Goal: Task Accomplishment & Management: Manage account settings

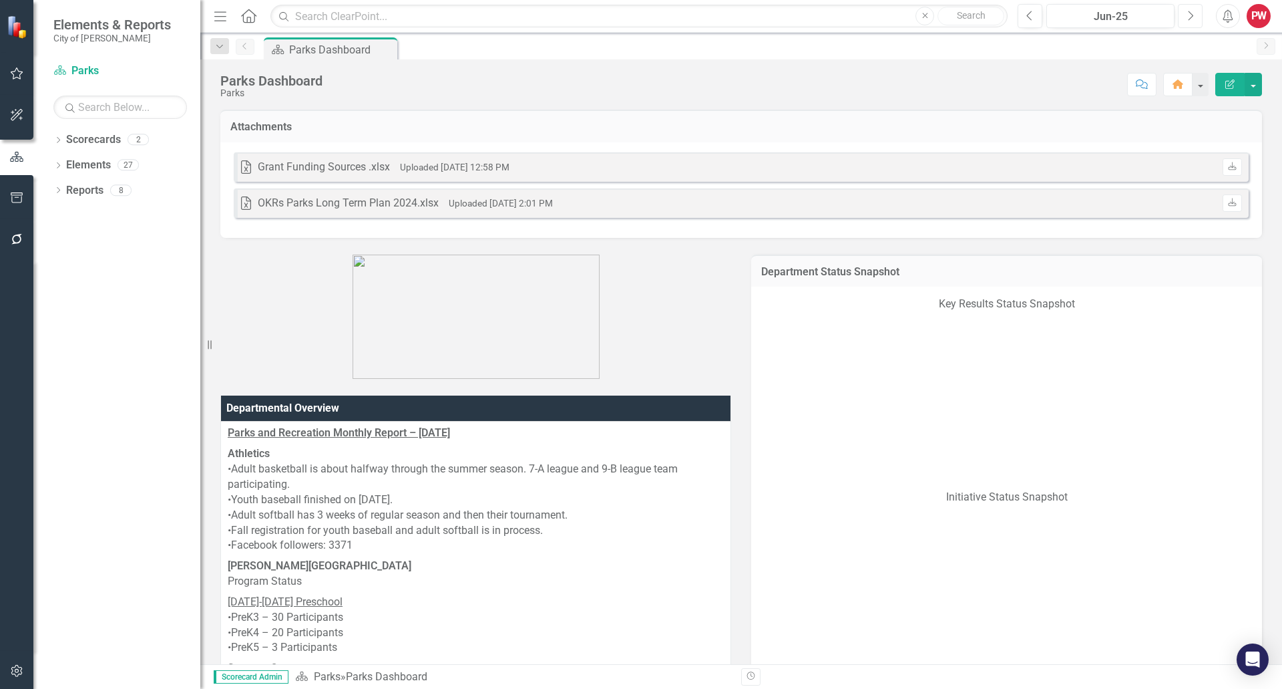
click at [1184, 15] on button "Next" at bounding box center [1190, 16] width 25 height 24
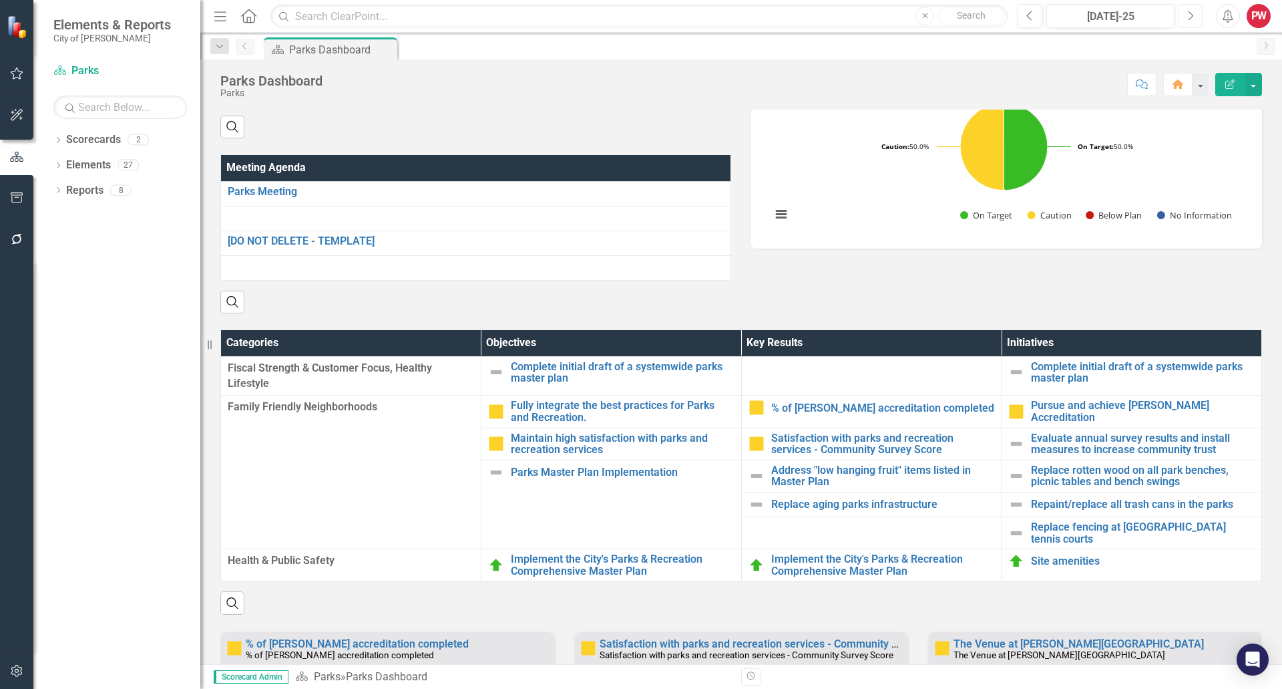
scroll to position [267, 0]
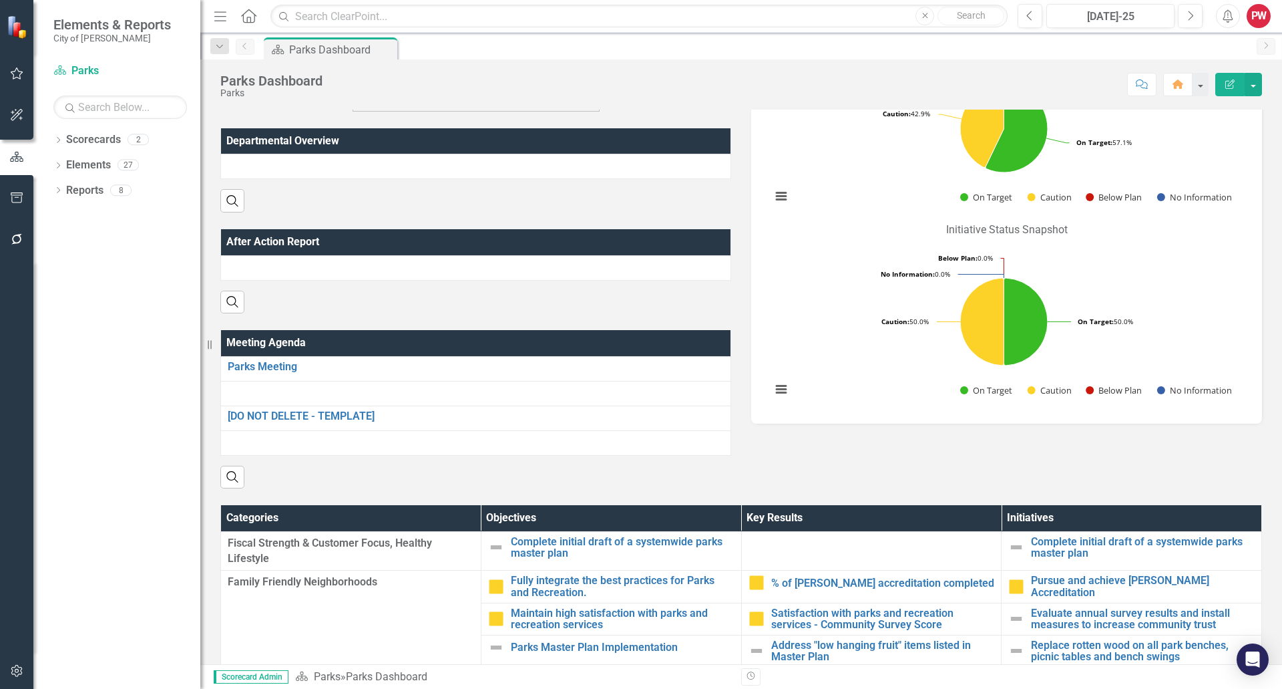
drag, startPoint x: 1027, startPoint y: 19, endPoint x: 898, endPoint y: 64, distance: 137.1
click at [898, 64] on div "Parks Dashboard Parks Score: N/A Jul-25 Completed Comment Home Edit Report" at bounding box center [741, 79] width 1082 height 40
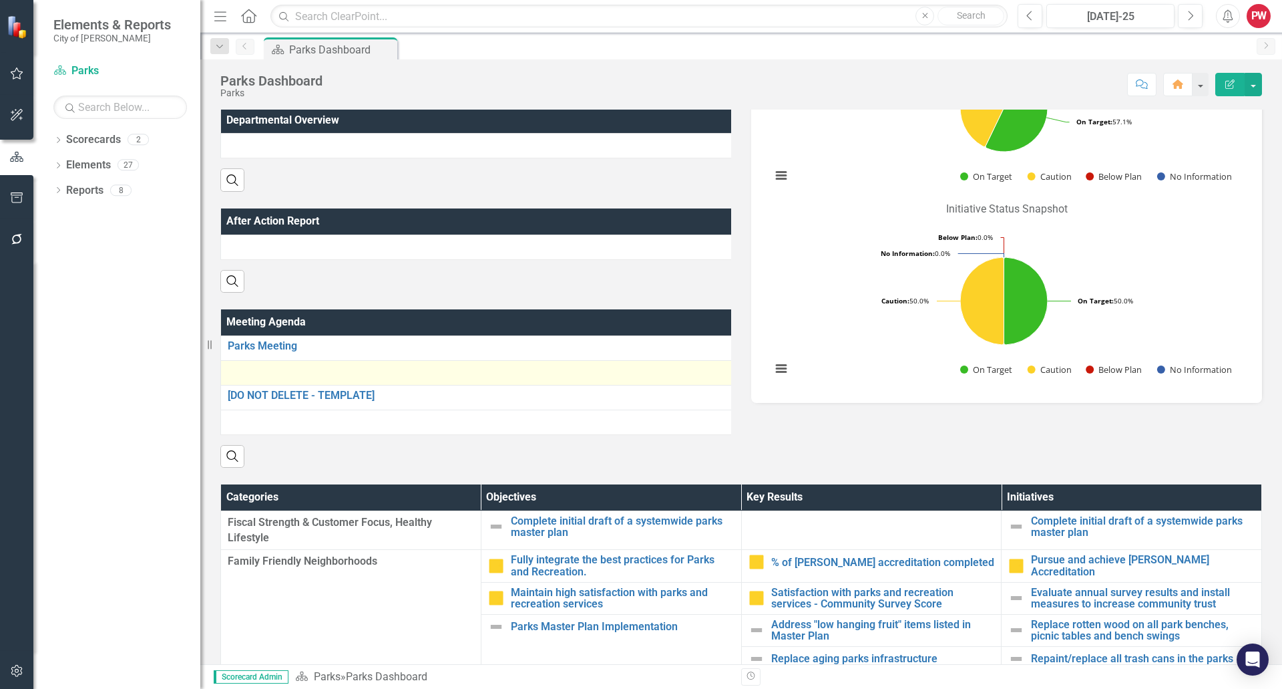
scroll to position [200, 0]
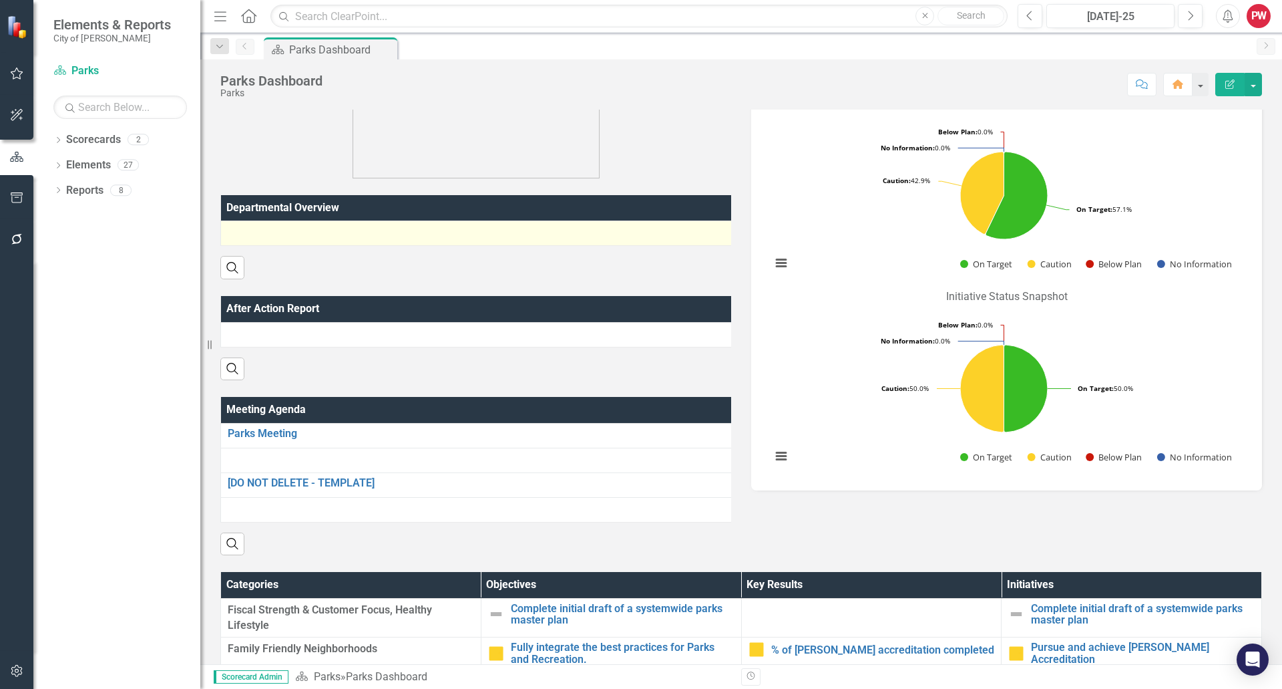
click at [485, 236] on div at bounding box center [477, 233] width 498 height 16
click at [385, 230] on div at bounding box center [477, 233] width 498 height 16
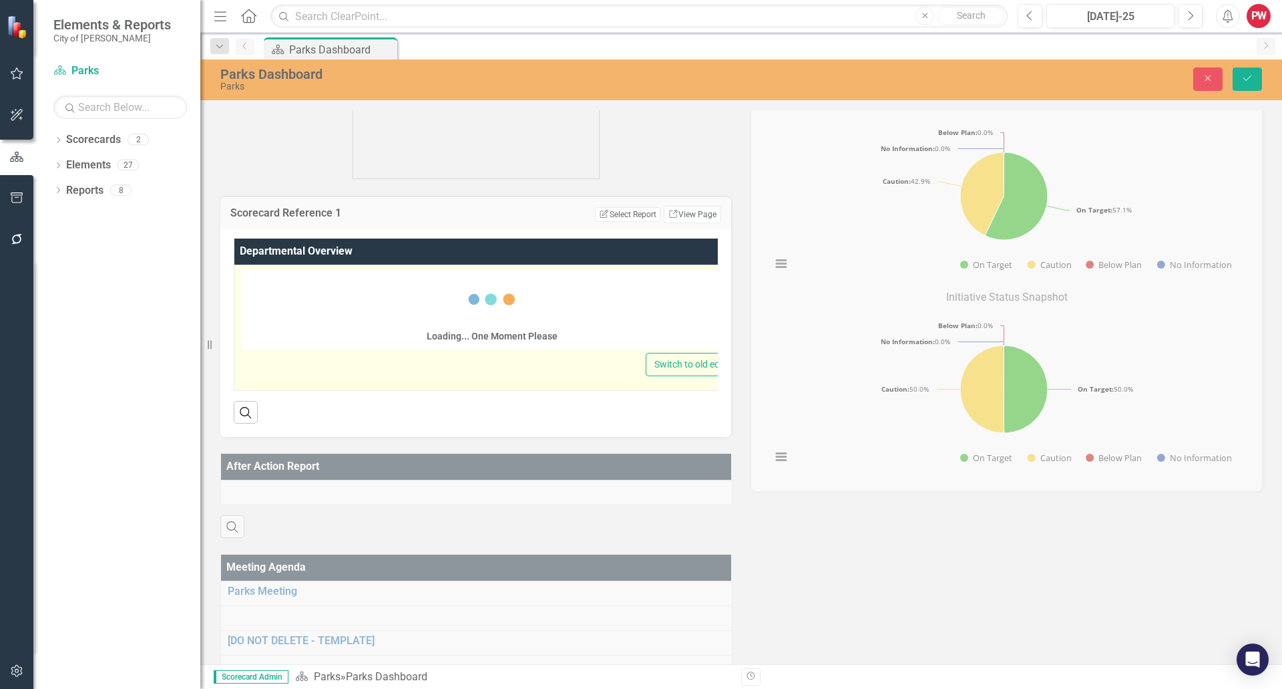
click at [316, 301] on div "Loading... One Moment Please" at bounding box center [492, 309] width 502 height 80
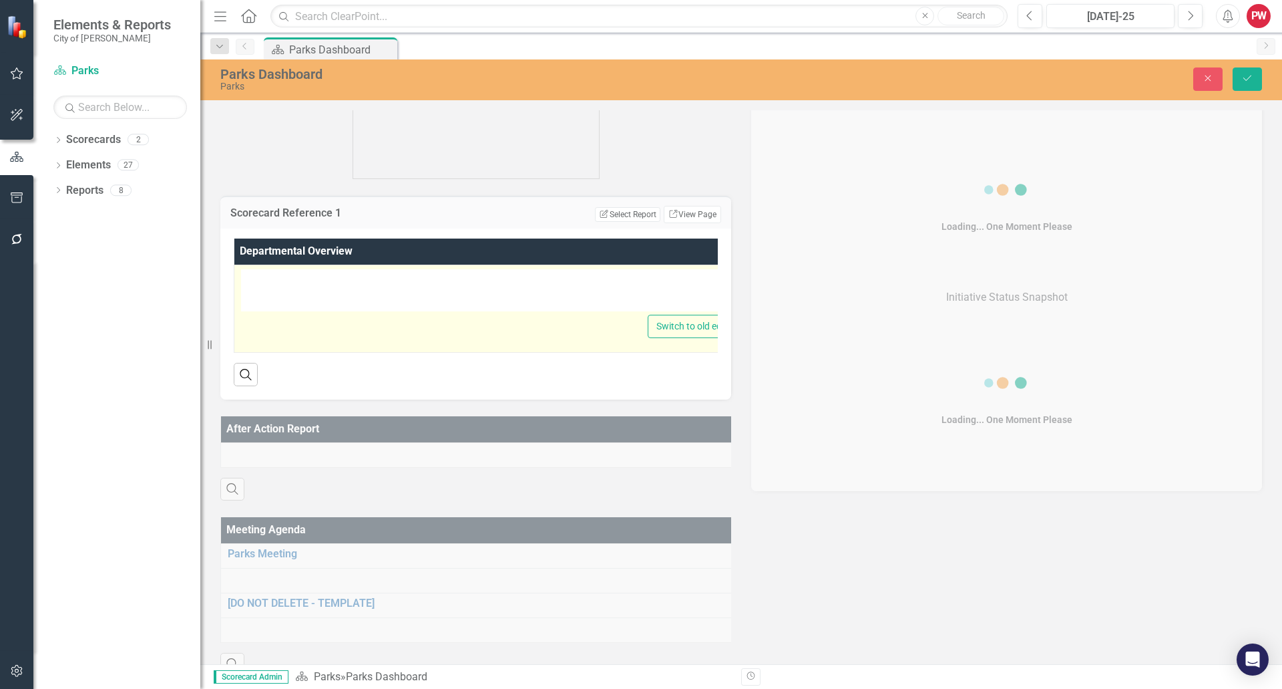
click at [289, 287] on div at bounding box center [493, 290] width 504 height 43
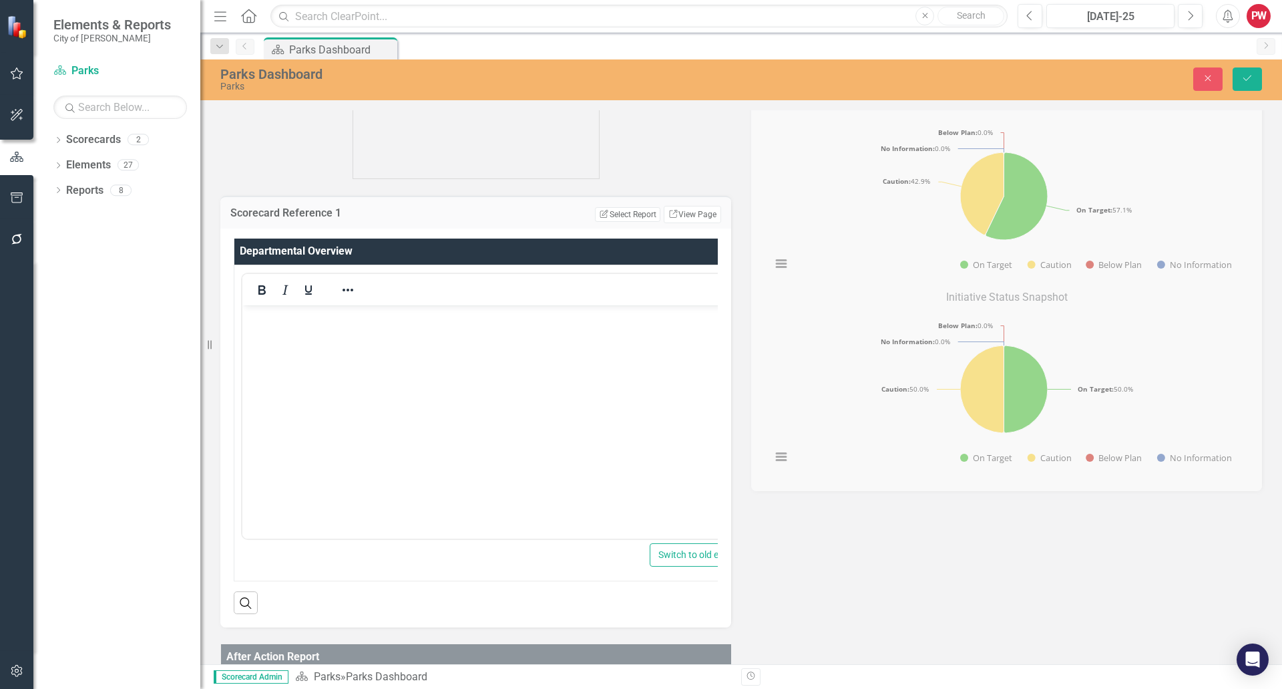
scroll to position [0, 0]
click at [275, 328] on body "Rich Text Area. Press ALT-0 for help." at bounding box center [493, 405] width 503 height 200
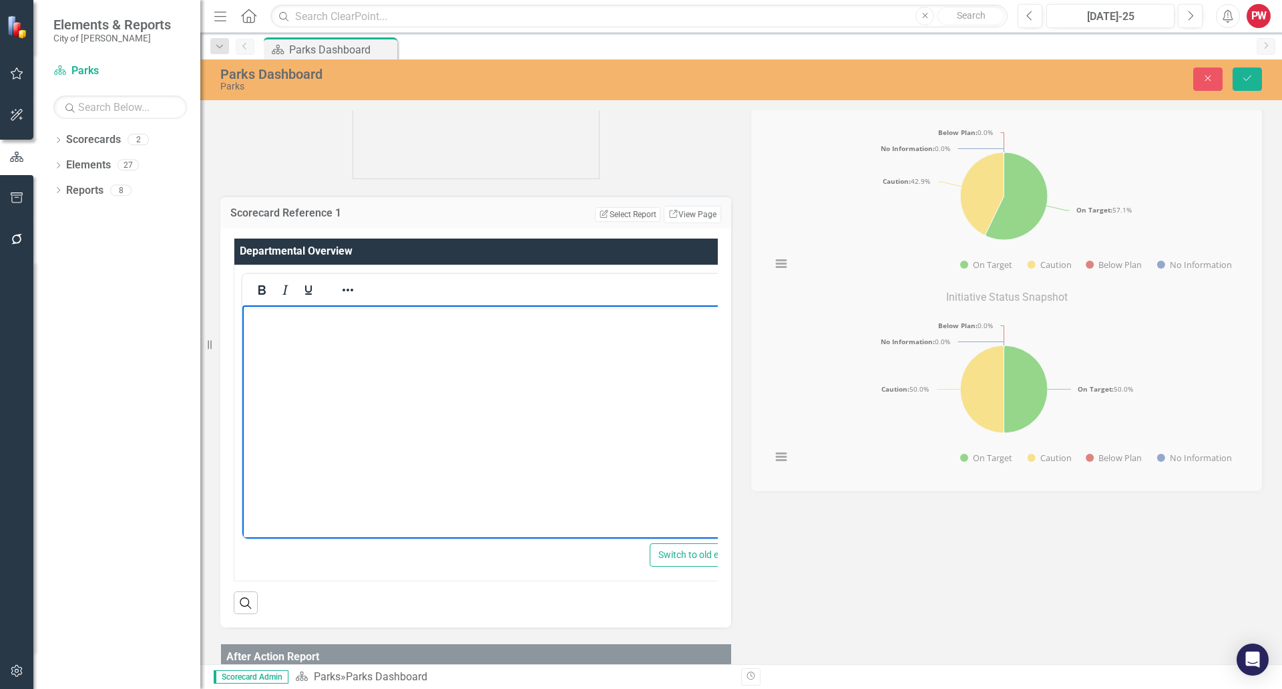
click at [293, 333] on body "Rich Text Area. Press ALT-0 for help." at bounding box center [493, 405] width 503 height 200
paste body "Rich Text Area. Press ALT-0 for help."
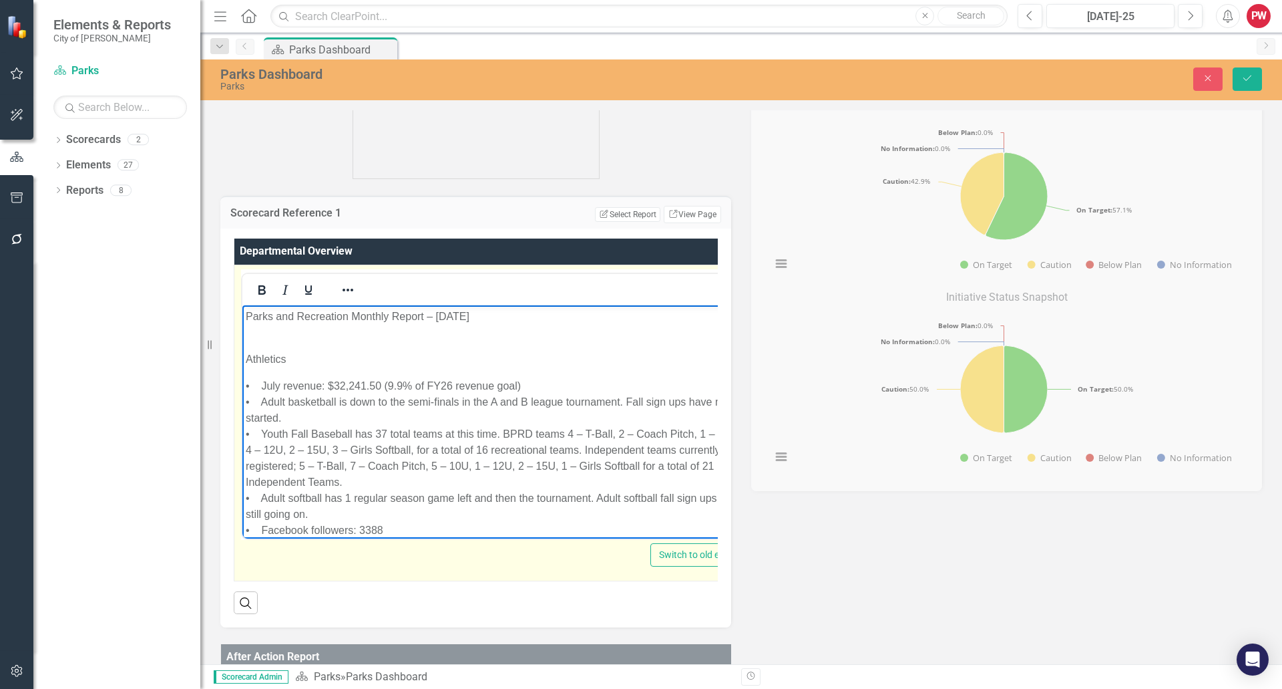
drag, startPoint x: 489, startPoint y: 315, endPoint x: 497, endPoint y: 600, distance: 285.3
click at [258, 288] on icon "Bold" at bounding box center [262, 290] width 16 height 16
click at [307, 285] on icon "Underline" at bounding box center [309, 290] width 16 height 16
drag, startPoint x: 299, startPoint y: 331, endPoint x: 299, endPoint y: 346, distance: 15.4
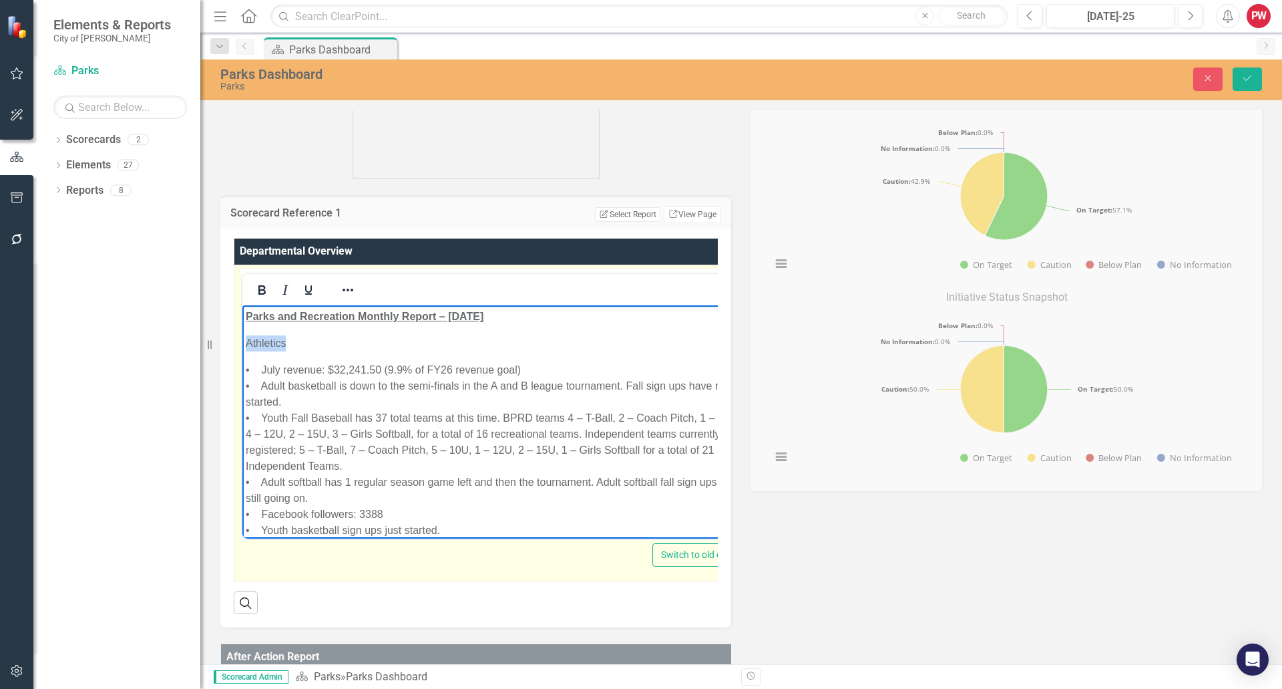
drag, startPoint x: 293, startPoint y: 344, endPoint x: 475, endPoint y: 650, distance: 356.1
click at [262, 291] on icon "Bold" at bounding box center [261, 289] width 7 height 9
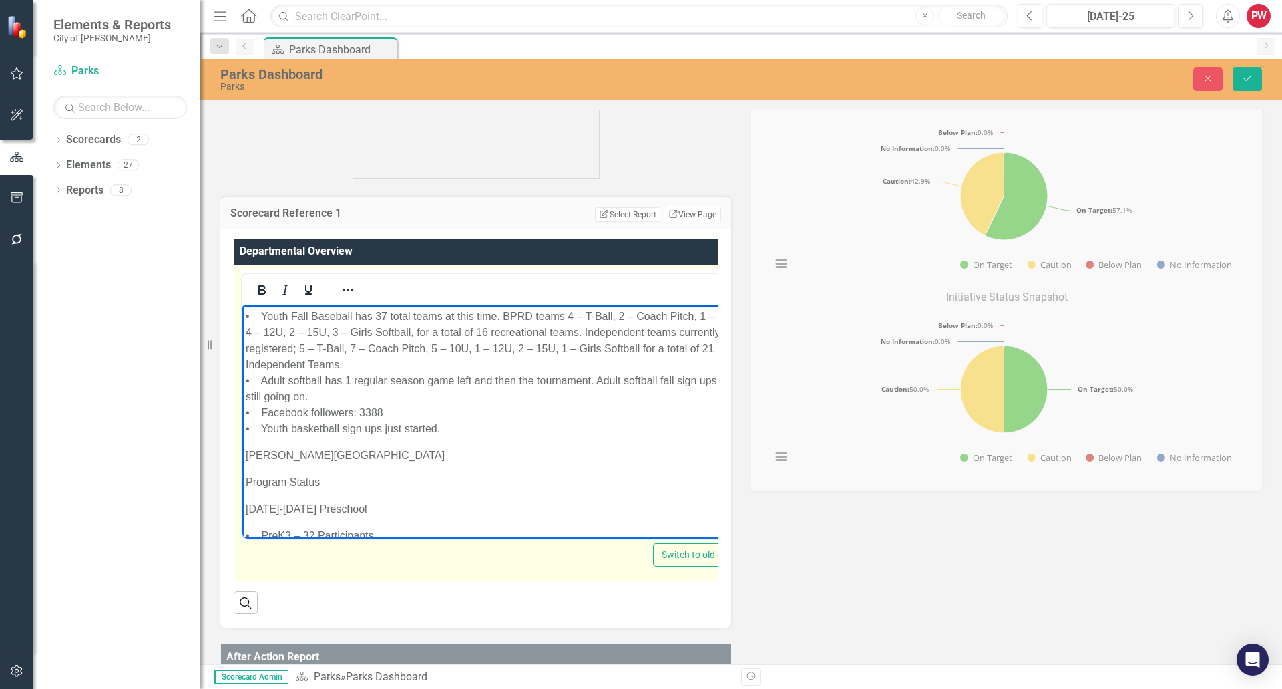
scroll to position [134, 0]
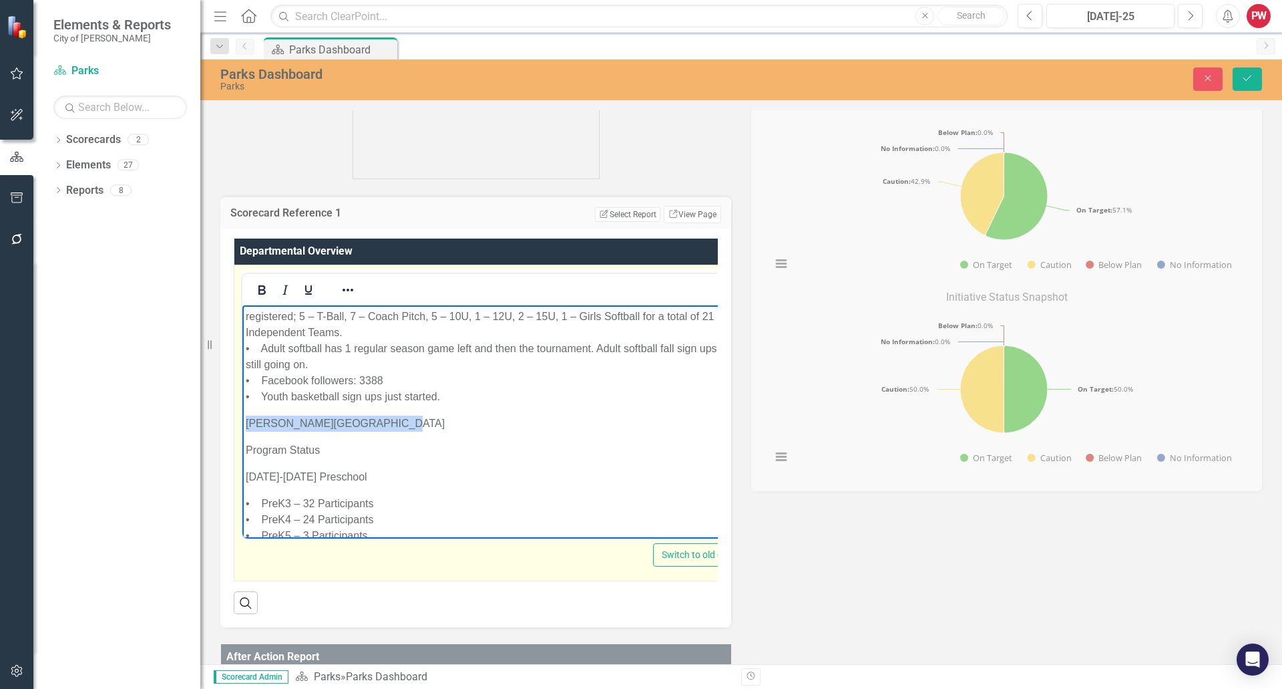
drag, startPoint x: 385, startPoint y: 421, endPoint x: 220, endPoint y: 421, distance: 165.0
click at [259, 287] on icon "Bold" at bounding box center [261, 289] width 7 height 9
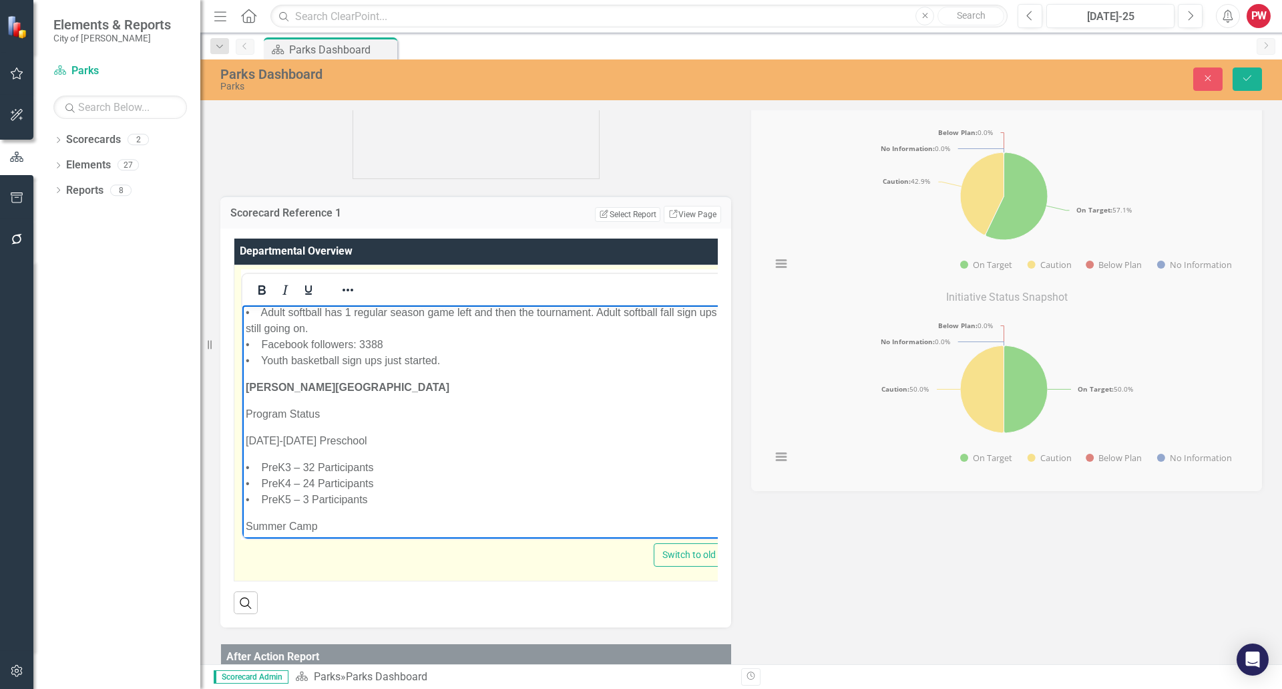
scroll to position [200, 0]
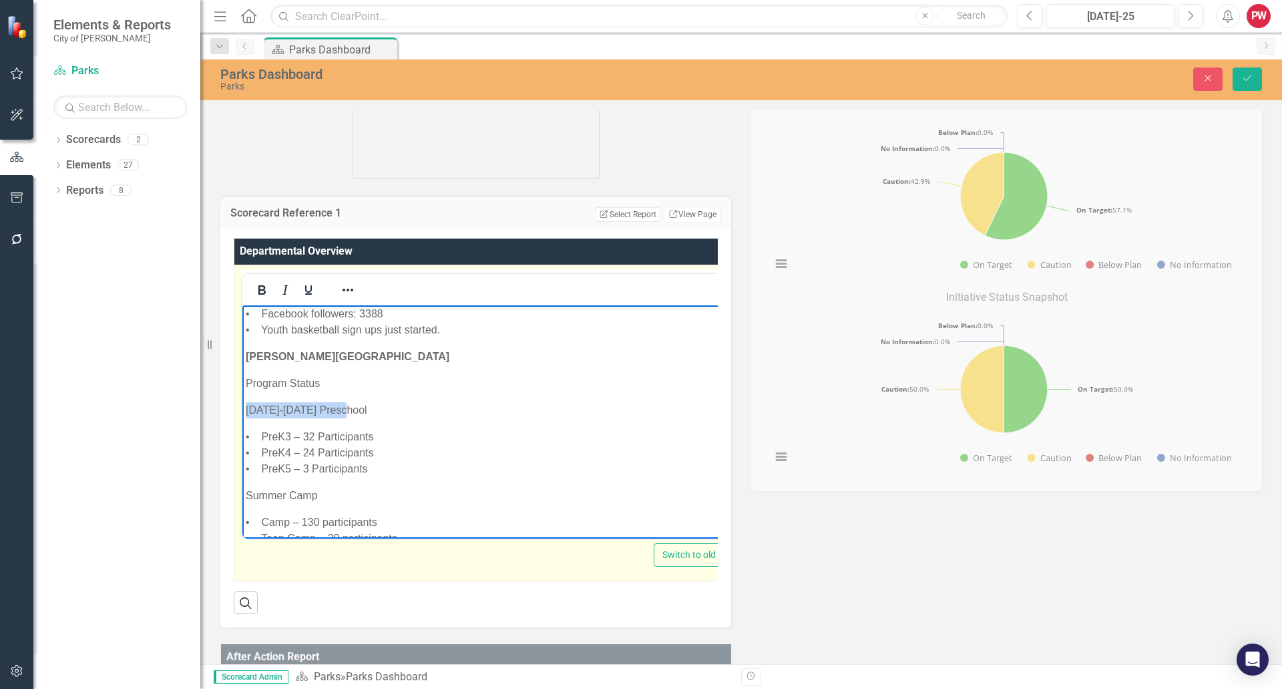
drag, startPoint x: 331, startPoint y: 409, endPoint x: 242, endPoint y: 405, distance: 88.9
click at [304, 287] on icon "Underline" at bounding box center [309, 290] width 16 height 16
drag, startPoint x: 325, startPoint y: 494, endPoint x: 218, endPoint y: 492, distance: 106.2
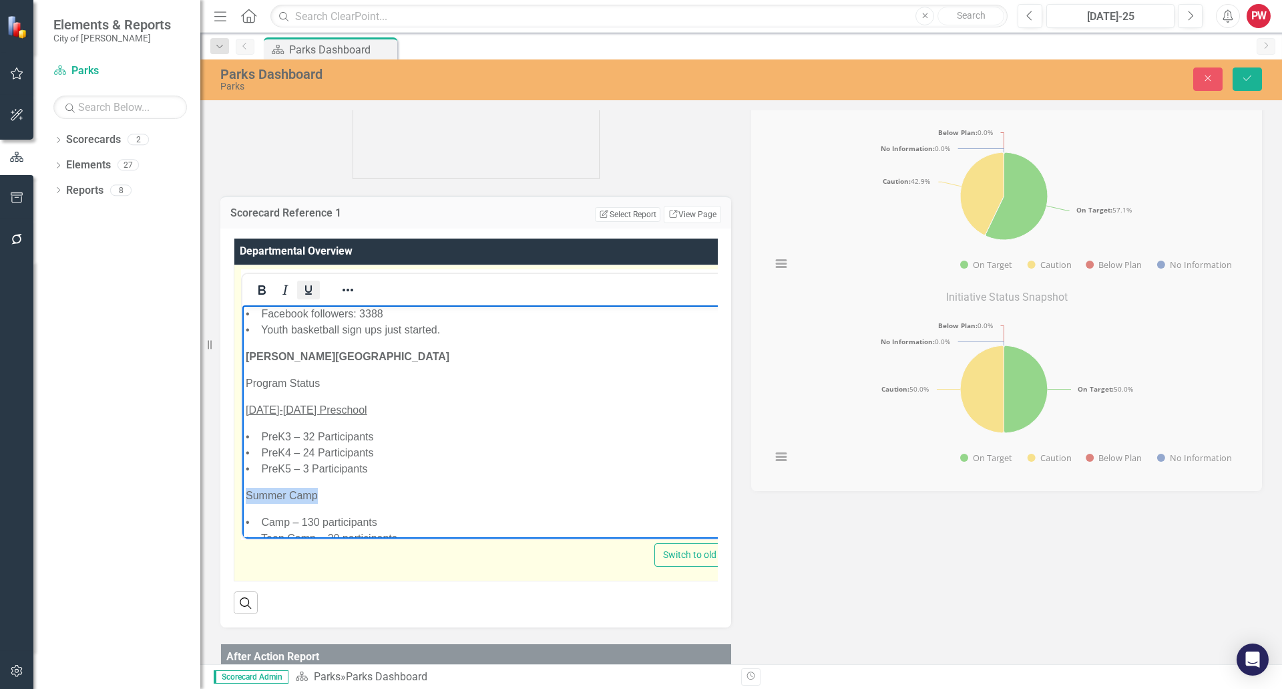
click at [311, 295] on icon "Underline" at bounding box center [309, 290] width 16 height 16
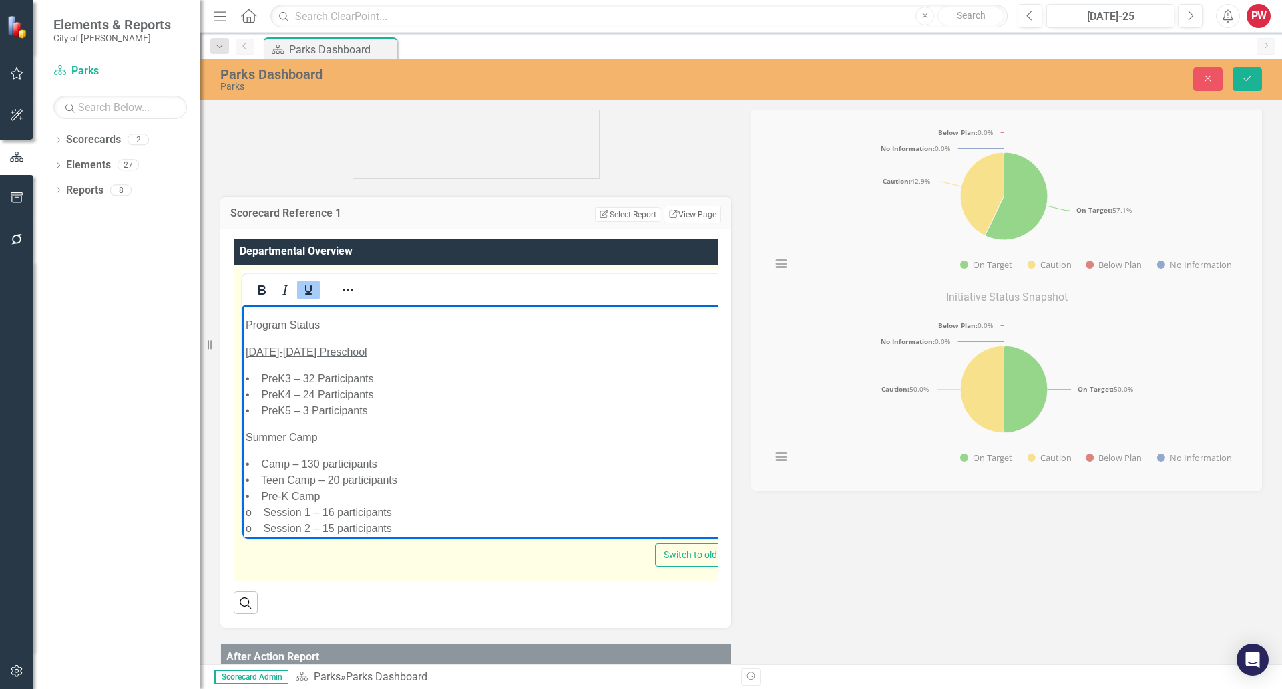
scroll to position [401, 0]
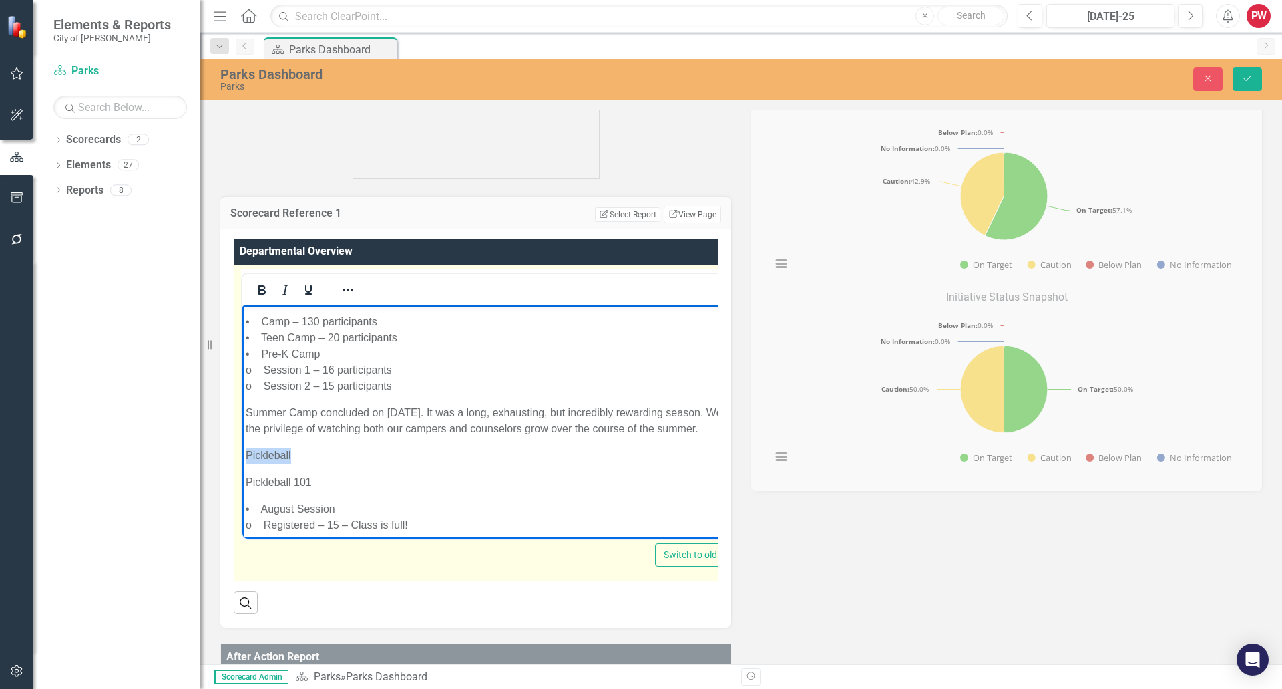
drag, startPoint x: 295, startPoint y: 470, endPoint x: 572, endPoint y: 603, distance: 308.0
click at [309, 294] on icon "Underline" at bounding box center [308, 289] width 7 height 9
click at [297, 490] on p "Pickleball 101" at bounding box center [497, 482] width 502 height 16
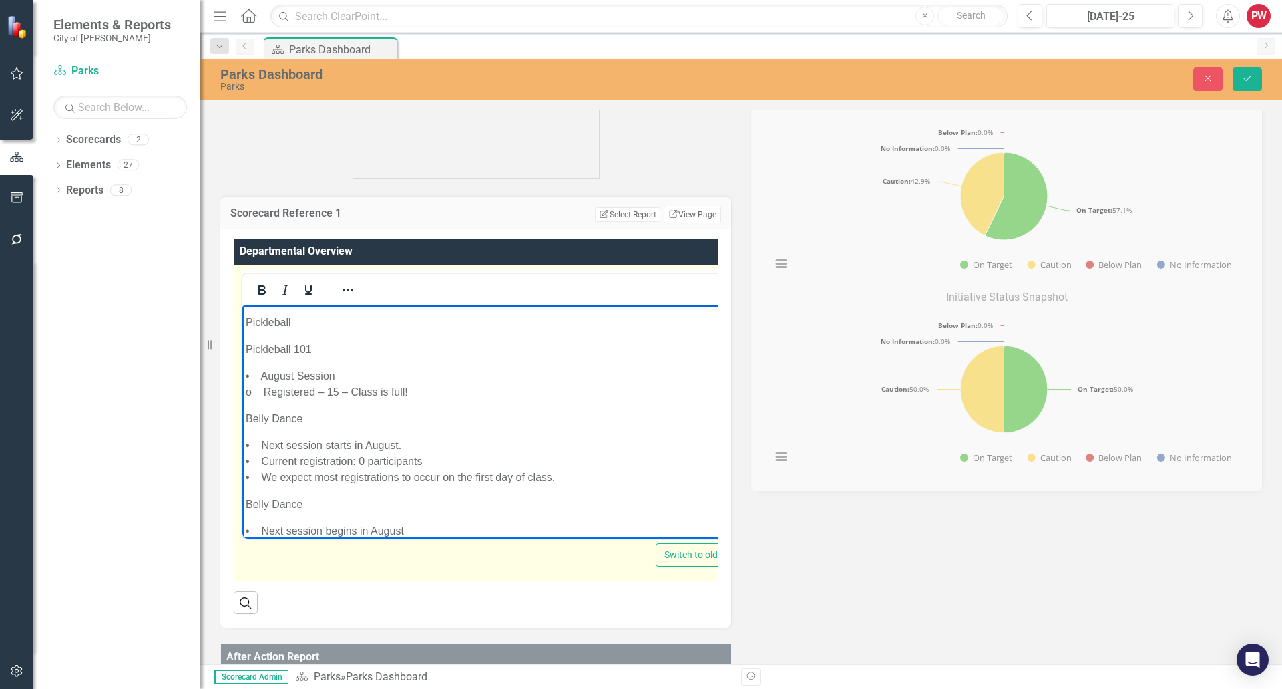
scroll to position [534, 0]
drag, startPoint x: 309, startPoint y: 435, endPoint x: 228, endPoint y: 433, distance: 80.2
click at [308, 285] on icon "Underline" at bounding box center [309, 290] width 16 height 16
click at [323, 356] on p "Pickleball 101" at bounding box center [497, 348] width 503 height 16
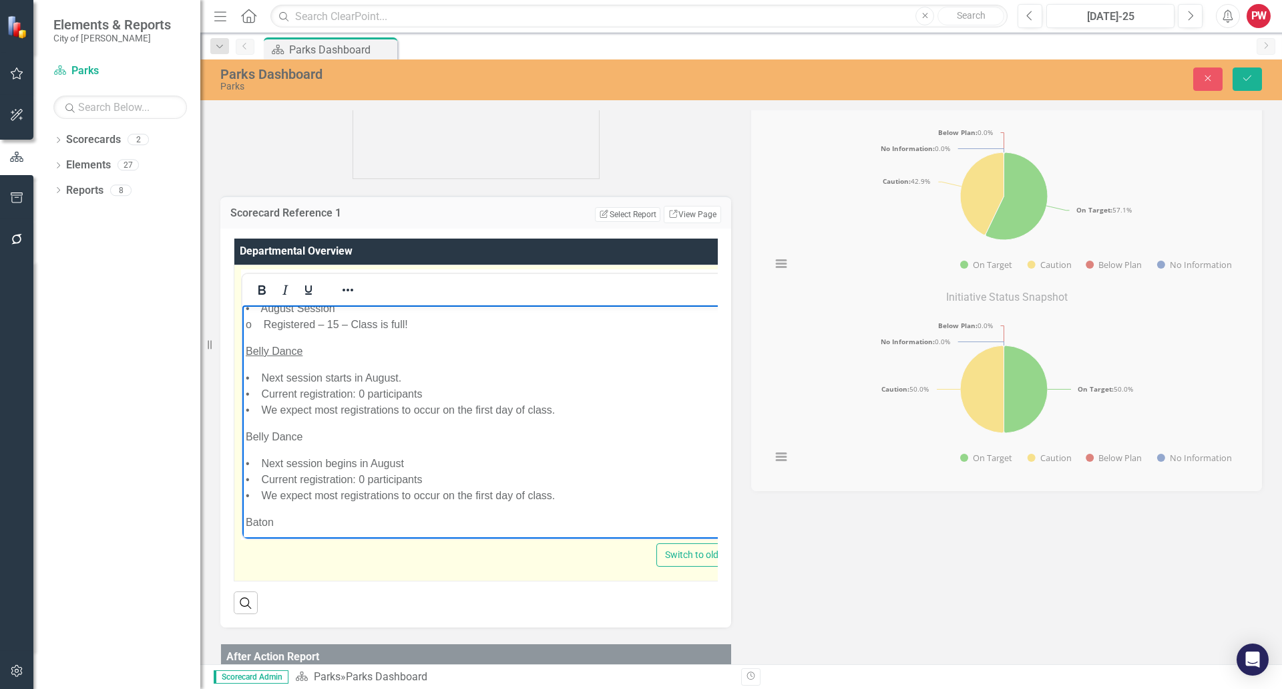
scroll to position [668, 0]
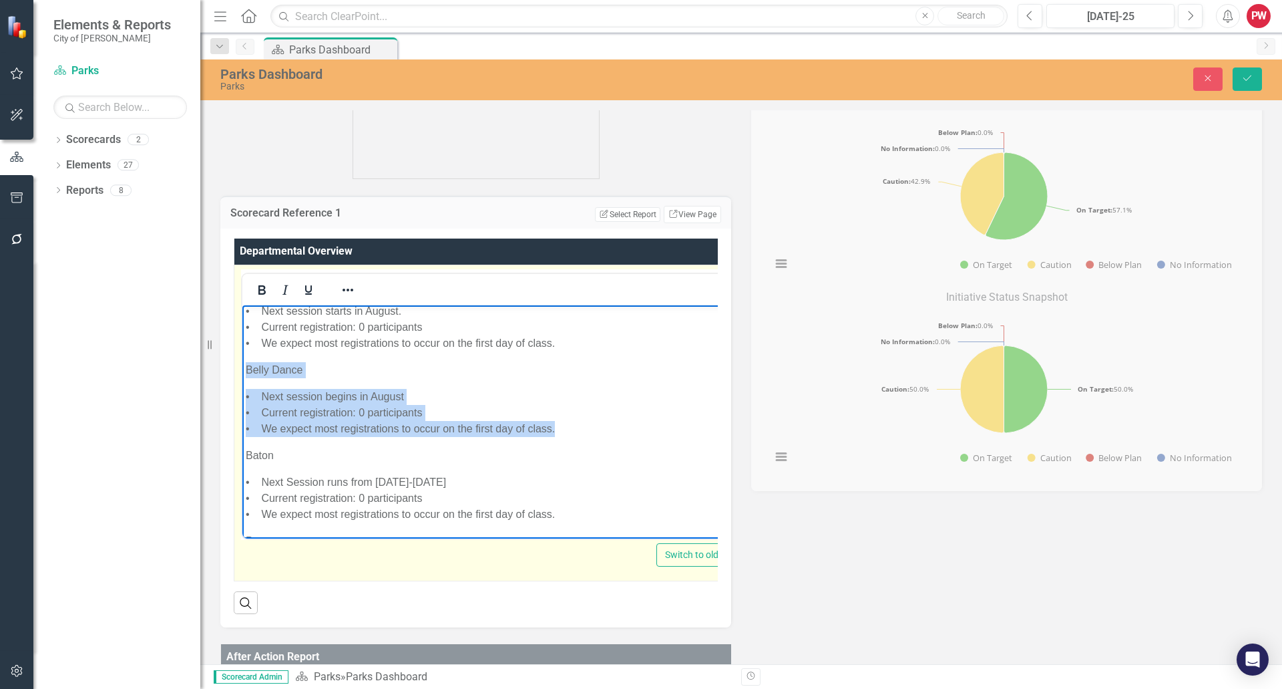
drag, startPoint x: 575, startPoint y: 445, endPoint x: 481, endPoint y: 684, distance: 257.0
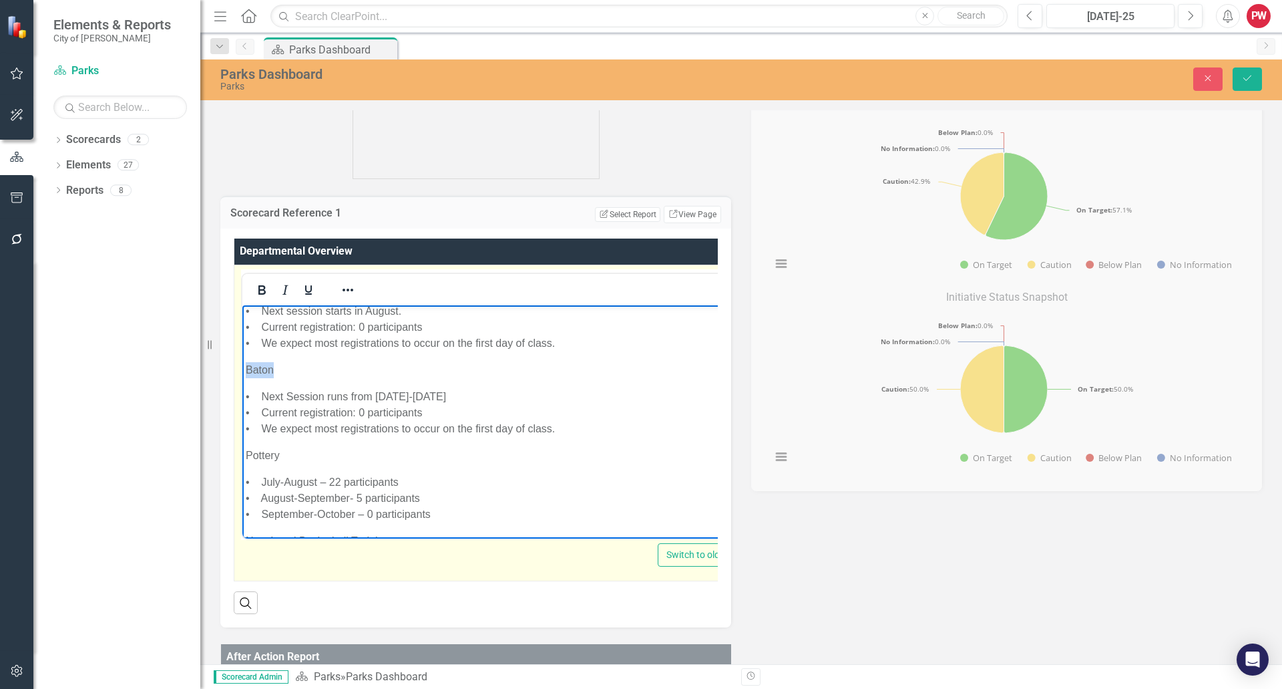
drag, startPoint x: 278, startPoint y: 387, endPoint x: 238, endPoint y: 387, distance: 40.1
click at [305, 298] on button "Underline" at bounding box center [308, 290] width 23 height 19
drag, startPoint x: 283, startPoint y: 470, endPoint x: 235, endPoint y: 471, distance: 47.4
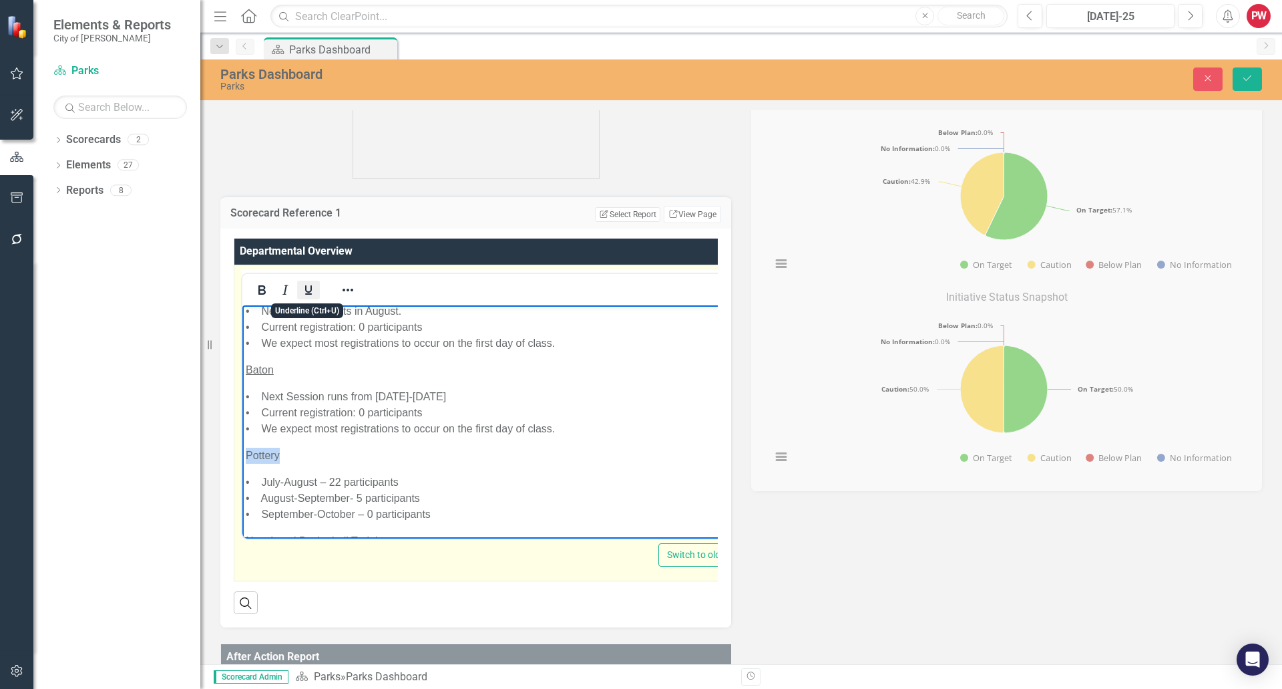
click at [309, 288] on icon "Underline" at bounding box center [309, 290] width 16 height 16
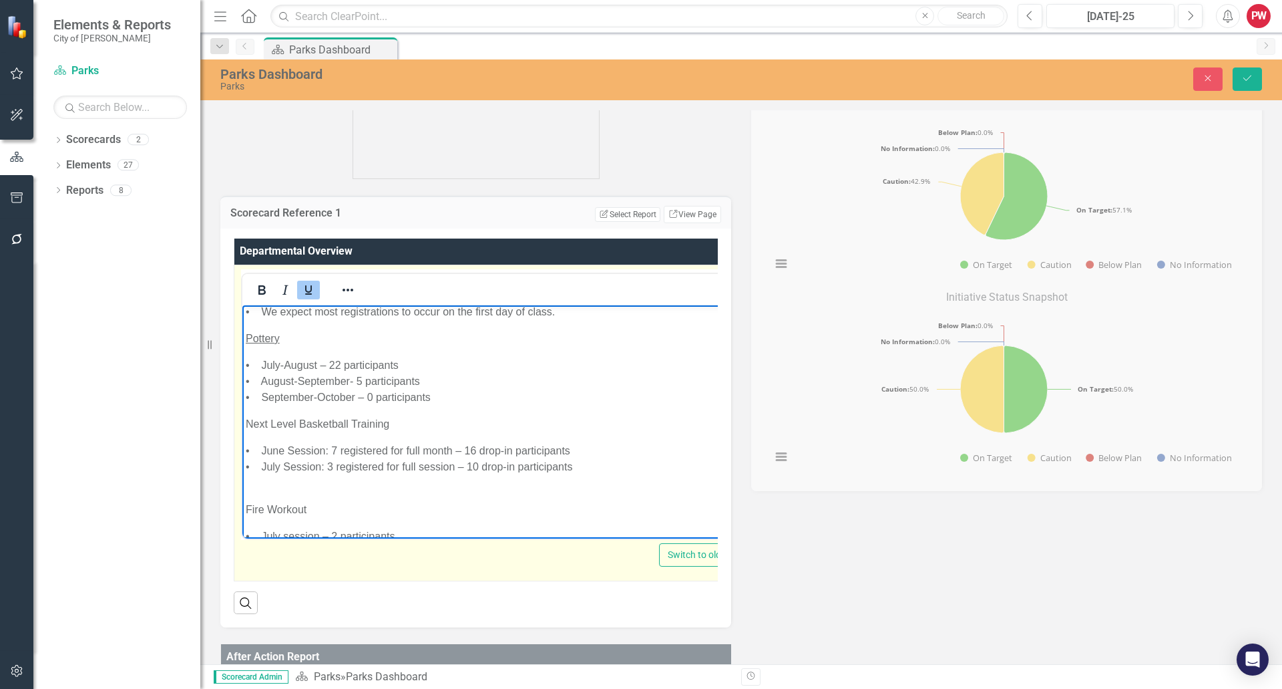
scroll to position [785, 0]
drag, startPoint x: 405, startPoint y: 421, endPoint x: 473, endPoint y: 724, distance: 310.8
drag, startPoint x: 304, startPoint y: 289, endPoint x: 55, endPoint y: 42, distance: 350.4
click at [304, 289] on icon "Underline" at bounding box center [309, 290] width 16 height 16
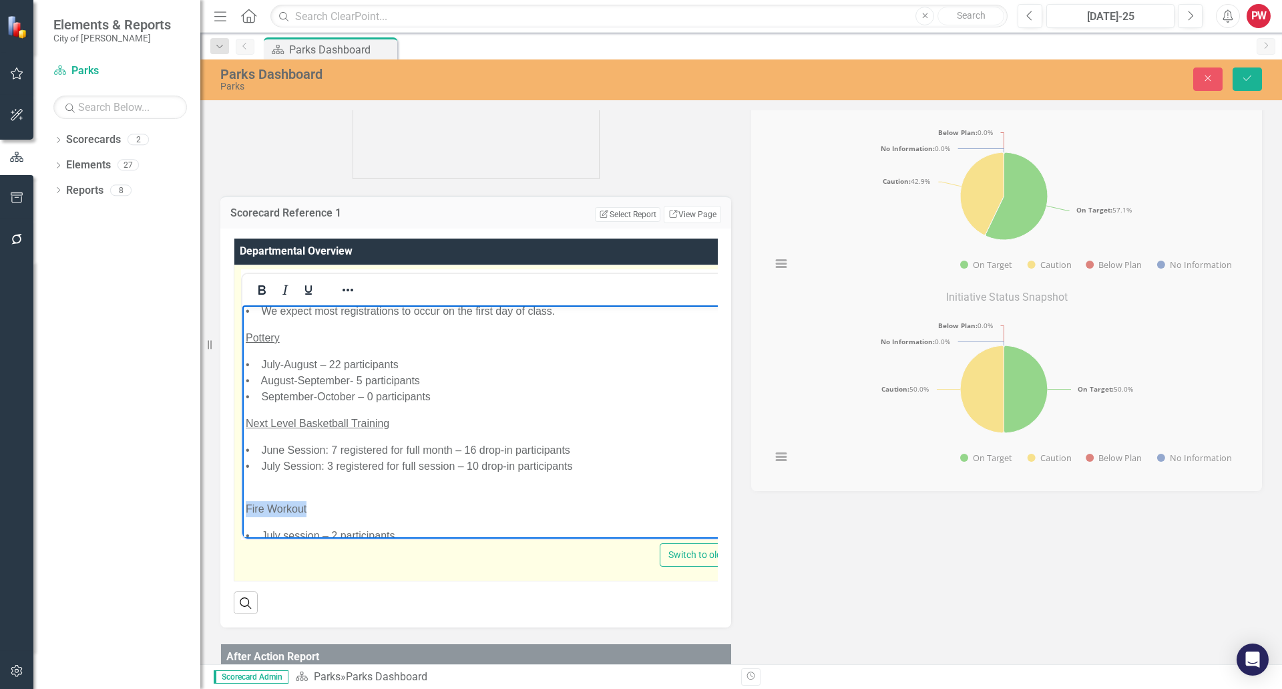
drag, startPoint x: 320, startPoint y: 506, endPoint x: 558, endPoint y: 595, distance: 253.8
click at [313, 292] on icon "Underline" at bounding box center [309, 290] width 16 height 16
click at [272, 486] on p "Fire Workout" at bounding box center [499, 500] width 507 height 32
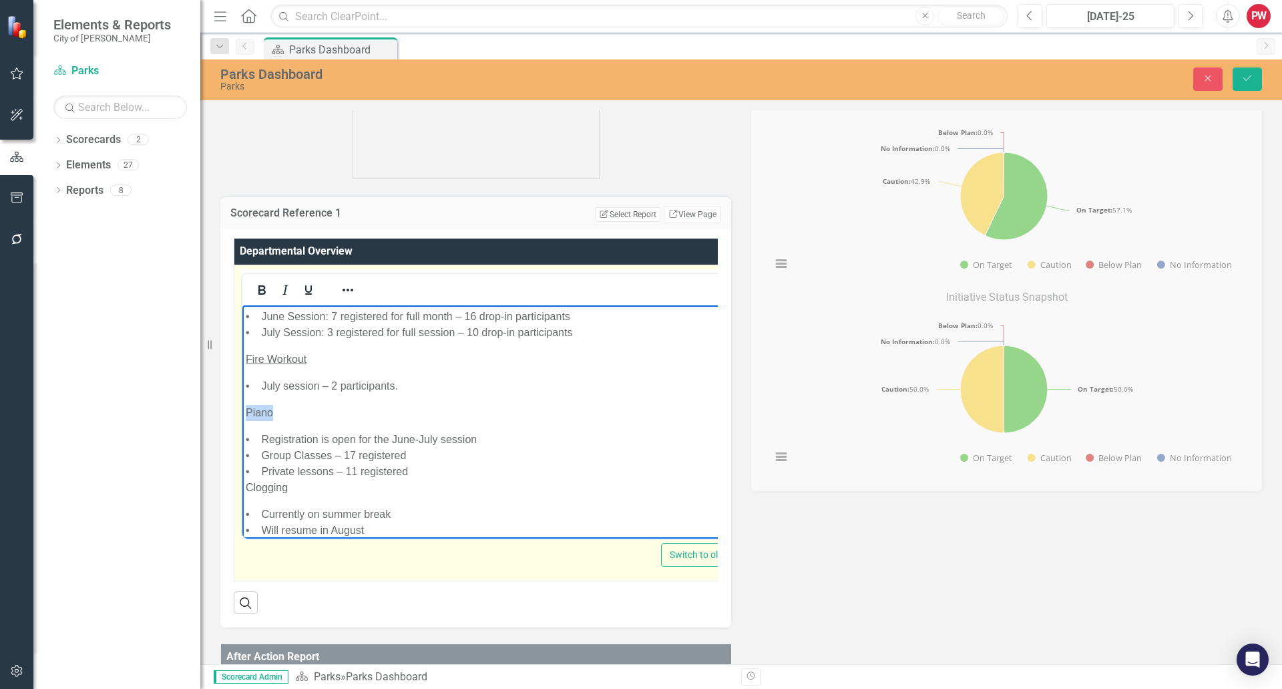
drag, startPoint x: 277, startPoint y: 410, endPoint x: 222, endPoint y: 408, distance: 54.8
click at [303, 295] on icon "Underline" at bounding box center [309, 290] width 16 height 16
drag, startPoint x: 298, startPoint y: 484, endPoint x: 305, endPoint y: 333, distance: 151.8
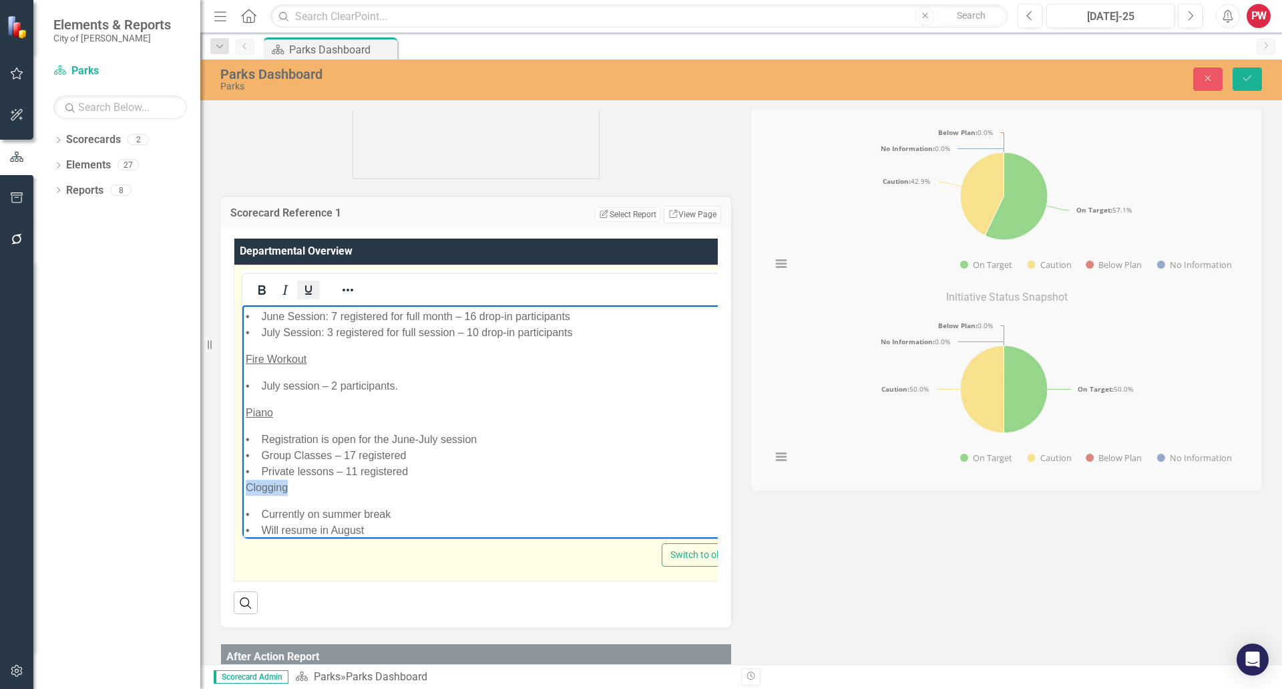
drag, startPoint x: 306, startPoint y: 288, endPoint x: 67, endPoint y: 51, distance: 336.7
click at [306, 288] on icon "Underline" at bounding box center [308, 289] width 7 height 9
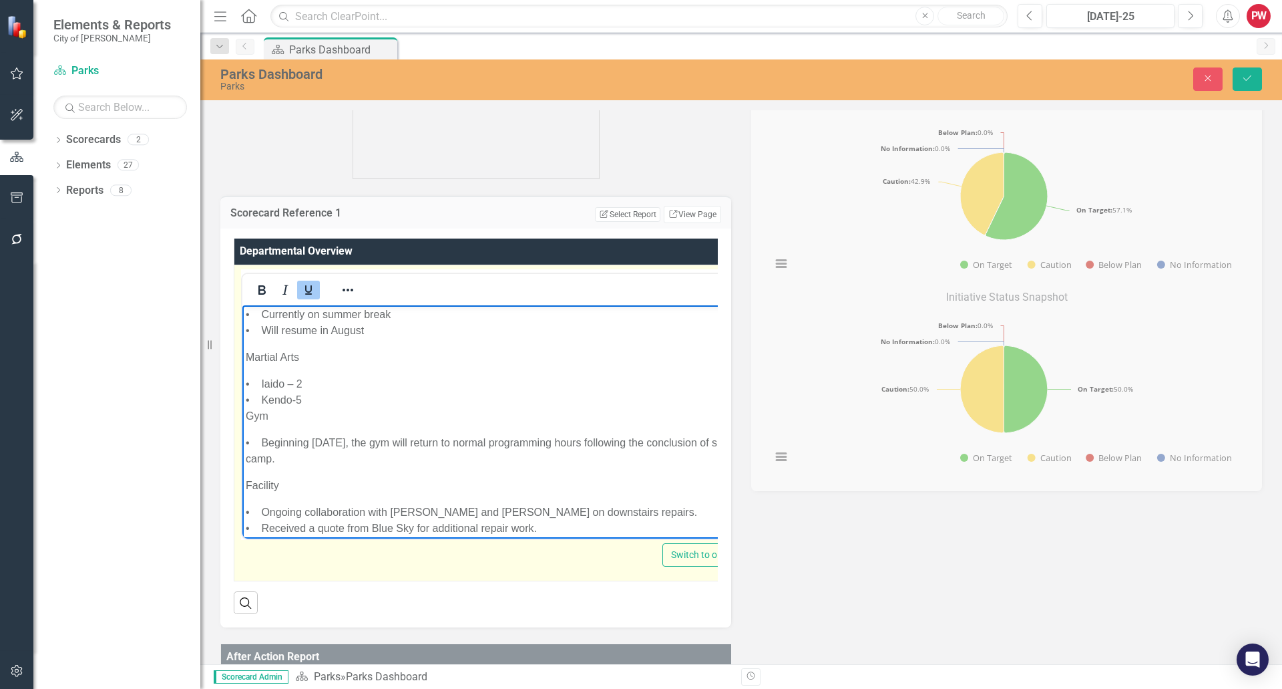
scroll to position [1119, 0]
drag, startPoint x: 304, startPoint y: 356, endPoint x: 507, endPoint y: 599, distance: 316.7
click at [304, 287] on icon "Underline" at bounding box center [309, 290] width 16 height 16
drag, startPoint x: 276, startPoint y: 408, endPoint x: 230, endPoint y: 415, distance: 45.9
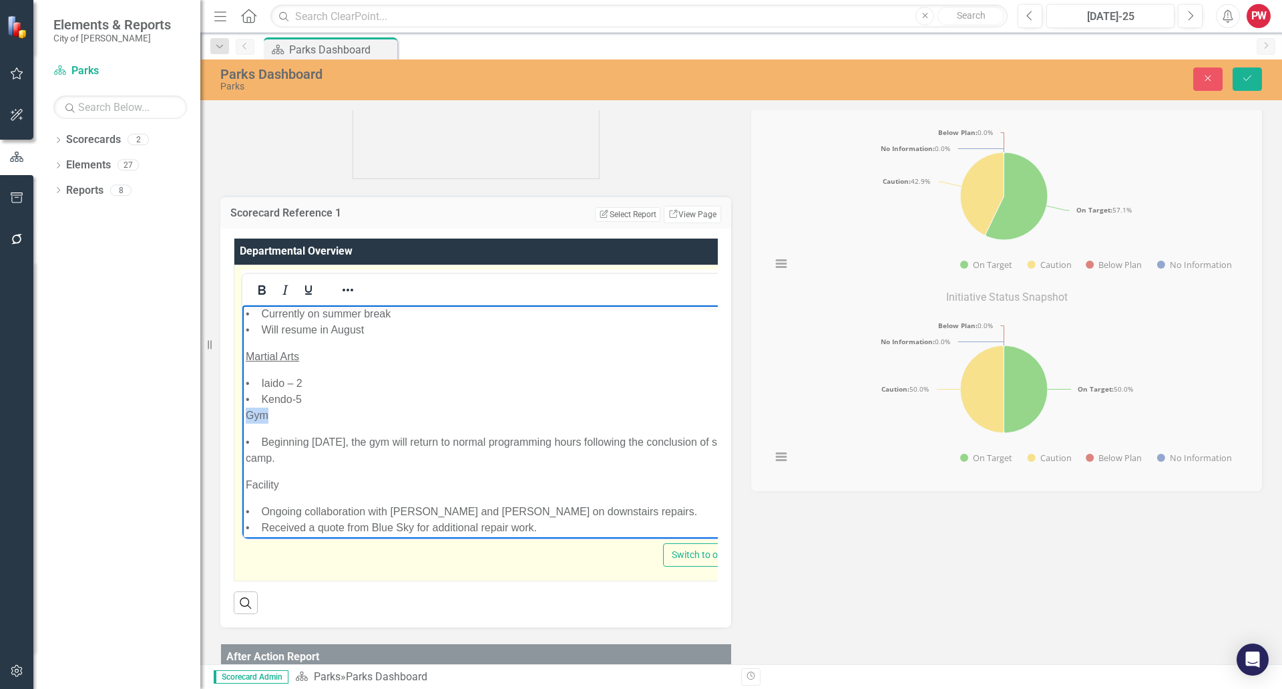
click at [306, 289] on icon "Underline" at bounding box center [308, 289] width 7 height 9
drag, startPoint x: 283, startPoint y: 484, endPoint x: 468, endPoint y: 797, distance: 364.1
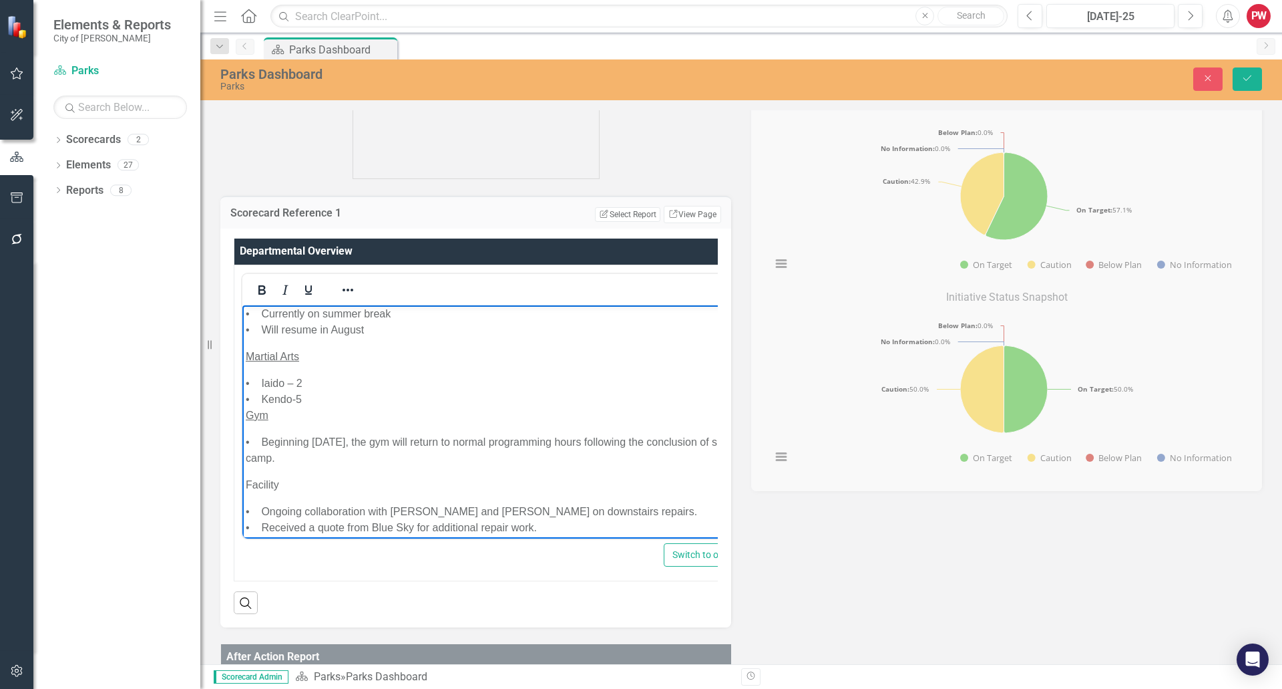
click at [226, 493] on div "Departmental Overview Switch to old editor Search" at bounding box center [475, 427] width 511 height 399
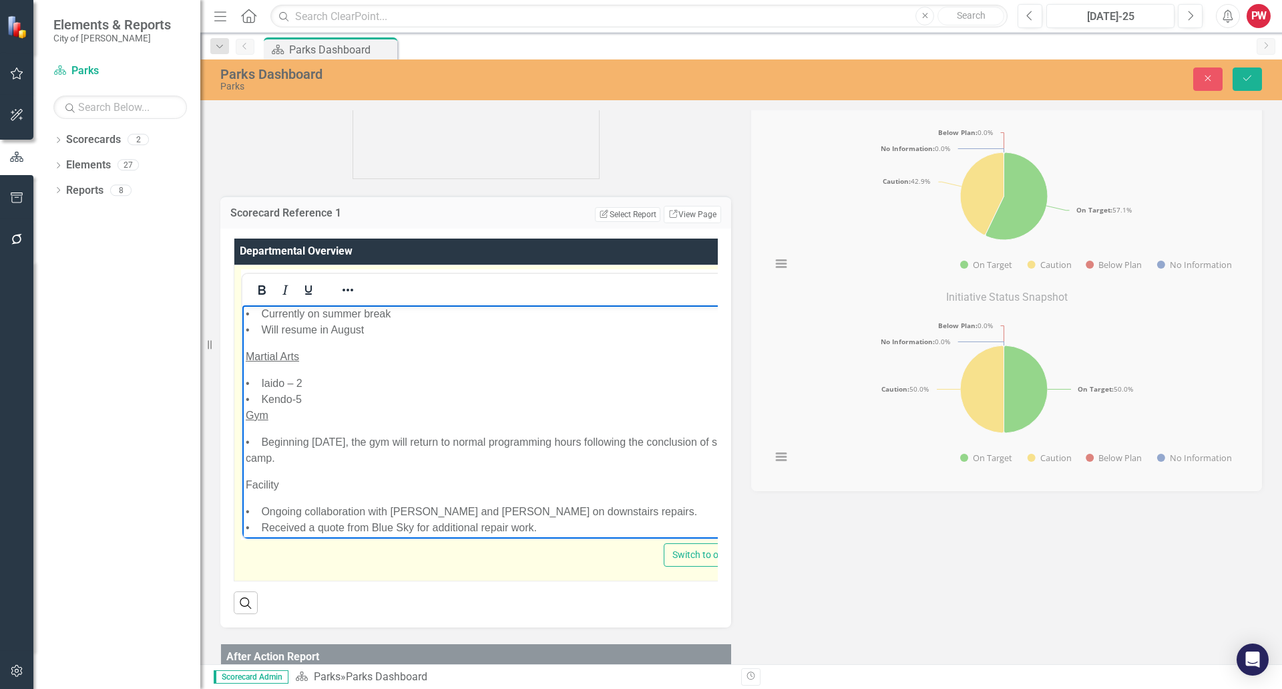
click at [283, 483] on p "Facility" at bounding box center [501, 484] width 510 height 16
drag, startPoint x: 289, startPoint y: 483, endPoint x: 322, endPoint y: 320, distance: 166.2
click at [310, 290] on icon "Underline" at bounding box center [309, 290] width 16 height 16
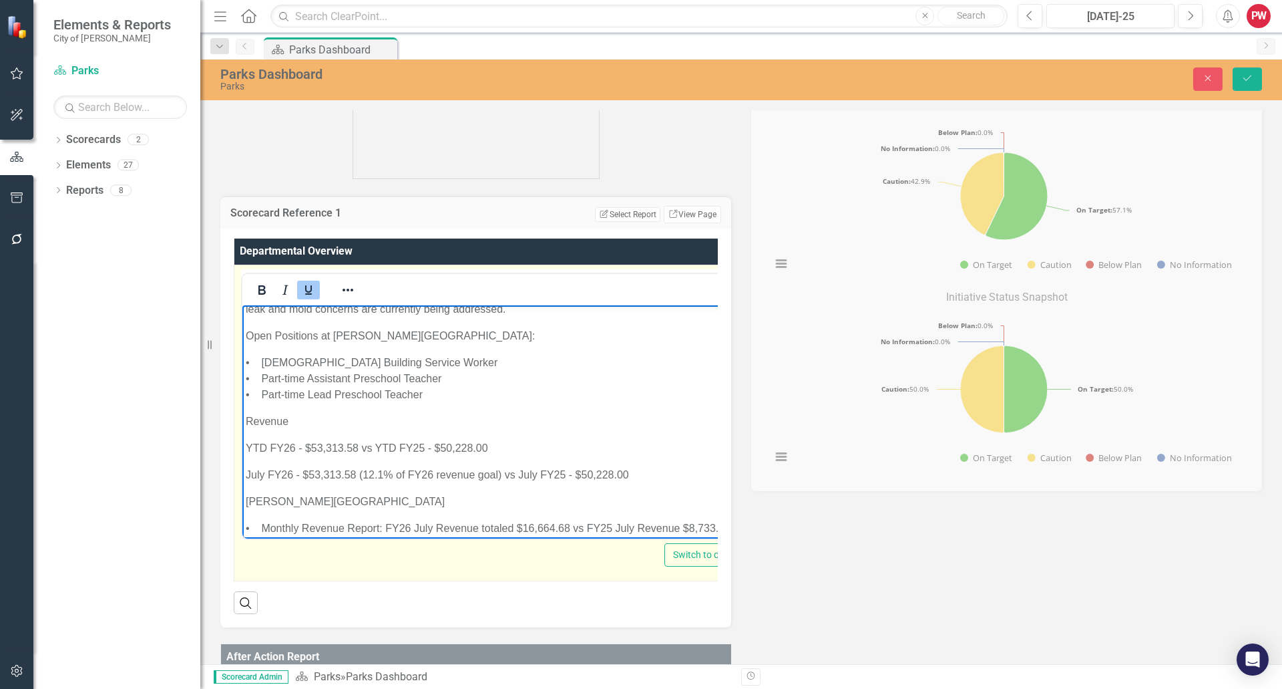
scroll to position [1387, 0]
drag, startPoint x: 301, startPoint y: 417, endPoint x: 219, endPoint y: 413, distance: 81.6
click at [317, 292] on button "Underline" at bounding box center [308, 290] width 23 height 19
drag, startPoint x: 296, startPoint y: 442, endPoint x: 242, endPoint y: 443, distance: 54.1
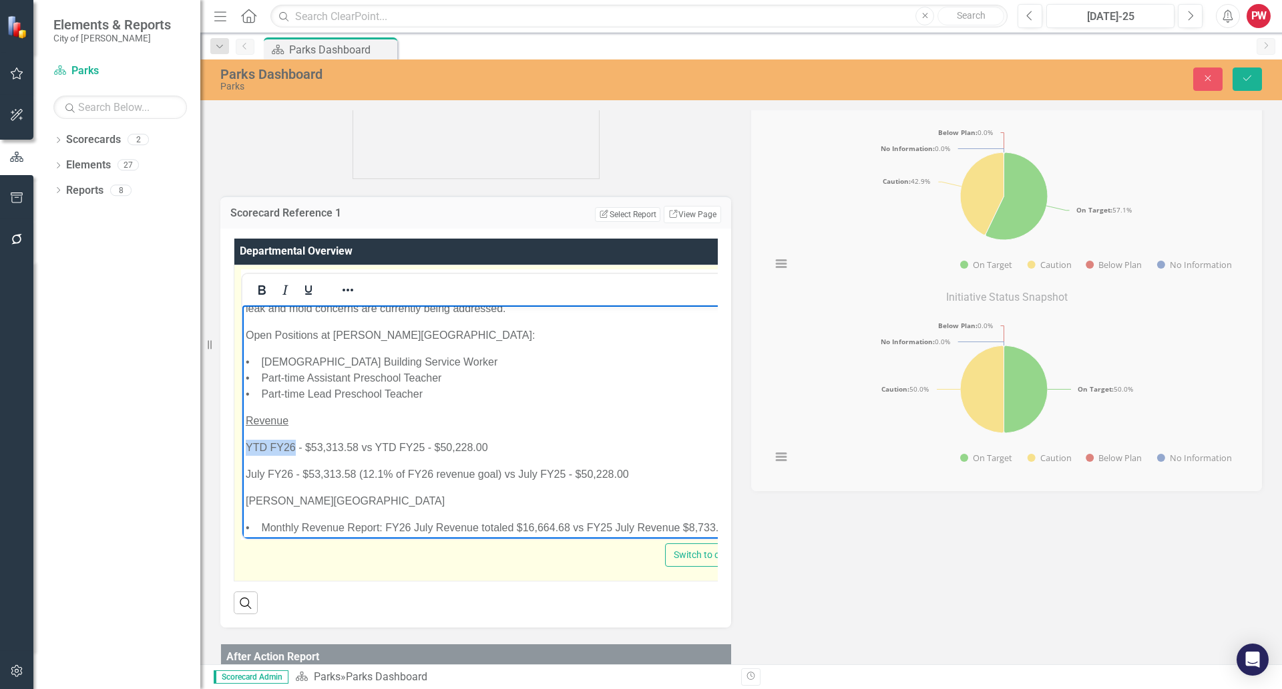
click at [263, 295] on icon "Bold" at bounding box center [262, 290] width 16 height 16
drag, startPoint x: 291, startPoint y: 470, endPoint x: 484, endPoint y: 761, distance: 349.7
click at [260, 292] on icon "Bold" at bounding box center [262, 290] width 16 height 16
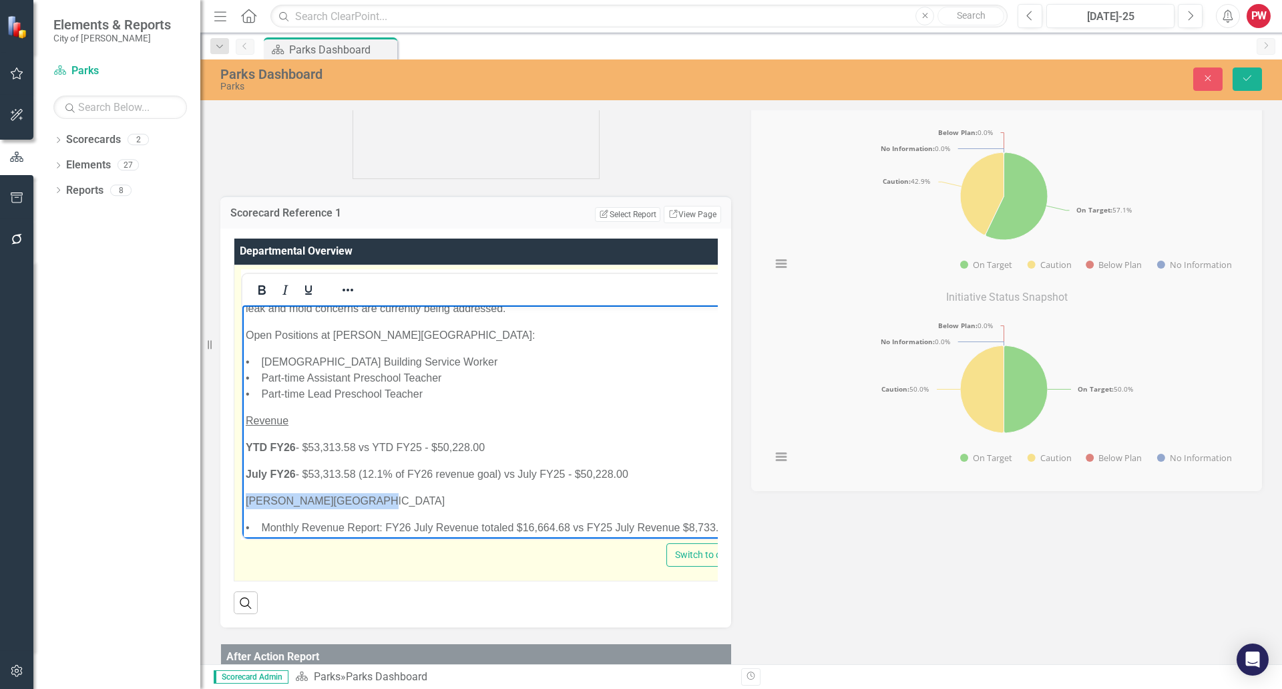
drag, startPoint x: 361, startPoint y: 500, endPoint x: 234, endPoint y: 500, distance: 126.9
click at [270, 293] on button "Bold" at bounding box center [261, 290] width 23 height 19
click at [379, 505] on p "[PERSON_NAME][GEOGRAPHIC_DATA]" at bounding box center [503, 500] width 514 height 16
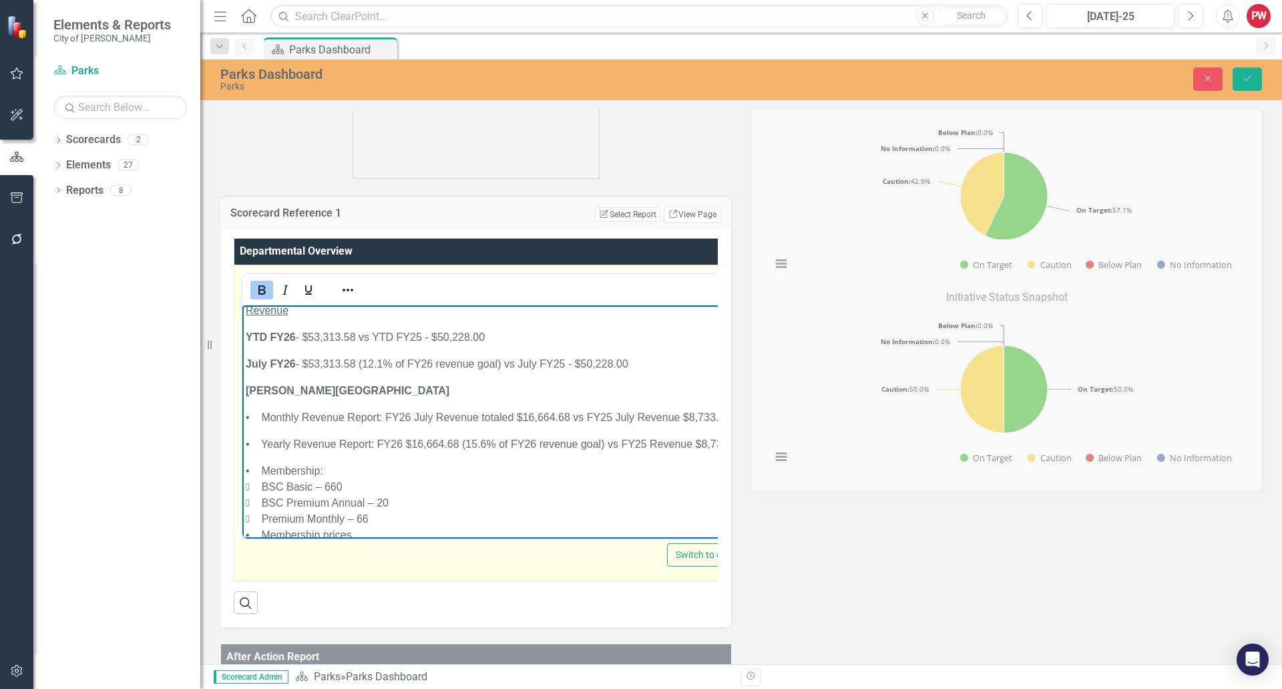
scroll to position [1520, 0]
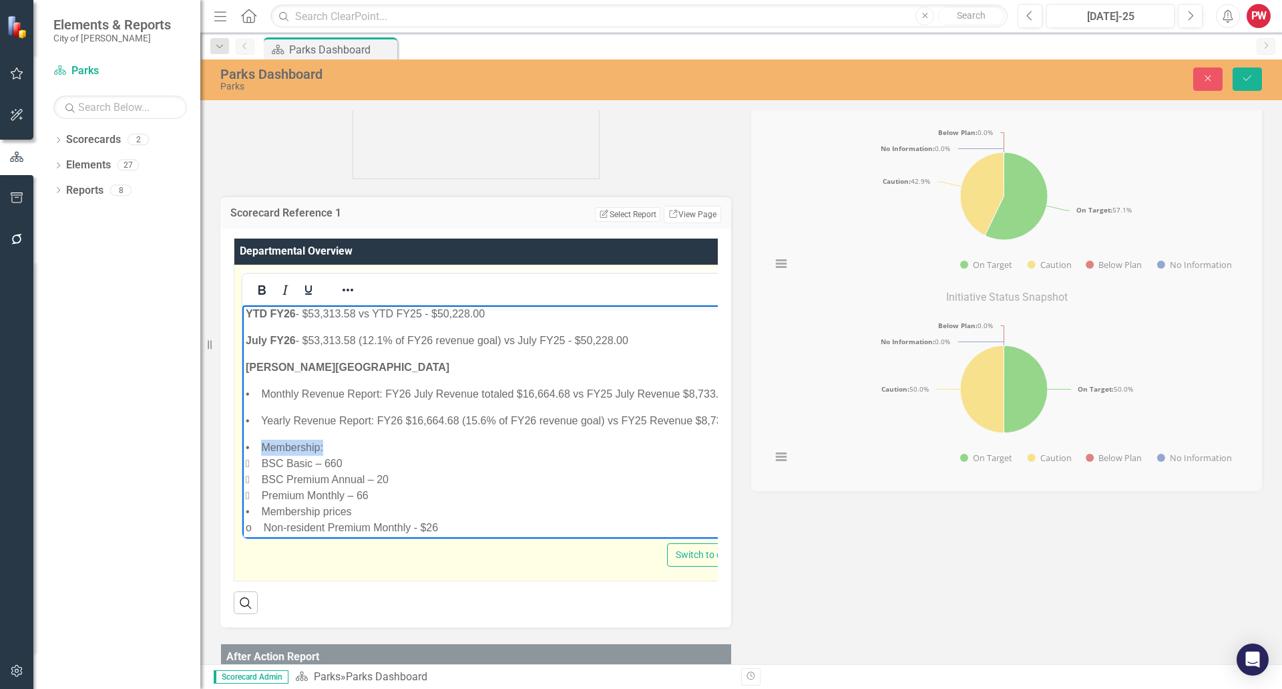
drag, startPoint x: 262, startPoint y: 443, endPoint x: 325, endPoint y: 449, distance: 62.3
click at [325, 449] on p "• Membership:  BSC Basic – 660  BSC Premium Annual – 20  Premium Monthly – 6…" at bounding box center [503, 511] width 514 height 144
click at [307, 285] on icon "Underline" at bounding box center [309, 290] width 16 height 16
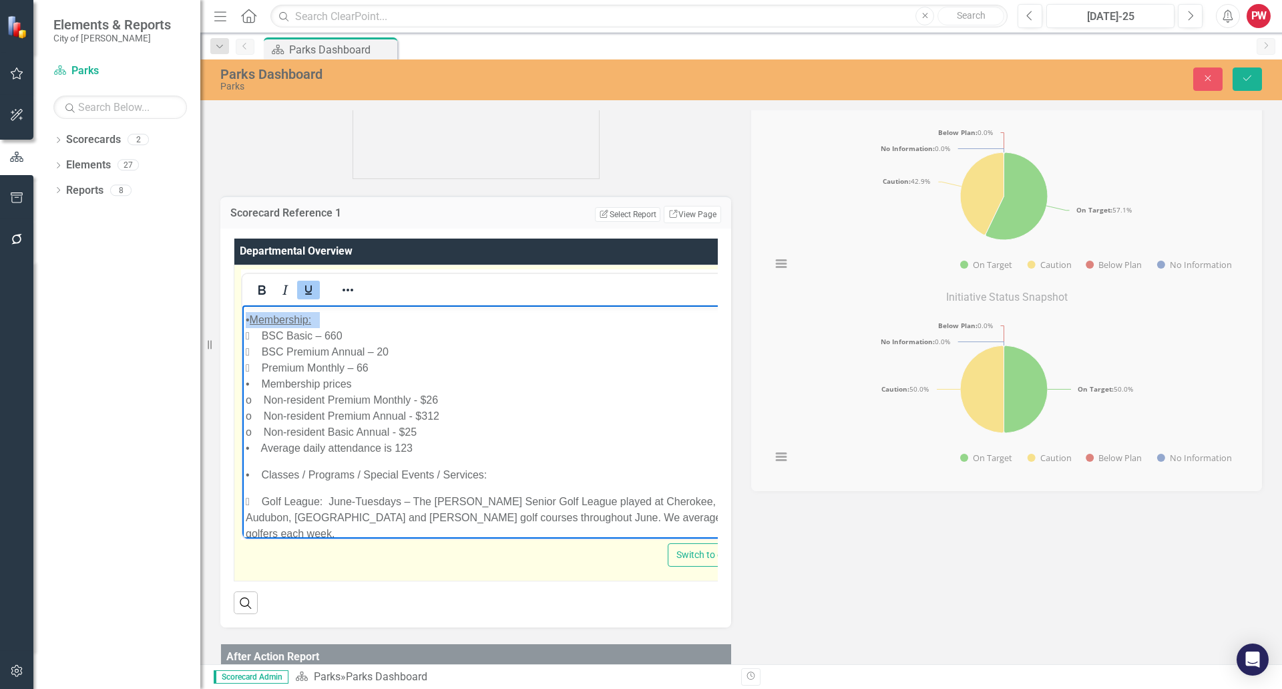
scroll to position [1654, 0]
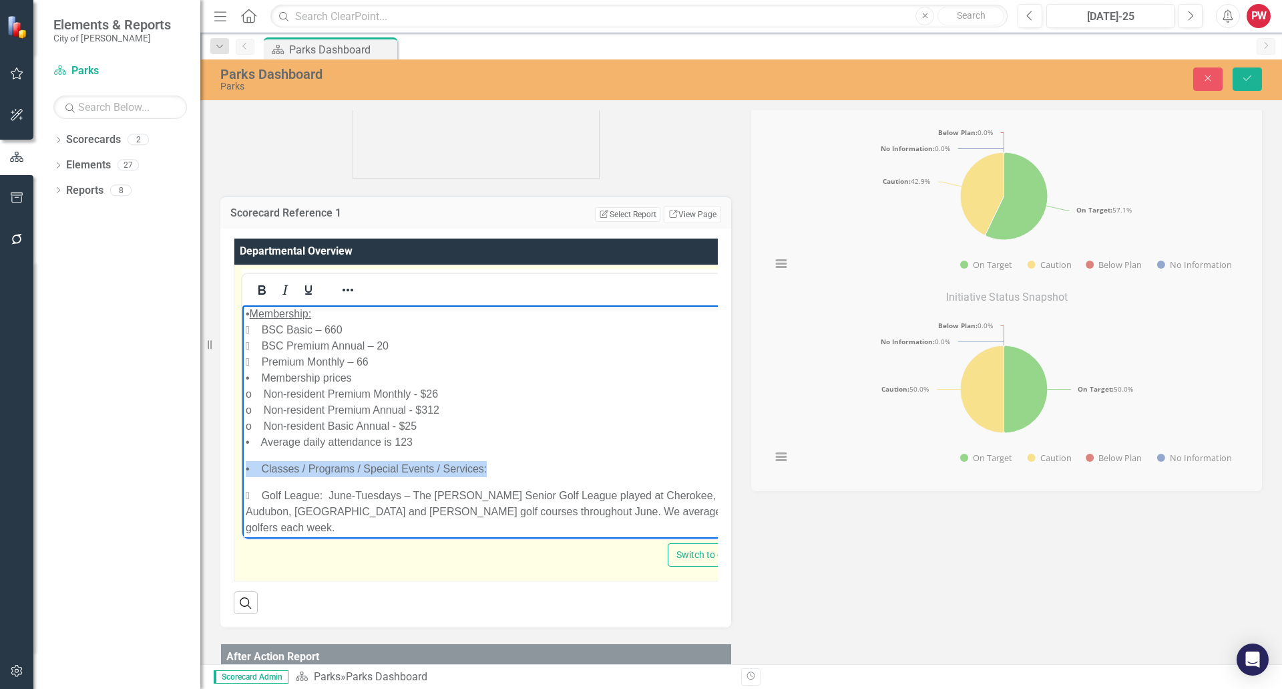
drag, startPoint x: 492, startPoint y: 465, endPoint x: 200, endPoint y: 449, distance: 292.3
click at [272, 465] on p "• Classes / Programs / Special Events / Services:" at bounding box center [503, 468] width 514 height 16
drag, startPoint x: 262, startPoint y: 469, endPoint x: 491, endPoint y: 468, distance: 229.1
click at [491, 468] on p "• Classes / Programs / Special Events / Services:" at bounding box center [503, 468] width 514 height 16
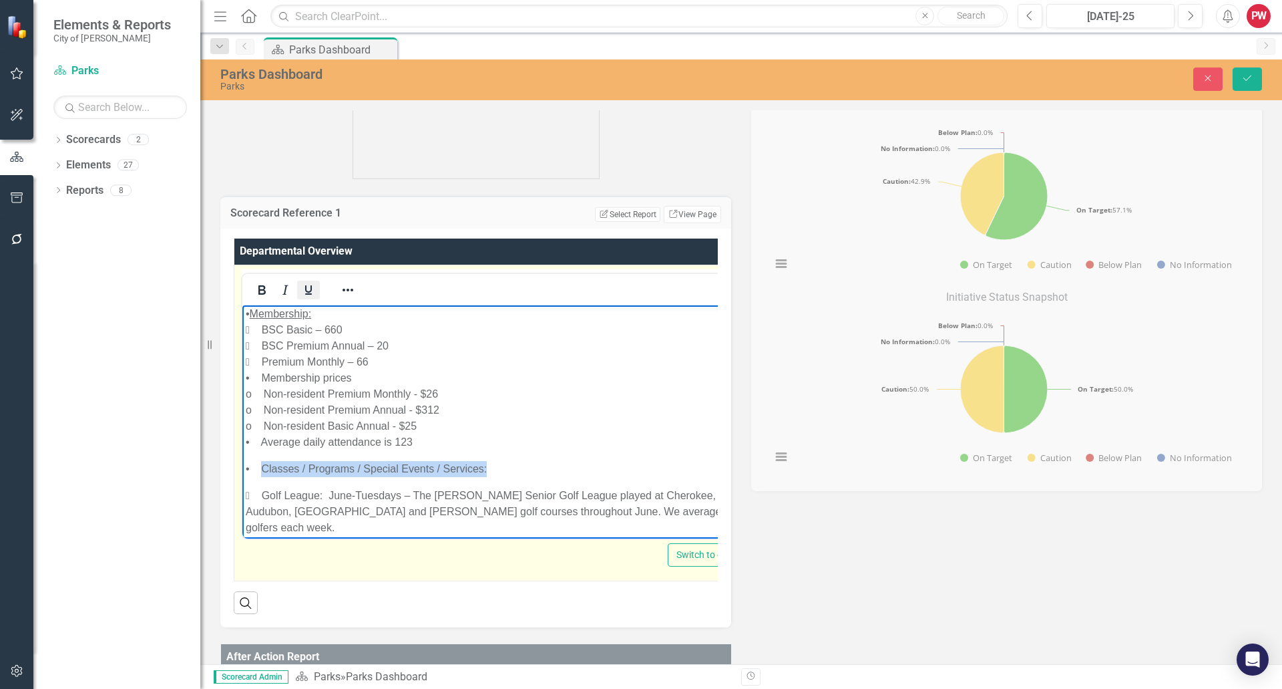
click at [307, 290] on icon "Underline" at bounding box center [308, 289] width 7 height 9
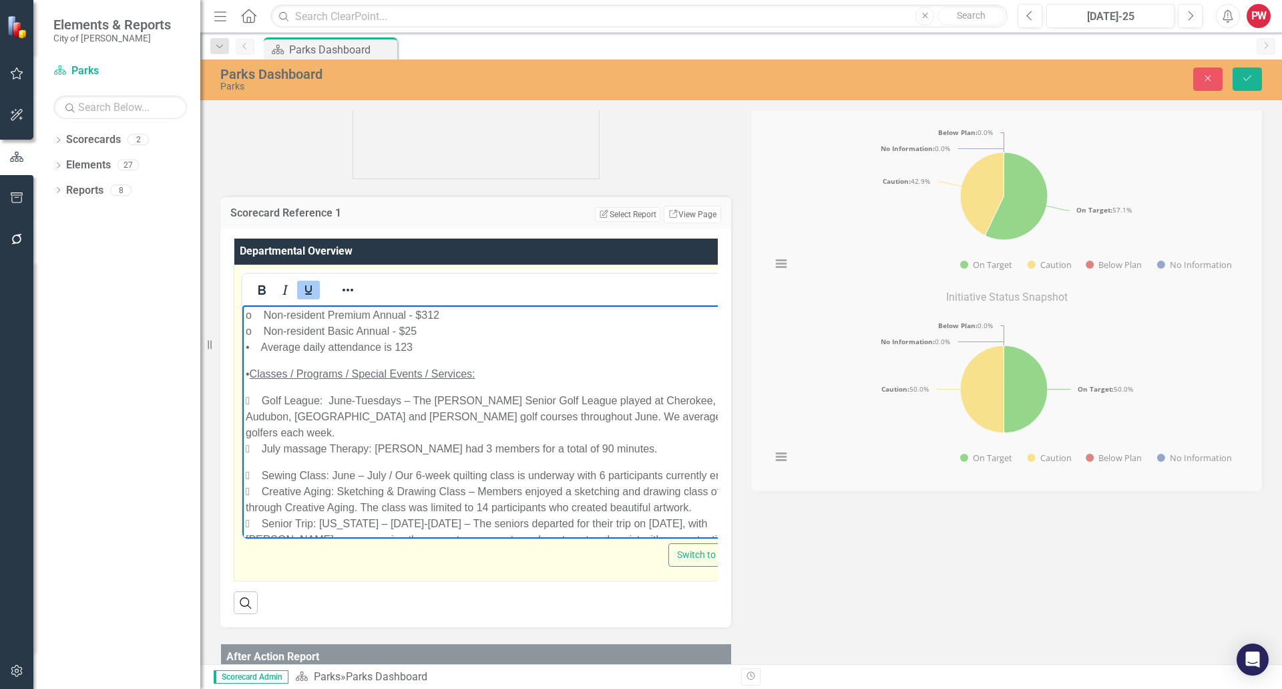
scroll to position [1720, 0]
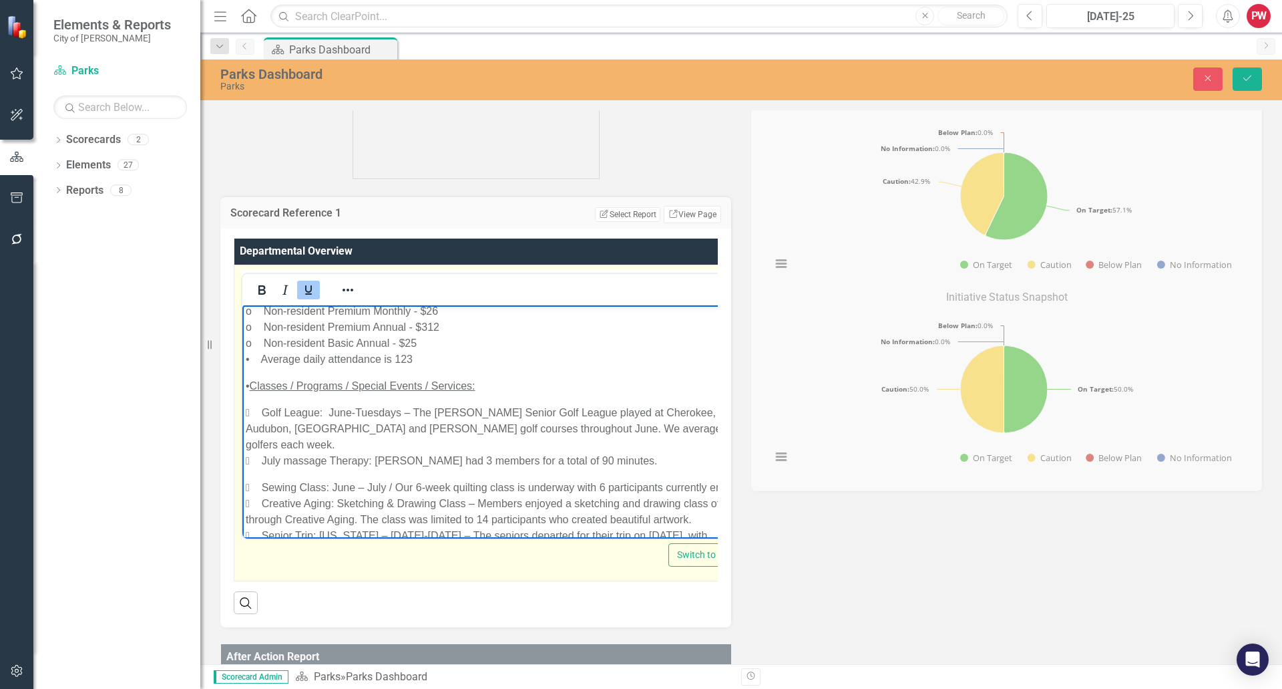
click at [279, 427] on p " Golf League: June-Tuesdays – The Bartlett Senior Golf League played at Cherok…" at bounding box center [503, 436] width 515 height 64
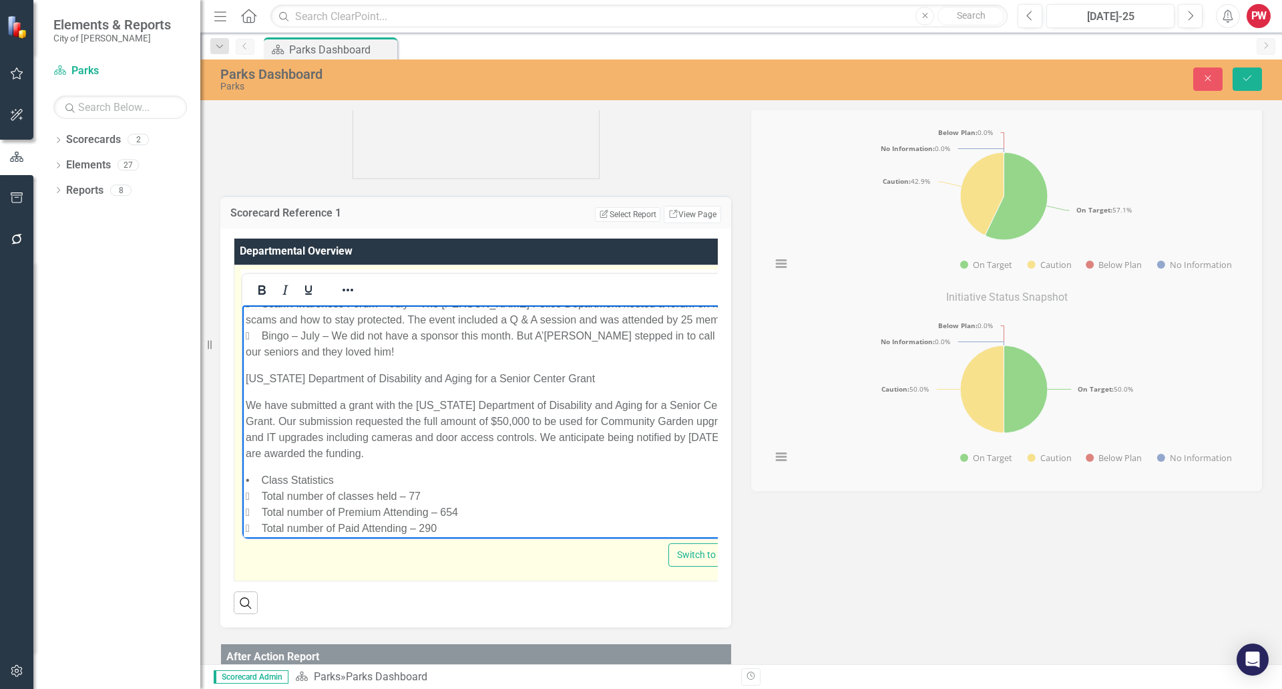
scroll to position [2255, 0]
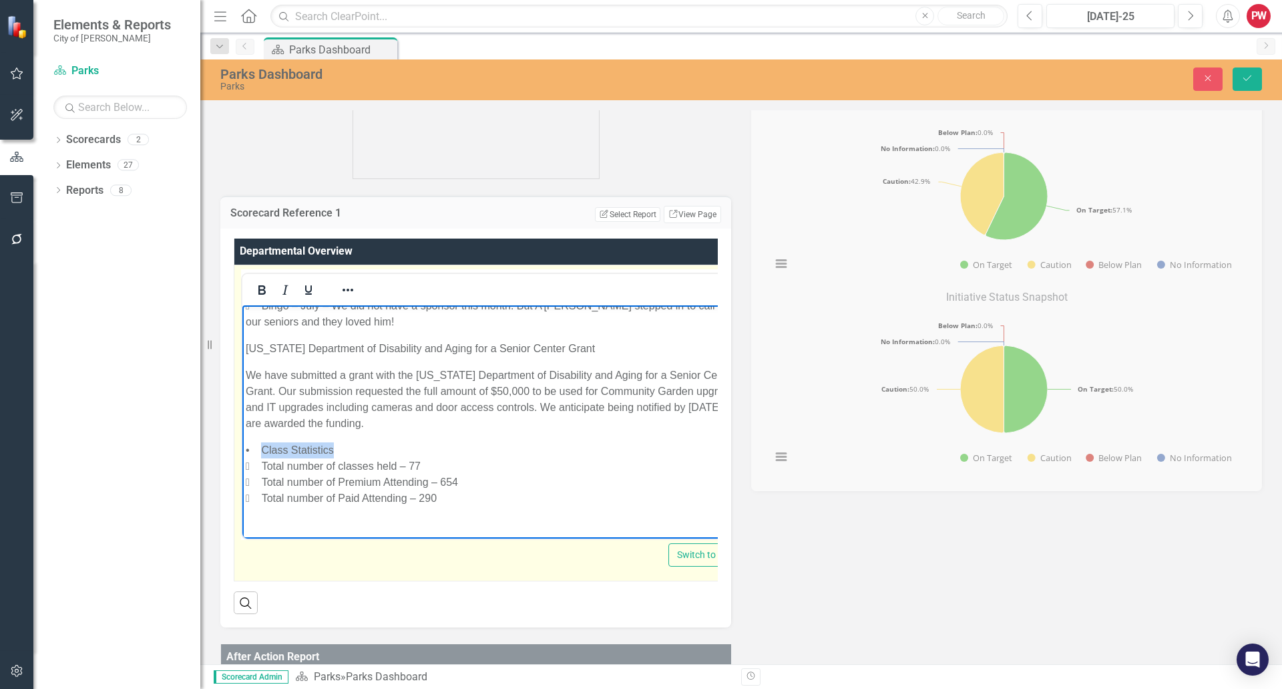
drag, startPoint x: 339, startPoint y: 446, endPoint x: 263, endPoint y: 442, distance: 76.2
click at [263, 442] on p "• Class Statistics  Total number of classes held – 77  Total number of Premiu…" at bounding box center [503, 473] width 515 height 64
click at [319, 285] on button "Underline" at bounding box center [308, 290] width 23 height 19
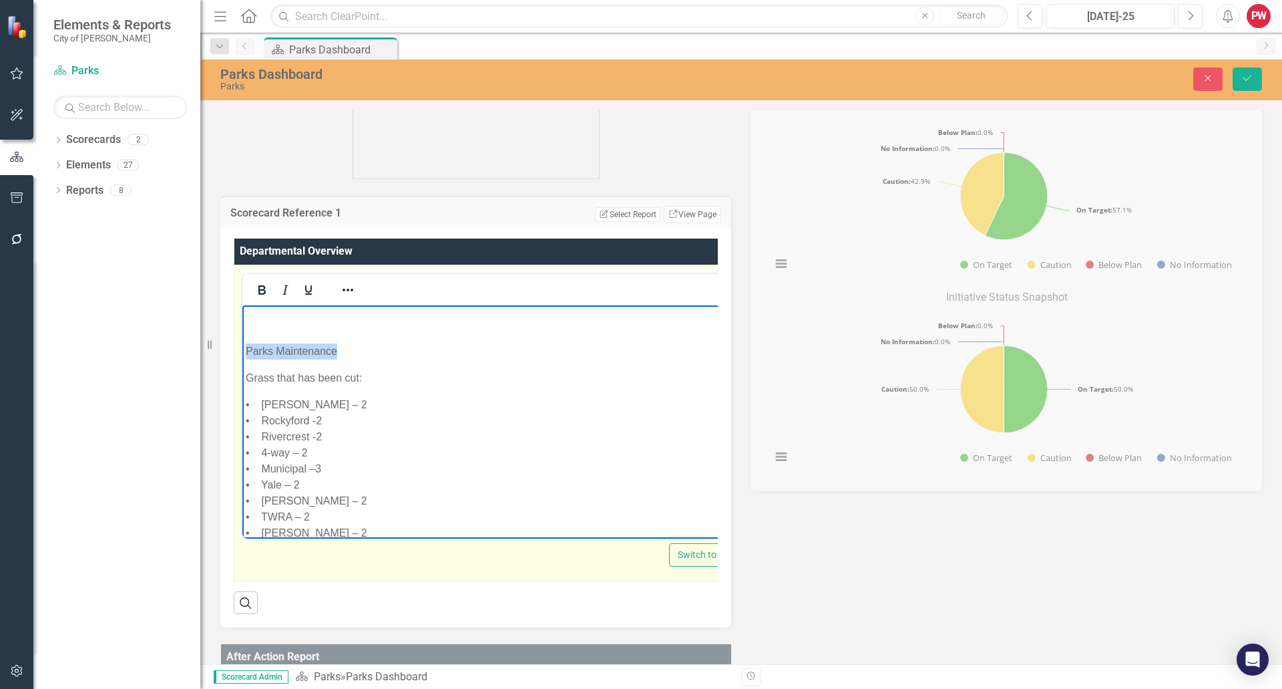
drag, startPoint x: 346, startPoint y: 351, endPoint x: 239, endPoint y: 349, distance: 106.9
click at [242, 349] on html "Parks and Recreation Monthly Report – July 2025 Athletics • July revenue: $32,2…" at bounding box center [503, 139] width 522 height 4580
click at [261, 293] on icon "Bold" at bounding box center [261, 289] width 7 height 9
click at [279, 331] on p "Rich Text Area. Press ALT-0 for help." at bounding box center [504, 324] width 516 height 16
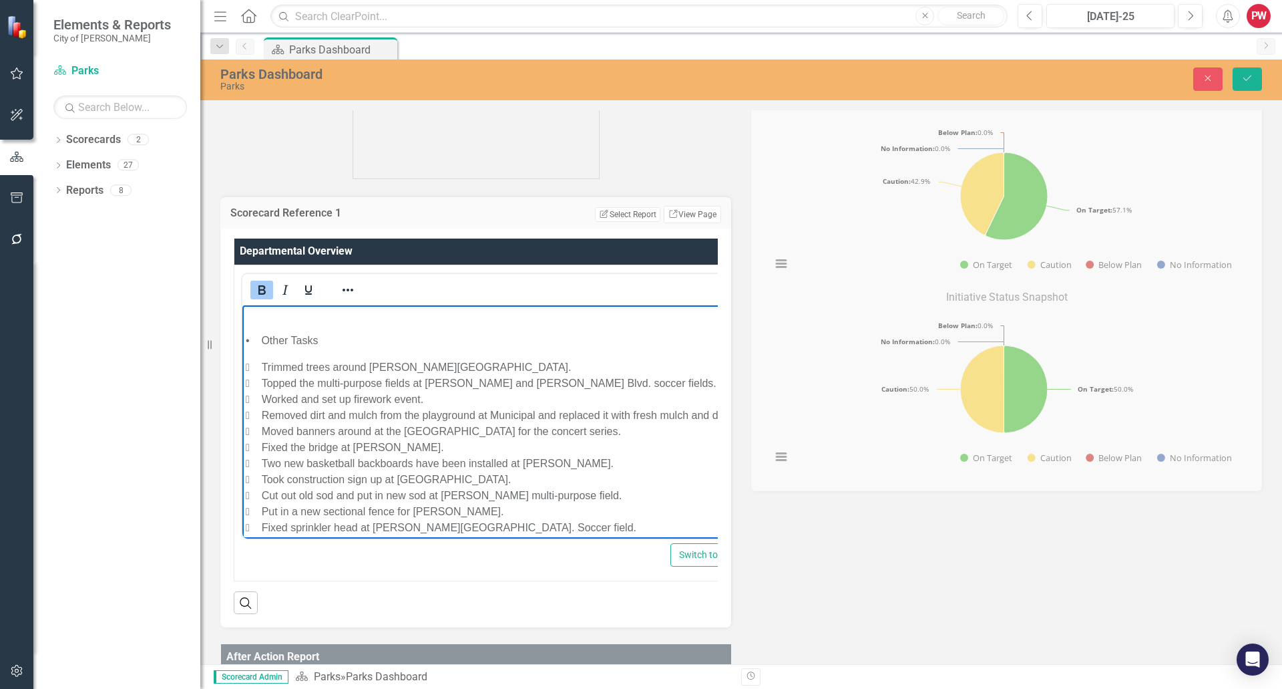
scroll to position [3123, 0]
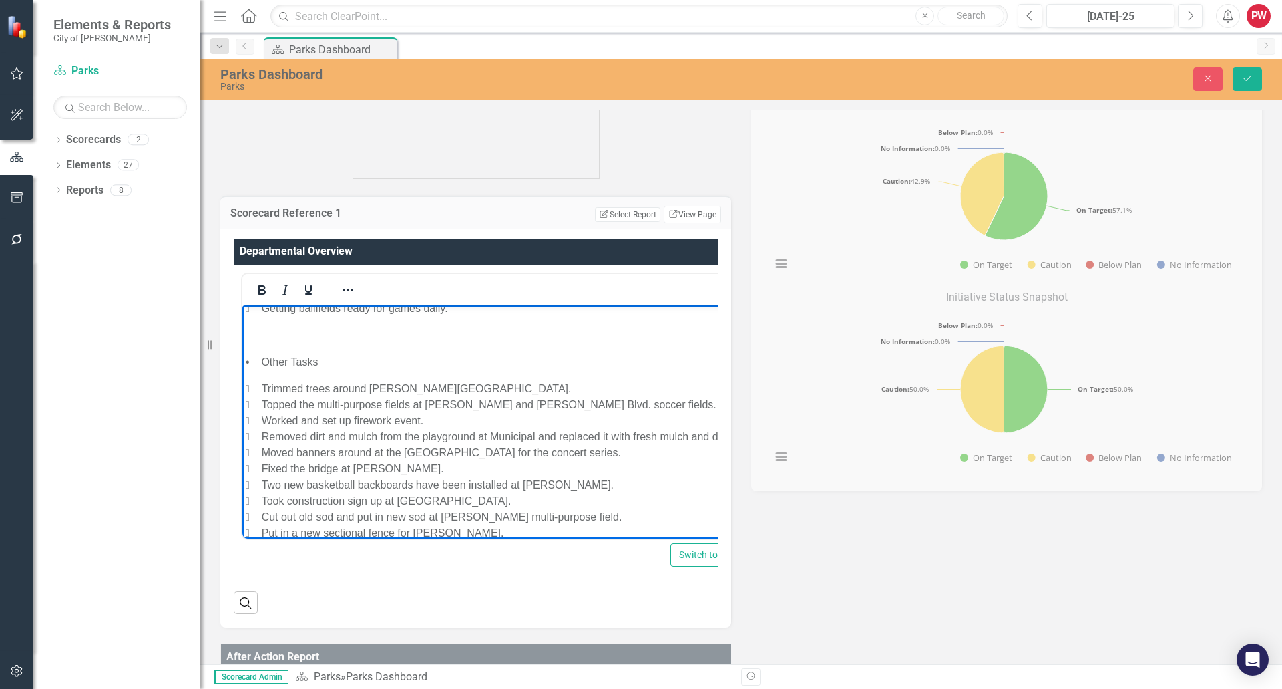
click at [321, 342] on p "Rich Text Area. Press ALT-0 for help." at bounding box center [504, 335] width 517 height 16
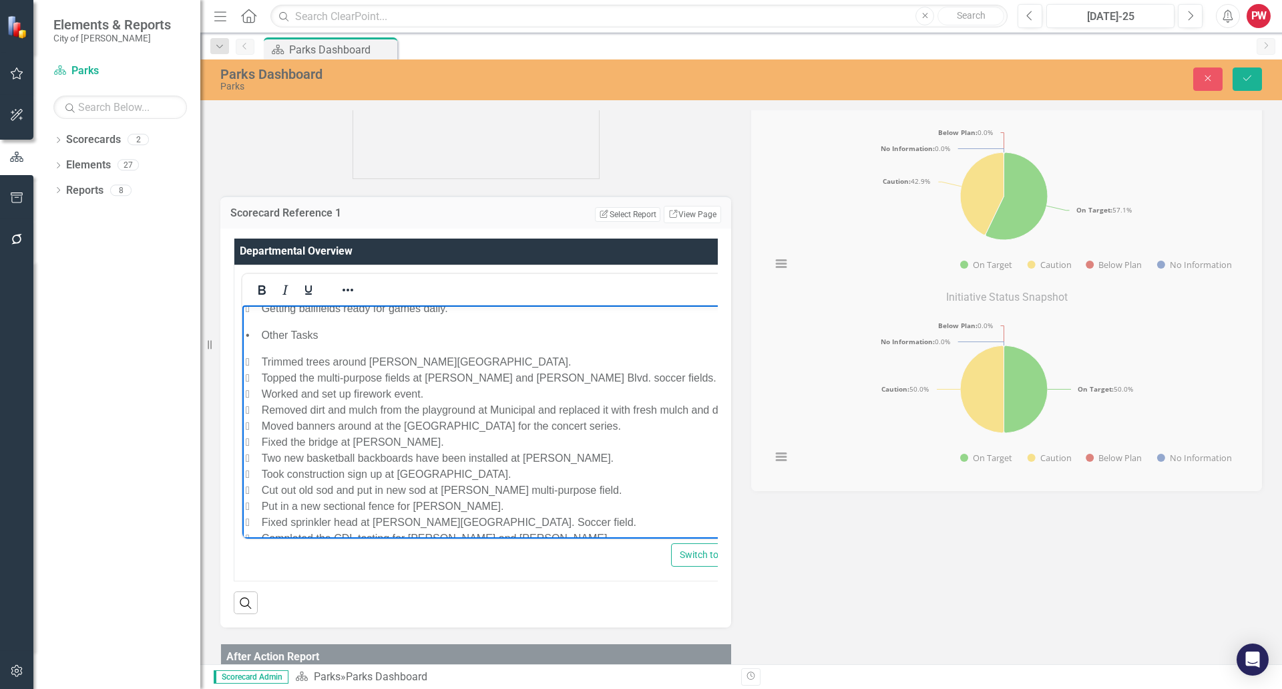
scroll to position [3323, 0]
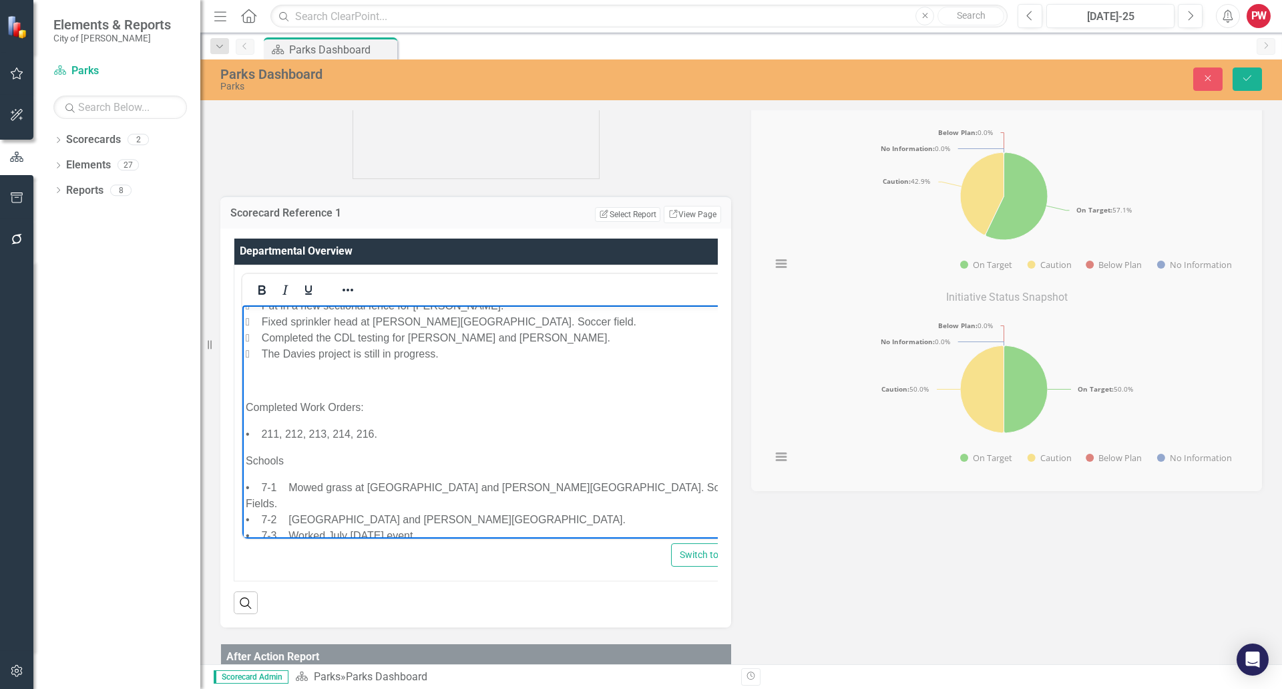
click at [311, 372] on p "Rich Text Area. Press ALT-0 for help." at bounding box center [505, 380] width 518 height 16
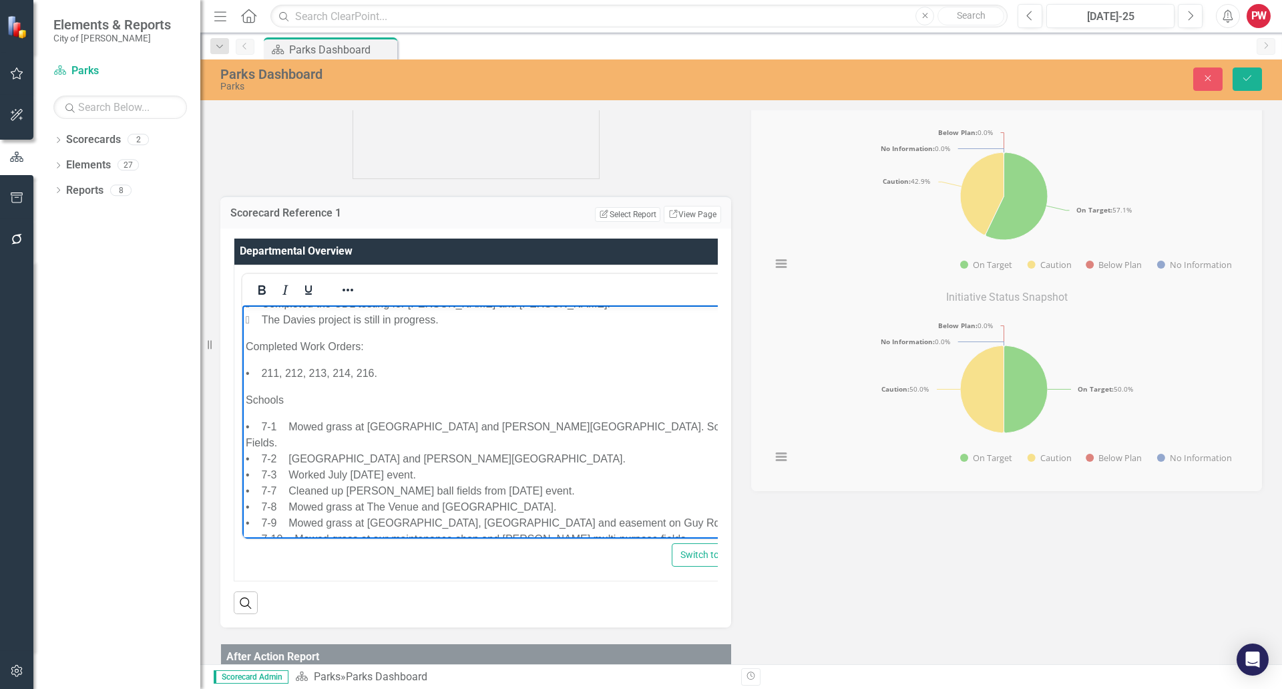
scroll to position [3390, 0]
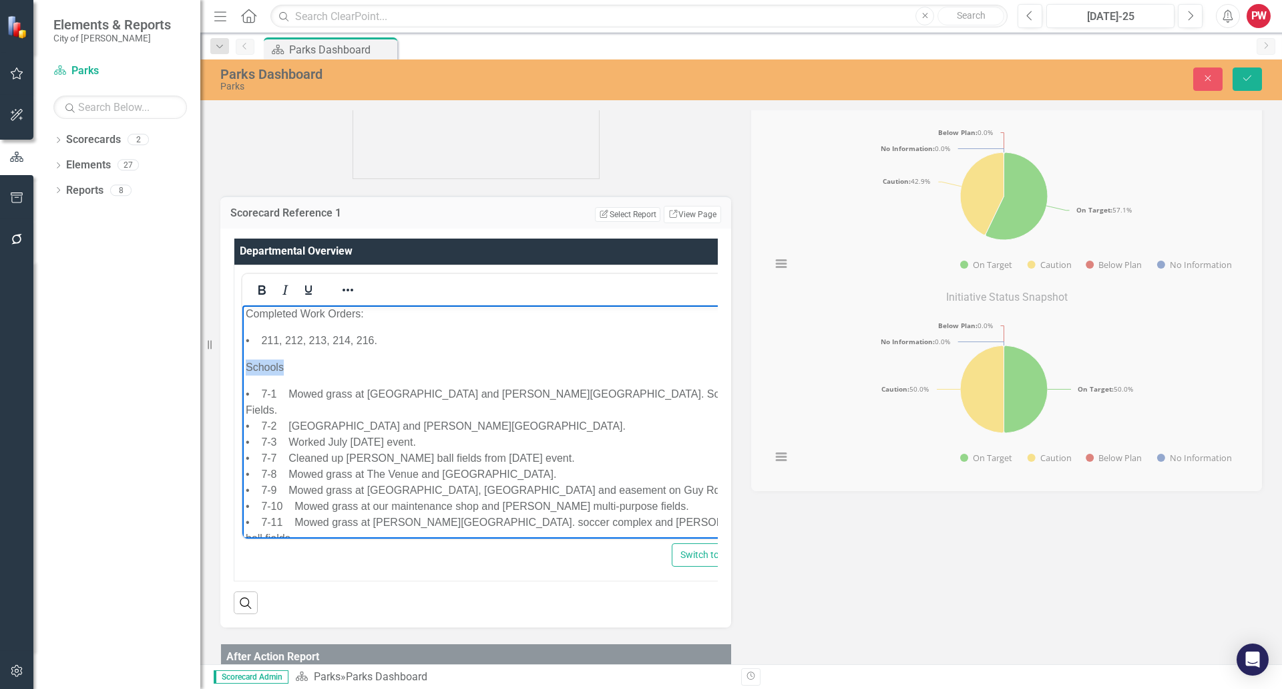
drag, startPoint x: 288, startPoint y: 369, endPoint x: 238, endPoint y: 367, distance: 49.4
click at [260, 294] on icon "Bold" at bounding box center [261, 289] width 7 height 9
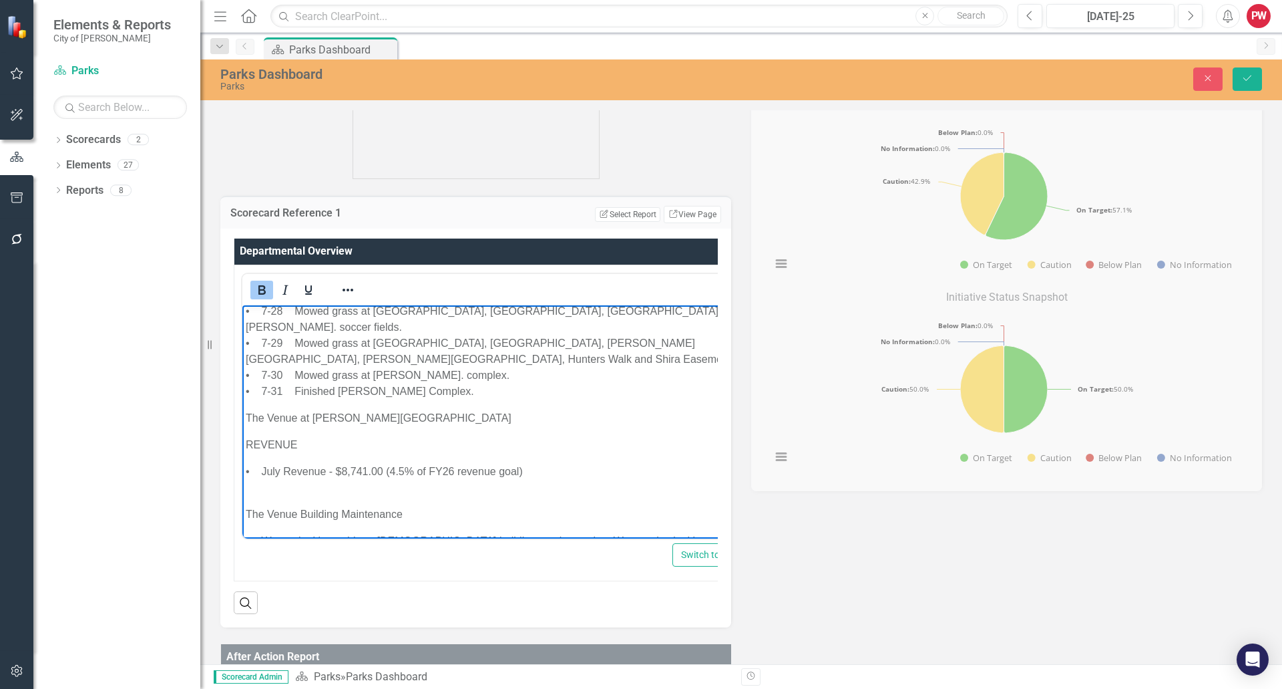
scroll to position [3791, 0]
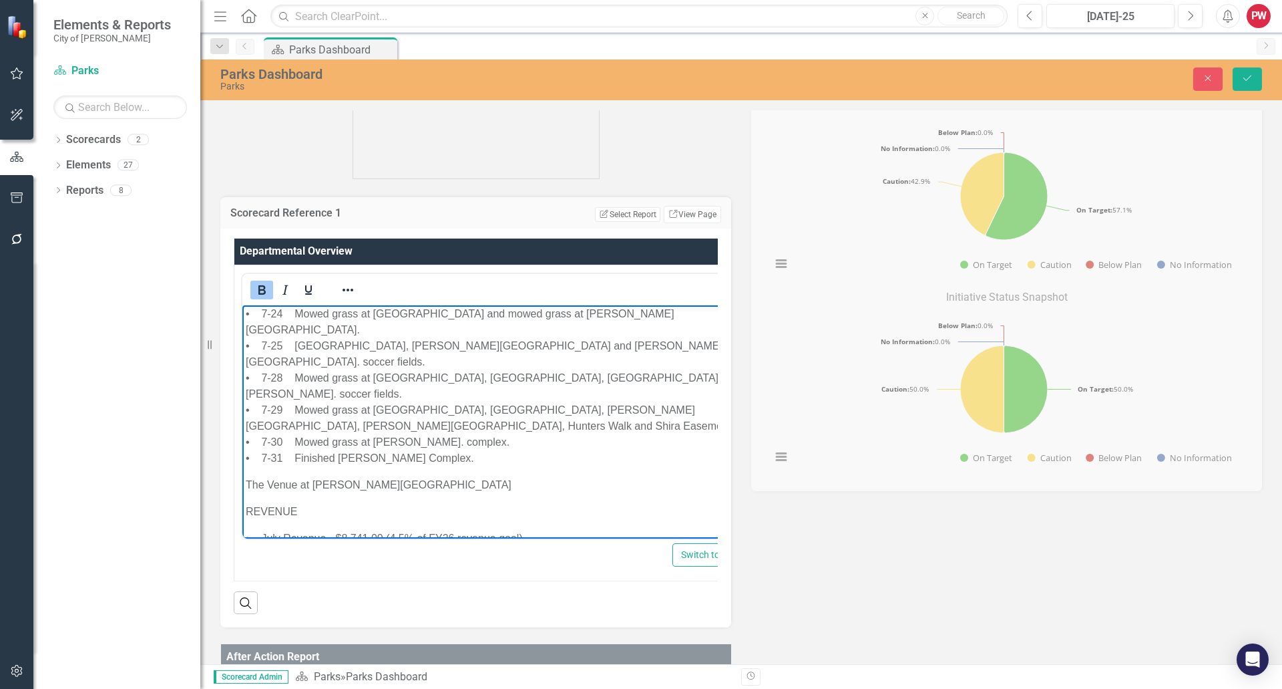
click at [252, 476] on p "The Venue at [PERSON_NAME][GEOGRAPHIC_DATA]" at bounding box center [505, 484] width 519 height 16
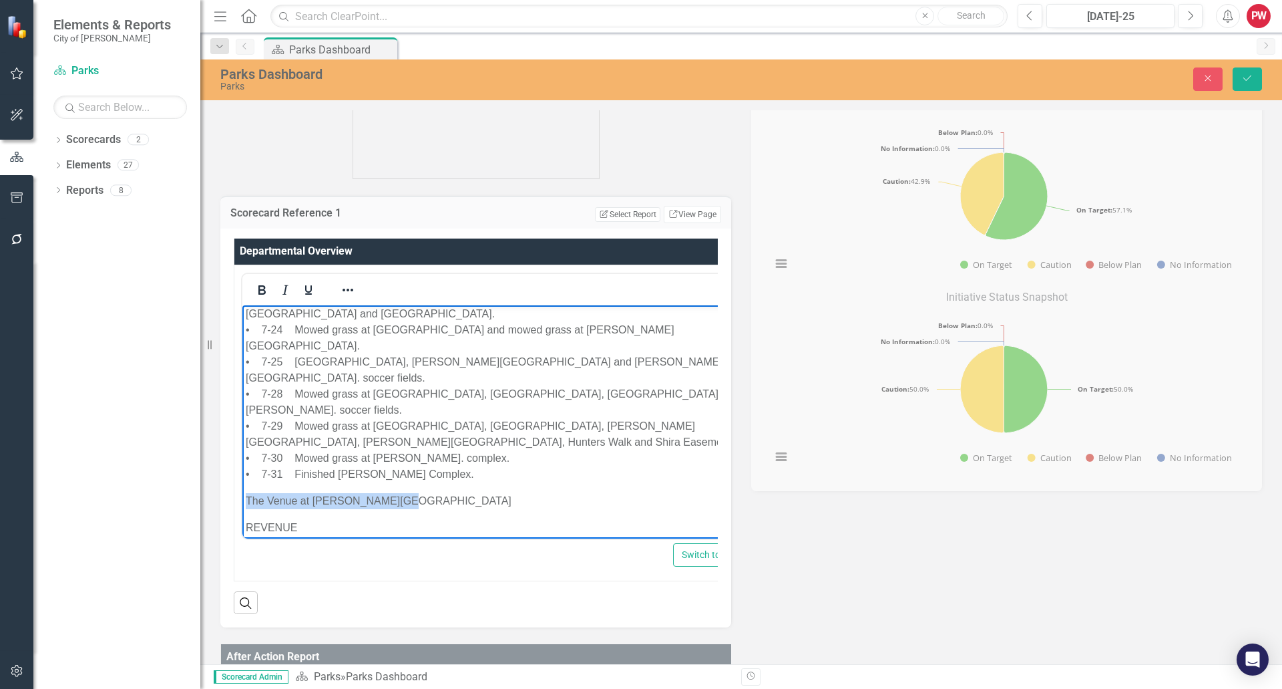
drag, startPoint x: 390, startPoint y: 388, endPoint x: 244, endPoint y: 387, distance: 145.6
click at [262, 300] on div at bounding box center [285, 290] width 86 height 26
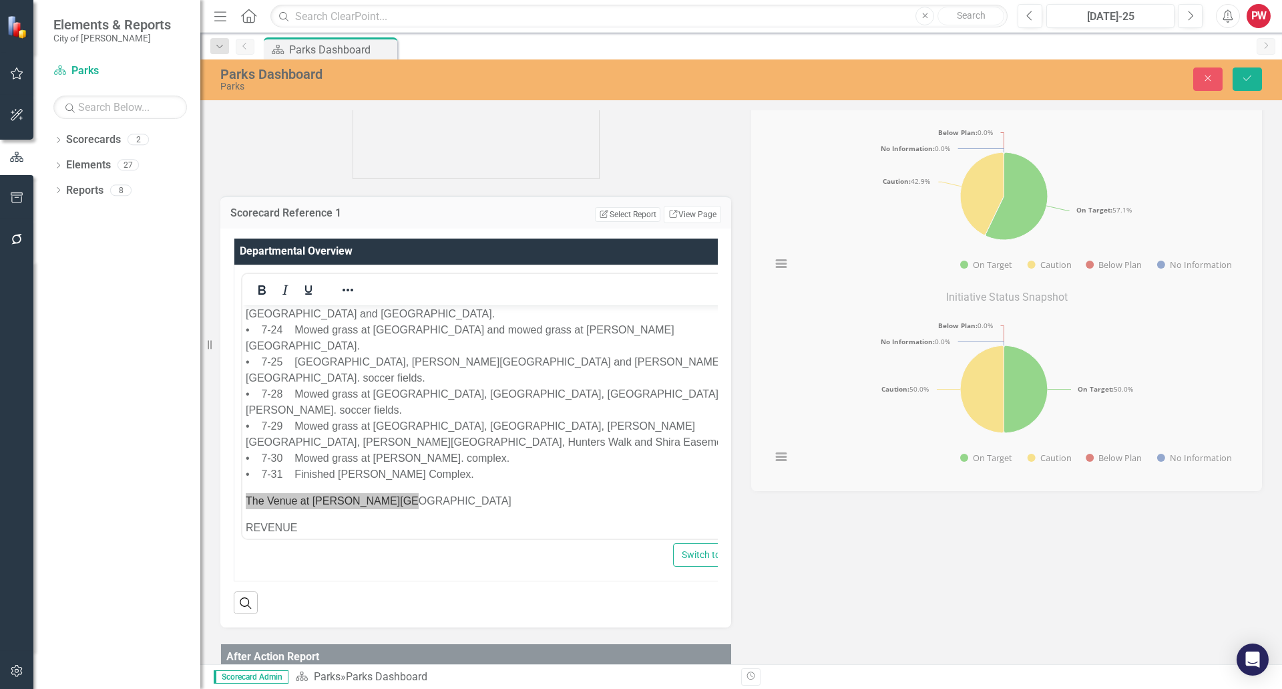
click at [268, 299] on div at bounding box center [285, 290] width 86 height 26
click at [261, 297] on icon "Bold" at bounding box center [262, 290] width 16 height 16
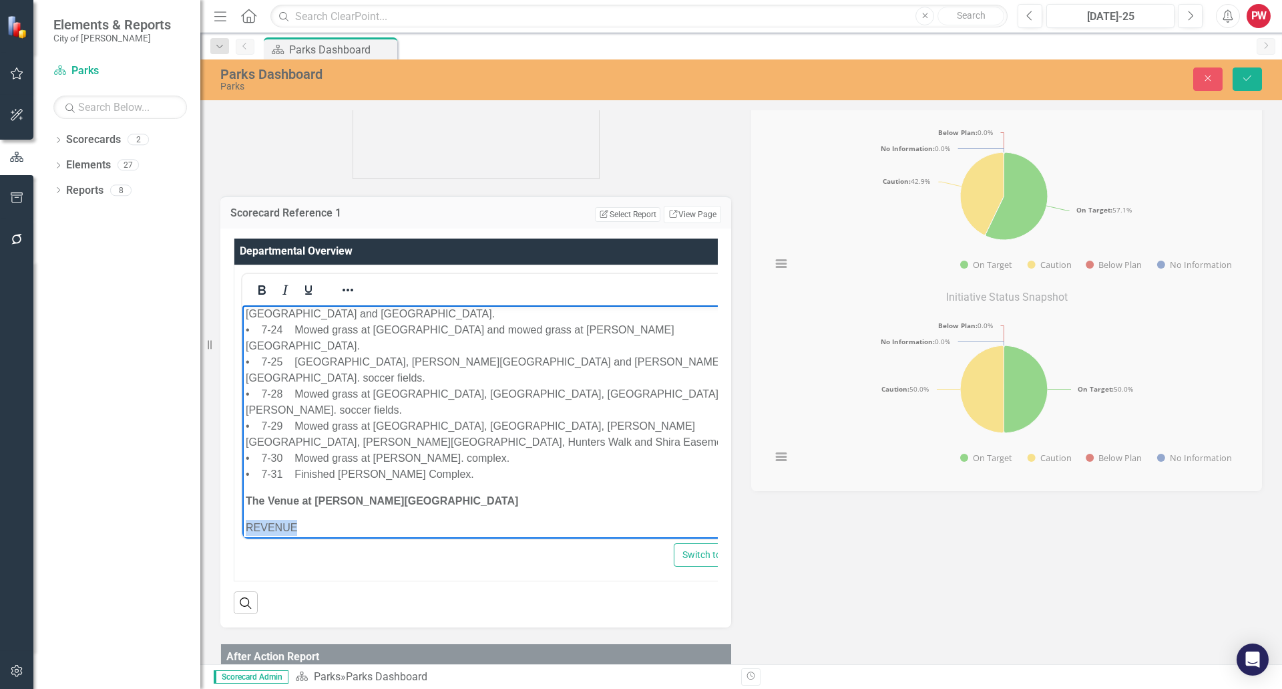
drag, startPoint x: 307, startPoint y: 413, endPoint x: 242, endPoint y: 416, distance: 65.5
click at [304, 546] on p "• July Revenue - $8,741.00 (4.5% of FY26 revenue goal)" at bounding box center [506, 554] width 520 height 16
click at [253, 572] on p "The Venue Building Maintenance" at bounding box center [506, 588] width 520 height 32
drag, startPoint x: 301, startPoint y: 464, endPoint x: 203, endPoint y: 462, distance: 98.2
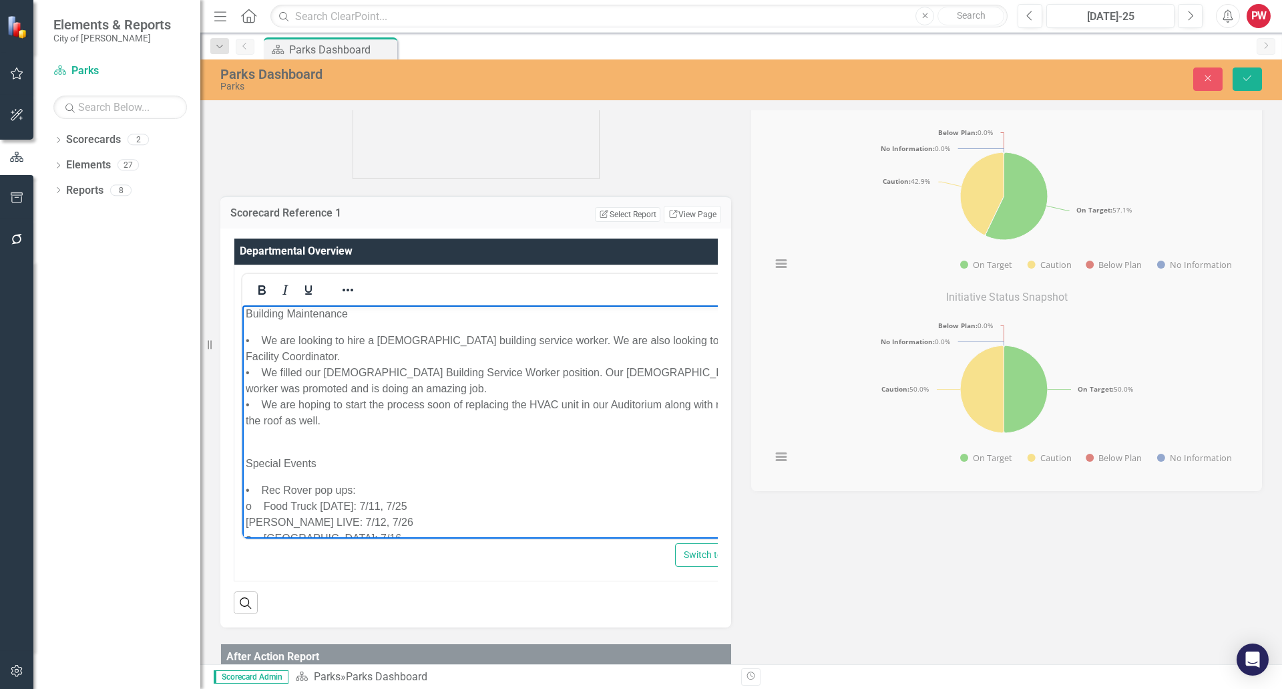
scroll to position [3975, 0]
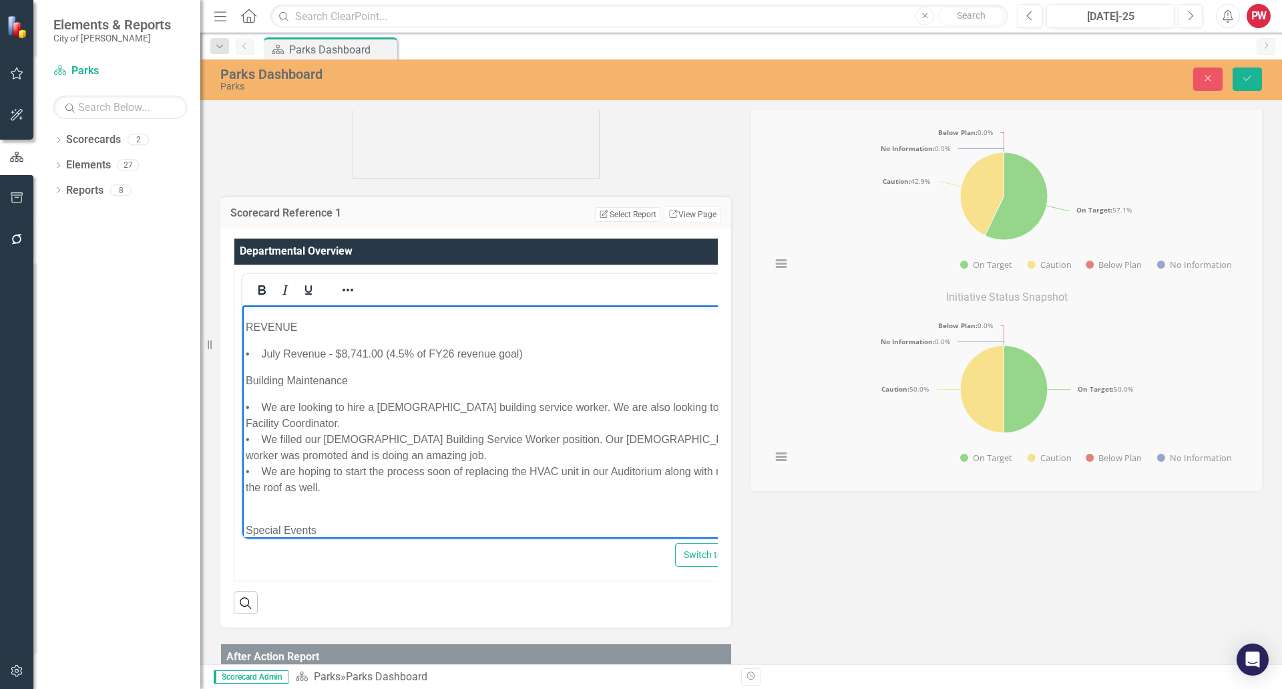
click at [258, 506] on p "Special Events" at bounding box center [507, 522] width 522 height 32
drag, startPoint x: 326, startPoint y: 399, endPoint x: 479, endPoint y: 662, distance: 303.8
click at [266, 292] on icon "Bold" at bounding box center [262, 290] width 16 height 16
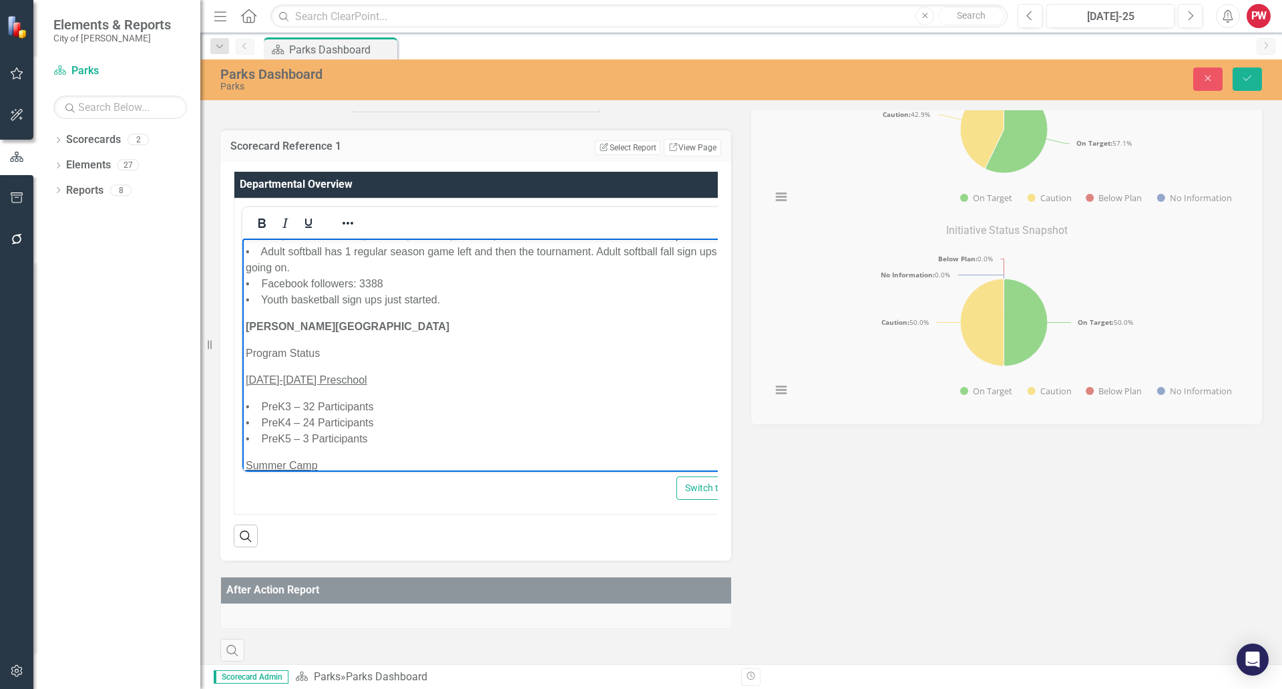
scroll to position [0, 0]
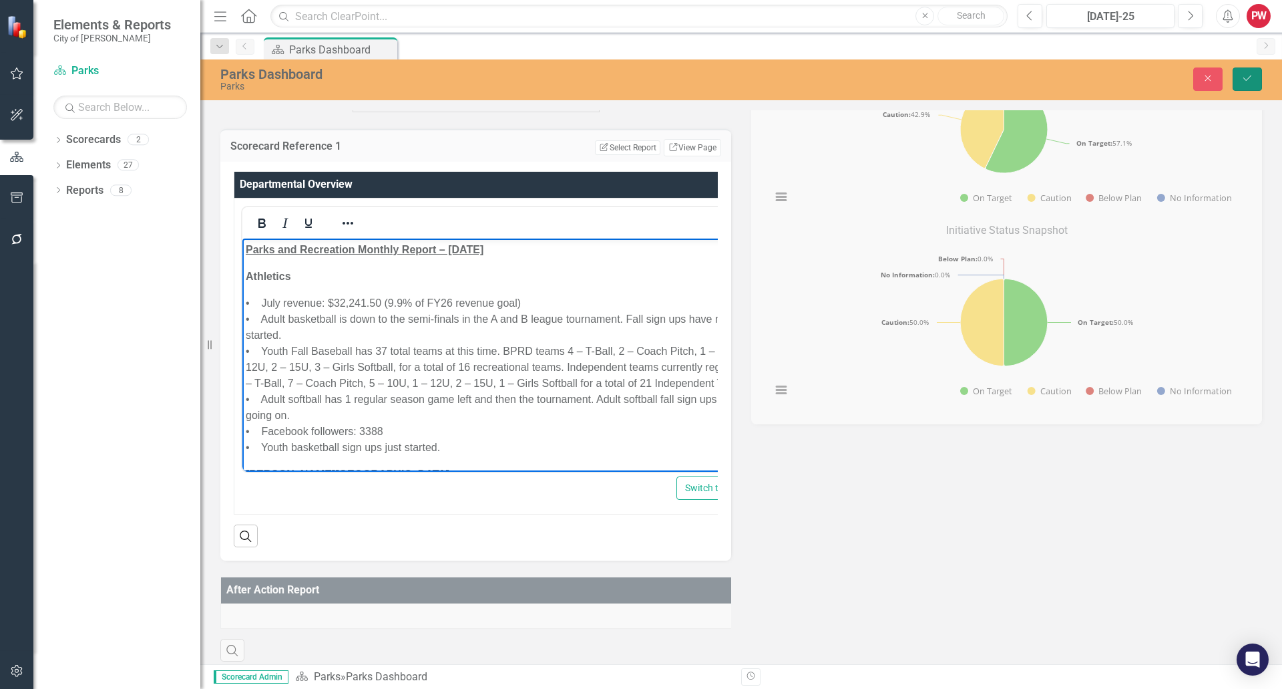
click at [1244, 80] on icon "Save" at bounding box center [1248, 77] width 12 height 9
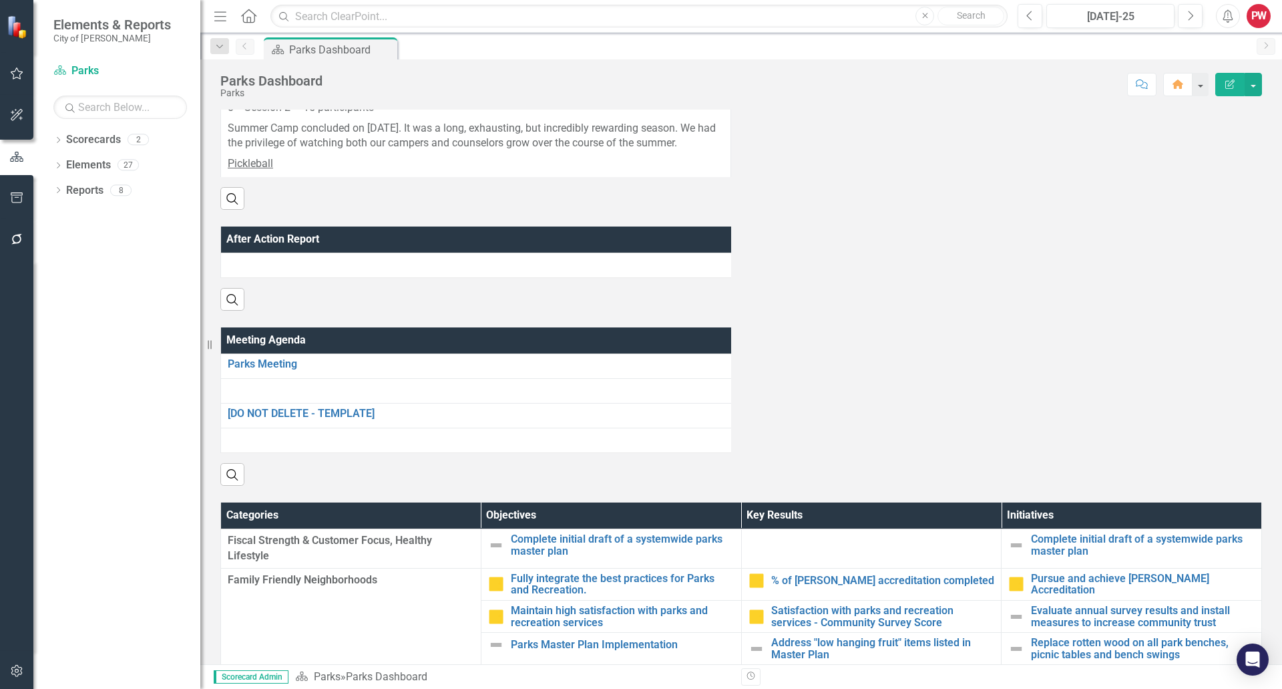
scroll to position [1002, 0]
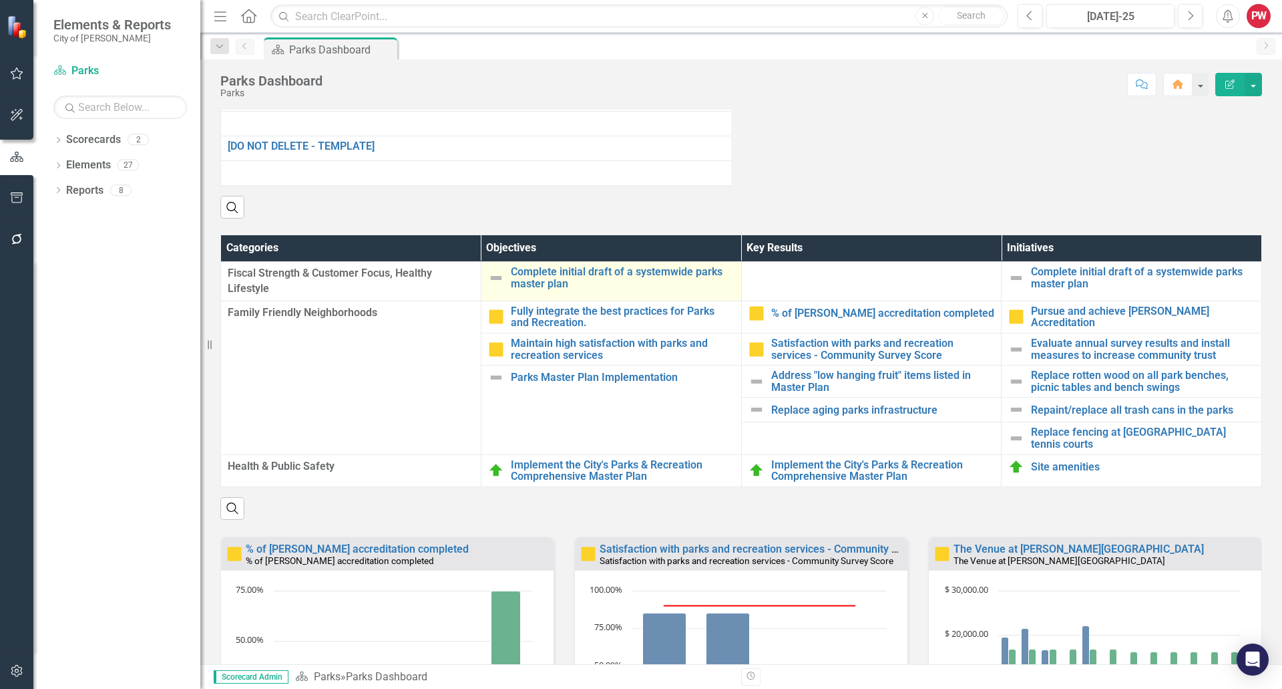
drag, startPoint x: 492, startPoint y: 286, endPoint x: 492, endPoint y: 293, distance: 7.3
click at [492, 286] on div "Complete initial draft of a systemwide parks master plan" at bounding box center [611, 277] width 246 height 23
click at [492, 286] on img at bounding box center [496, 278] width 16 height 16
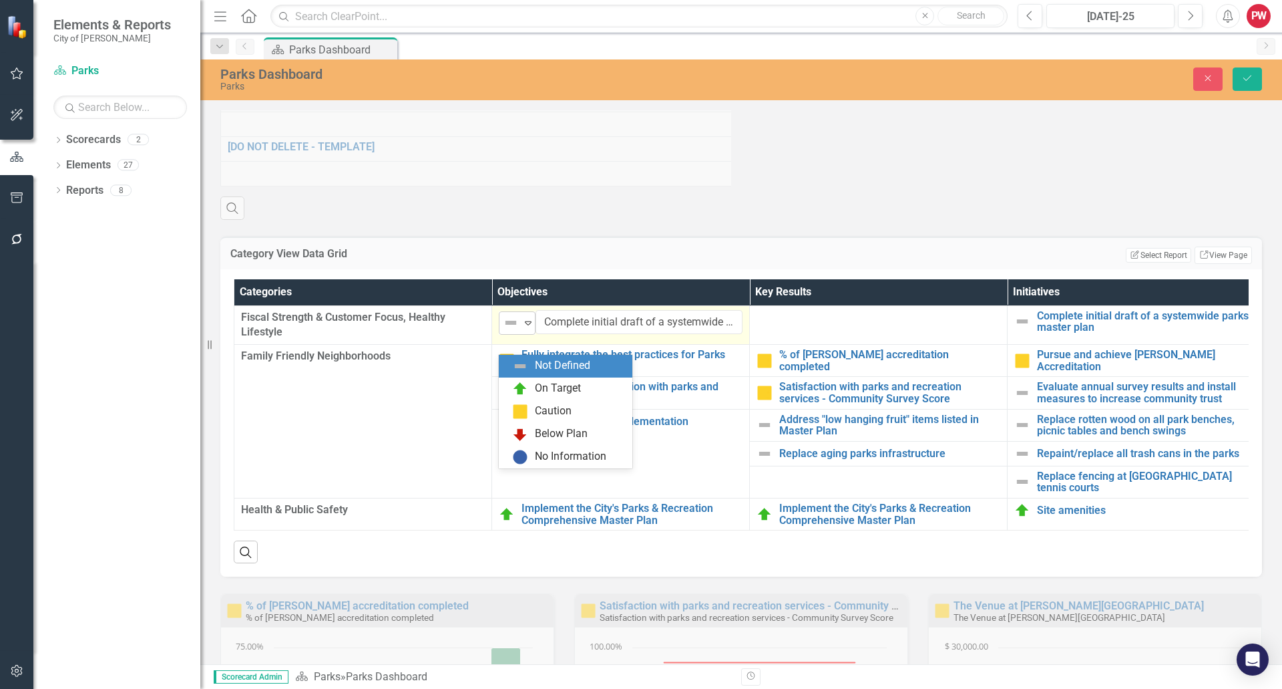
click at [503, 331] on img at bounding box center [511, 323] width 16 height 16
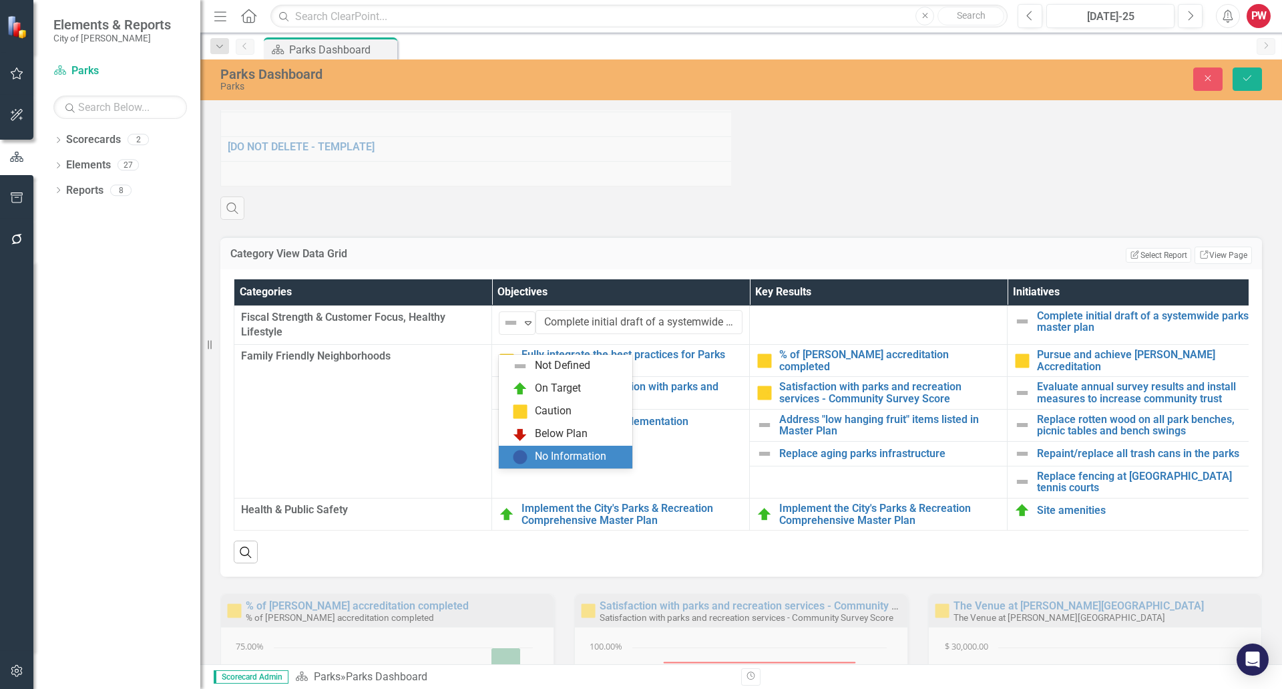
click at [548, 450] on div "No Information" at bounding box center [570, 456] width 71 height 15
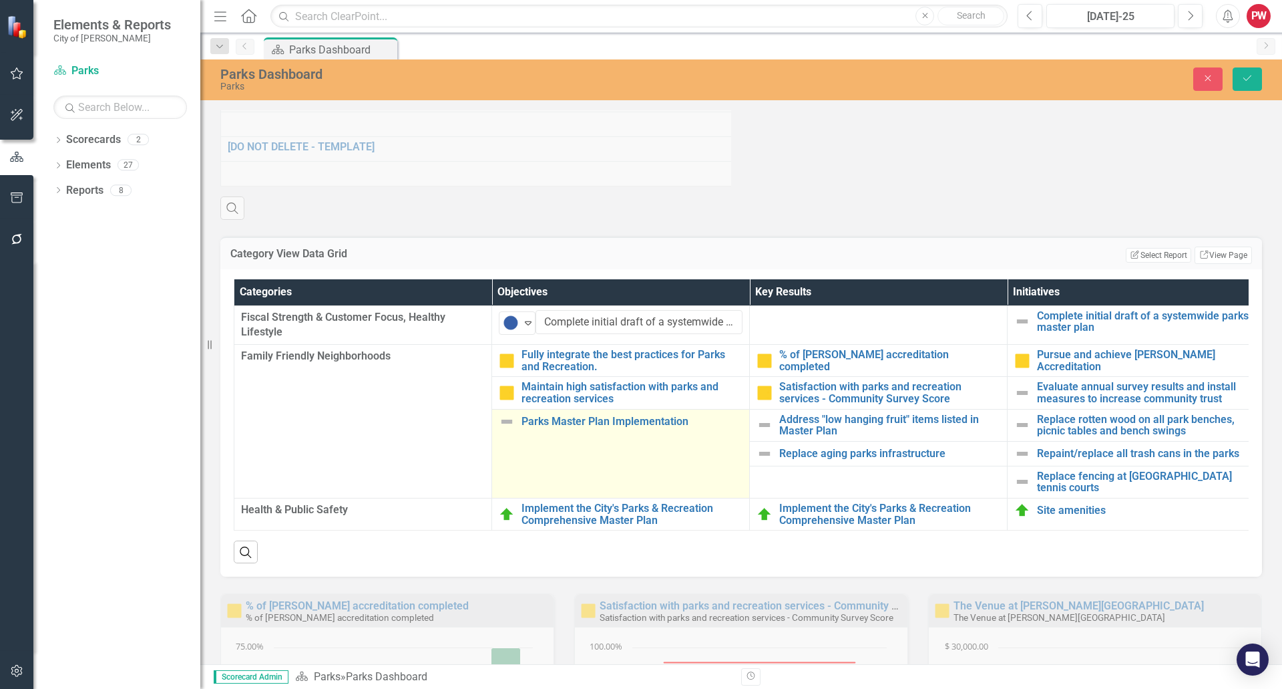
click at [504, 429] on img at bounding box center [507, 421] width 16 height 16
click at [503, 429] on img at bounding box center [507, 421] width 16 height 16
click at [503, 434] on img at bounding box center [511, 426] width 16 height 16
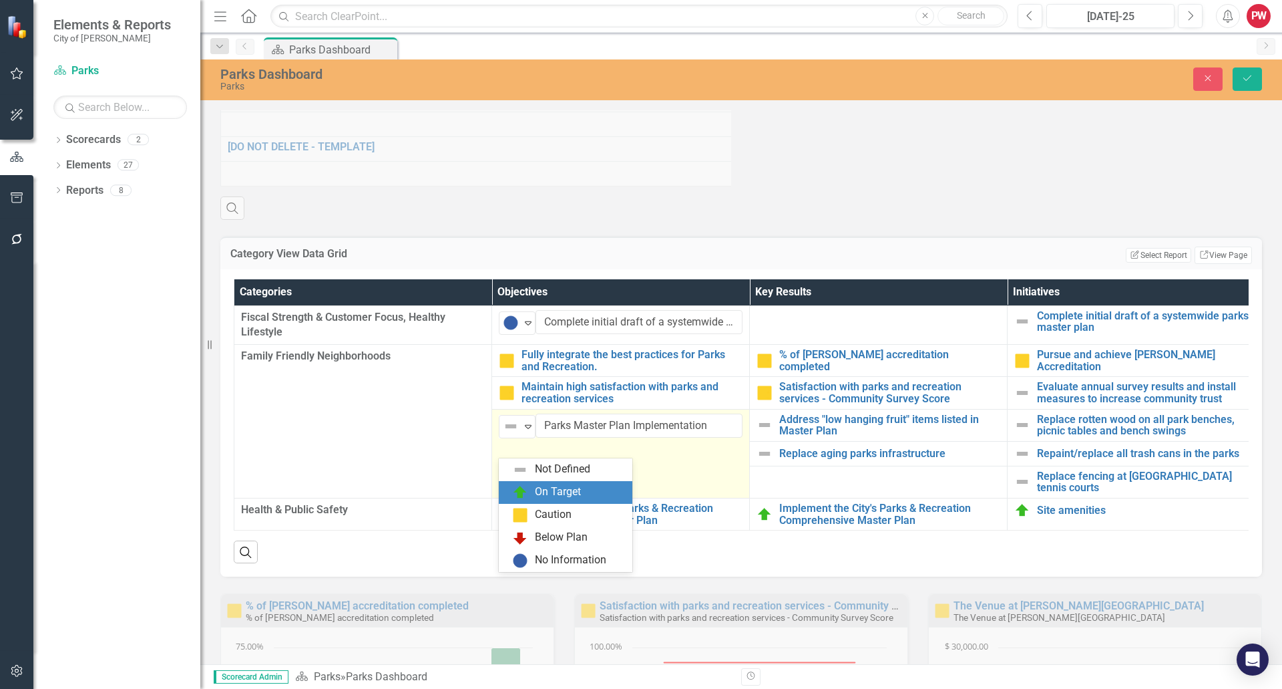
click at [531, 490] on div "On Target" at bounding box center [568, 492] width 112 height 16
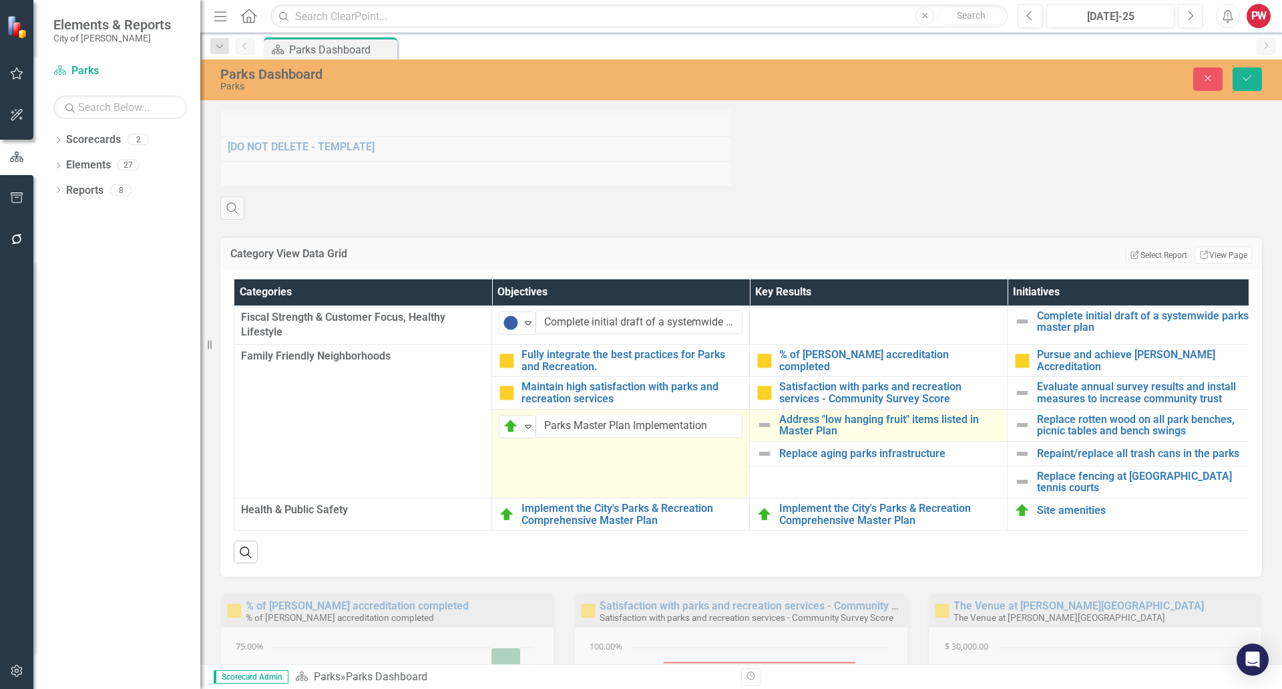
click at [768, 433] on img at bounding box center [765, 425] width 16 height 16
click at [768, 434] on img at bounding box center [769, 426] width 16 height 16
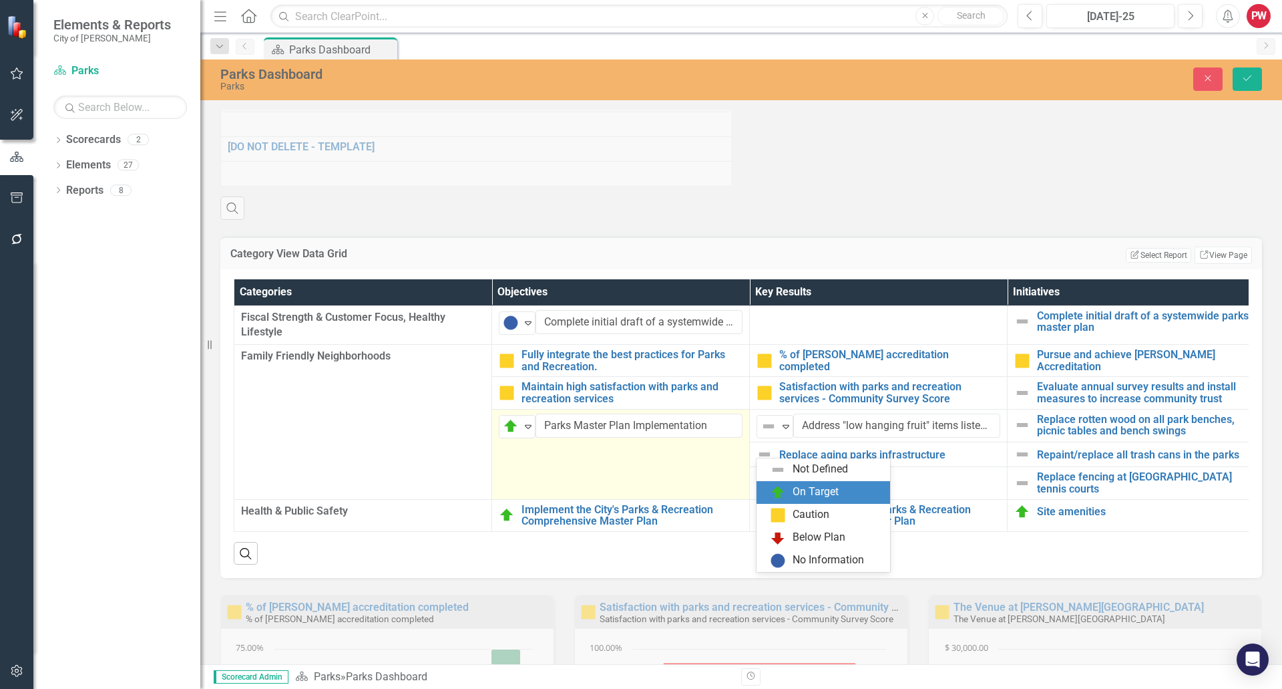
click at [791, 496] on div "On Target" at bounding box center [826, 492] width 112 height 16
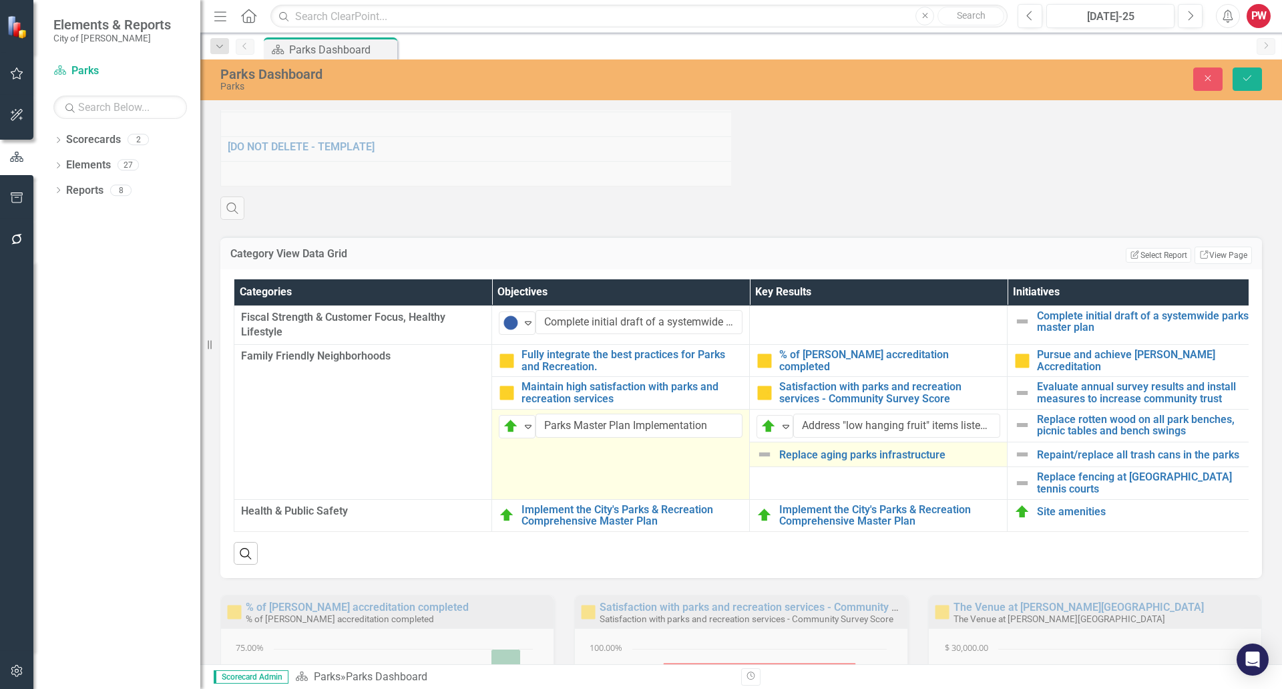
click at [765, 462] on img at bounding box center [765, 454] width 16 height 16
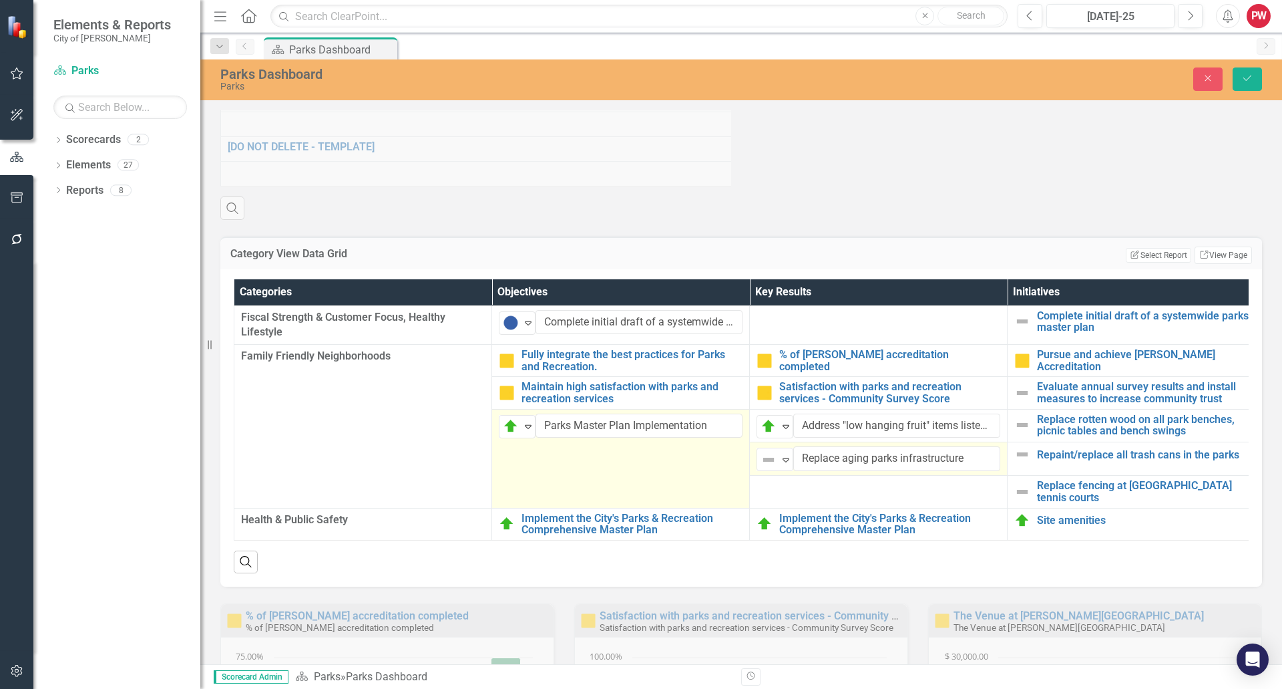
click at [765, 468] on img at bounding box center [769, 459] width 16 height 16
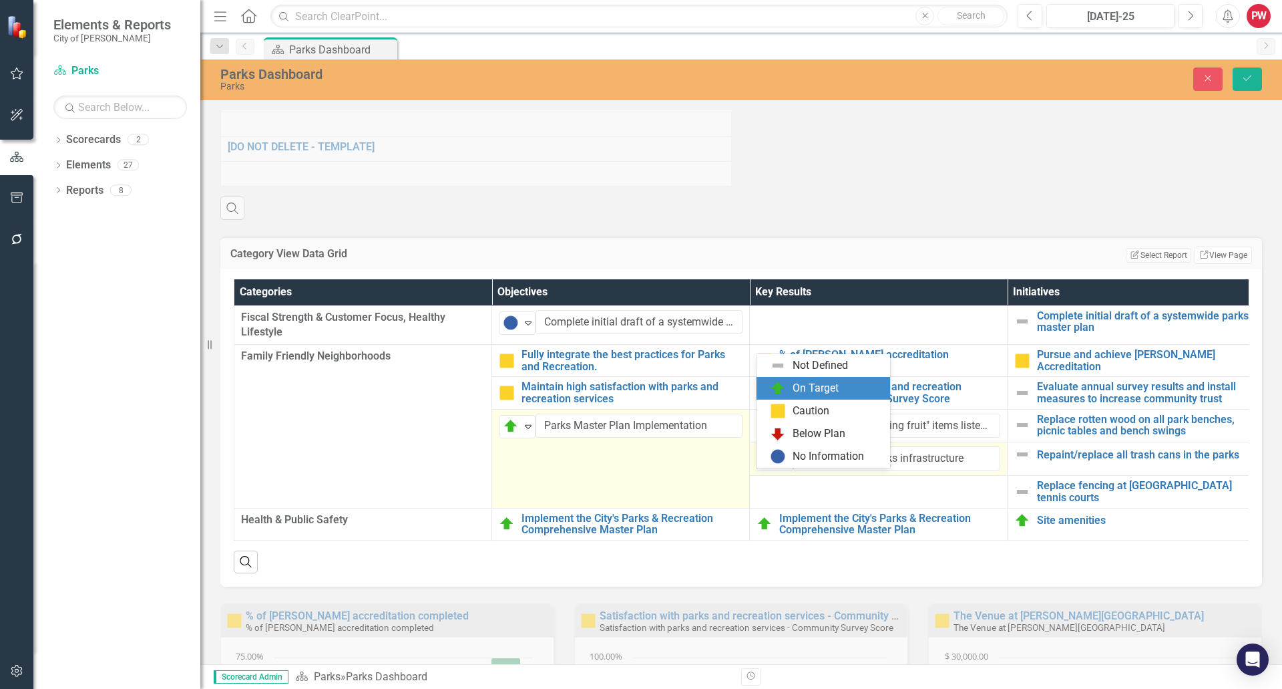
click at [793, 385] on div "On Target" at bounding box center [816, 388] width 46 height 15
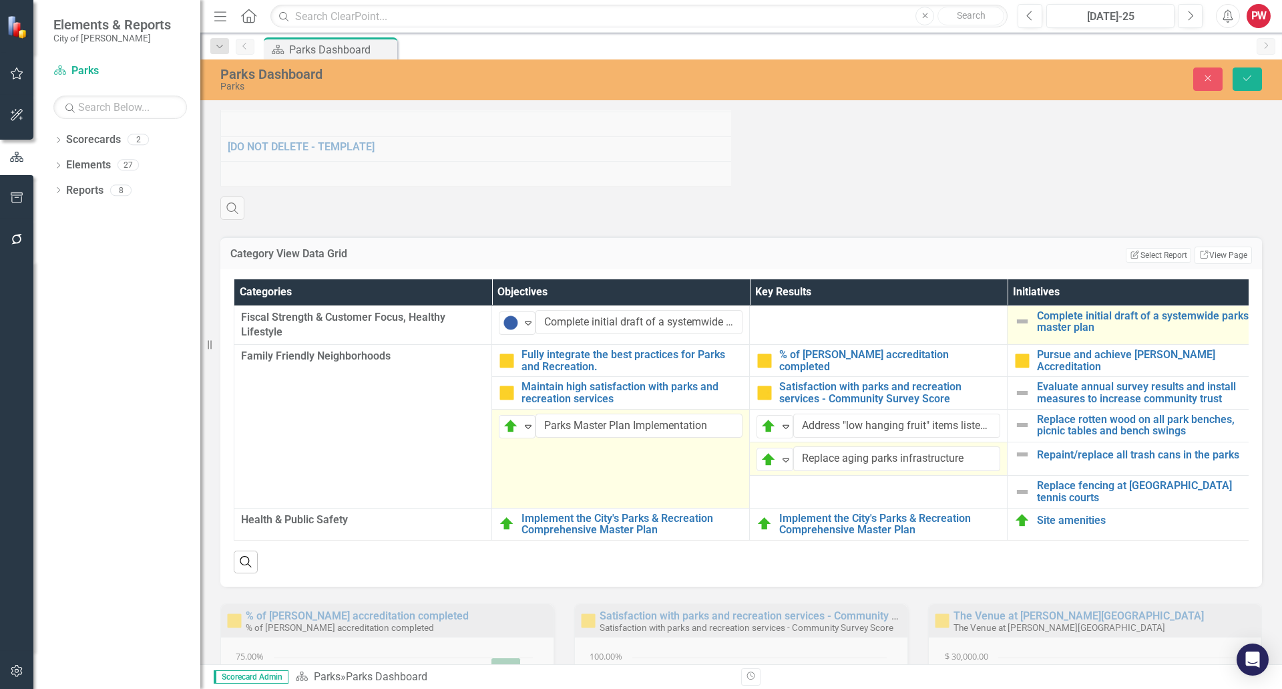
click at [1018, 329] on img at bounding box center [1023, 321] width 16 height 16
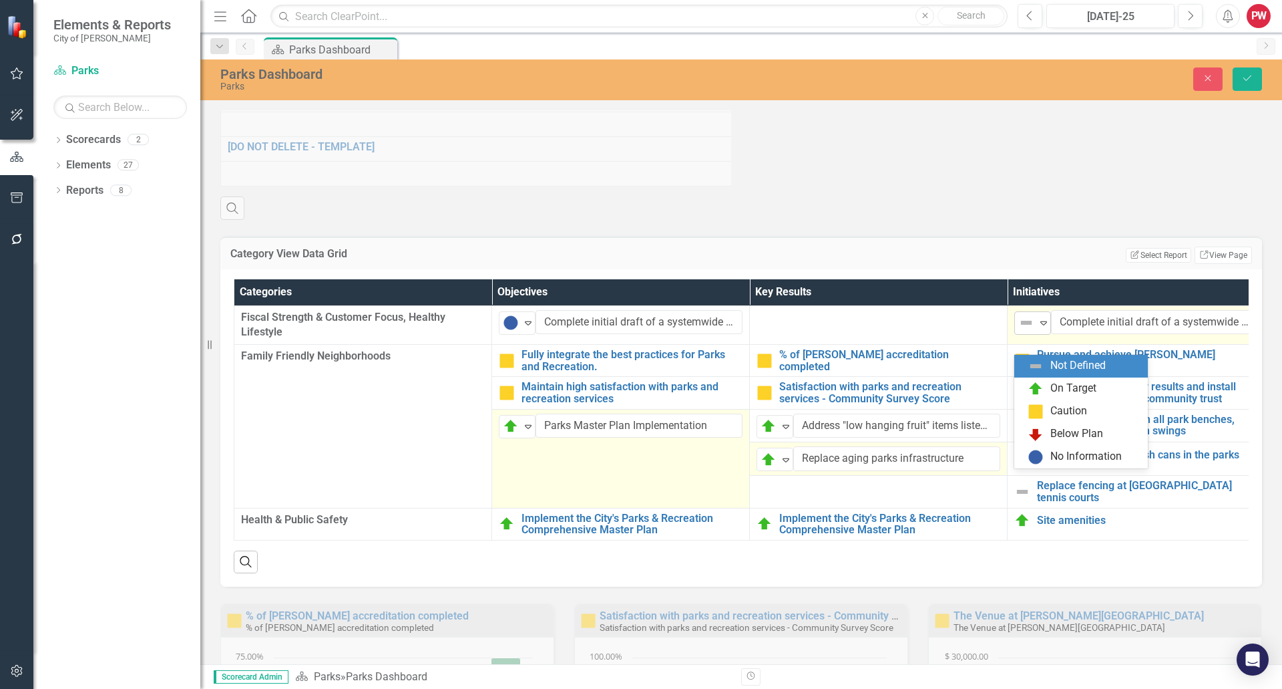
click at [1023, 331] on img at bounding box center [1027, 323] width 16 height 16
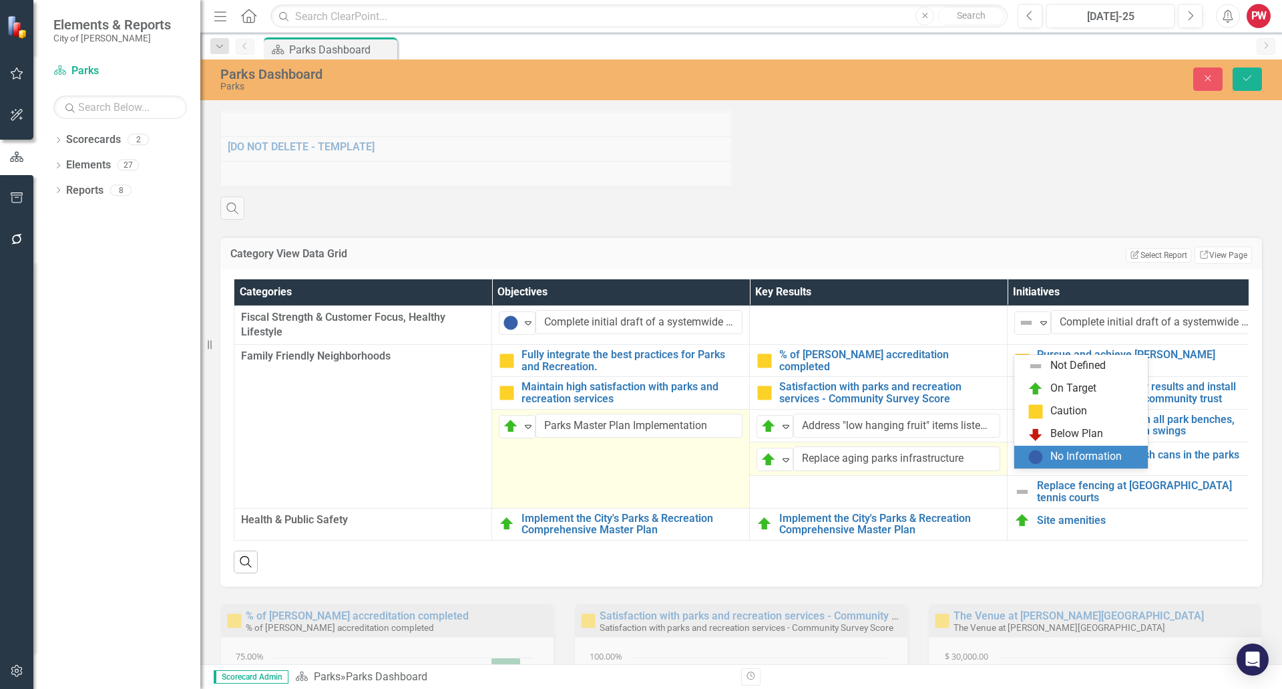
click at [1043, 457] on img at bounding box center [1036, 457] width 16 height 16
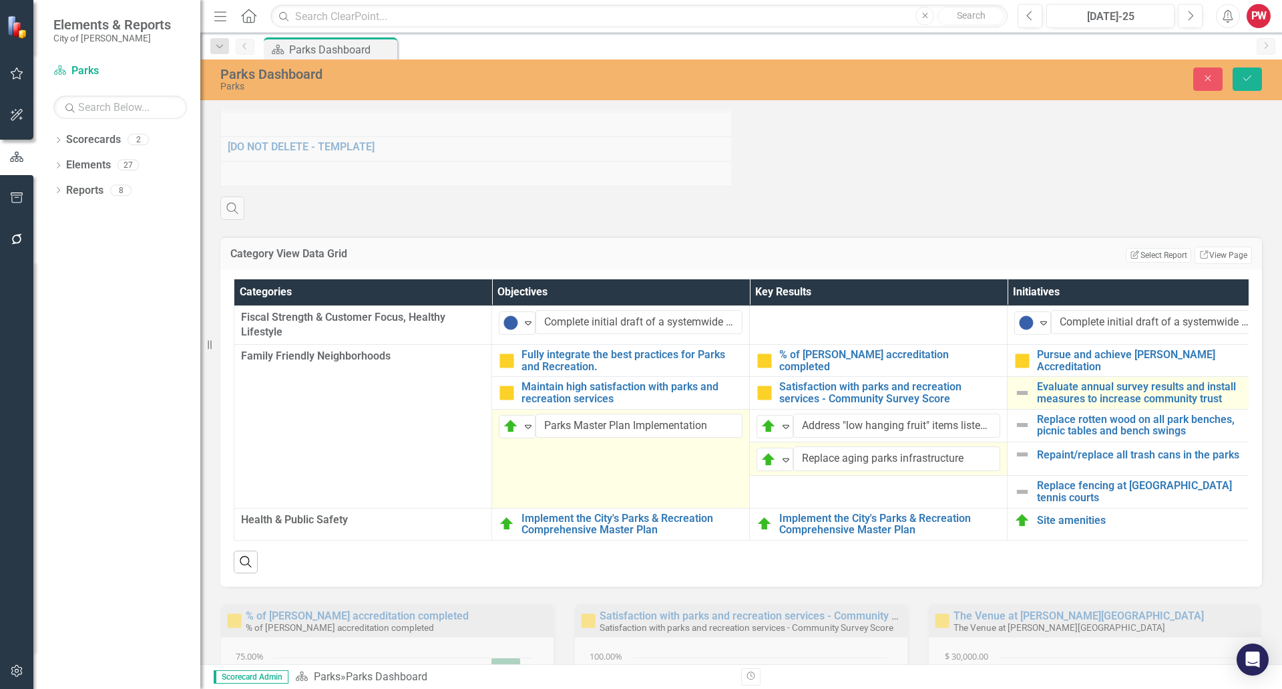
click at [1020, 401] on img at bounding box center [1023, 393] width 16 height 16
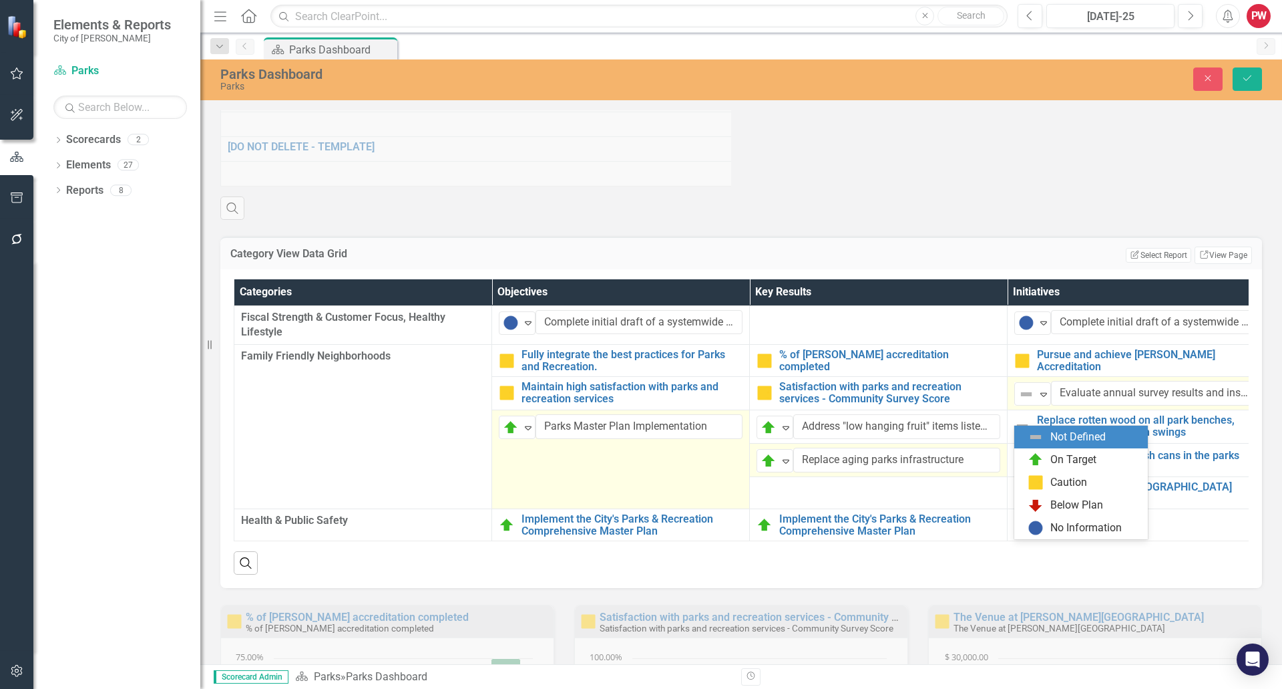
click at [1020, 402] on img at bounding box center [1027, 394] width 16 height 16
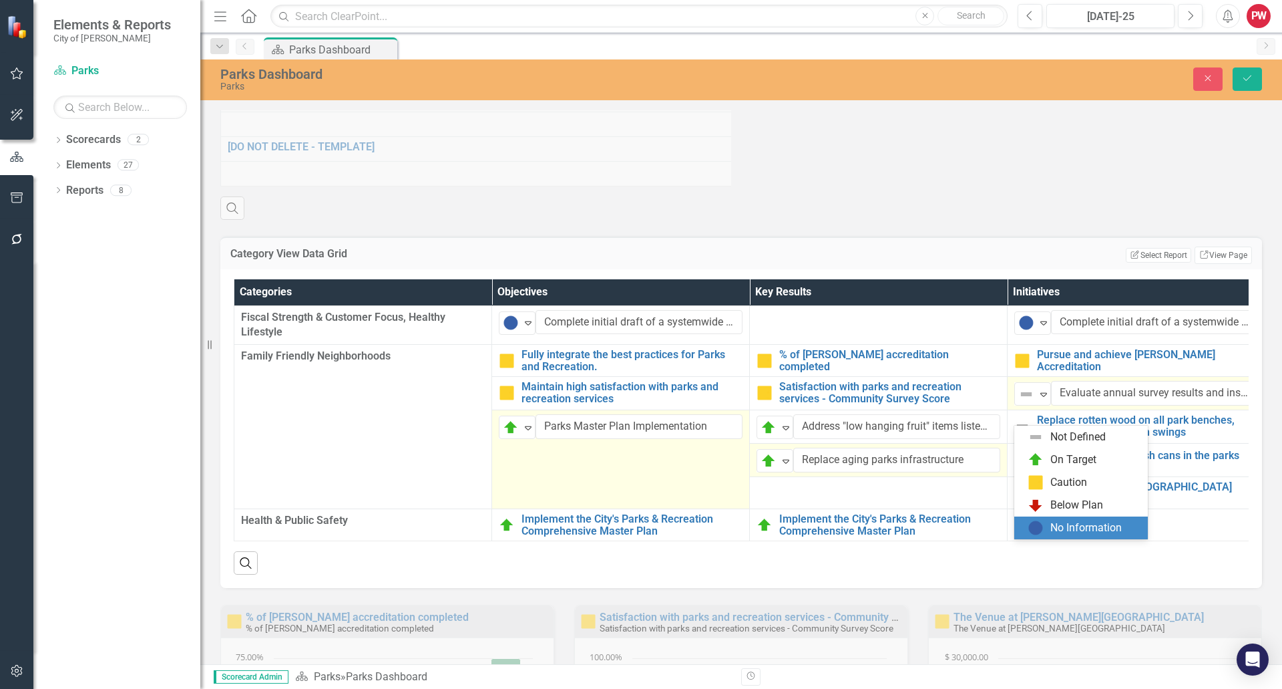
click at [1039, 524] on img at bounding box center [1036, 528] width 16 height 16
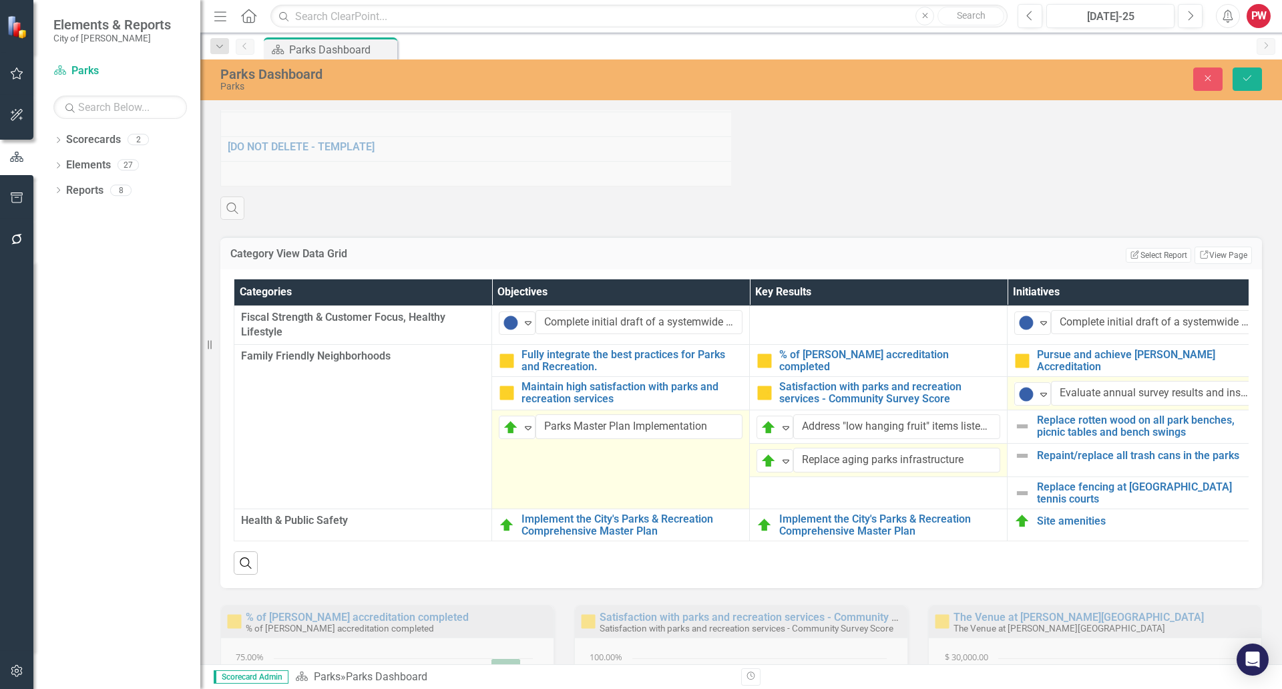
scroll to position [1069, 0]
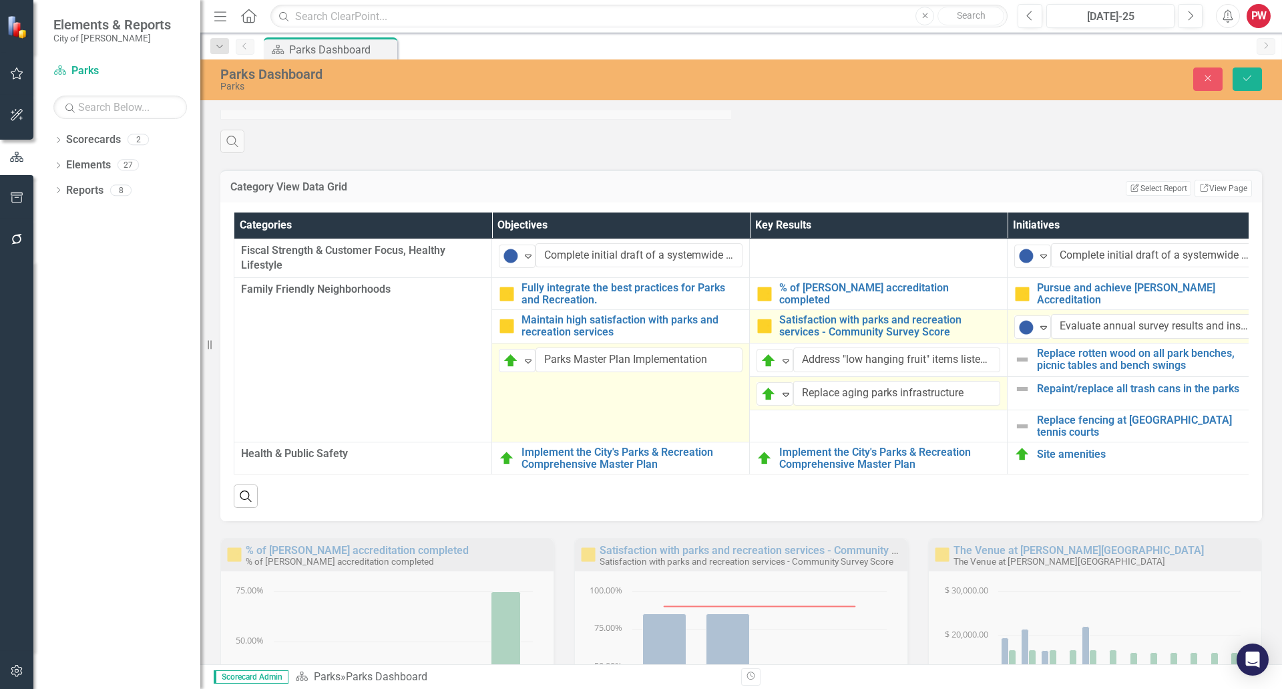
click at [766, 334] on img at bounding box center [765, 326] width 16 height 16
click at [767, 335] on img at bounding box center [769, 327] width 16 height 16
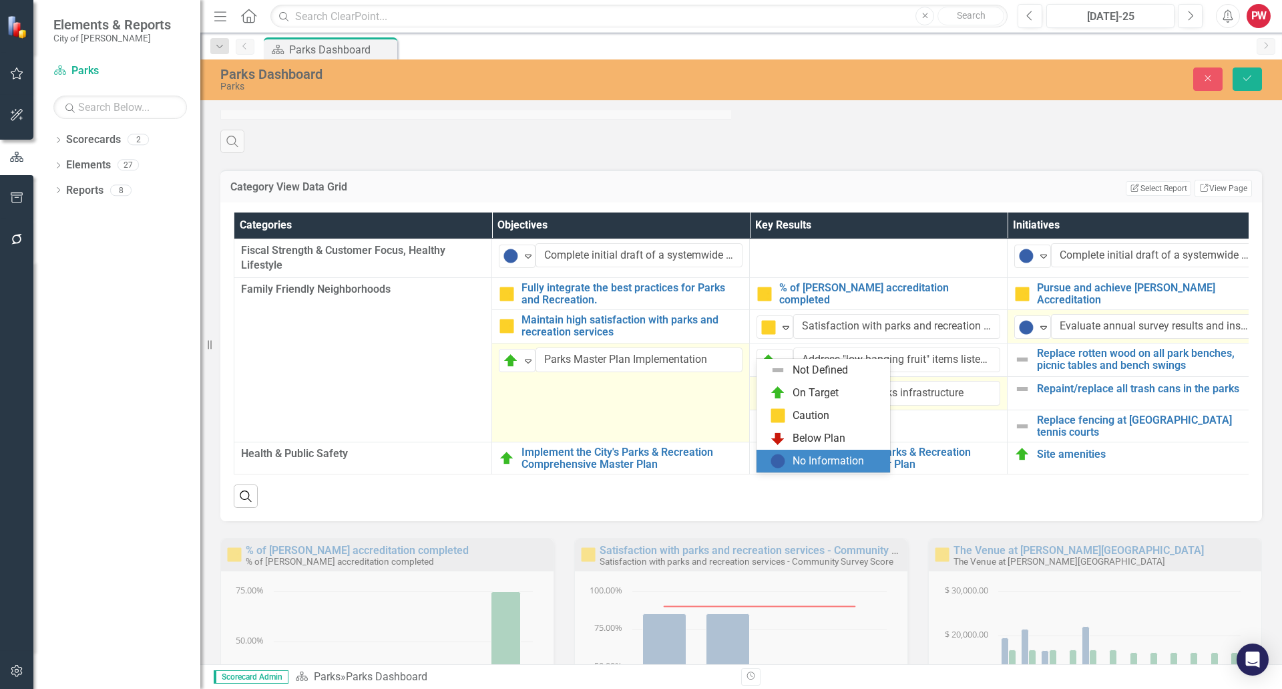
click at [782, 462] on img at bounding box center [778, 461] width 16 height 16
click at [878, 196] on div "Category View Data Grid Edit Report Select Report Link View Page" at bounding box center [741, 186] width 1042 height 33
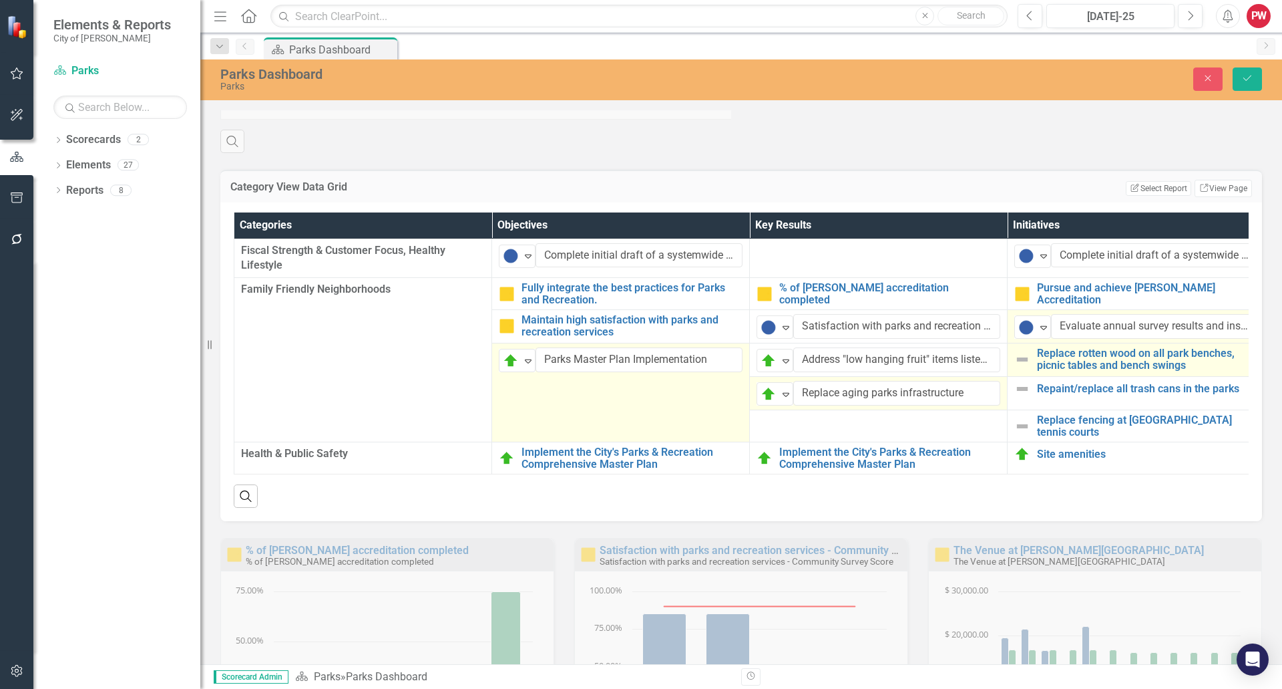
click at [1027, 367] on img at bounding box center [1023, 359] width 16 height 16
click at [1025, 369] on img at bounding box center [1027, 361] width 16 height 16
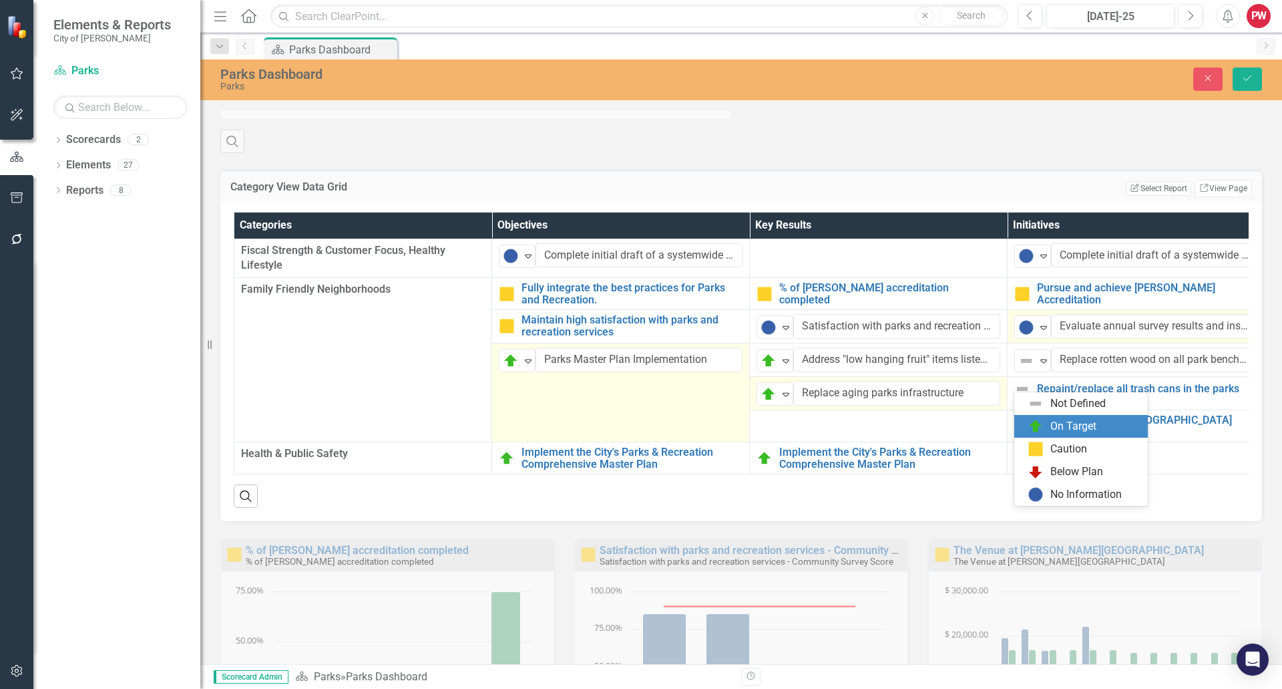
click at [1042, 427] on img at bounding box center [1036, 426] width 16 height 16
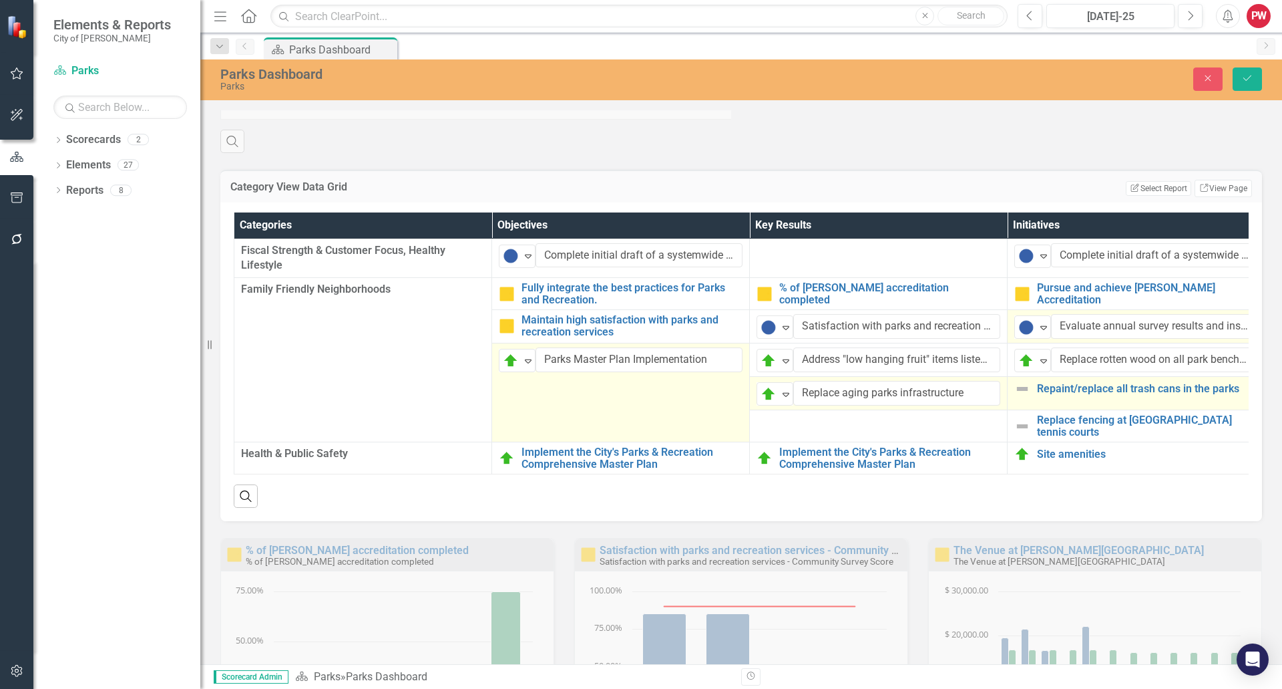
click at [1031, 397] on div "Repaint/replace all trash cans in the parks" at bounding box center [1137, 389] width 244 height 16
click at [1029, 402] on img at bounding box center [1027, 394] width 16 height 16
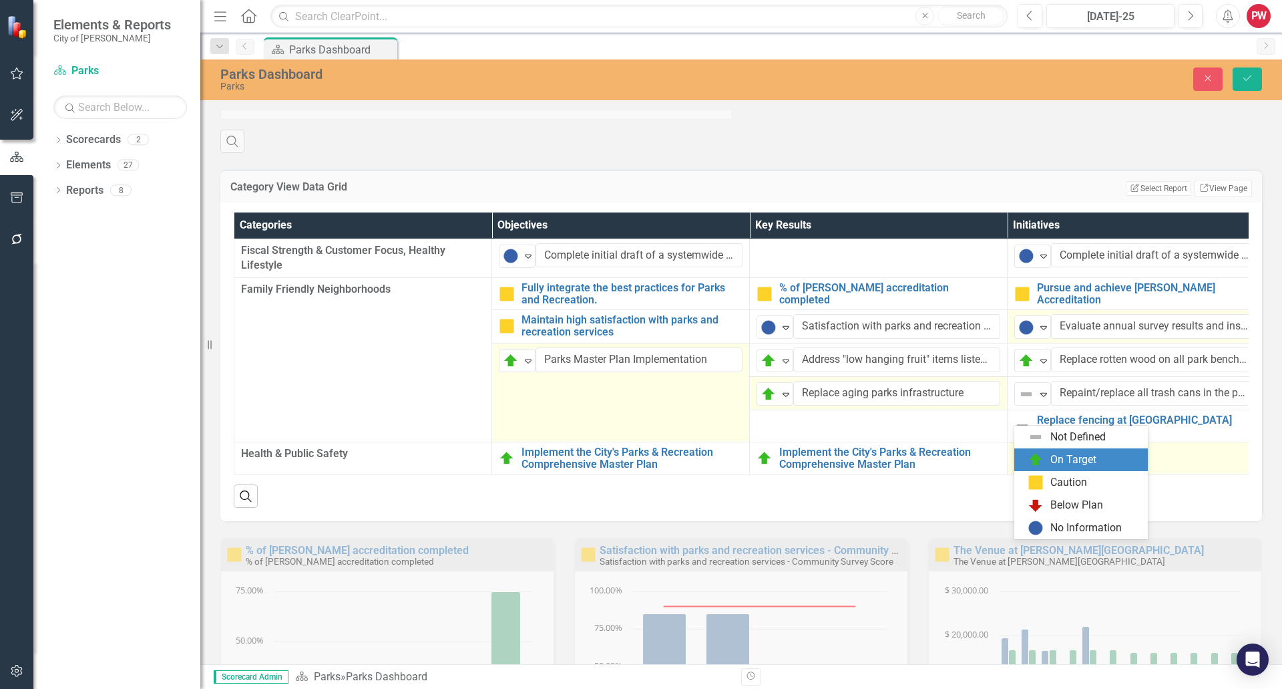
click at [1031, 466] on img at bounding box center [1036, 459] width 16 height 16
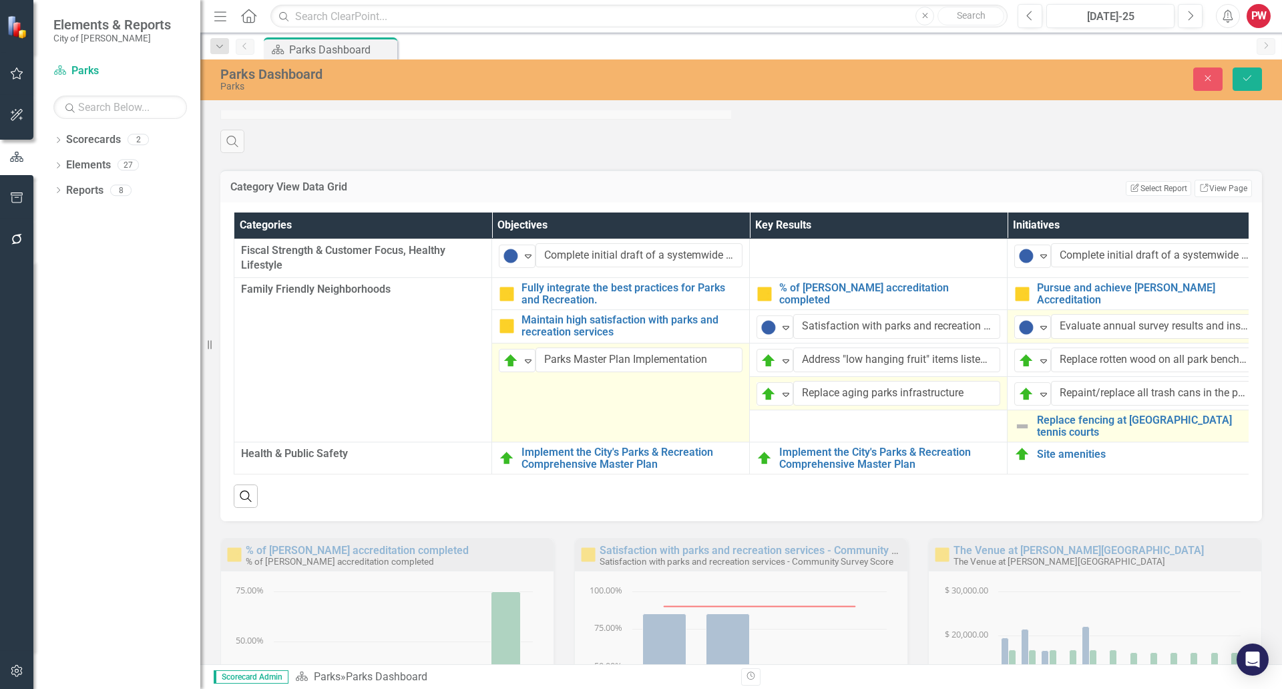
click at [1022, 434] on img at bounding box center [1023, 426] width 16 height 16
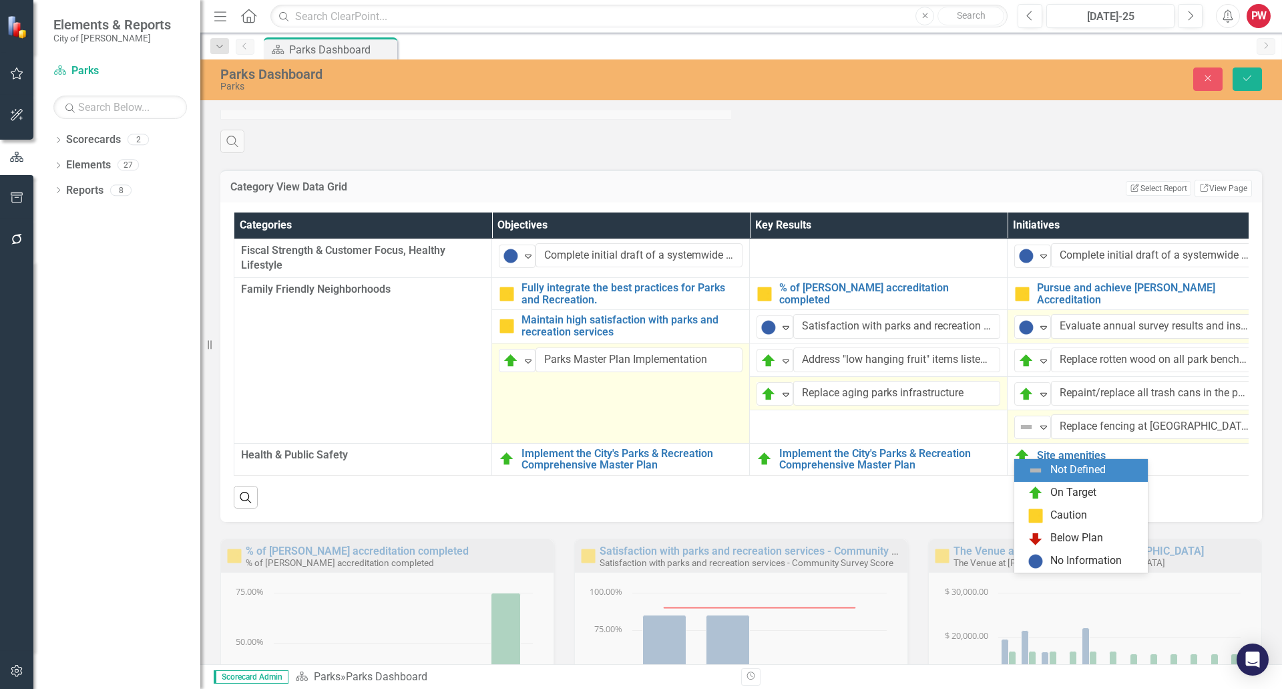
click at [1022, 435] on img at bounding box center [1027, 427] width 16 height 16
click at [1039, 485] on img at bounding box center [1036, 493] width 16 height 16
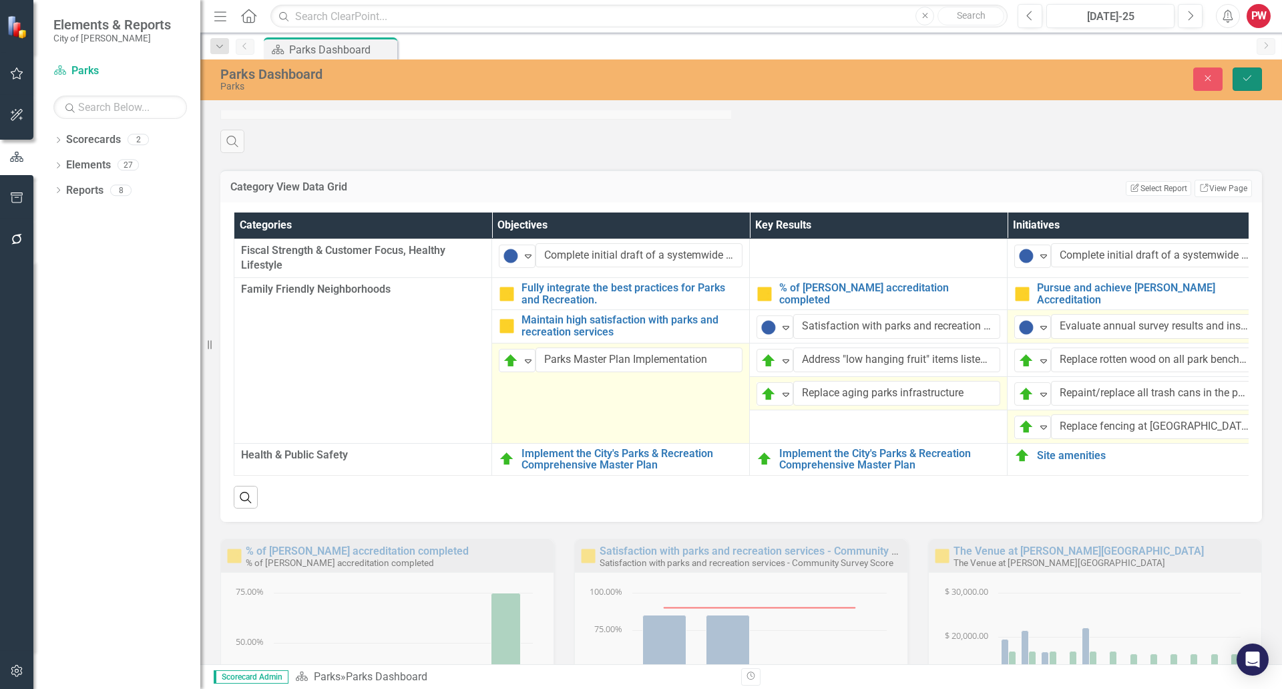
drag, startPoint x: 1242, startPoint y: 73, endPoint x: 1193, endPoint y: 138, distance: 81.1
click at [1242, 73] on button "Save" at bounding box center [1247, 78] width 29 height 23
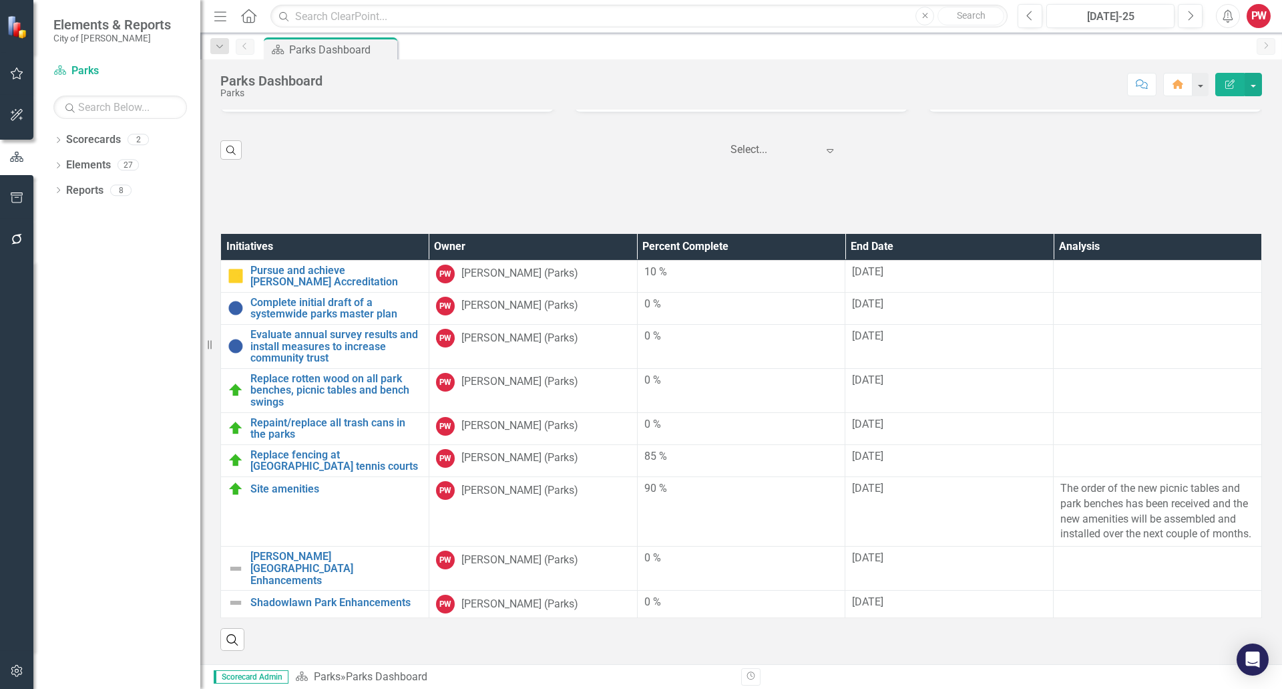
scroll to position [2293, 0]
click at [660, 299] on div "0 %" at bounding box center [741, 304] width 194 height 15
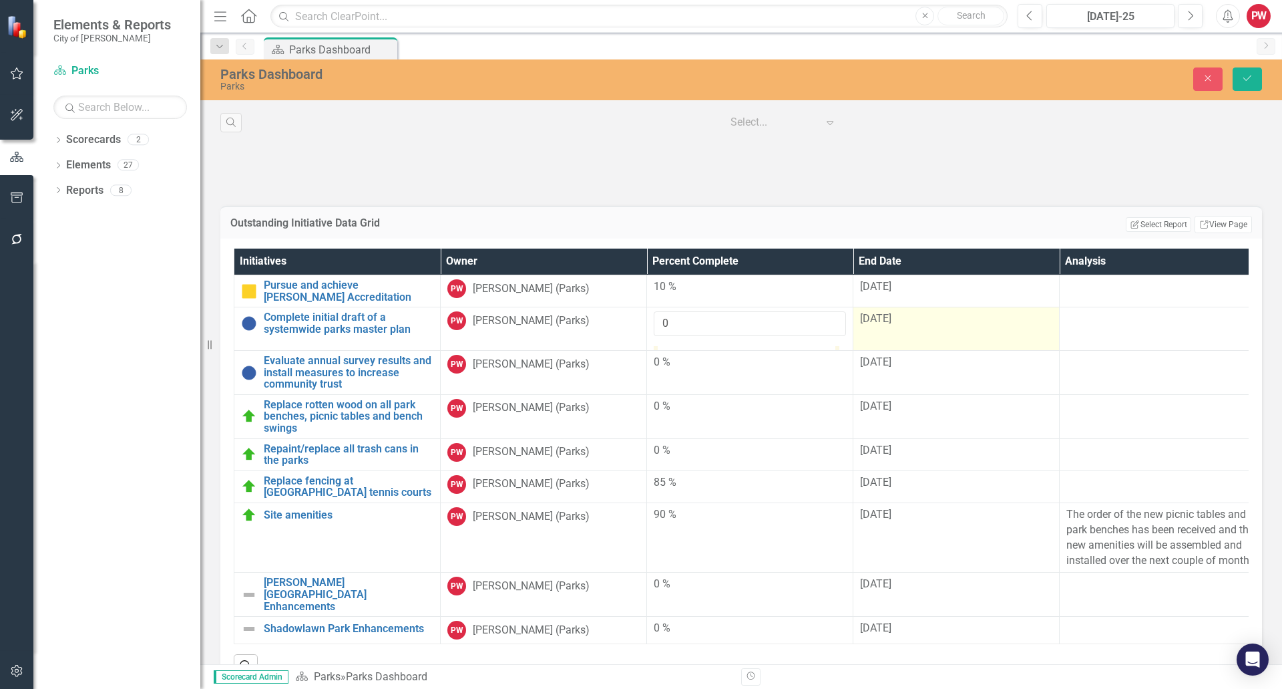
type input "100"
drag, startPoint x: 662, startPoint y: 381, endPoint x: 917, endPoint y: 381, distance: 255.1
click at [917, 351] on tr "Complete initial draft of a systemwide parks master plan Edit Edit Initiative L…" at bounding box center [750, 328] width 1032 height 43
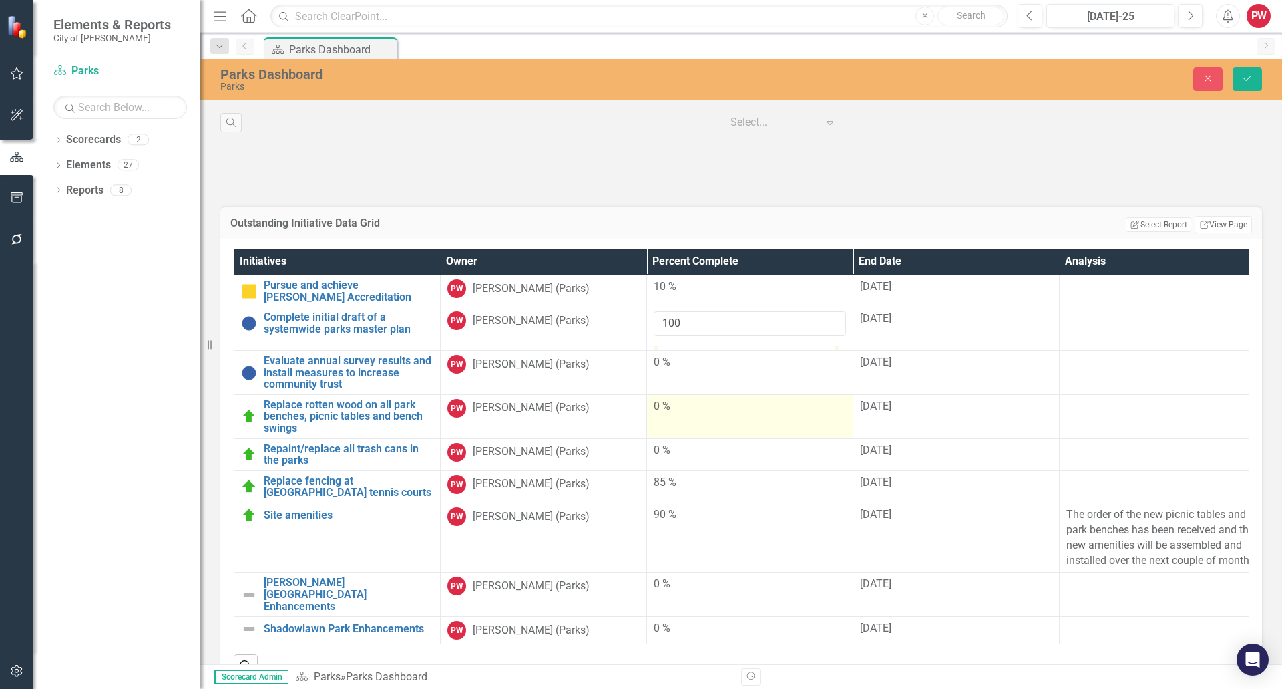
scroll to position [2360, 0]
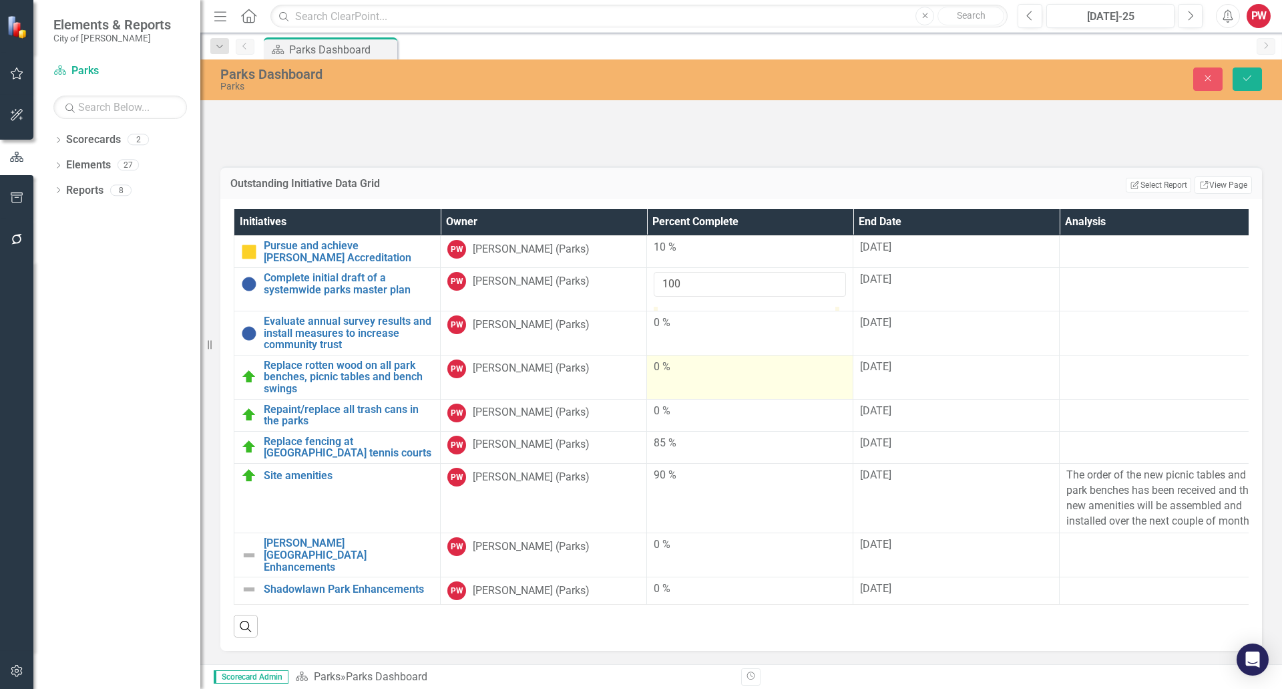
click at [665, 375] on div "0 %" at bounding box center [750, 366] width 192 height 15
type input "100"
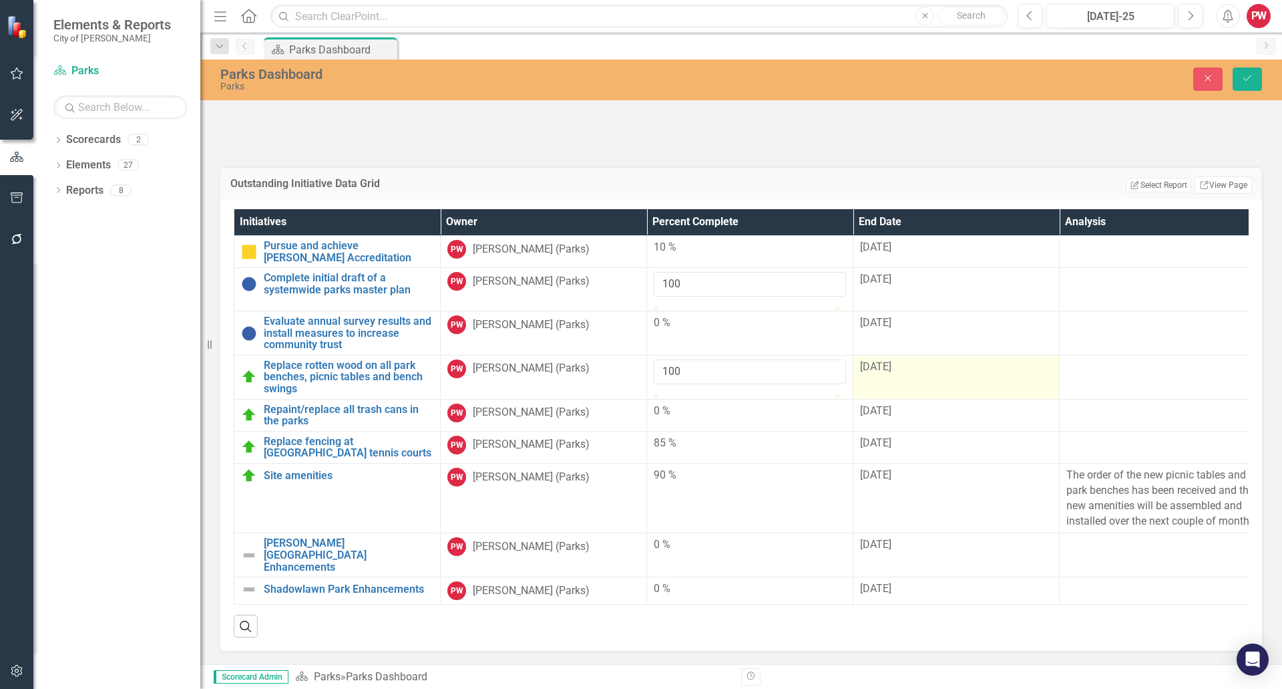
drag, startPoint x: 661, startPoint y: 436, endPoint x: 873, endPoint y: 427, distance: 212.6
click at [873, 399] on tr "Replace rotten wood on all park benches, picnic tables and bench swings Edit Ed…" at bounding box center [750, 377] width 1032 height 44
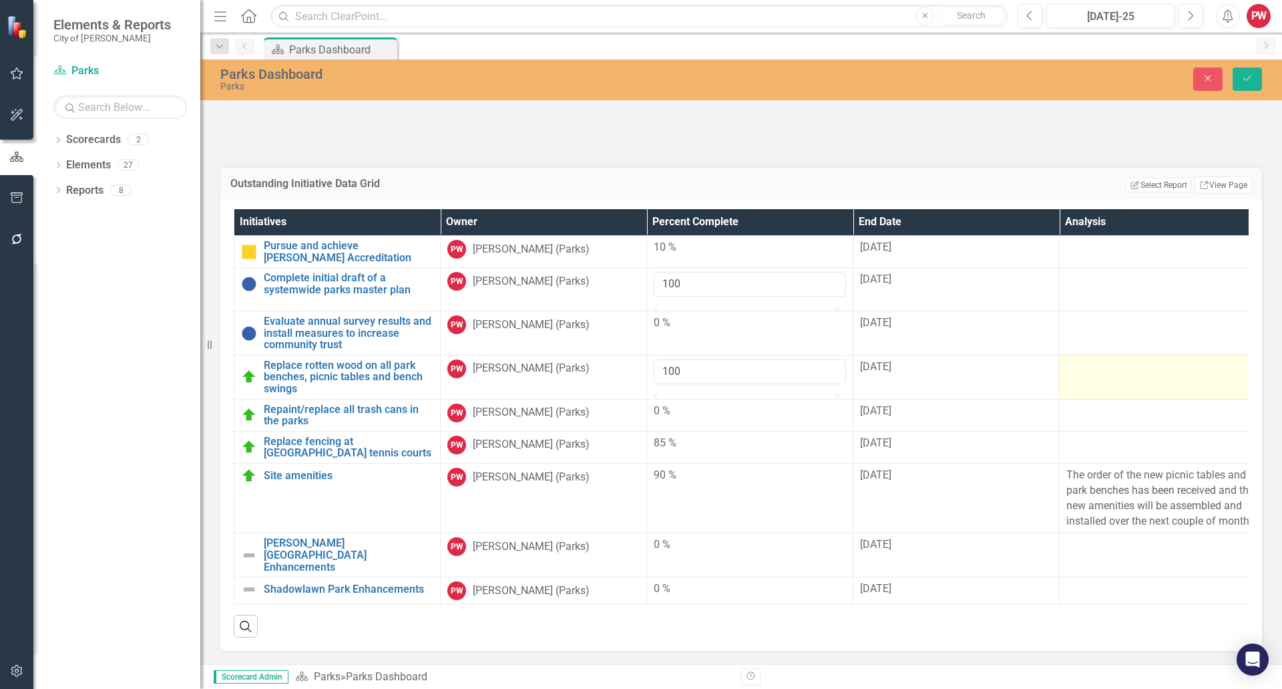
click at [1087, 399] on td at bounding box center [1163, 377] width 206 height 44
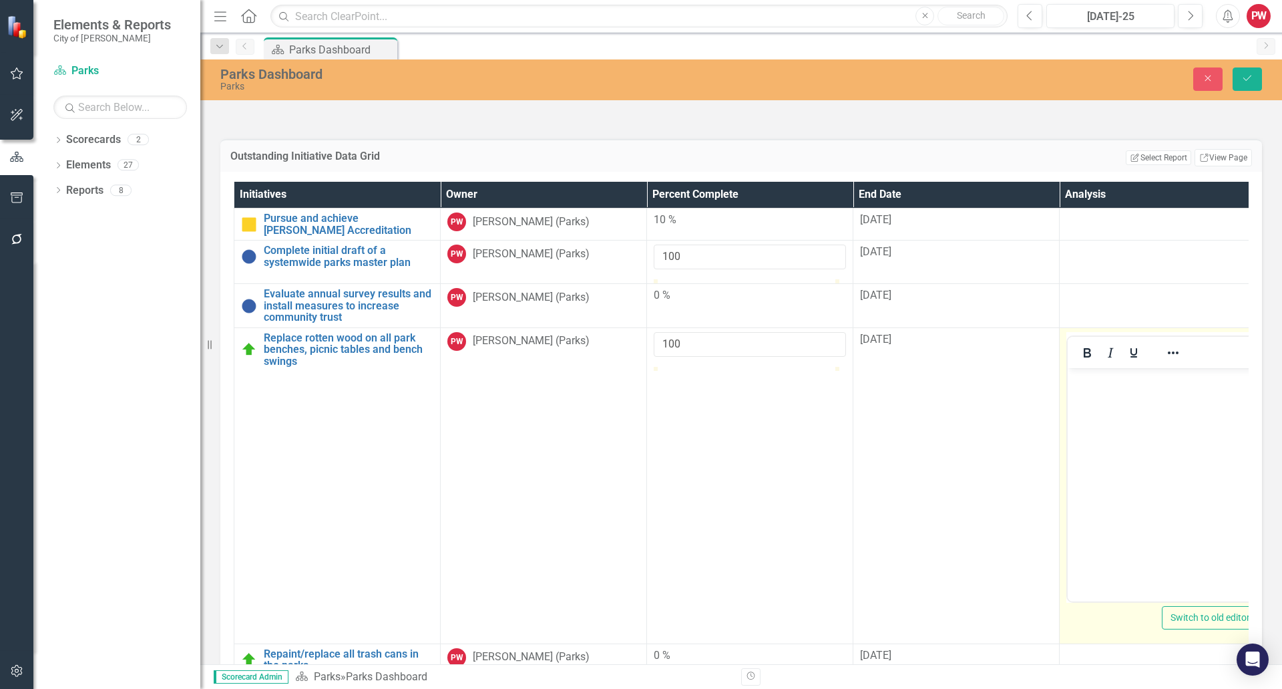
scroll to position [0, 0]
click at [1098, 385] on p "Rich Text Area. Press ALT-0 for help." at bounding box center [1162, 379] width 183 height 16
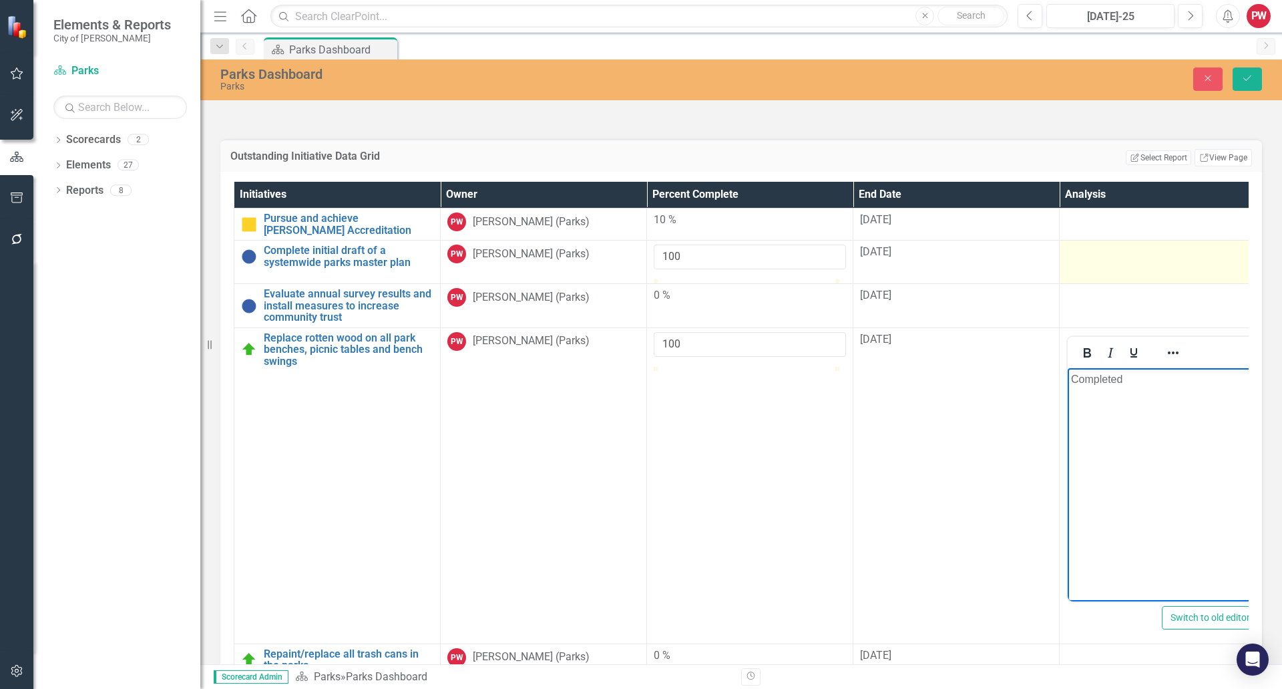
scroll to position [196, 0]
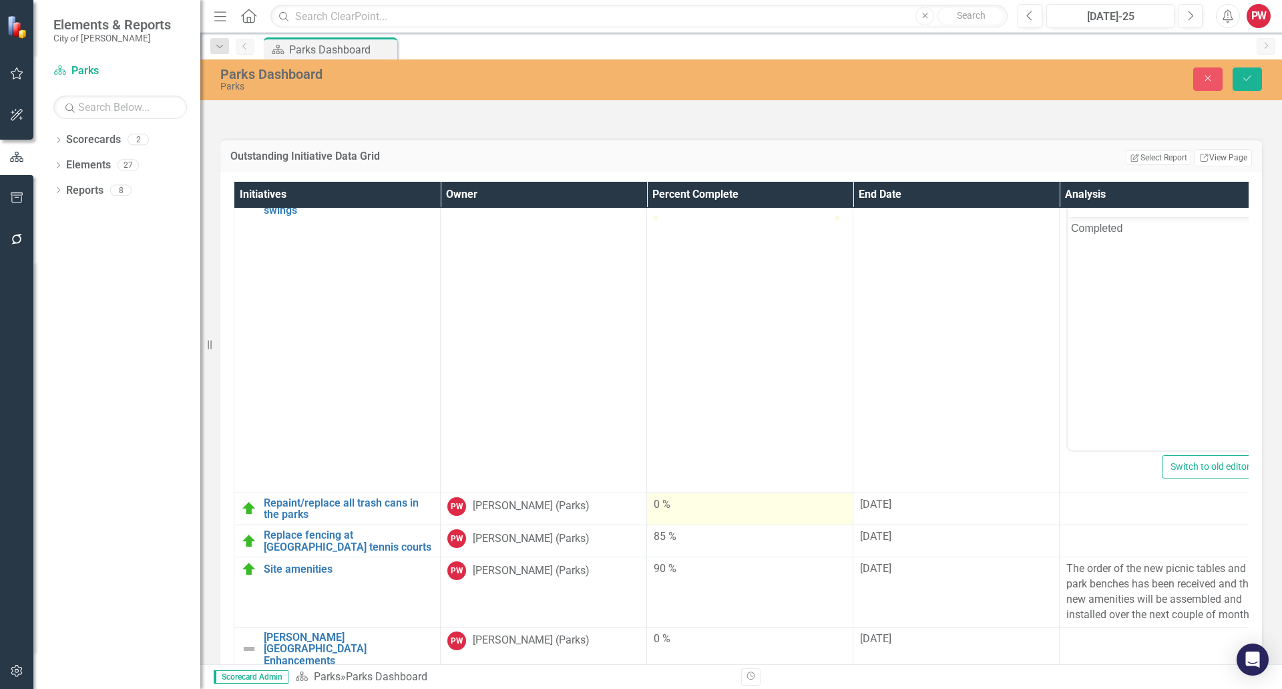
click at [765, 512] on div "0 %" at bounding box center [750, 504] width 192 height 15
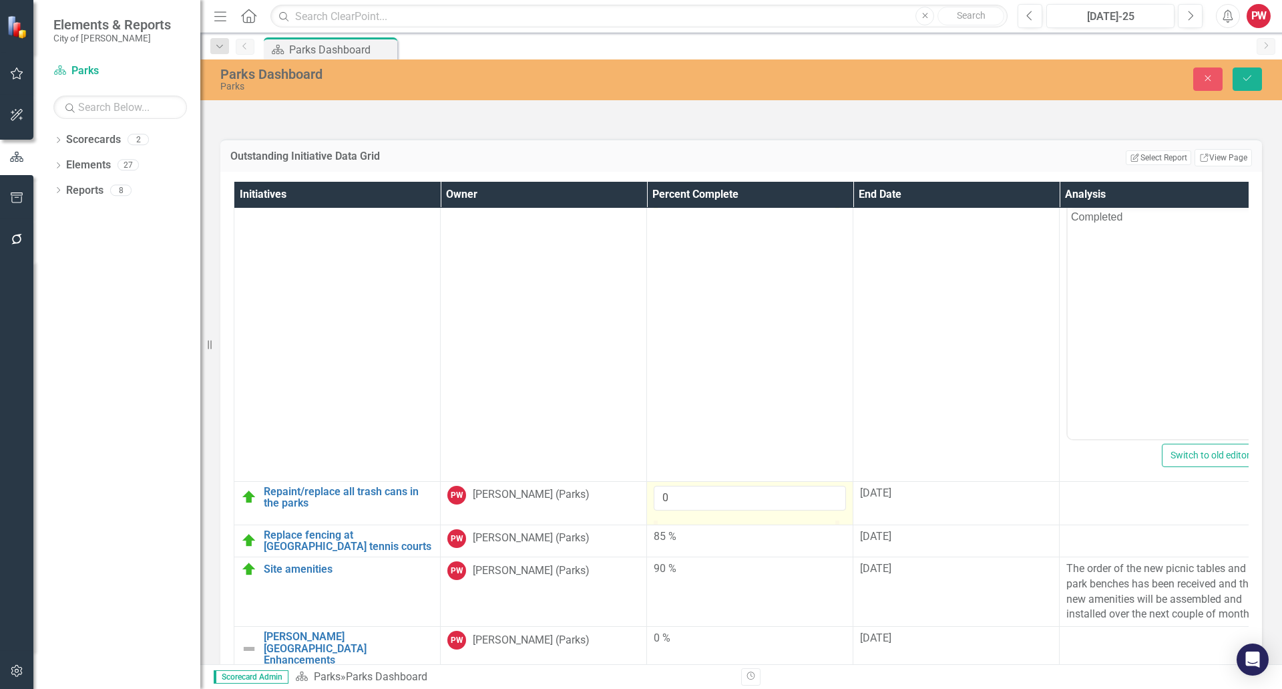
click at [665, 520] on div at bounding box center [750, 520] width 192 height 0
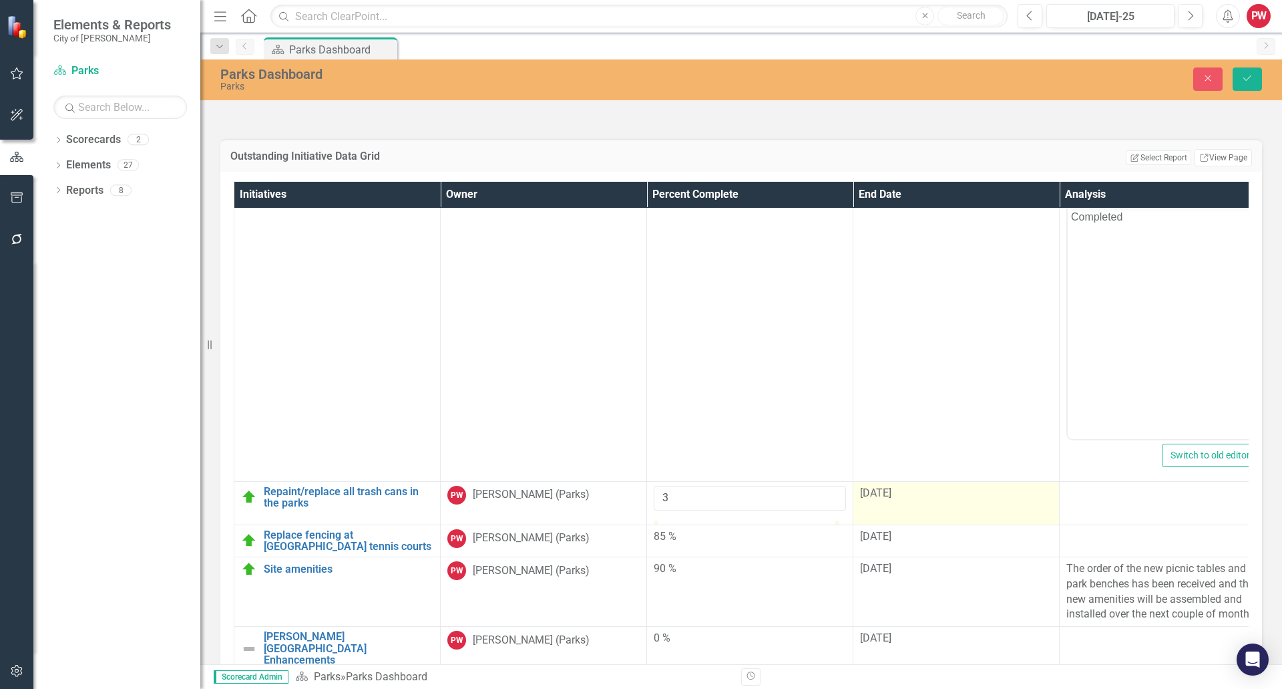
type input "100"
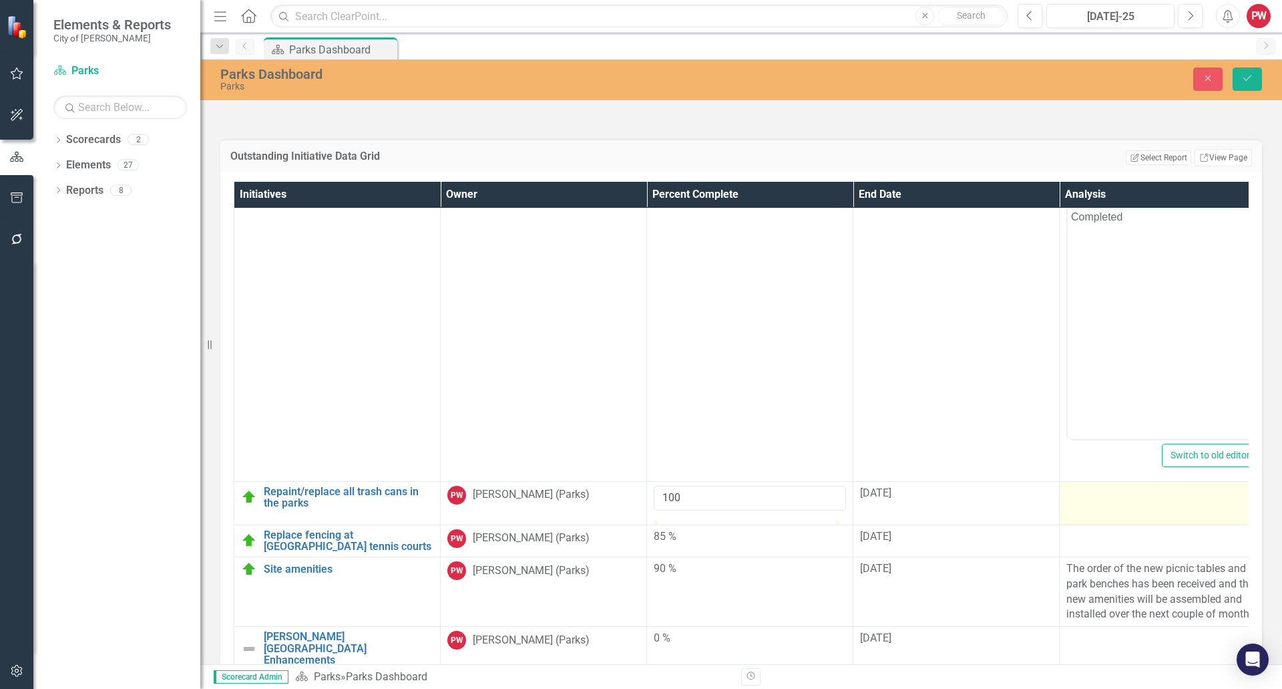
drag, startPoint x: 662, startPoint y: 556, endPoint x: 1184, endPoint y: 523, distance: 523.3
click at [960, 524] on tr "Repaint/replace all trash cans in the parks Edit Edit Initiative Link Open Elem…" at bounding box center [750, 502] width 1032 height 43
click at [1176, 502] on div at bounding box center [1163, 494] width 192 height 16
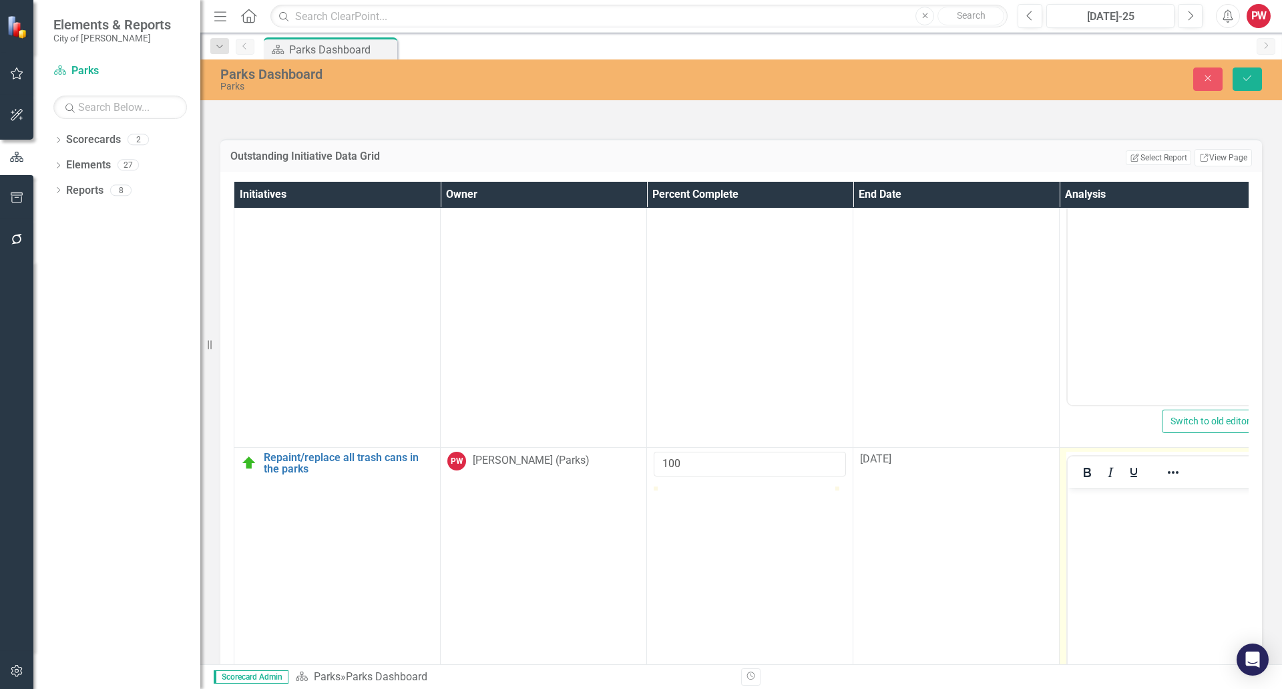
scroll to position [0, 0]
click at [1134, 528] on body "Rich Text Area. Press ALT-0 for help." at bounding box center [1163, 587] width 190 height 200
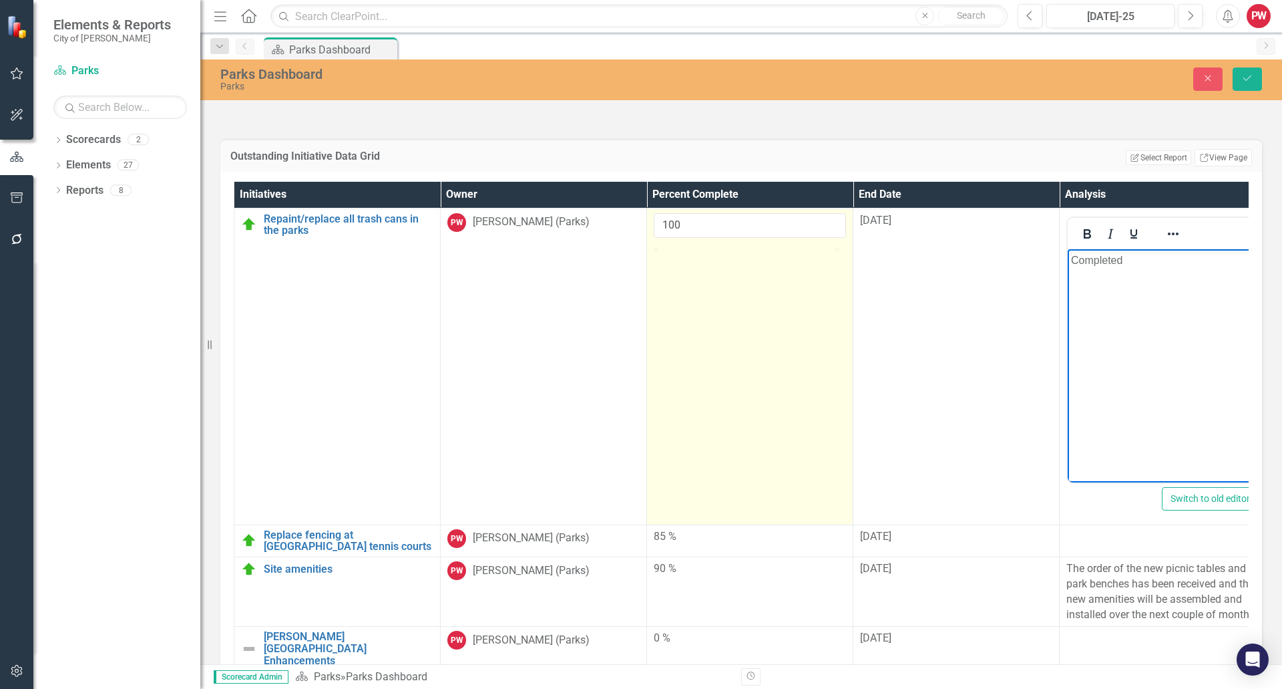
scroll to position [2473, 0]
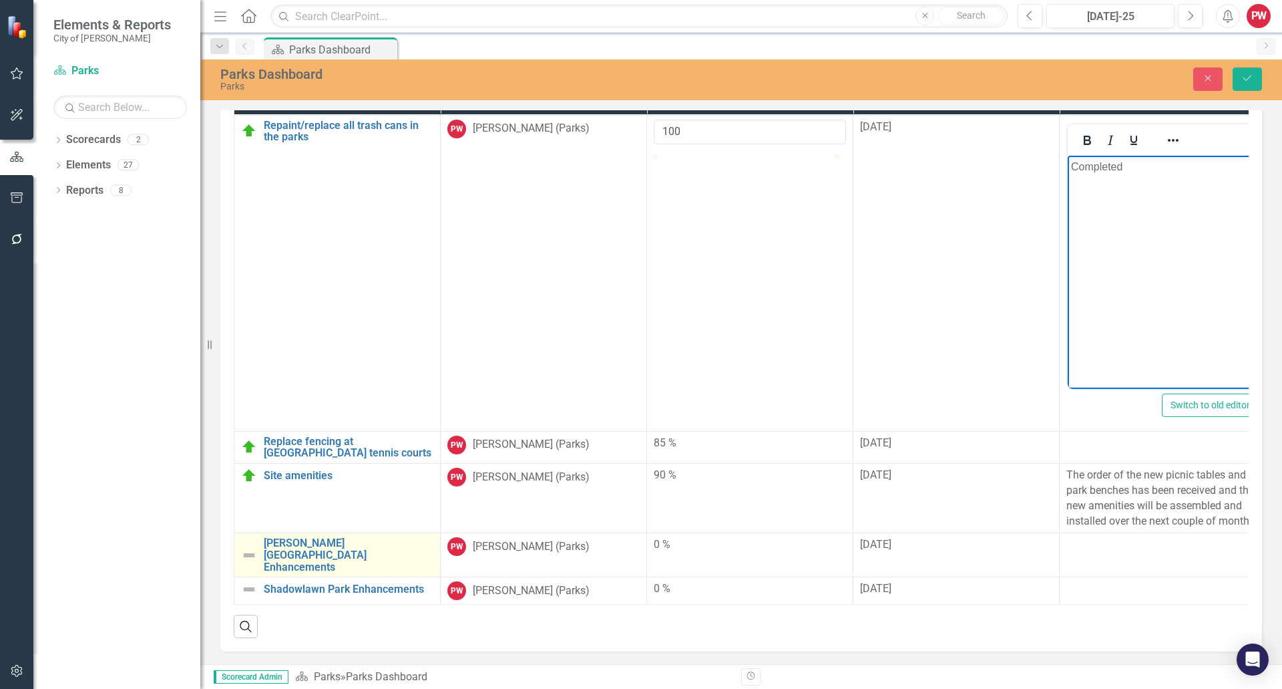
click at [244, 550] on img at bounding box center [249, 555] width 16 height 16
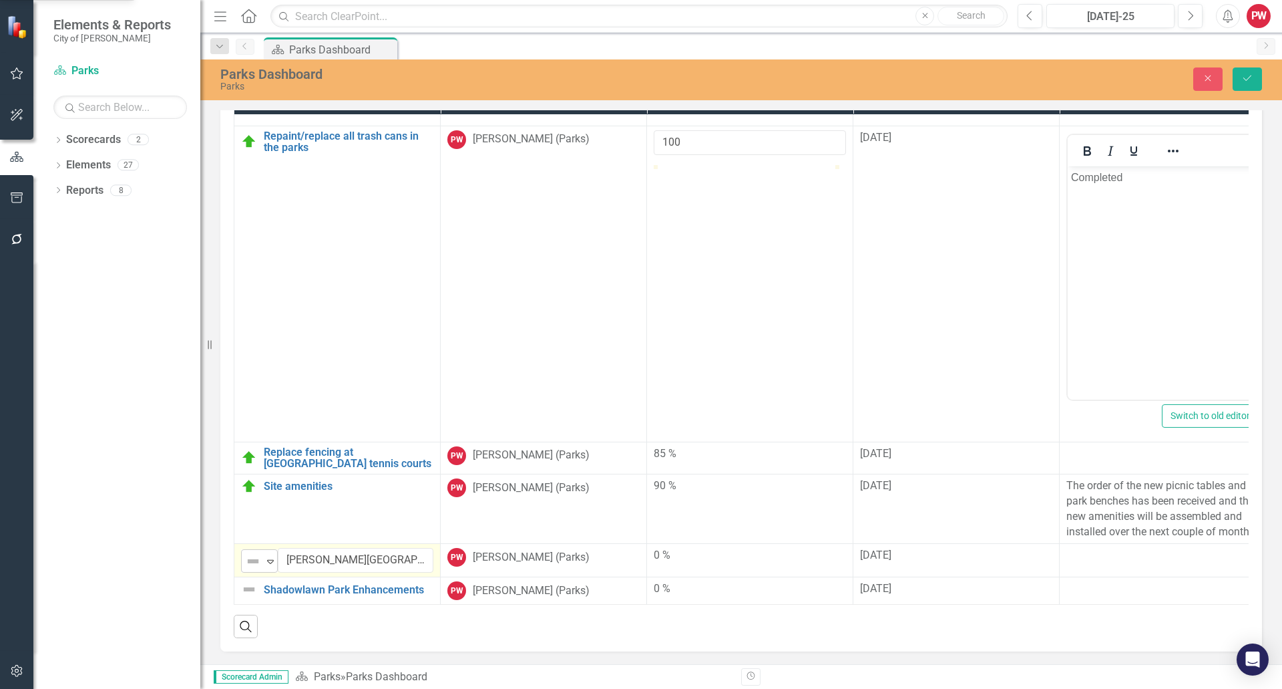
click at [248, 554] on img at bounding box center [253, 561] width 16 height 16
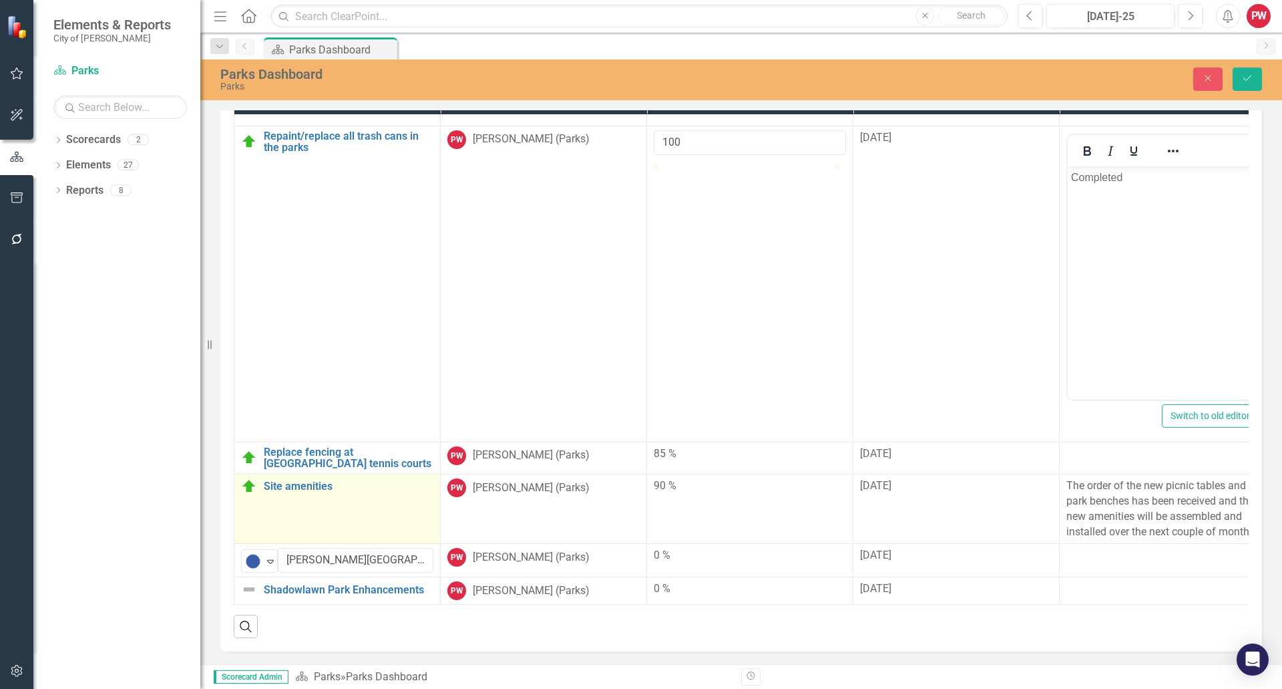
scroll to position [486, 0]
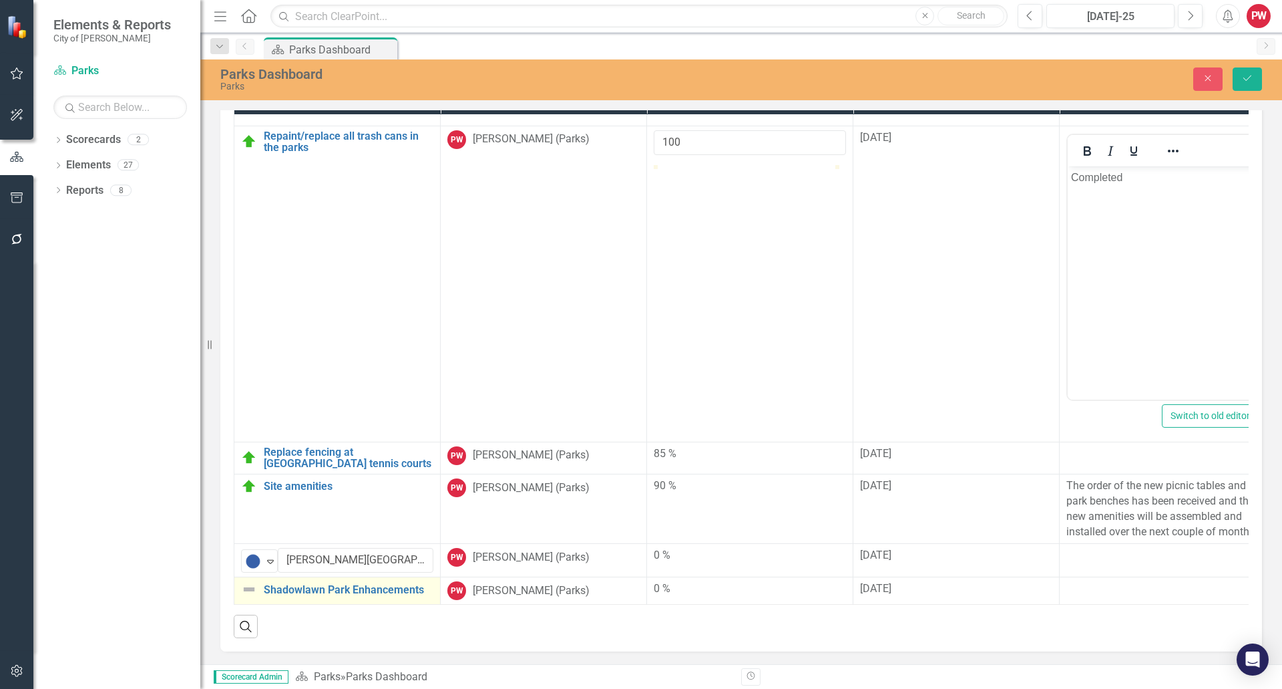
click at [252, 581] on img at bounding box center [249, 589] width 16 height 16
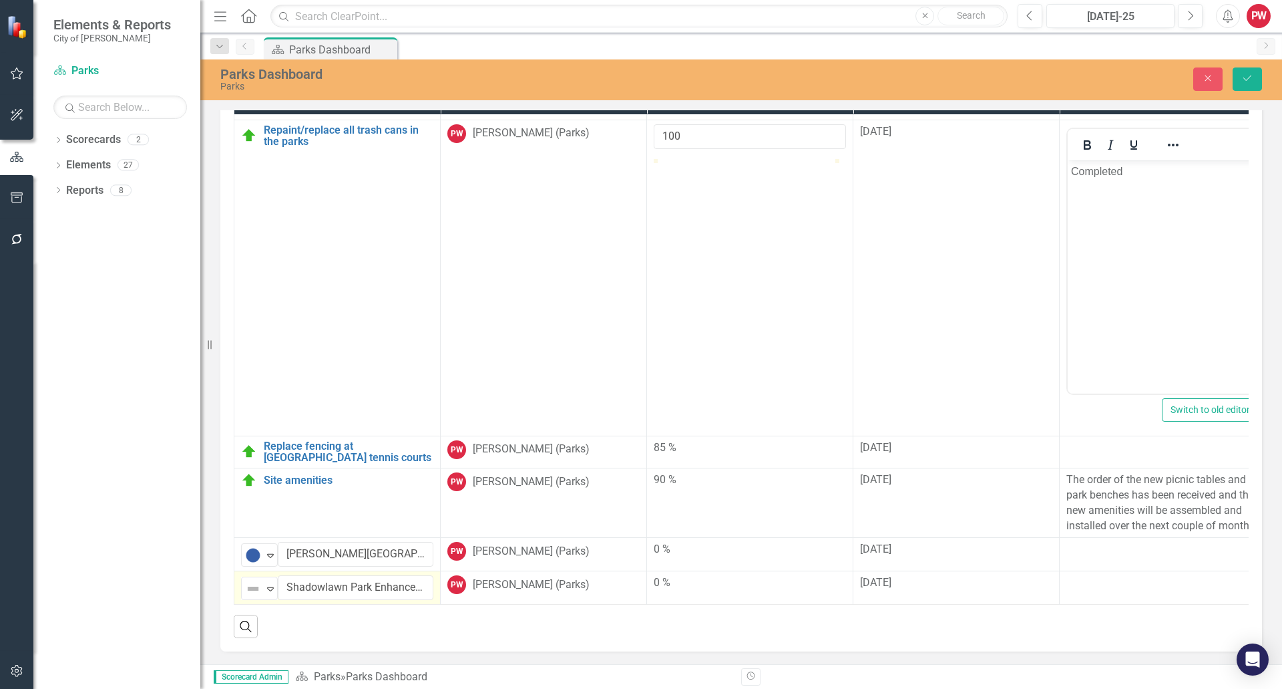
click at [252, 580] on img at bounding box center [253, 588] width 16 height 16
click at [1107, 551] on div at bounding box center [1163, 550] width 192 height 16
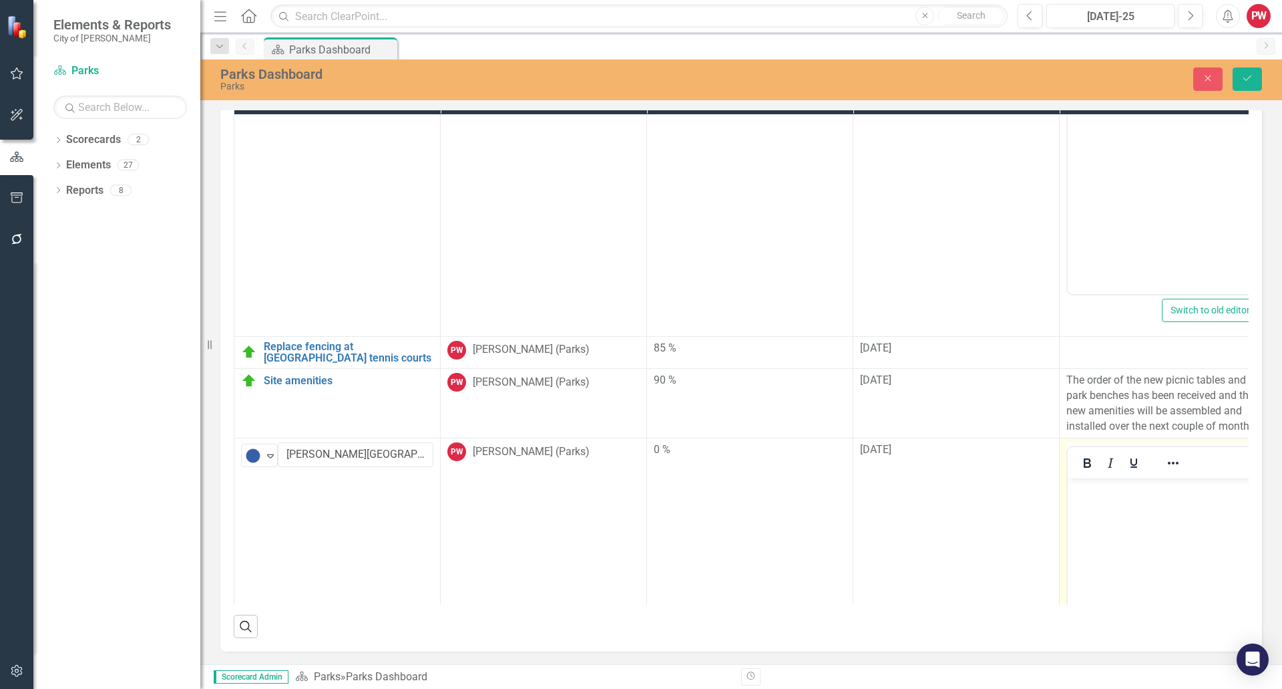
scroll to position [553, 0]
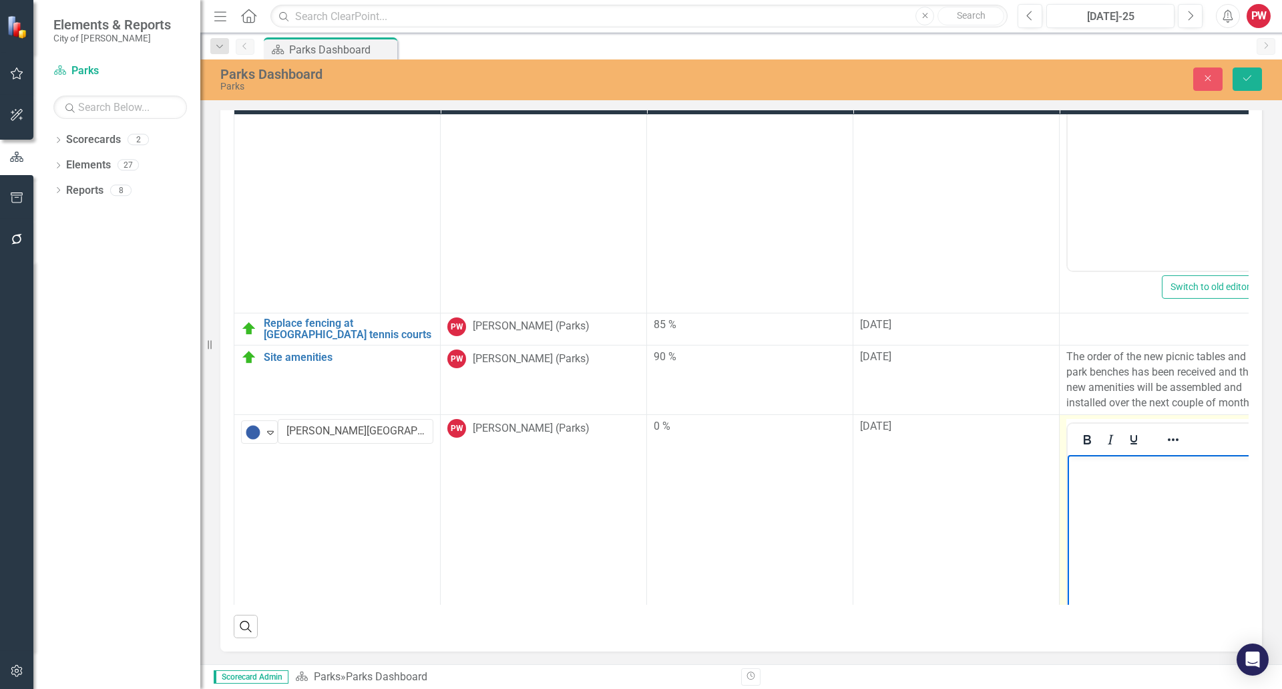
click at [1111, 487] on body "Rich Text Area. Press ALT-0 for help." at bounding box center [1163, 555] width 190 height 200
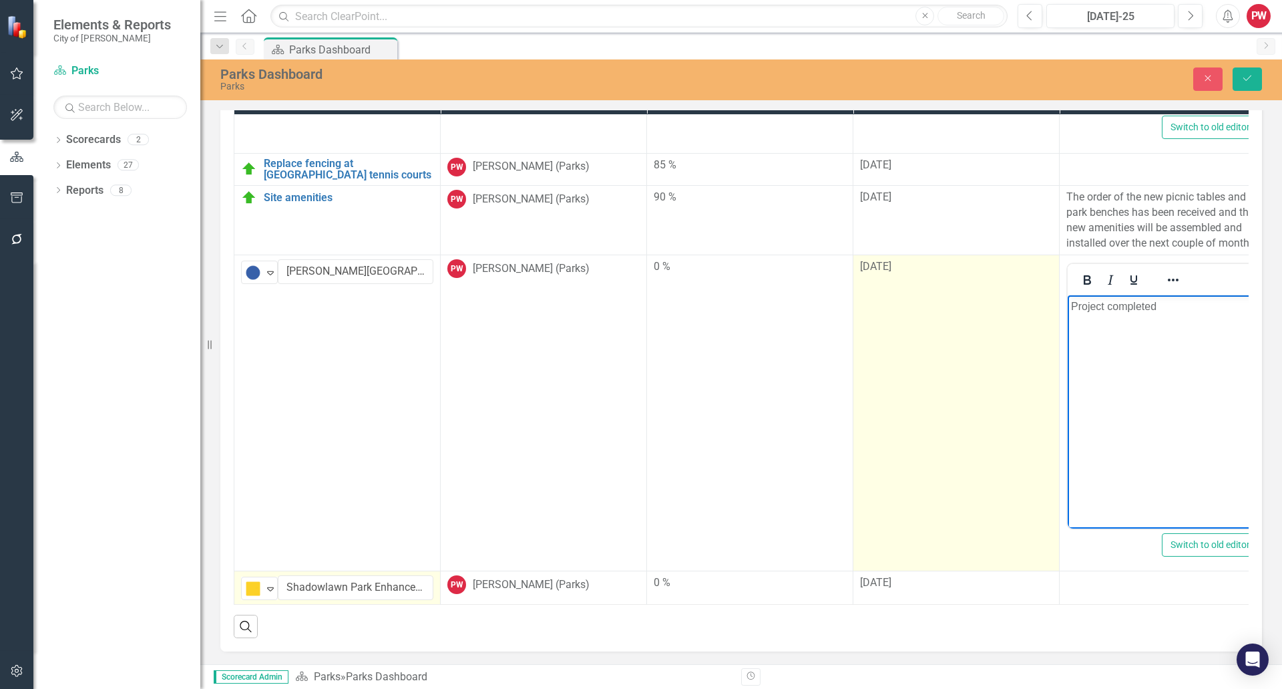
scroll to position [775, 0]
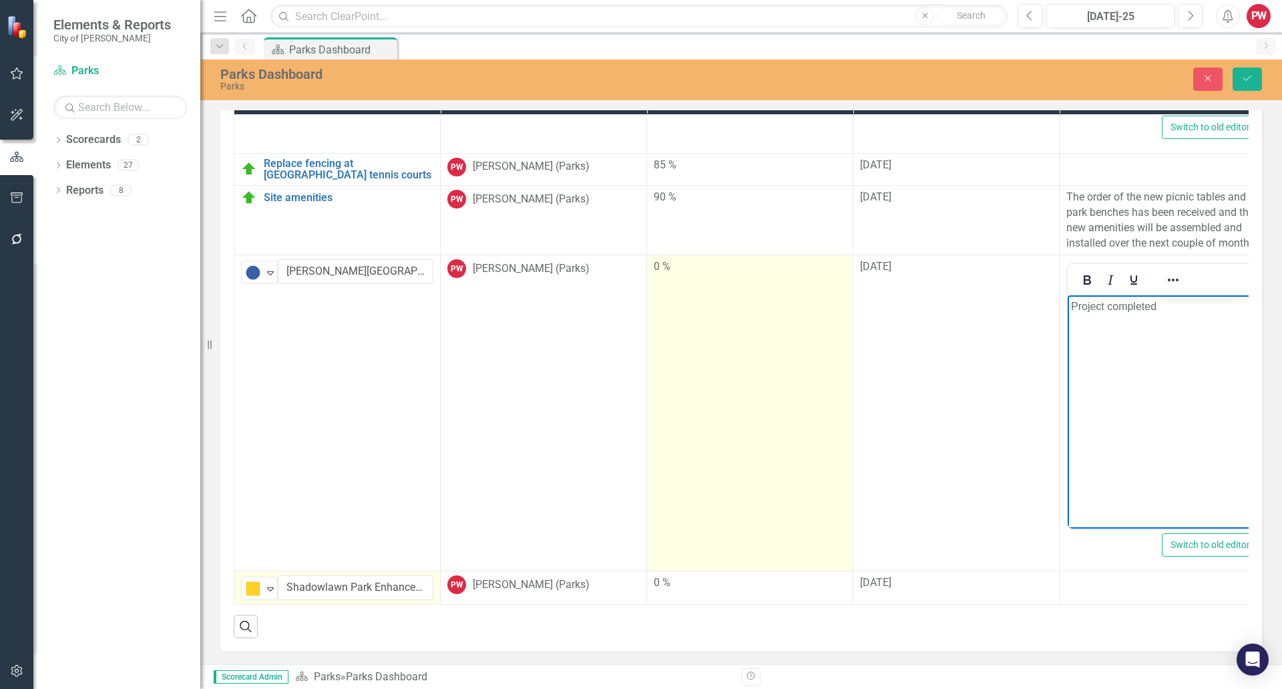
click at [675, 259] on div "0 %" at bounding box center [750, 266] width 192 height 15
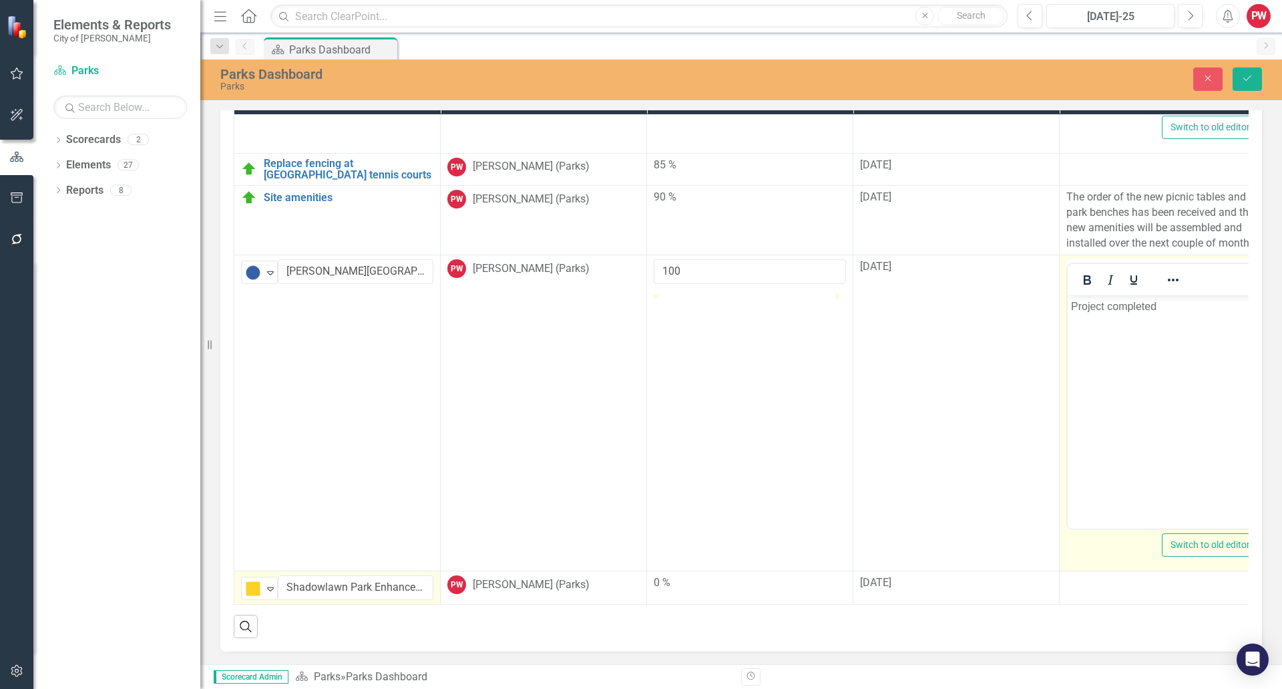
drag, startPoint x: 1728, startPoint y: 593, endPoint x: 2134, endPoint y: 626, distance: 407.4
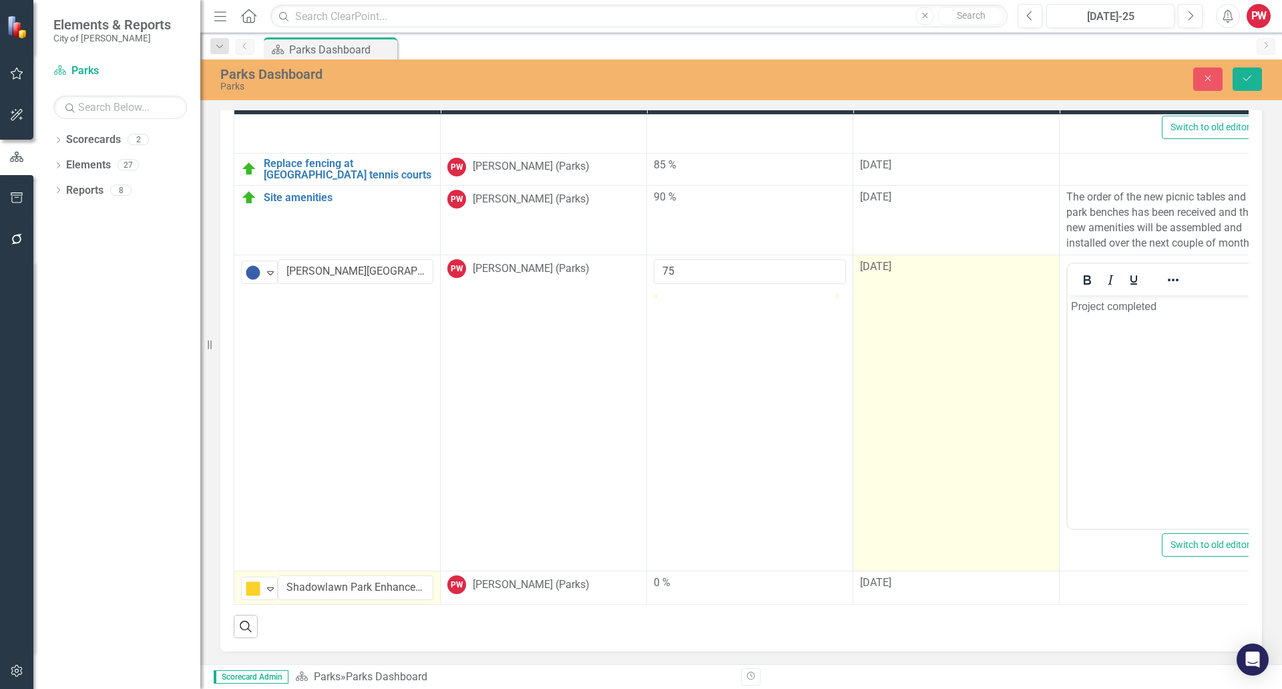
type input "100"
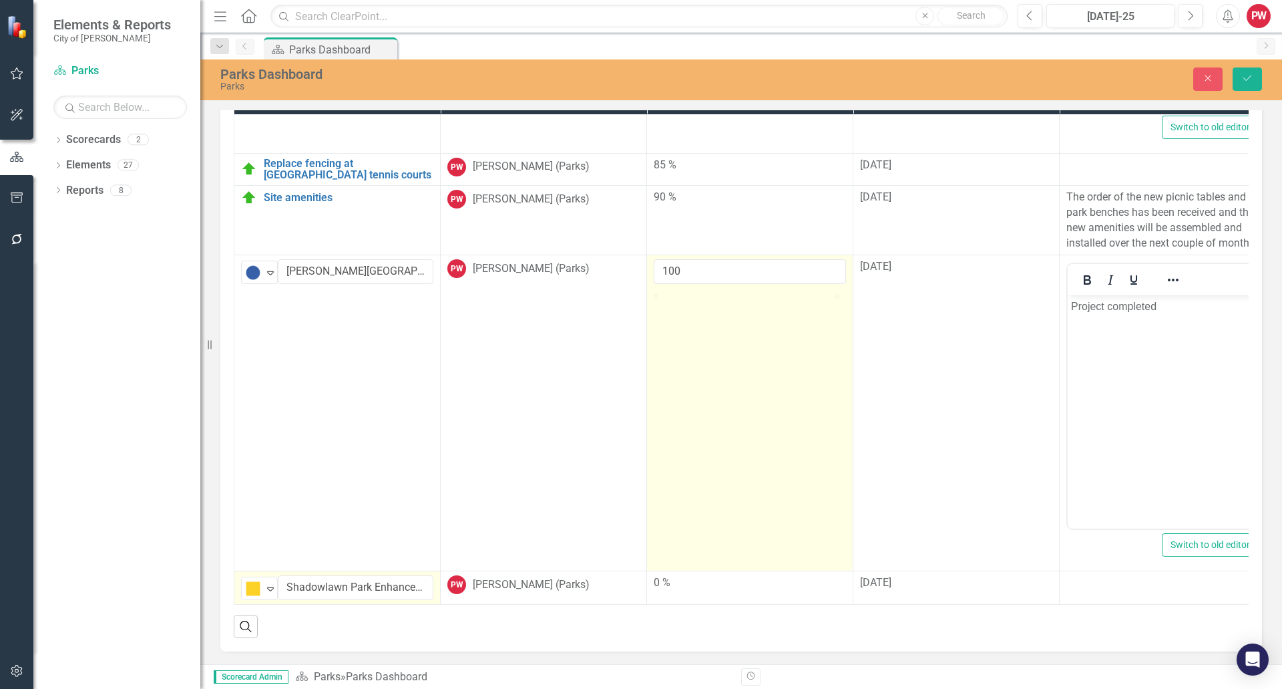
click at [849, 296] on td "100" at bounding box center [750, 413] width 206 height 316
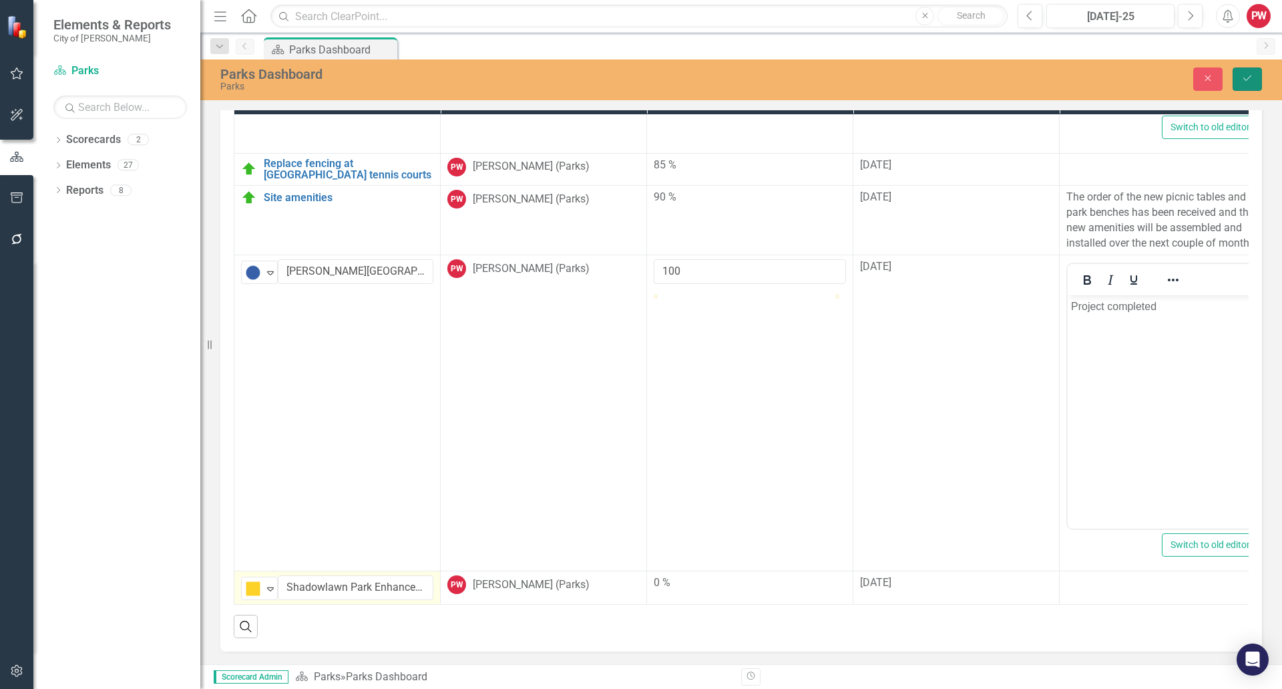
click at [1251, 78] on icon "Save" at bounding box center [1248, 77] width 12 height 9
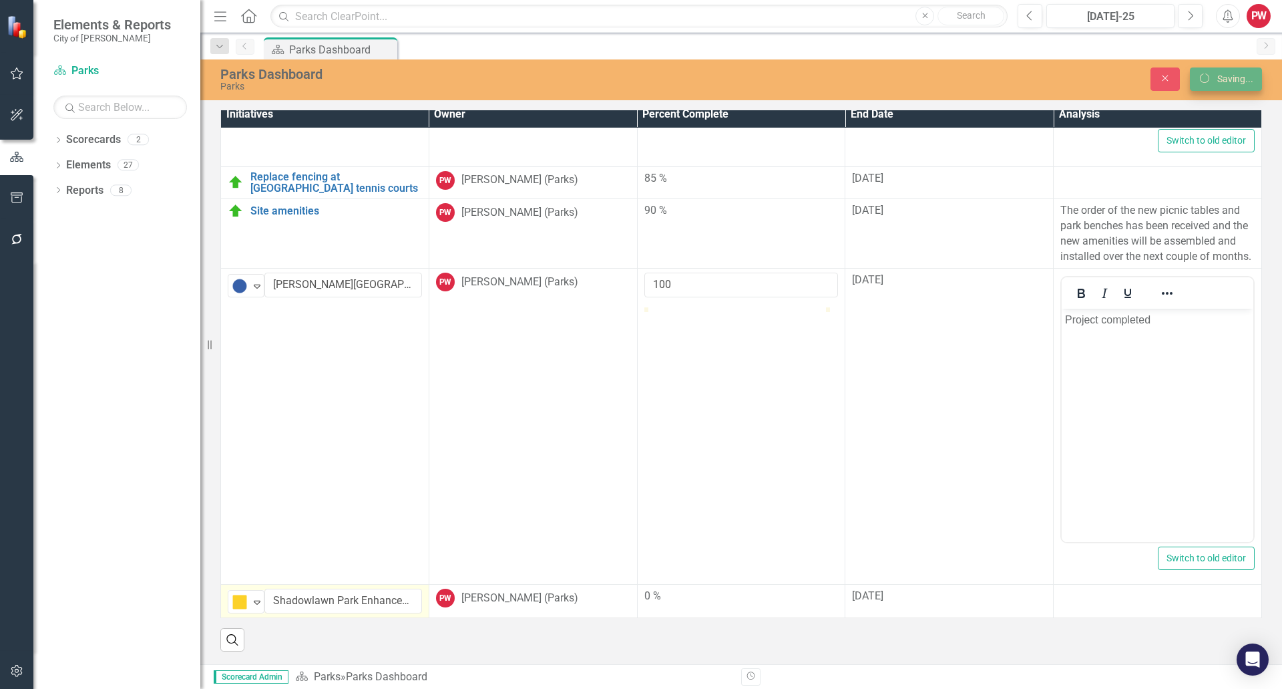
scroll to position [2417, 0]
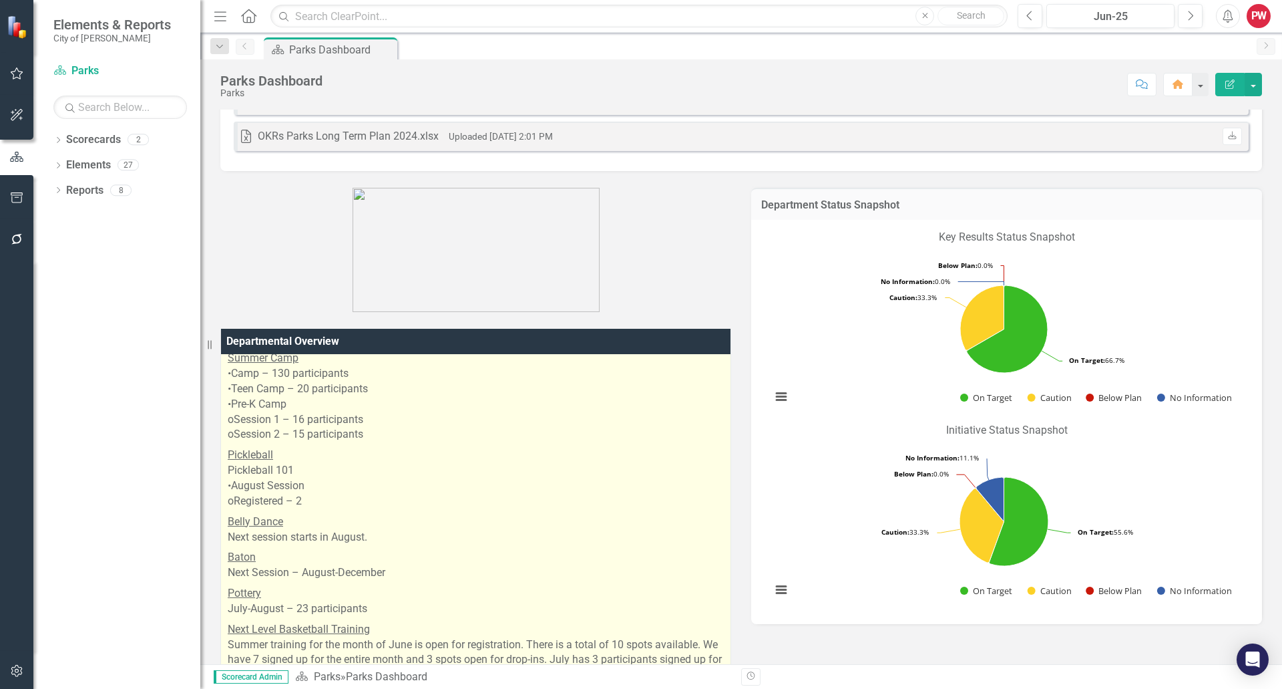
scroll to position [267, 0]
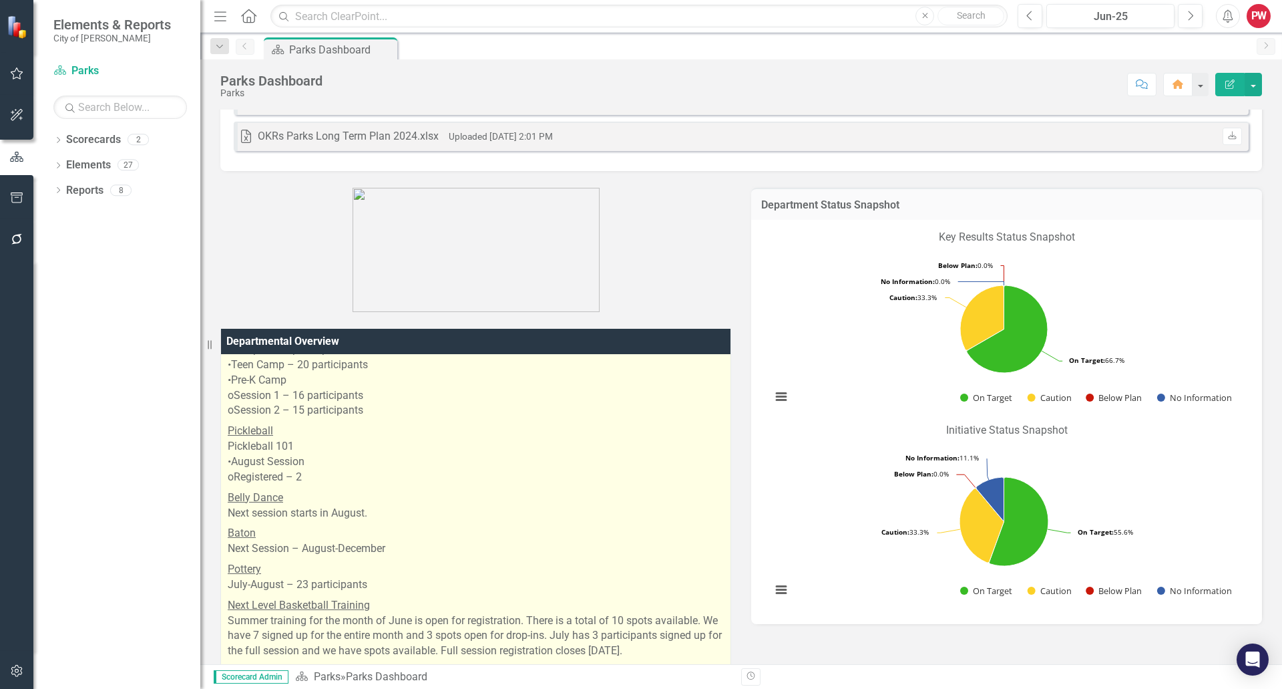
click at [359, 480] on p "Pickleball Pickleball 101 •August Session oRegistered – 2" at bounding box center [476, 454] width 496 height 66
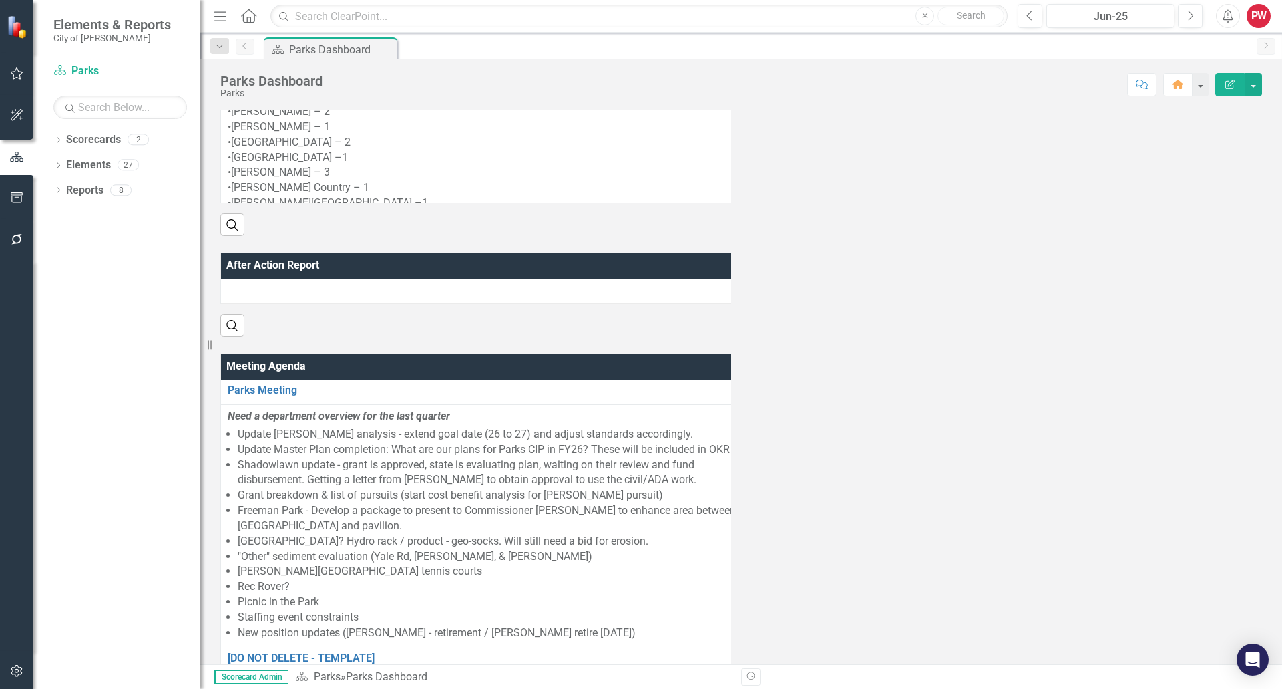
scroll to position [0, 0]
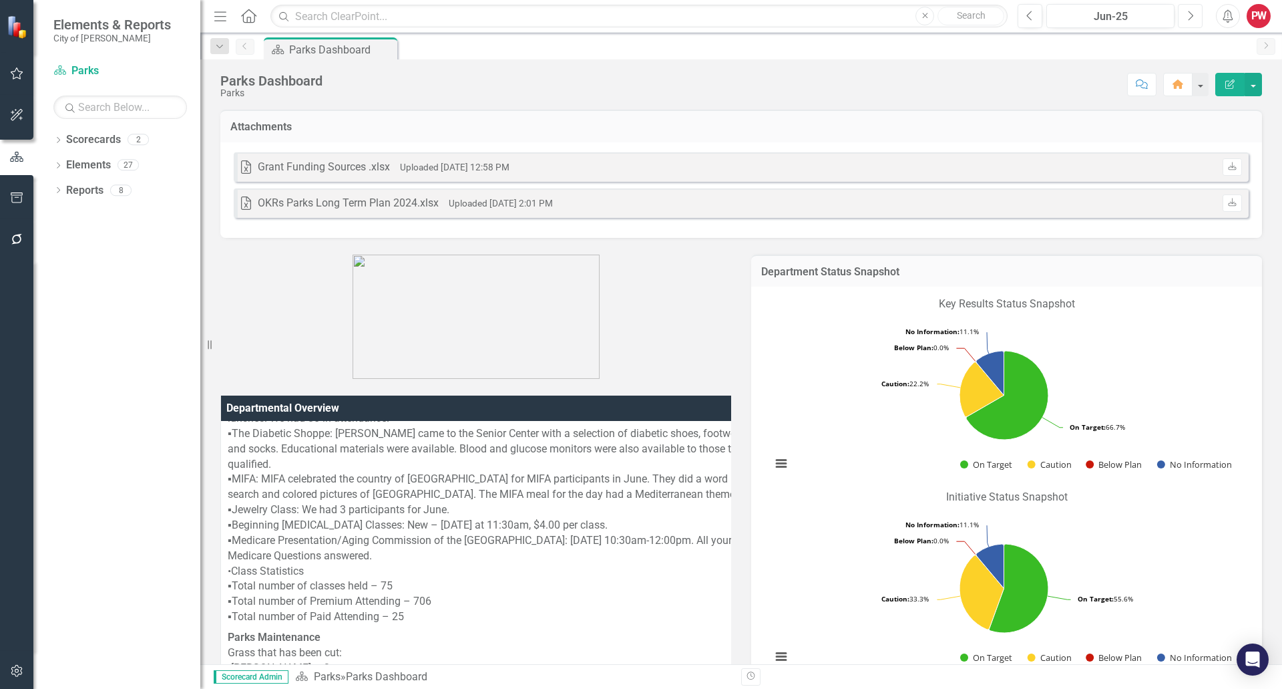
click at [1189, 14] on icon "Next" at bounding box center [1190, 16] width 7 height 12
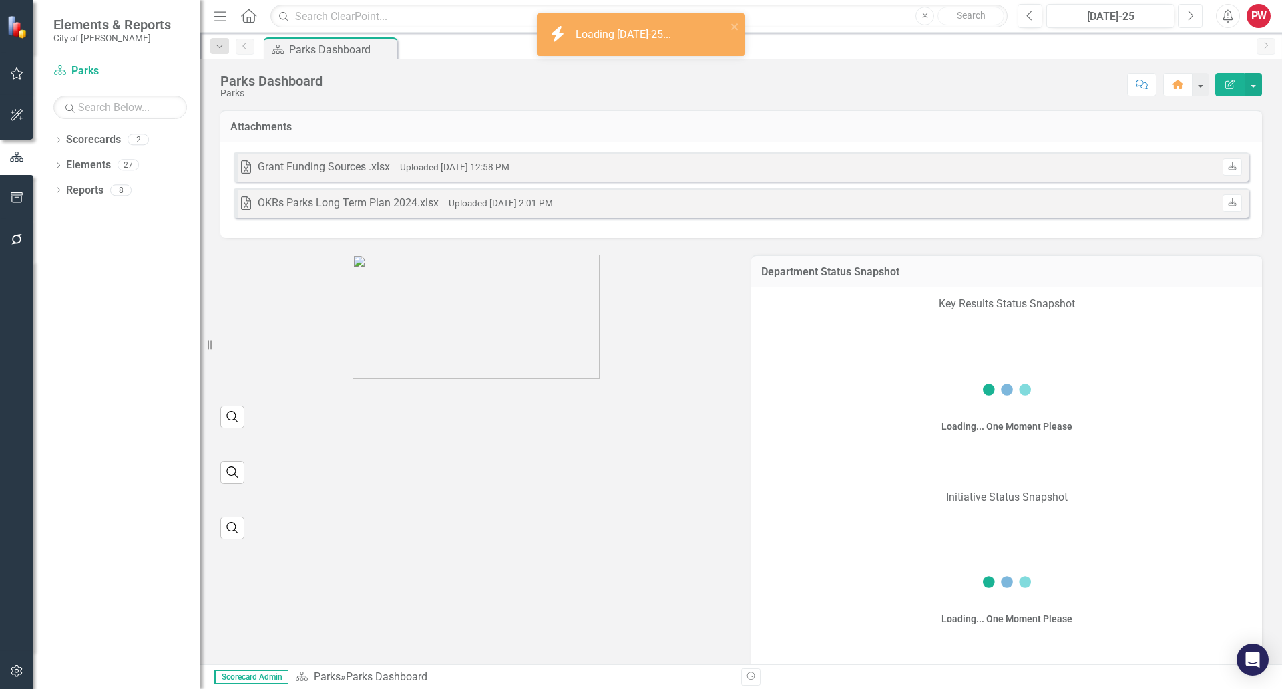
click at [1189, 14] on icon "Next" at bounding box center [1190, 16] width 7 height 12
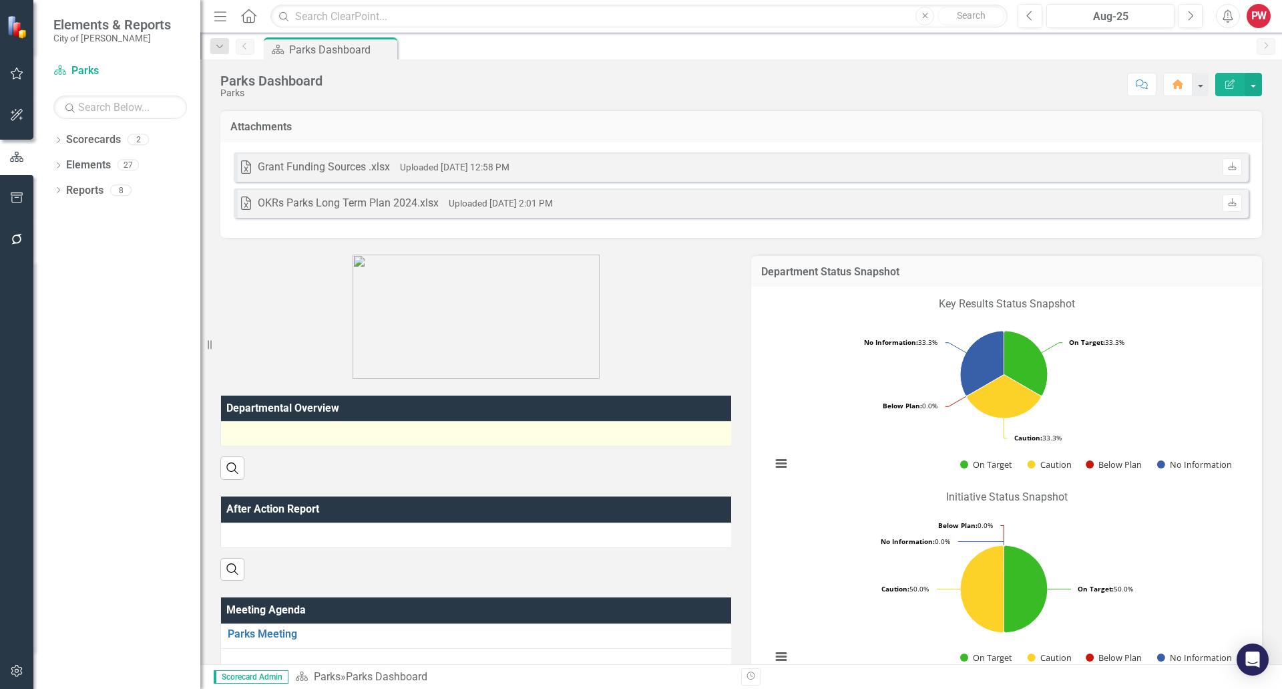
click at [402, 440] on div at bounding box center [478, 433] width 500 height 16
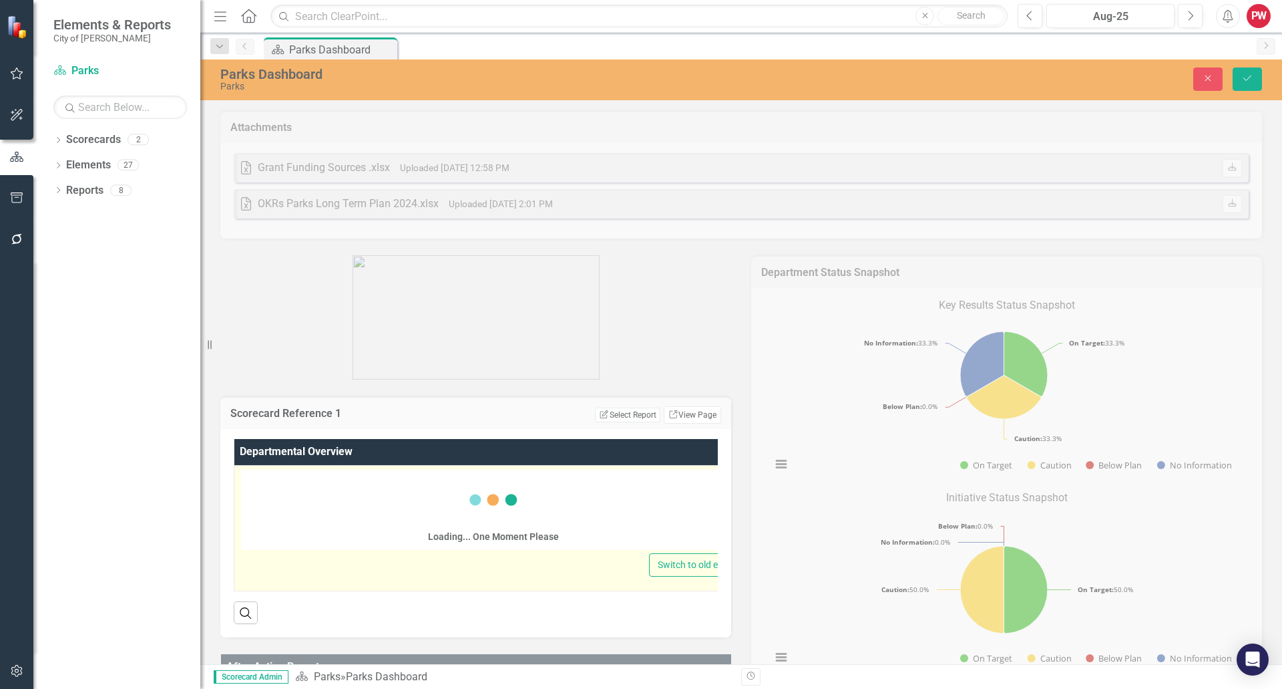
click at [349, 495] on div "Loading... One Moment Please" at bounding box center [493, 510] width 505 height 80
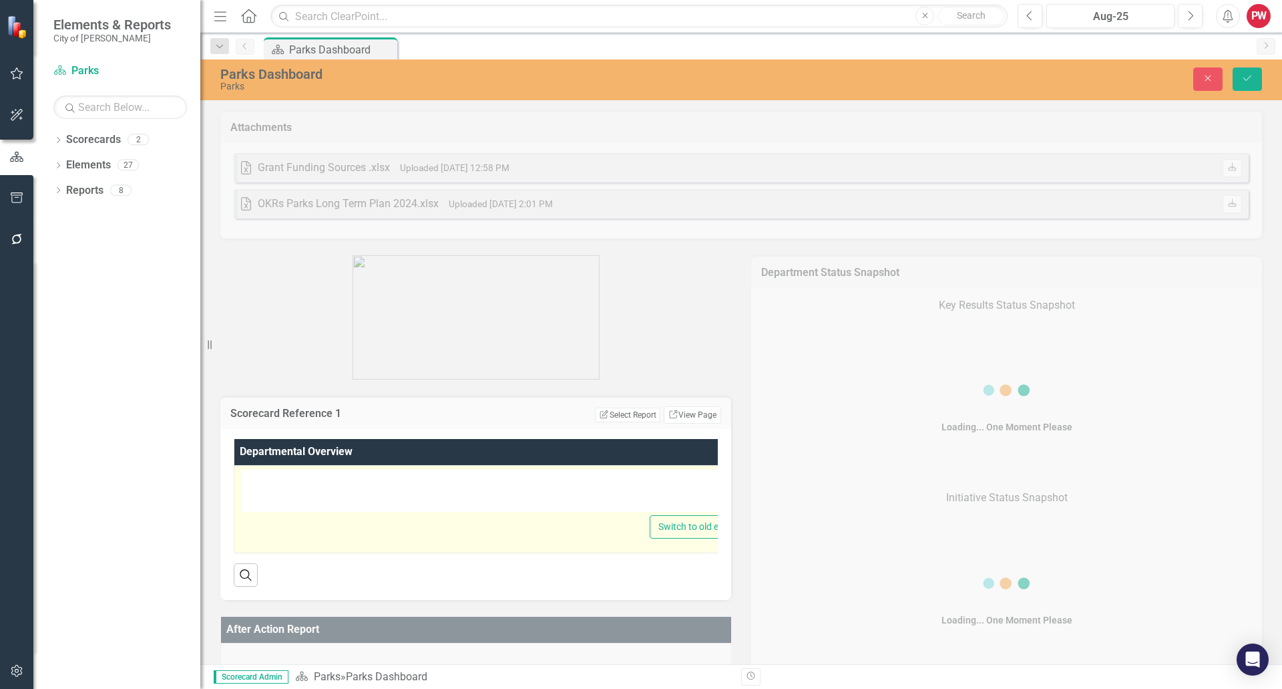
click at [340, 492] on div at bounding box center [494, 491] width 506 height 43
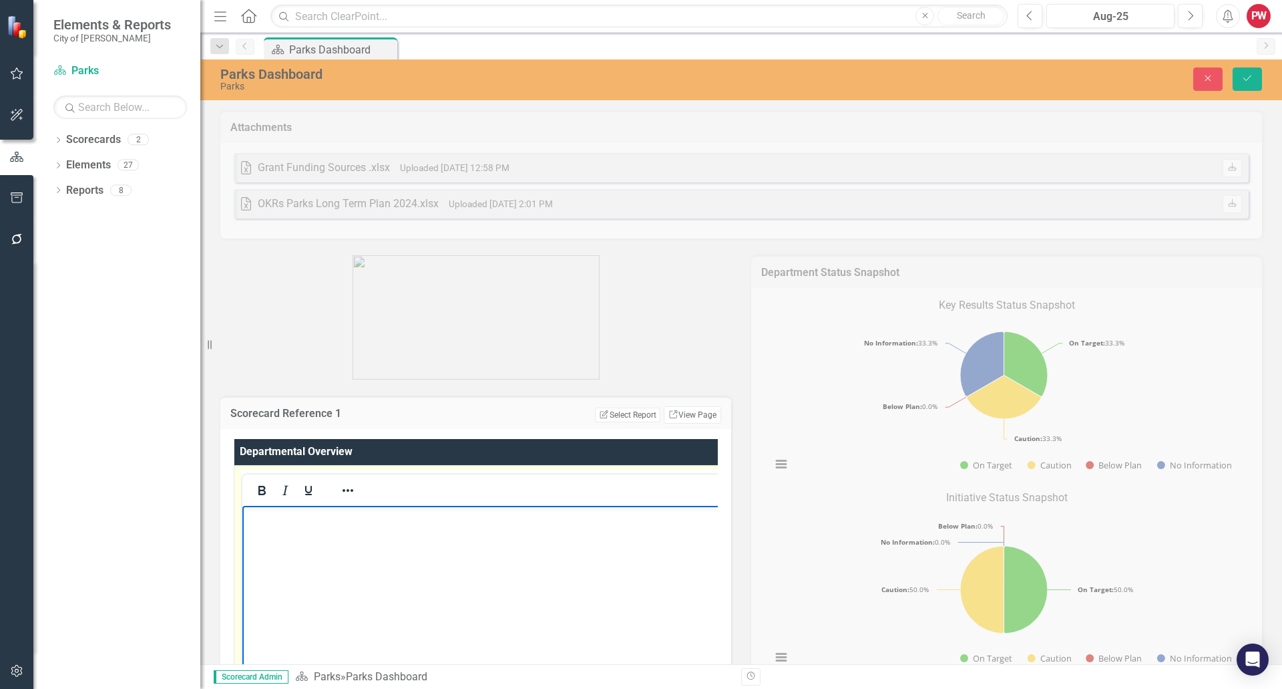
click at [281, 534] on body "Rich Text Area. Press ALT-0 for help." at bounding box center [495, 605] width 506 height 200
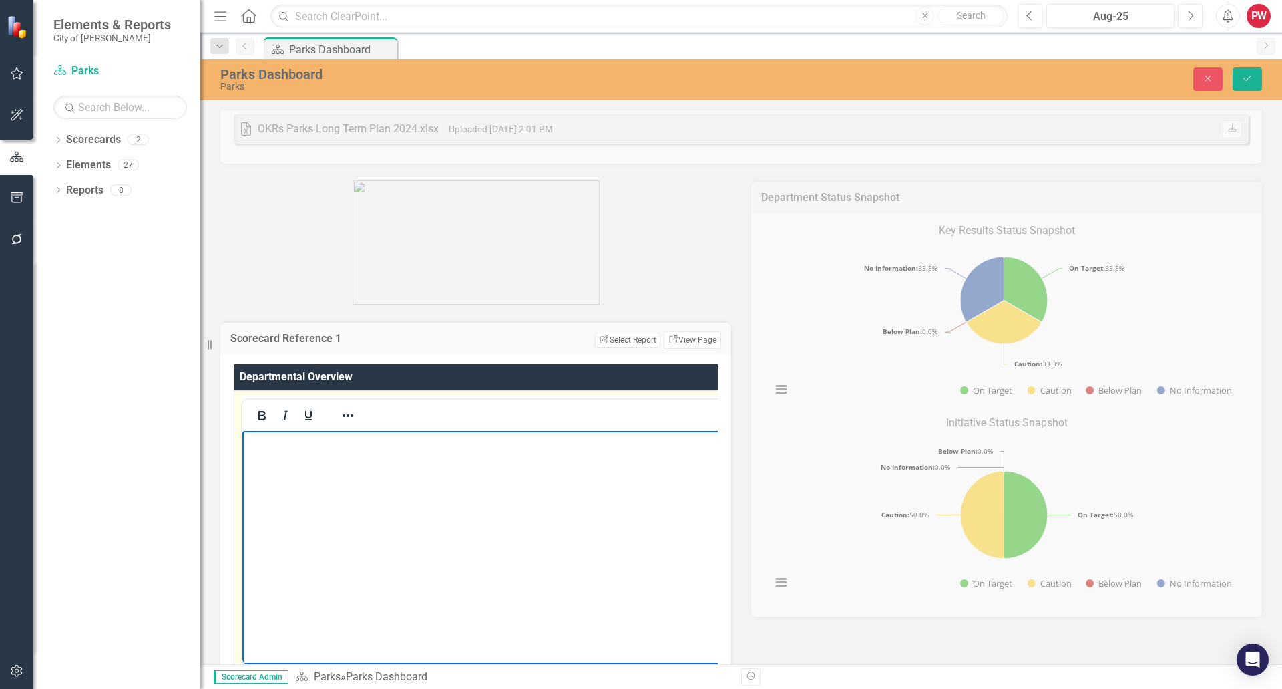
paste body "Rich Text Area. Press ALT-0 for help."
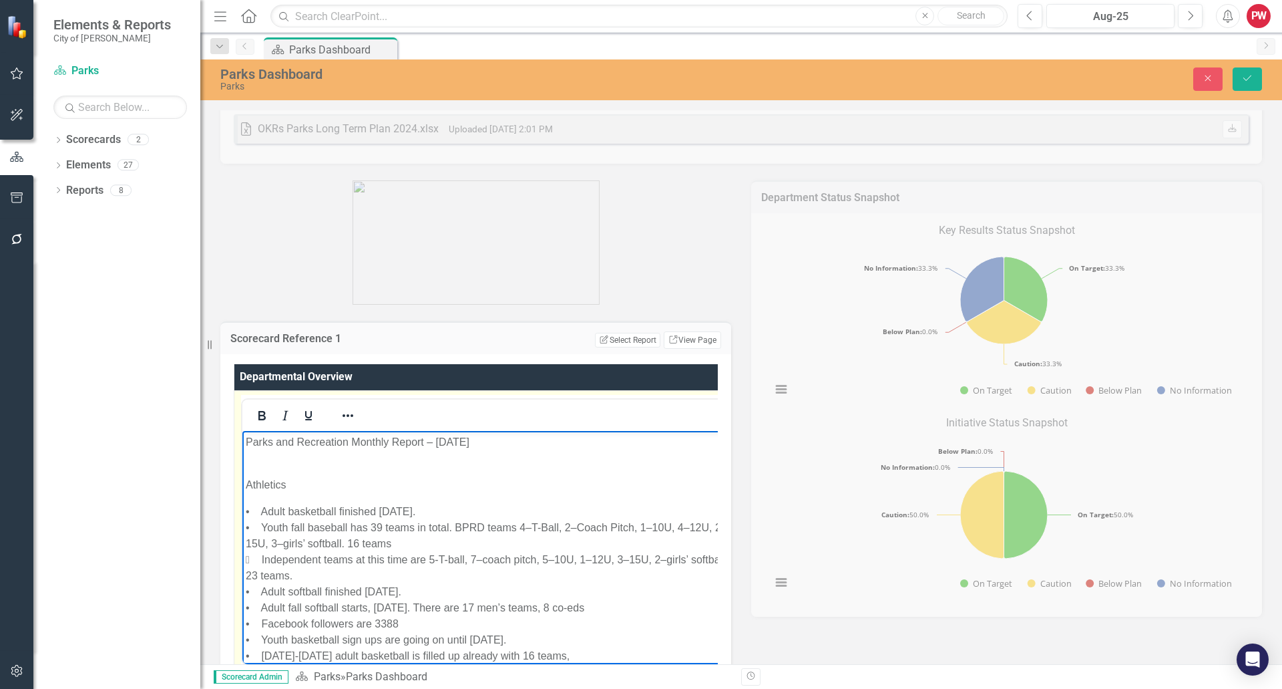
drag, startPoint x: 497, startPoint y: 446, endPoint x: 485, endPoint y: 850, distance: 404.2
click at [262, 411] on icon "Bold" at bounding box center [261, 415] width 7 height 9
drag, startPoint x: 309, startPoint y: 414, endPoint x: 295, endPoint y: 428, distance: 19.8
click at [308, 414] on icon "Underline" at bounding box center [309, 415] width 16 height 16
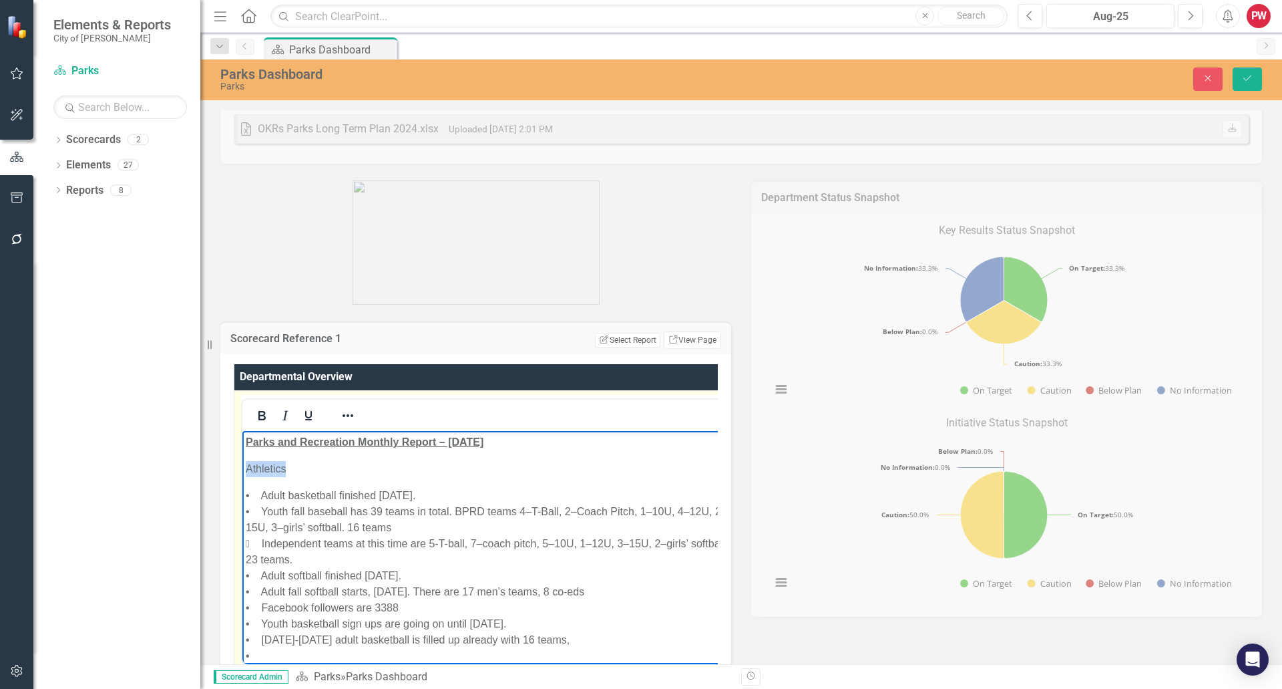
drag, startPoint x: 239, startPoint y: 462, endPoint x: 478, endPoint y: 888, distance: 488.9
click at [267, 412] on icon "Bold" at bounding box center [262, 415] width 16 height 16
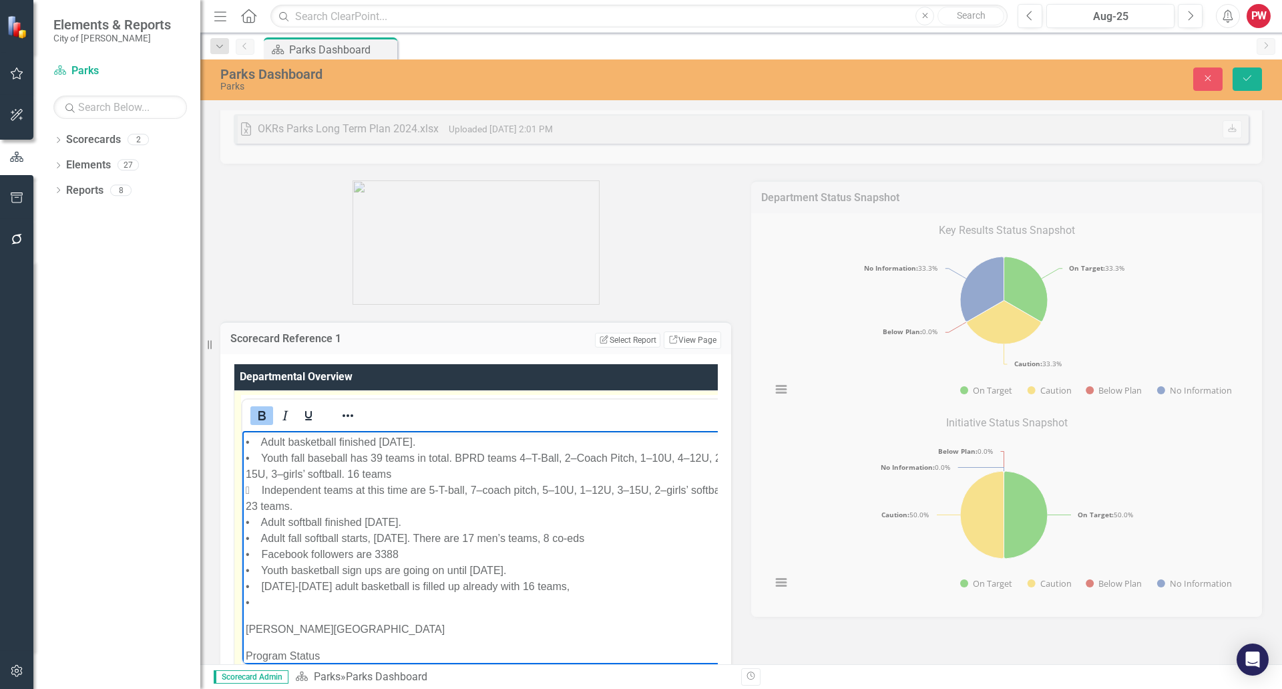
scroll to position [134, 0]
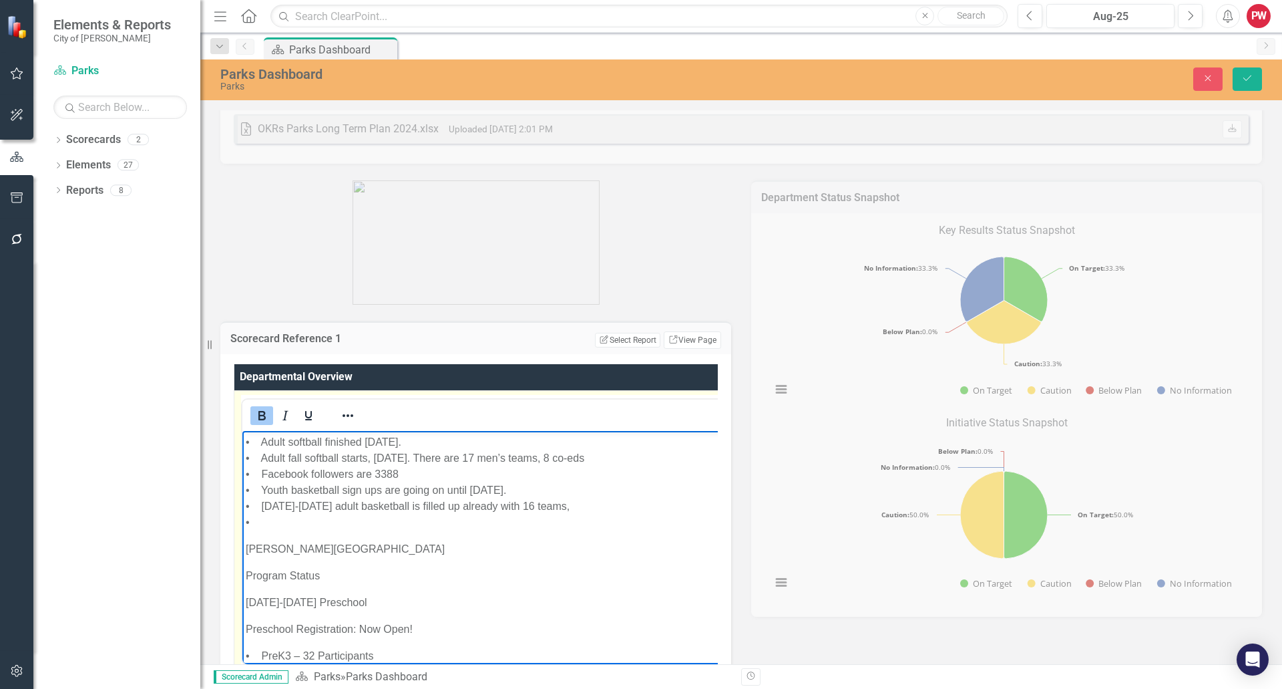
click at [272, 522] on p "• Adult basketball finished [DATE]. • Youth fall baseball has 39 teams in total…" at bounding box center [498, 441] width 504 height 176
click at [558, 504] on p "• Adult basketball finished [DATE]. • Youth fall baseball has 39 teams in total…" at bounding box center [499, 441] width 507 height 176
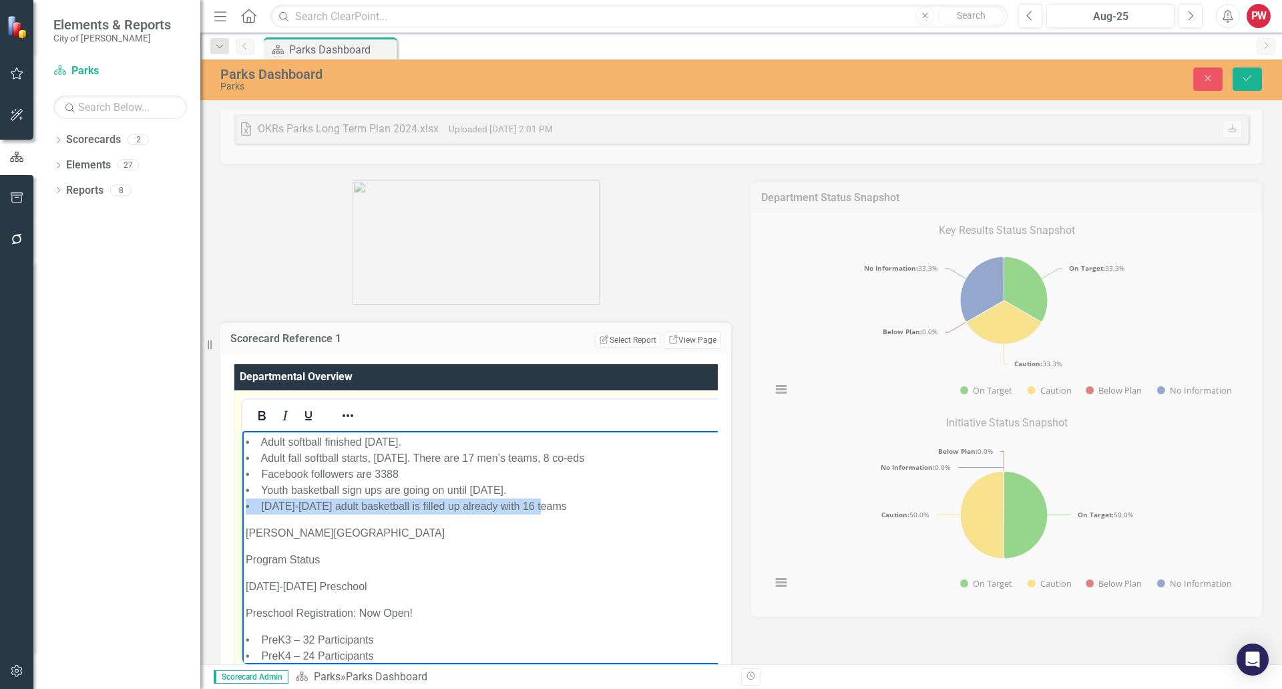
drag, startPoint x: 553, startPoint y: 505, endPoint x: 484, endPoint y: 941, distance: 441.5
copy p "• [DATE]-[DATE] adult basketball is filled up already with 16 teams"
click at [564, 507] on p "• Adult basketball finished [DATE]. • Youth fall baseball has 39 teams in total…" at bounding box center [501, 433] width 510 height 160
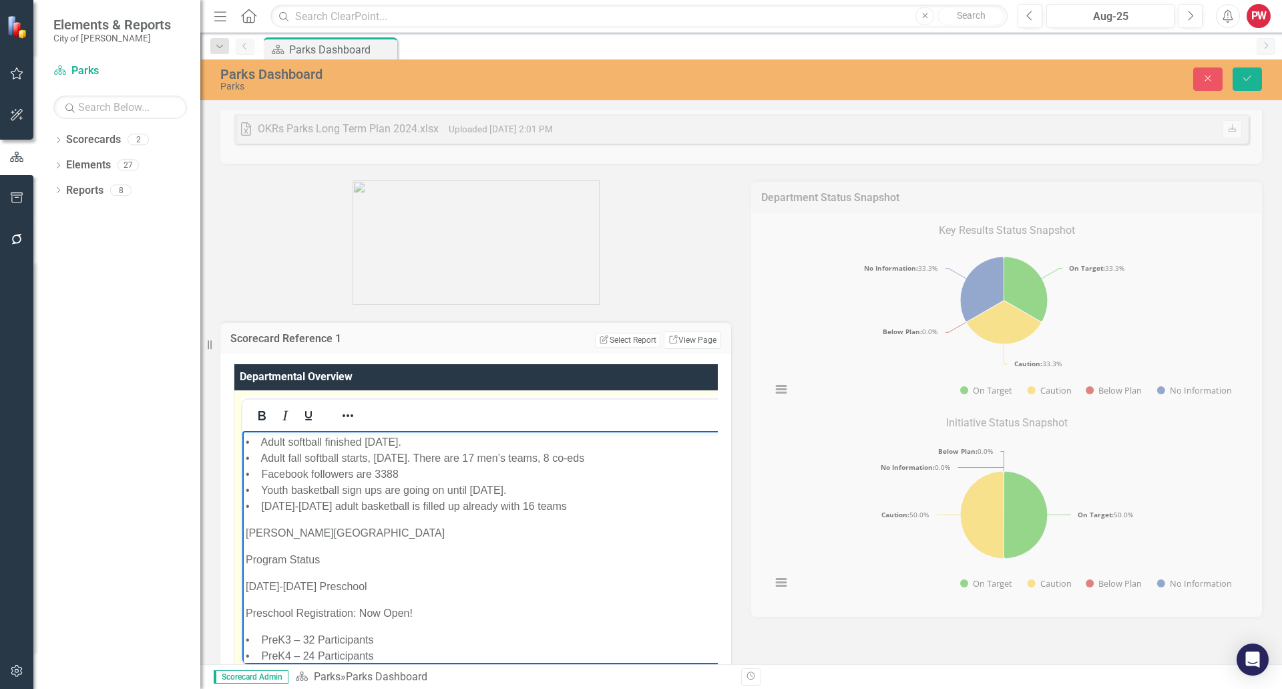
click at [437, 498] on p "• Adult basketball finished [DATE]. • Youth fall baseball has 39 teams in total…" at bounding box center [501, 433] width 510 height 160
click at [348, 411] on icon "Reveal or hide additional toolbar items" at bounding box center [348, 415] width 16 height 16
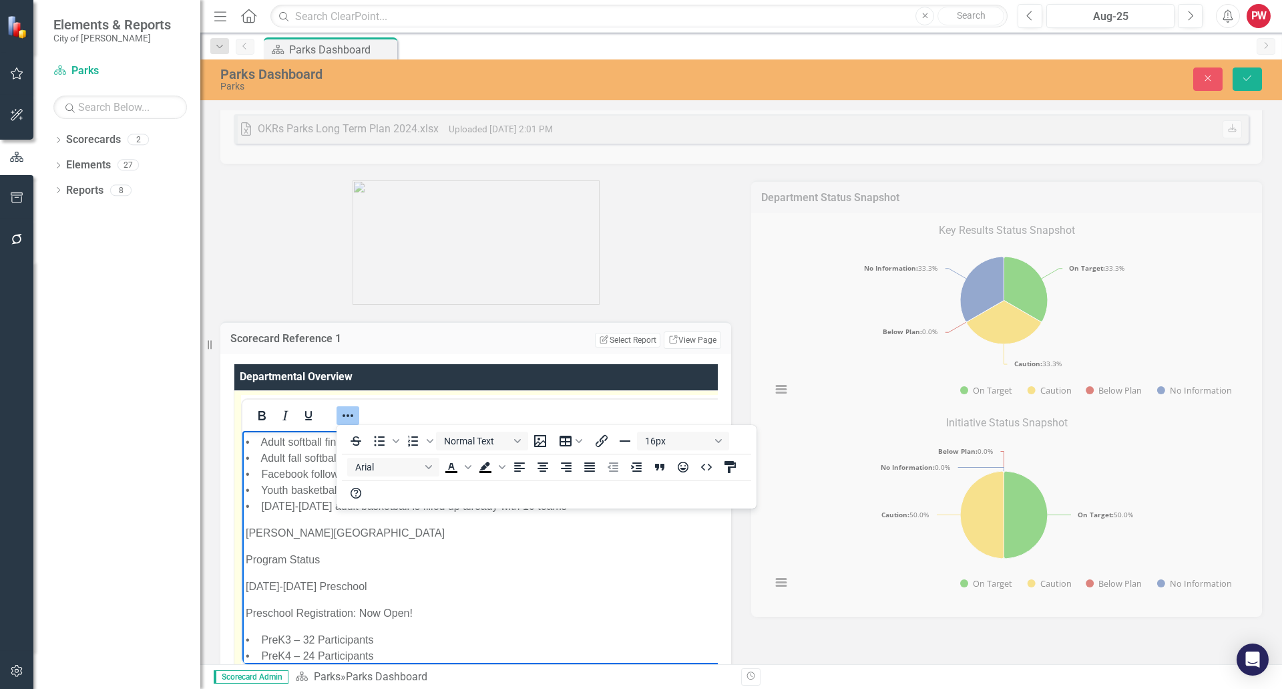
click at [476, 580] on p "[DATE]-[DATE] Preschool" at bounding box center [501, 586] width 510 height 16
click at [350, 416] on icon "Reveal or hide additional toolbar items" at bounding box center [348, 415] width 16 height 16
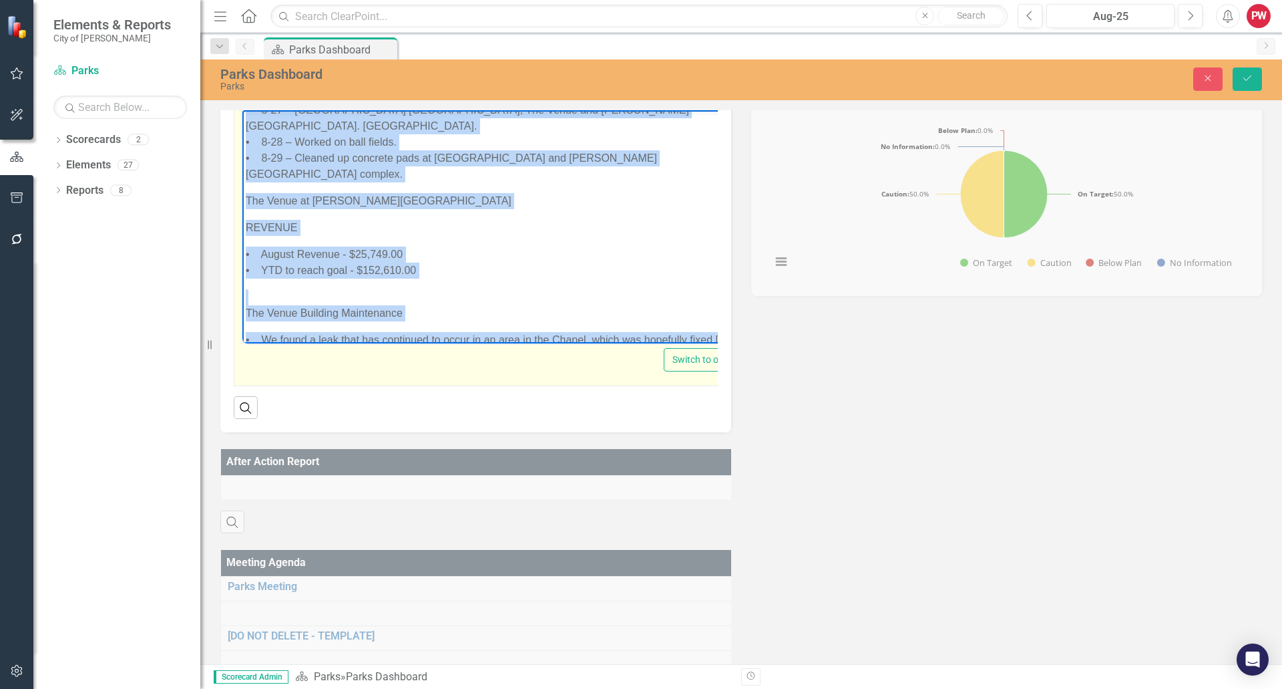
scroll to position [4459, 0]
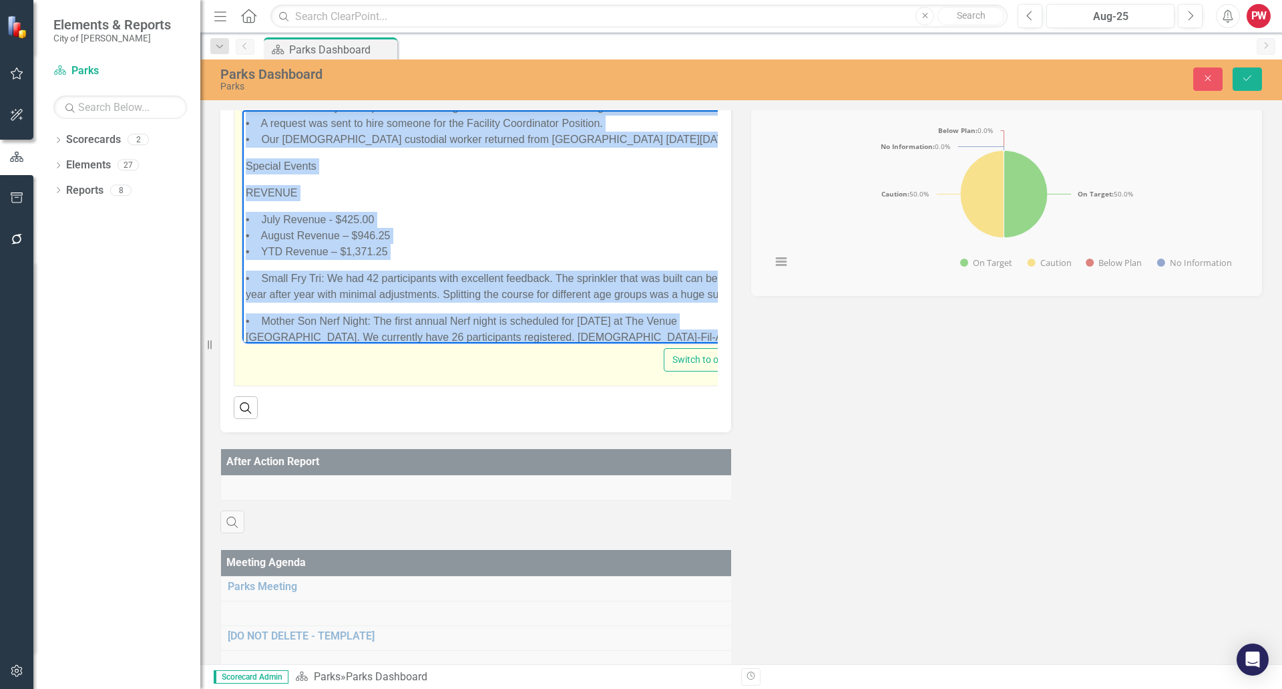
drag, startPoint x: 246, startPoint y: 122, endPoint x: 556, endPoint y: 317, distance: 366.5
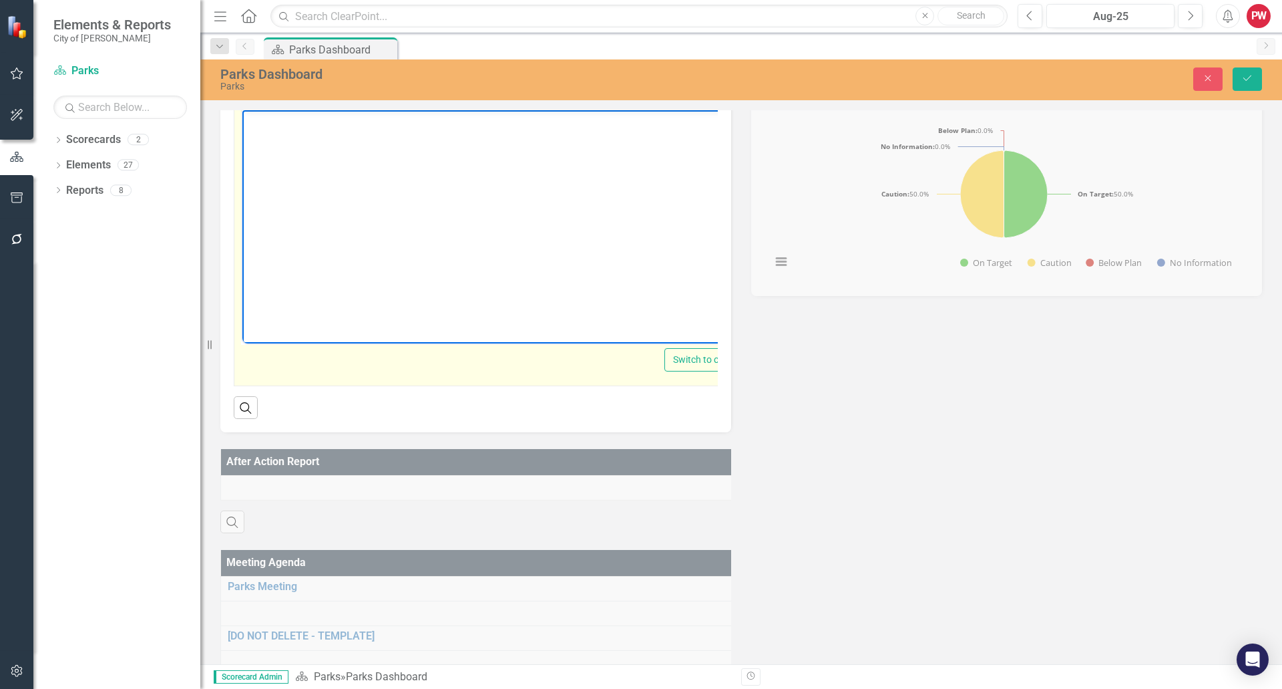
scroll to position [0, 0]
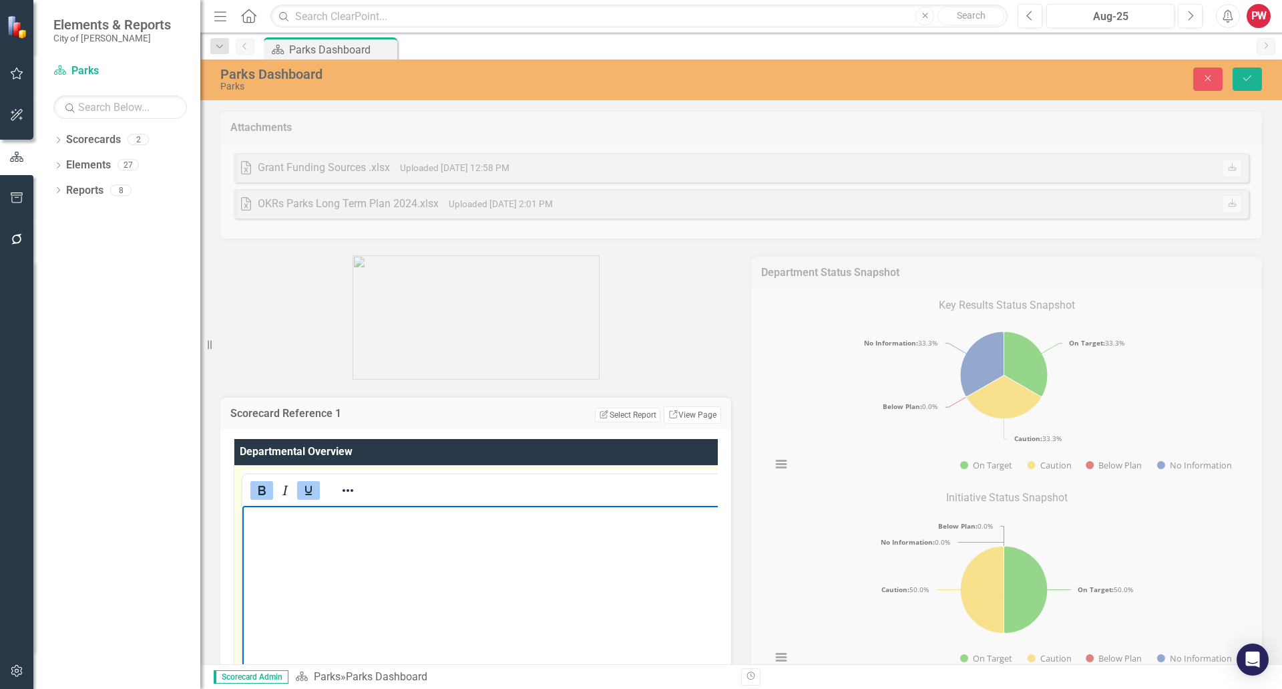
click at [343, 532] on body "Rich Text Area. Press ALT-0 for help." at bounding box center [501, 605] width 518 height 200
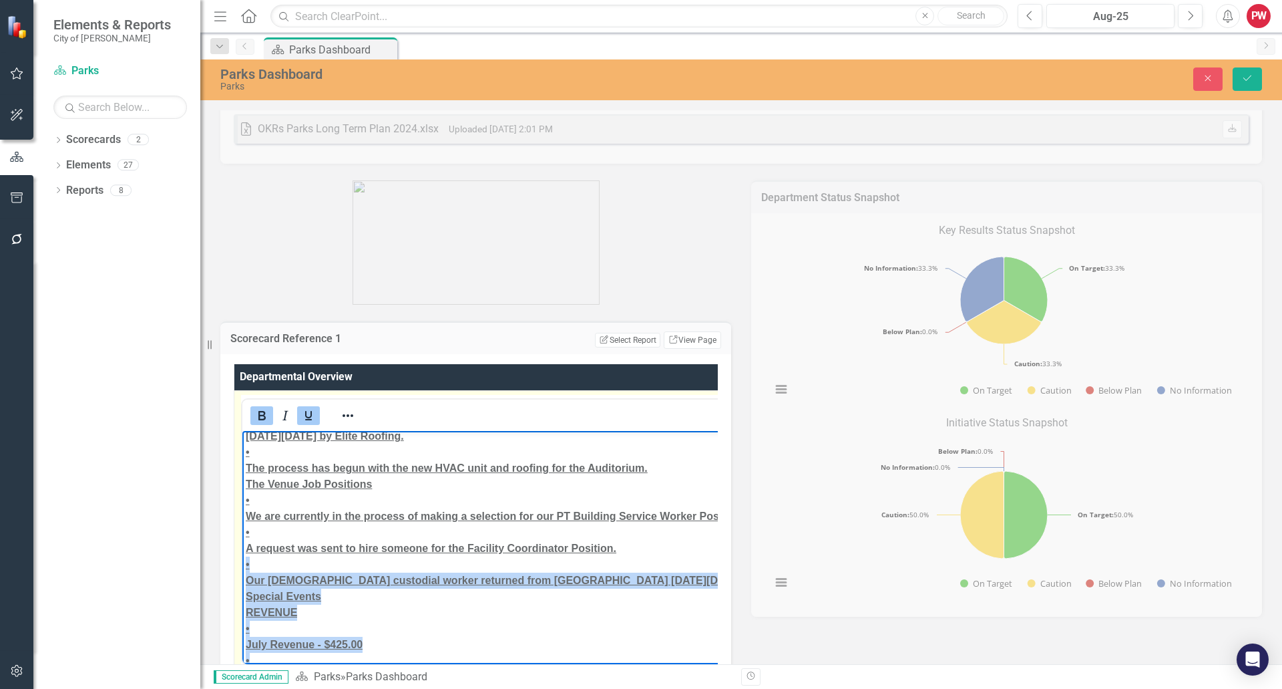
scroll to position [5961, 0]
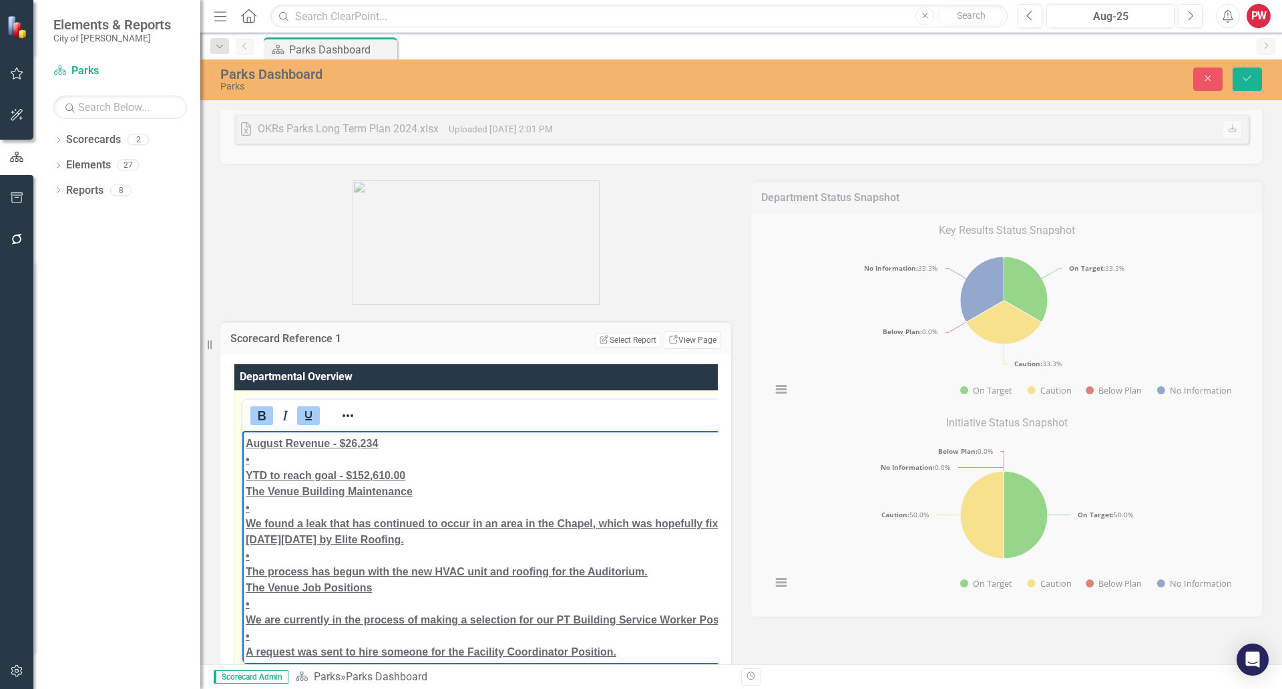
drag, startPoint x: 492, startPoint y: 642, endPoint x: 240, endPoint y: 615, distance: 253.9
click at [261, 416] on icon "Bold" at bounding box center [261, 415] width 7 height 9
click at [306, 413] on icon "Underline" at bounding box center [308, 415] width 7 height 9
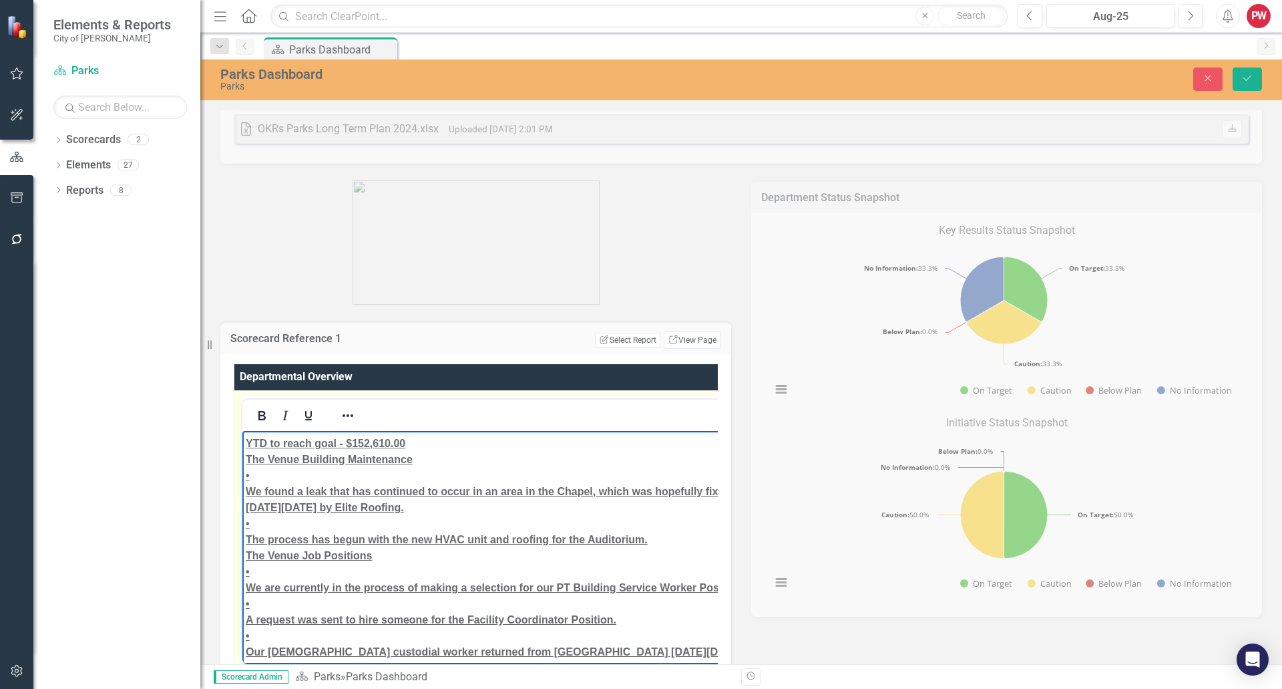
drag, startPoint x: 395, startPoint y: 596, endPoint x: 316, endPoint y: 601, distance: 79.0
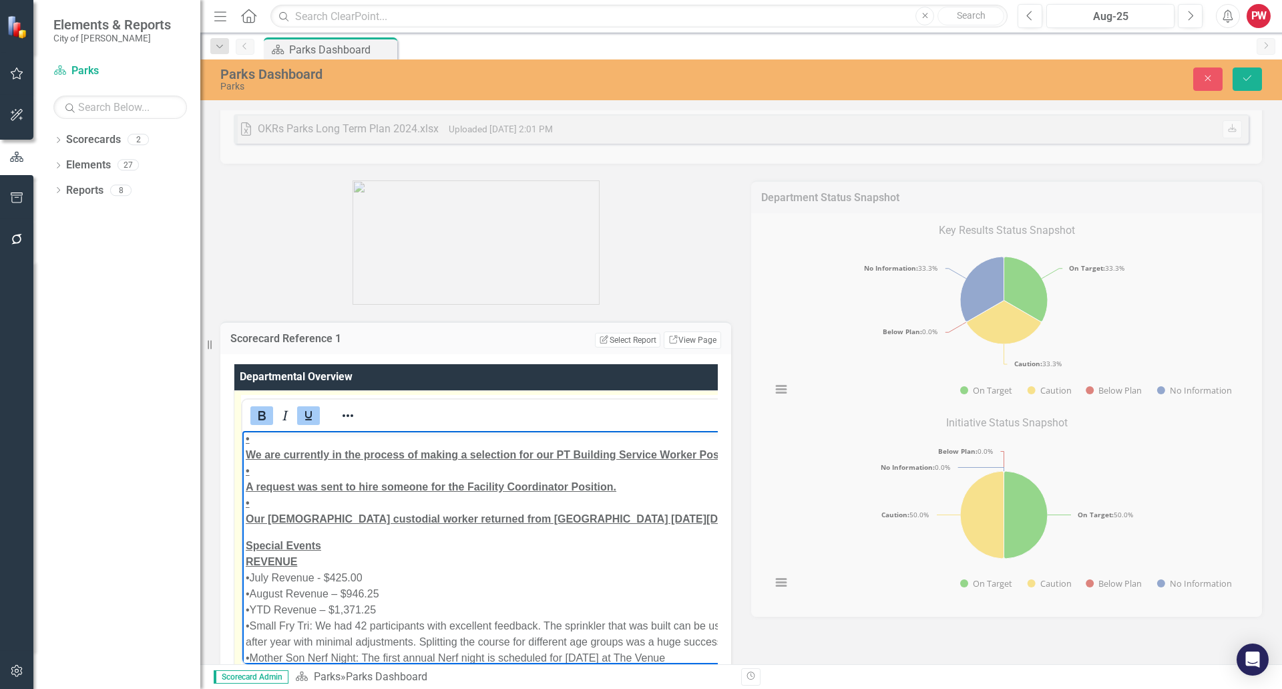
scroll to position [6078, 0]
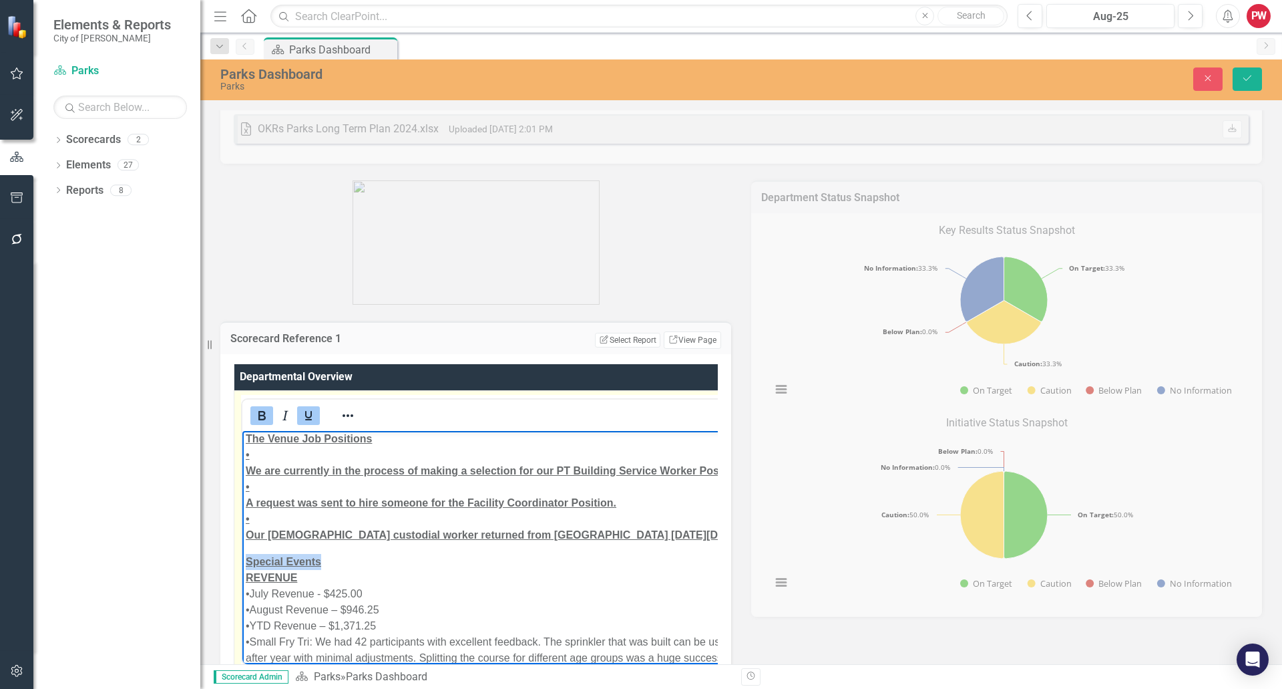
drag, startPoint x: 309, startPoint y: 478, endPoint x: 240, endPoint y: 468, distance: 70.3
drag, startPoint x: 309, startPoint y: 413, endPoint x: 305, endPoint y: 424, distance: 11.4
click at [309, 414] on icon "Underline" at bounding box center [309, 415] width 16 height 16
click at [291, 553] on p "Special Events REVENUE •July Revenue - $425.00 •August Revenue – $946.25 •YTD R…" at bounding box center [505, 641] width 518 height 176
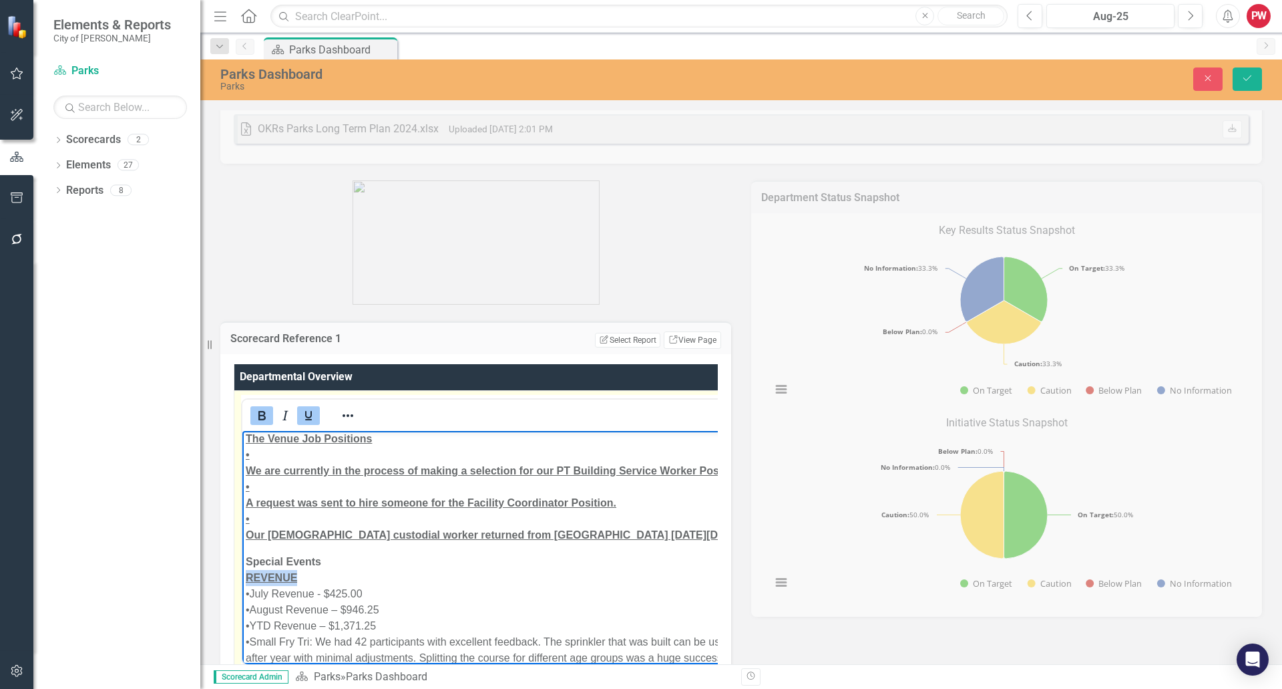
drag, startPoint x: 287, startPoint y: 499, endPoint x: 480, endPoint y: 922, distance: 465.4
click at [262, 416] on icon "Bold" at bounding box center [261, 415] width 7 height 9
click at [347, 553] on p "Special Events REVENUE •July Revenue - $425.00 •August Revenue – $946.25 •YTD R…" at bounding box center [505, 641] width 519 height 176
click at [393, 553] on p "Special Events REVENUE •July Revenue - $425.00 •August Revenue – $946.25 •YTD R…" at bounding box center [505, 641] width 519 height 176
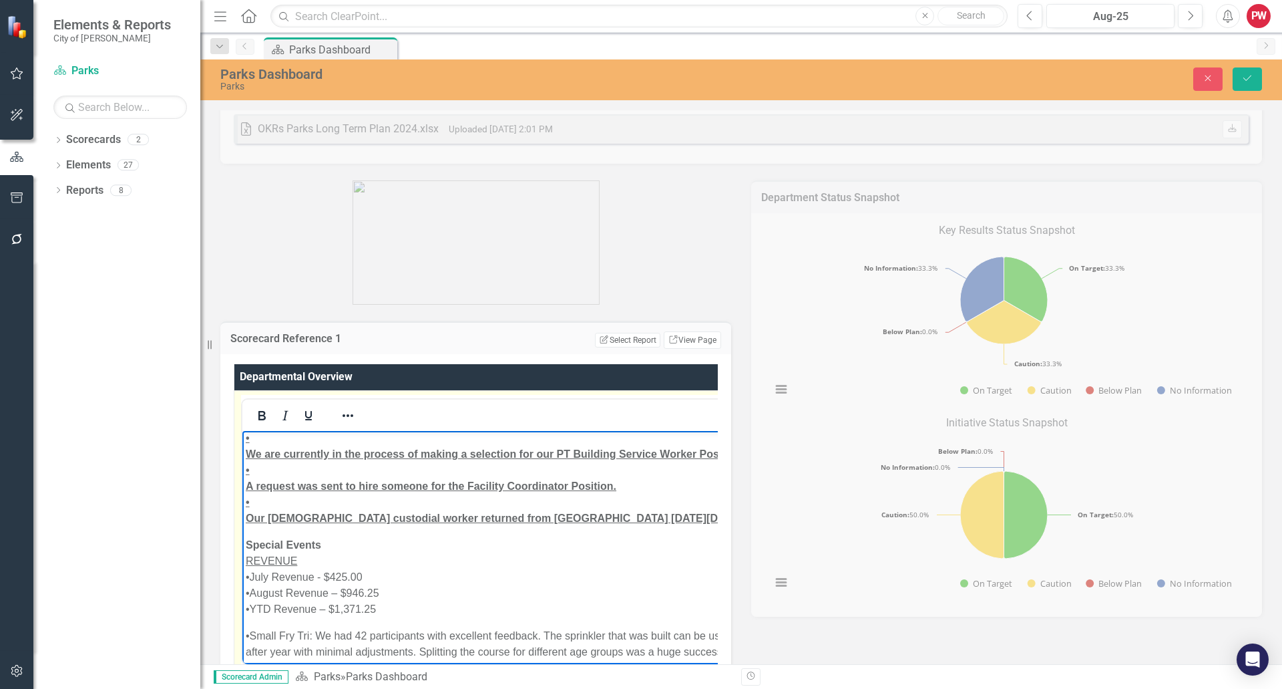
scroll to position [6089, 0]
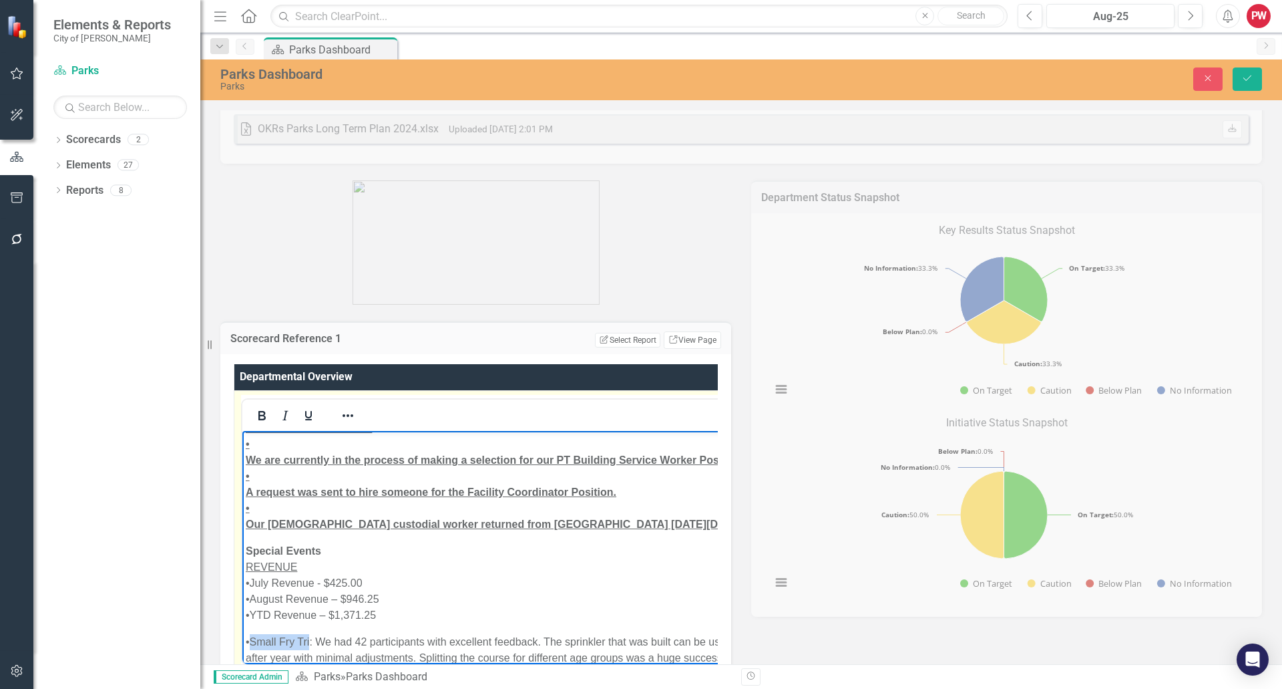
drag, startPoint x: 251, startPoint y: 560, endPoint x: 309, endPoint y: 555, distance: 57.7
click at [309, 633] on p "•Small Fry Tri: We had 42 participants with excellent feedback. The sprinkler t…" at bounding box center [506, 681] width 520 height 96
click at [311, 413] on icon "Underline" at bounding box center [309, 415] width 16 height 16
drag, startPoint x: 250, startPoint y: 592, endPoint x: 357, endPoint y: 592, distance: 106.2
click at [357, 633] on p "• Small Fry Tri : We had 42 participants with excellent feedback. The sprinkler…" at bounding box center [506, 681] width 521 height 96
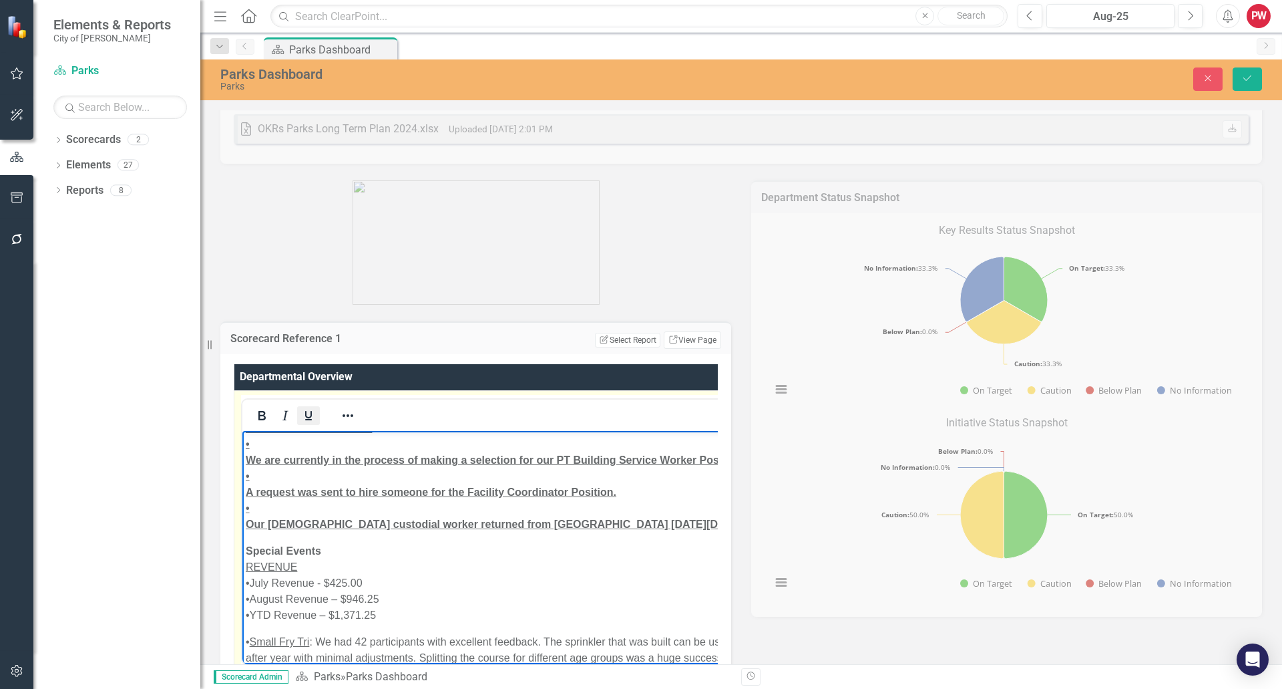
click at [313, 419] on icon "Underline" at bounding box center [309, 415] width 16 height 16
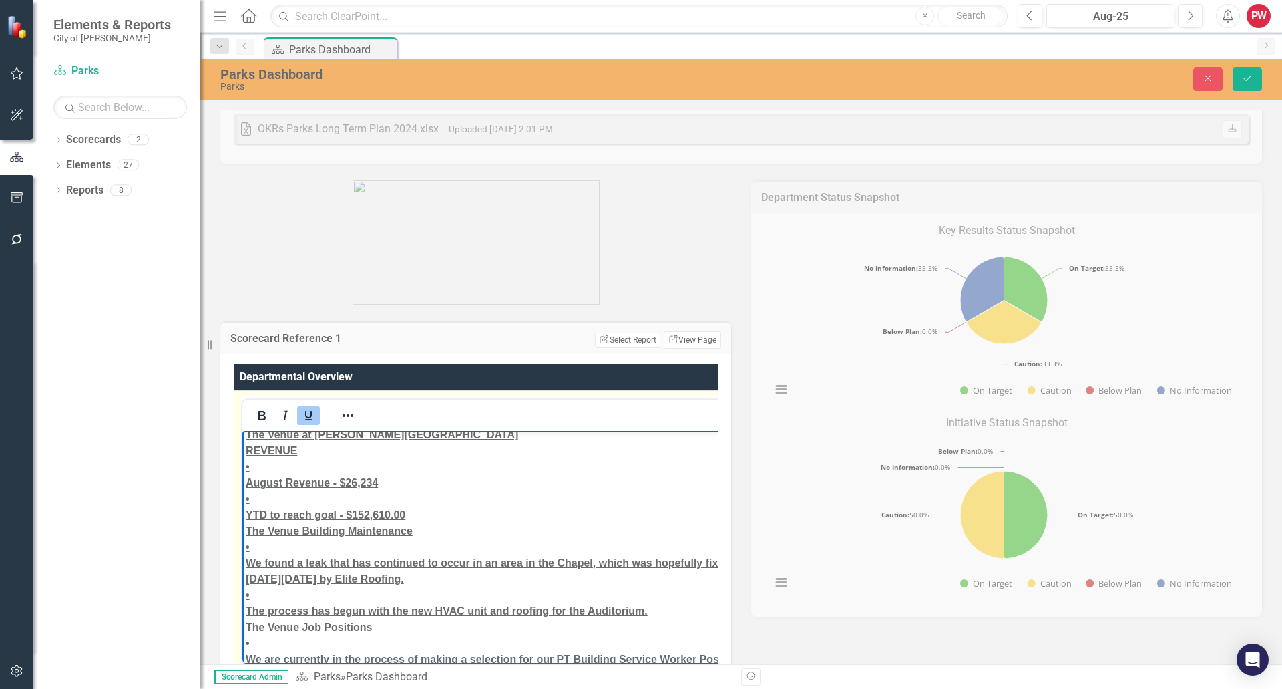
scroll to position [5889, 0]
drag, startPoint x: 667, startPoint y: 647, endPoint x: 244, endPoint y: 564, distance: 430.7
click at [265, 416] on icon "Bold" at bounding box center [261, 415] width 7 height 9
click at [309, 414] on icon "Underline" at bounding box center [309, 415] width 16 height 16
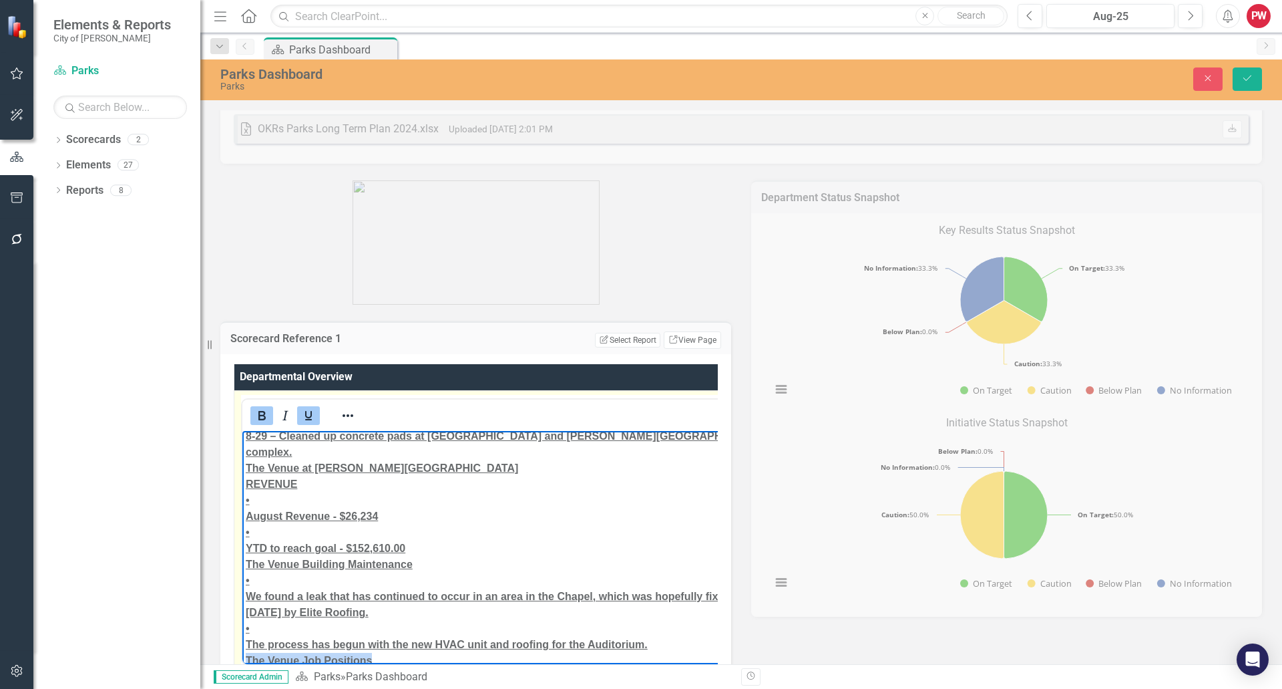
drag, startPoint x: 355, startPoint y: 592, endPoint x: 483, endPoint y: 1029, distance: 455.2
click at [266, 418] on icon "Bold" at bounding box center [262, 415] width 16 height 16
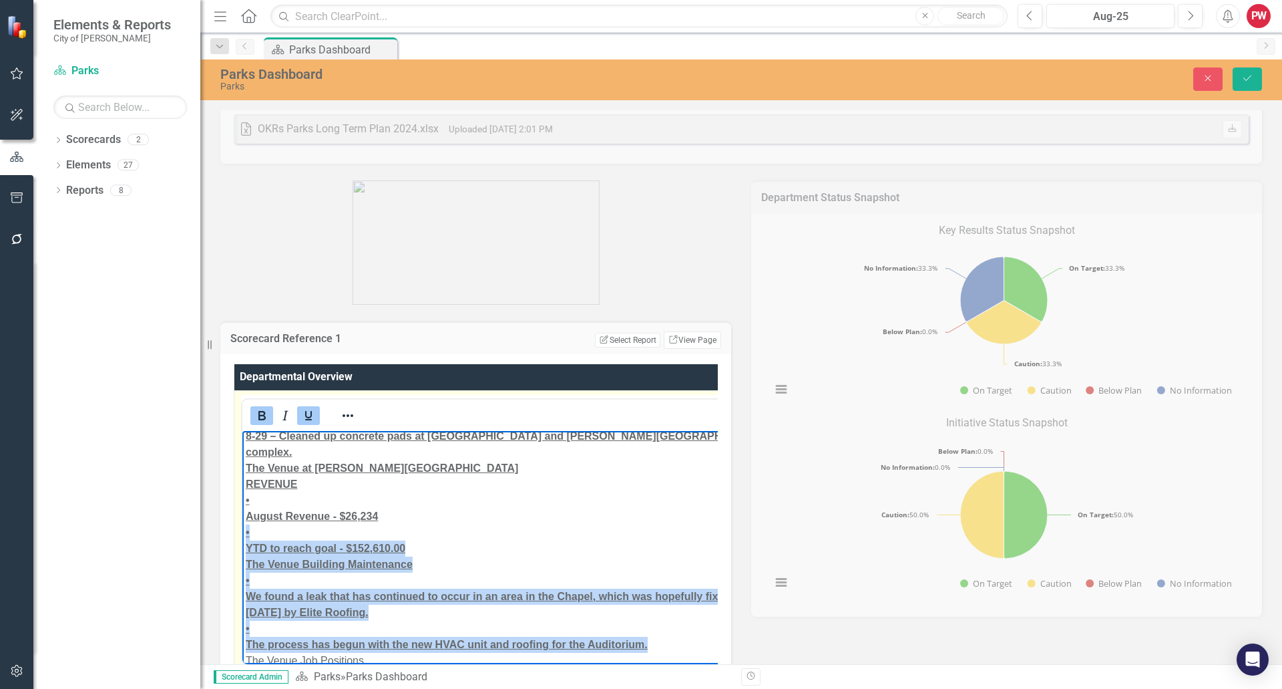
drag, startPoint x: 656, startPoint y: 580, endPoint x: 482, endPoint y: 901, distance: 365.5
click at [259, 415] on icon "Bold" at bounding box center [261, 415] width 7 height 9
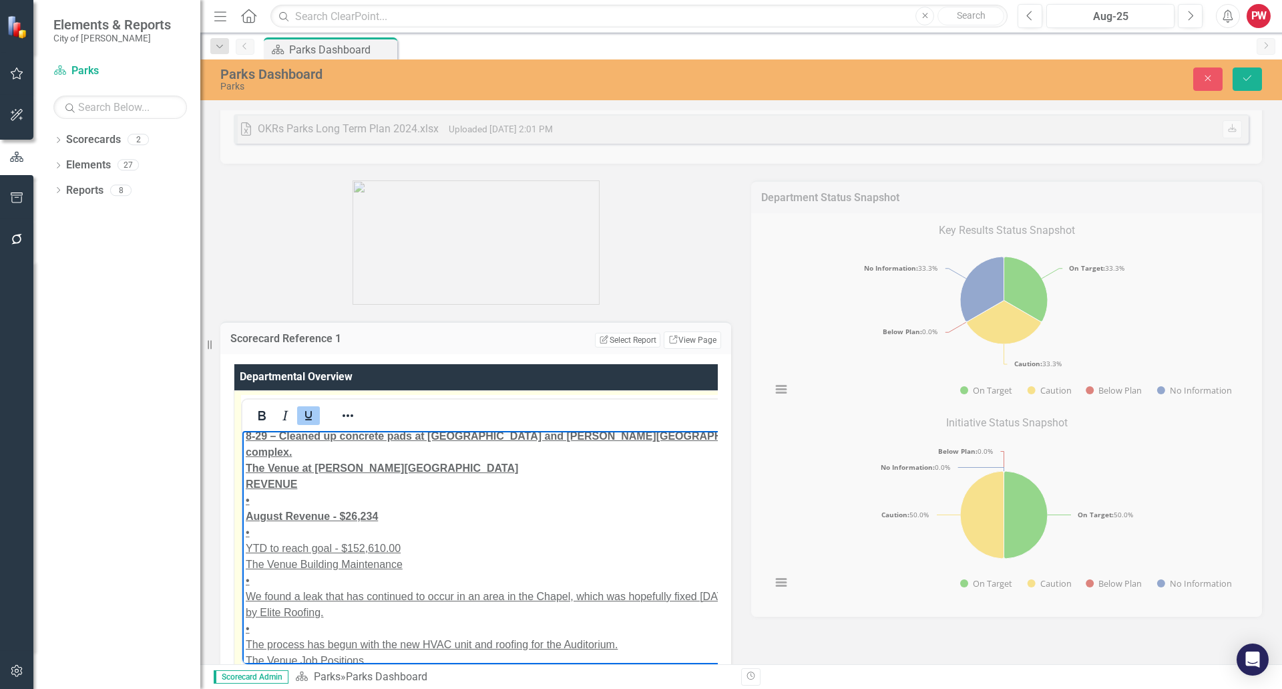
drag, startPoint x: 305, startPoint y: 419, endPoint x: 55, endPoint y: 8, distance: 481.6
click at [305, 419] on icon "Underline" at bounding box center [308, 415] width 7 height 9
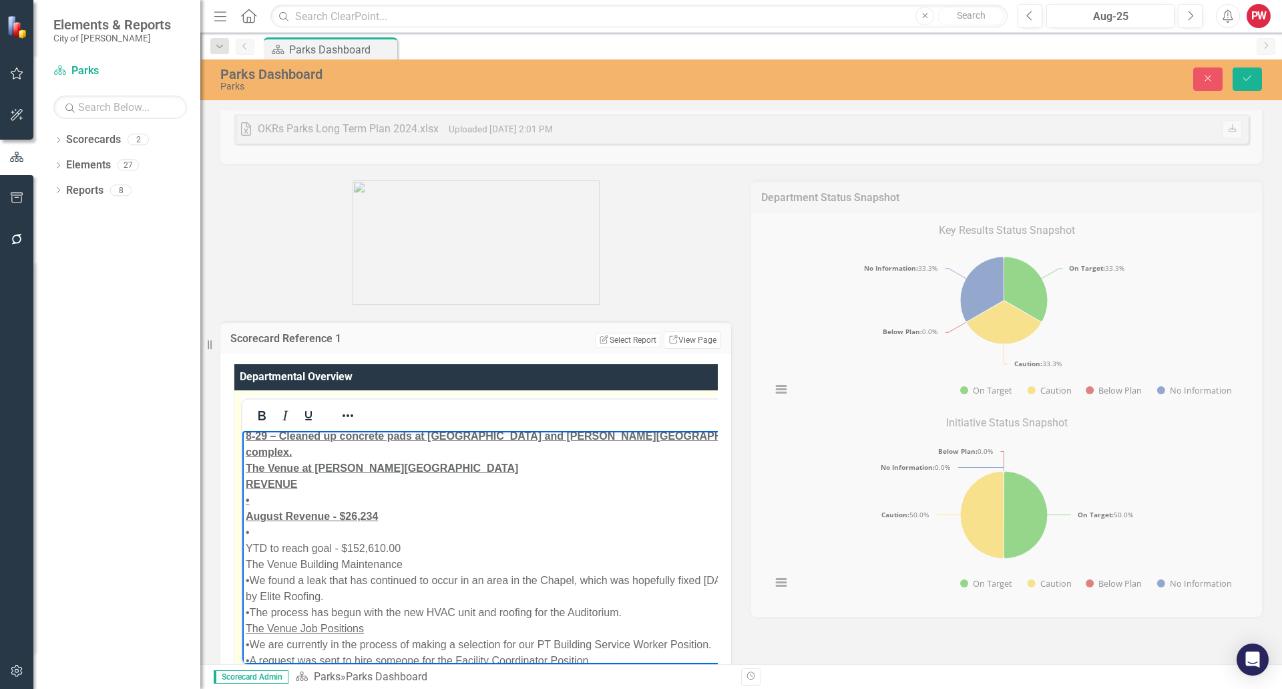
scroll to position [5809, 0]
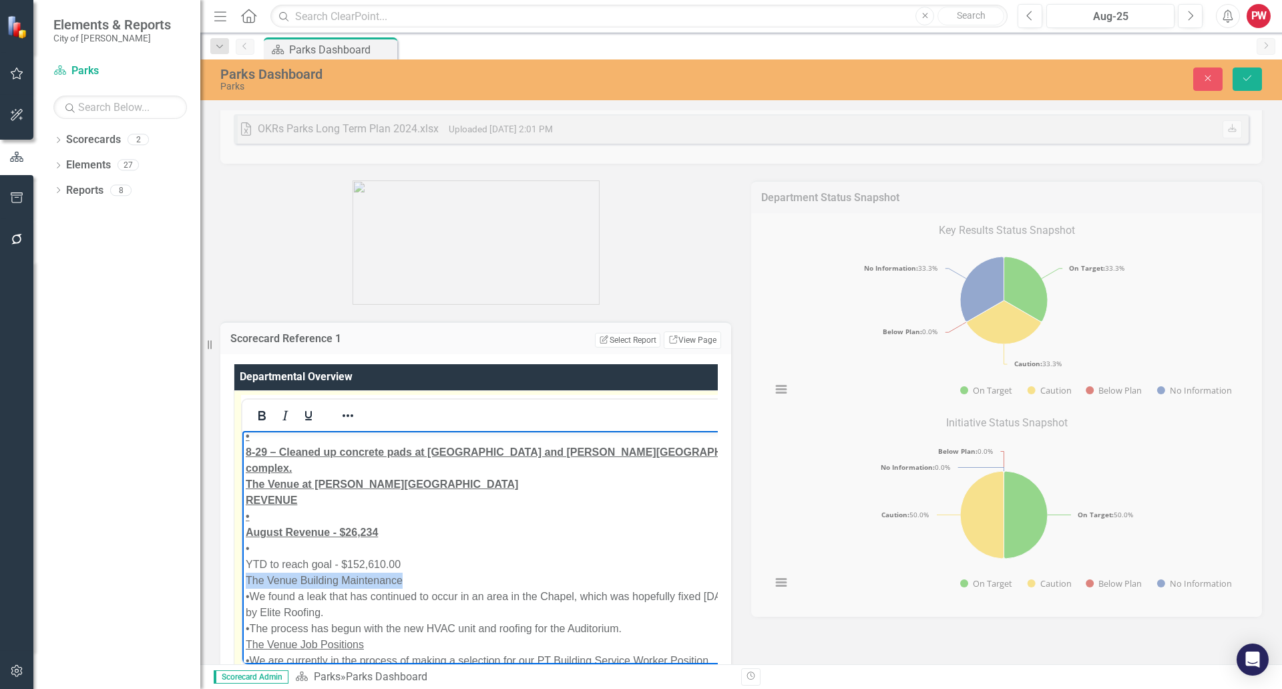
drag, startPoint x: 392, startPoint y: 530, endPoint x: 218, endPoint y: 524, distance: 173.8
click at [312, 423] on icon "Underline" at bounding box center [309, 415] width 16 height 16
click at [247, 638] on span "The Venue Job Positions" at bounding box center [305, 643] width 118 height 11
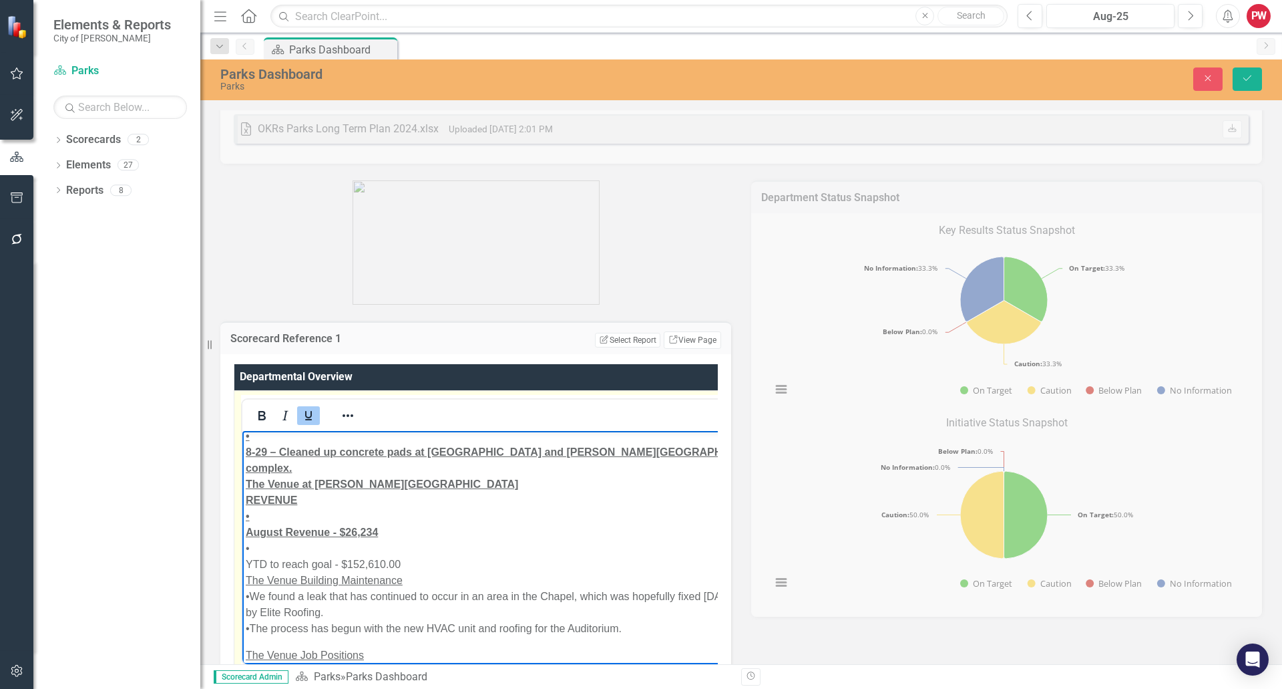
scroll to position [5819, 0]
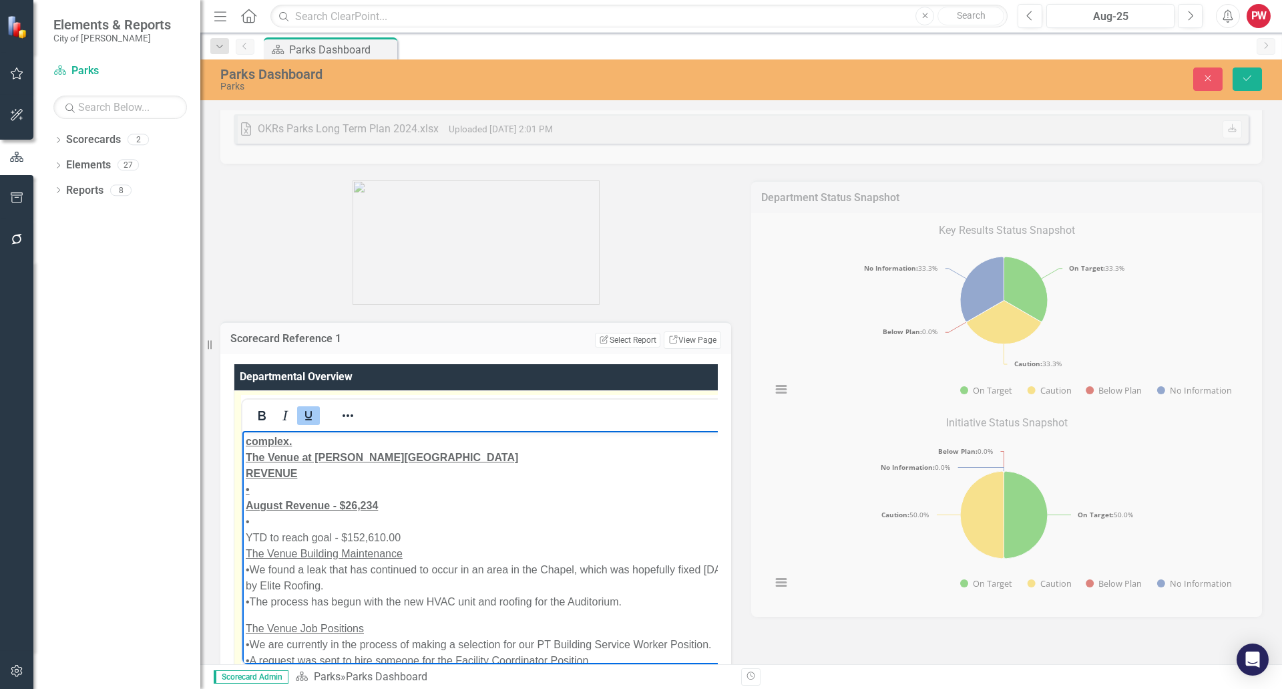
click at [246, 547] on span "The Venue Building Maintenance" at bounding box center [324, 552] width 157 height 11
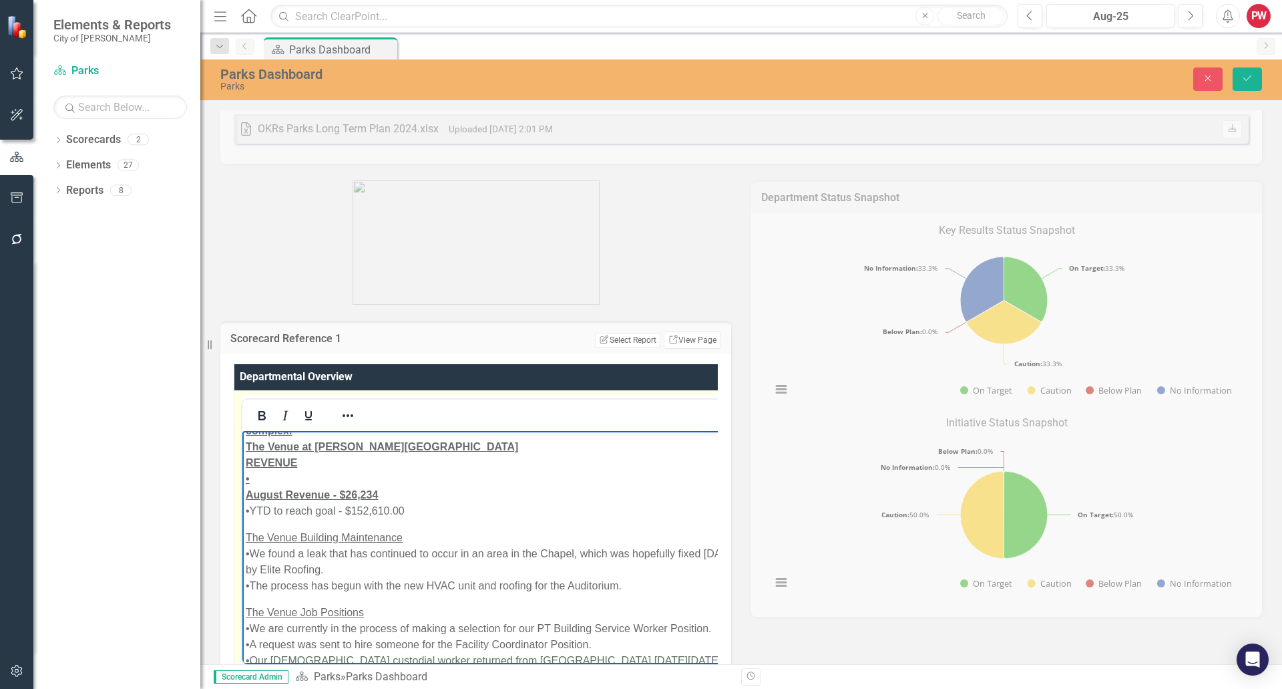
scroll to position [5814, 0]
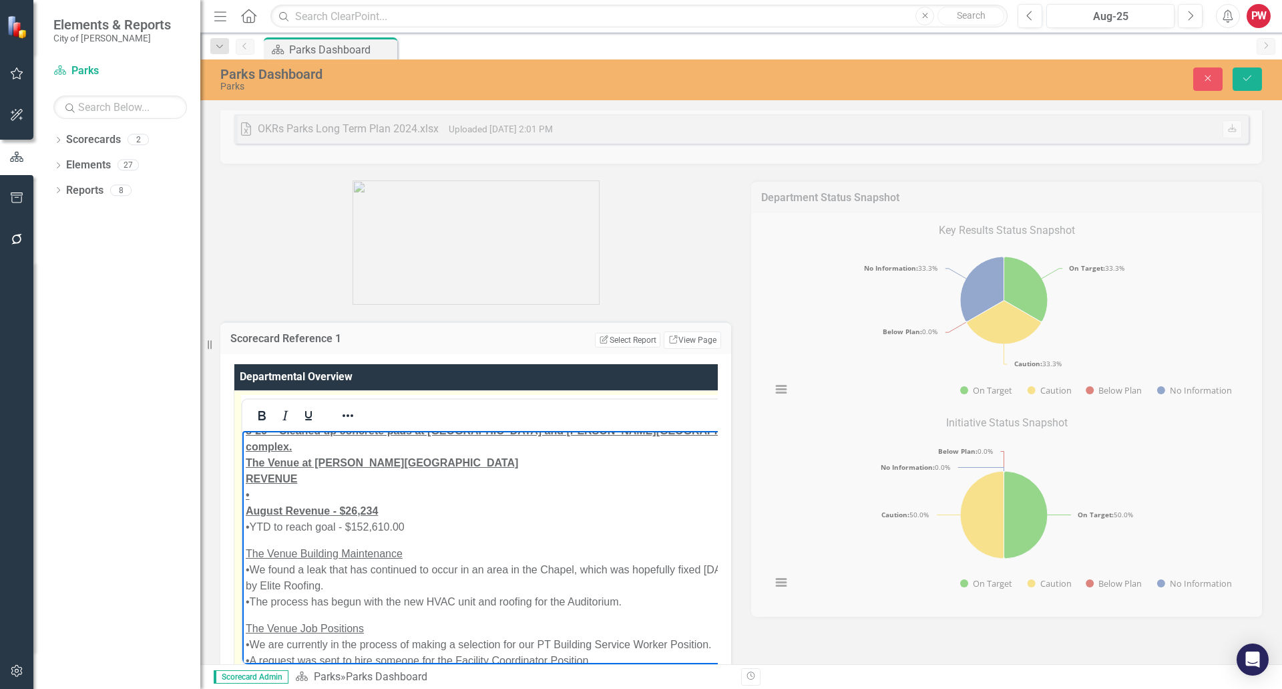
drag, startPoint x: 277, startPoint y: 460, endPoint x: 237, endPoint y: 458, distance: 39.5
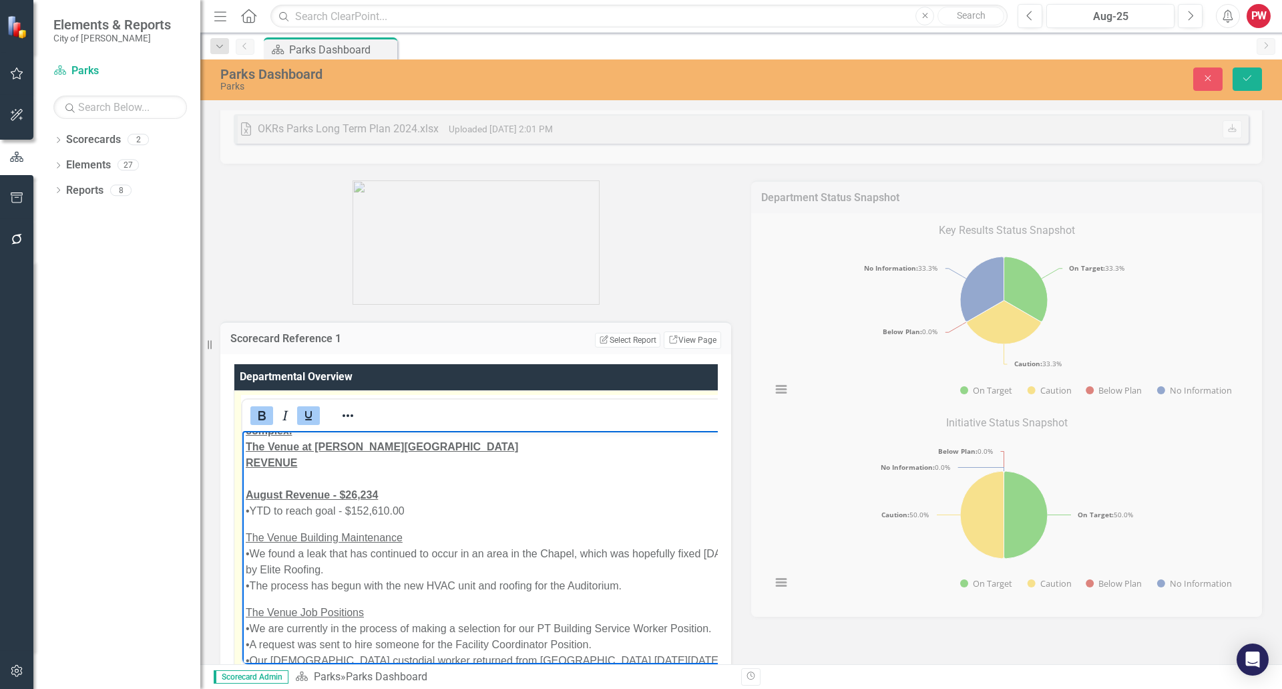
scroll to position [5747, 0]
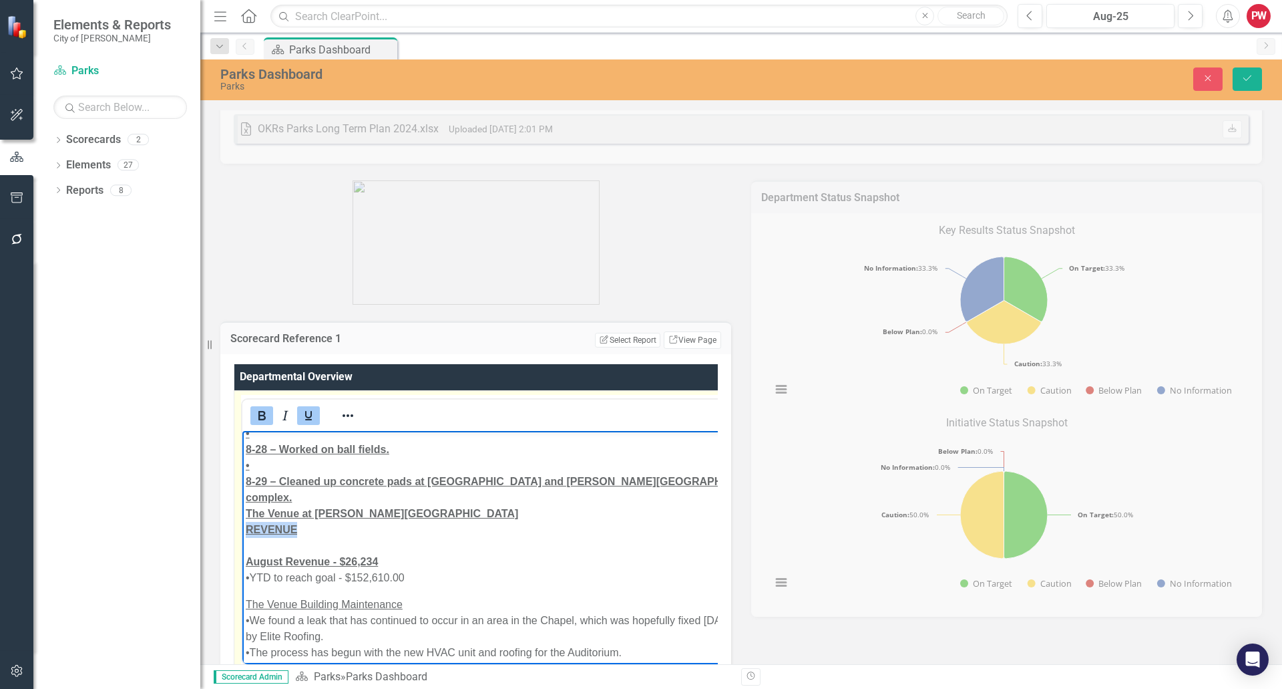
drag, startPoint x: 308, startPoint y: 512, endPoint x: 225, endPoint y: 506, distance: 83.0
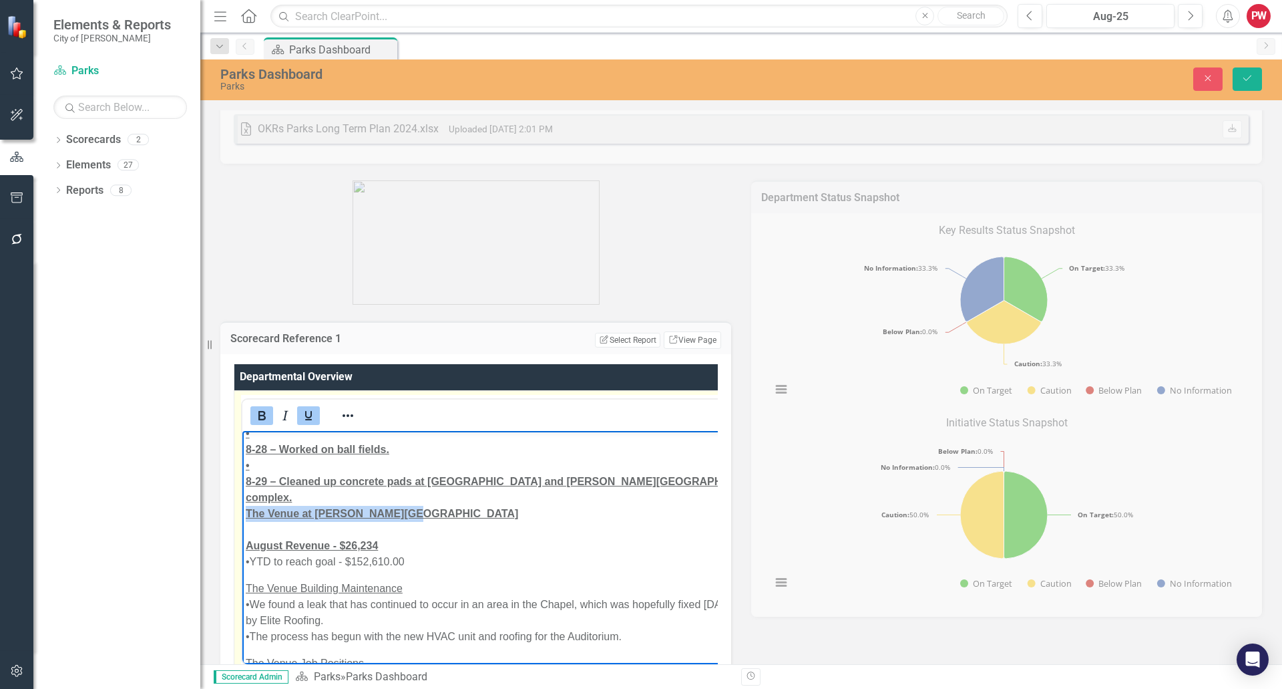
drag, startPoint x: 394, startPoint y: 497, endPoint x: 478, endPoint y: 900, distance: 411.9
click at [304, 418] on icon "Underline" at bounding box center [309, 415] width 16 height 16
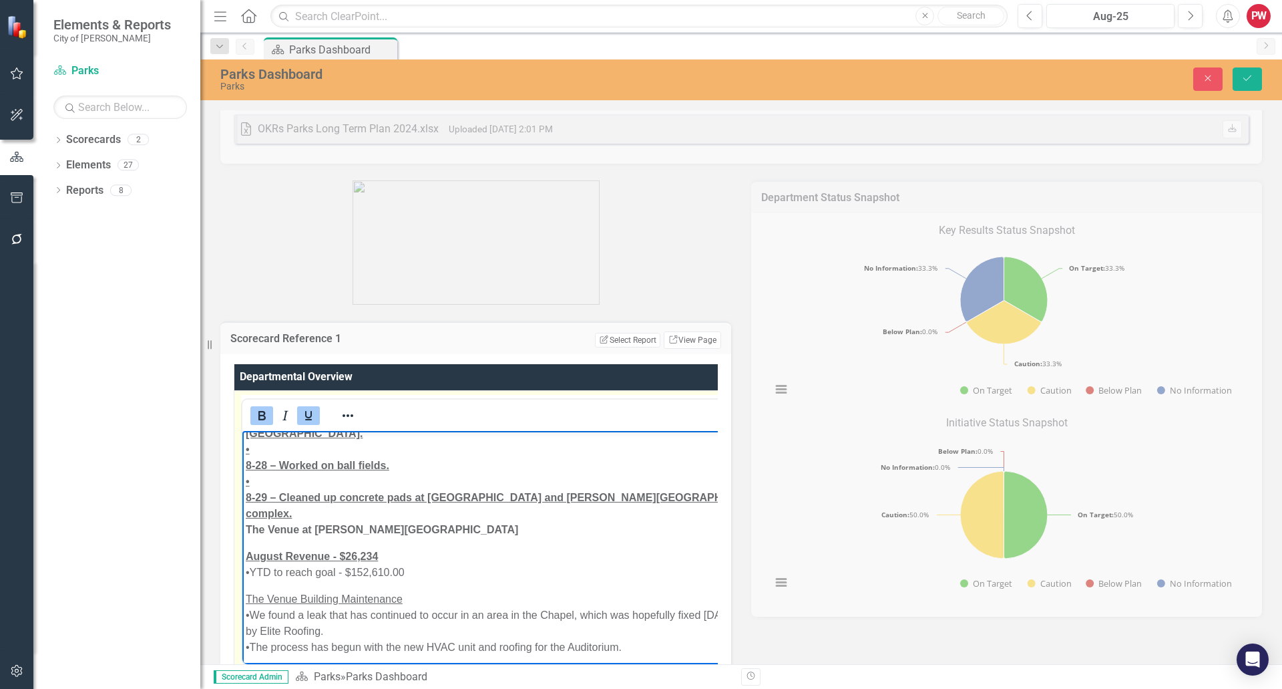
click at [246, 523] on strong "The Venue at [PERSON_NAME][GEOGRAPHIC_DATA]" at bounding box center [382, 528] width 272 height 11
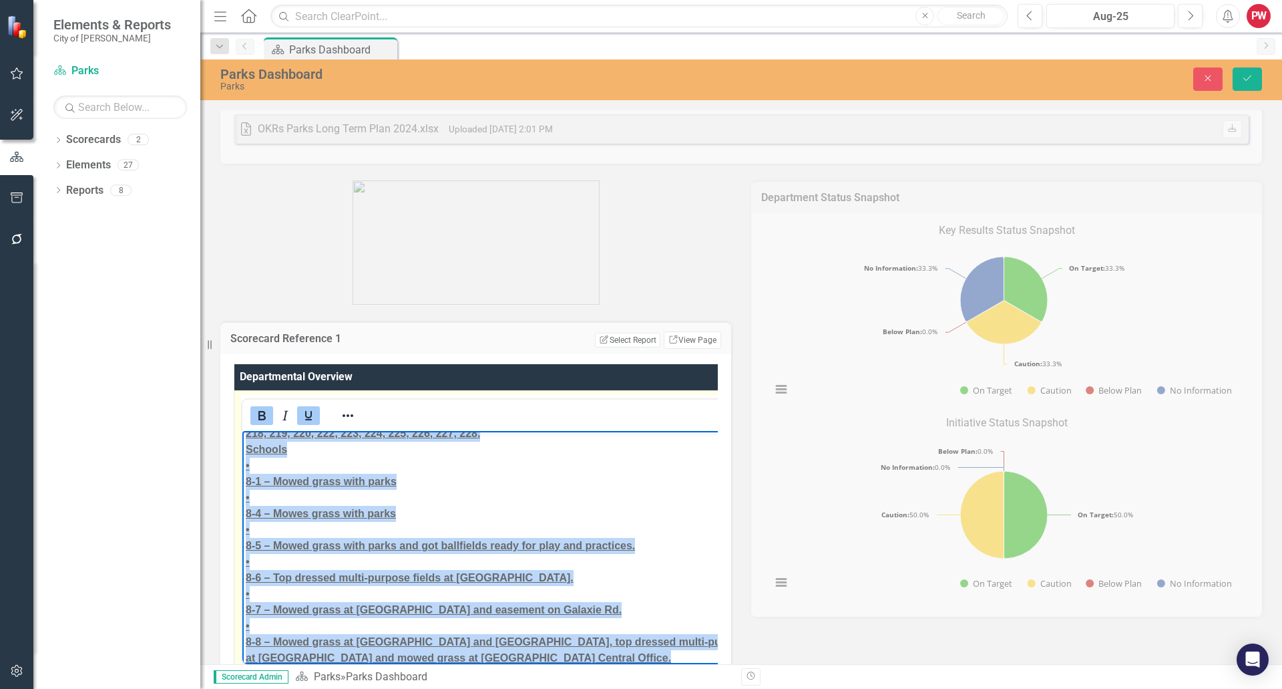
scroll to position [4986, 0]
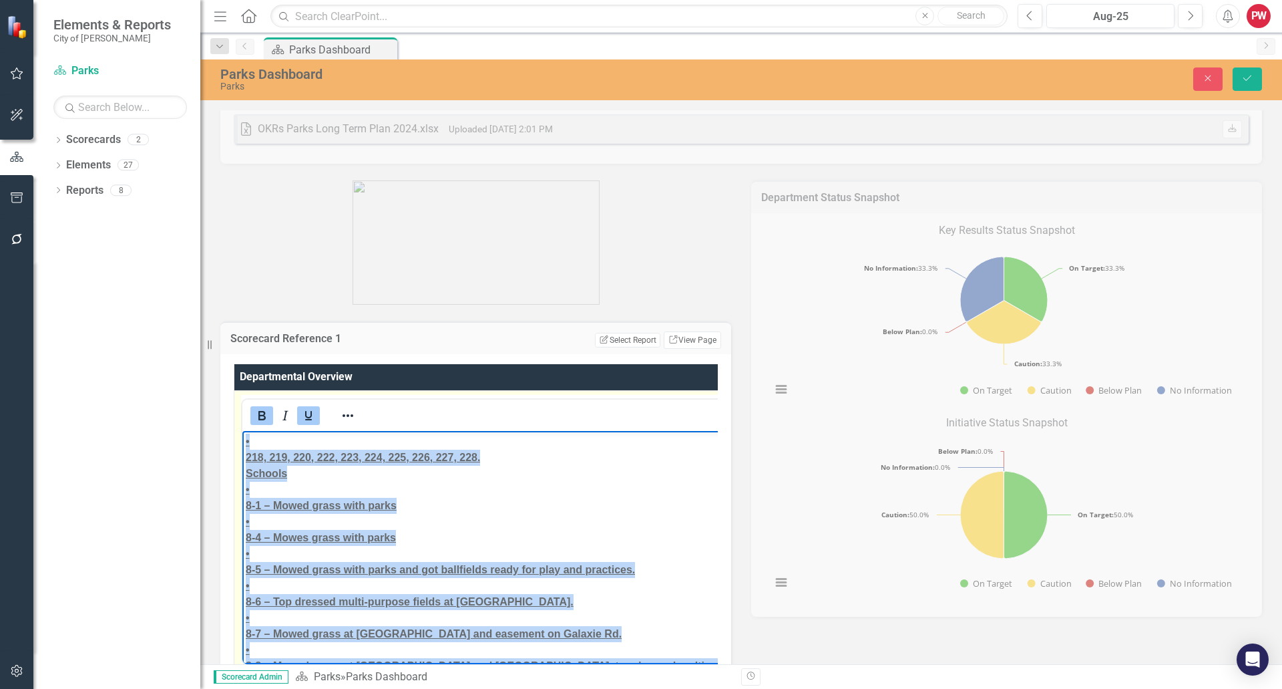
drag, startPoint x: 626, startPoint y: 628, endPoint x: 479, endPoint y: 908, distance: 316.7
click at [257, 415] on icon "Bold" at bounding box center [262, 415] width 16 height 16
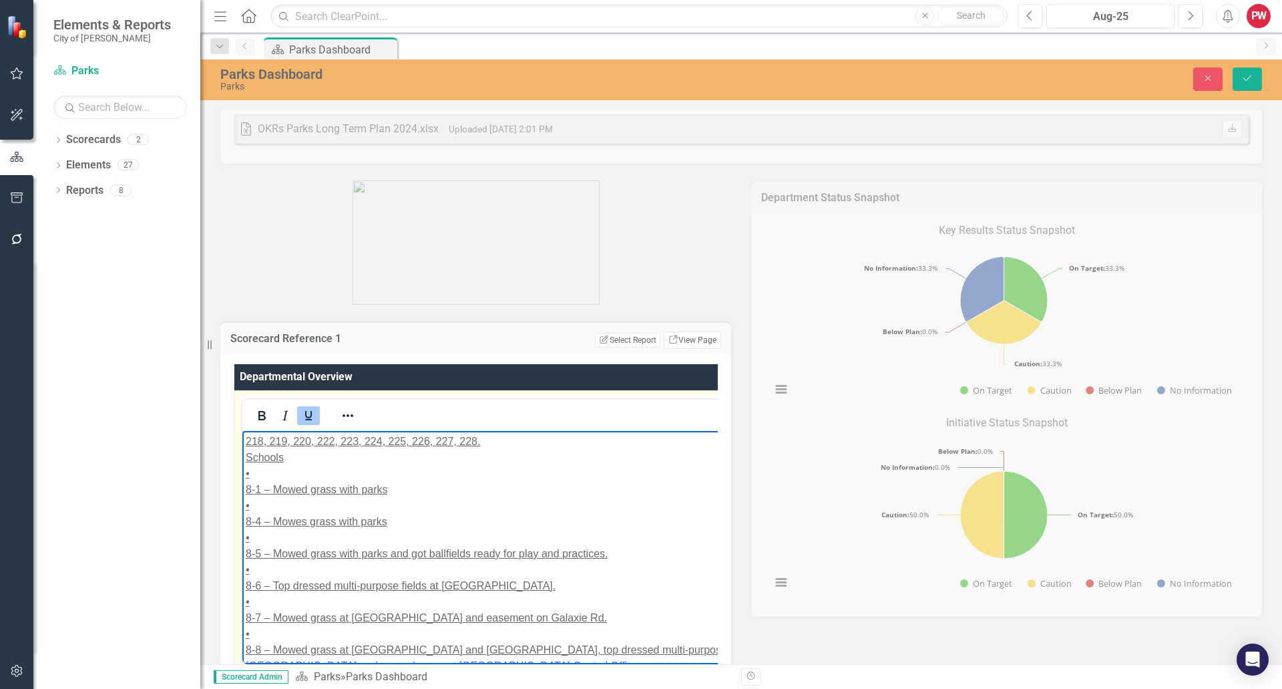
drag, startPoint x: 307, startPoint y: 417, endPoint x: 21, endPoint y: 41, distance: 471.8
click at [307, 417] on icon "Underline" at bounding box center [308, 415] width 7 height 9
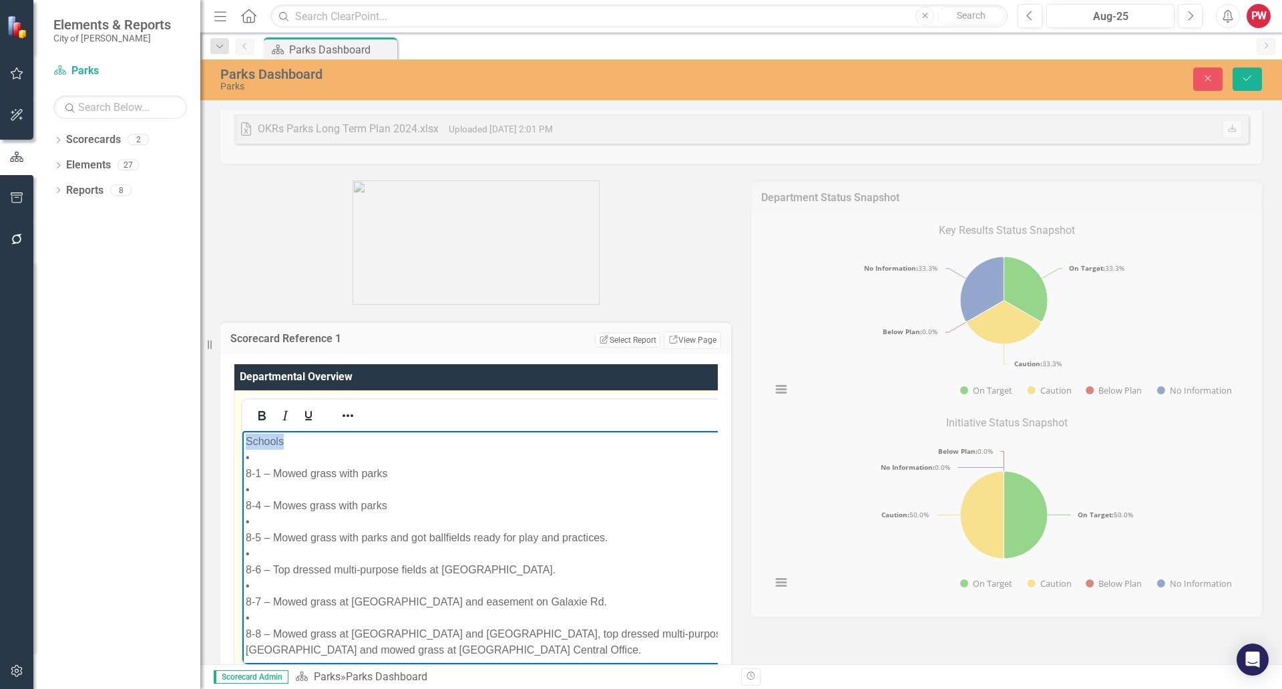
drag, startPoint x: 287, startPoint y: 486, endPoint x: 245, endPoint y: 488, distance: 42.1
click at [262, 414] on icon "Bold" at bounding box center [262, 415] width 16 height 16
click at [246, 446] on strong "Schools" at bounding box center [266, 440] width 41 height 11
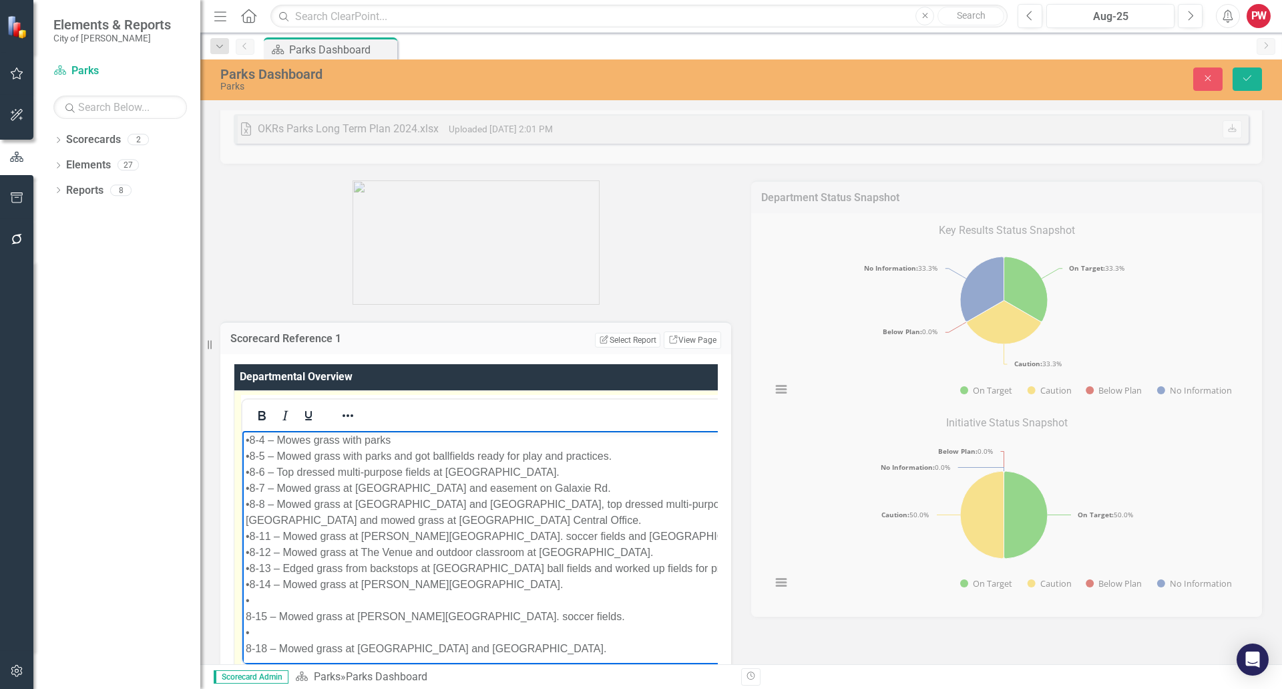
scroll to position [5052, 0]
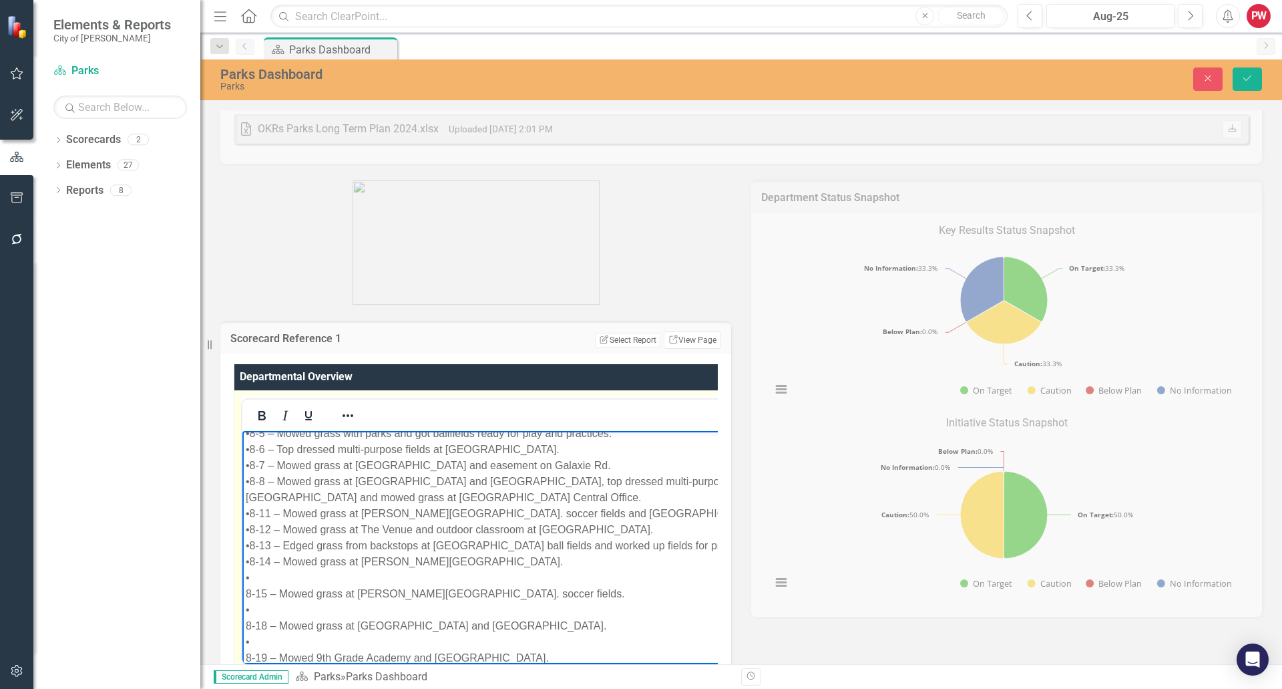
click at [254, 575] on p "Schools • 8-1 – Mowed grass with parks • 8-4 – Mowes grass with parks • 8-5 – M…" at bounding box center [519, 681] width 546 height 609
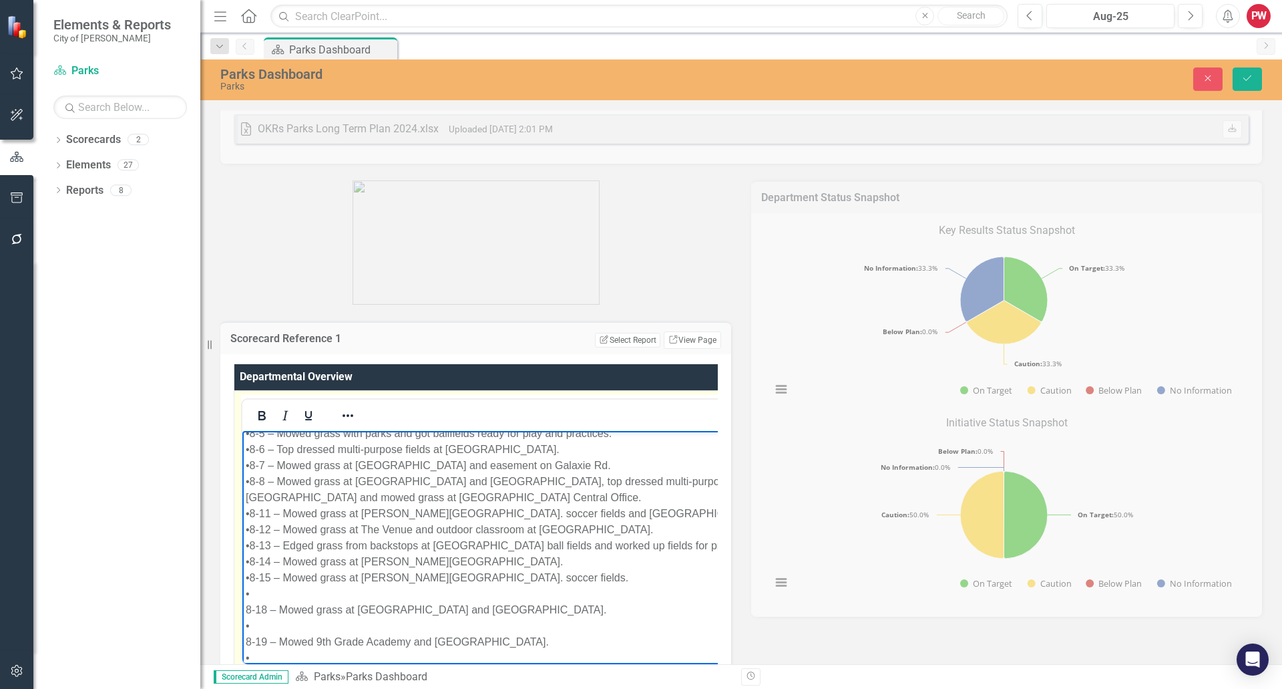
click at [250, 595] on p "Schools • 8-1 – Mowed grass with parks • 8-4 – Mowes grass with parks • 8-5 – M…" at bounding box center [519, 673] width 546 height 593
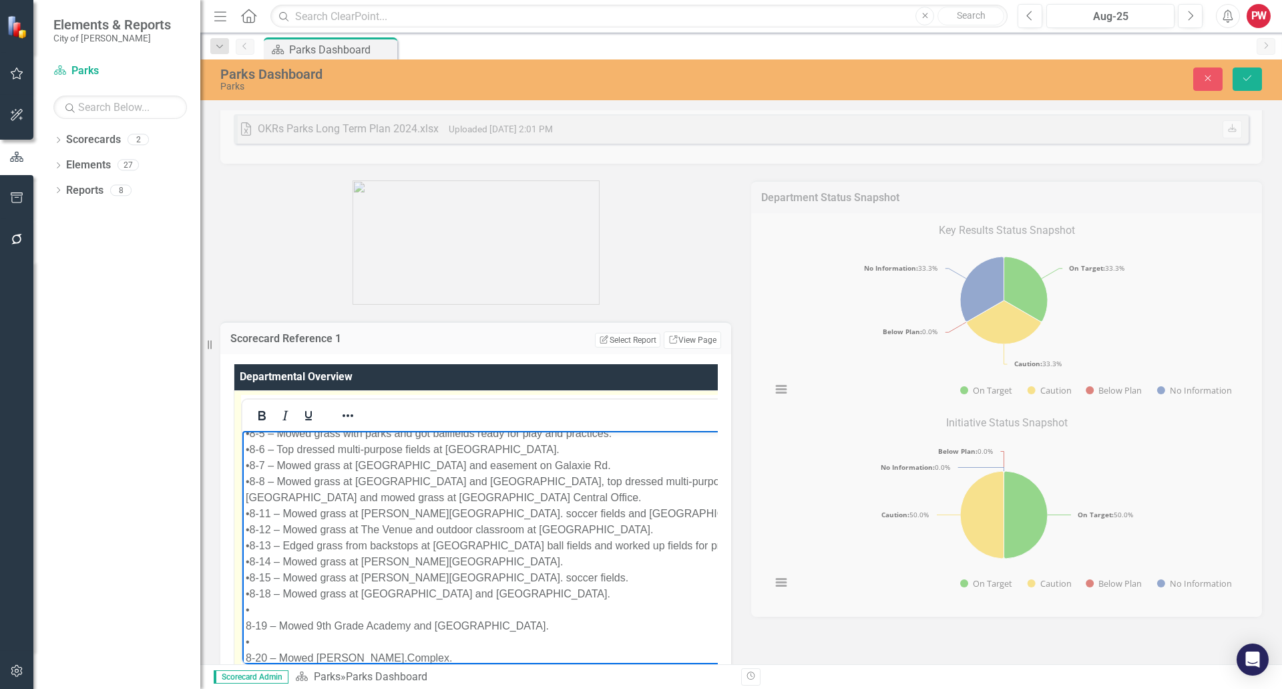
click at [252, 605] on p "Schools • 8-1 – Mowed grass with parks • 8-4 – Mowes grass with parks • 8-5 – M…" at bounding box center [519, 665] width 547 height 577
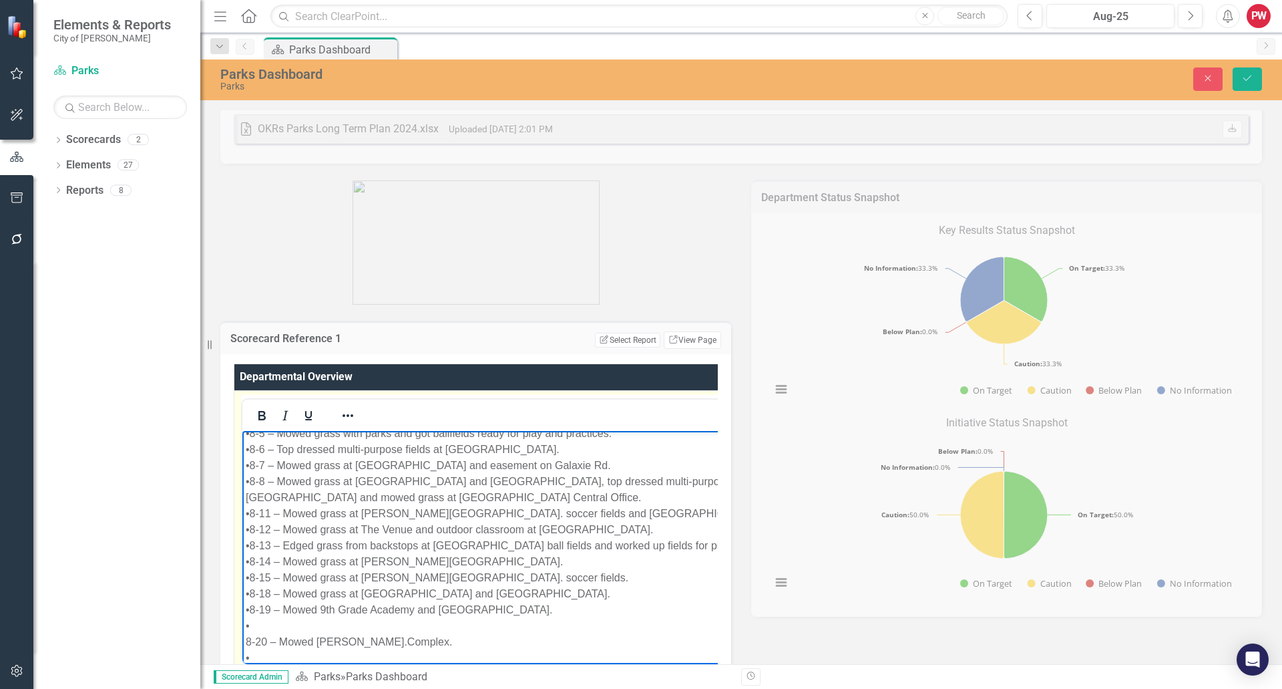
click at [251, 619] on p "Schools • 8-1 – Mowed grass with parks • 8-4 – Mowes grass with parks • 8-5 – M…" at bounding box center [520, 657] width 548 height 561
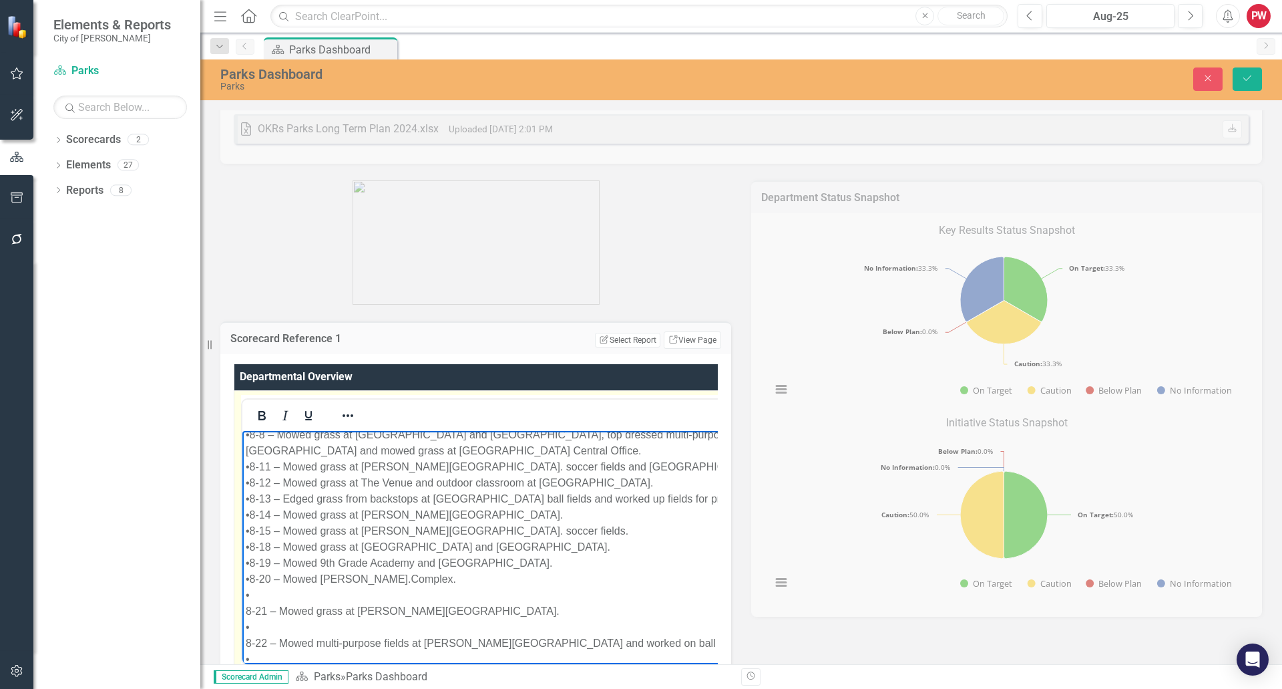
scroll to position [5119, 0]
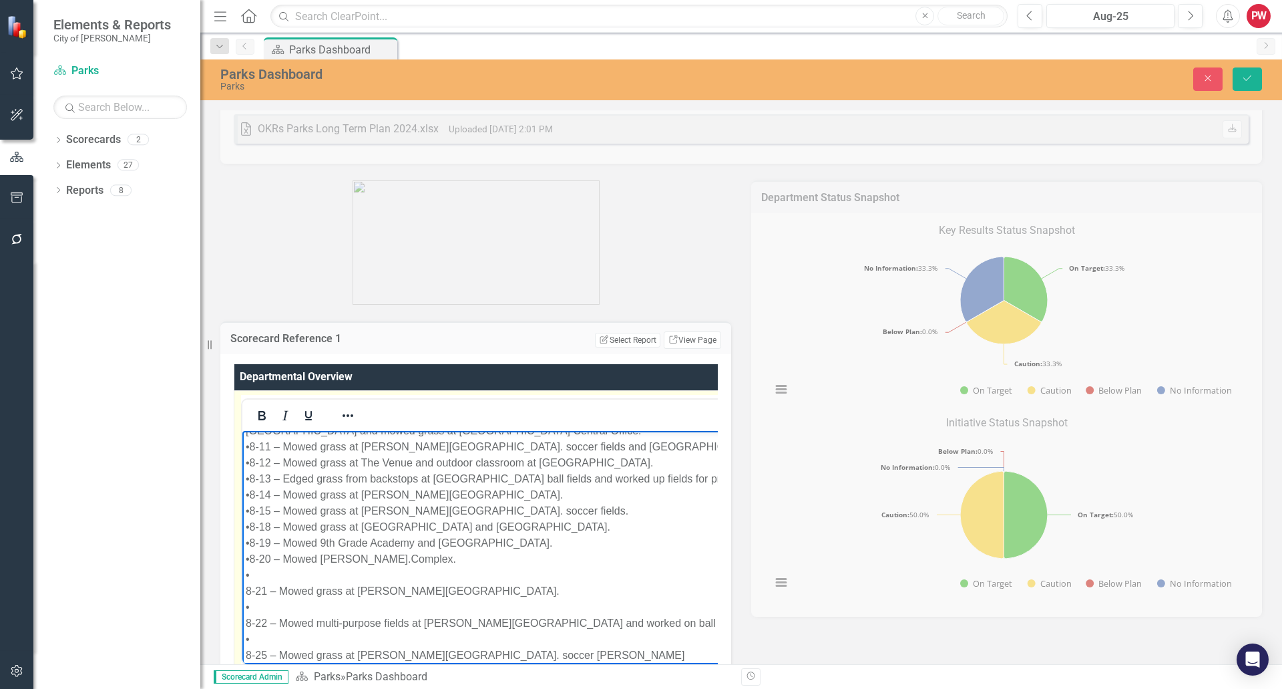
click at [252, 571] on p "Schools • 8-1 – Mowed grass with parks • 8-4 – Mowes grass with parks • 8-5 – M…" at bounding box center [520, 582] width 548 height 545
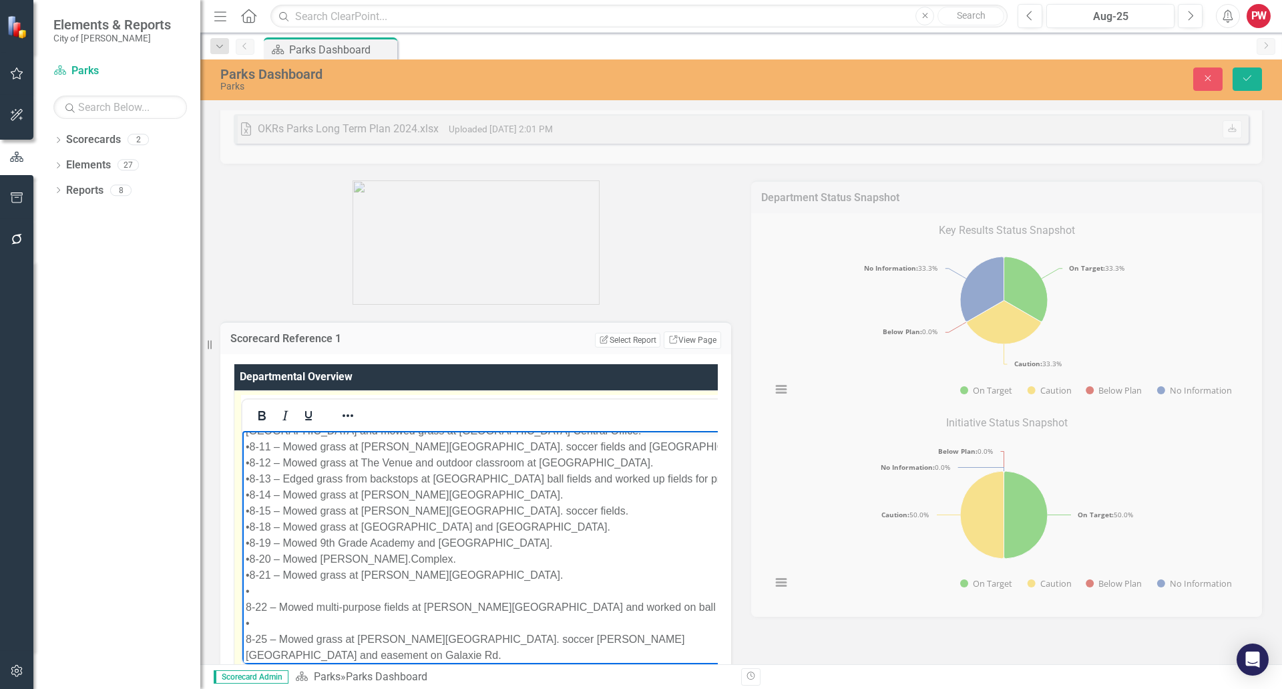
click at [251, 588] on p "Schools • 8-1 – Mowed grass with parks • 8-4 – Mowes grass with parks • 8-5 – M…" at bounding box center [520, 574] width 549 height 529
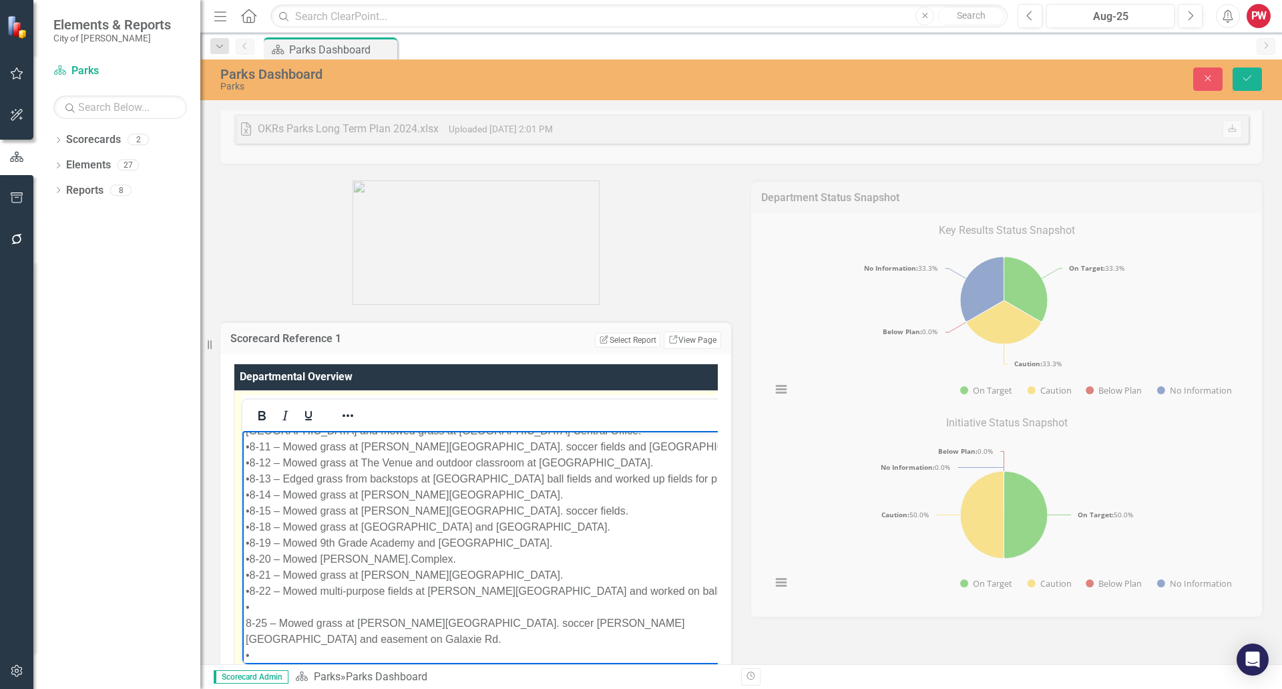
click at [250, 604] on p "Schools • 8-1 – Mowed grass with parks • 8-4 – Mowes grass with parks • 8-5 – M…" at bounding box center [521, 566] width 550 height 513
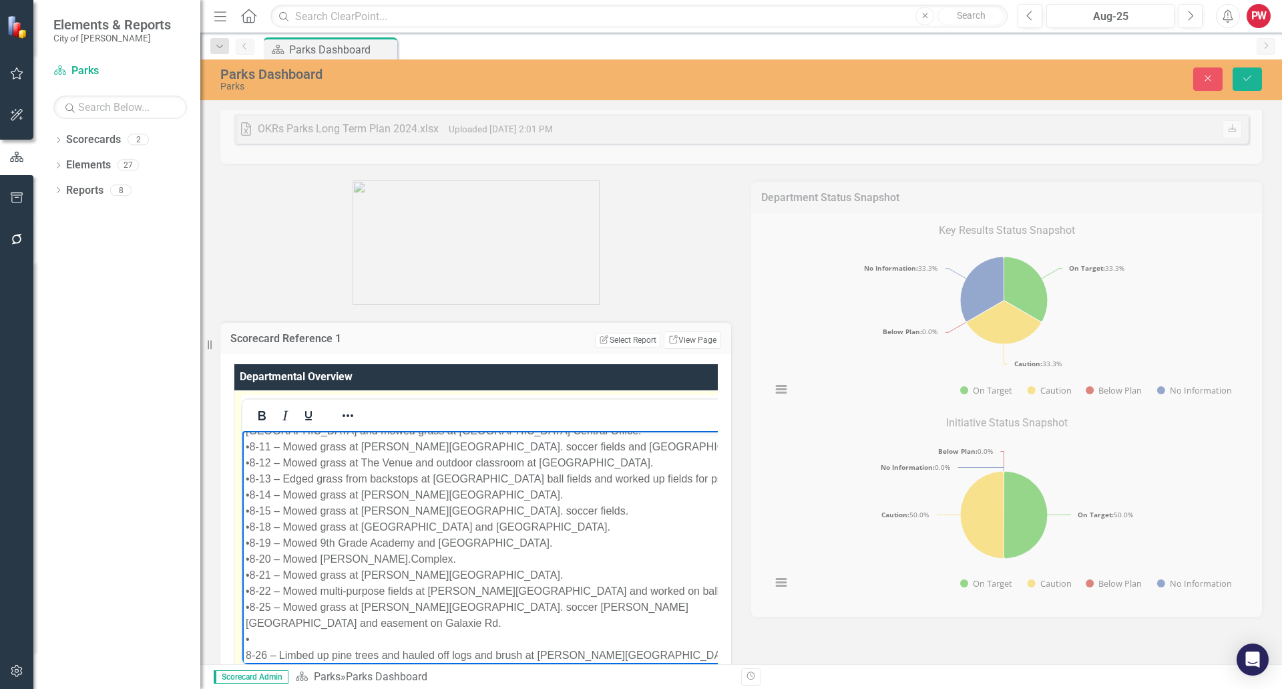
click at [251, 620] on p "Schools • 8-1 – Mowed grass with parks • 8-4 – Mowes grass with parks • 8-5 – M…" at bounding box center [521, 558] width 550 height 497
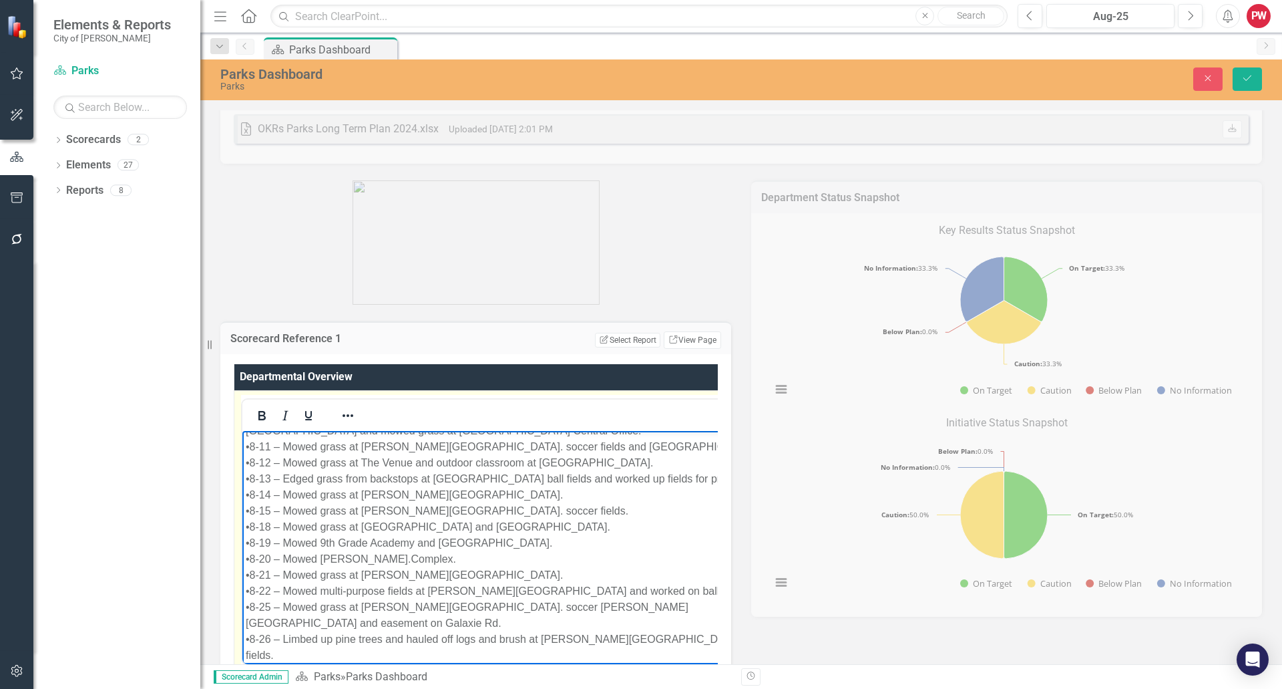
click at [251, 634] on p "Schools • 8-1 – Mowed grass with parks • 8-4 – Mowes grass with parks • 8-5 – M…" at bounding box center [521, 550] width 551 height 481
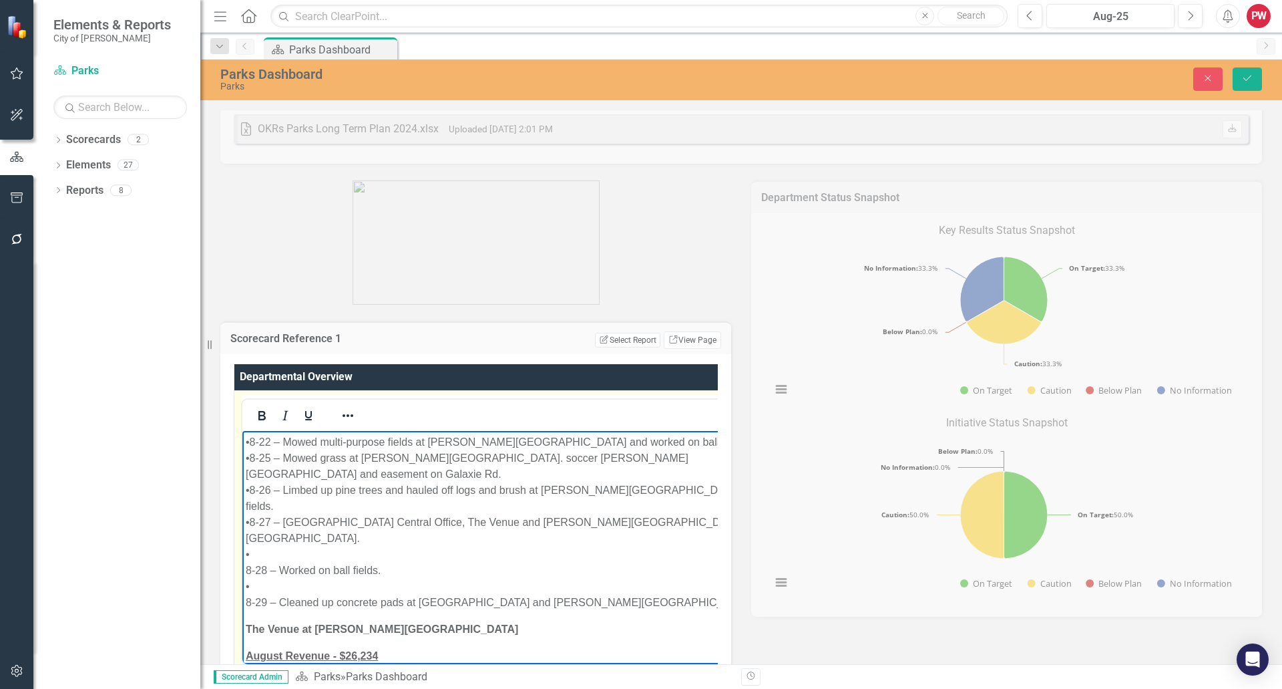
scroll to position [5253, 0]
drag, startPoint x: 248, startPoint y: 535, endPoint x: 260, endPoint y: 532, distance: 12.5
click at [248, 535] on p "Schools • 8-1 – Mowed grass with parks • 8-4 – Mowes grass with parks • 8-5 – M…" at bounding box center [522, 384] width 553 height 449
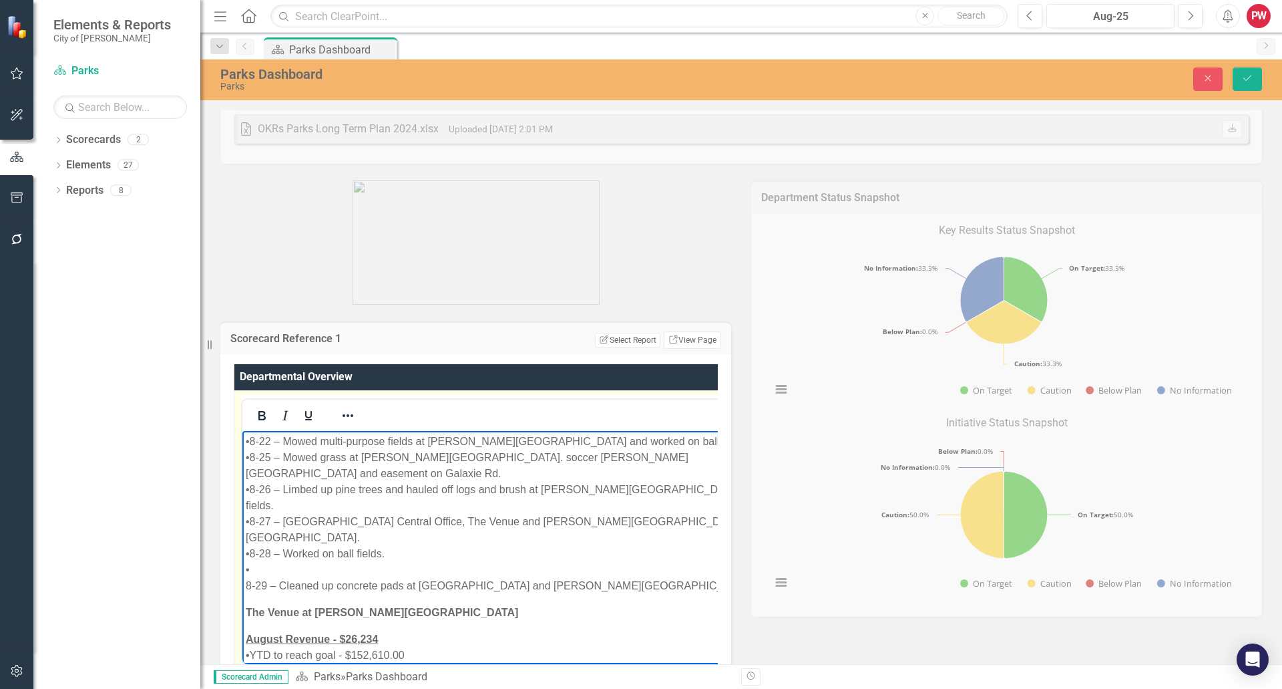
click at [250, 552] on p "Schools • 8-1 – Mowed grass with parks • 8-4 – Mowes grass with parks • 8-5 – M…" at bounding box center [523, 376] width 554 height 433
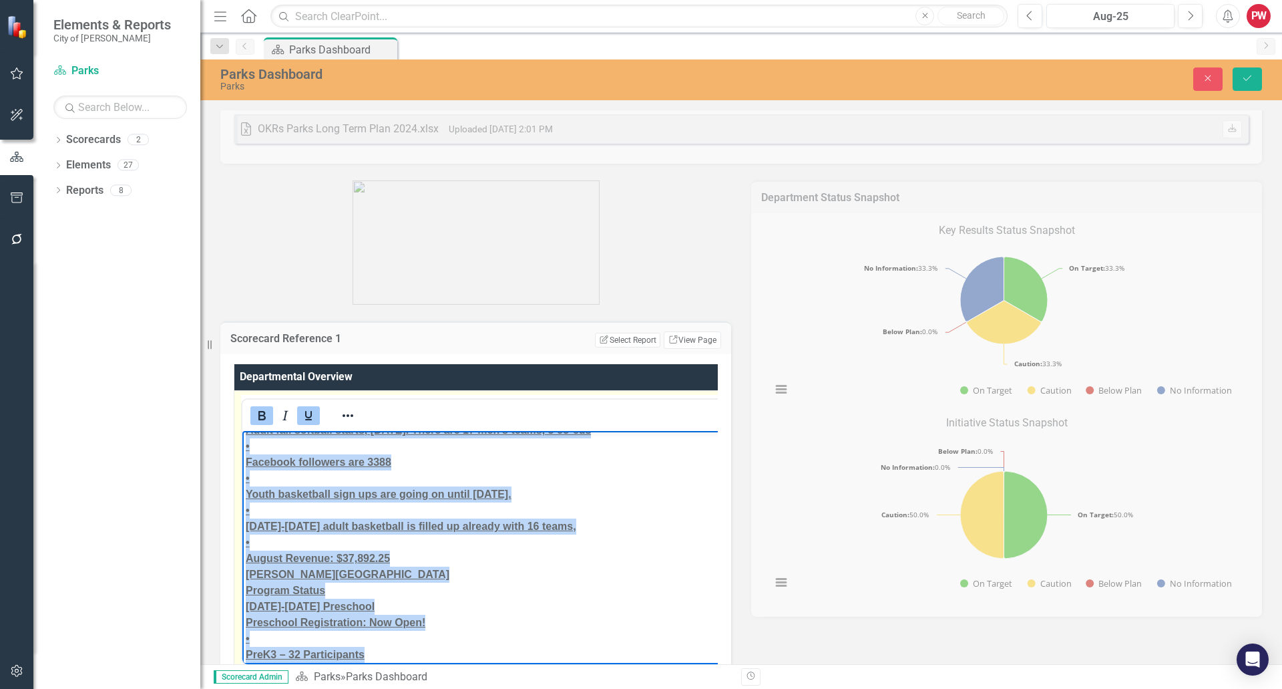
scroll to position [0, 0]
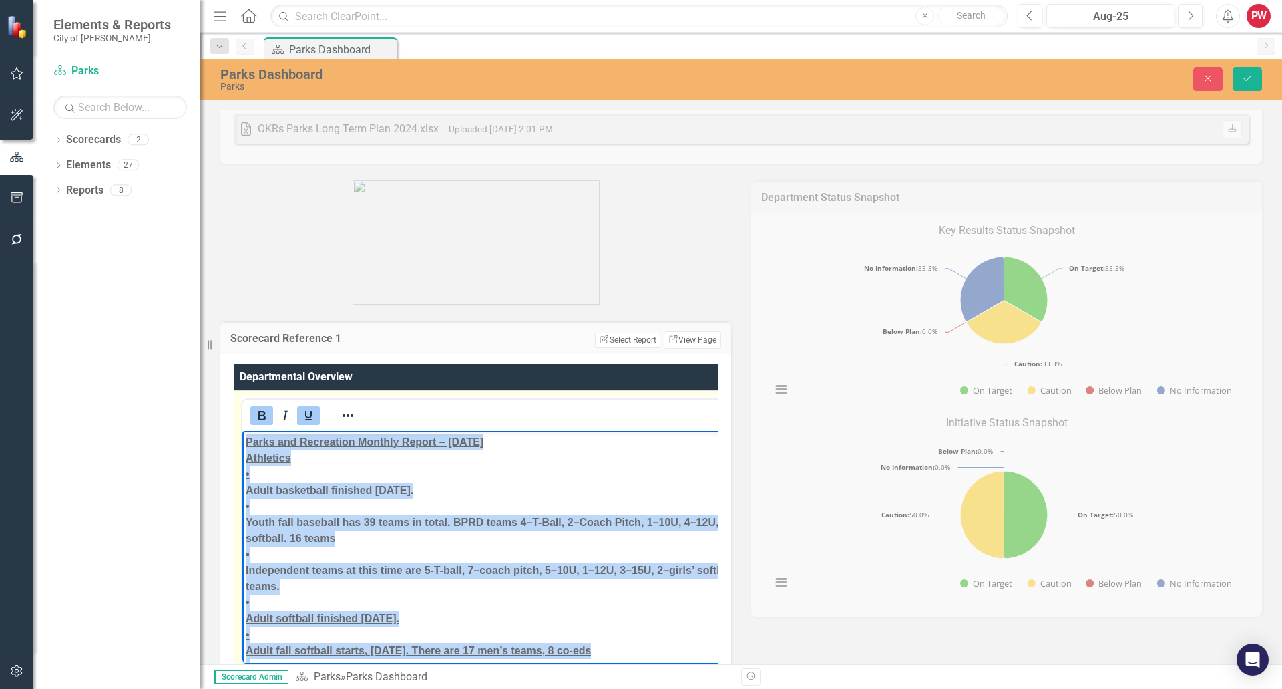
drag, startPoint x: 377, startPoint y: 604, endPoint x: 480, endPoint y: 824, distance: 243.5
click at [260, 414] on icon "Bold" at bounding box center [262, 415] width 16 height 16
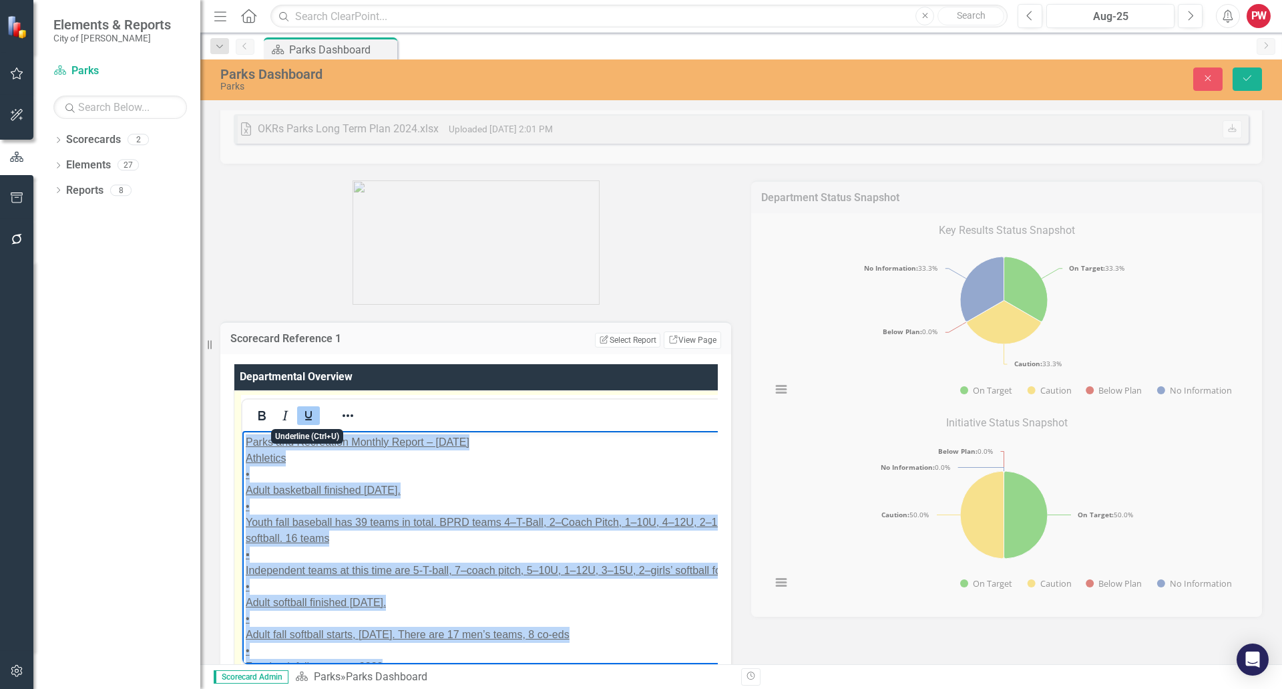
click at [303, 415] on icon "Underline" at bounding box center [309, 415] width 16 height 16
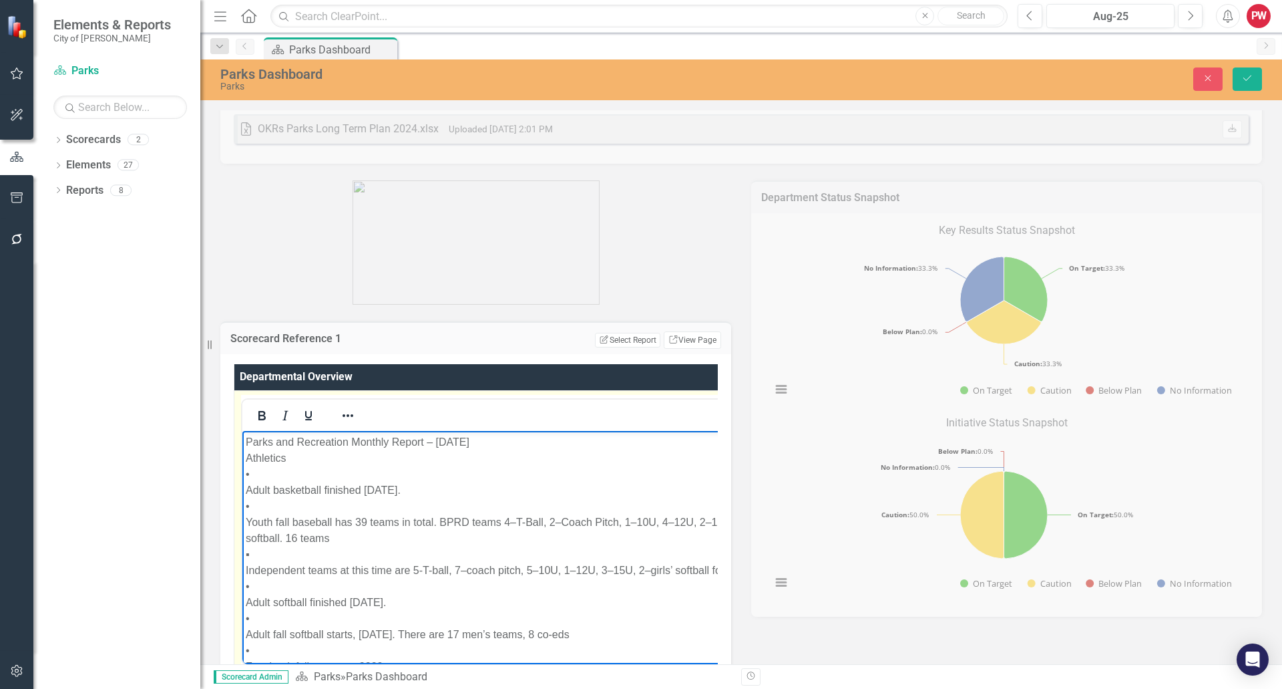
drag, startPoint x: 496, startPoint y: 440, endPoint x: 238, endPoint y: 439, distance: 257.1
click at [260, 415] on icon "Bold" at bounding box center [261, 415] width 7 height 9
click at [306, 413] on icon "Underline" at bounding box center [308, 415] width 7 height 9
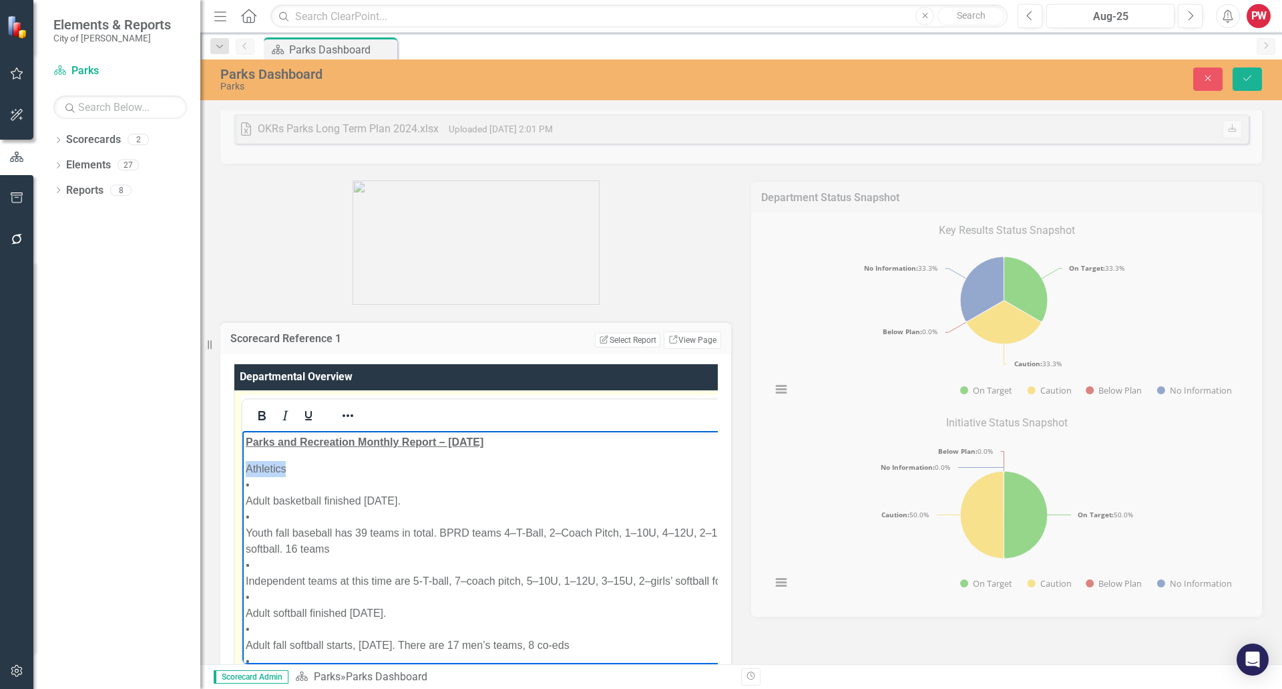
drag, startPoint x: 294, startPoint y: 464, endPoint x: 218, endPoint y: 467, distance: 76.2
click at [261, 416] on icon "Bold" at bounding box center [261, 415] width 7 height 9
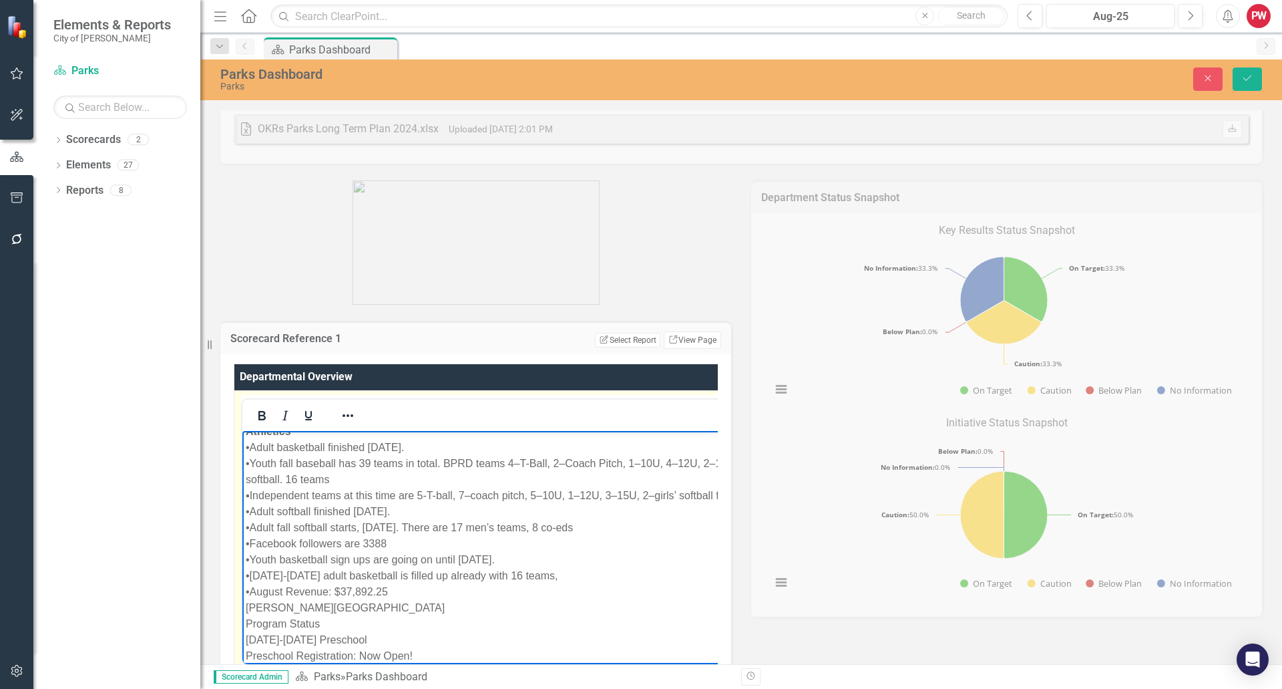
scroll to position [67, 0]
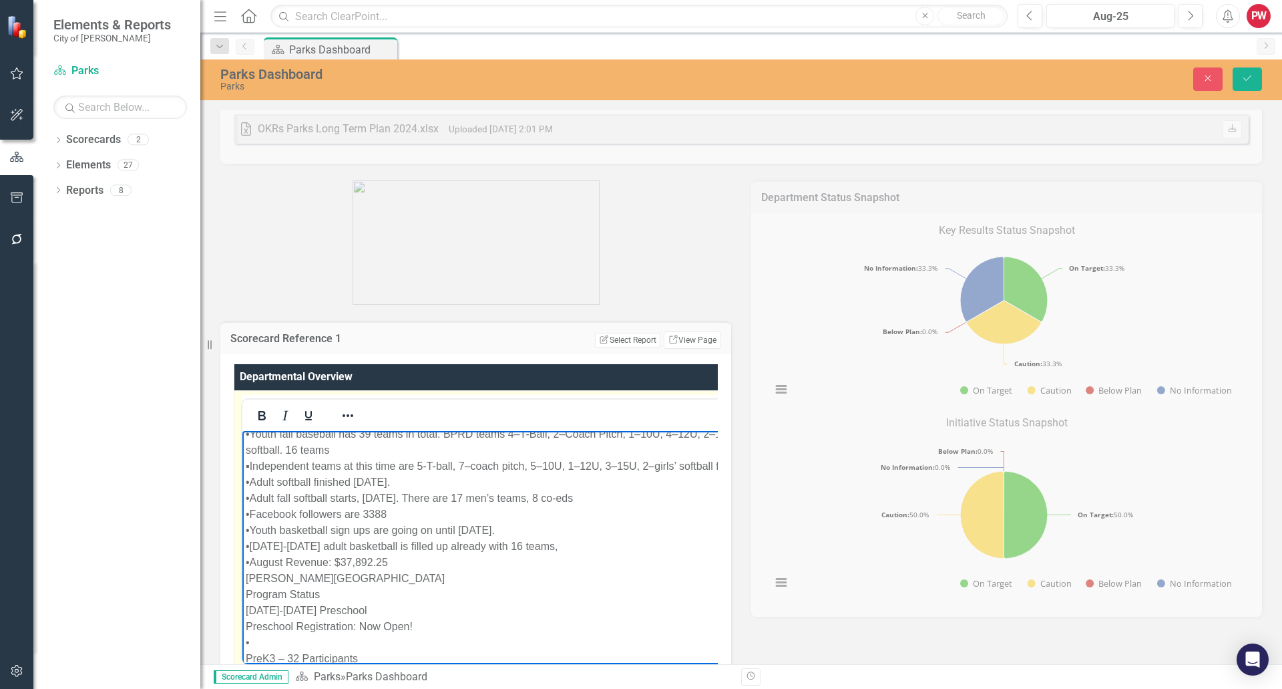
drag, startPoint x: 386, startPoint y: 586, endPoint x: 232, endPoint y: 588, distance: 153.6
click at [264, 415] on icon "Bold" at bounding box center [261, 415] width 7 height 9
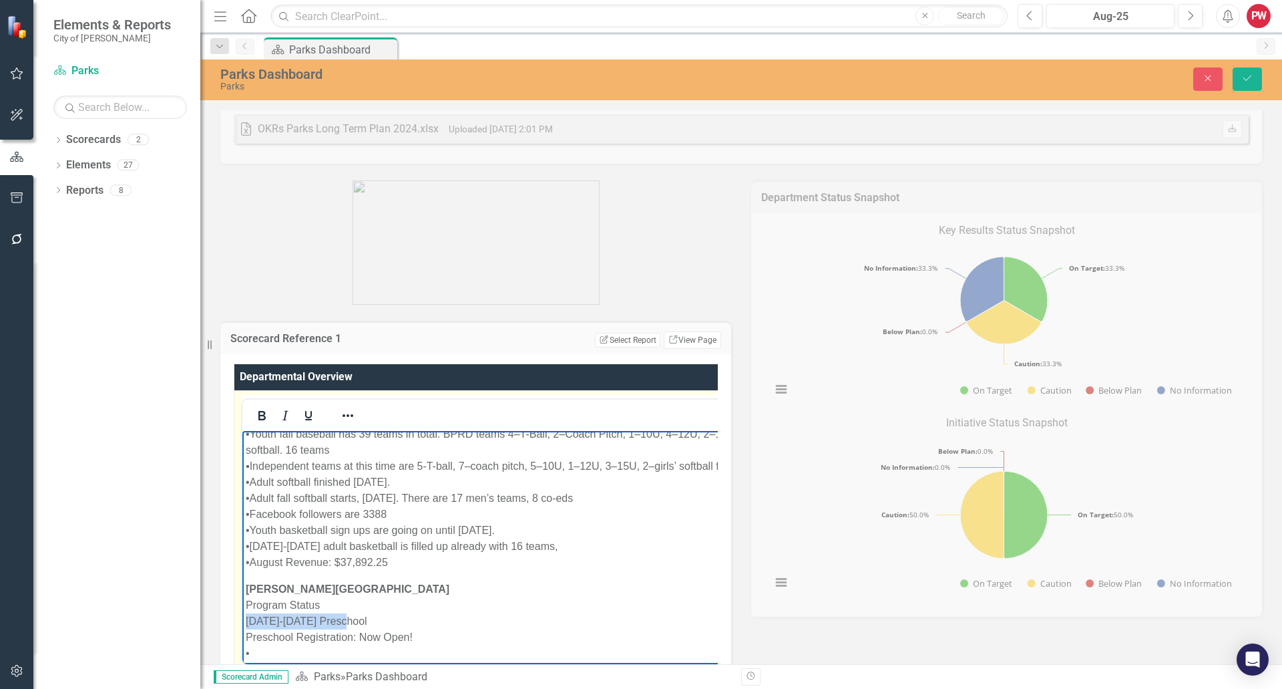
drag, startPoint x: 356, startPoint y: 617, endPoint x: 483, endPoint y: 1026, distance: 428.0
click at [303, 417] on icon "Underline" at bounding box center [309, 415] width 16 height 16
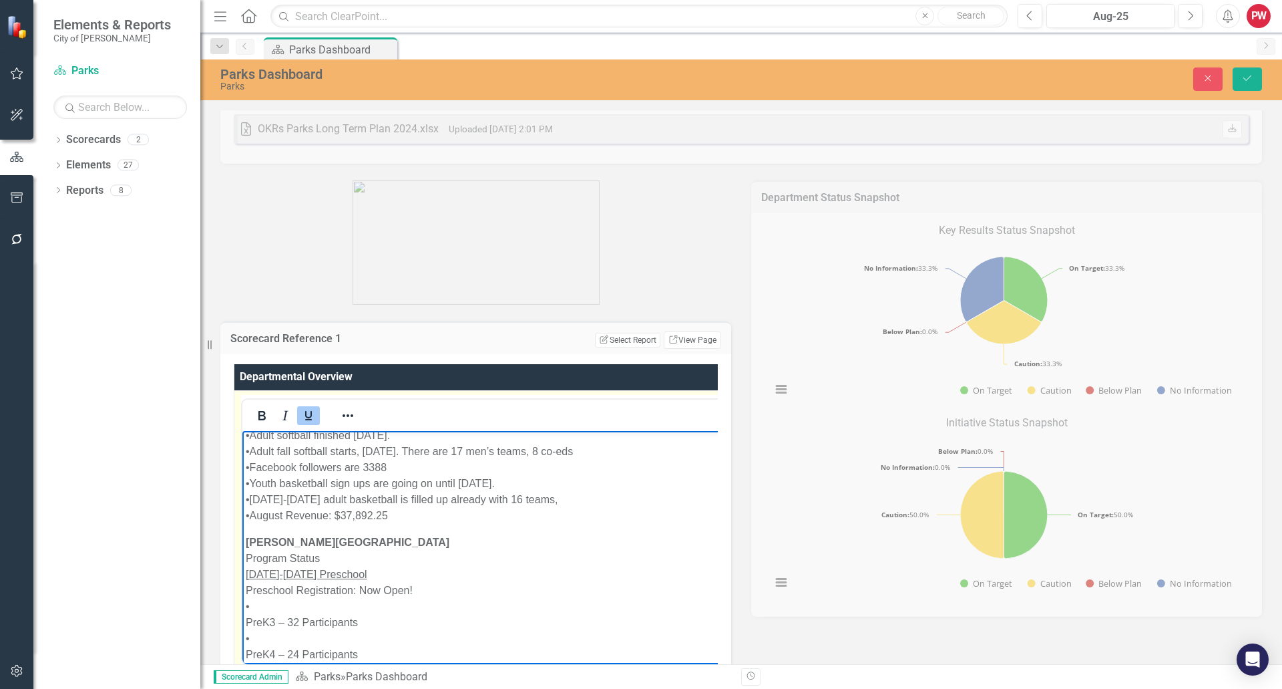
scroll to position [134, 0]
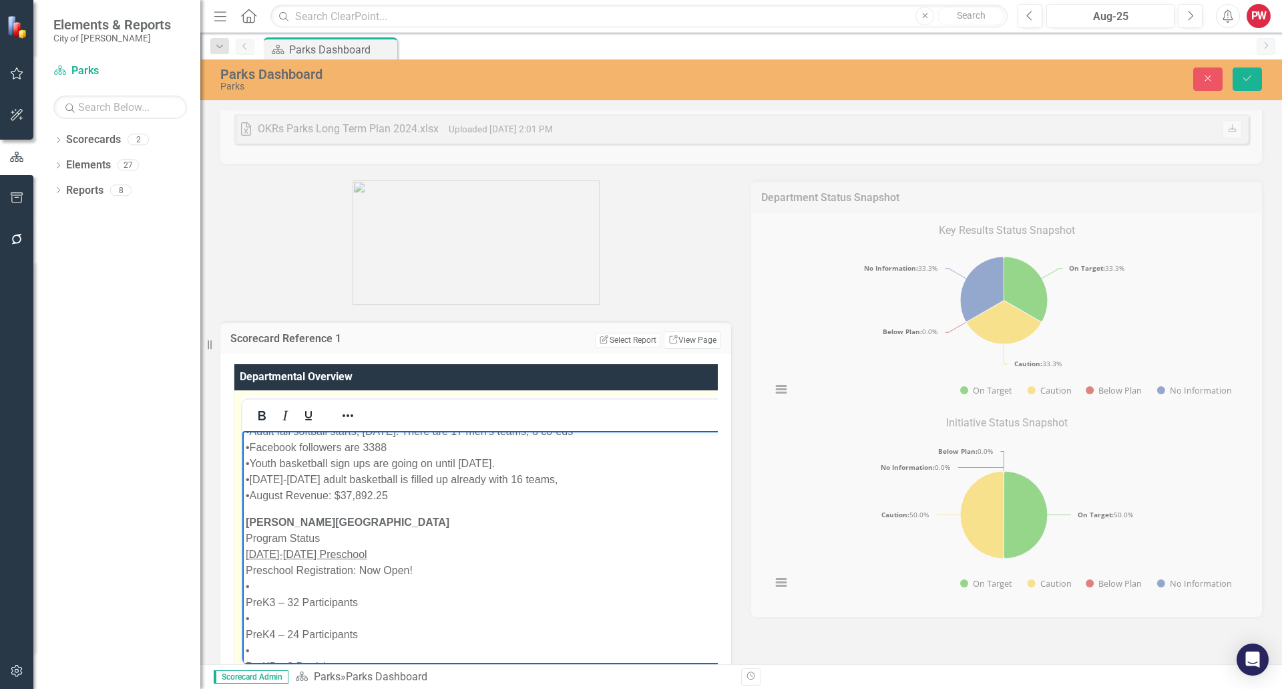
drag, startPoint x: 333, startPoint y: 634, endPoint x: 468, endPoint y: 1059, distance: 446.5
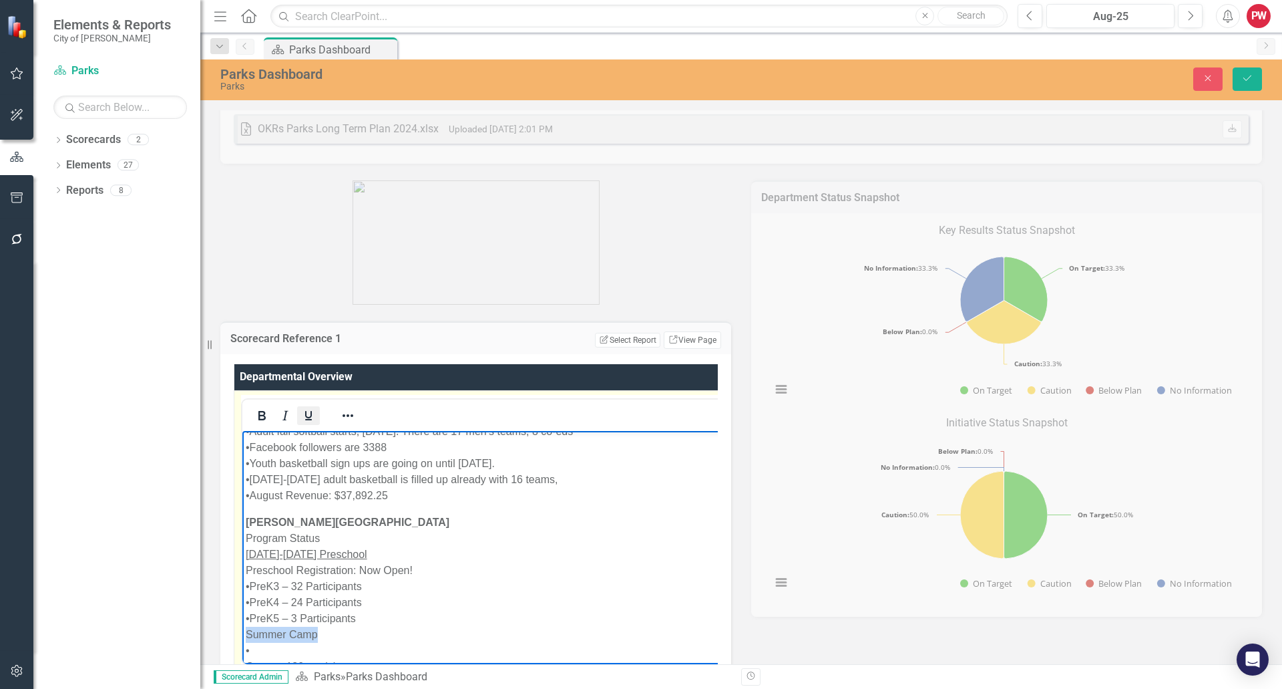
click at [307, 412] on icon "Underline" at bounding box center [308, 415] width 7 height 9
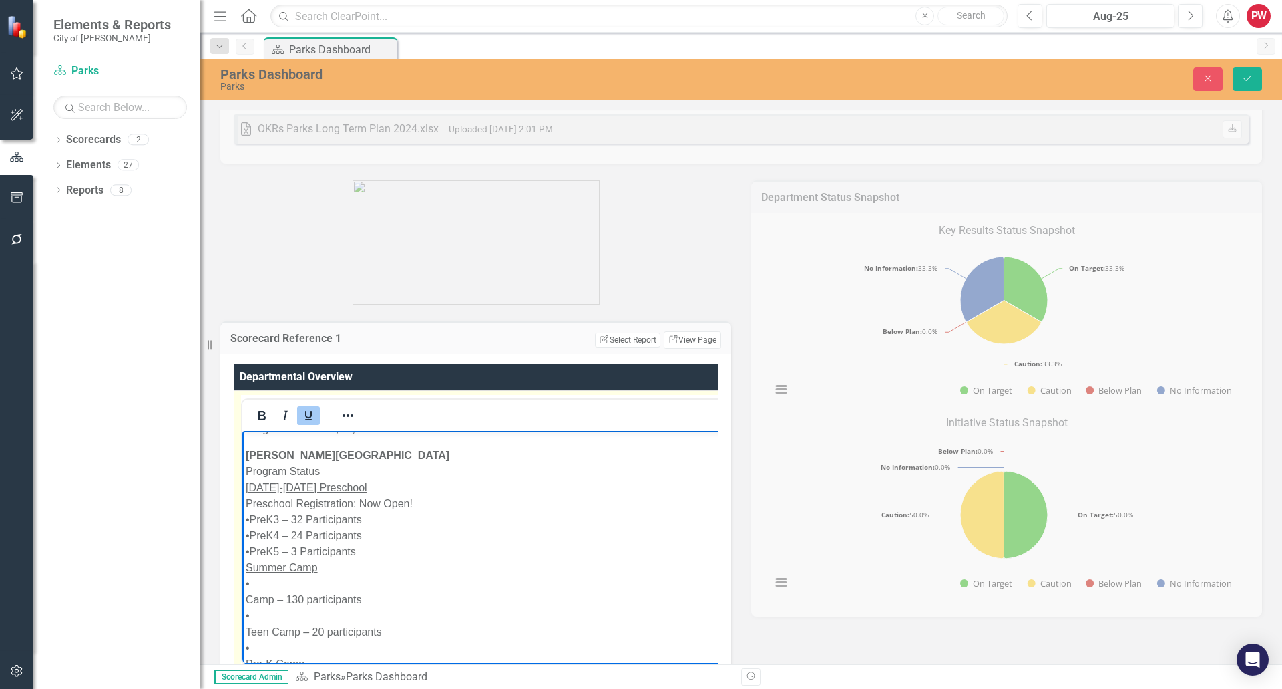
drag, startPoint x: 260, startPoint y: 580, endPoint x: 259, endPoint y: 606, distance: 26.7
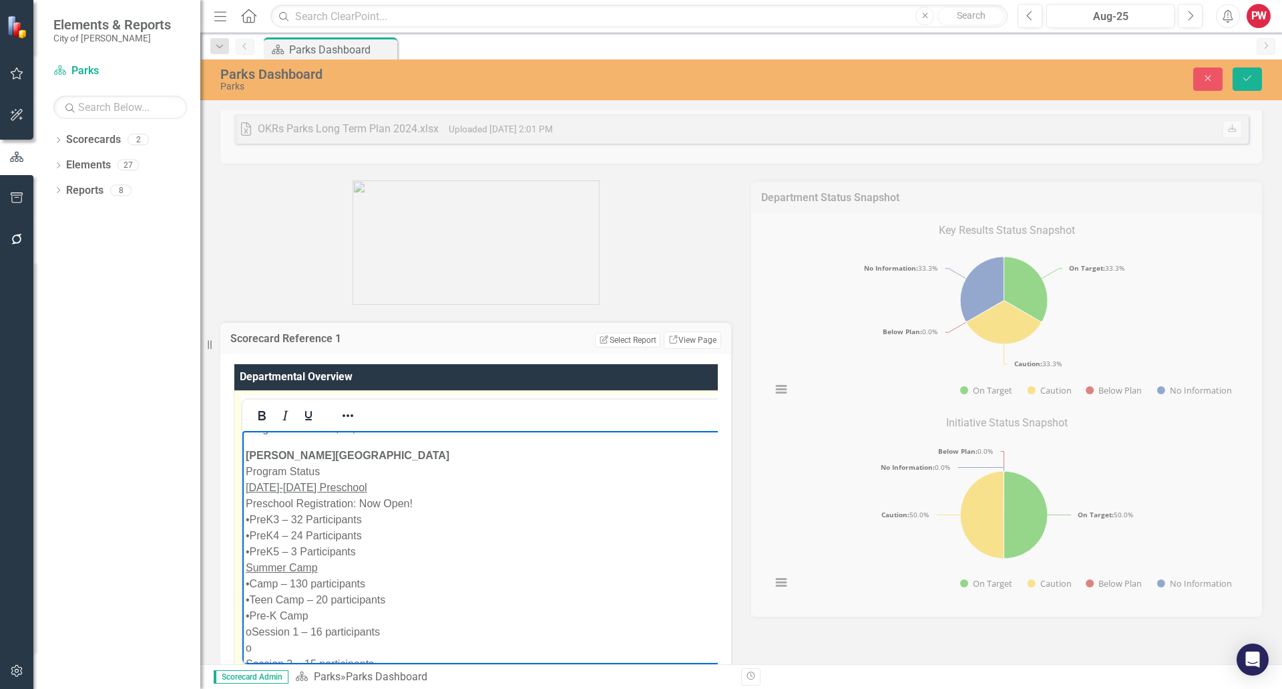
drag, startPoint x: 256, startPoint y: 645, endPoint x: 264, endPoint y: 643, distance: 8.3
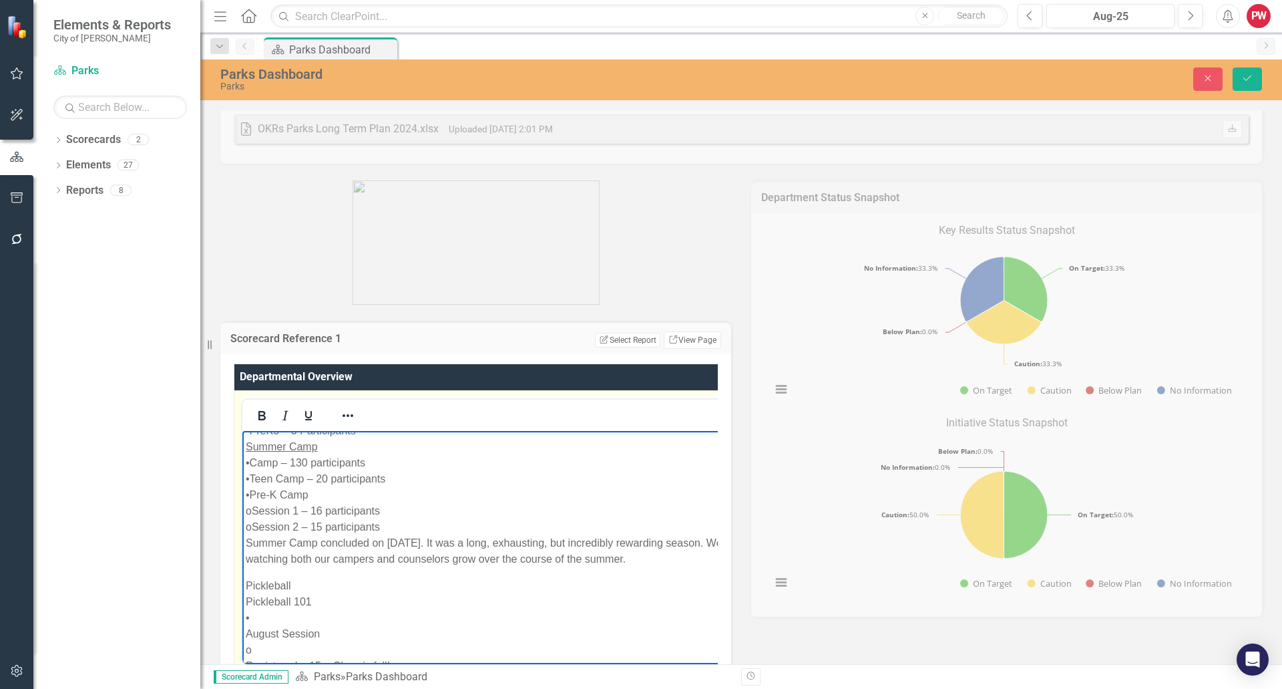
scroll to position [345, 0]
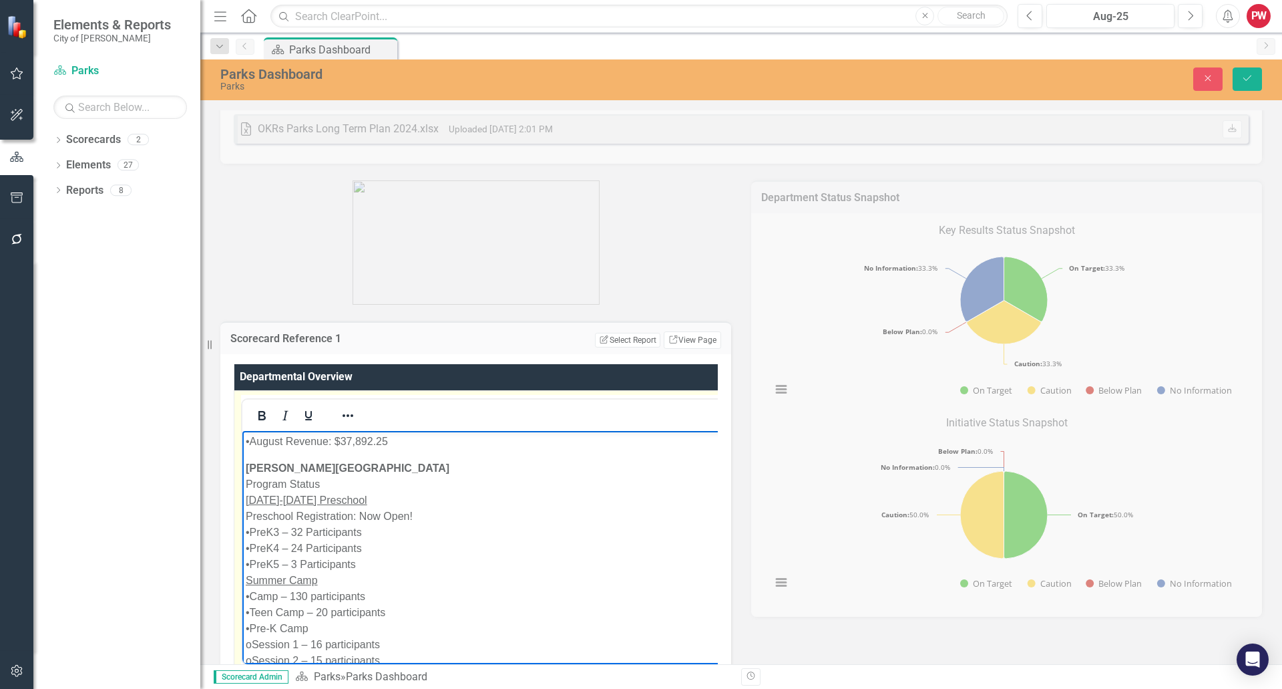
scroll to position [211, 0]
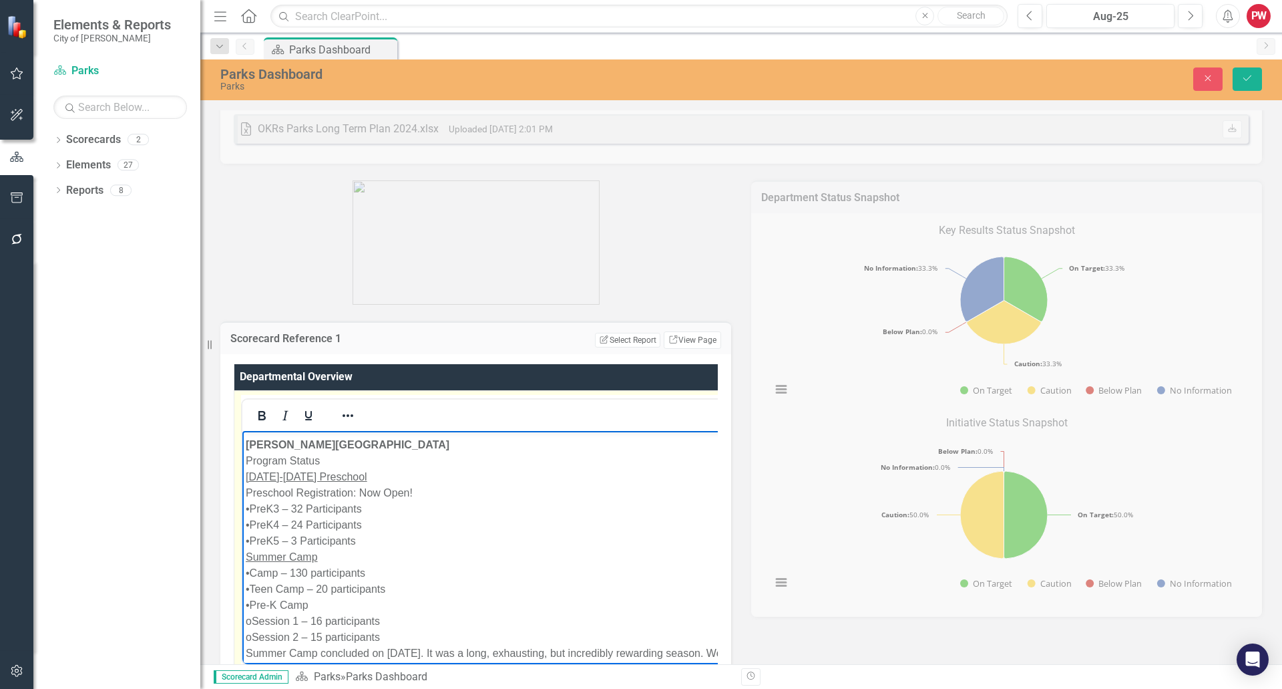
click at [247, 563] on span "Summer Camp" at bounding box center [282, 566] width 72 height 11
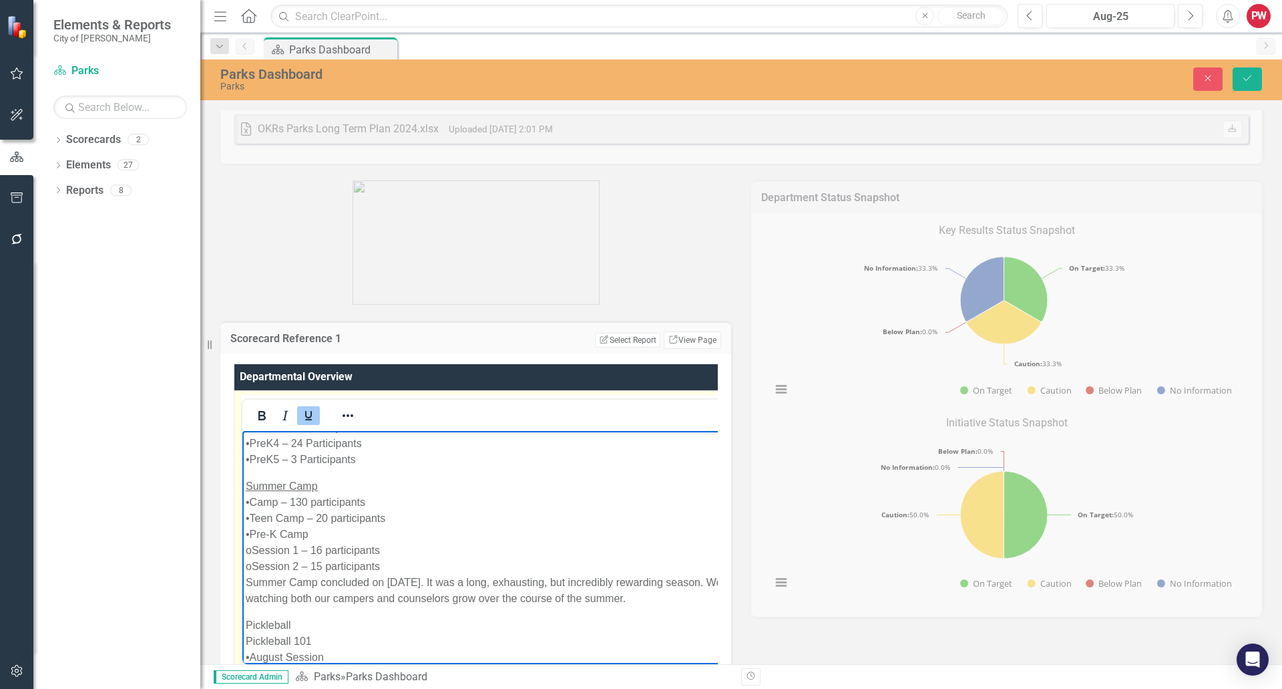
scroll to position [411, 0]
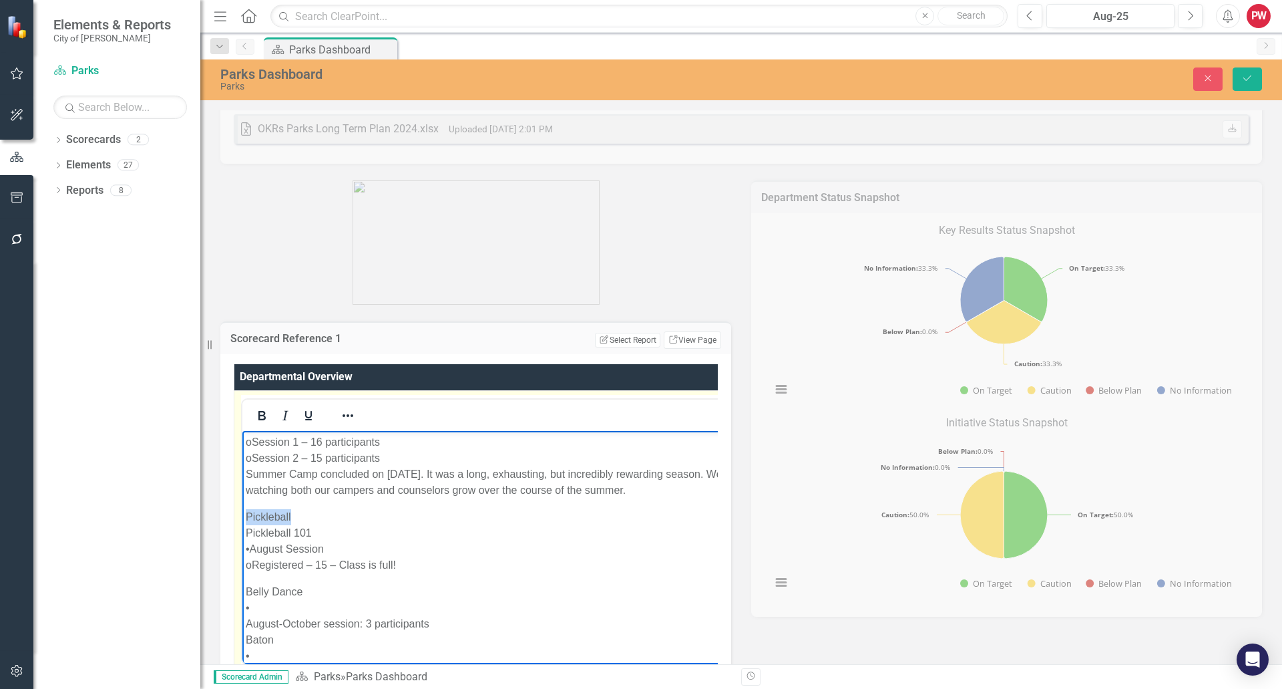
drag, startPoint x: 293, startPoint y: 517, endPoint x: 224, endPoint y: 517, distance: 68.1
click at [310, 417] on icon "Underline" at bounding box center [308, 415] width 7 height 9
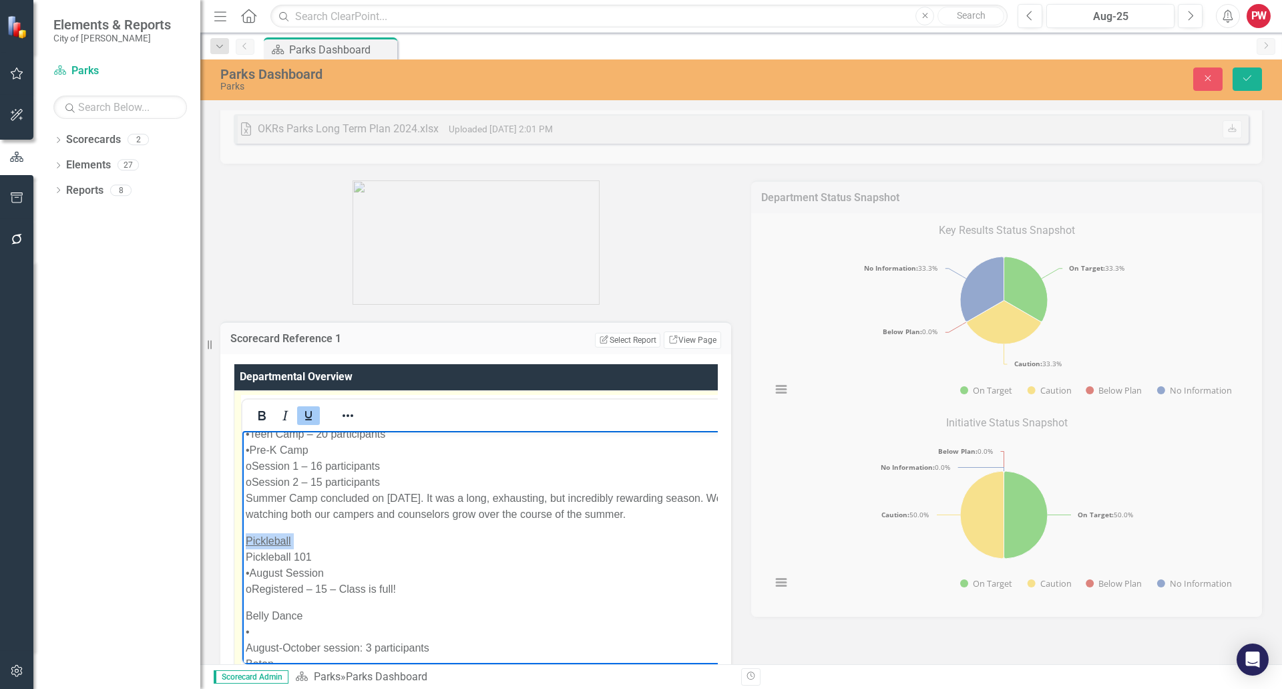
scroll to position [545, 0]
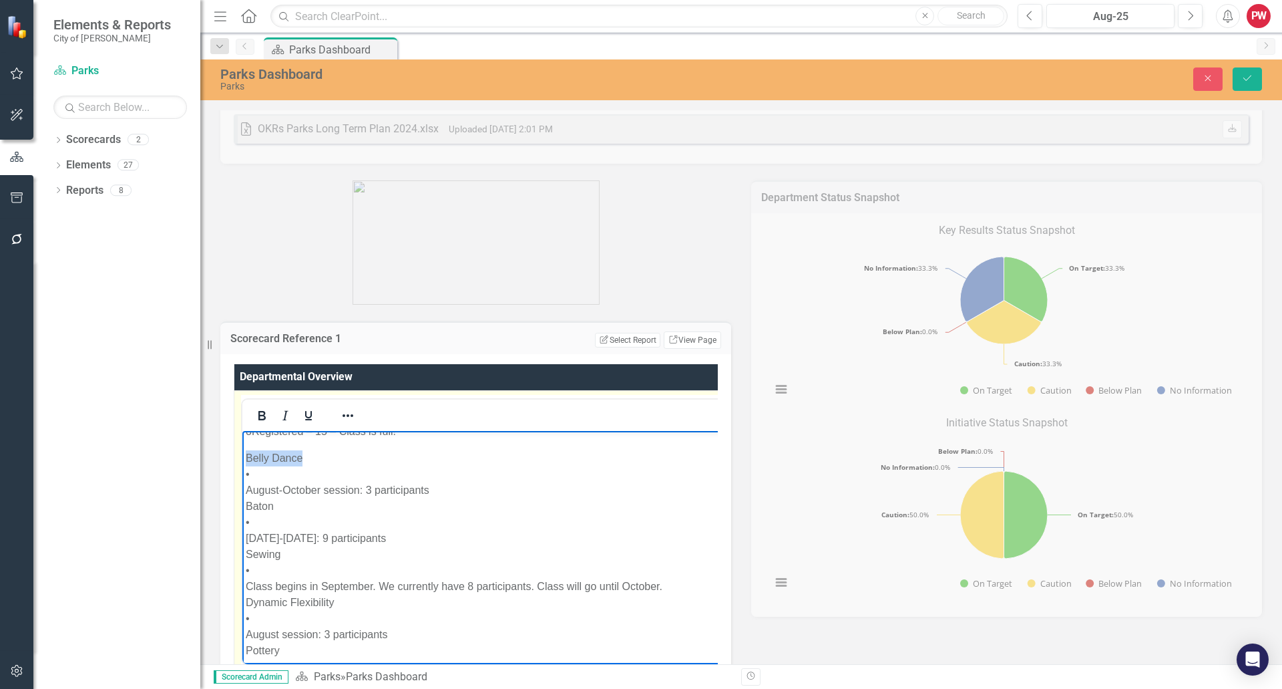
drag, startPoint x: 305, startPoint y: 458, endPoint x: 247, endPoint y: 445, distance: 59.0
click at [310, 417] on icon "Underline" at bounding box center [308, 415] width 7 height 9
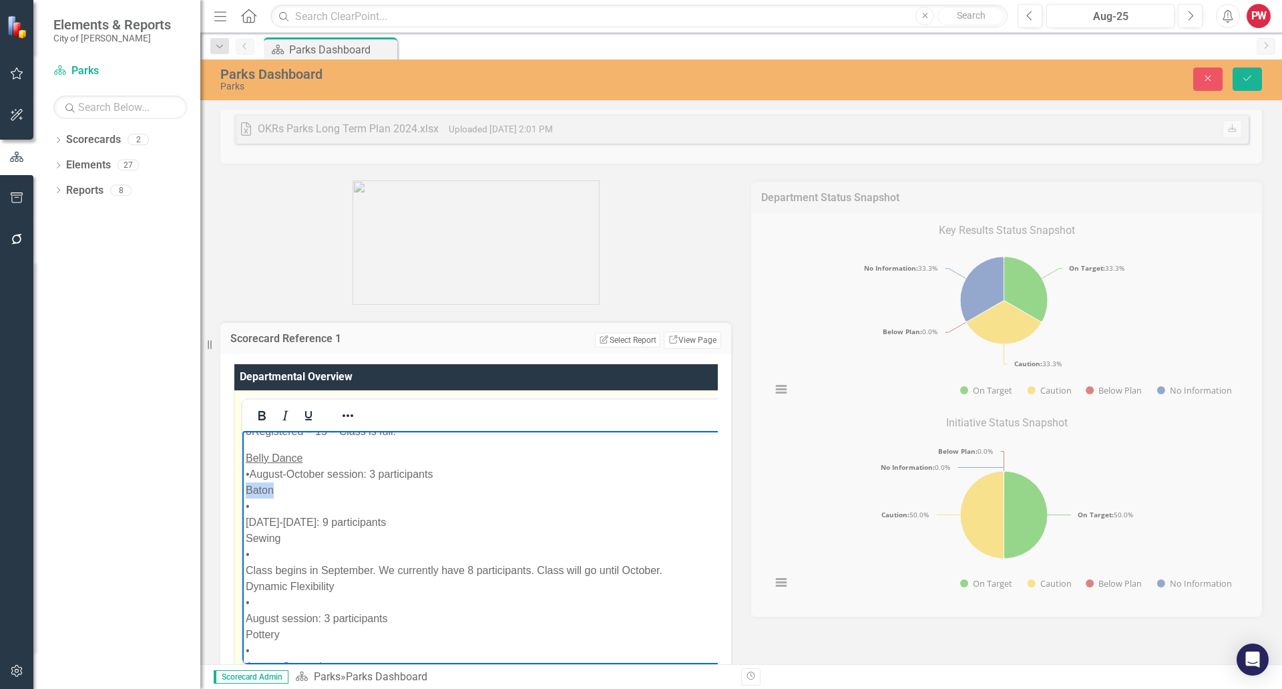
drag, startPoint x: 275, startPoint y: 488, endPoint x: 477, endPoint y: 917, distance: 474.5
click at [310, 417] on icon "Underline" at bounding box center [308, 415] width 7 height 9
click at [249, 491] on span "Baton" at bounding box center [260, 489] width 28 height 11
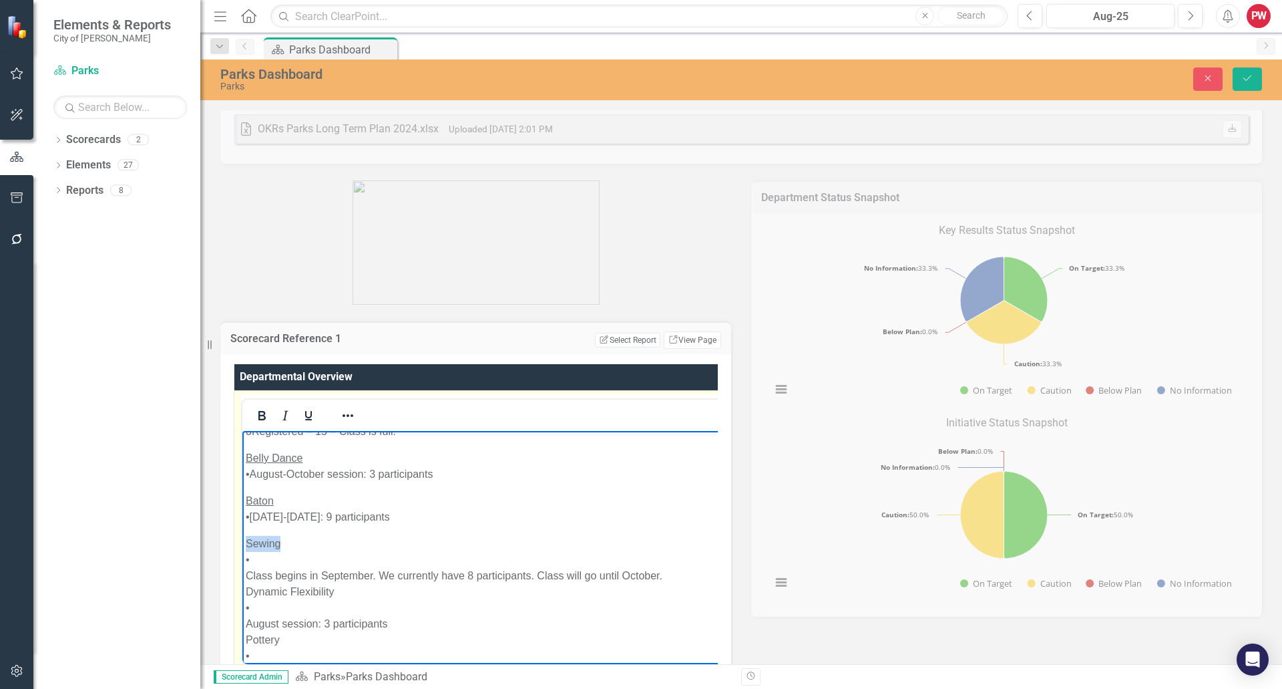
drag, startPoint x: 280, startPoint y: 542, endPoint x: 479, endPoint y: 966, distance: 468.5
click at [305, 418] on icon "Underline" at bounding box center [309, 415] width 16 height 16
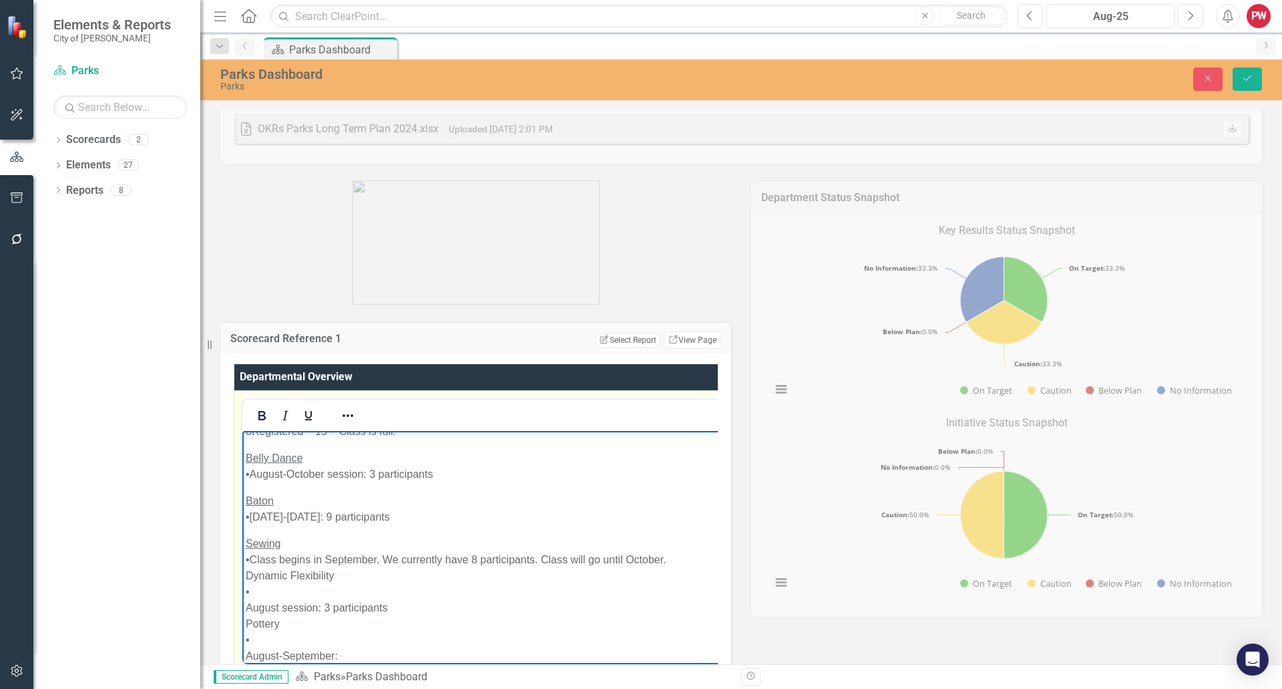
drag, startPoint x: 336, startPoint y: 572, endPoint x: 245, endPoint y: 576, distance: 90.9
click at [309, 419] on icon "Underline" at bounding box center [308, 415] width 7 height 9
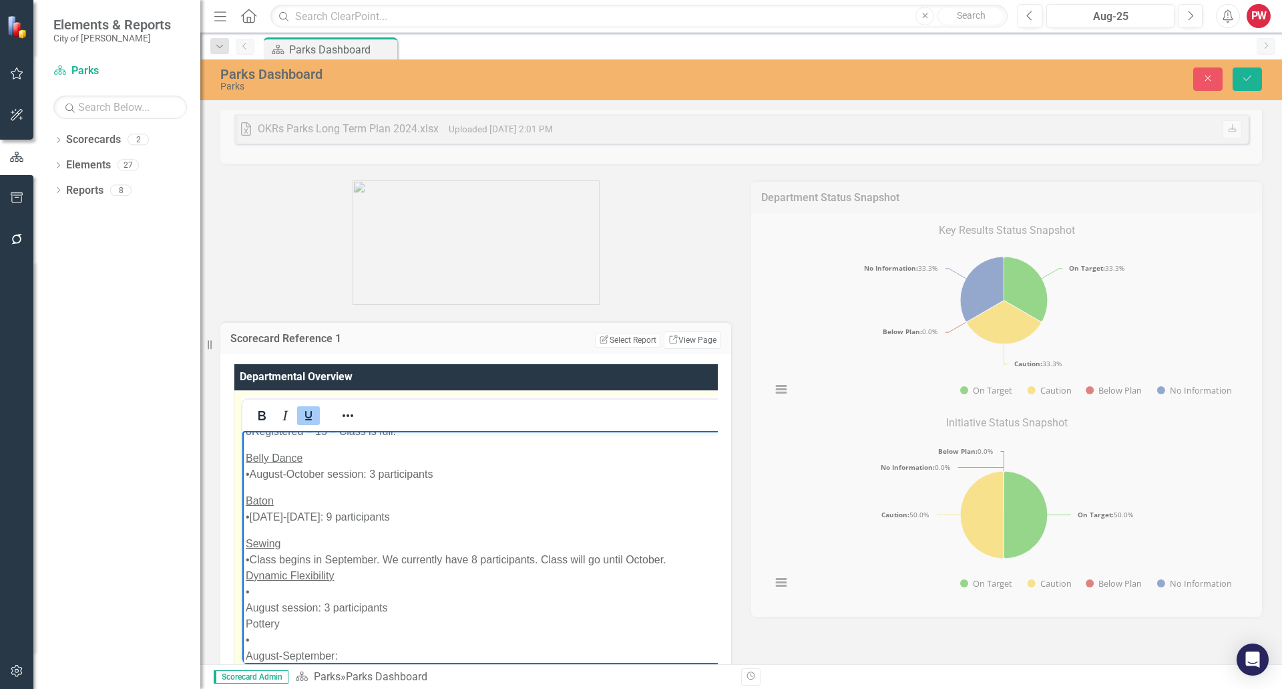
click at [250, 575] on span "Dynamic Flexibility" at bounding box center [290, 574] width 88 height 11
drag, startPoint x: 281, startPoint y: 625, endPoint x: 241, endPoint y: 620, distance: 40.3
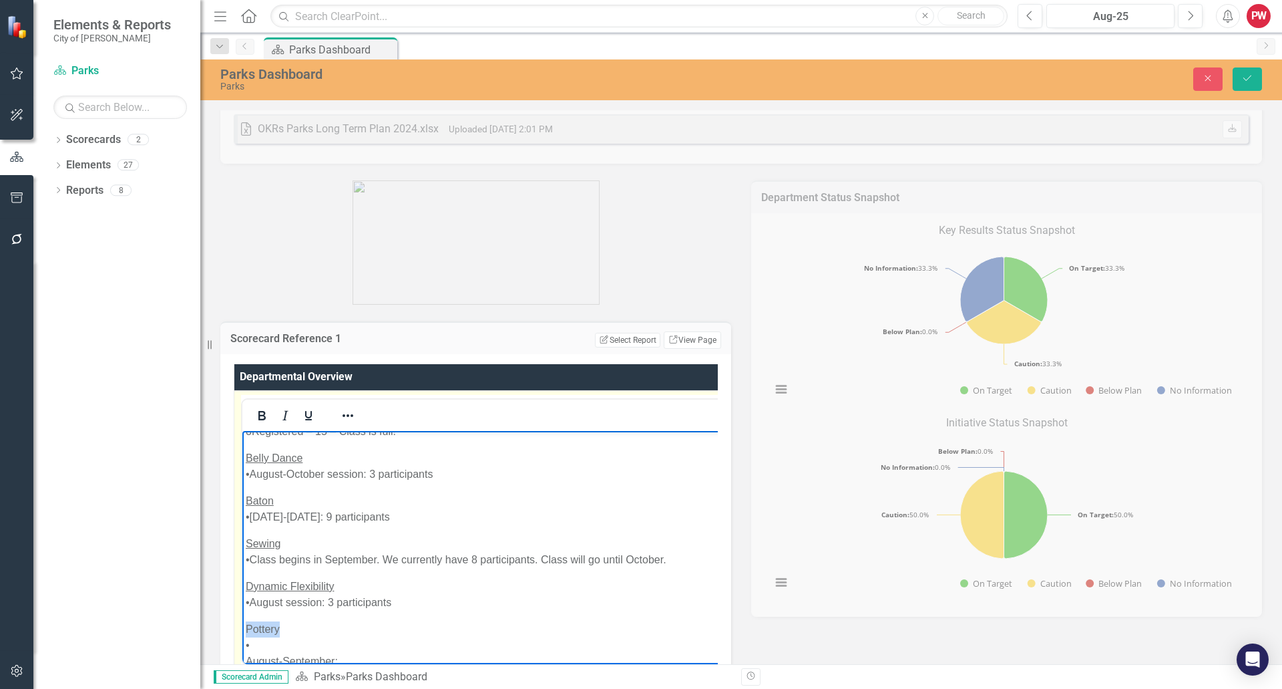
drag, startPoint x: 313, startPoint y: 411, endPoint x: 314, endPoint y: 426, distance: 14.7
click at [314, 411] on icon "Underline" at bounding box center [309, 415] width 16 height 16
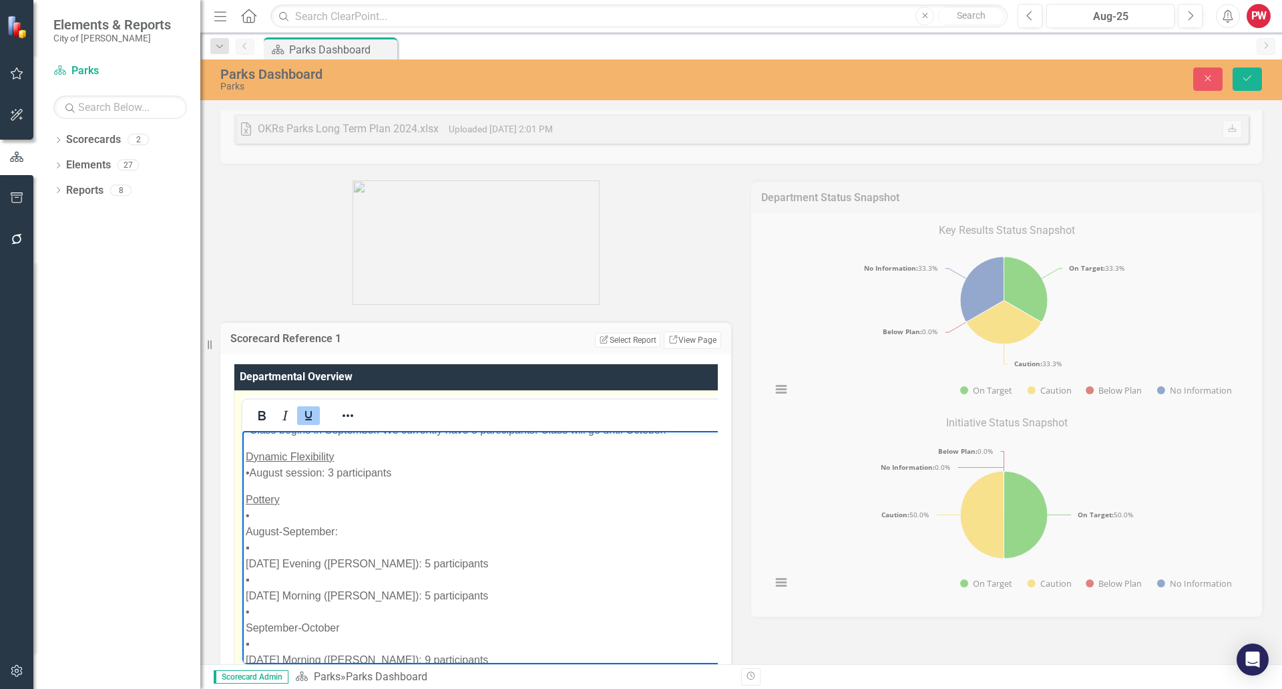
scroll to position [679, 0]
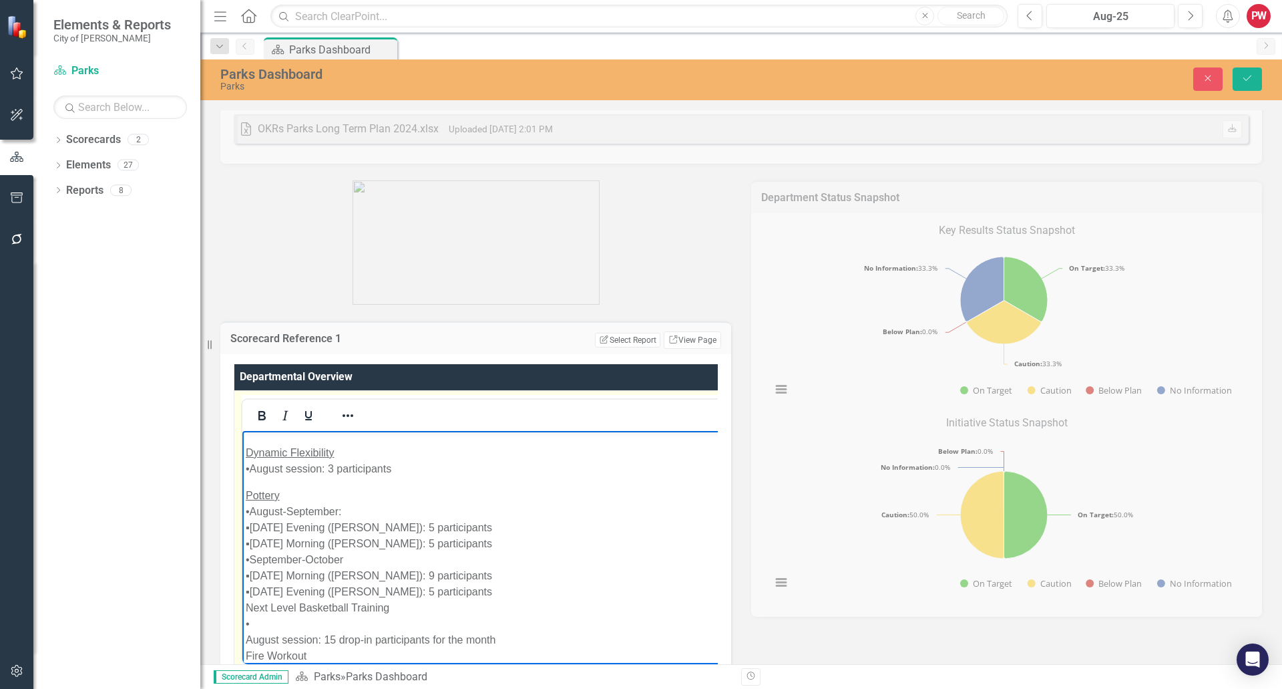
drag, startPoint x: 395, startPoint y: 615, endPoint x: 244, endPoint y: 610, distance: 151.0
click at [309, 423] on icon "Underline" at bounding box center [309, 415] width 16 height 16
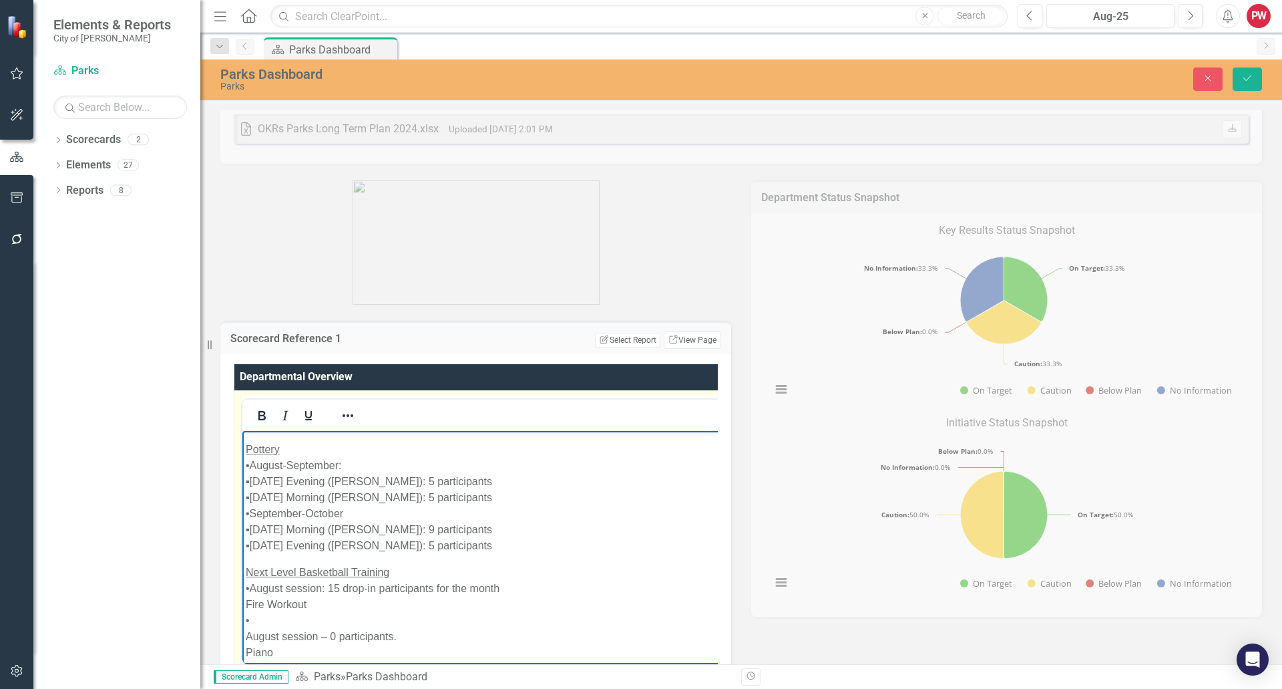
scroll to position [745, 0]
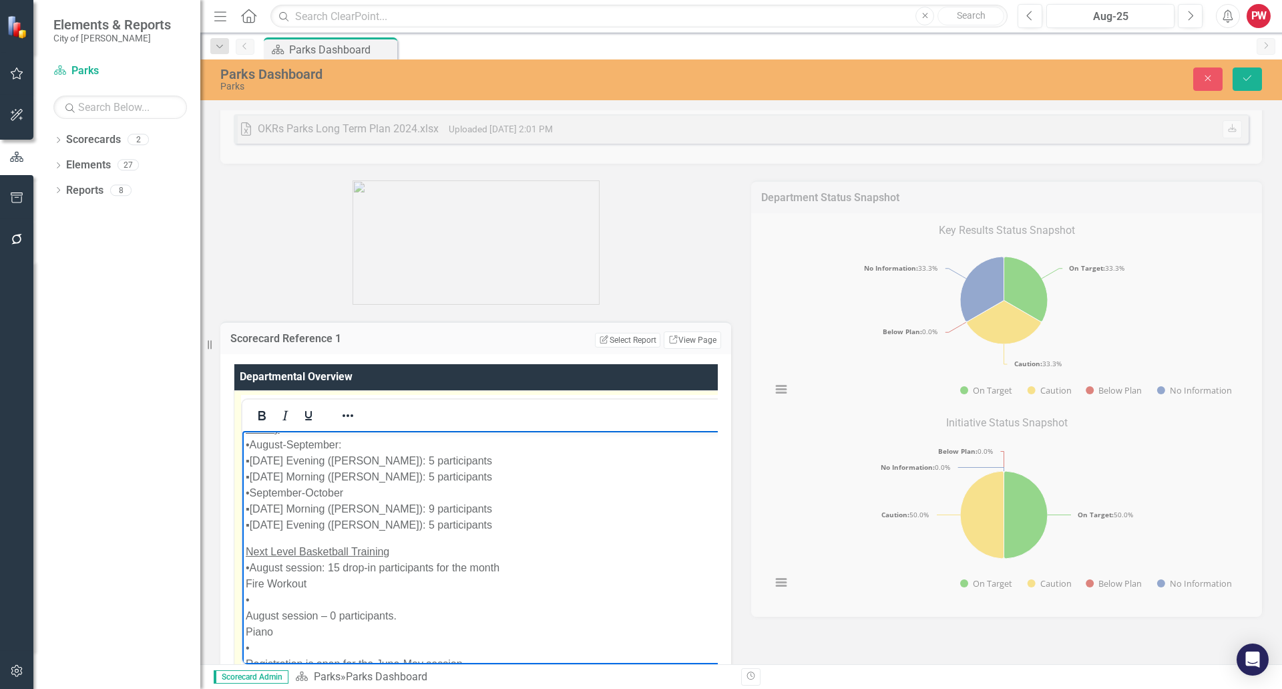
drag, startPoint x: 315, startPoint y: 596, endPoint x: 221, endPoint y: 594, distance: 94.2
click at [309, 420] on icon "Underline" at bounding box center [308, 415] width 7 height 9
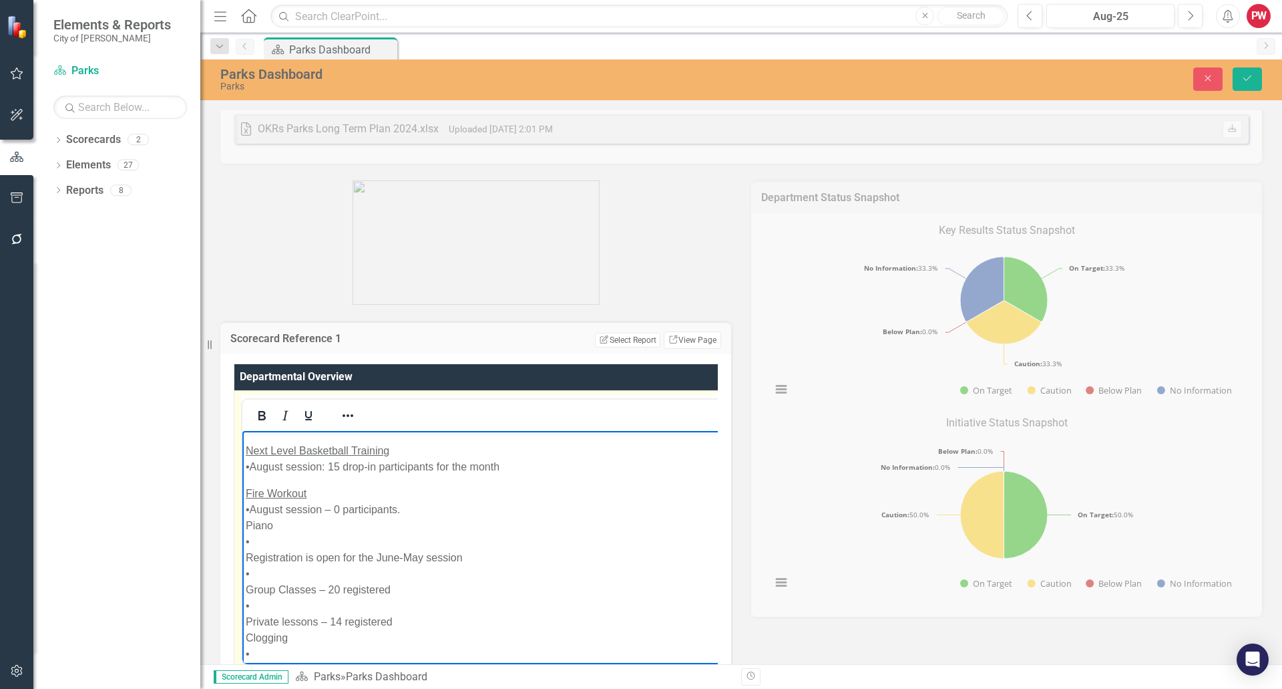
scroll to position [879, 0]
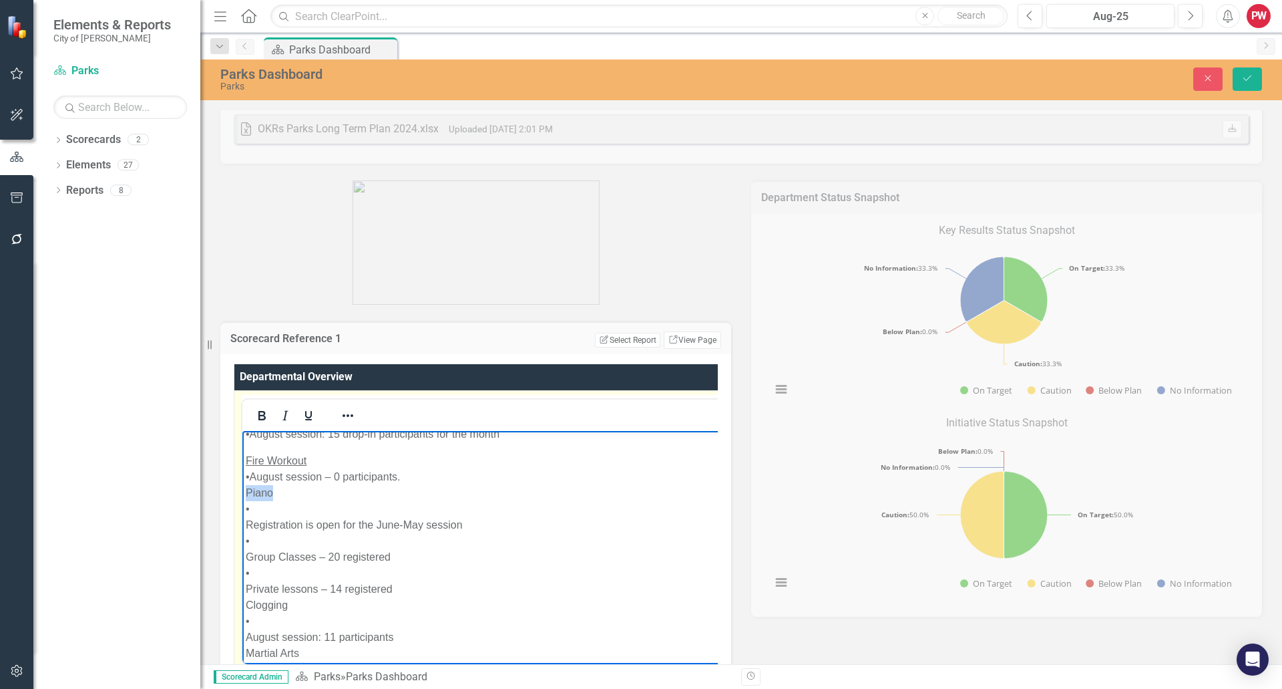
drag, startPoint x: 273, startPoint y: 492, endPoint x: 234, endPoint y: 493, distance: 39.4
click at [301, 414] on icon "Underline" at bounding box center [309, 415] width 16 height 16
click at [249, 492] on span "Piano" at bounding box center [259, 491] width 27 height 11
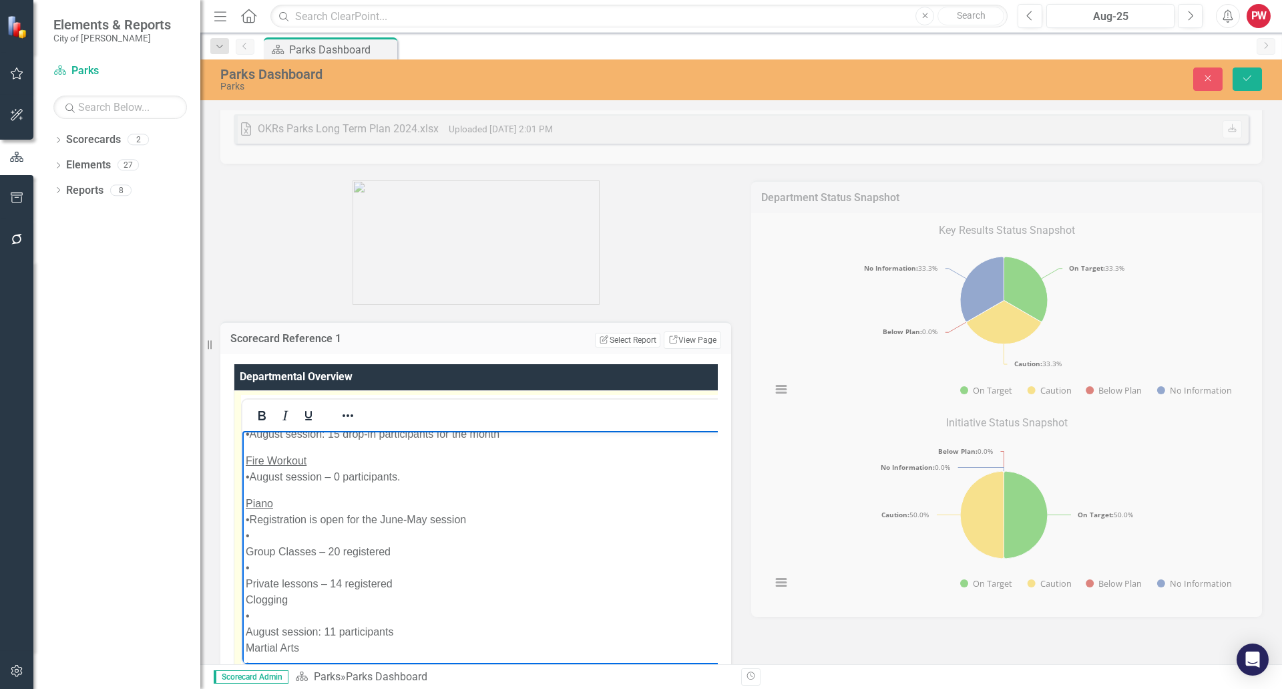
drag, startPoint x: 293, startPoint y: 575, endPoint x: 281, endPoint y: 461, distance: 114.8
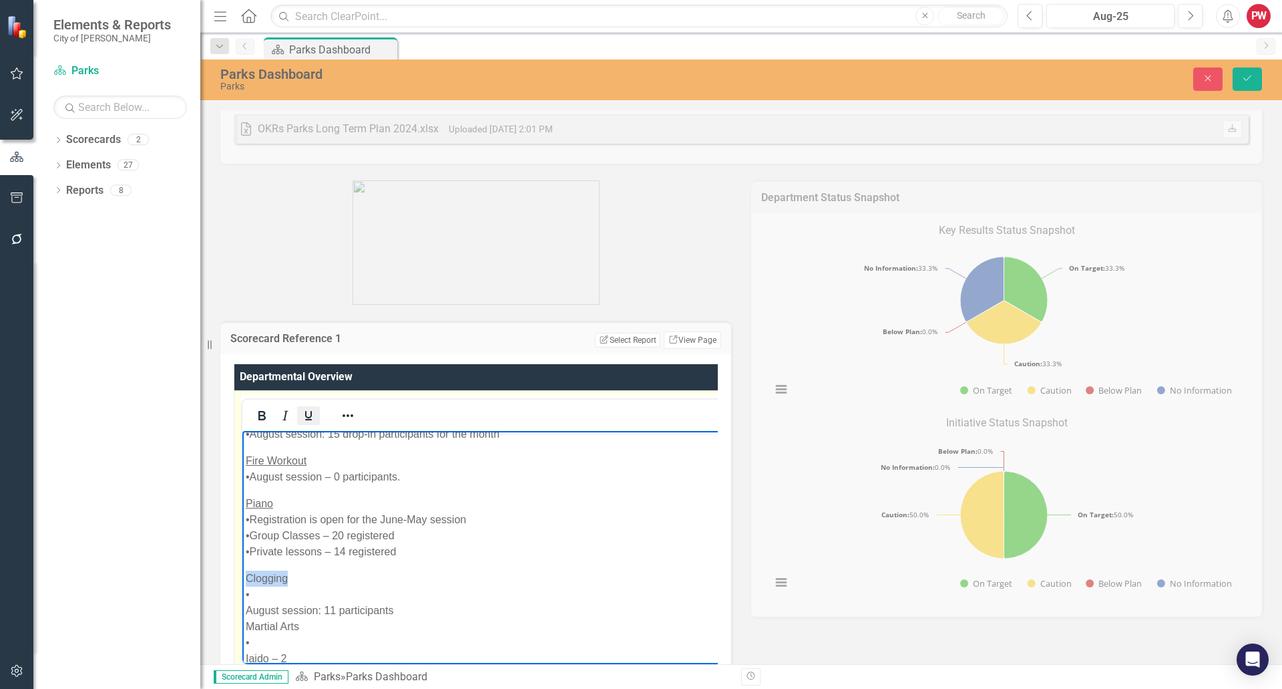
click at [301, 417] on icon "Underline" at bounding box center [309, 415] width 16 height 16
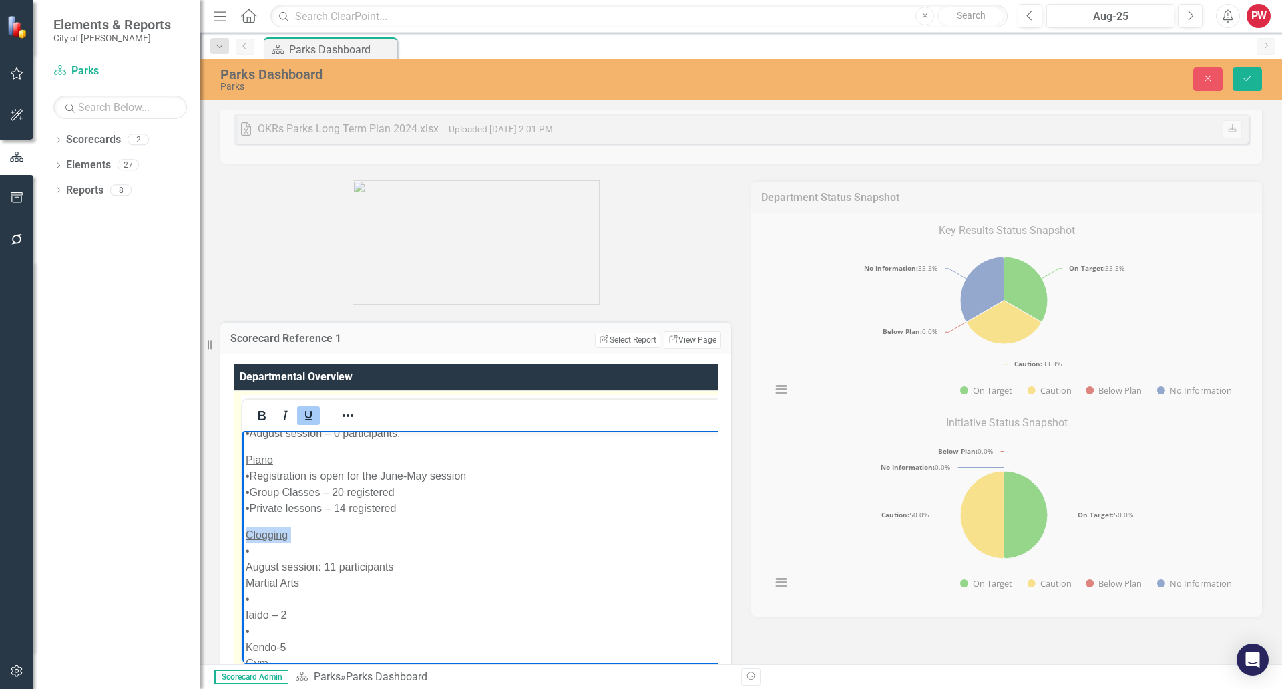
scroll to position [946, 0]
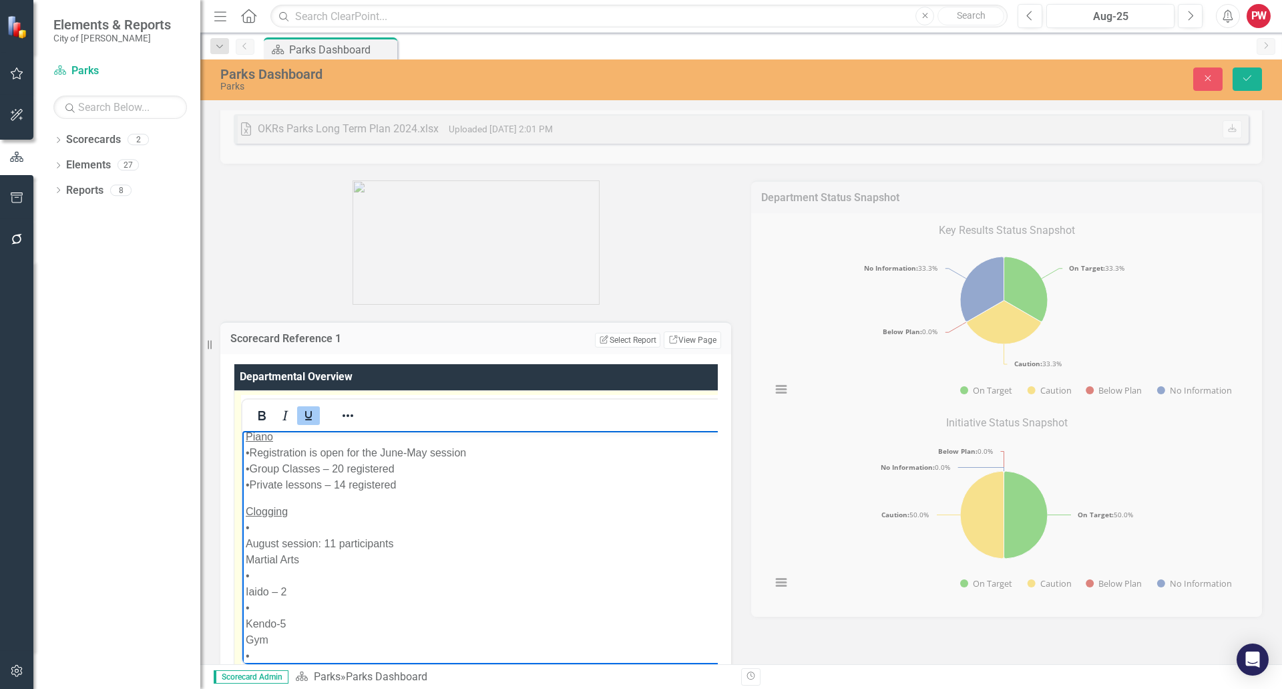
drag, startPoint x: 303, startPoint y: 556, endPoint x: 481, endPoint y: 984, distance: 463.8
click at [304, 417] on icon "Underline" at bounding box center [309, 415] width 16 height 16
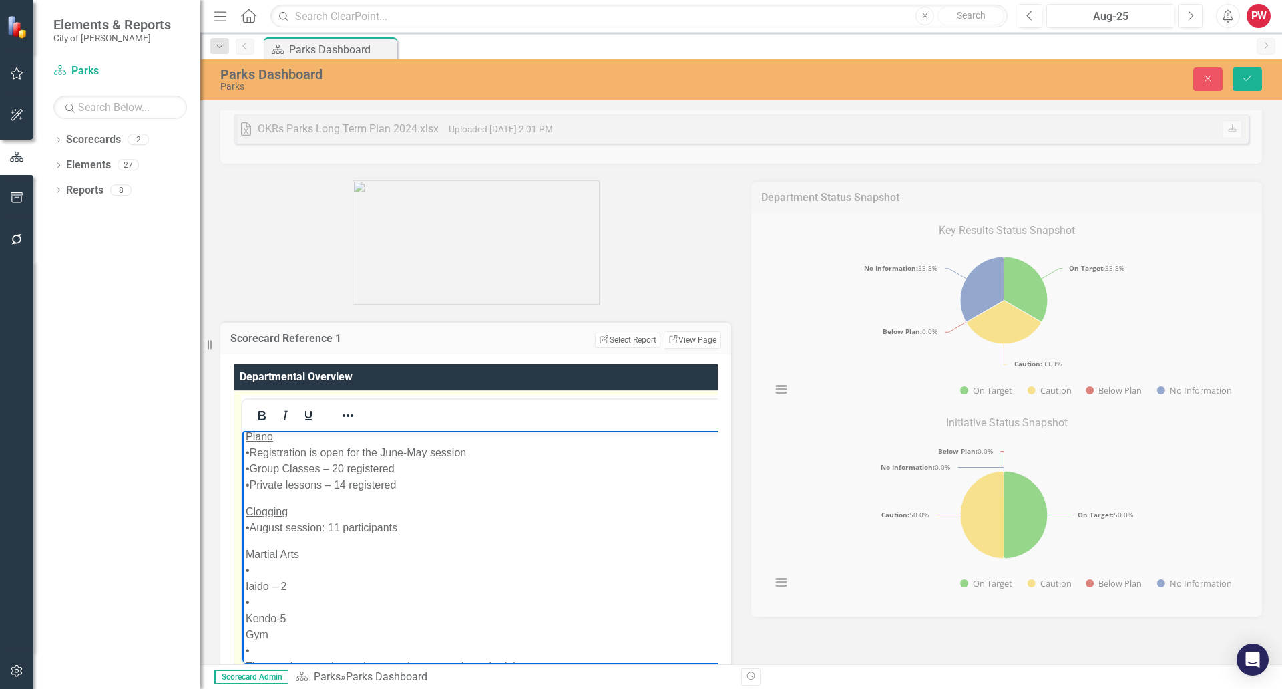
drag, startPoint x: 257, startPoint y: 586, endPoint x: 260, endPoint y: 598, distance: 13.0
drag, startPoint x: 272, startPoint y: 610, endPoint x: 483, endPoint y: 1010, distance: 452.3
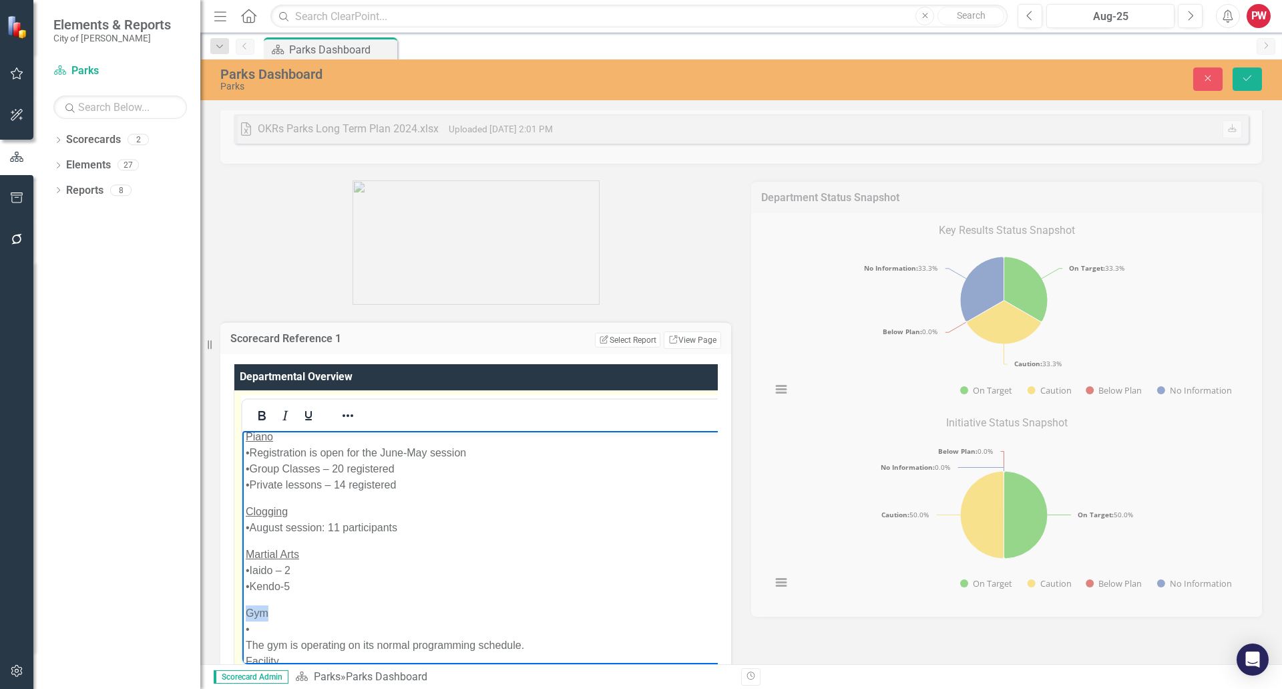
click at [307, 422] on icon "Underline" at bounding box center [309, 415] width 16 height 16
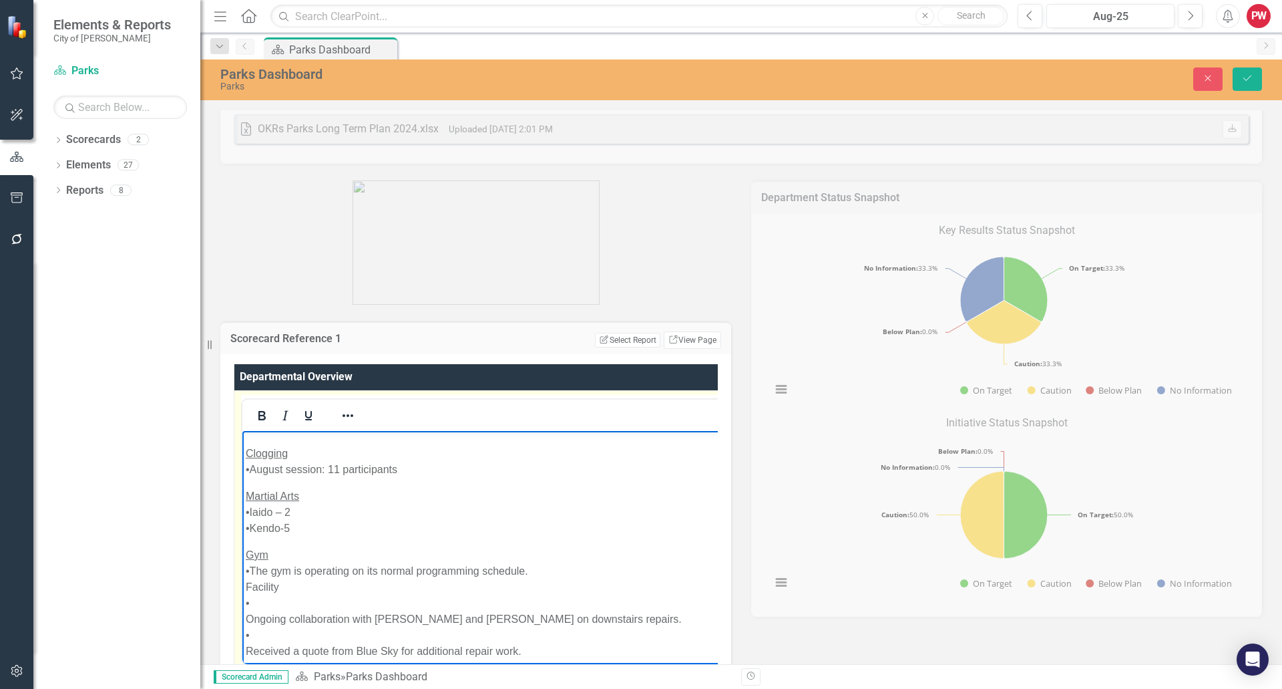
scroll to position [1079, 0]
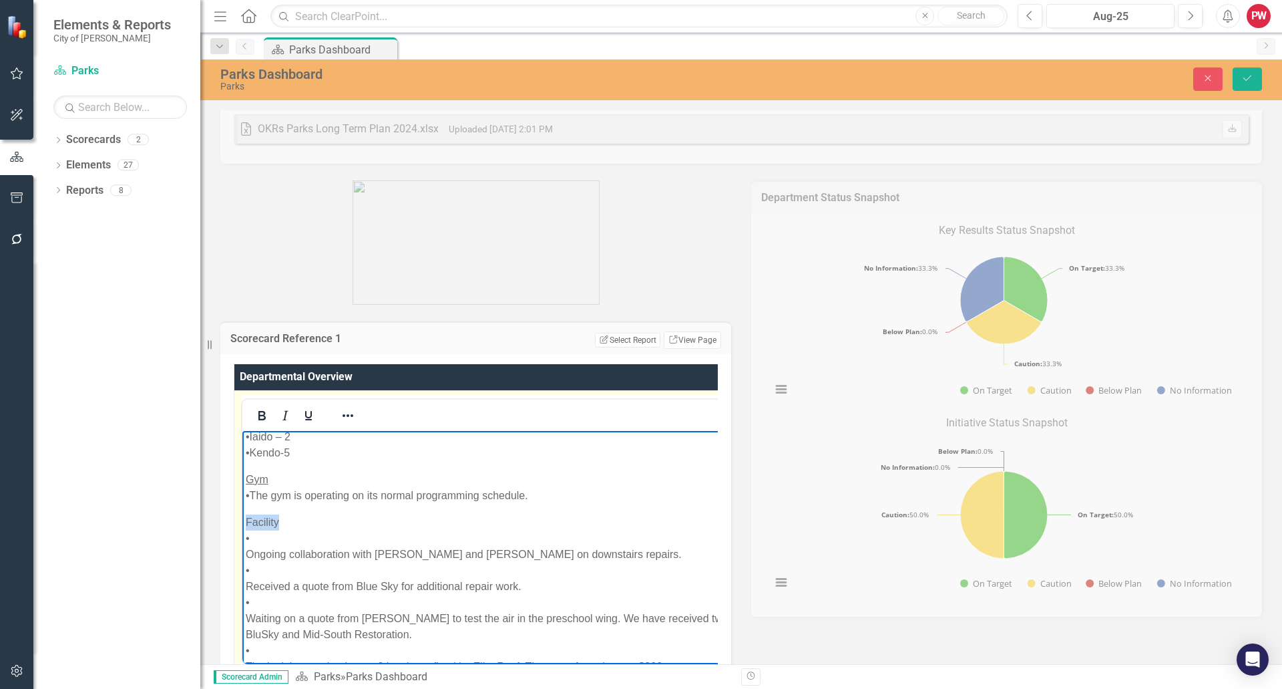
drag, startPoint x: 285, startPoint y: 522, endPoint x: 243, endPoint y: 520, distance: 41.4
click at [304, 412] on icon "Underline" at bounding box center [309, 415] width 16 height 16
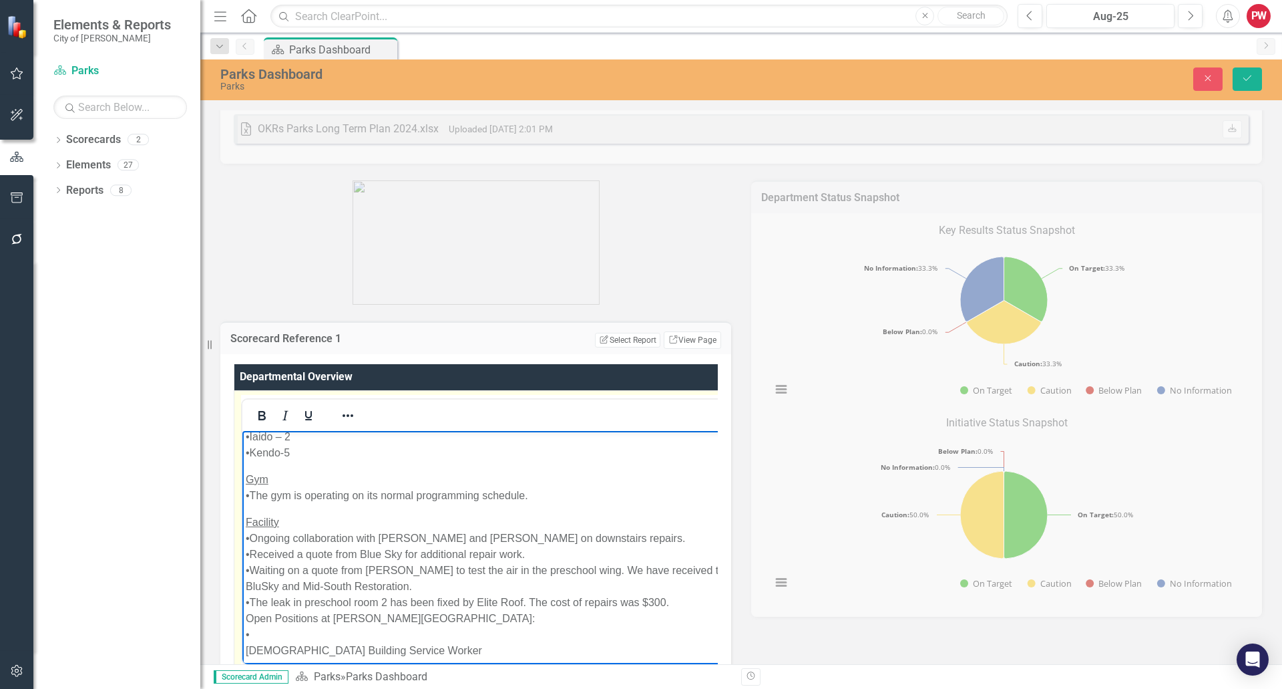
drag, startPoint x: 472, startPoint y: 626, endPoint x: 213, endPoint y: 622, distance: 258.5
click at [311, 415] on icon "Underline" at bounding box center [308, 415] width 7 height 9
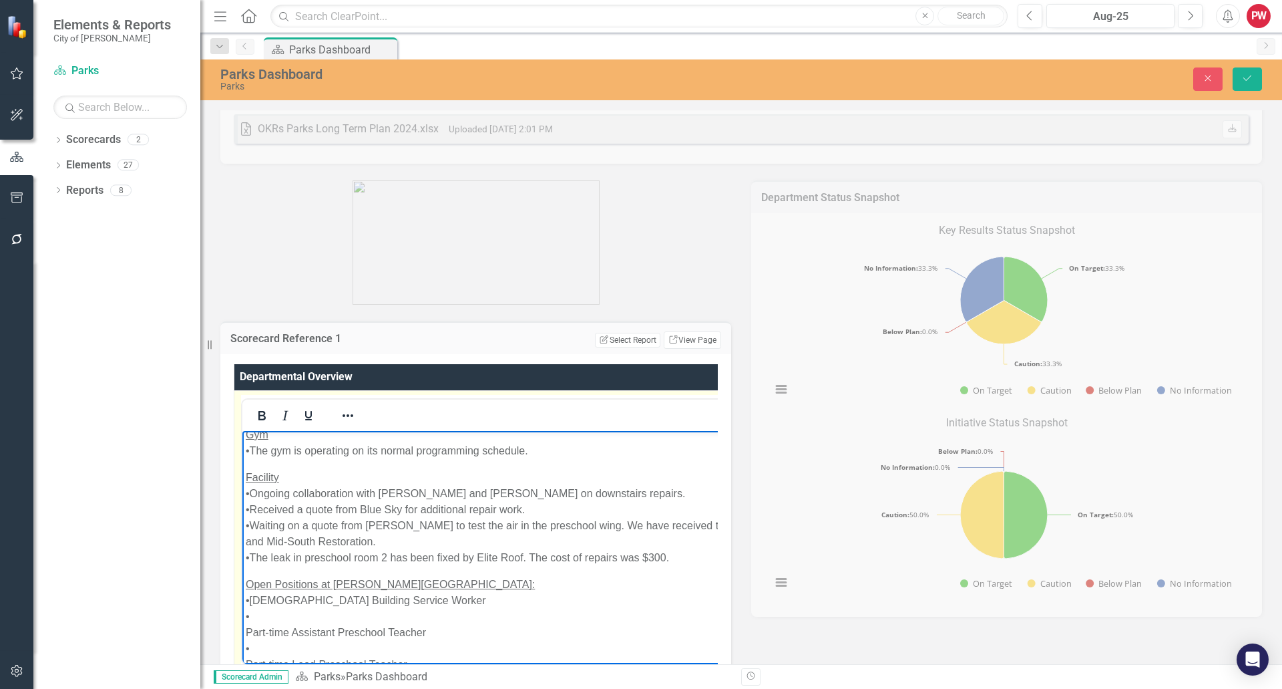
scroll to position [1146, 0]
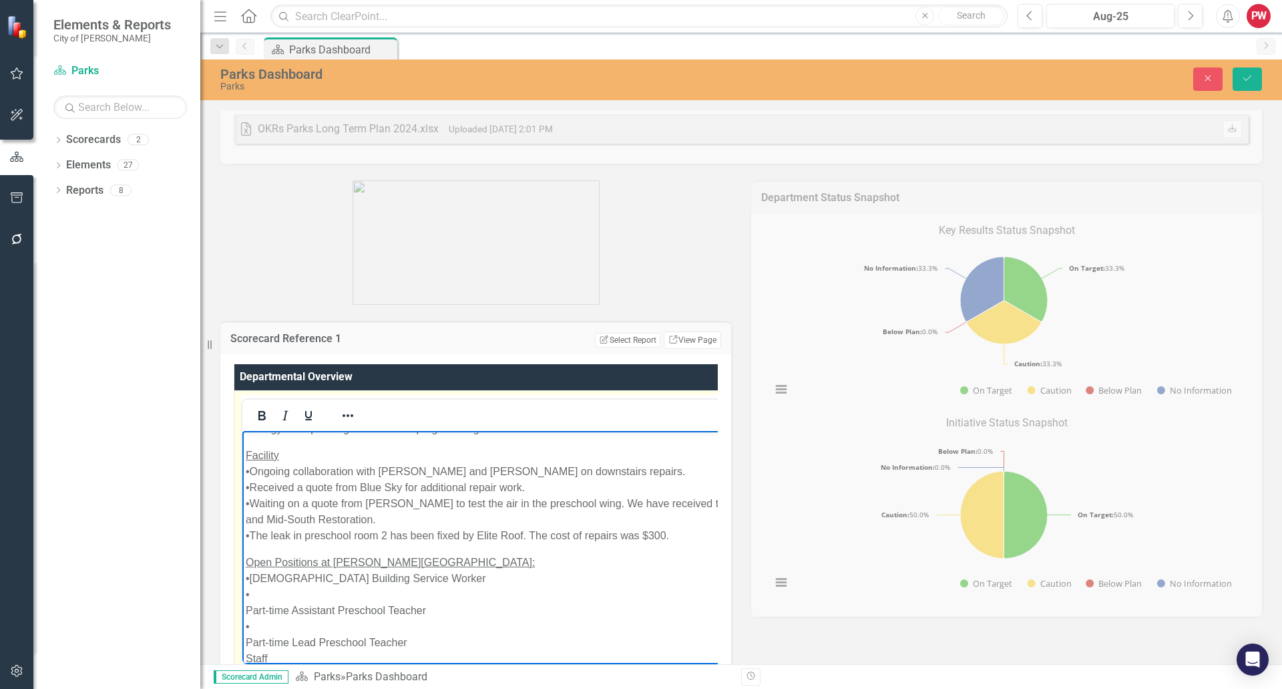
drag, startPoint x: 276, startPoint y: 631, endPoint x: 242, endPoint y: 632, distance: 33.4
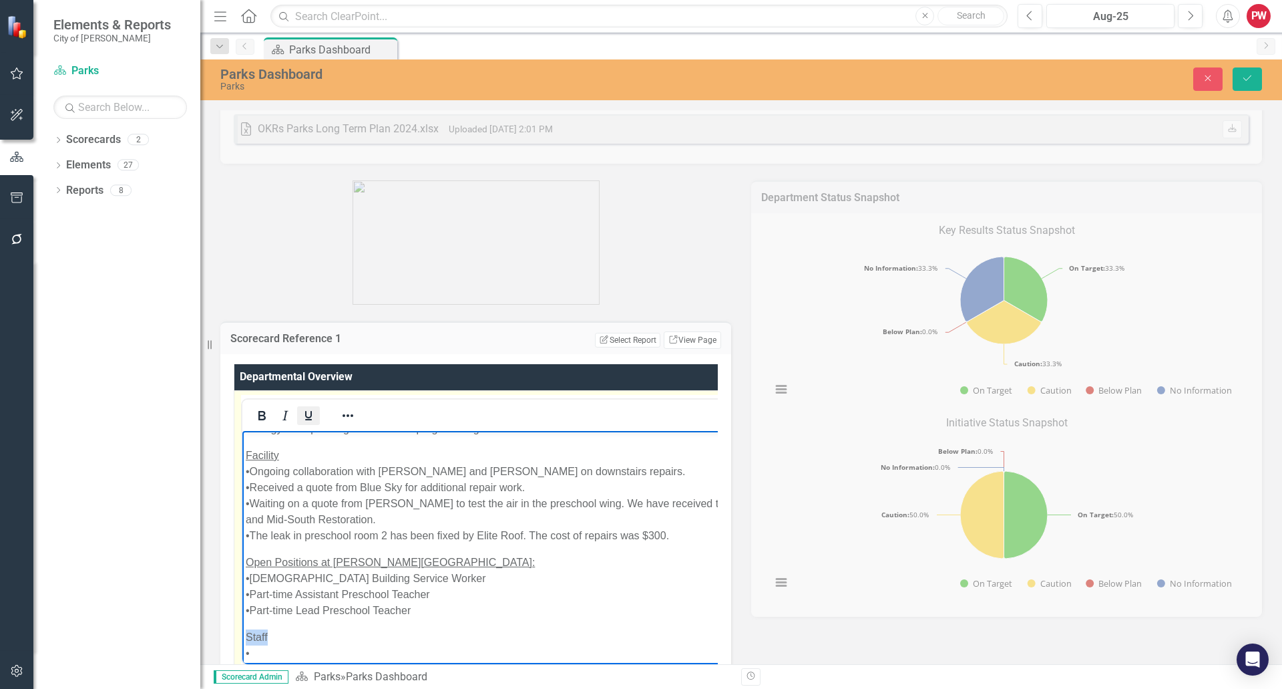
click at [304, 419] on icon "Underline" at bounding box center [309, 415] width 16 height 16
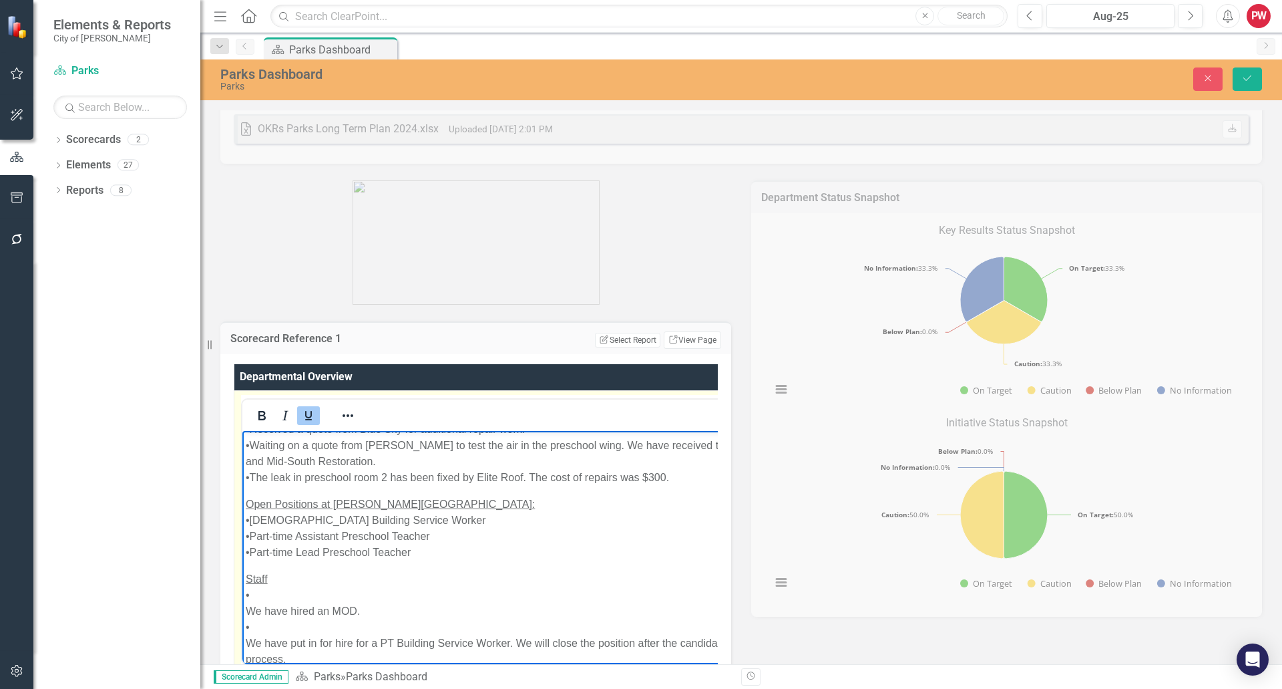
scroll to position [1280, 0]
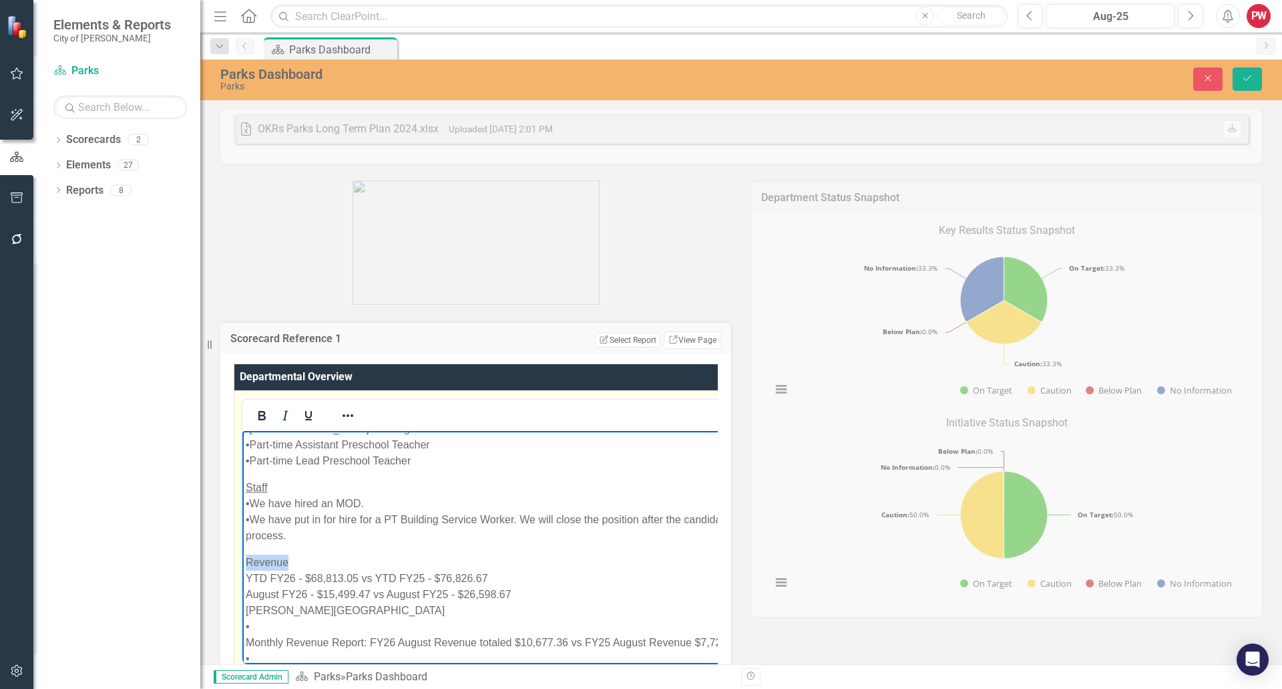
drag, startPoint x: 291, startPoint y: 577, endPoint x: 455, endPoint y: 1000, distance: 453.8
click at [302, 421] on icon "Underline" at bounding box center [309, 415] width 16 height 16
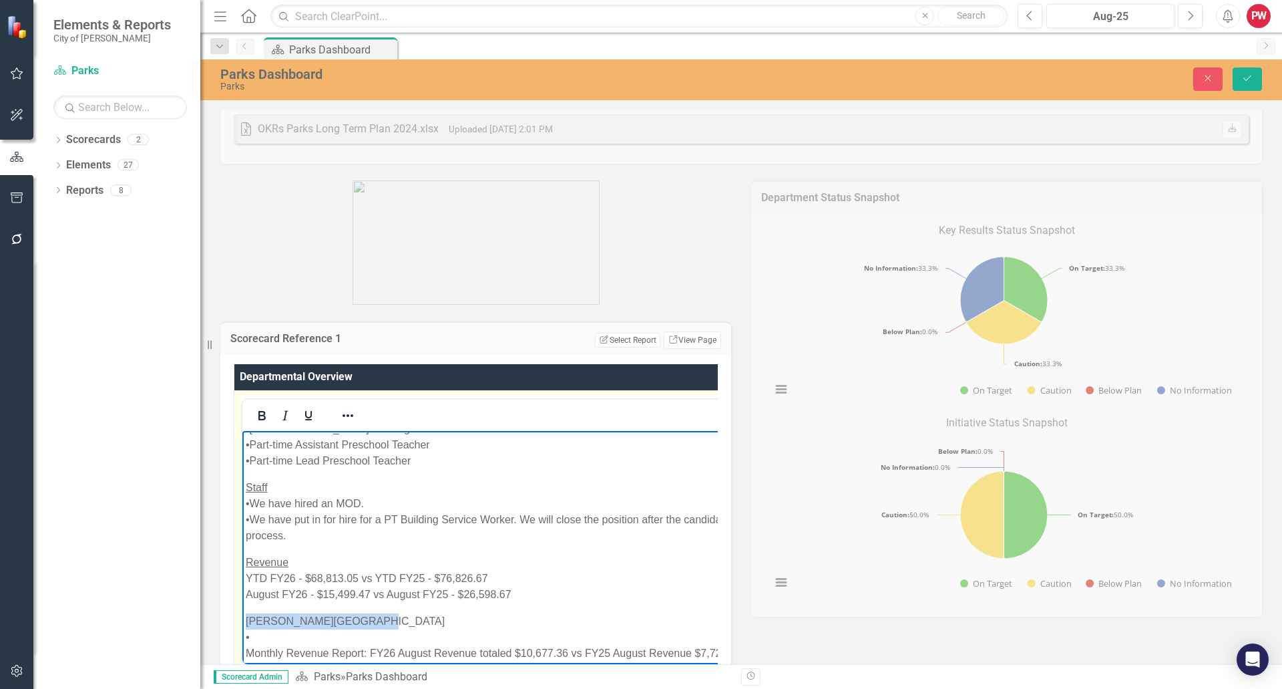
drag, startPoint x: 351, startPoint y: 635, endPoint x: 481, endPoint y: 1029, distance: 414.2
click at [267, 411] on icon "Bold" at bounding box center [262, 415] width 16 height 16
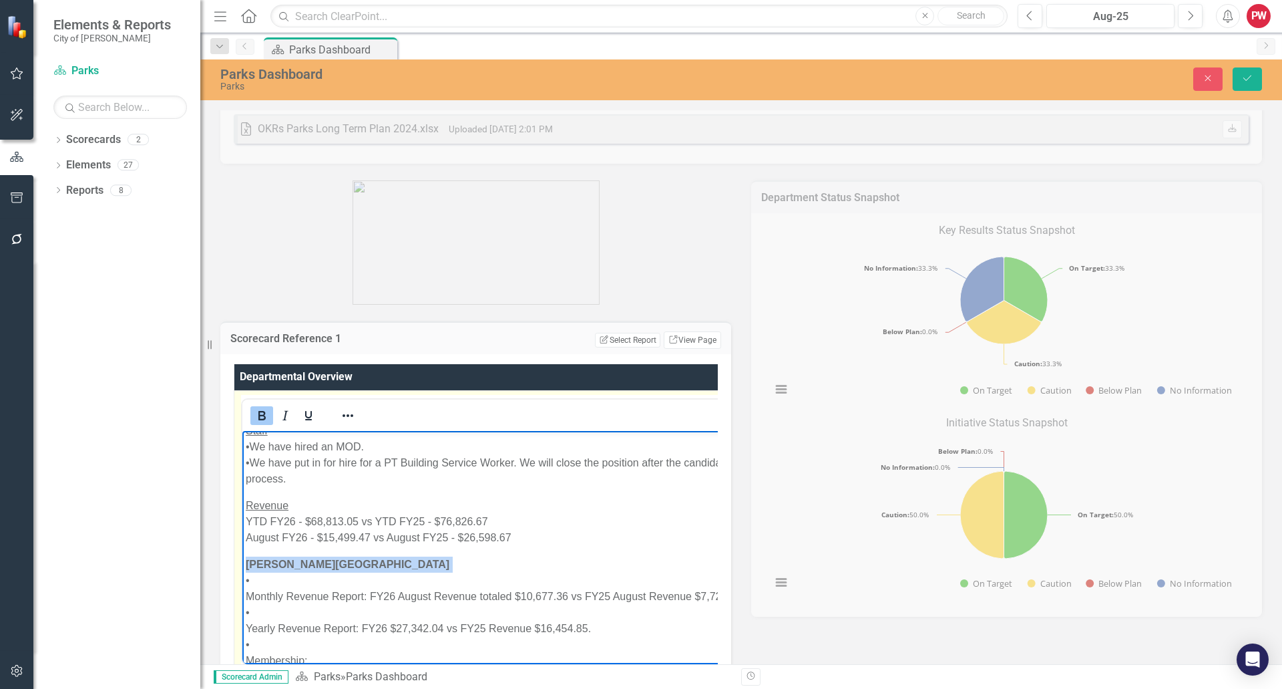
scroll to position [1413, 0]
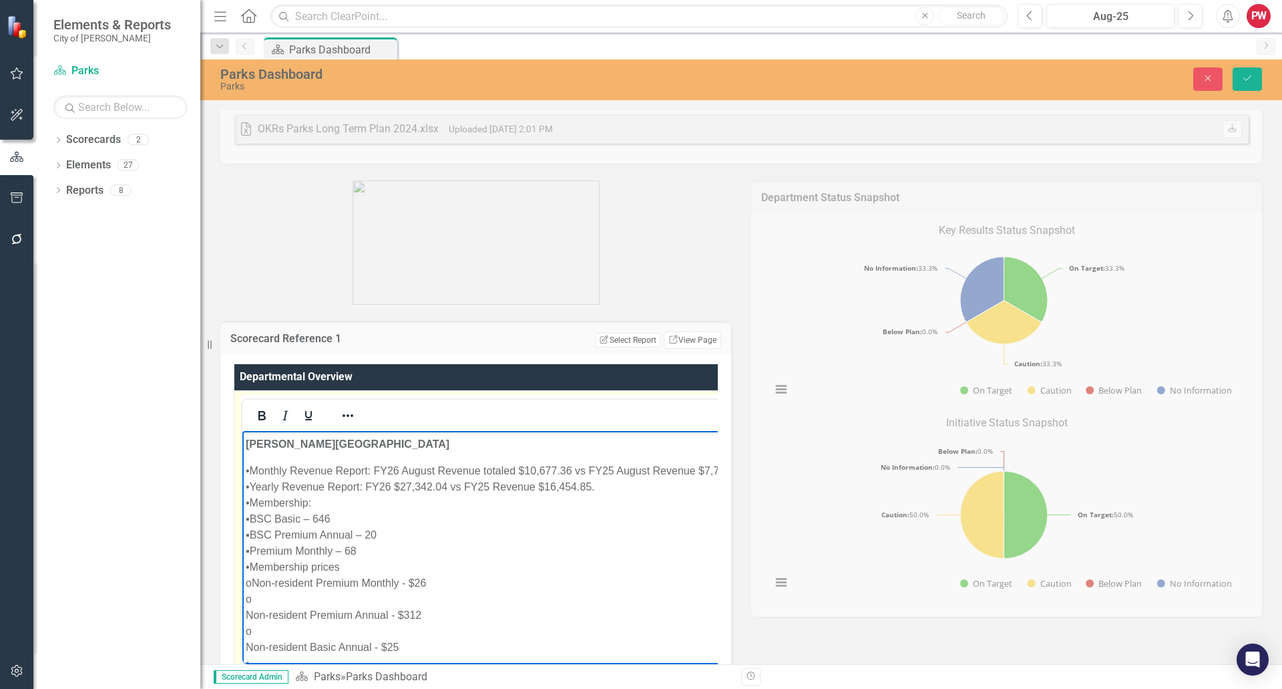
scroll to position [1480, 0]
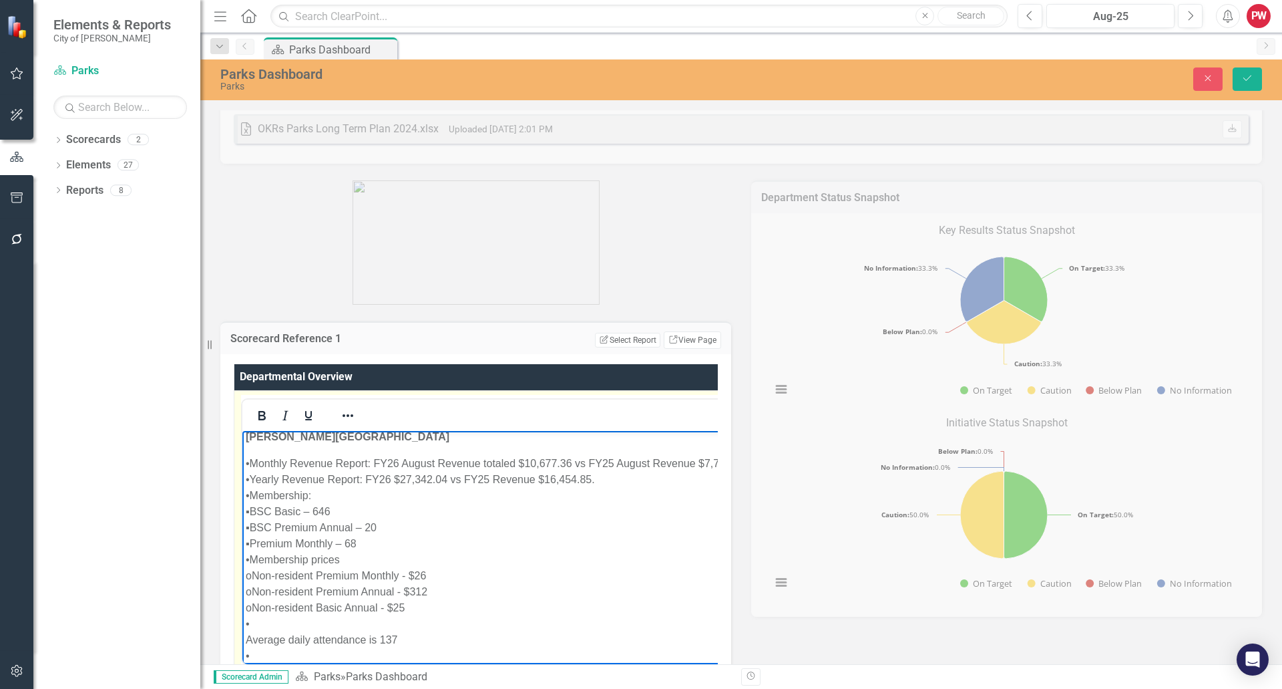
drag, startPoint x: 414, startPoint y: 620, endPoint x: 441, endPoint y: 623, distance: 27.6
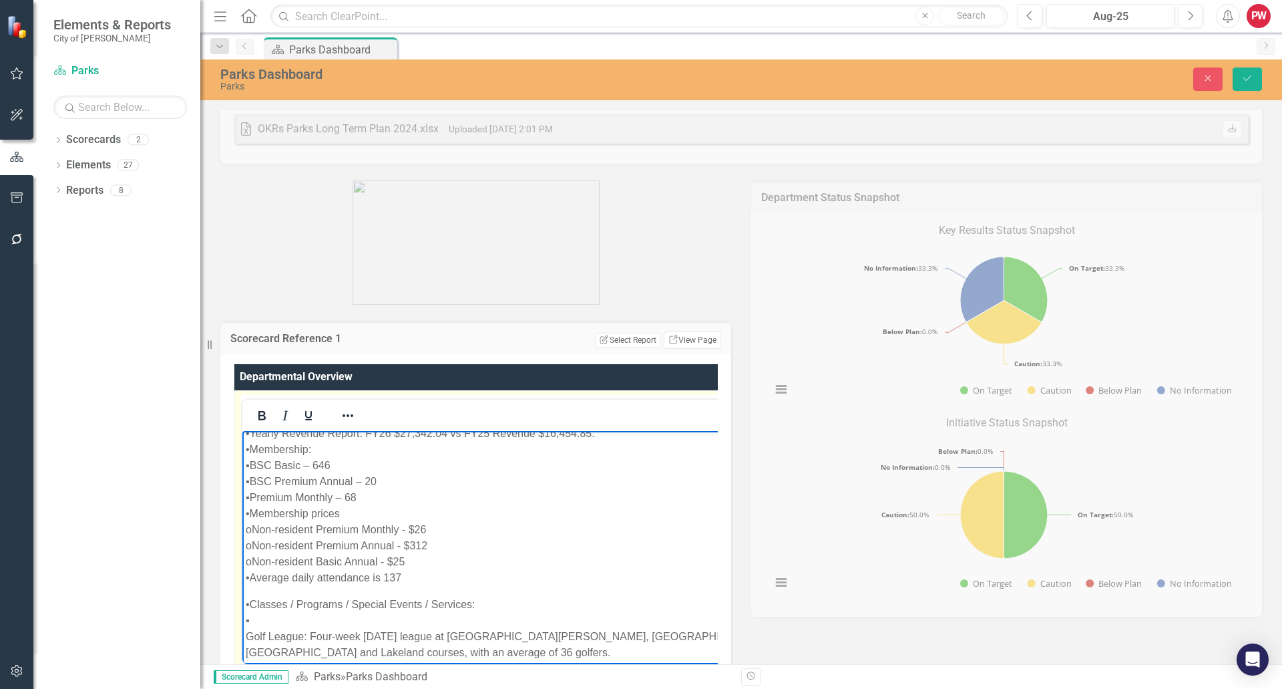
scroll to position [1531, 0]
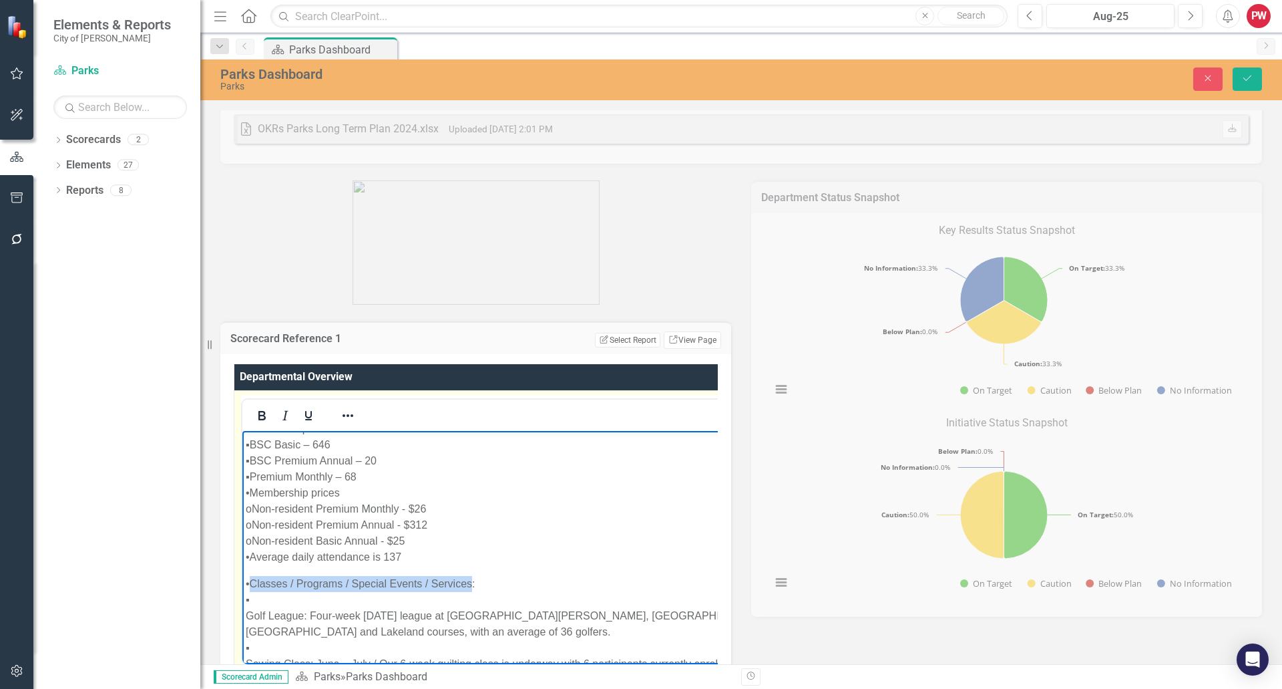
drag, startPoint x: 470, startPoint y: 582, endPoint x: 253, endPoint y: 574, distance: 217.2
click at [308, 410] on icon "Underline" at bounding box center [309, 415] width 16 height 16
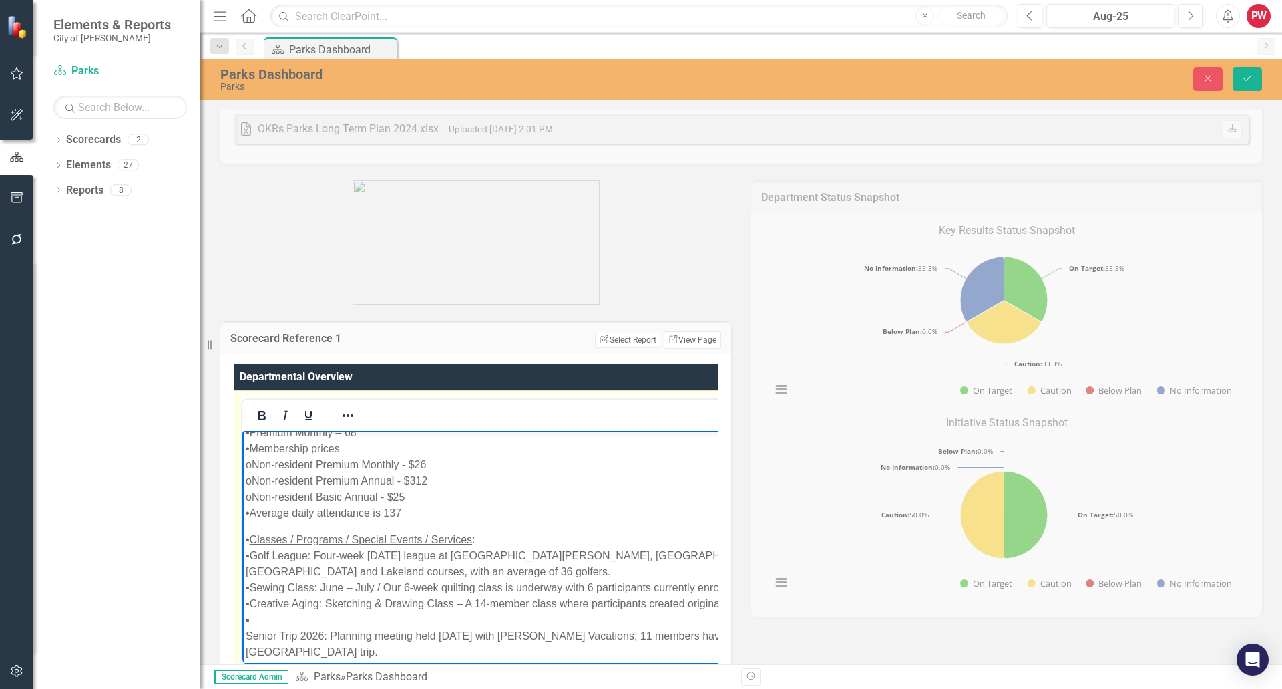
scroll to position [1598, 0]
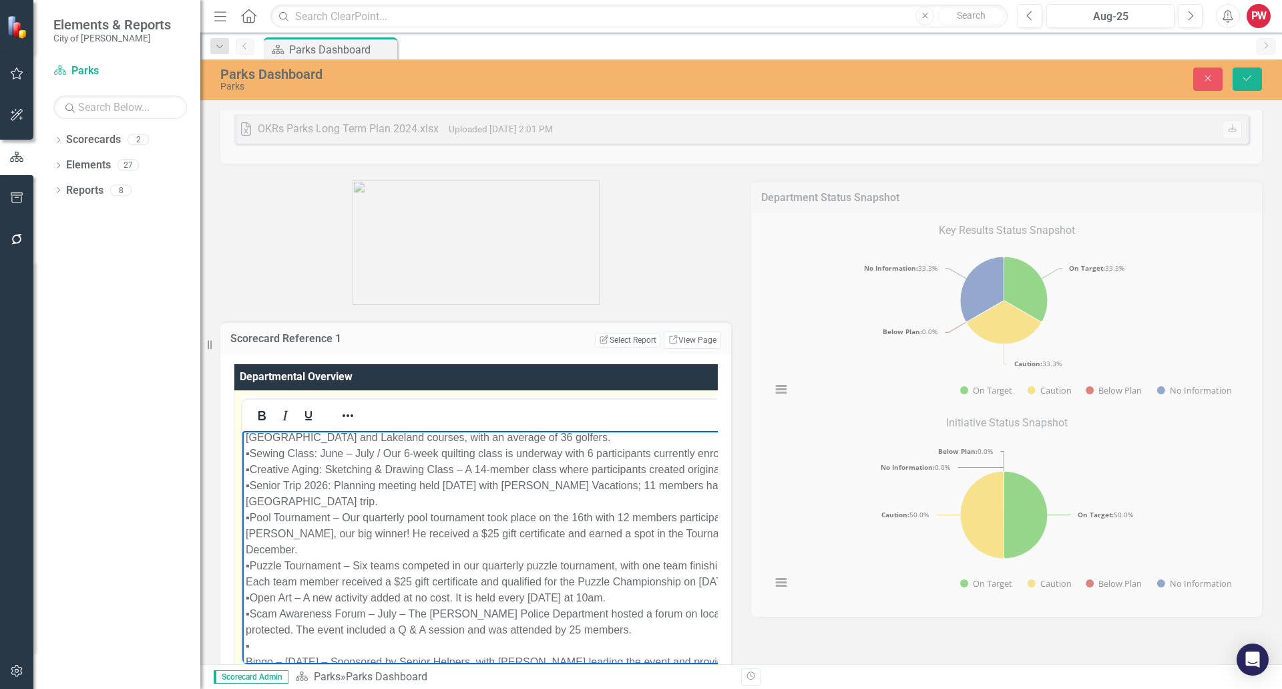
scroll to position [1731, 0]
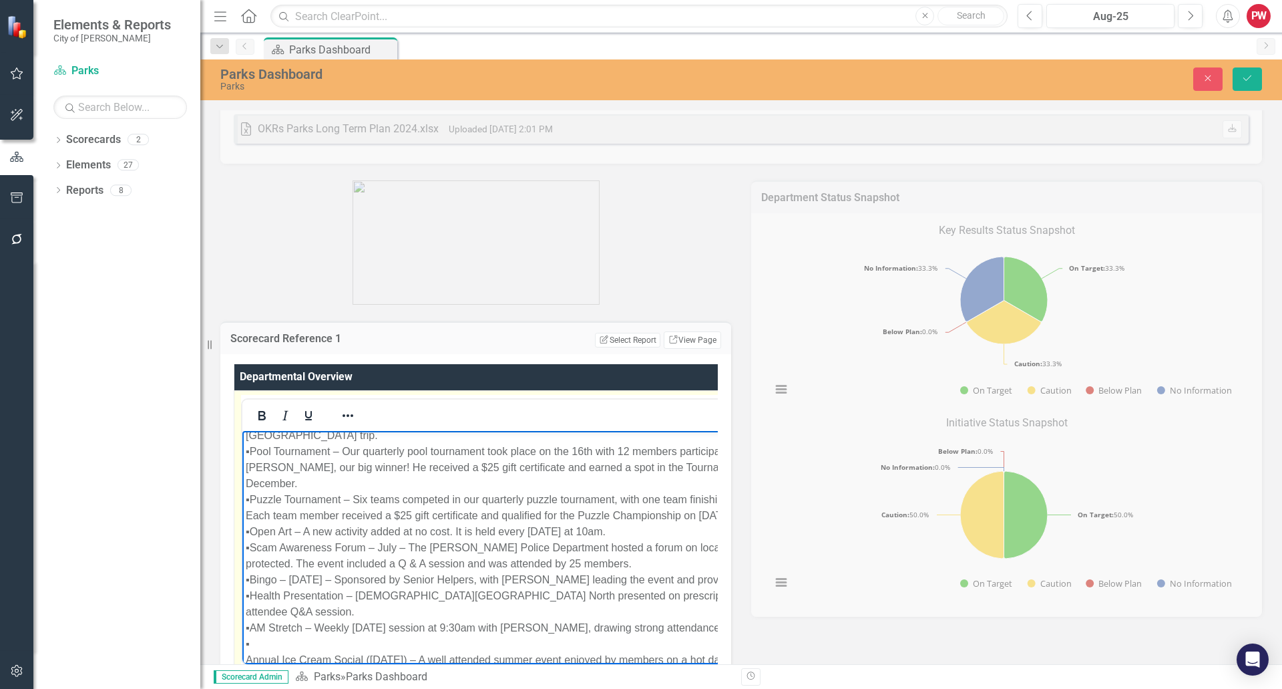
scroll to position [1798, 0]
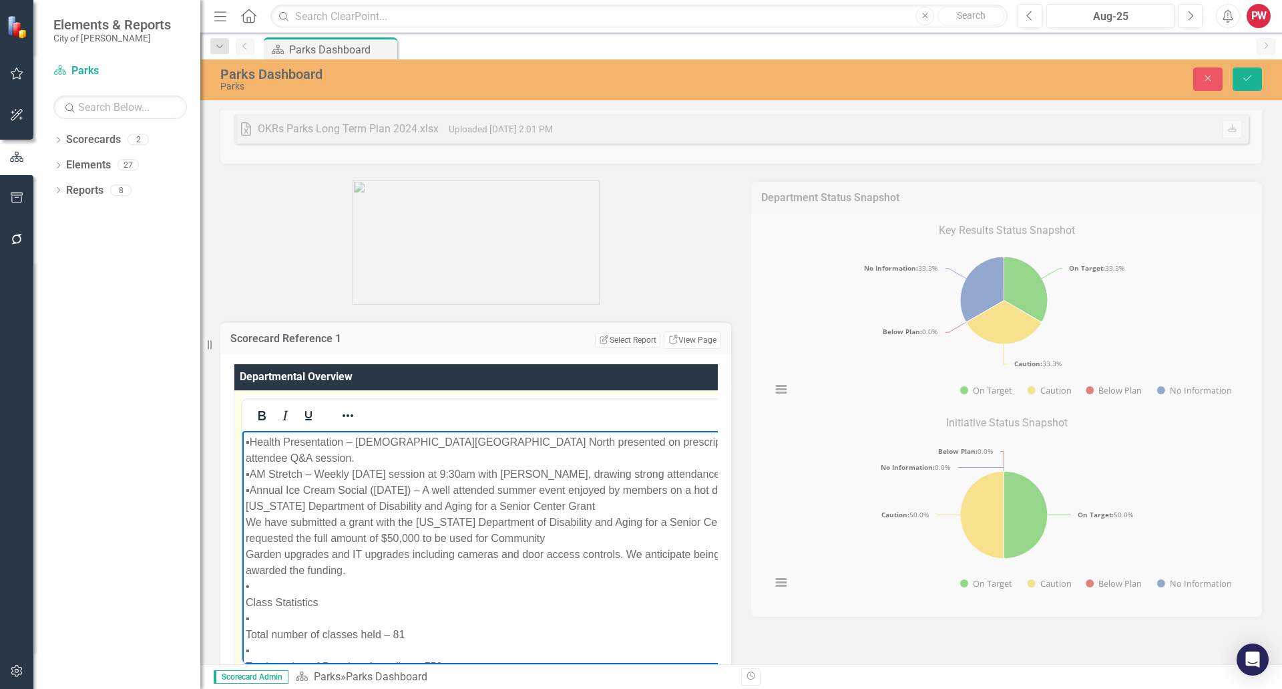
scroll to position [1931, 0]
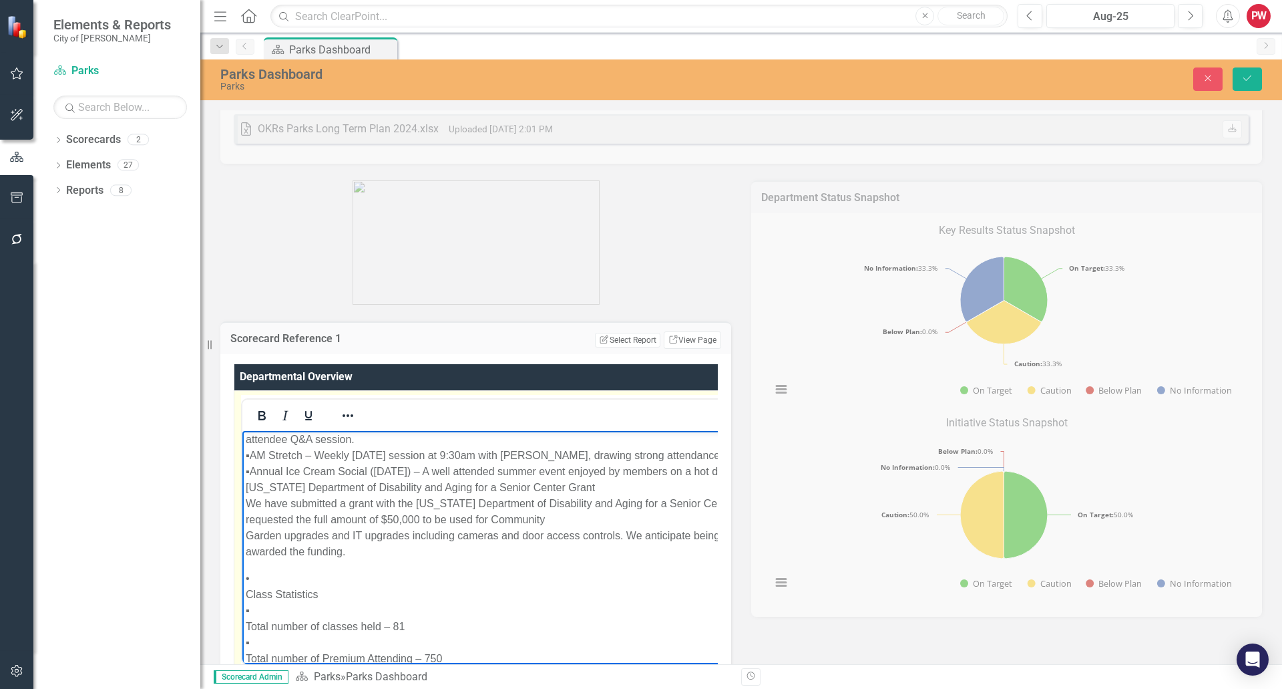
drag, startPoint x: 321, startPoint y: 558, endPoint x: 252, endPoint y: 566, distance: 69.3
click at [309, 419] on icon "Underline" at bounding box center [308, 415] width 7 height 9
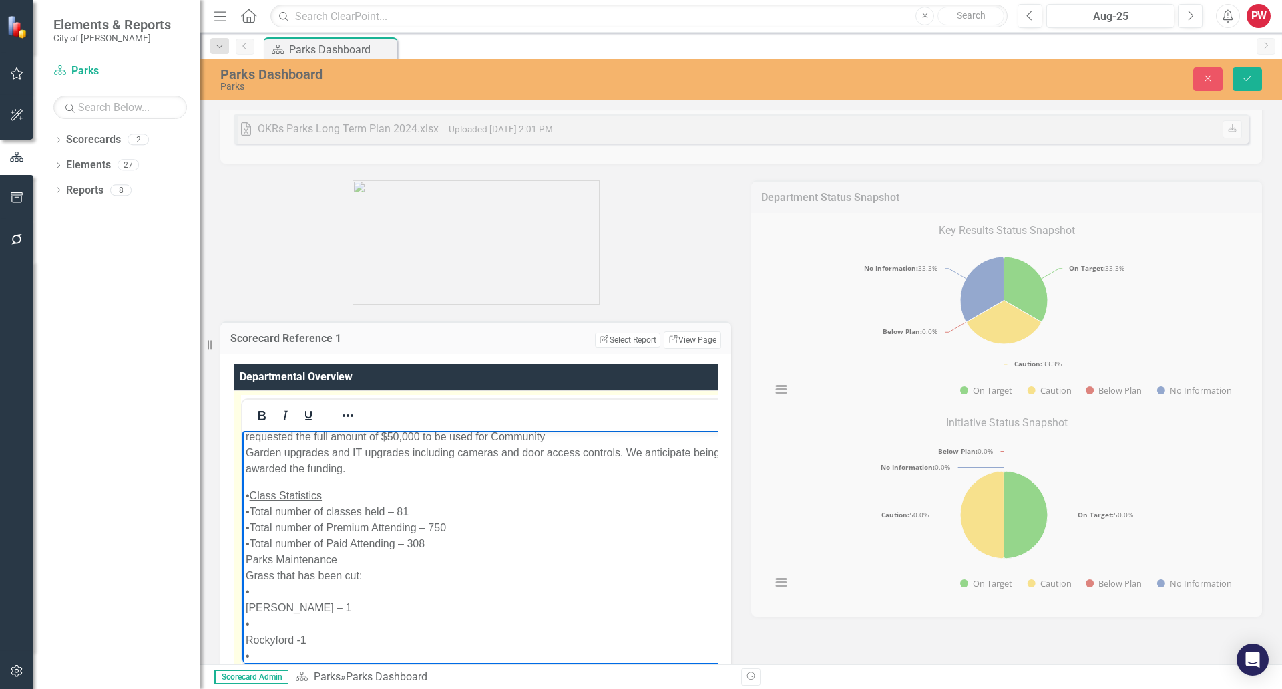
drag, startPoint x: 348, startPoint y: 567, endPoint x: 241, endPoint y: 571, distance: 106.9
click at [266, 416] on icon "Bold" at bounding box center [262, 415] width 16 height 16
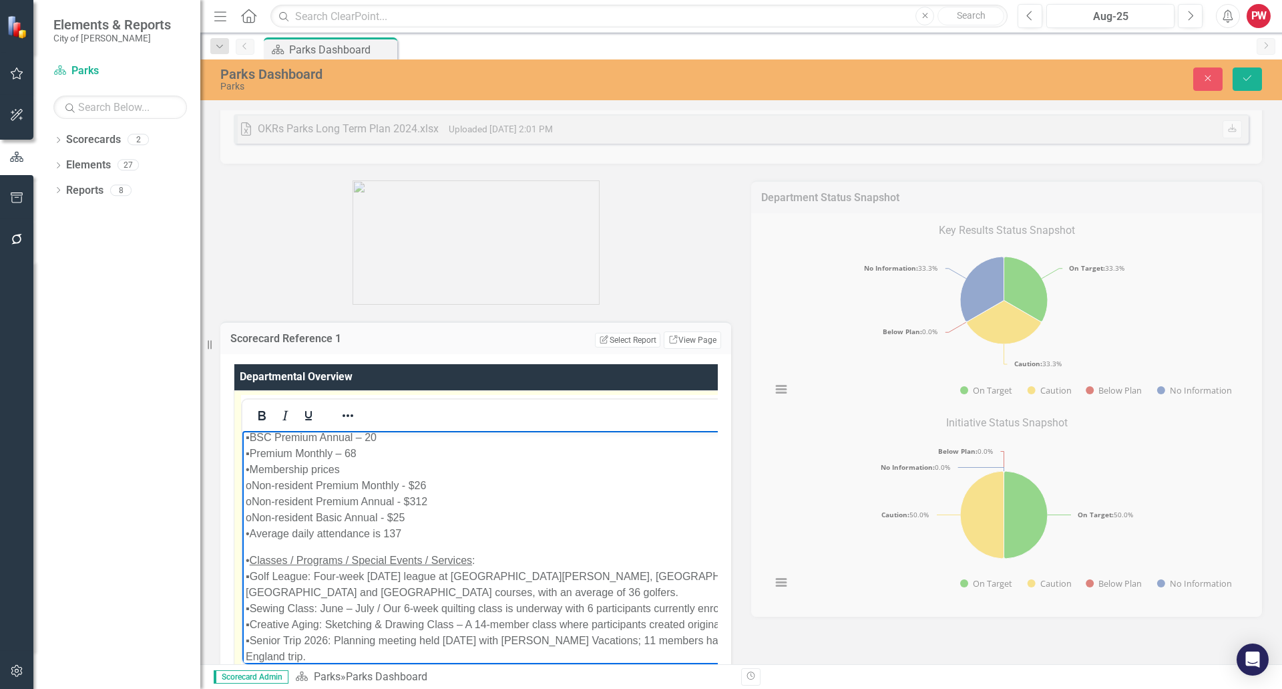
scroll to position [1464, 0]
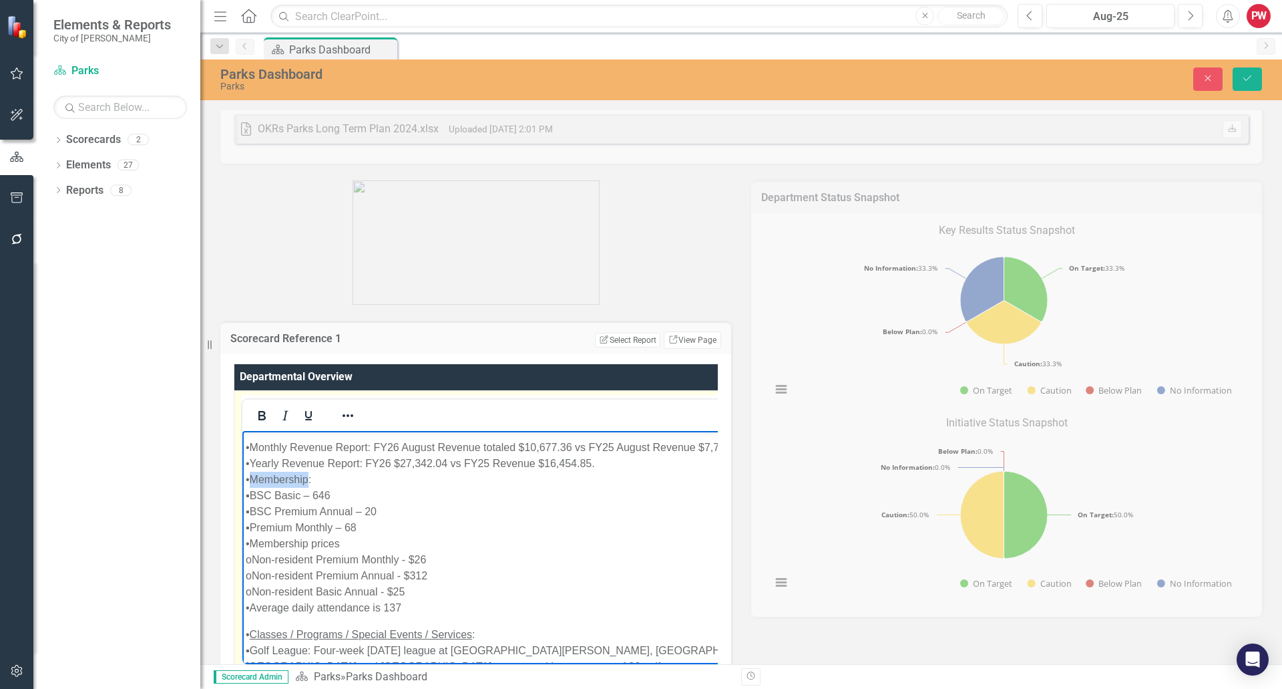
drag, startPoint x: 306, startPoint y: 498, endPoint x: 251, endPoint y: 498, distance: 54.8
click at [251, 498] on p "•Monthly Revenue Report: FY26 August Revenue totaled $10,677.36 vs FY25 August …" at bounding box center [567, 527] width 643 height 176
click at [307, 416] on icon "Underline" at bounding box center [308, 415] width 7 height 9
drag, startPoint x: 341, startPoint y: 498, endPoint x: 295, endPoint y: 495, distance: 46.2
click at [341, 497] on p "•Monthly Revenue Report: FY26 August Revenue totaled $10,677.36 vs FY25 August …" at bounding box center [568, 527] width 644 height 176
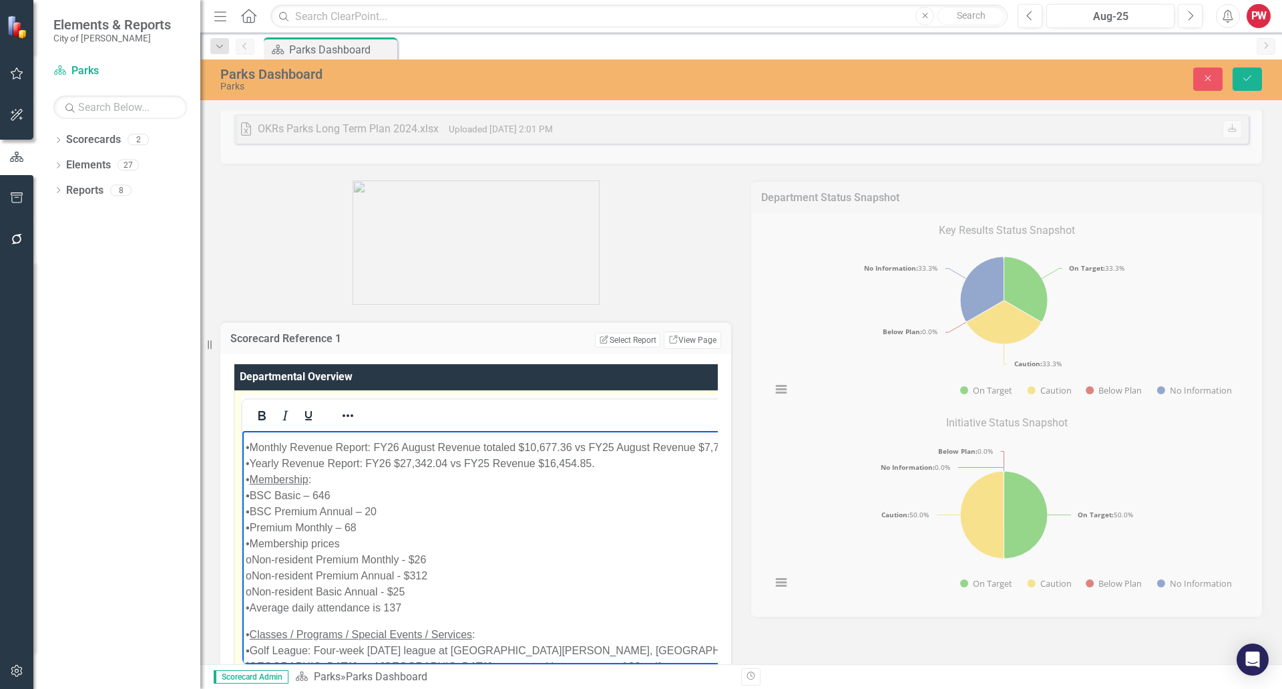
click at [603, 474] on p "•Monthly Revenue Report: FY26 August Revenue totaled $10,677.36 vs FY25 August …" at bounding box center [568, 527] width 644 height 176
click at [613, 471] on p "•Monthly Revenue Report: FY26 August Revenue totaled $10,677.36 vs FY25 August …" at bounding box center [568, 455] width 645 height 32
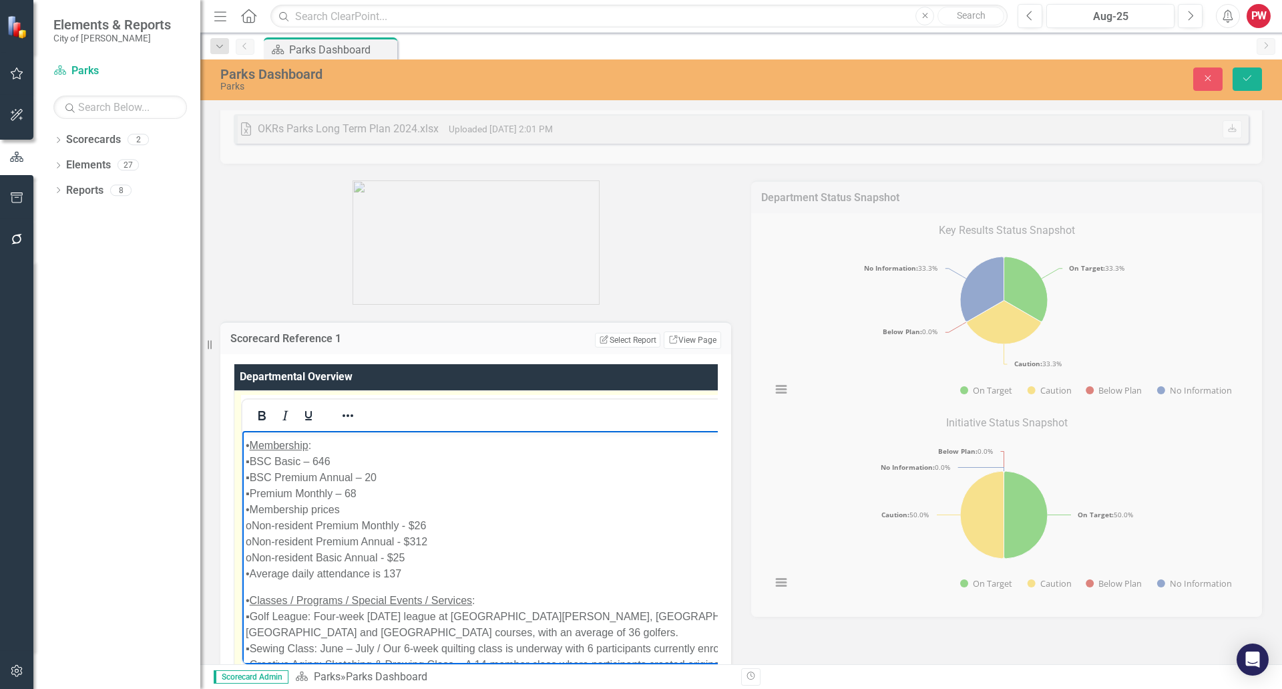
scroll to position [1531, 0]
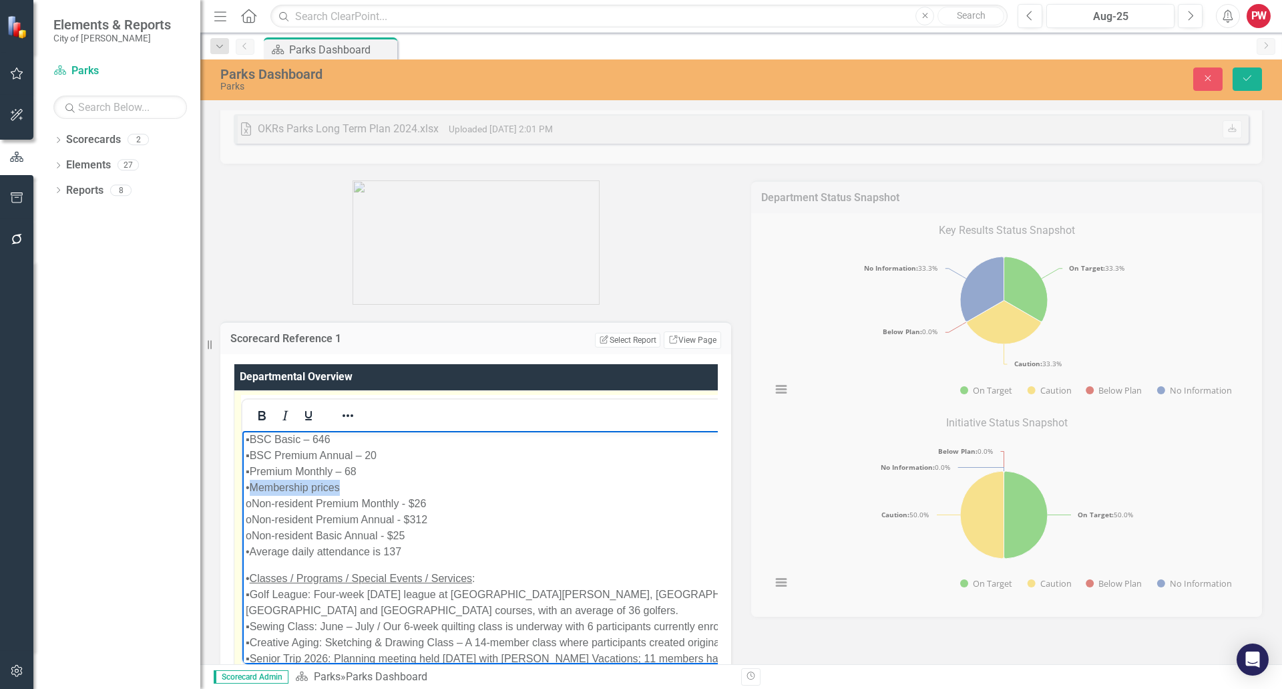
drag, startPoint x: 339, startPoint y: 502, endPoint x: 250, endPoint y: 506, distance: 88.3
click at [250, 506] on p "• Membership : ▪BSC Basic – 646 ▪BSC Premium Annual – 20 ▪Premium Monthly – 68 …" at bounding box center [569, 487] width 646 height 144
click at [307, 417] on icon "Underline" at bounding box center [308, 415] width 7 height 9
click at [381, 530] on p "• Membership : ▪BSC Basic – 646 ▪BSC Premium Annual – 20 ▪Premium Monthly – 68 …" at bounding box center [569, 487] width 647 height 144
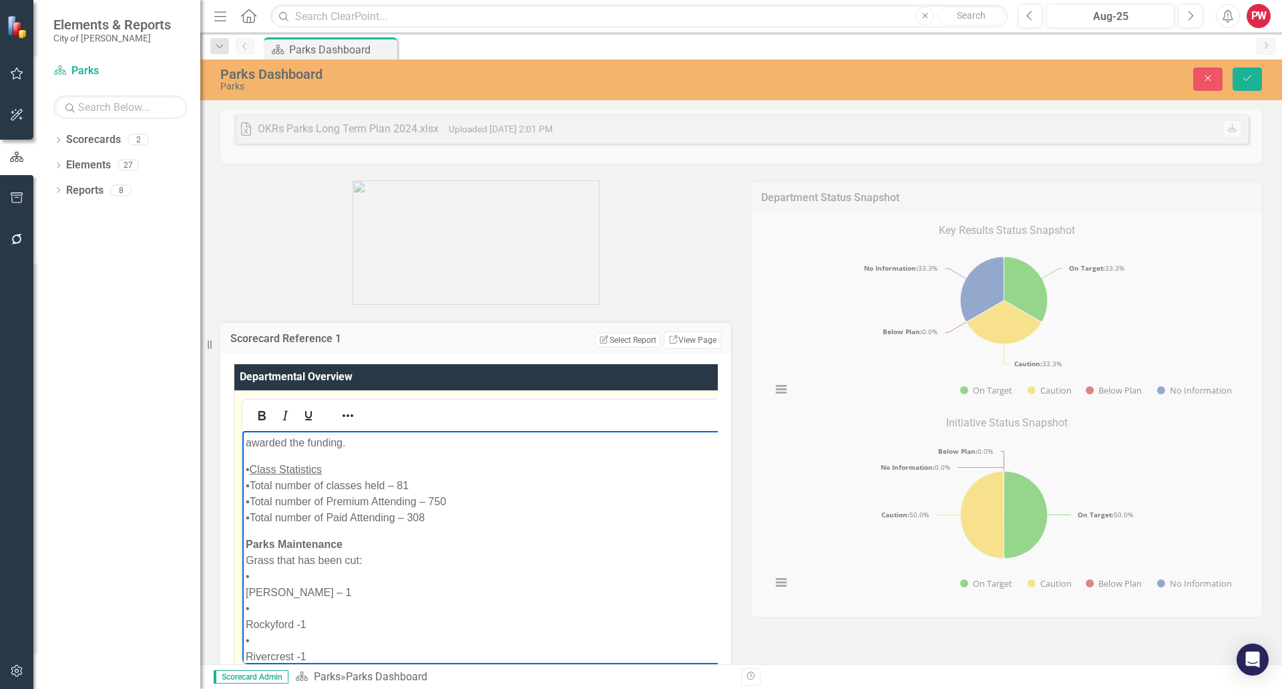
scroll to position [2065, 0]
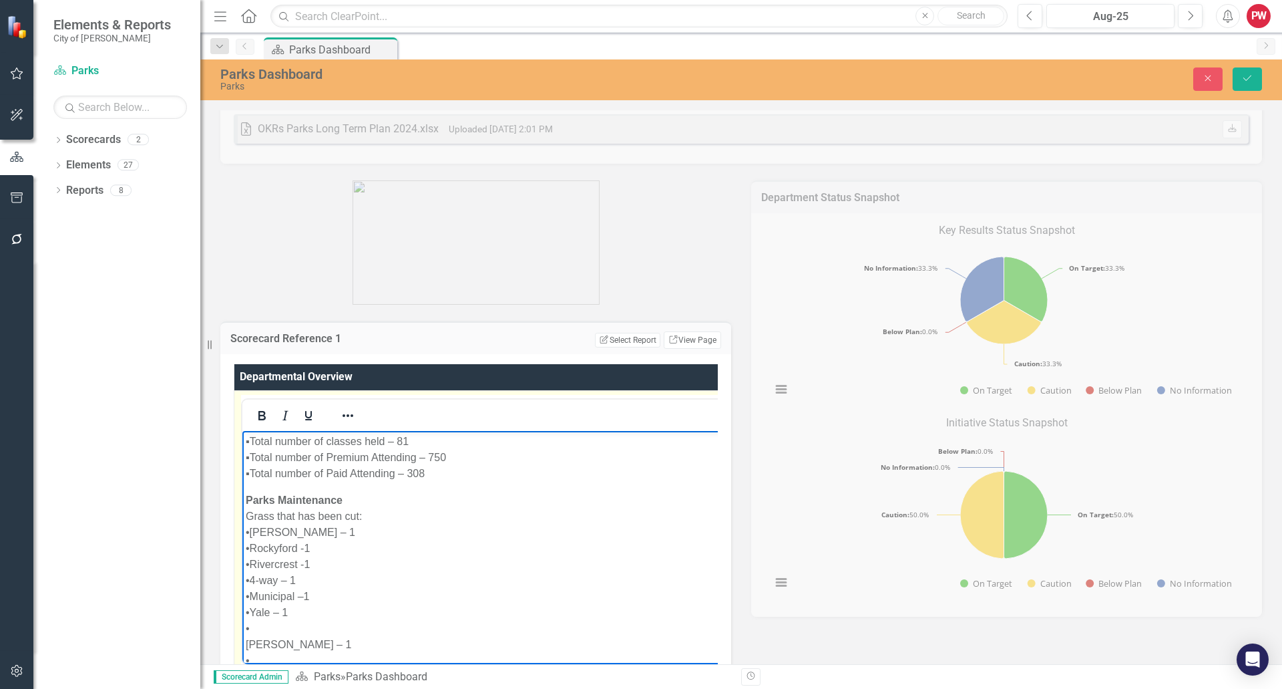
scroll to position [2100, 0]
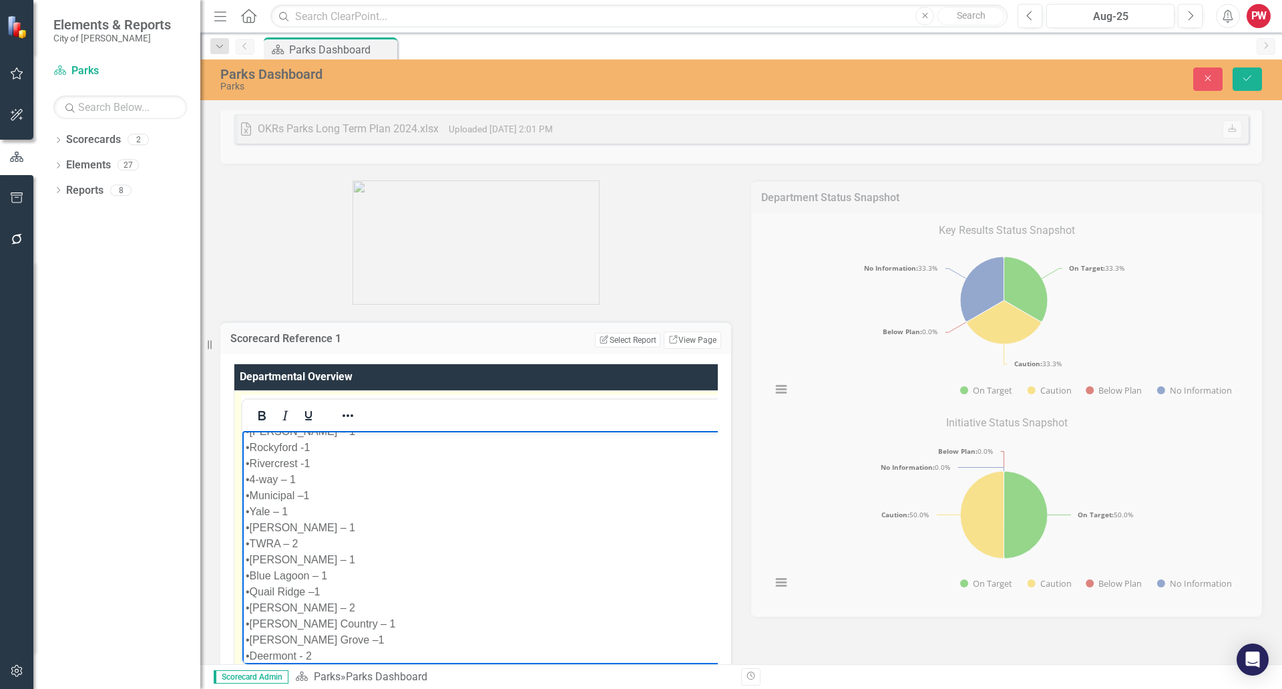
scroll to position [2300, 0]
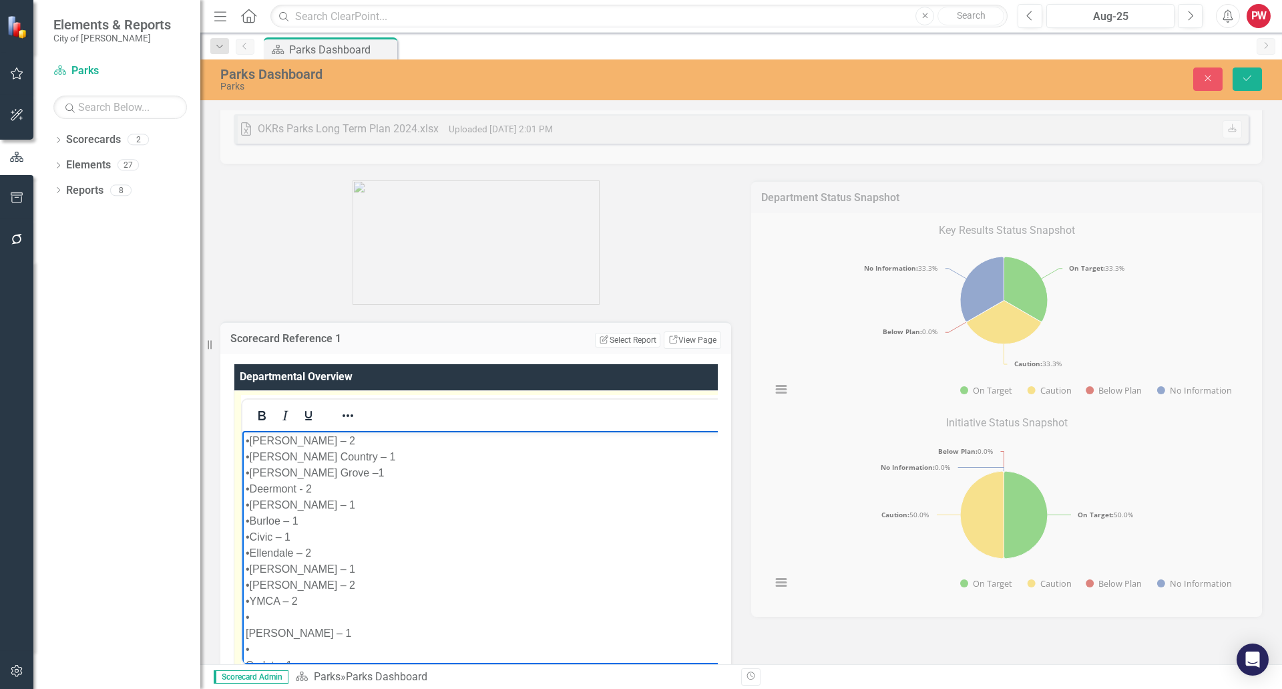
scroll to position [2367, 0]
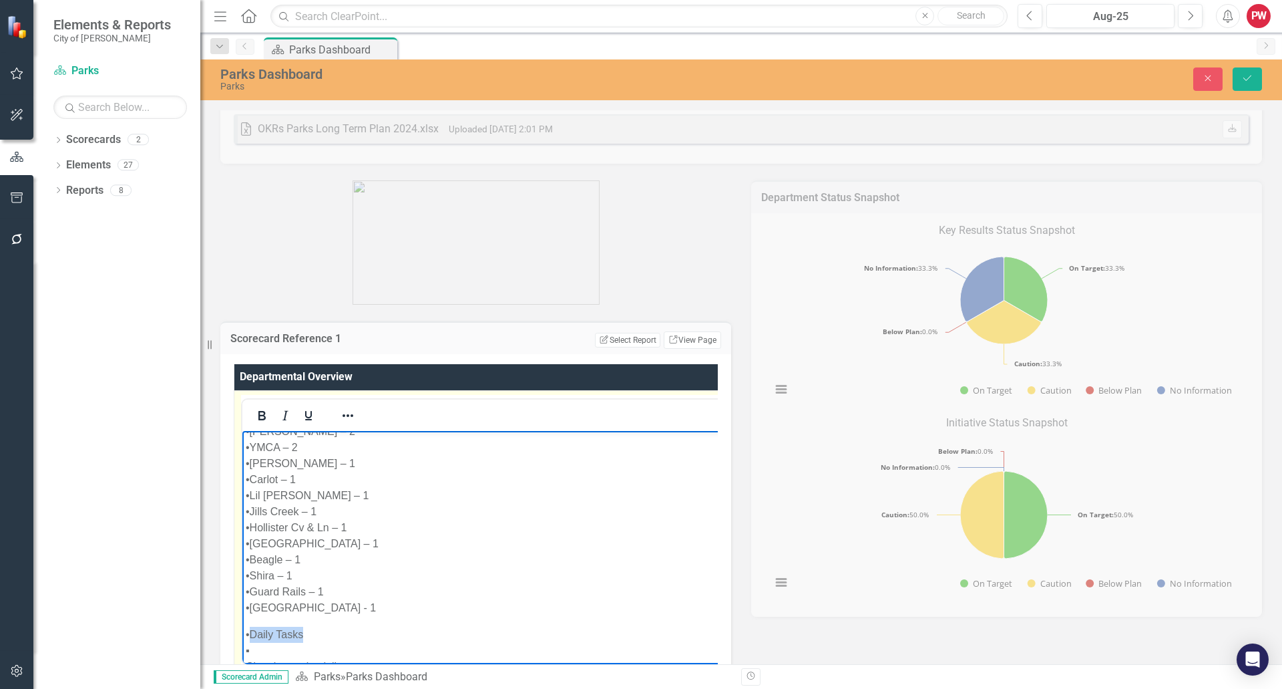
drag, startPoint x: 313, startPoint y: 604, endPoint x: 250, endPoint y: 602, distance: 63.5
click at [313, 410] on icon "Underline" at bounding box center [309, 415] width 16 height 16
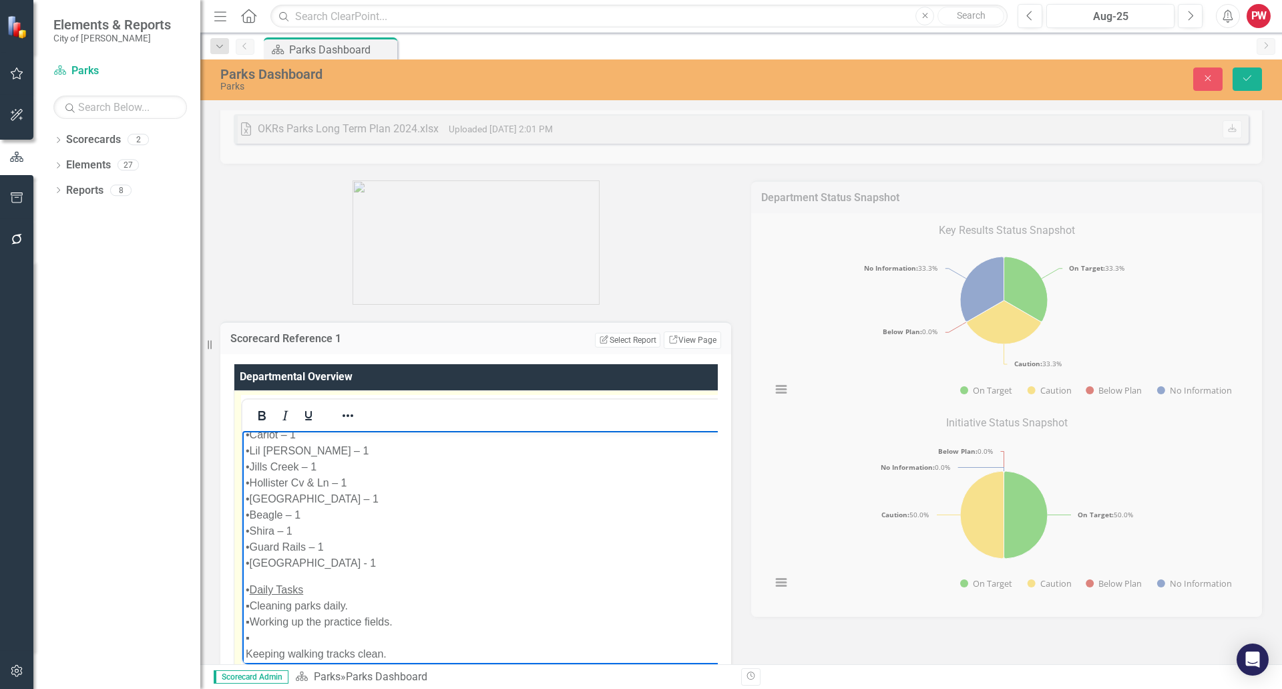
scroll to position [2567, 0]
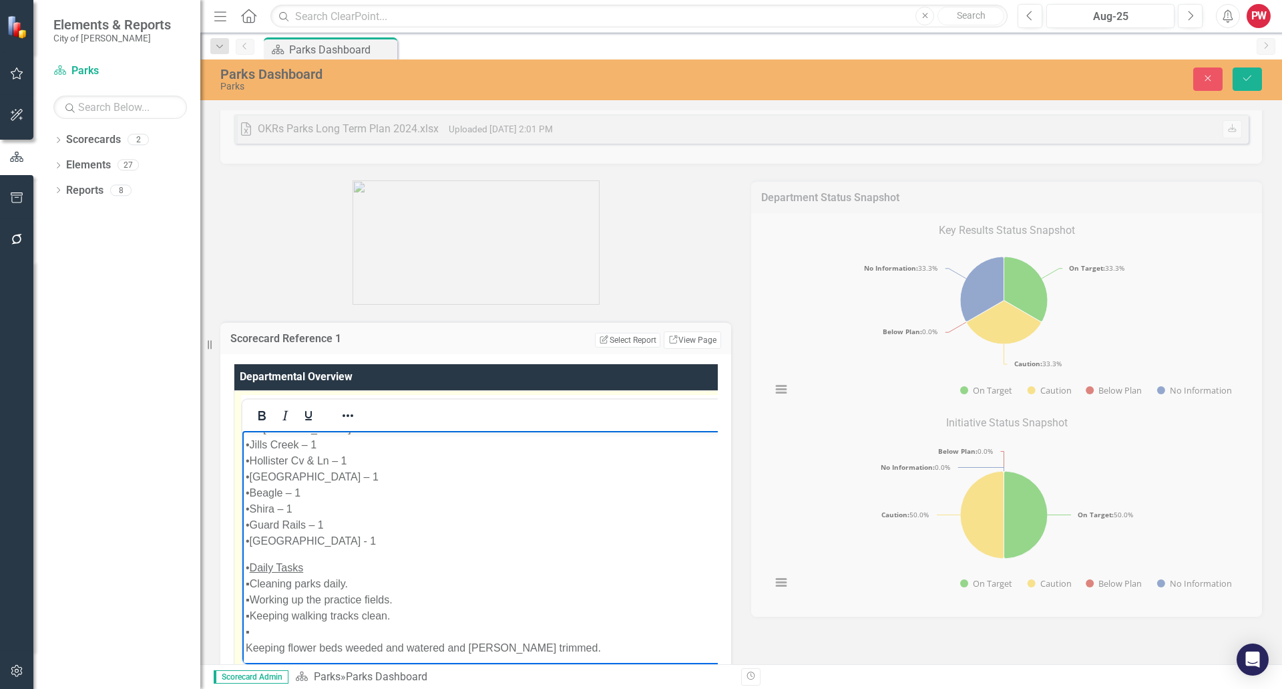
drag, startPoint x: 316, startPoint y: 640, endPoint x: 285, endPoint y: 528, distance: 115.9
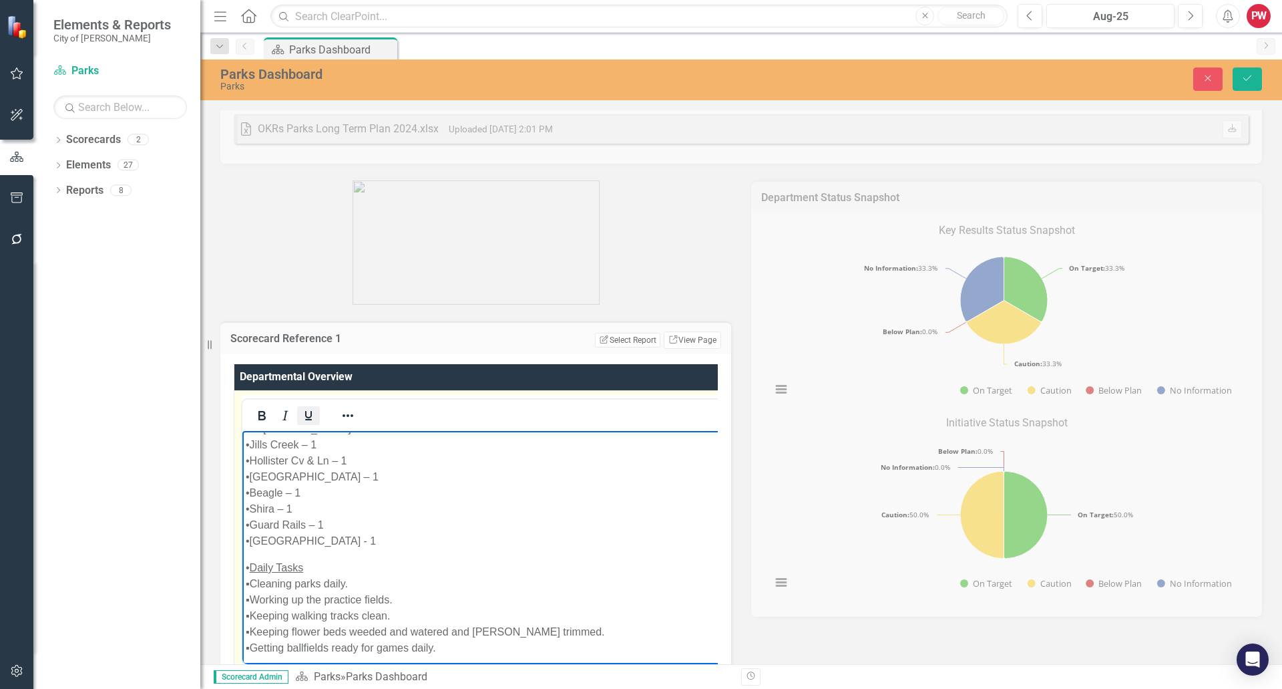
click at [307, 423] on icon "Underline" at bounding box center [309, 415] width 16 height 16
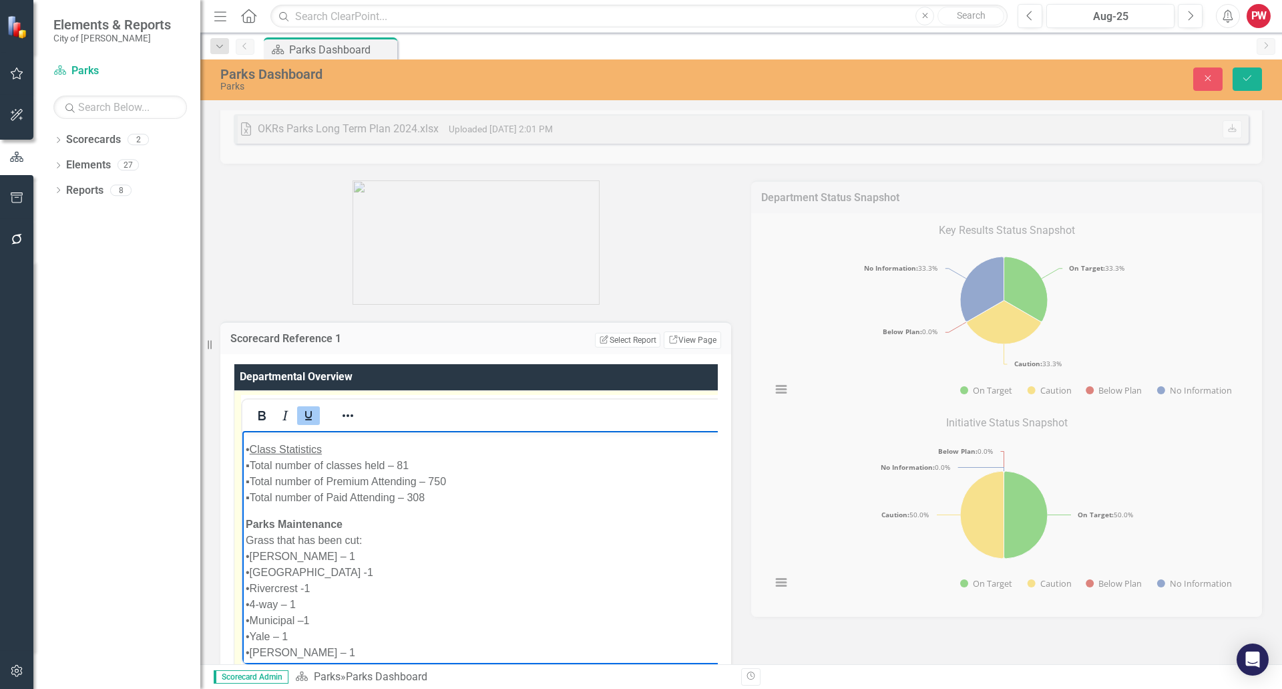
scroll to position [2033, 0]
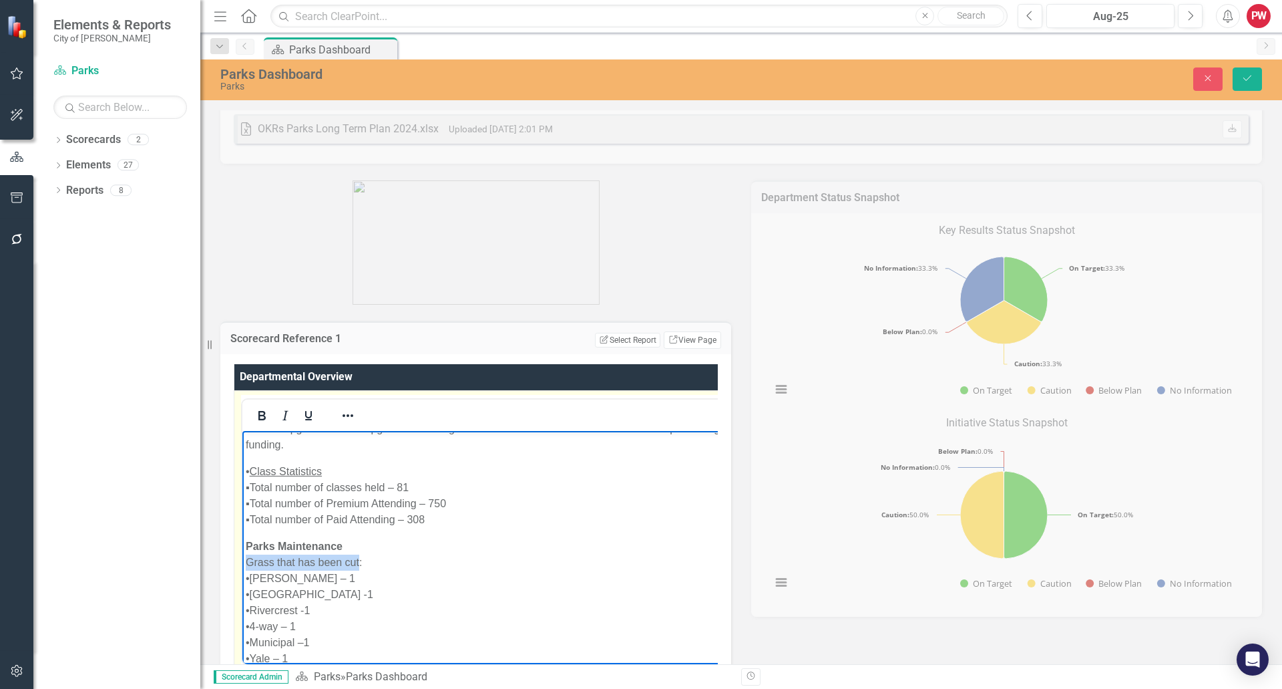
drag, startPoint x: 359, startPoint y: 530, endPoint x: 295, endPoint y: 453, distance: 99.6
click at [242, 524] on html "Parks and Recreation Monthly Report – [DATE] Athletics •Adult basketball finish…" at bounding box center [583, 476] width 682 height 4158
click at [303, 424] on button "Underline" at bounding box center [308, 415] width 23 height 19
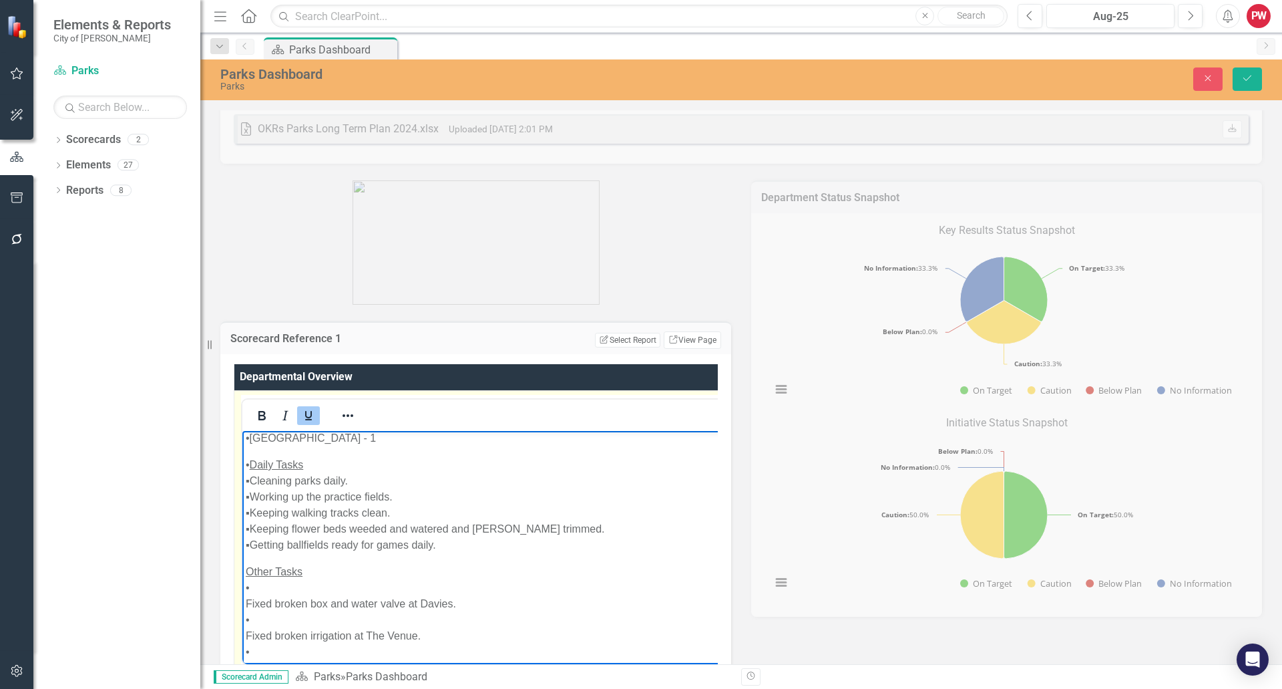
scroll to position [2701, 0]
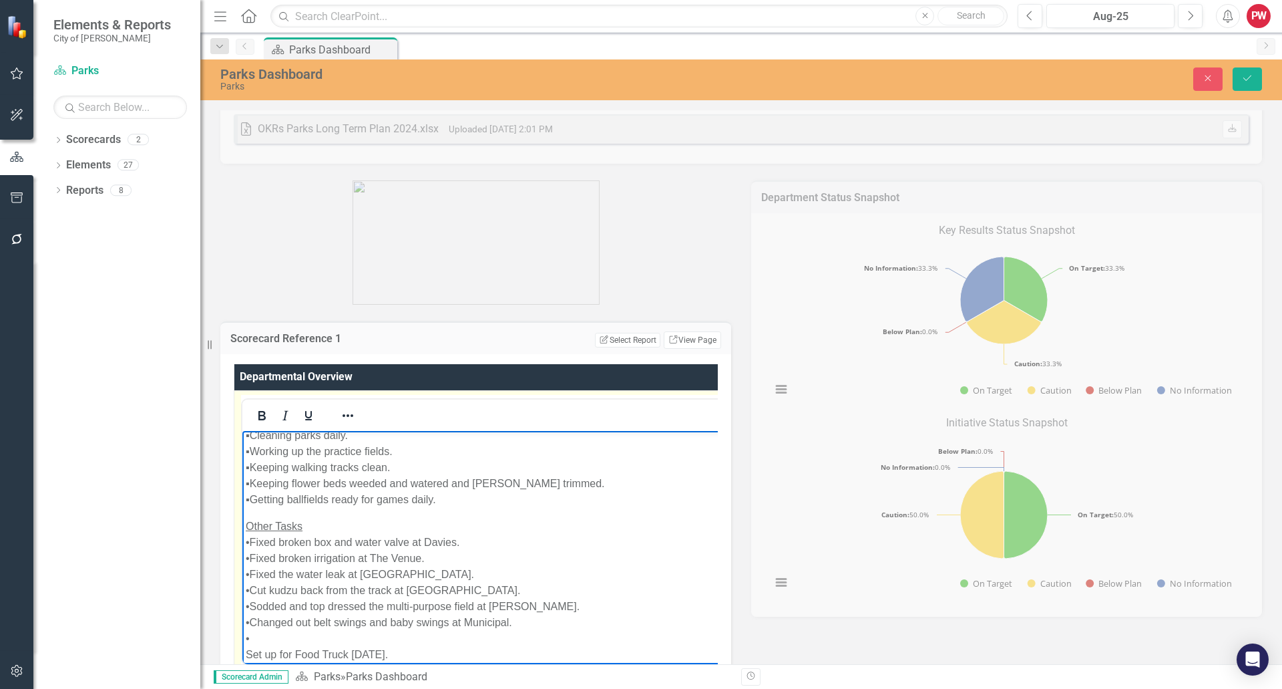
scroll to position [2768, 0]
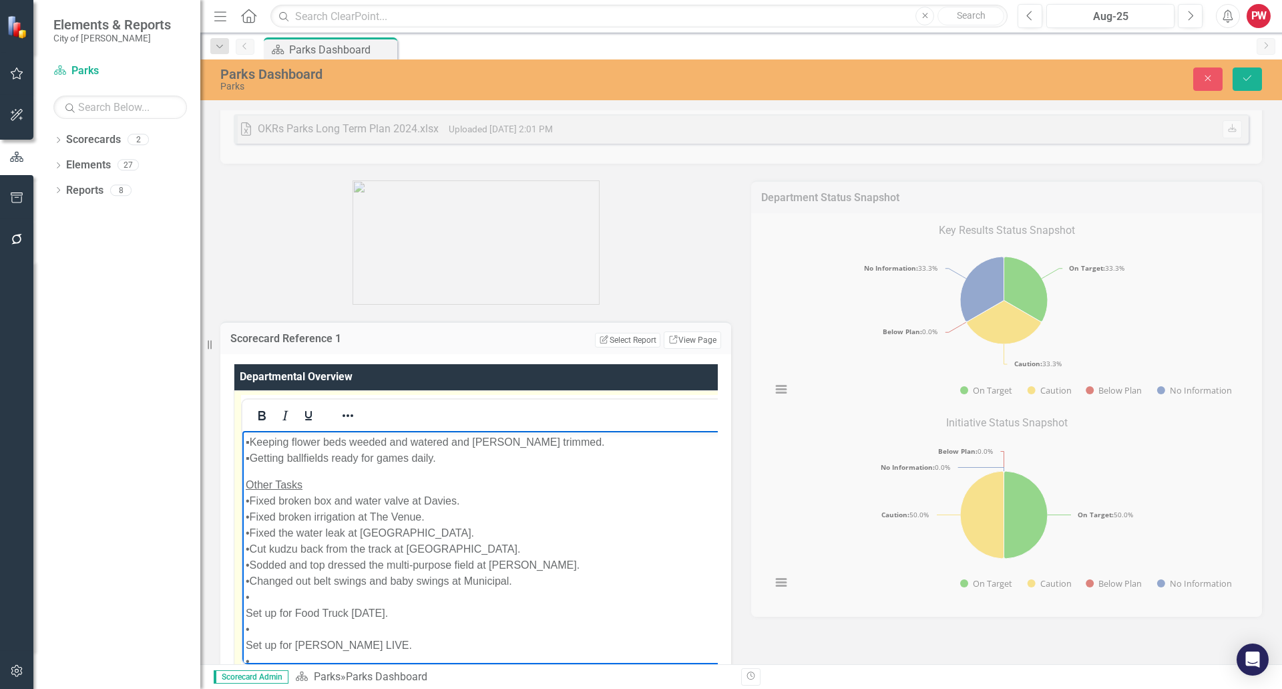
click at [262, 582] on p "Other Tasks • Fixed broken box and water valve at Davies. • Fixed broken irriga…" at bounding box center [587, 700] width 682 height 449
click at [264, 594] on p "Other Tasks • Fixed broken box and water valve at Davies. • Fixed broken irriga…" at bounding box center [587, 692] width 683 height 433
click at [260, 611] on p "Other Tasks • Fixed broken box and water valve at Davies. • Fixed broken irriga…" at bounding box center [587, 684] width 683 height 417
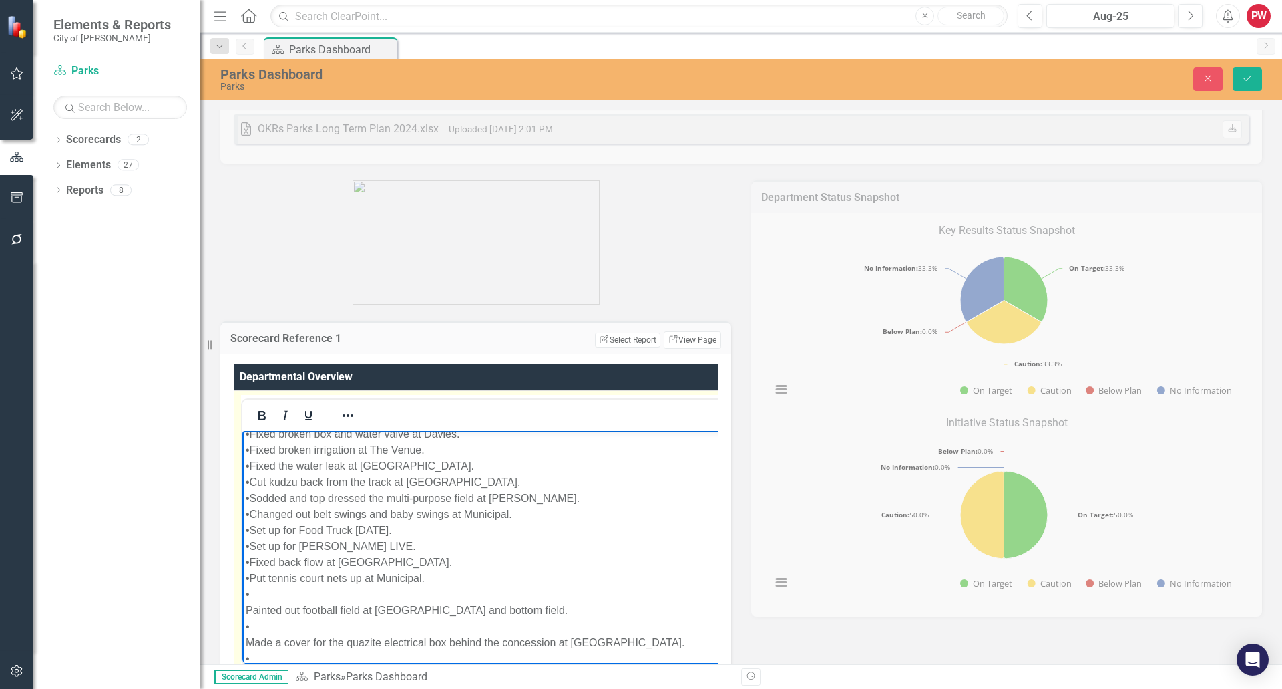
click at [262, 566] on p "Other Tasks • Fixed broken box and water valve at Davies. • Fixed broken irriga…" at bounding box center [588, 609] width 684 height 401
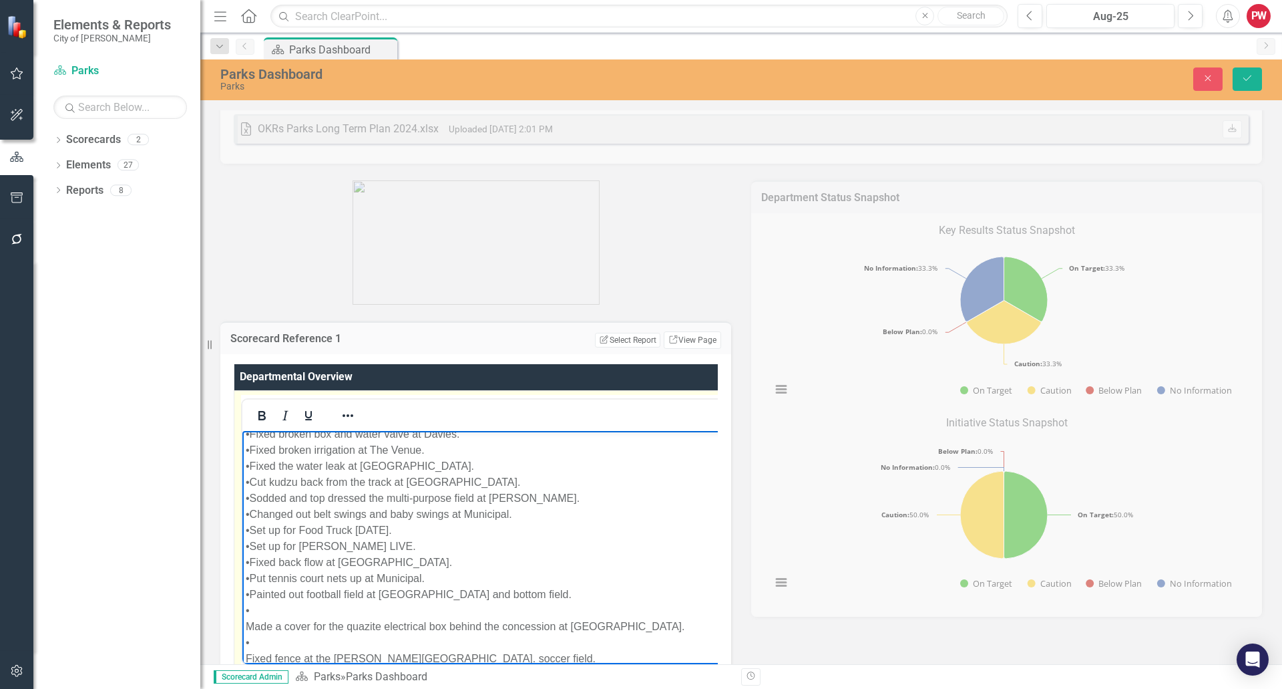
click at [262, 578] on p "Other Tasks • Fixed broken box and water valve at Davies. • Fixed broken irriga…" at bounding box center [588, 601] width 685 height 385
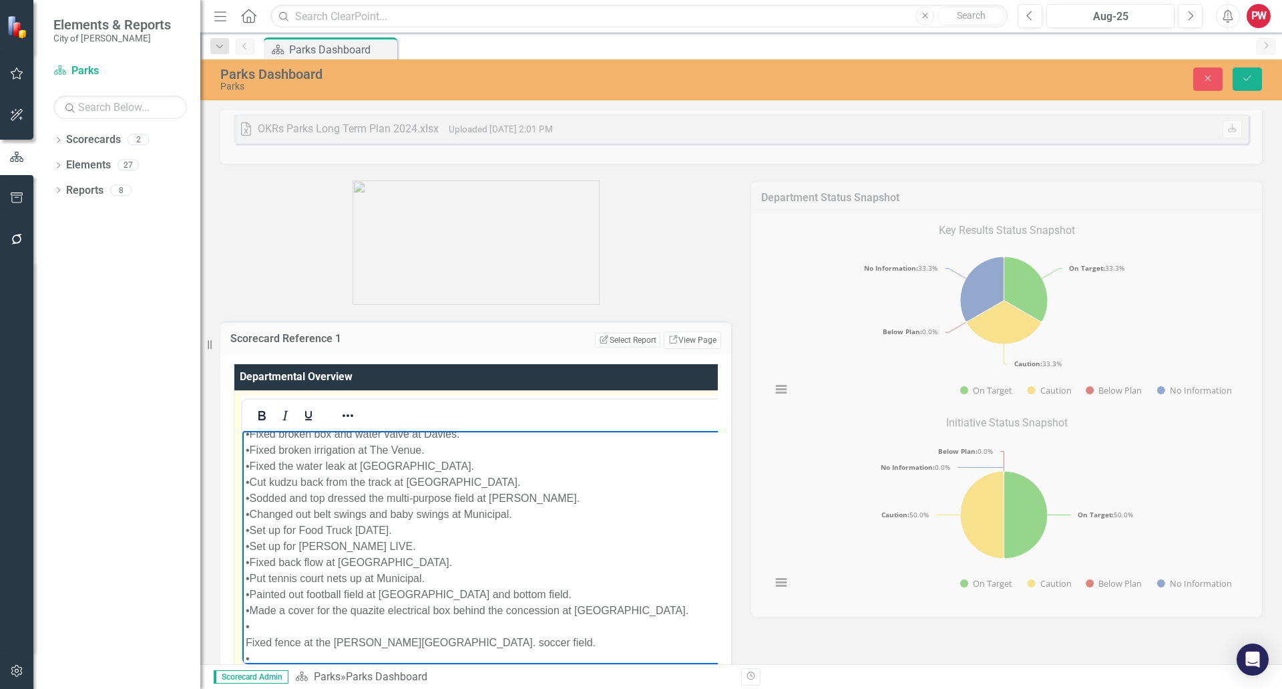
click at [262, 592] on p "Other Tasks • Fixed broken box and water valve at Davies. • Fixed broken irriga…" at bounding box center [588, 593] width 685 height 369
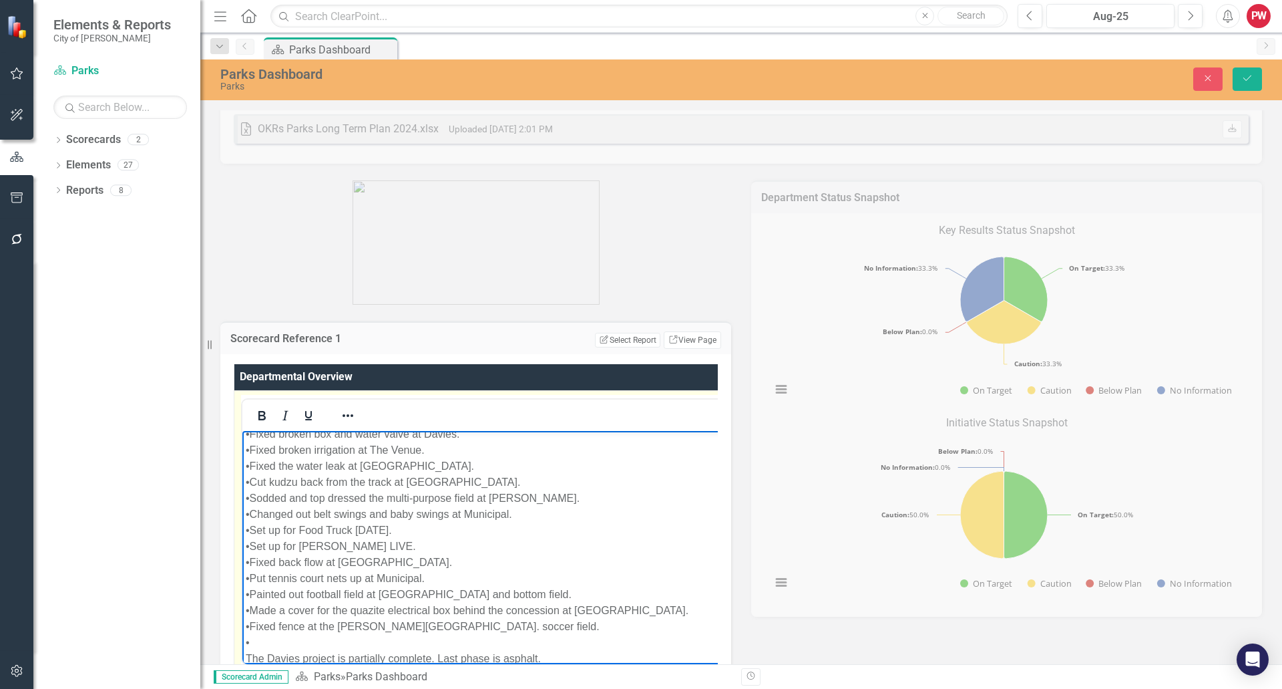
click at [256, 611] on p "Other Tasks • Fixed broken box and water valve at Davies. • Fixed broken irriga…" at bounding box center [589, 585] width 686 height 353
click at [256, 622] on p "Other Tasks • Fixed broken box and water valve at Davies. • Fixed broken irriga…" at bounding box center [589, 577] width 687 height 337
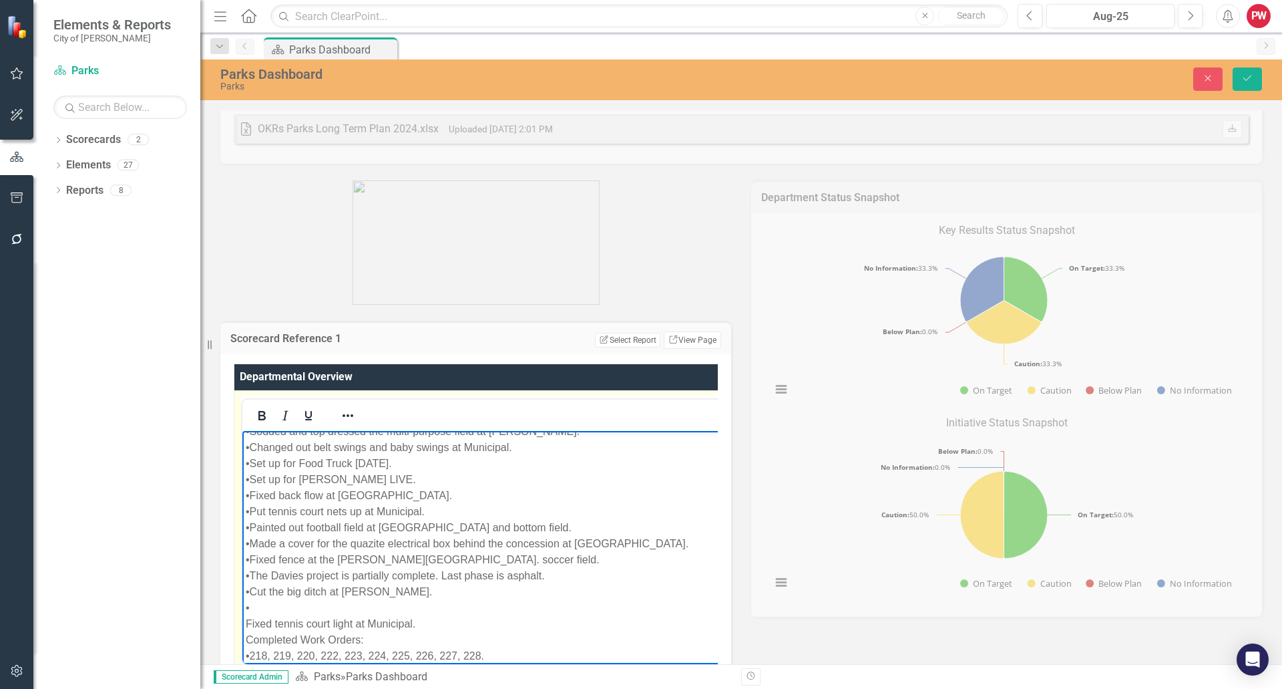
click at [260, 577] on p "Other Tasks • Fixed broken box and water valve at Davies. • Fixed broken irriga…" at bounding box center [589, 503] width 687 height 321
drag, startPoint x: 249, startPoint y: 592, endPoint x: 362, endPoint y: 595, distance: 112.9
click at [362, 595] on p "Other Tasks • Fixed broken box and water valve at Davies. • Fixed broken irriga…" at bounding box center [590, 495] width 688 height 305
click at [314, 418] on icon "Underline" at bounding box center [309, 415] width 16 height 16
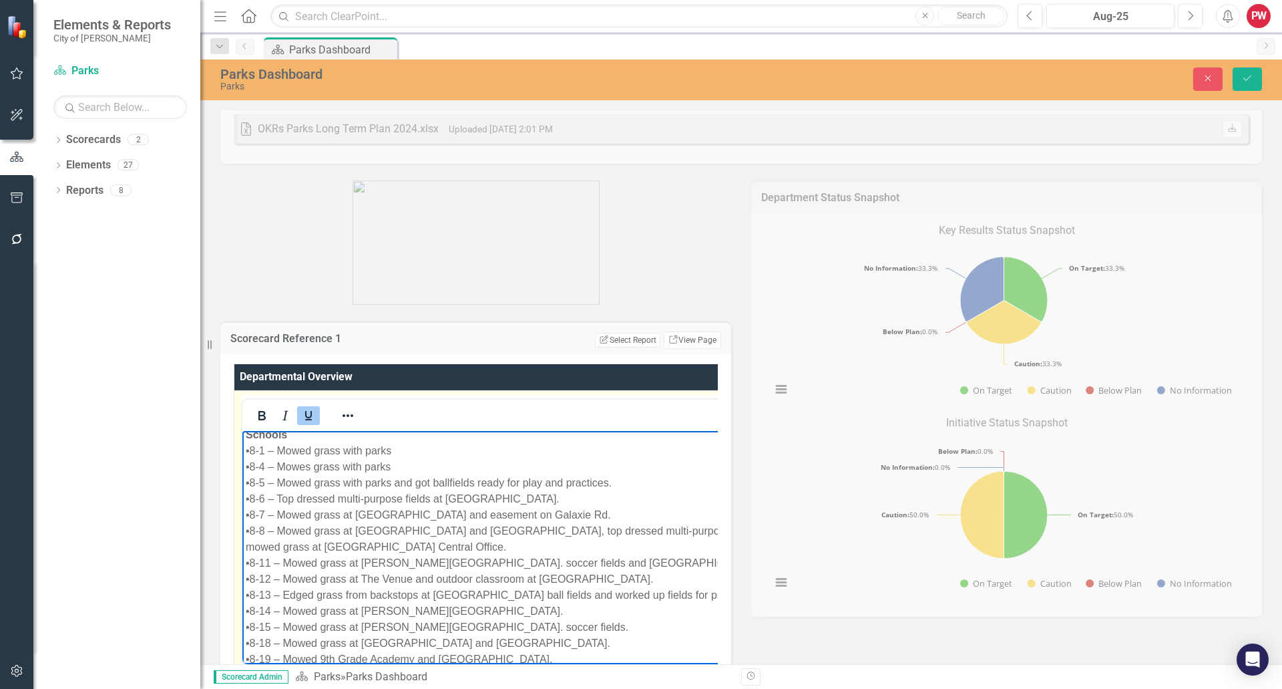
scroll to position [3102, 0]
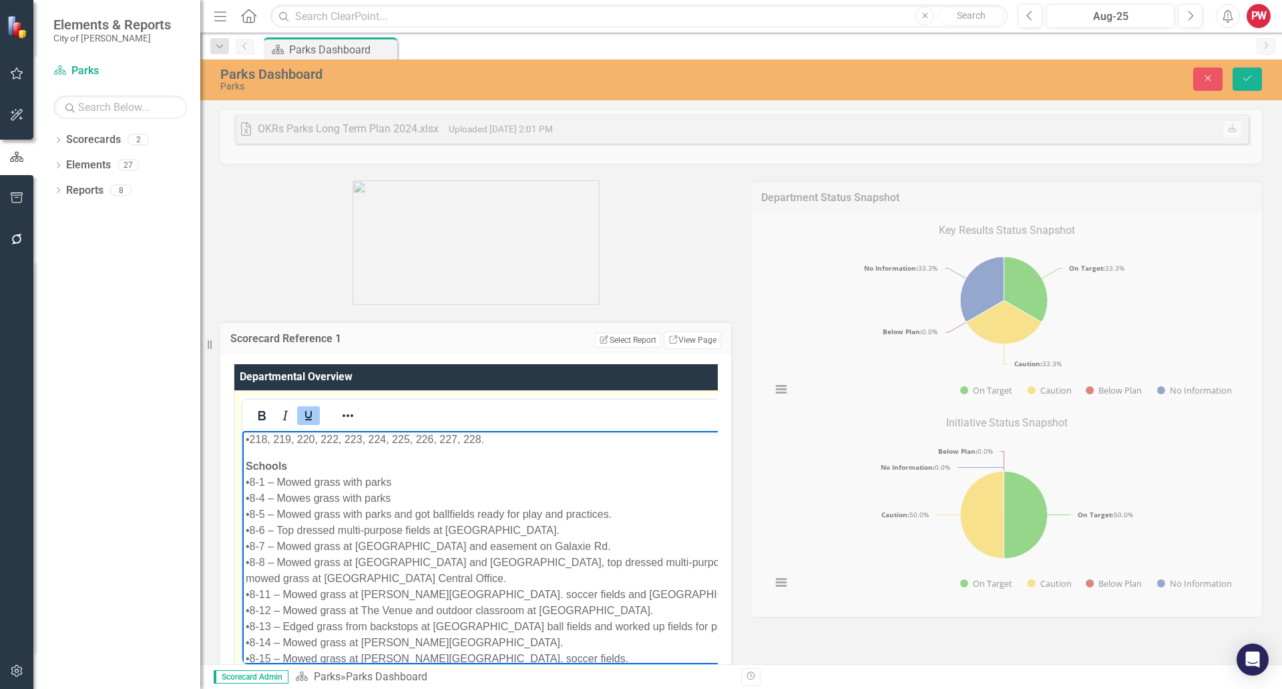
click at [304, 464] on p "Schools • 8-1 – Mowed grass with parks • 8-4 – Mowes grass with parks • 8-5 – M…" at bounding box center [590, 649] width 689 height 385
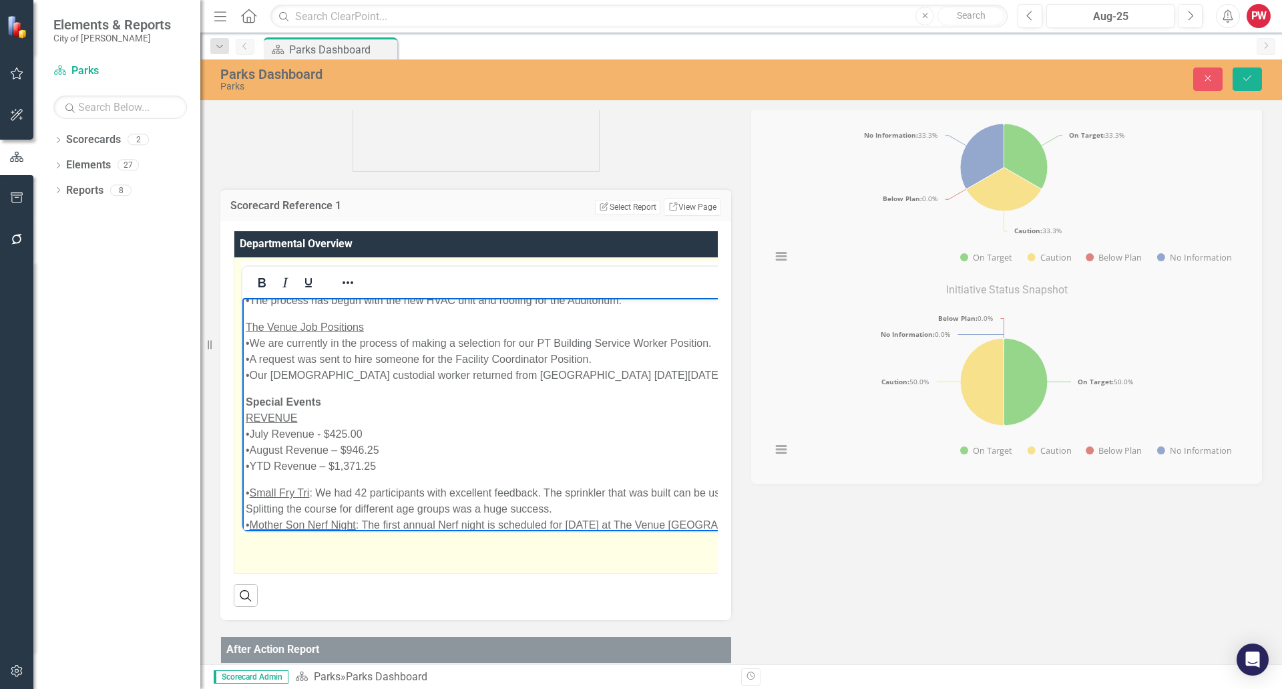
scroll to position [208, 0]
click at [344, 393] on p "Special Events REVENUE •July Revenue - $425.00 •August Revenue – $946.25 •YTD R…" at bounding box center [591, 433] width 690 height 80
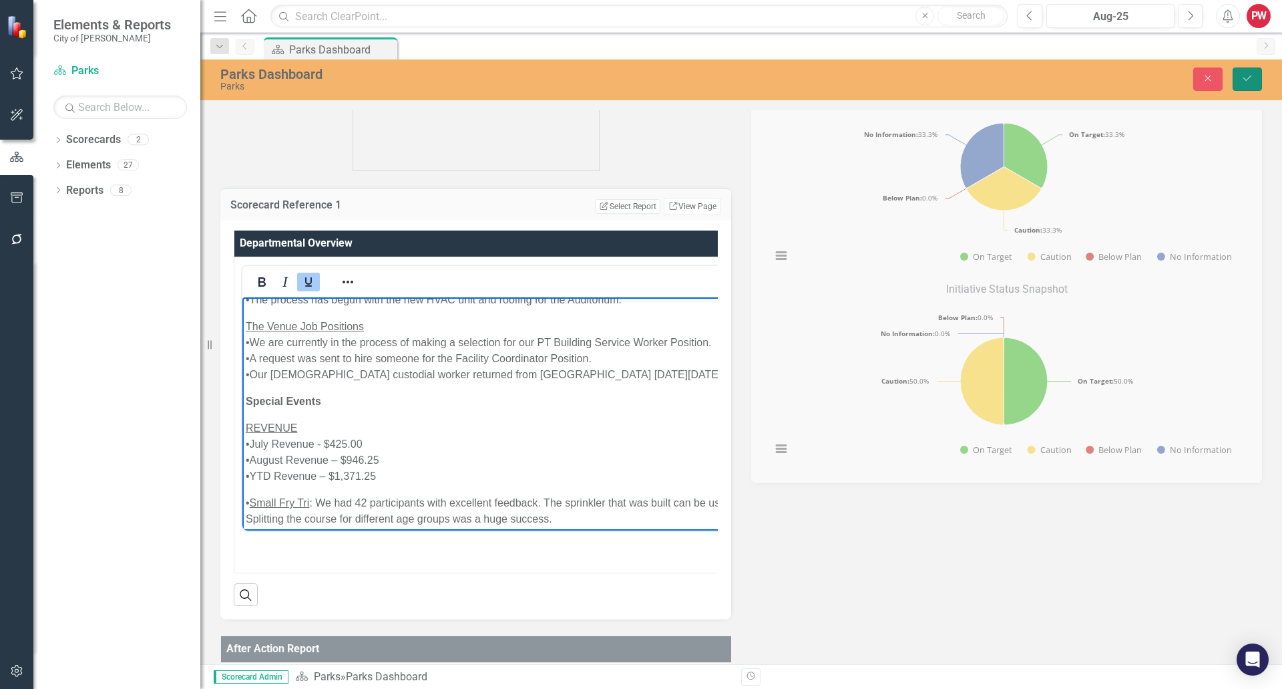
click at [1244, 73] on icon "Save" at bounding box center [1248, 77] width 12 height 9
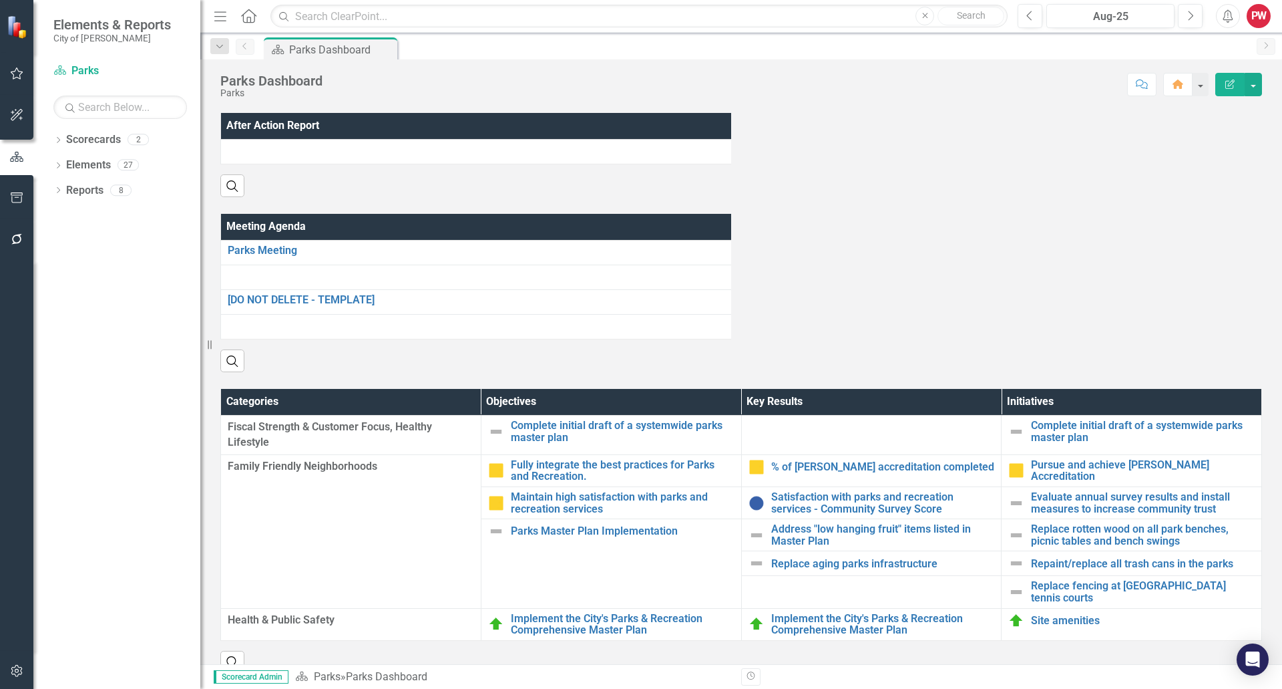
scroll to position [1002, 0]
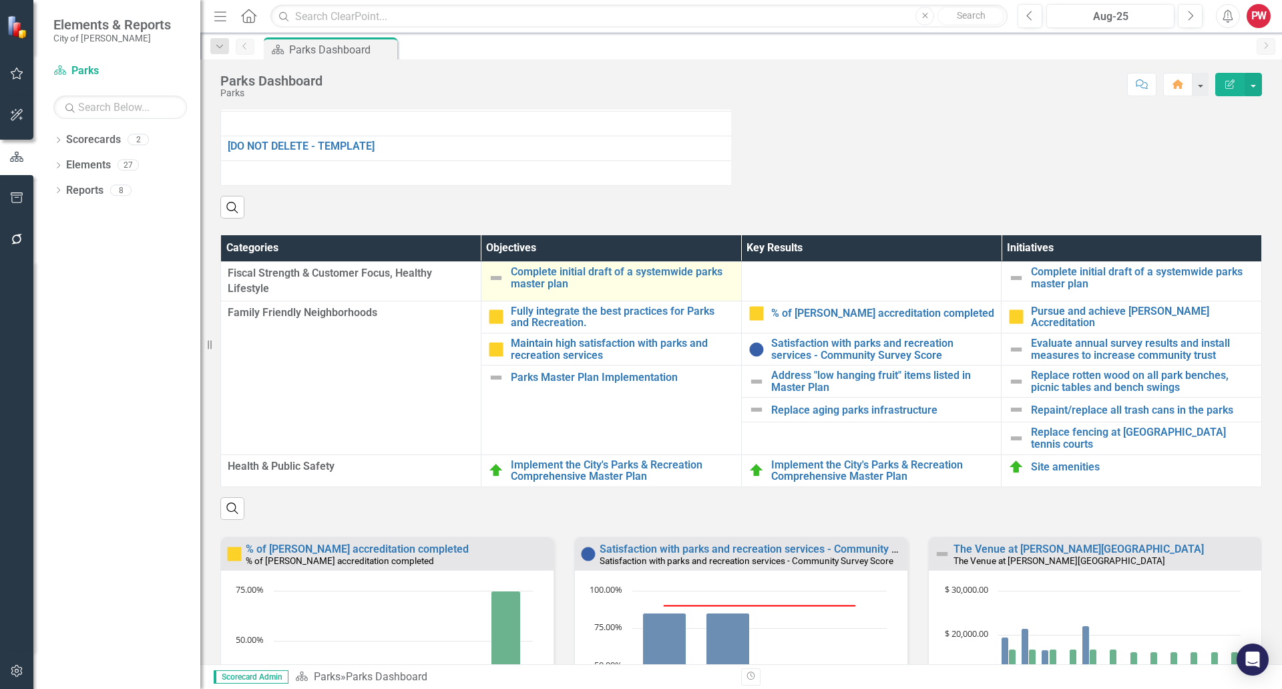
click at [492, 286] on img at bounding box center [496, 278] width 16 height 16
click at [494, 286] on img at bounding box center [496, 278] width 16 height 16
click at [498, 286] on img at bounding box center [496, 278] width 16 height 16
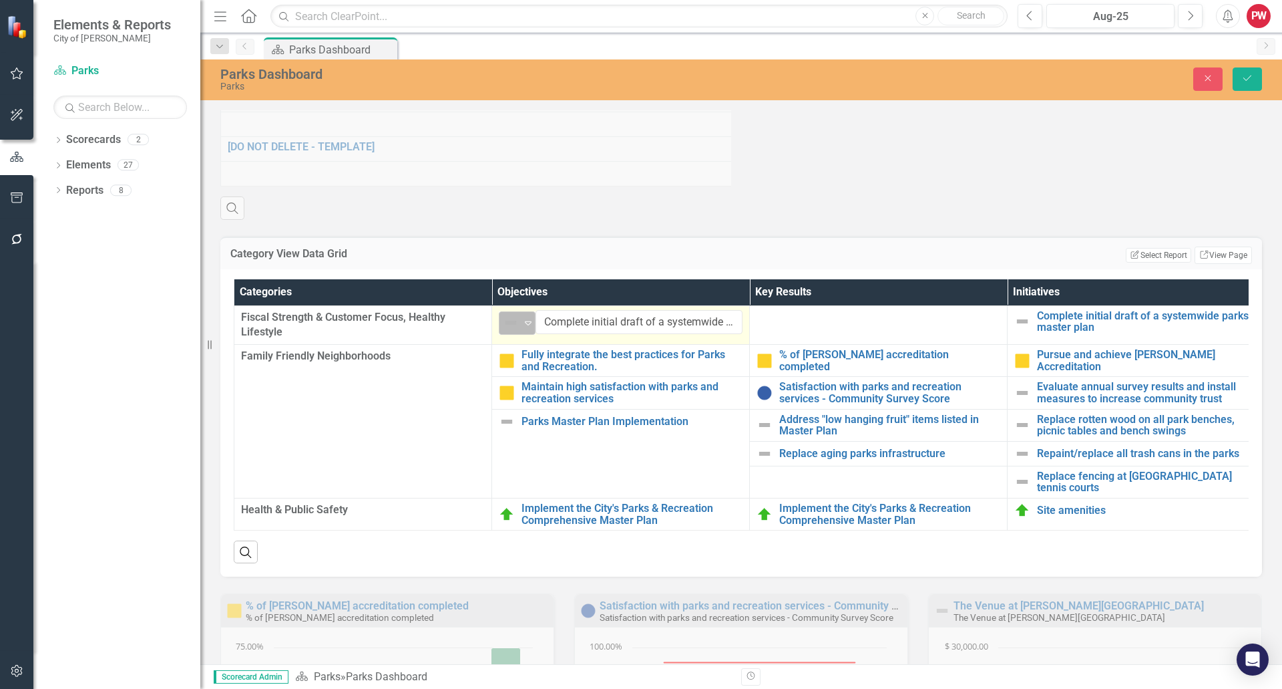
click at [503, 331] on img at bounding box center [511, 323] width 16 height 16
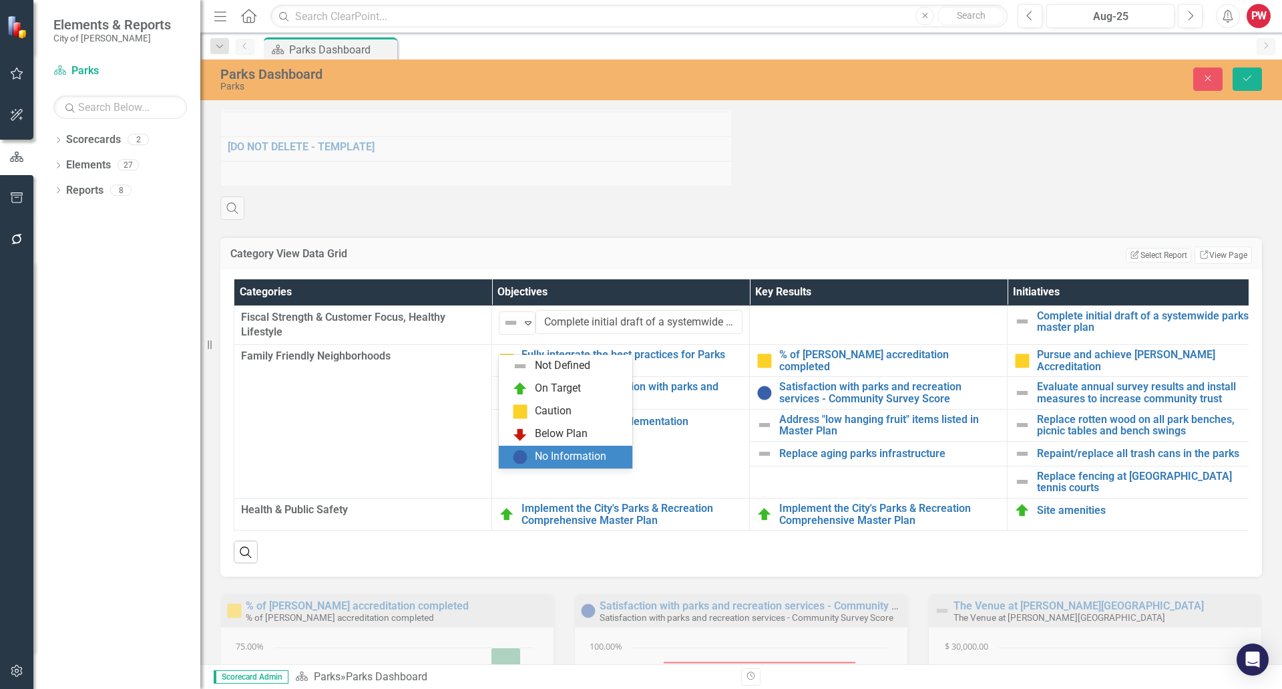
click at [540, 461] on div "No Information" at bounding box center [570, 456] width 71 height 15
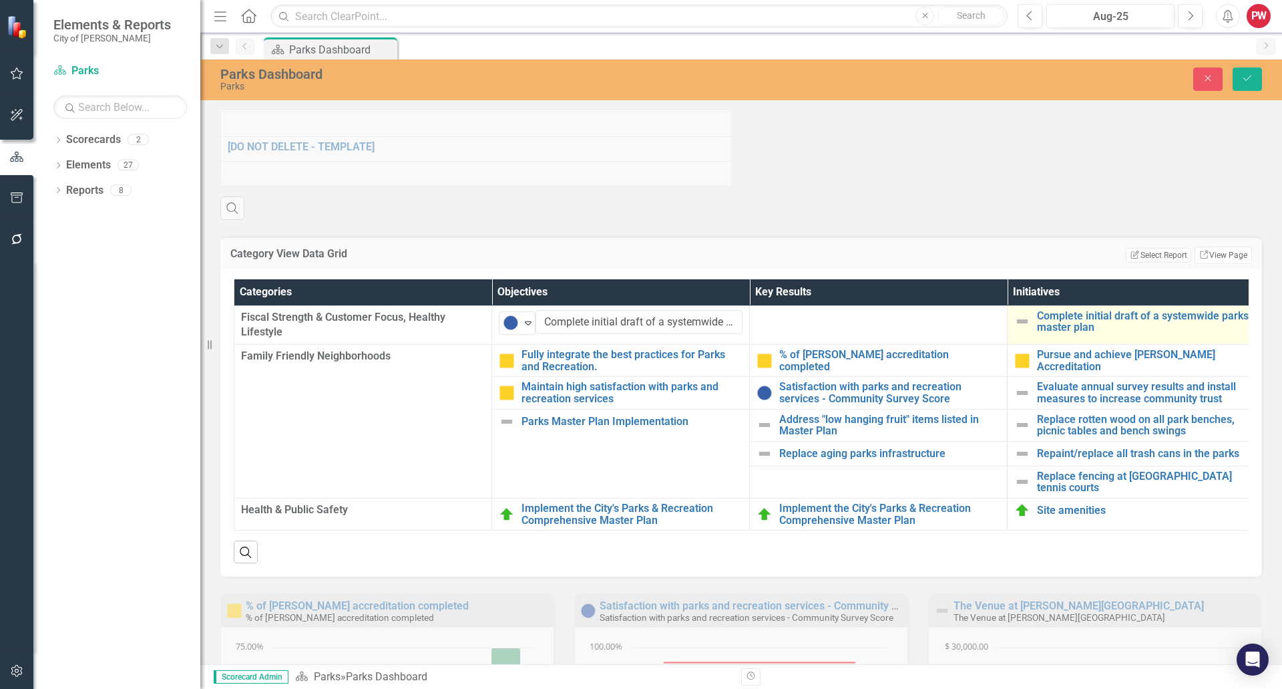
click at [1017, 329] on img at bounding box center [1023, 321] width 16 height 16
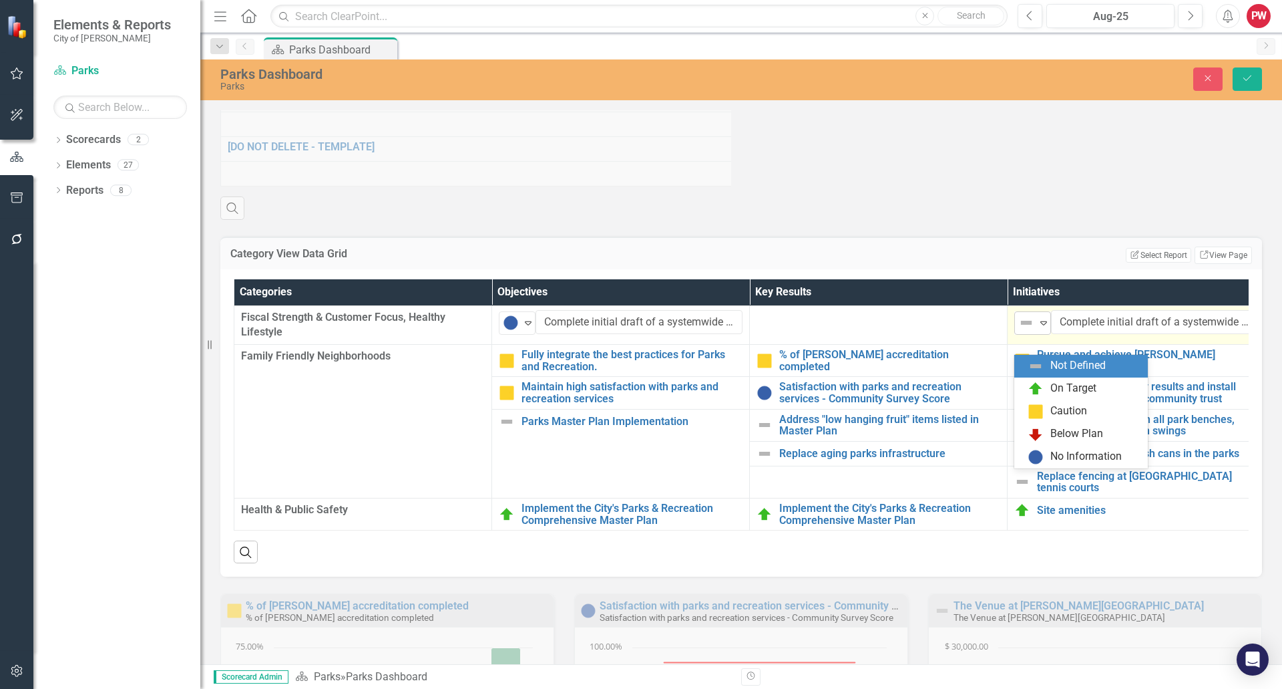
click at [1026, 331] on img at bounding box center [1027, 323] width 16 height 16
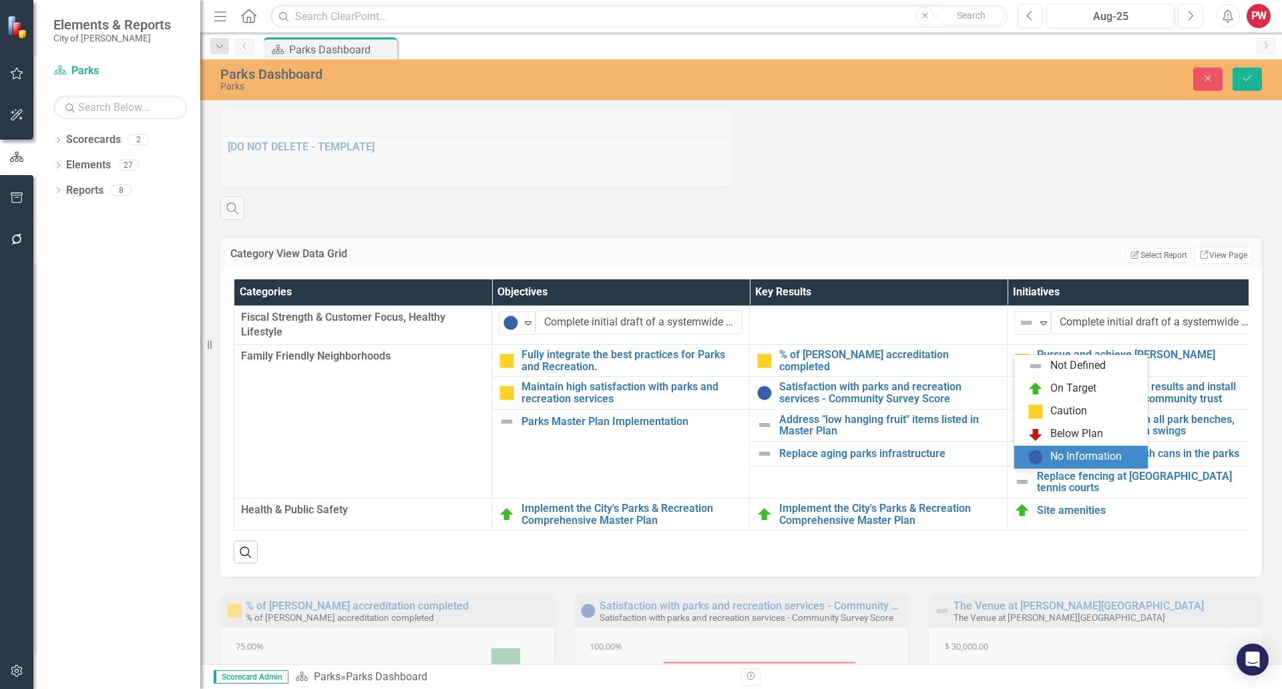
click at [1038, 453] on img at bounding box center [1036, 457] width 16 height 16
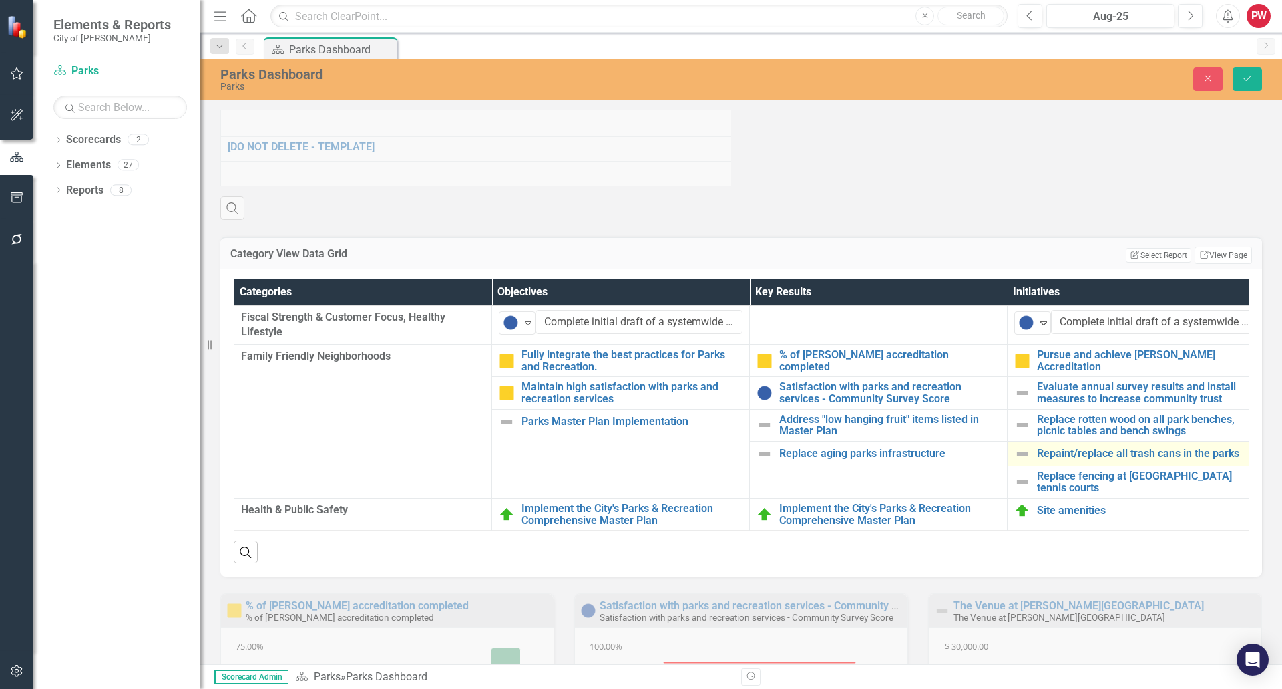
click at [1027, 462] on img at bounding box center [1023, 453] width 16 height 16
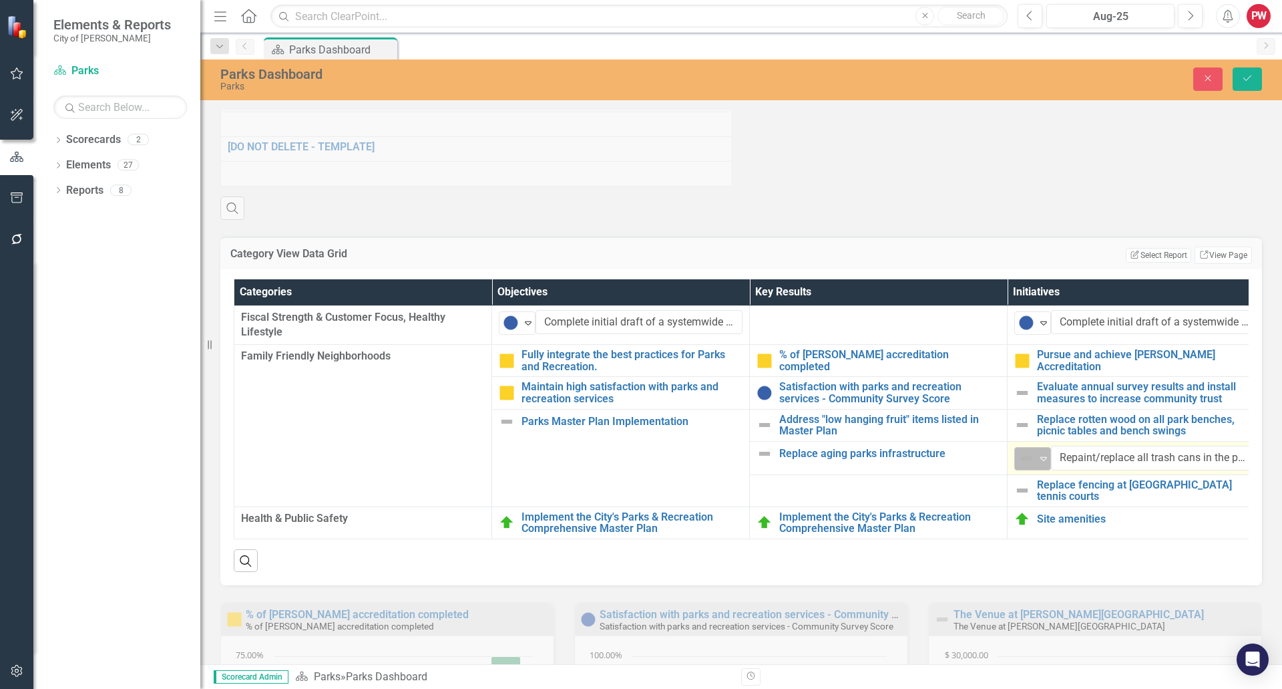
click at [1028, 466] on img at bounding box center [1027, 458] width 16 height 16
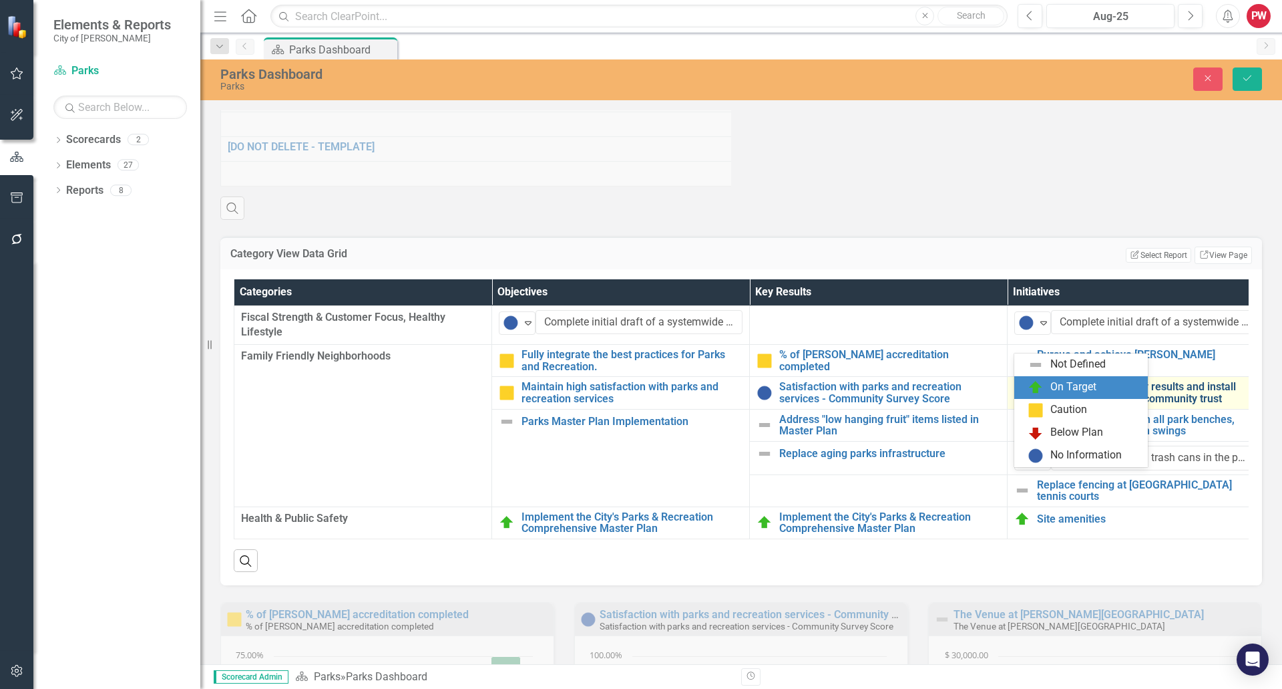
click at [1045, 385] on div "On Target" at bounding box center [1084, 387] width 112 height 16
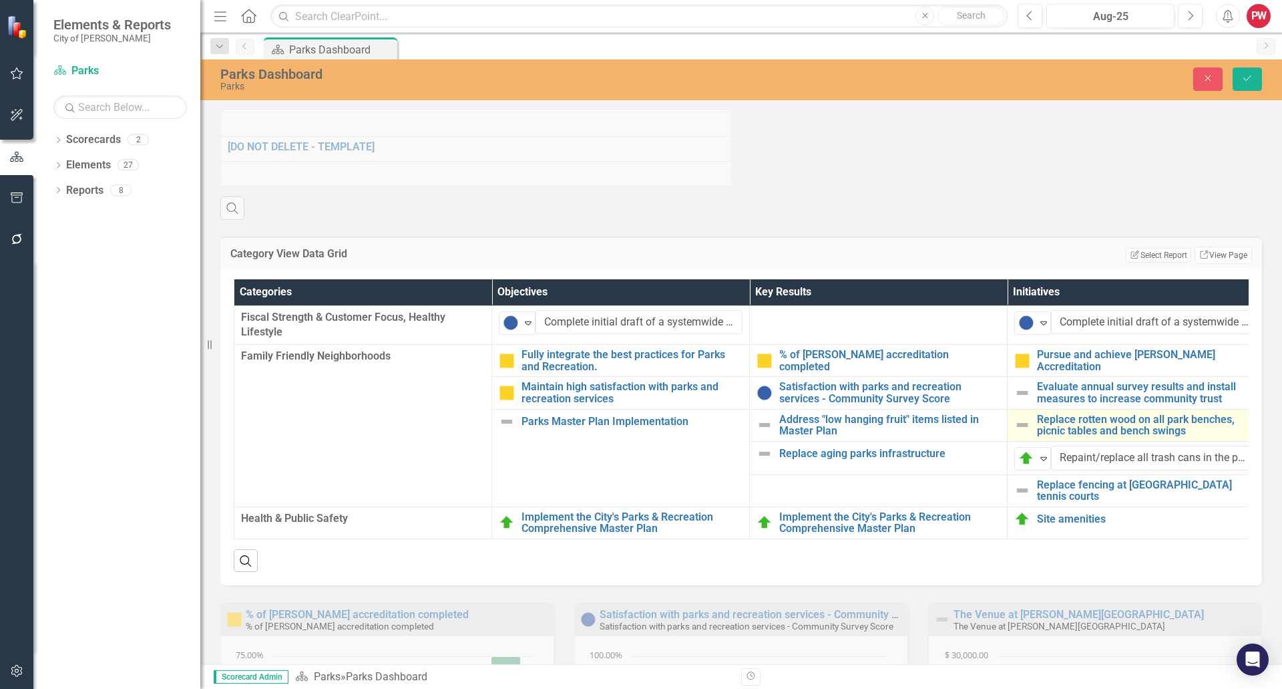
click at [1023, 433] on img at bounding box center [1023, 425] width 16 height 16
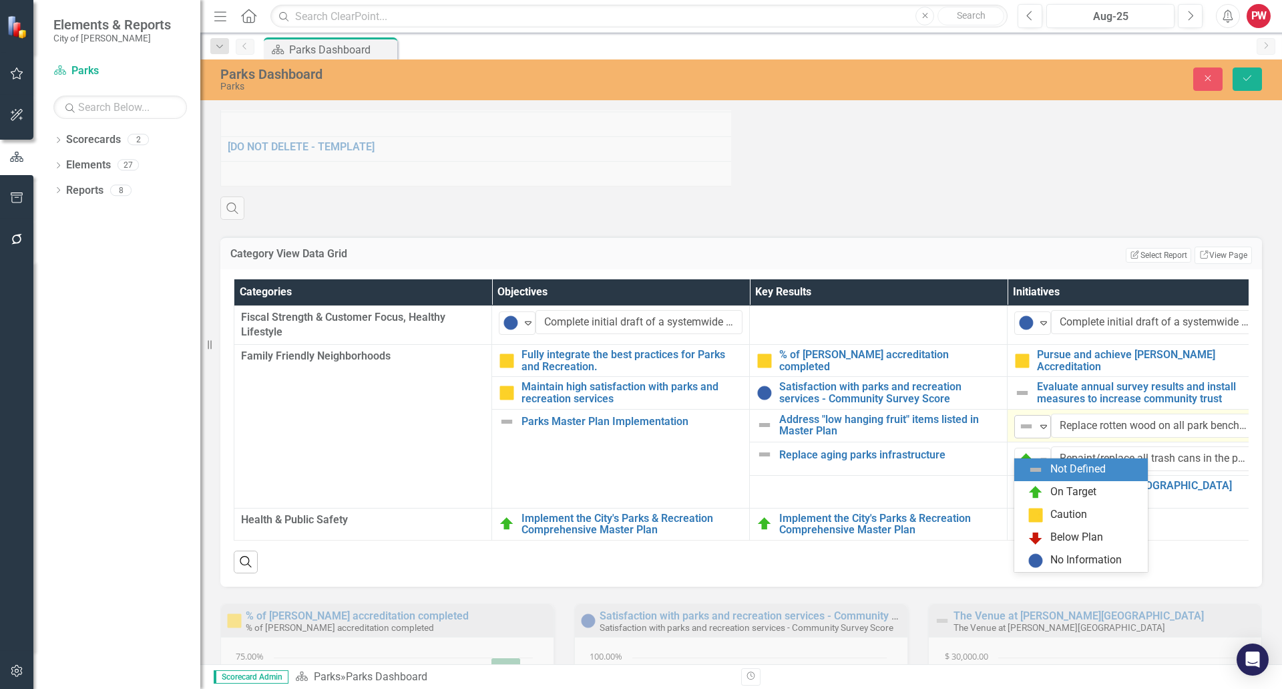
drag, startPoint x: 1023, startPoint y: 447, endPoint x: 1031, endPoint y: 447, distance: 8.0
click at [1023, 434] on img at bounding box center [1027, 426] width 16 height 16
click at [1054, 494] on div "On Target" at bounding box center [1074, 491] width 46 height 15
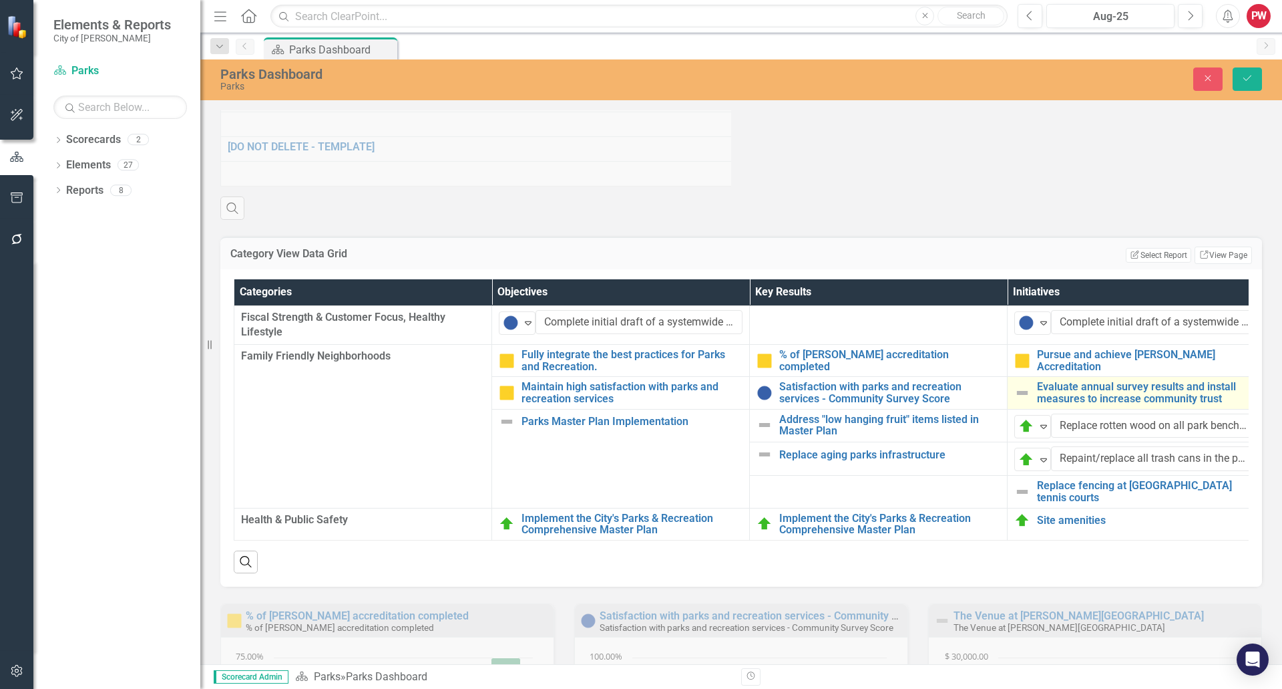
click at [1024, 401] on img at bounding box center [1023, 393] width 16 height 16
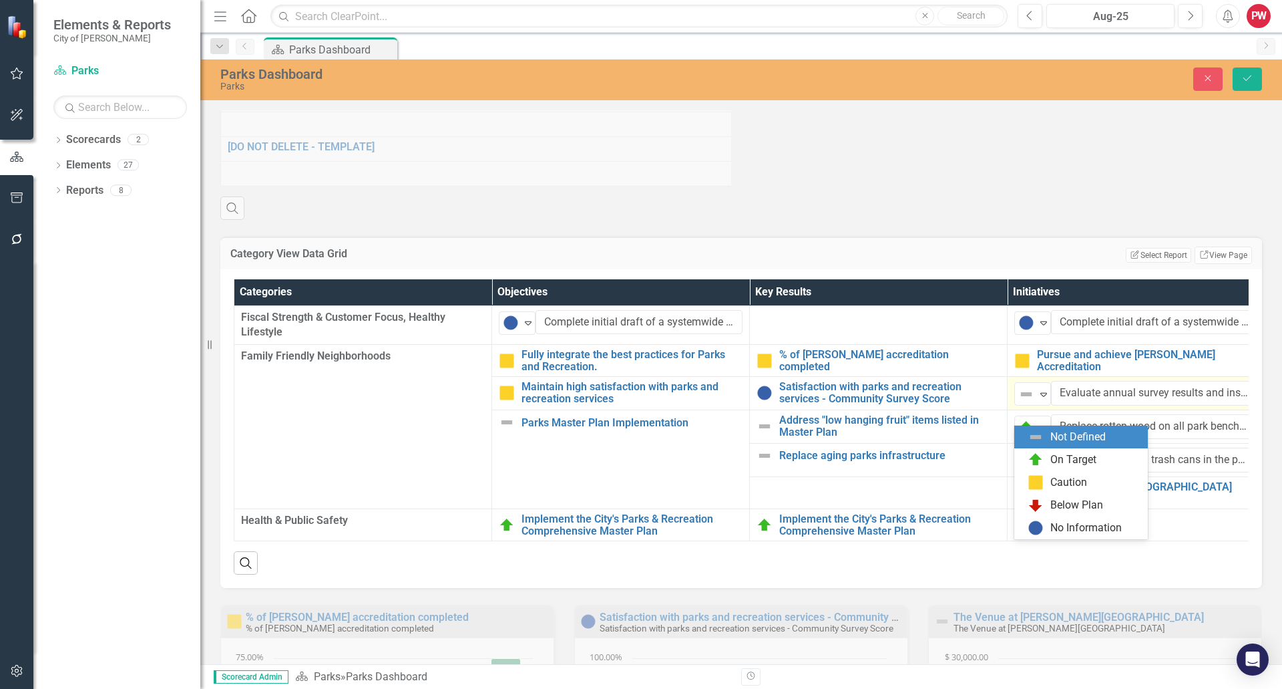
click at [1024, 402] on img at bounding box center [1027, 394] width 16 height 16
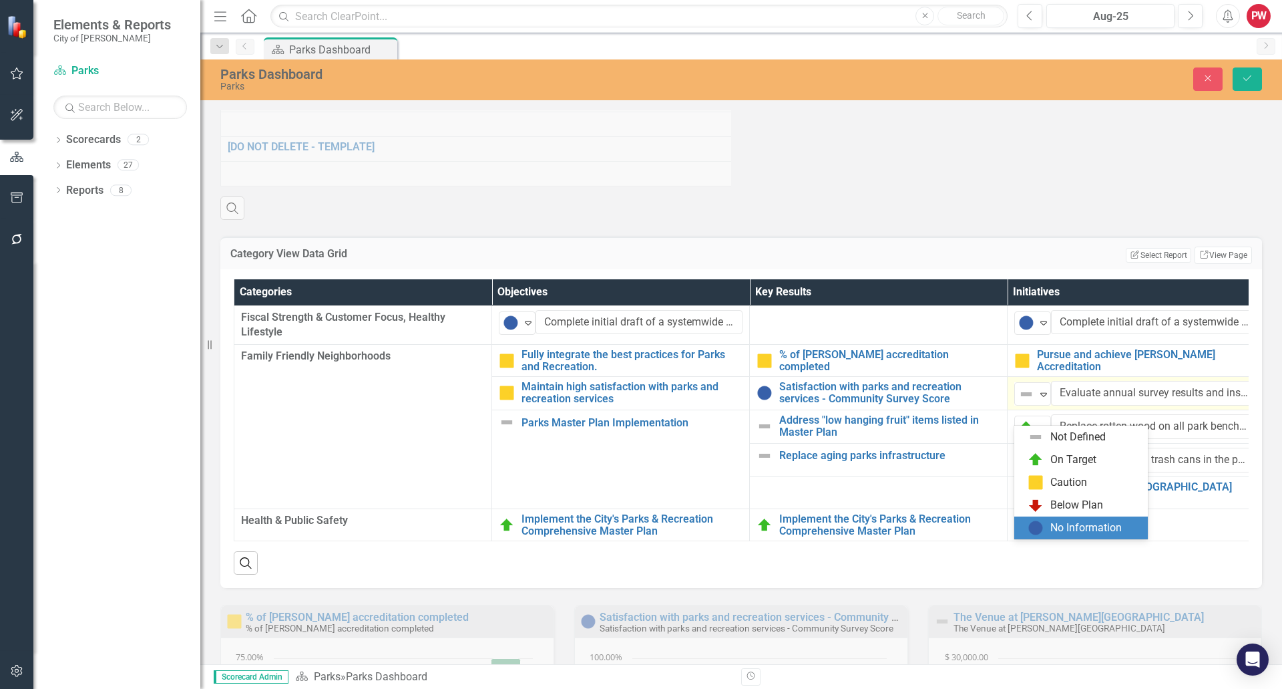
click at [1060, 520] on div "No Information" at bounding box center [1086, 527] width 71 height 15
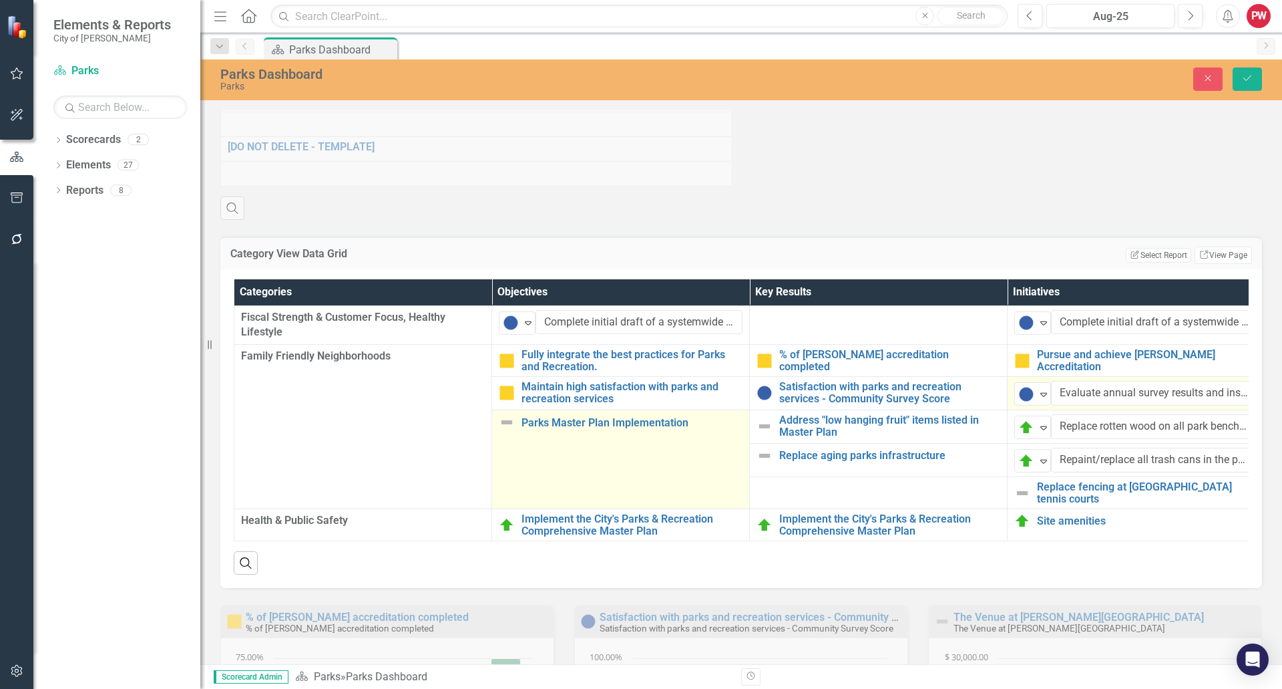
click at [510, 430] on img at bounding box center [507, 422] width 16 height 16
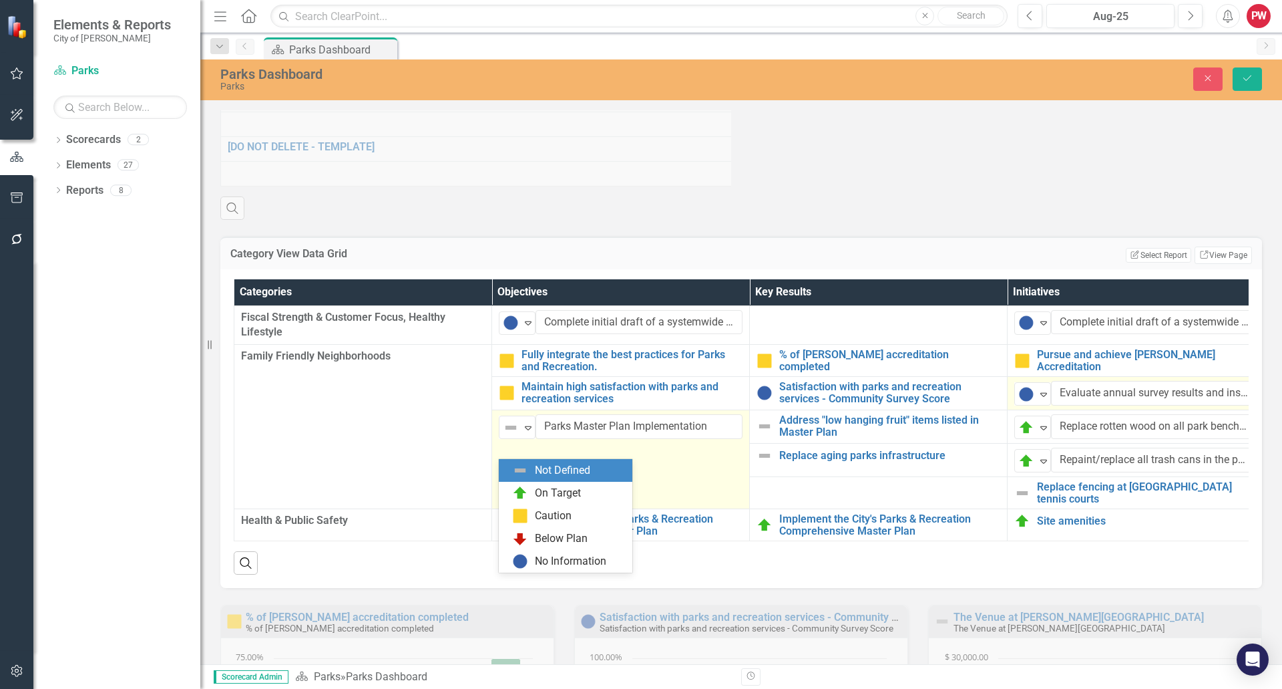
click at [510, 435] on img at bounding box center [511, 427] width 16 height 16
click at [533, 490] on div "On Target" at bounding box center [568, 493] width 112 height 16
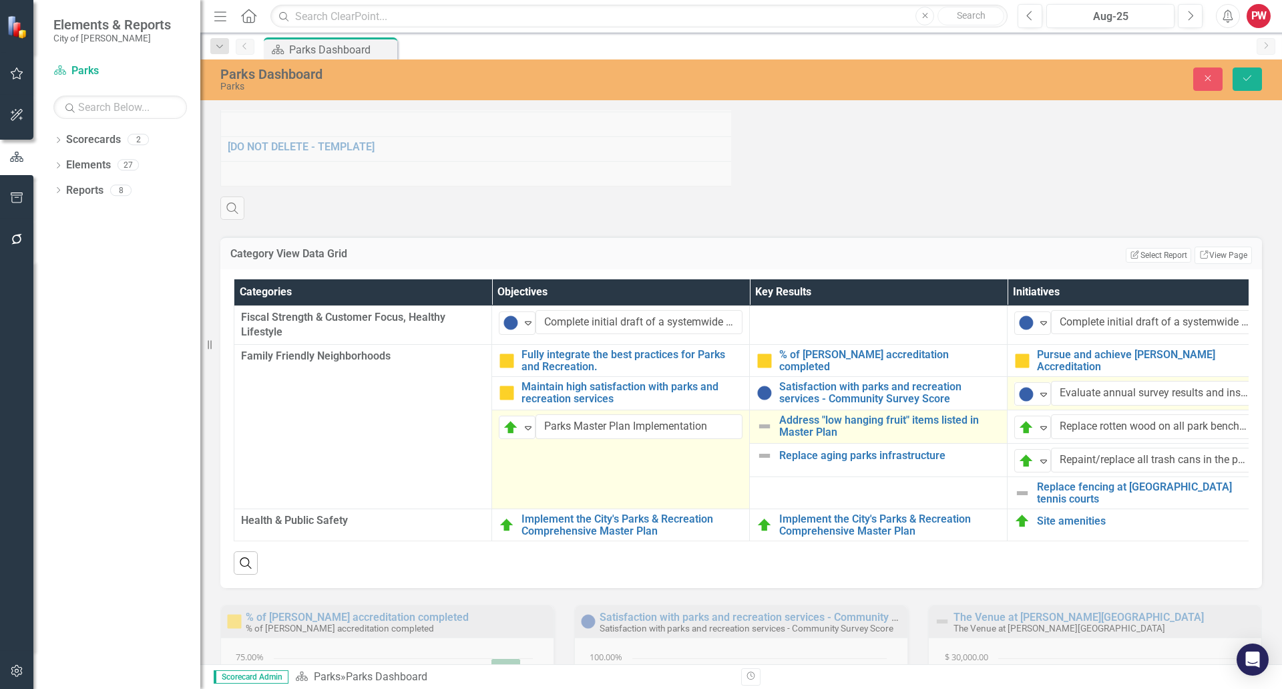
click at [762, 434] on img at bounding box center [765, 426] width 16 height 16
click at [763, 435] on img at bounding box center [769, 427] width 16 height 16
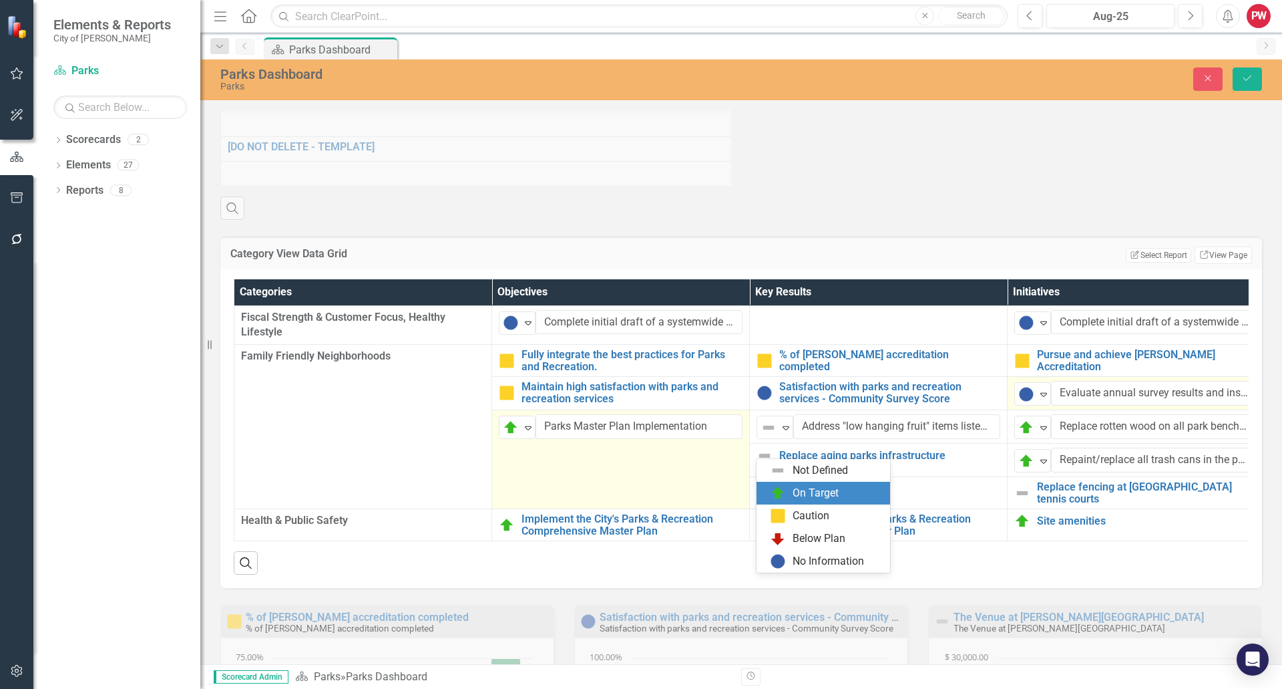
click at [777, 484] on div "On Target" at bounding box center [824, 493] width 134 height 23
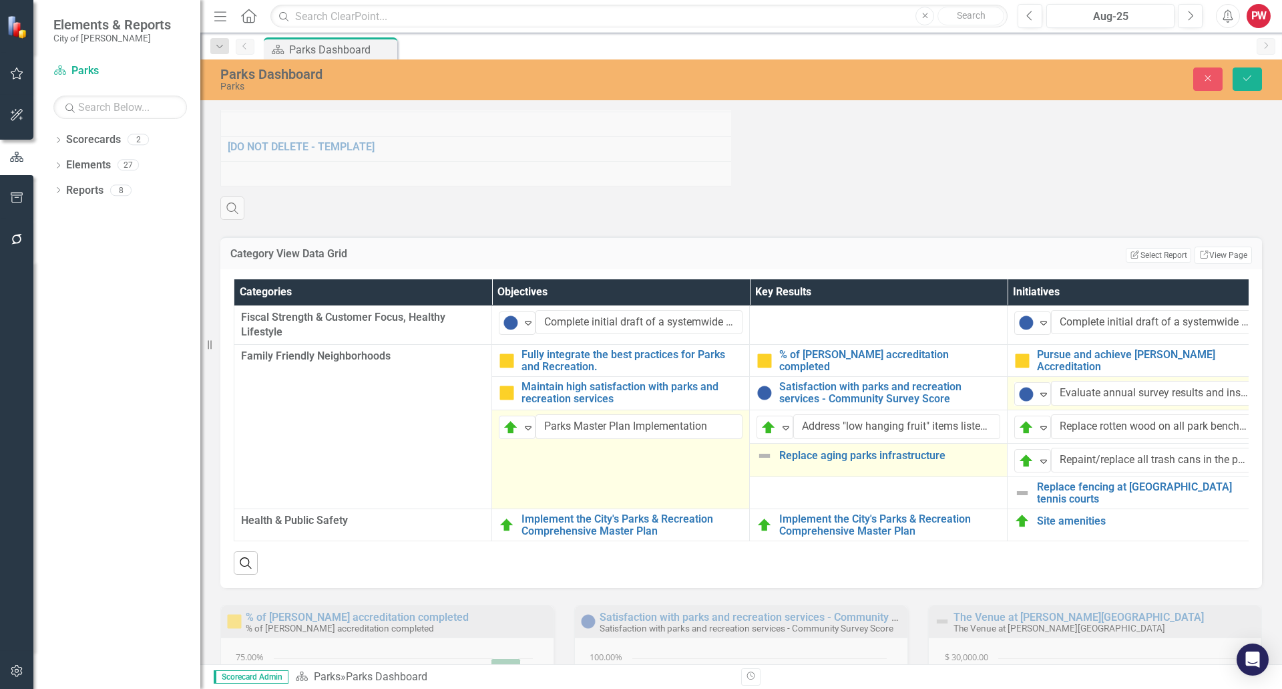
click at [763, 464] on img at bounding box center [765, 455] width 16 height 16
click at [767, 469] on img at bounding box center [769, 461] width 16 height 16
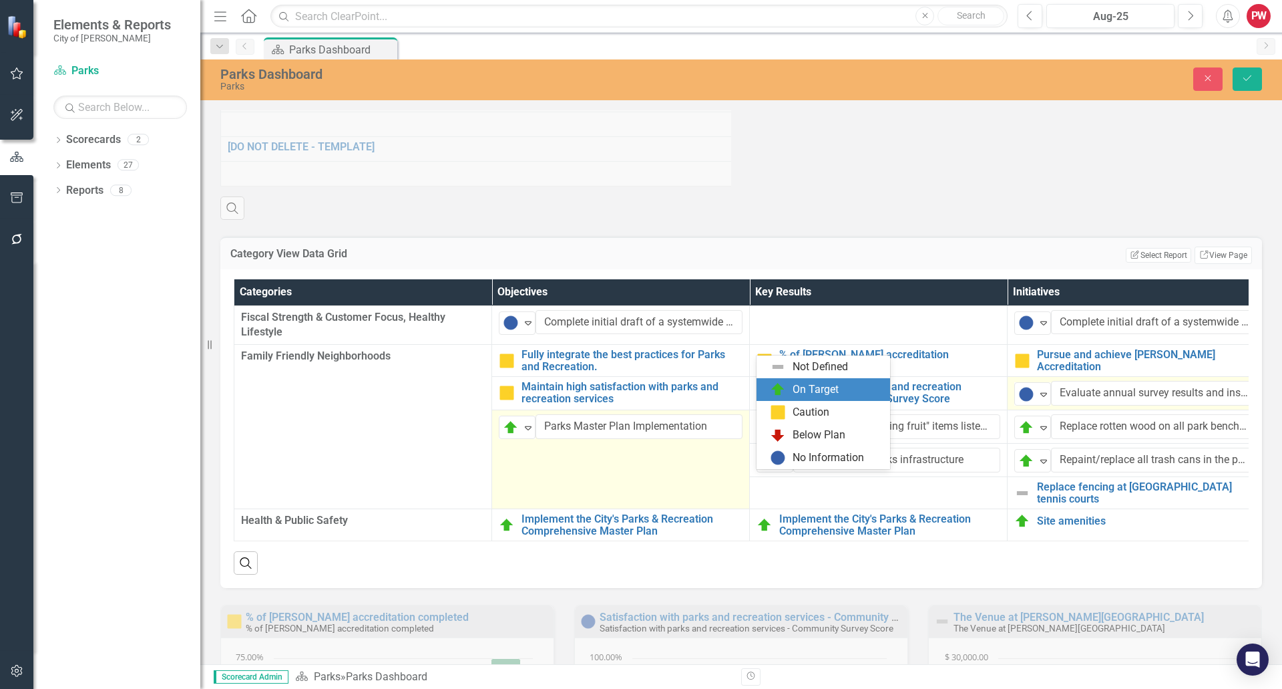
click at [791, 389] on div "On Target" at bounding box center [826, 389] width 112 height 16
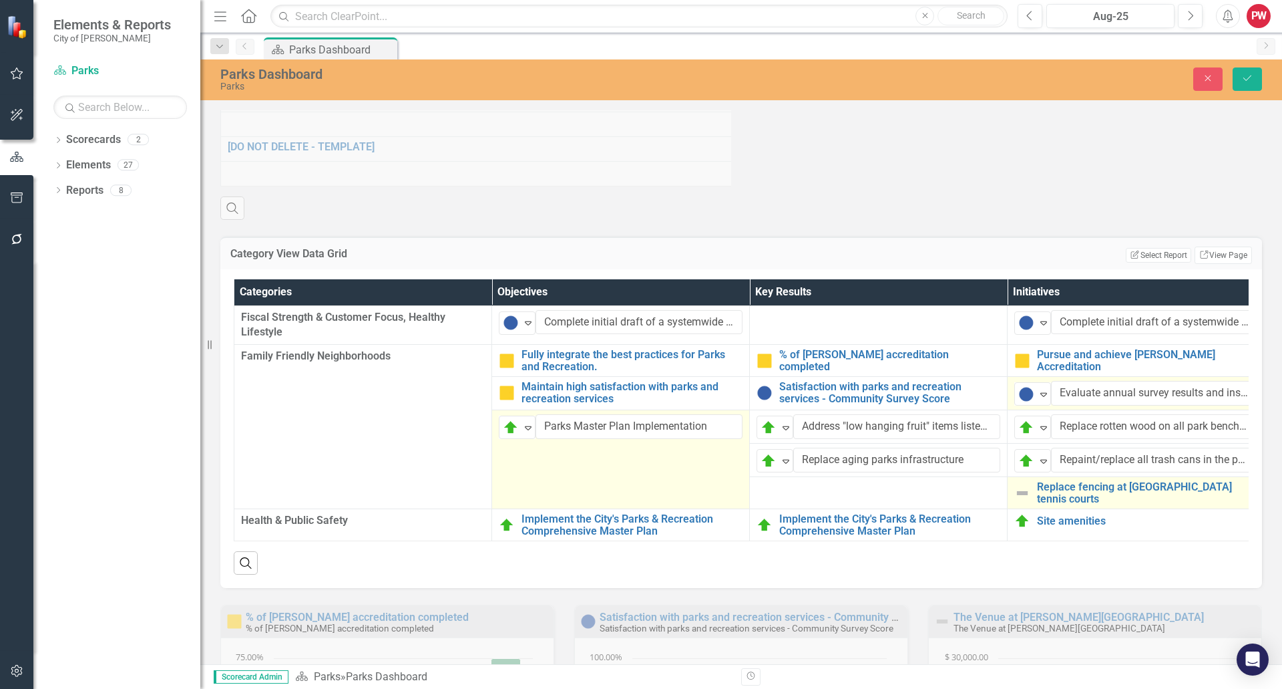
click at [1018, 501] on img at bounding box center [1023, 493] width 16 height 16
click at [1018, 503] on div "Not Defined" at bounding box center [1027, 493] width 20 height 19
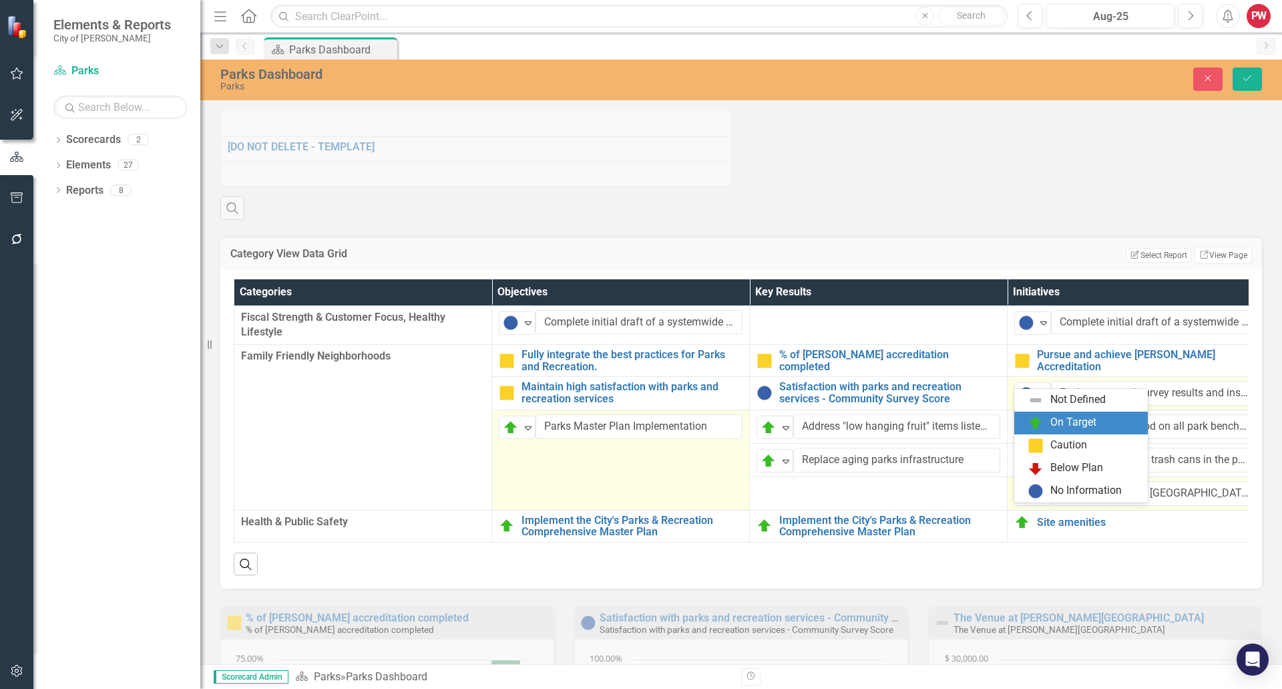
click at [1060, 433] on div "On Target" at bounding box center [1082, 422] width 134 height 23
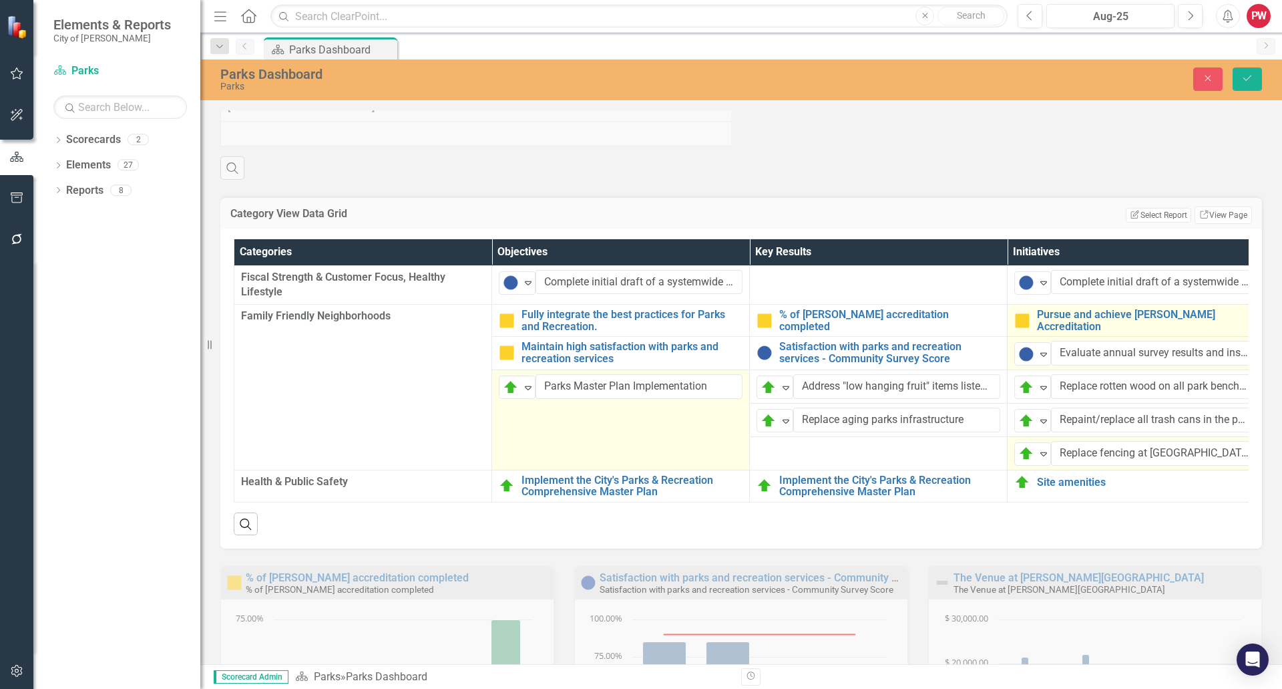
scroll to position [1202, 0]
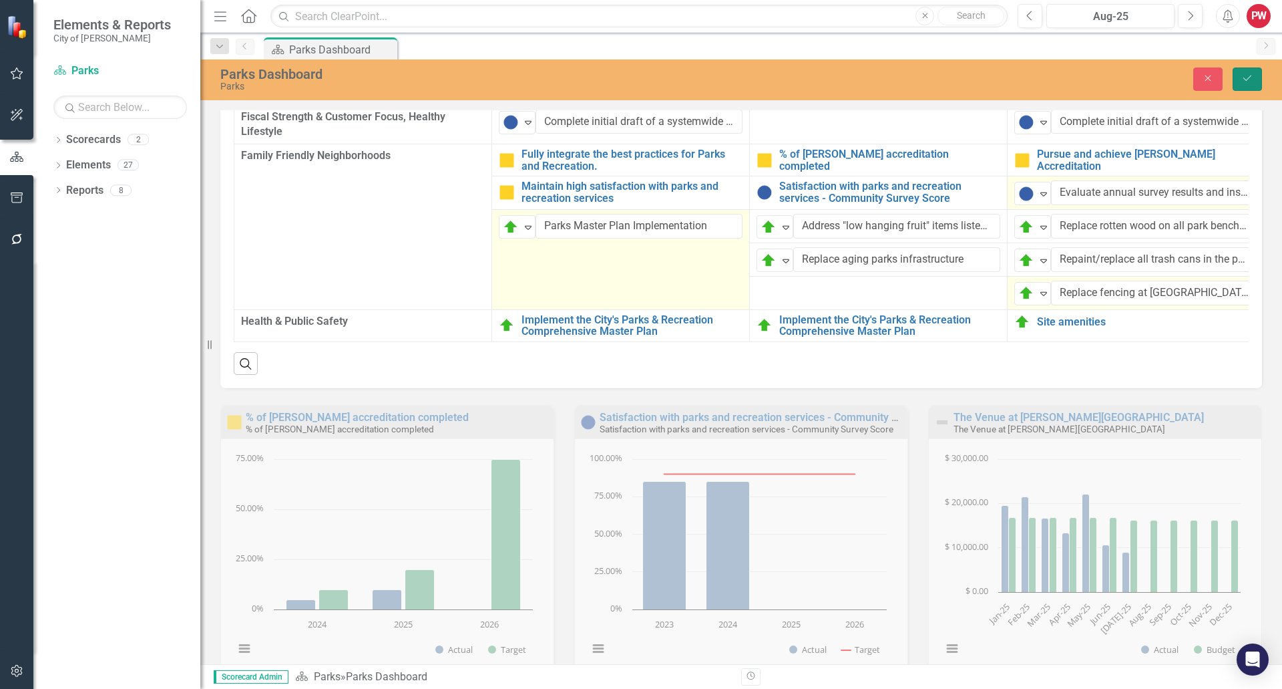
click at [1255, 72] on button "Save" at bounding box center [1247, 78] width 29 height 23
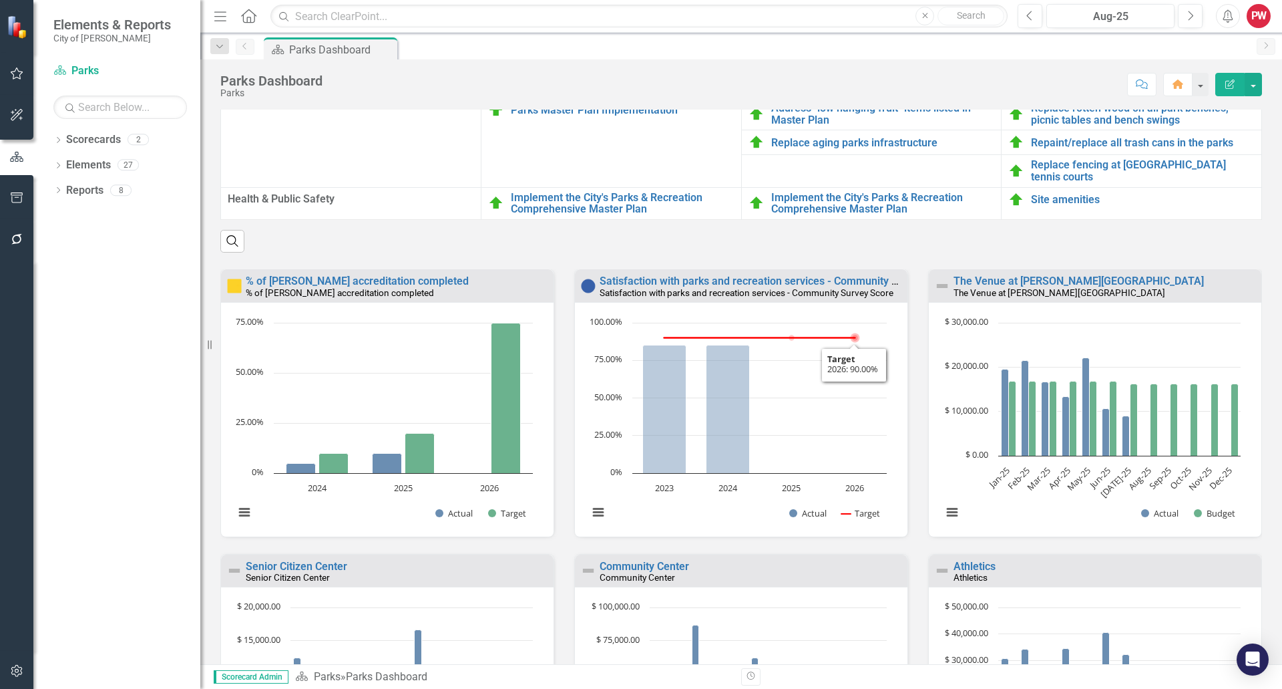
scroll to position [1403, 0]
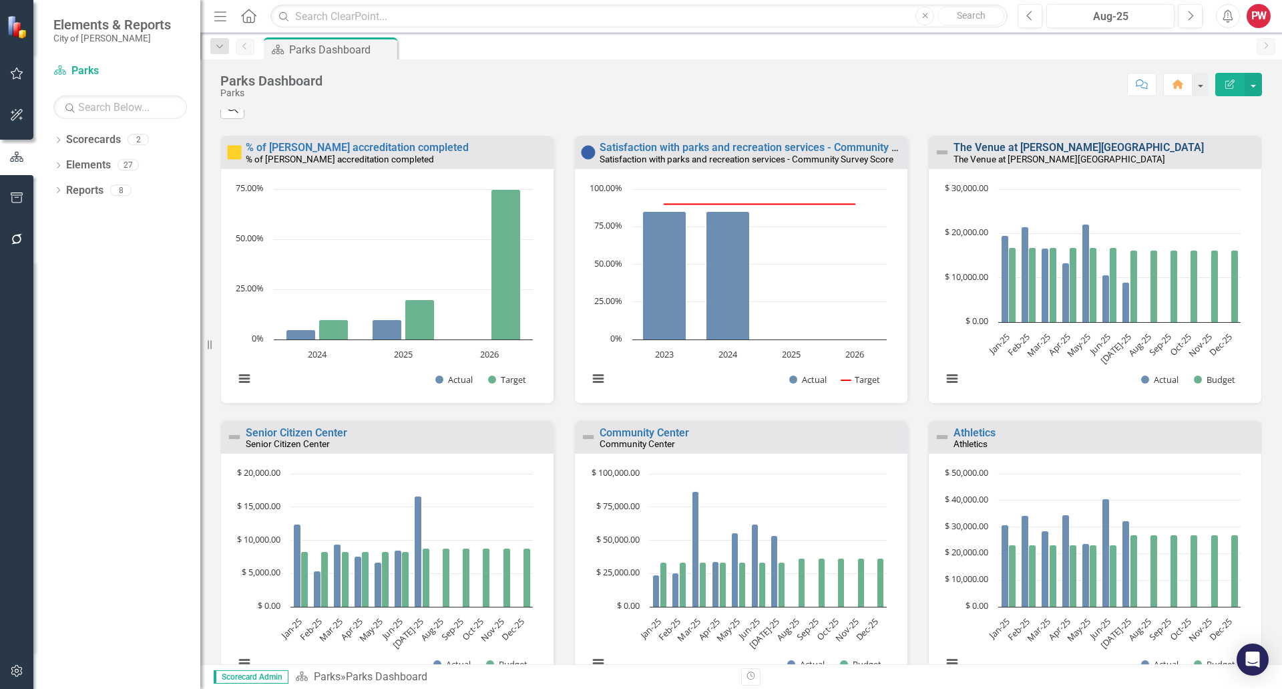
click at [986, 154] on link "The Venue at [PERSON_NAME][GEOGRAPHIC_DATA]" at bounding box center [1079, 147] width 250 height 13
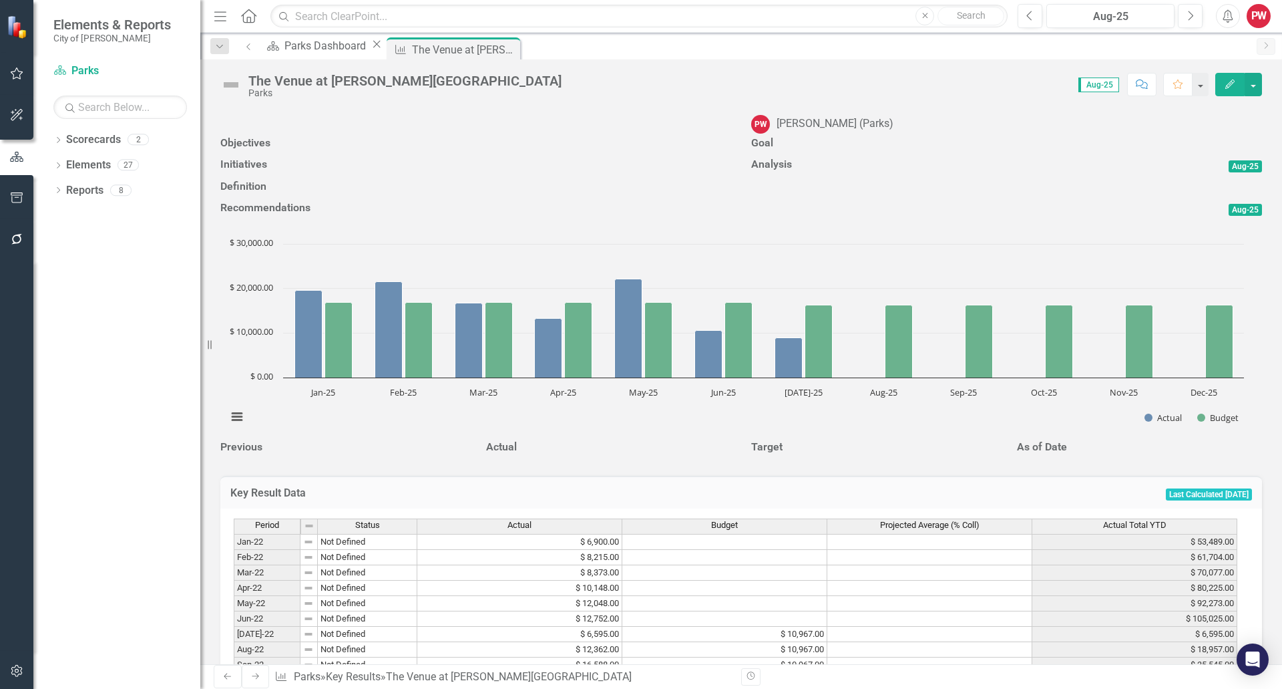
click at [229, 87] on img at bounding box center [230, 84] width 21 height 21
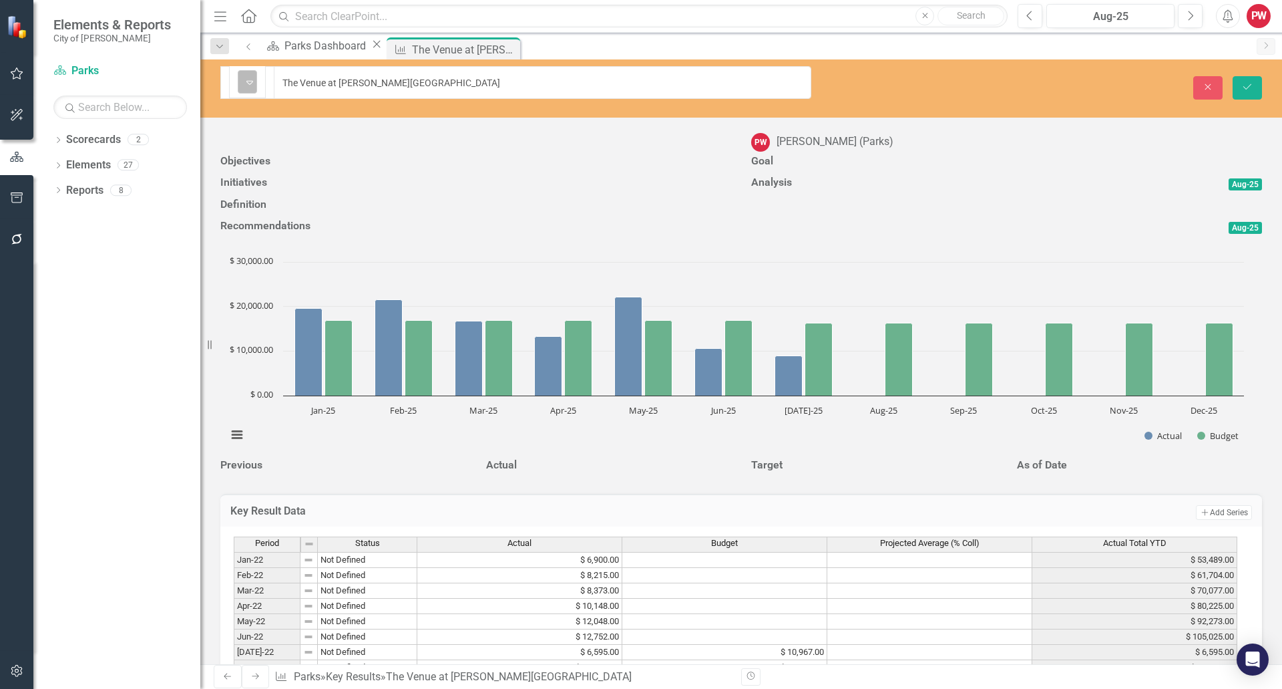
click at [238, 89] on div "Not Defined Expand" at bounding box center [247, 81] width 19 height 23
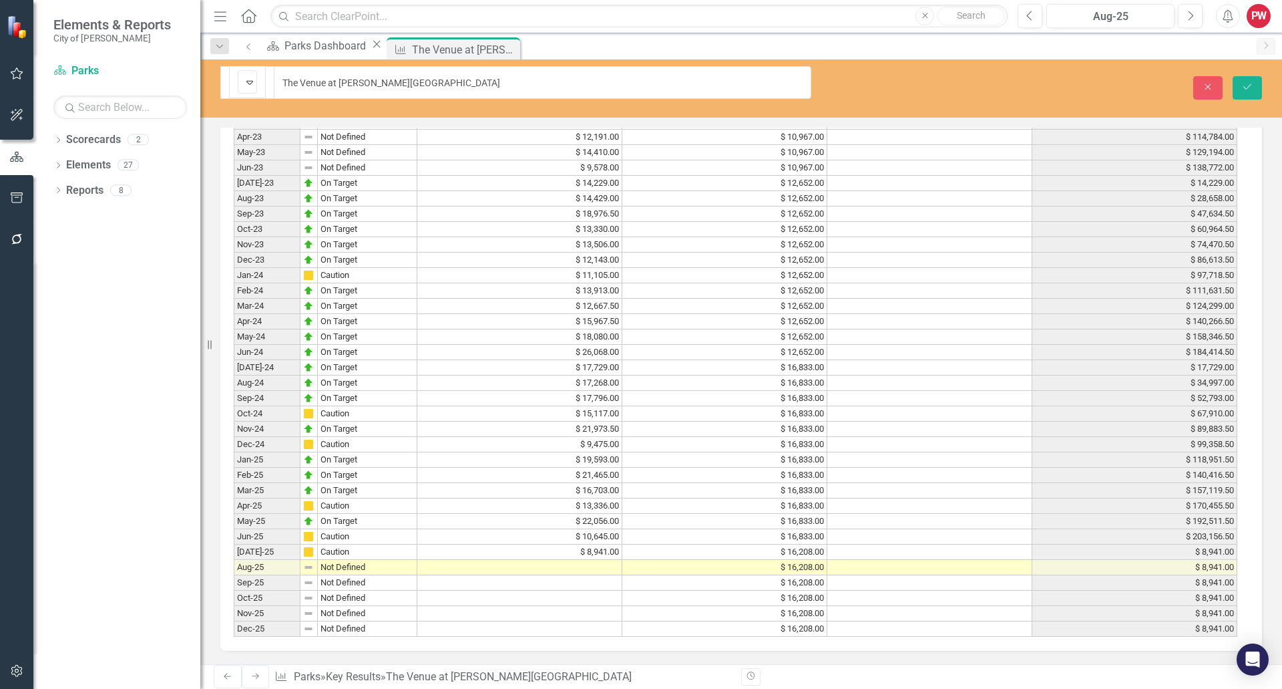
scroll to position [992, 0]
click at [572, 560] on td at bounding box center [519, 567] width 205 height 15
type textarea "26234"
click at [1254, 86] on button "Save" at bounding box center [1247, 87] width 29 height 23
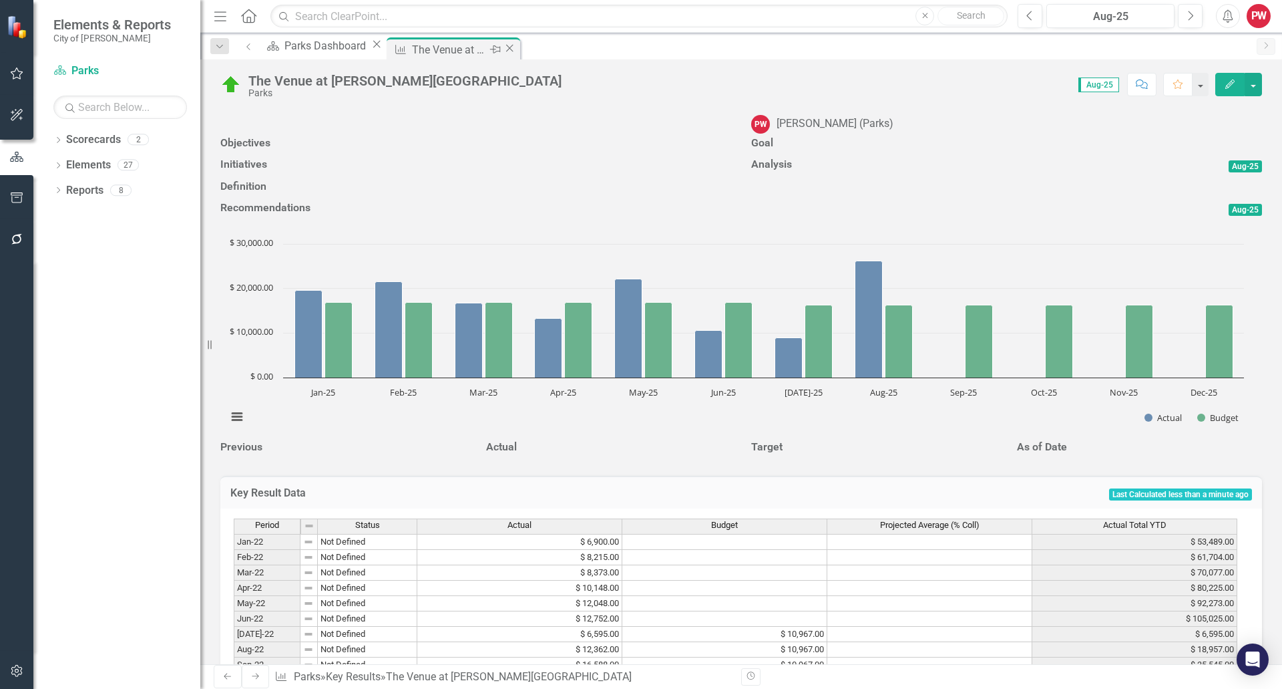
click at [516, 47] on icon "Close" at bounding box center [509, 48] width 13 height 11
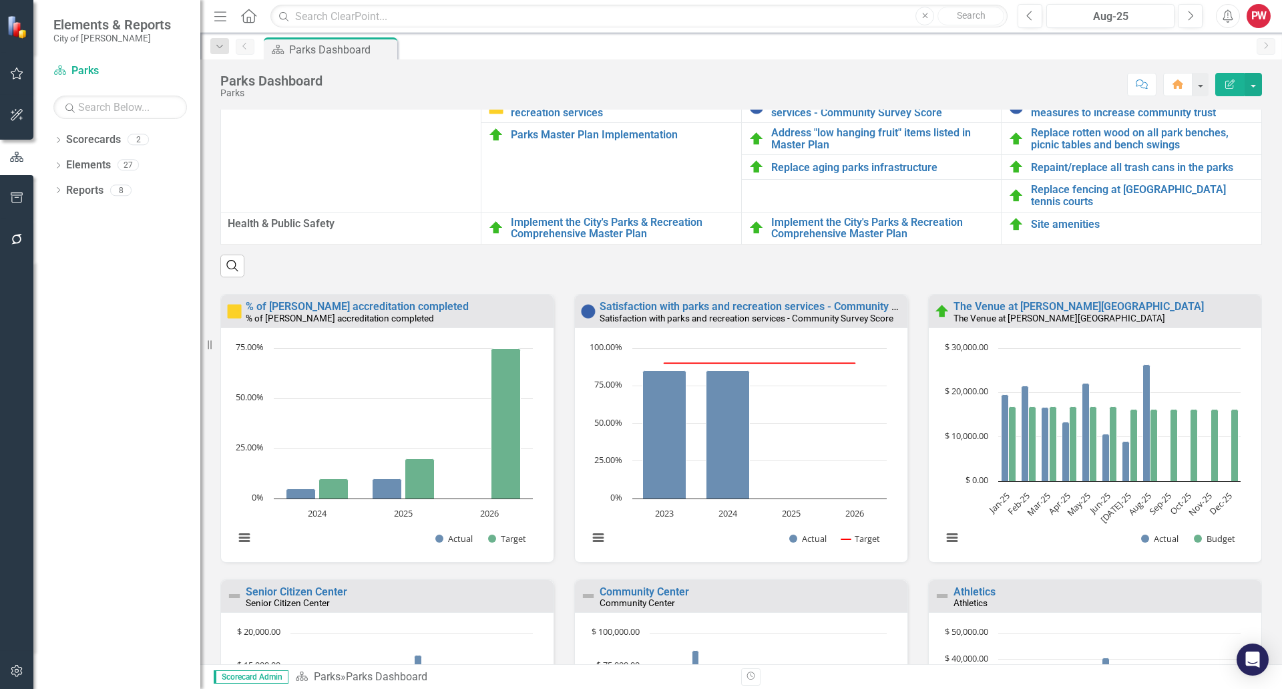
scroll to position [1336, 0]
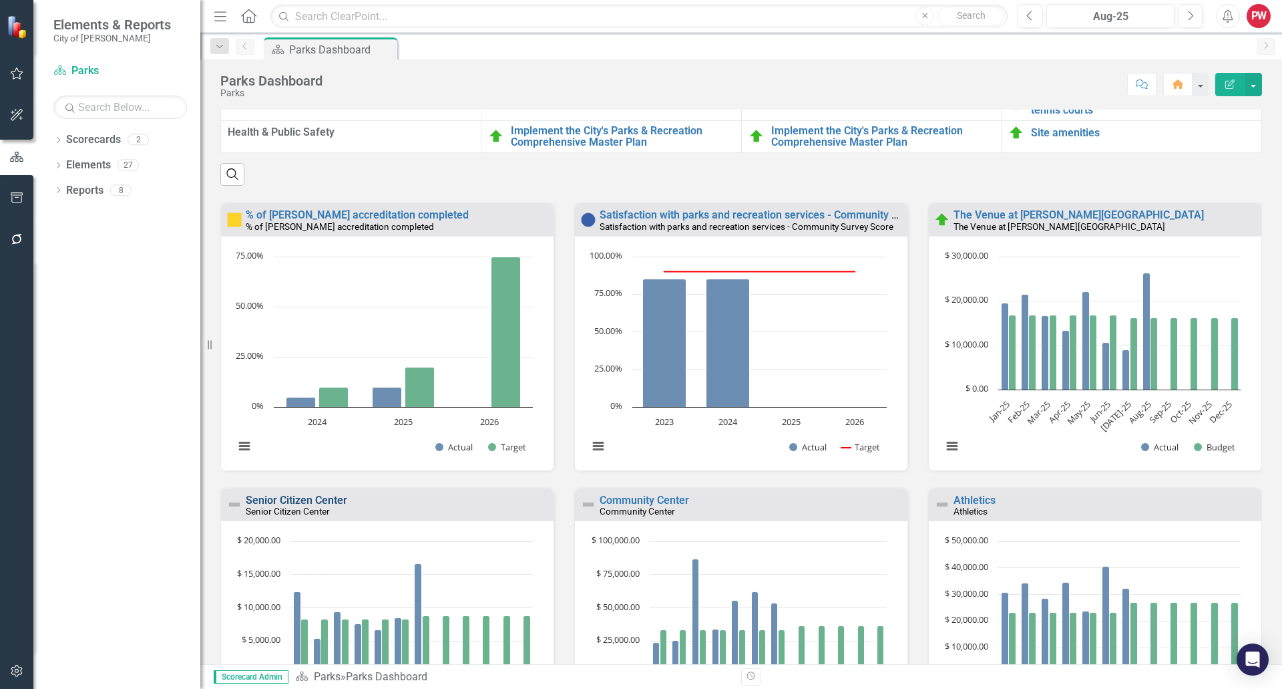
click at [289, 506] on link "Senior Citizen Center" at bounding box center [297, 500] width 102 height 13
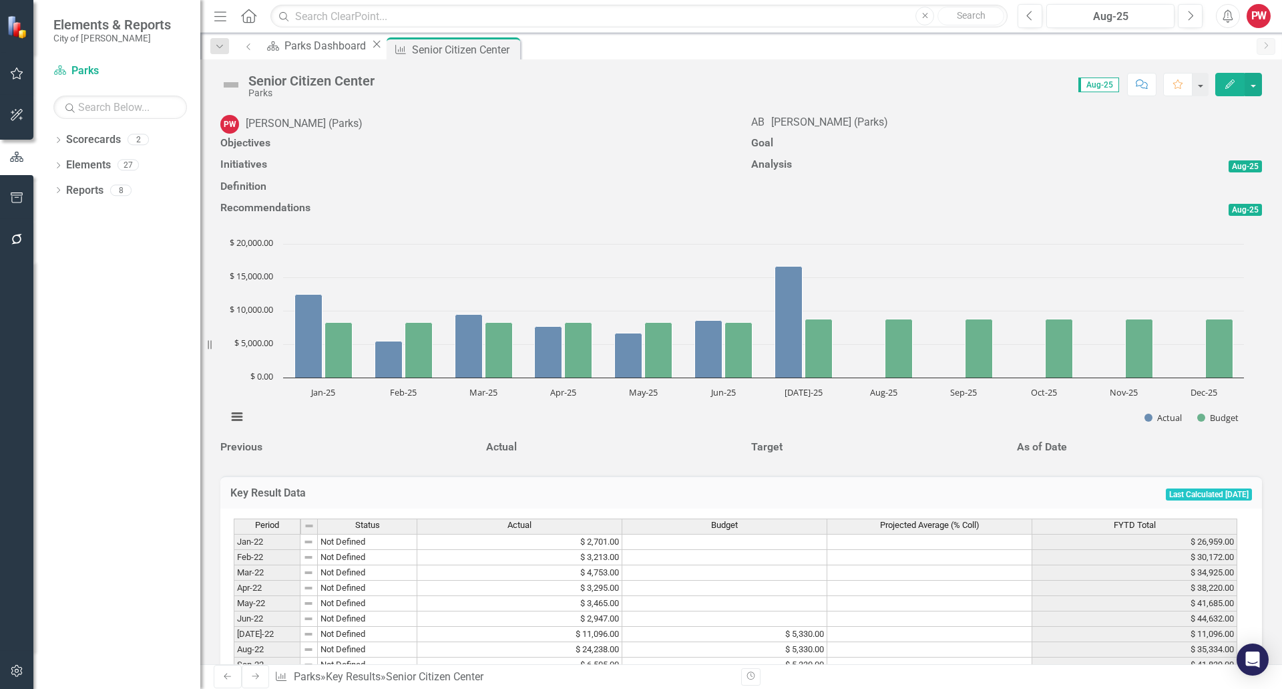
click at [224, 88] on img at bounding box center [230, 84] width 21 height 21
click at [224, 85] on img at bounding box center [230, 84] width 21 height 21
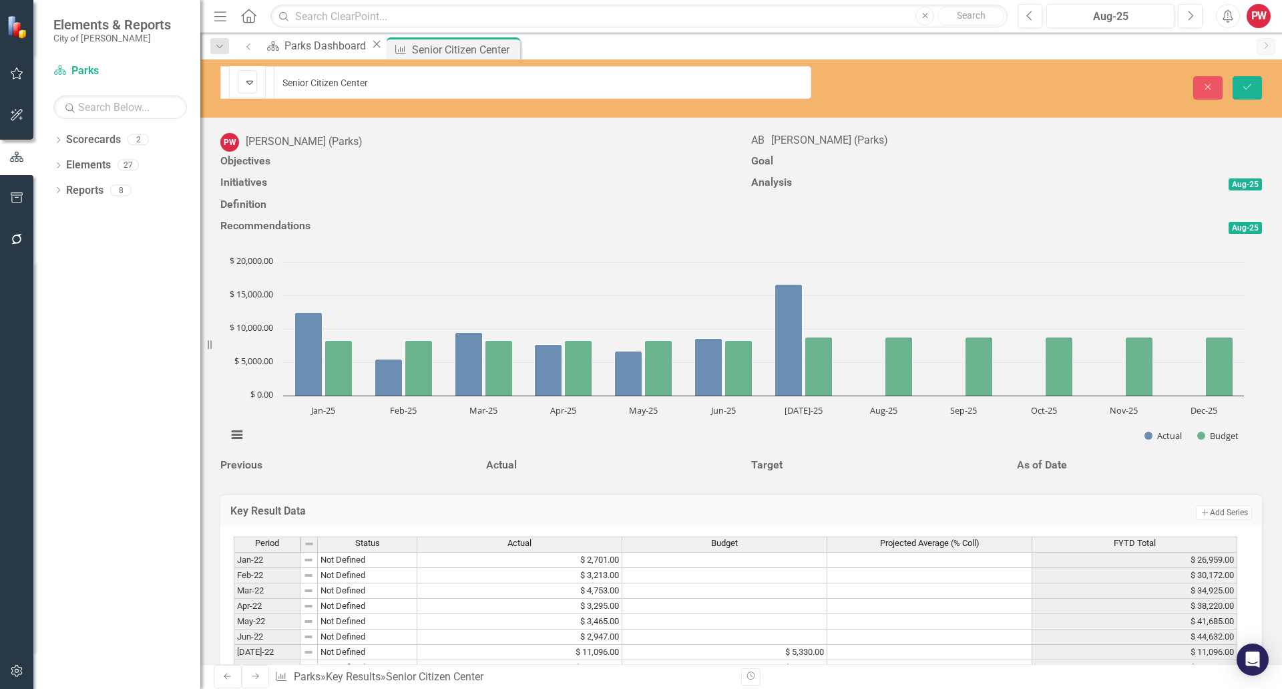
click at [242, 86] on div "Not Defined" at bounding box center [242, 82] width 0 height 16
click at [741, 174] on div "Goal" at bounding box center [1006, 163] width 531 height 22
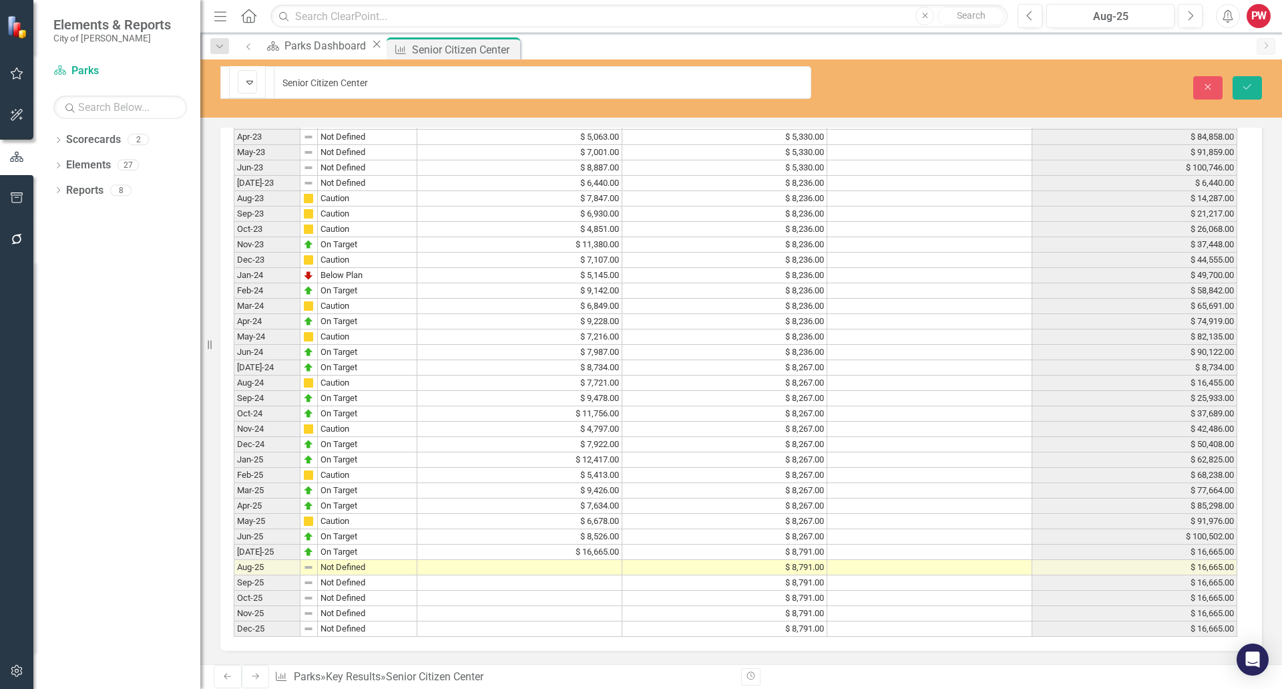
scroll to position [992, 0]
click at [587, 563] on td at bounding box center [519, 567] width 205 height 15
type textarea "10677"
click at [1257, 83] on button "Save" at bounding box center [1247, 87] width 29 height 23
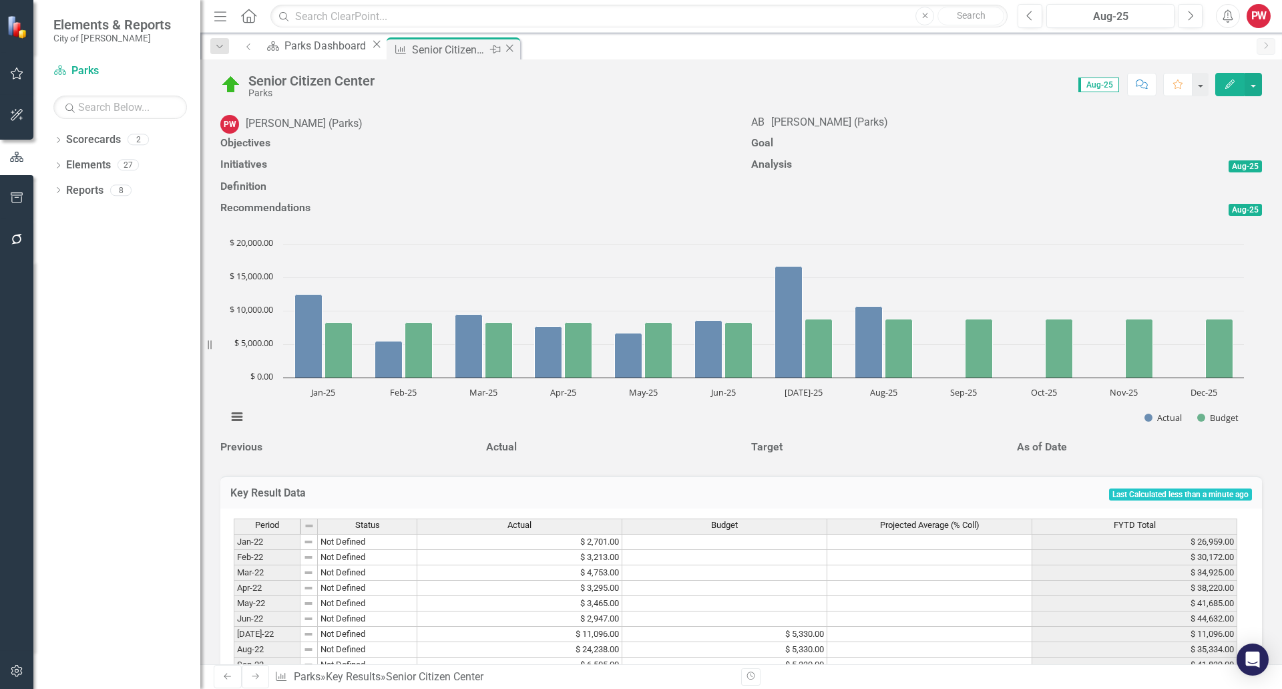
click at [516, 51] on icon "Close" at bounding box center [509, 48] width 13 height 11
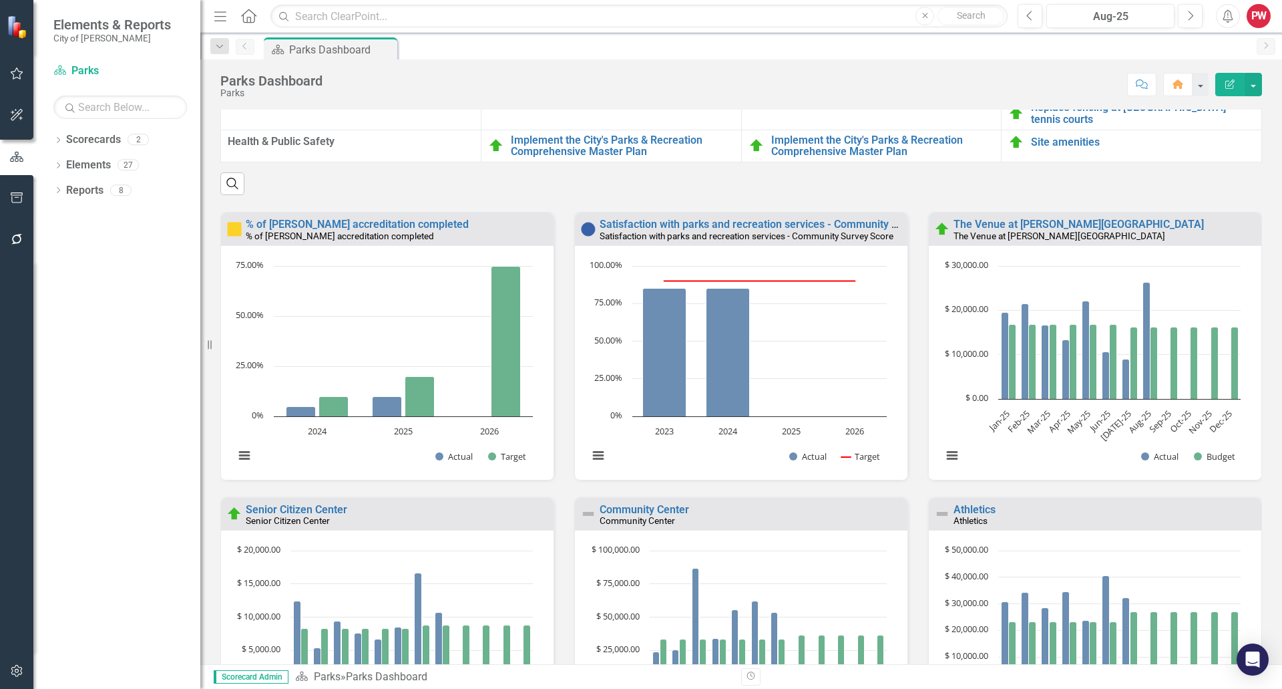
scroll to position [1469, 0]
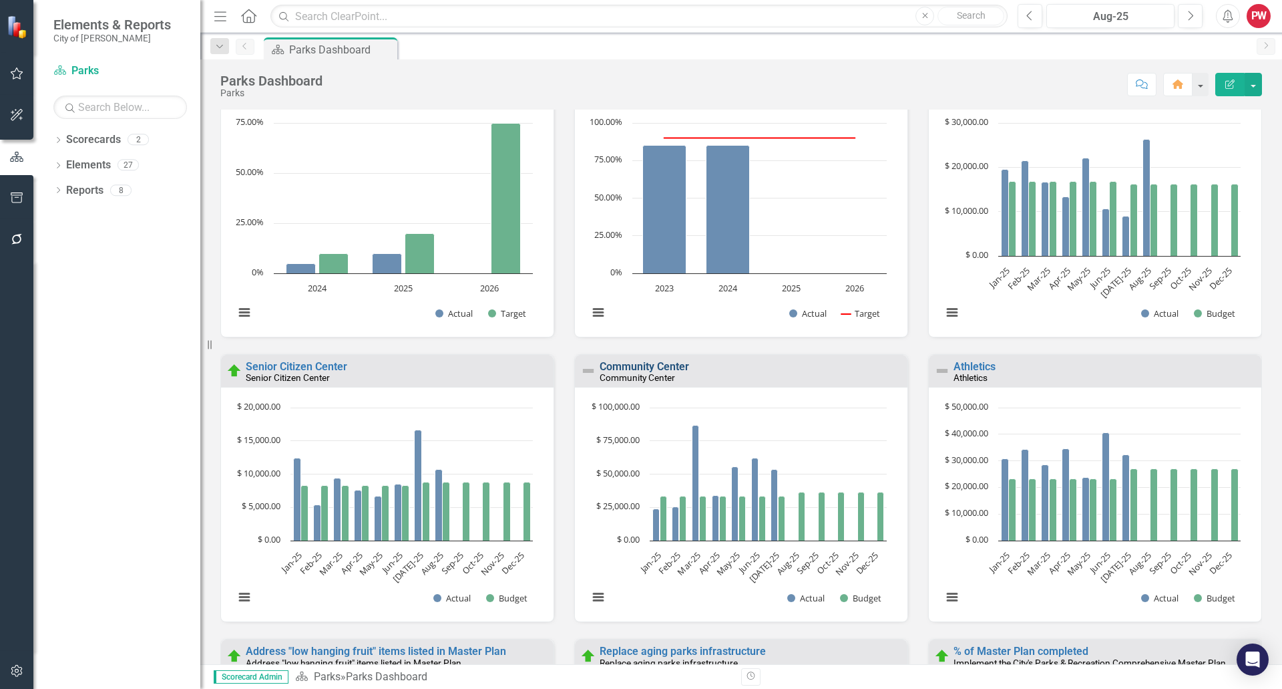
click at [634, 373] on link "Community Center" at bounding box center [644, 366] width 89 height 13
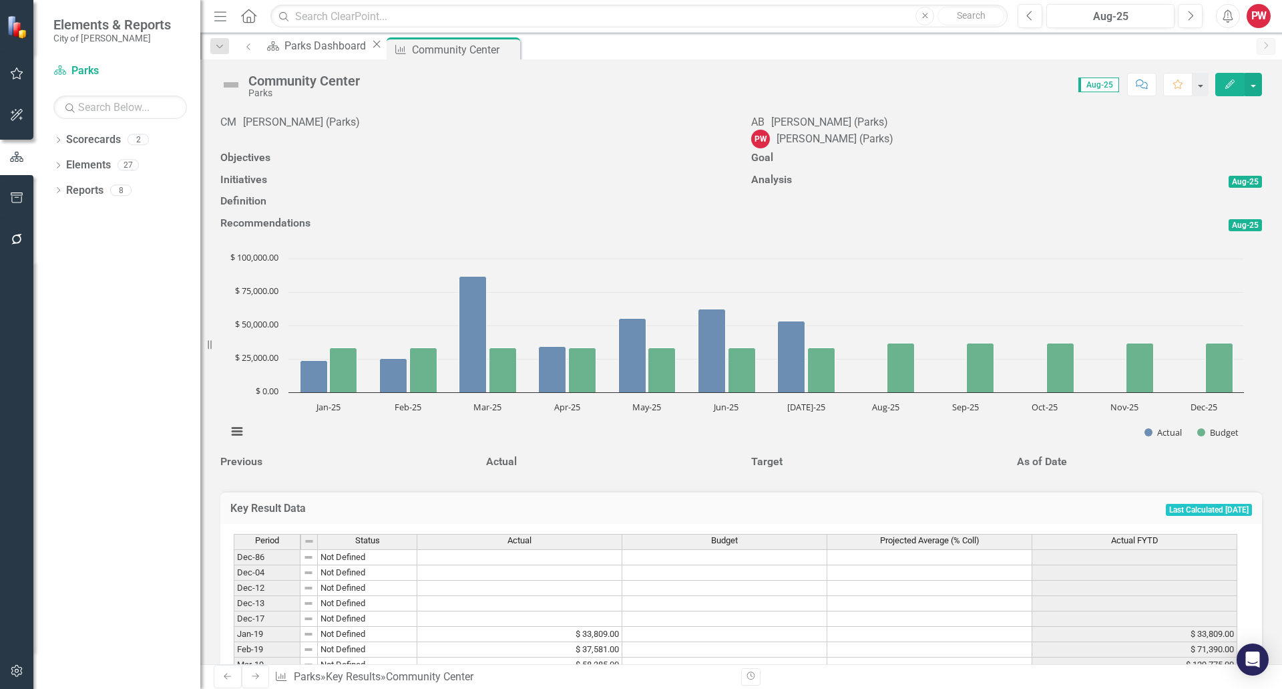
click at [230, 87] on img at bounding box center [230, 84] width 21 height 21
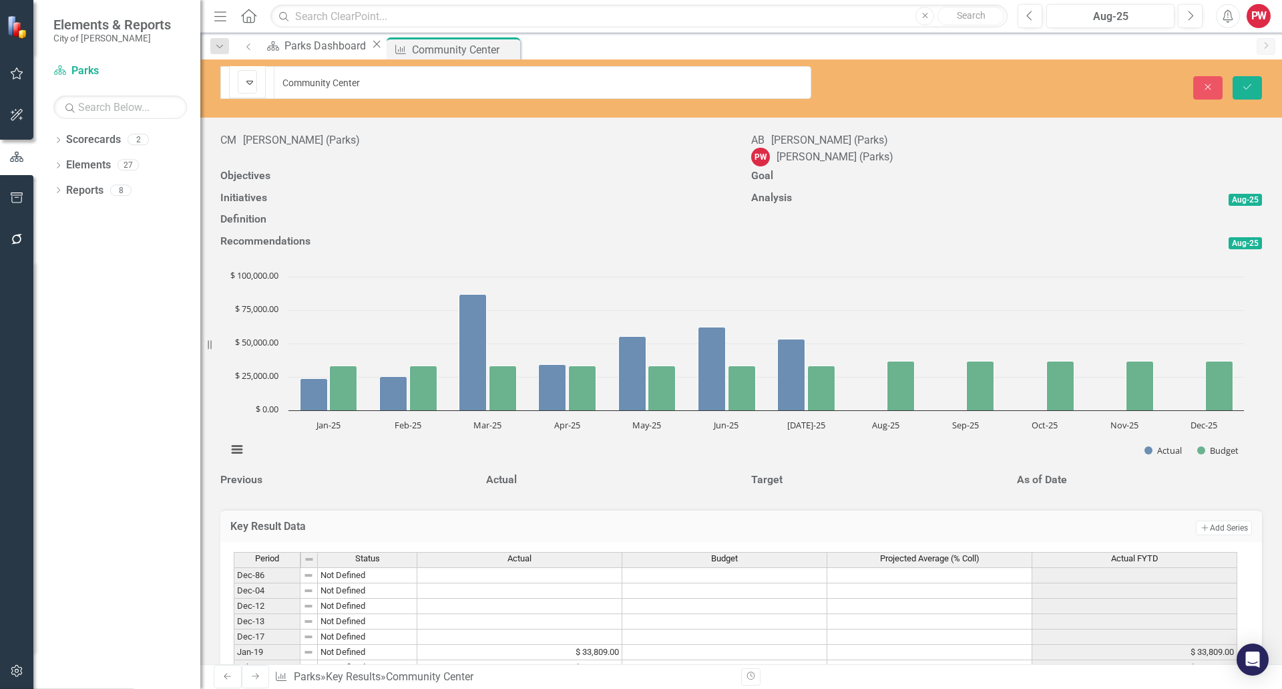
click at [240, 87] on div "Not Defined" at bounding box center [241, 82] width 3 height 19
click at [735, 188] on div "Objectives" at bounding box center [475, 177] width 531 height 22
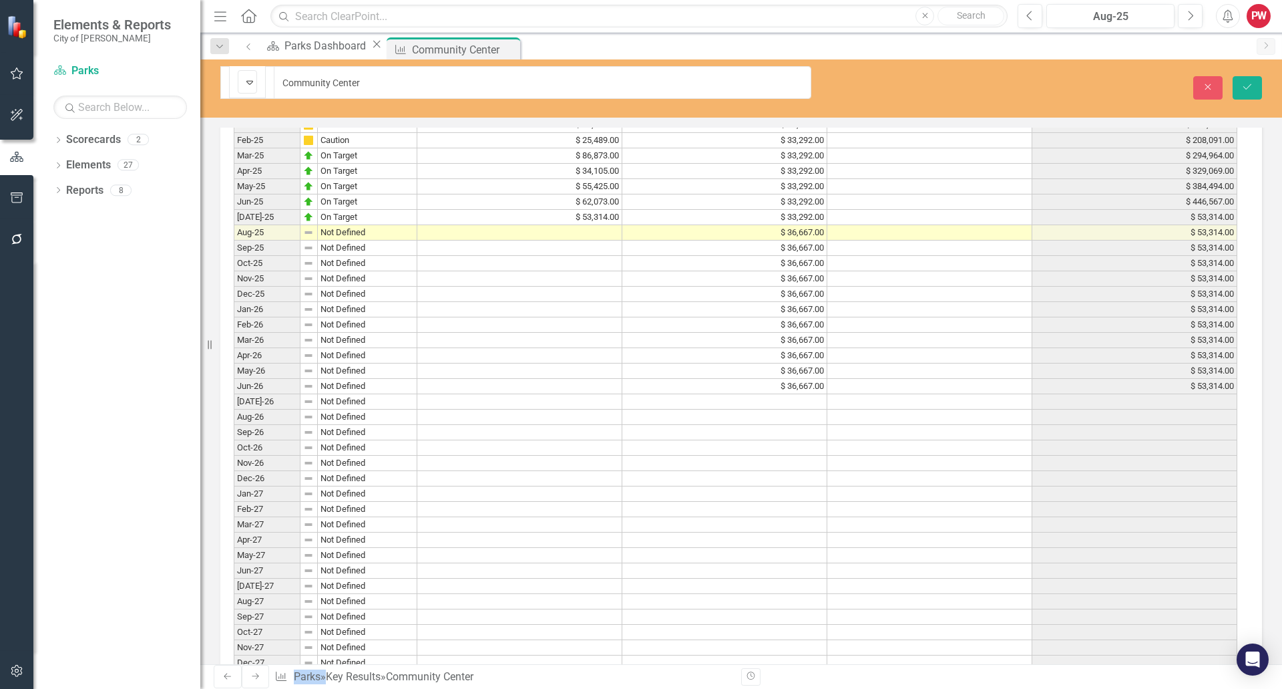
scroll to position [1803, 0]
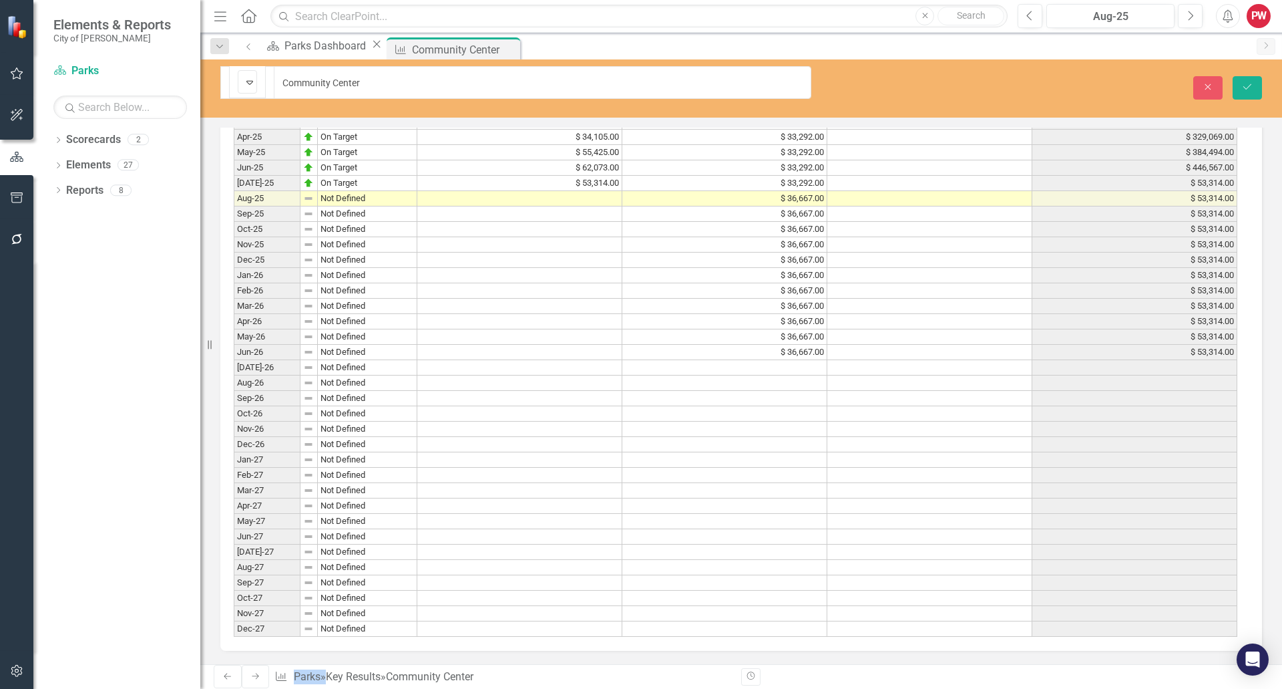
click at [582, 206] on td at bounding box center [519, 198] width 205 height 15
type textarea "15499"
click at [1253, 82] on icon "Save" at bounding box center [1248, 86] width 12 height 9
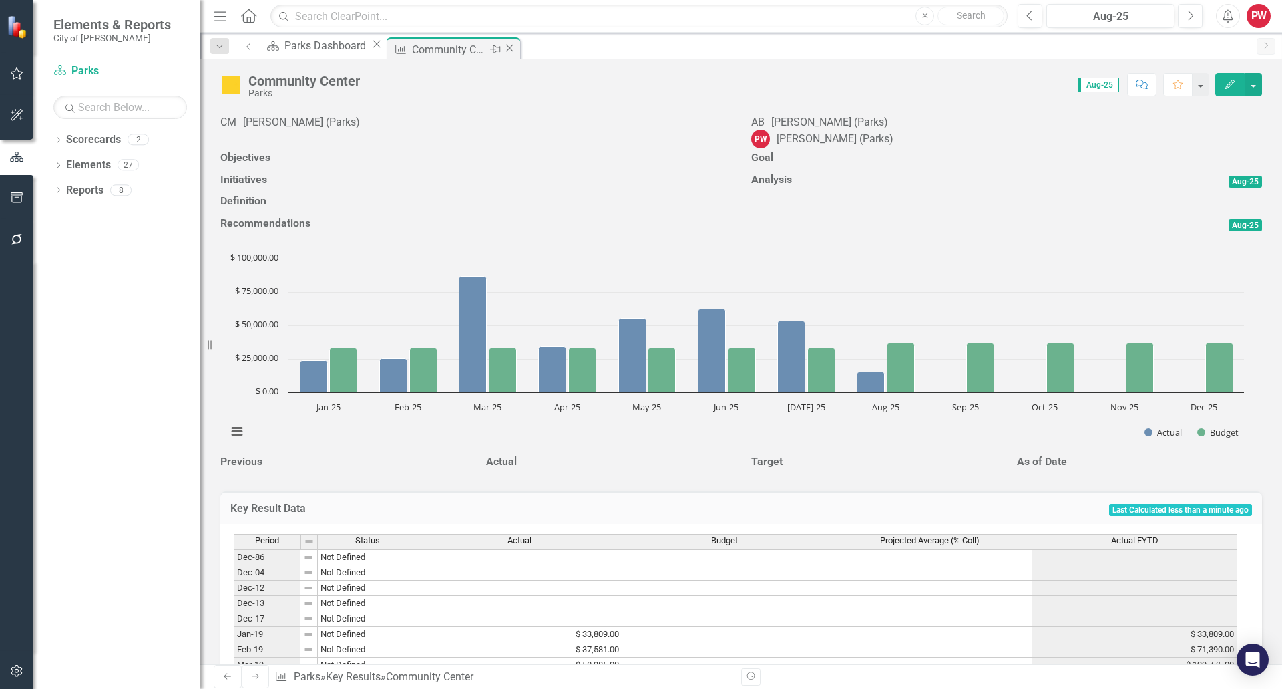
click at [516, 50] on icon "Close" at bounding box center [509, 48] width 13 height 11
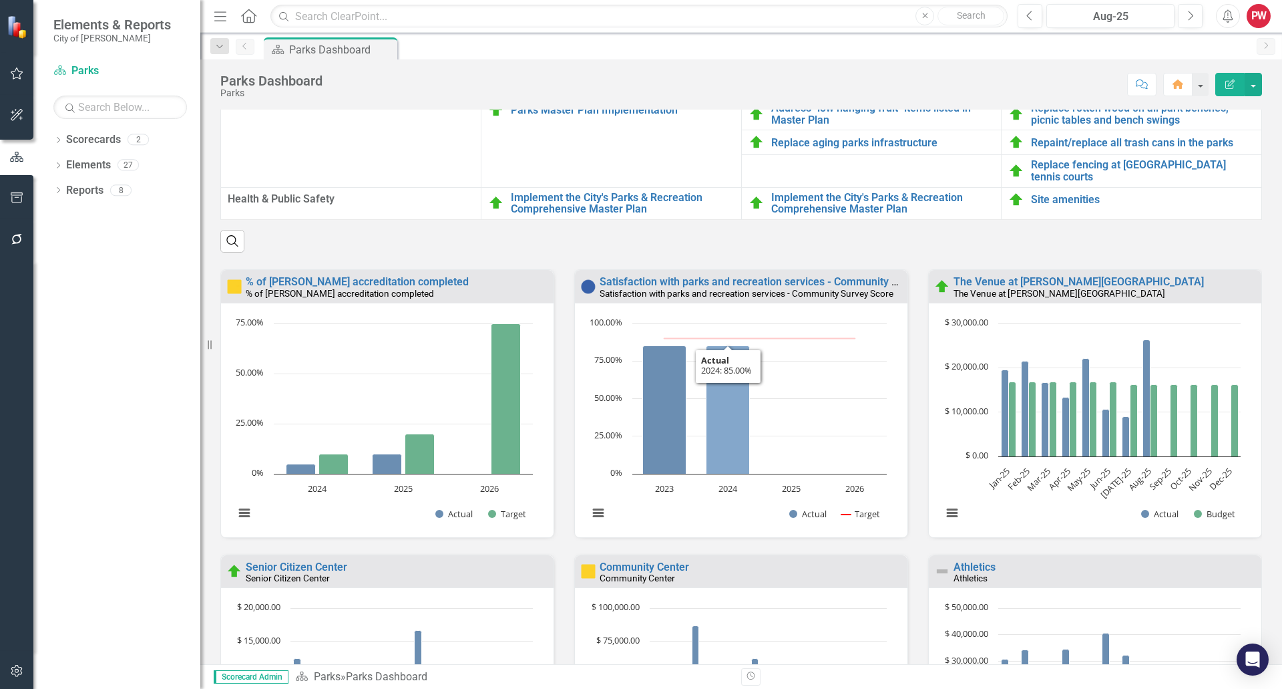
scroll to position [1736, 0]
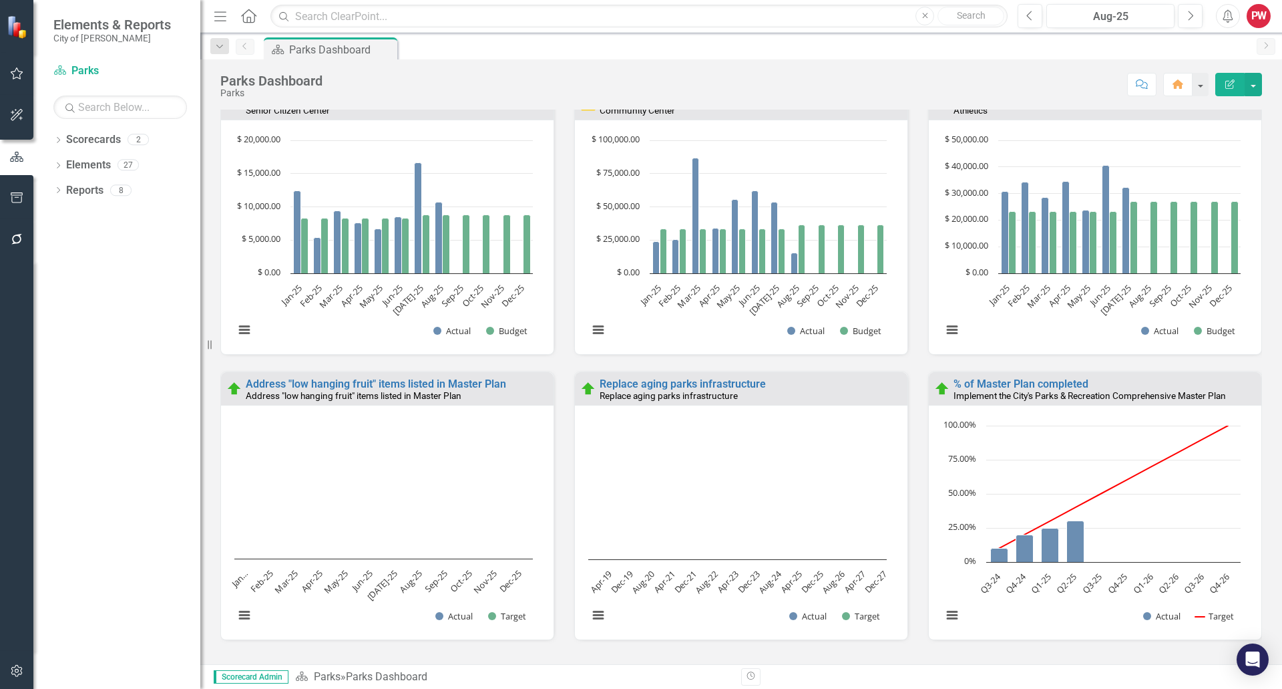
click at [963, 106] on link "Athletics" at bounding box center [975, 99] width 42 height 13
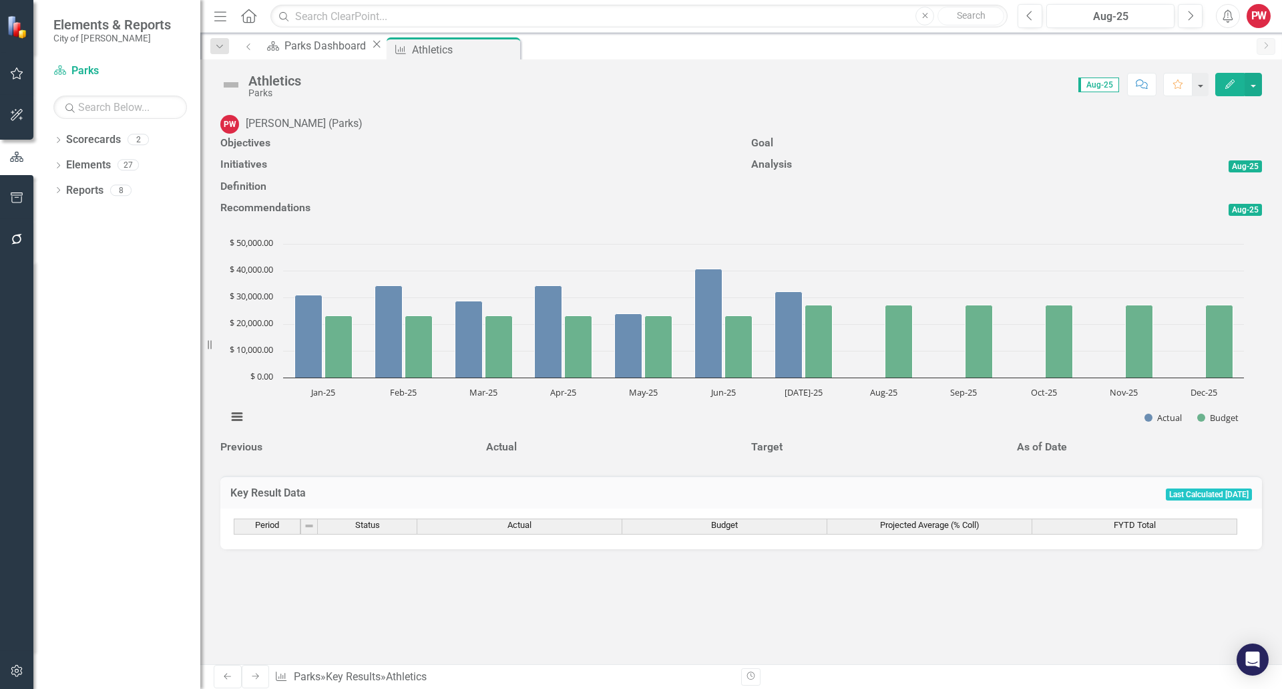
click at [233, 80] on img at bounding box center [230, 84] width 21 height 21
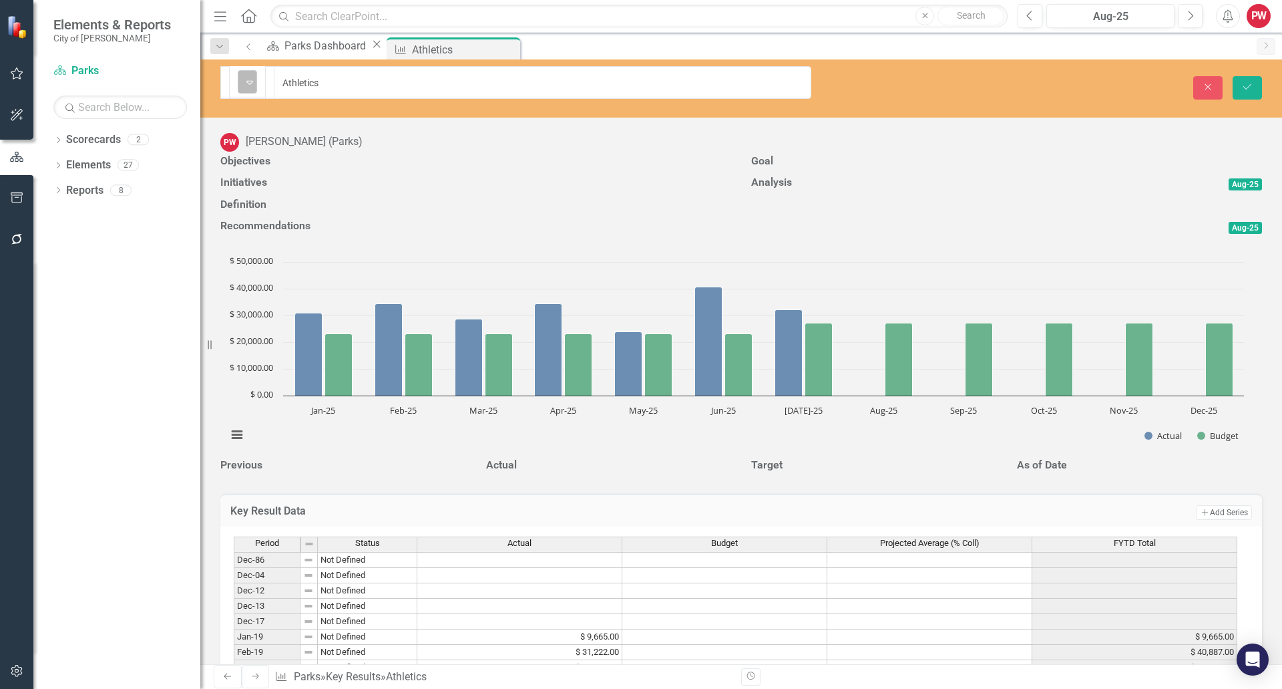
click at [242, 83] on img at bounding box center [250, 82] width 16 height 16
click at [729, 174] on div "Objectives" at bounding box center [475, 163] width 531 height 22
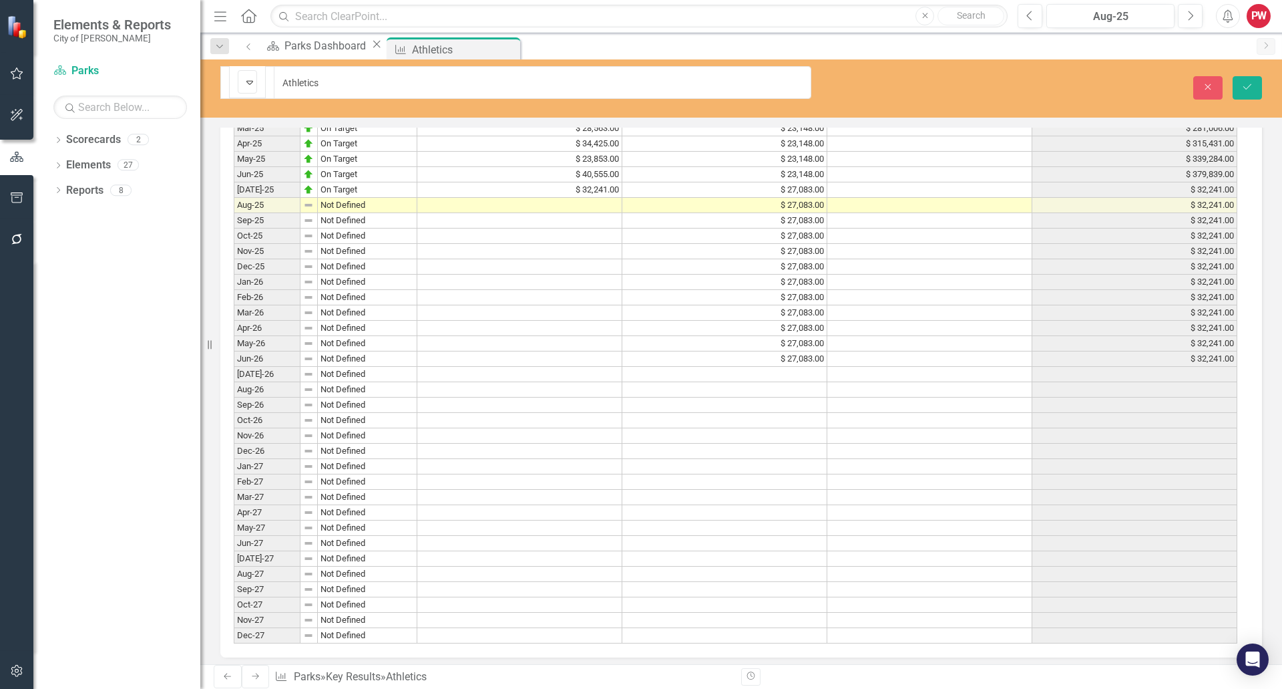
scroll to position [1736, 0]
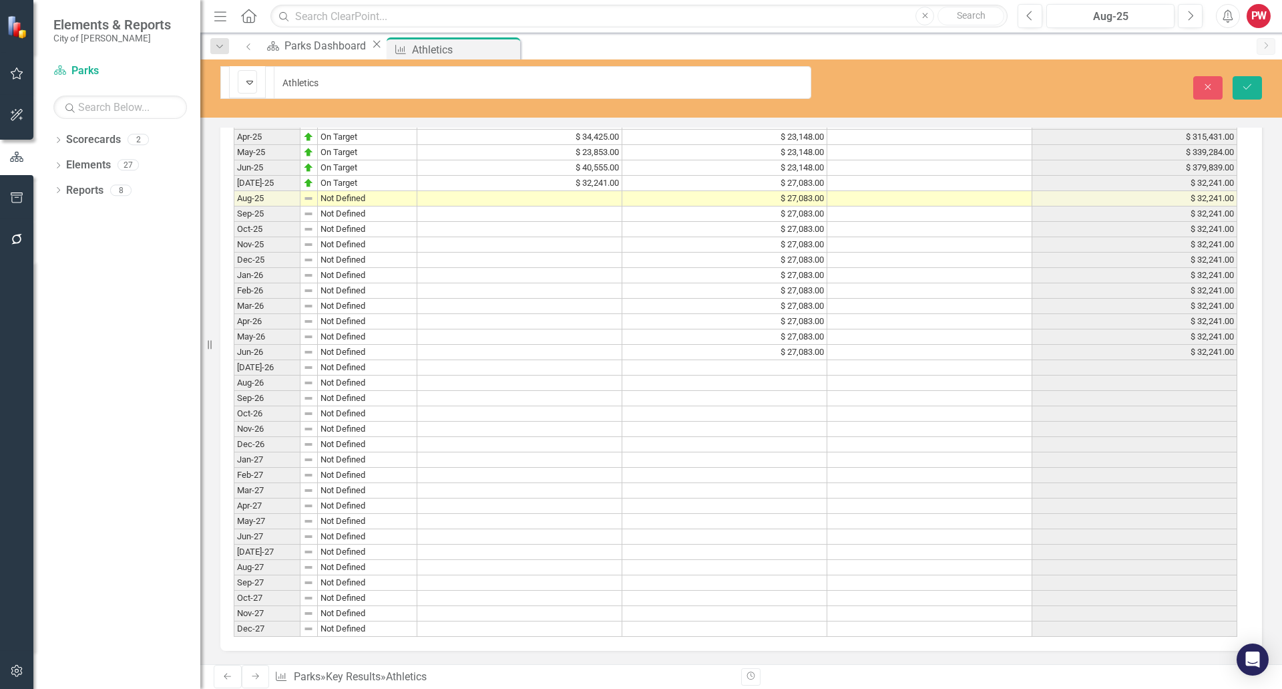
click at [588, 206] on td at bounding box center [519, 198] width 205 height 15
type textarea "37892"
click at [1247, 82] on icon "Save" at bounding box center [1248, 86] width 12 height 9
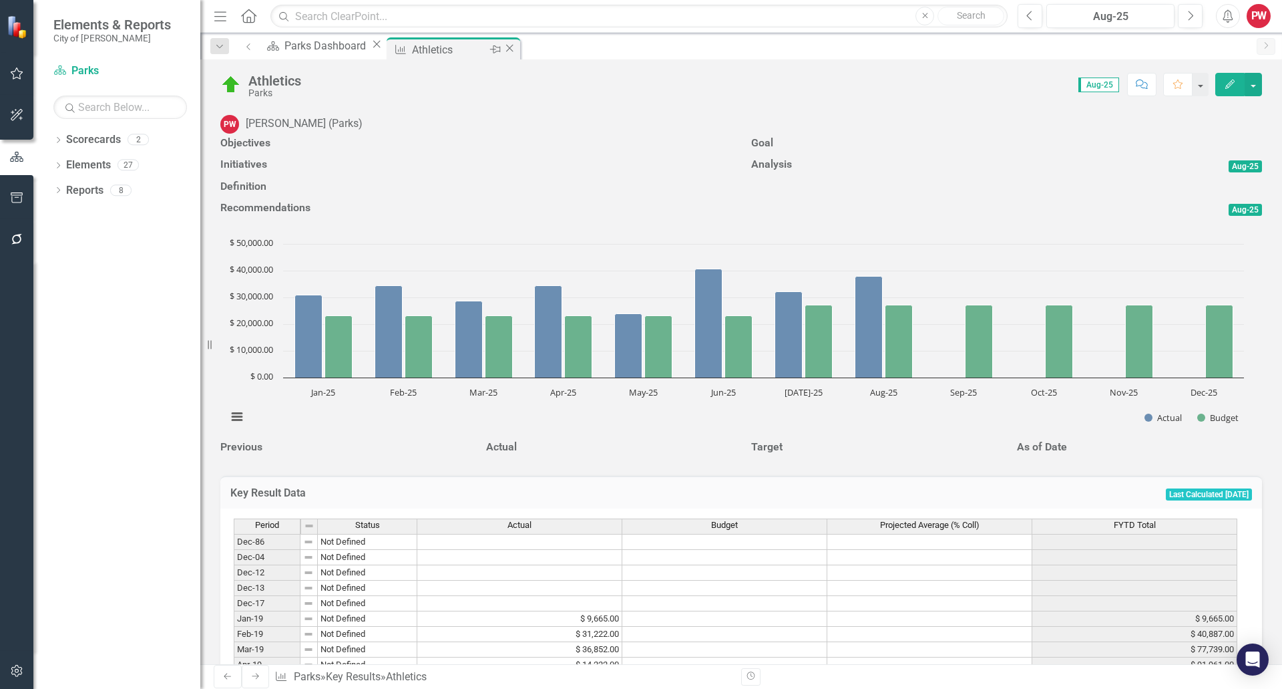
click at [516, 49] on icon "Close" at bounding box center [509, 48] width 13 height 11
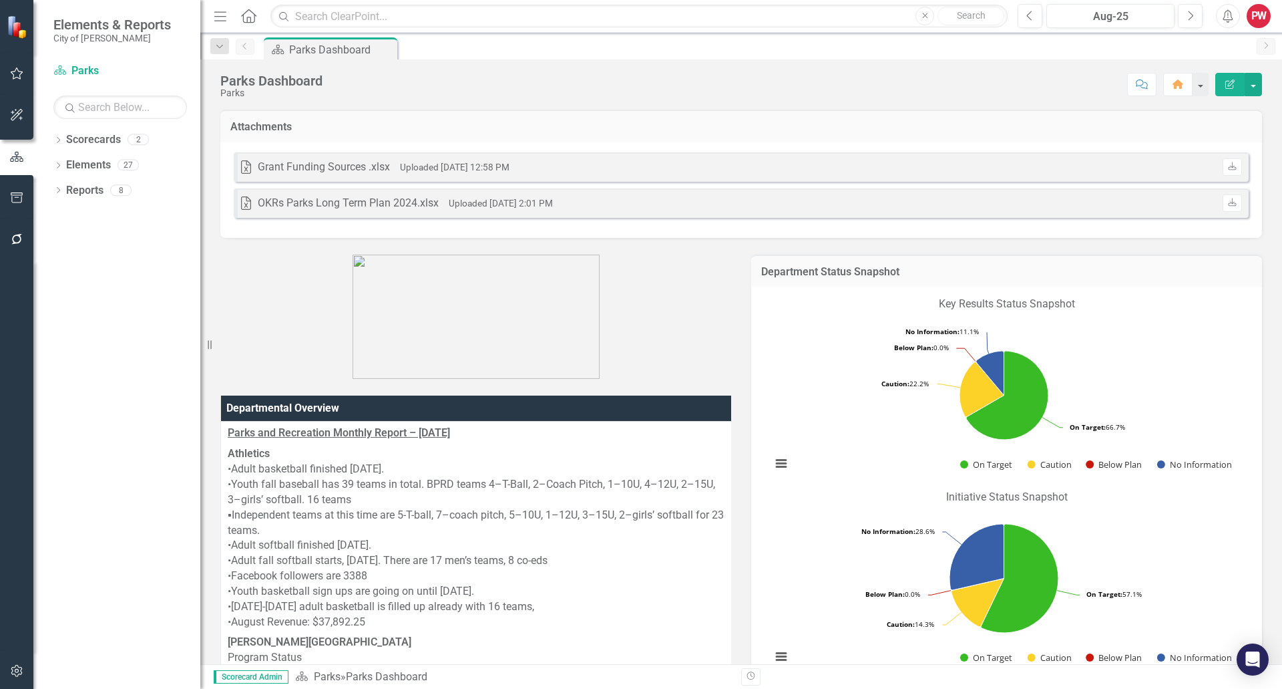
scroll to position [334, 0]
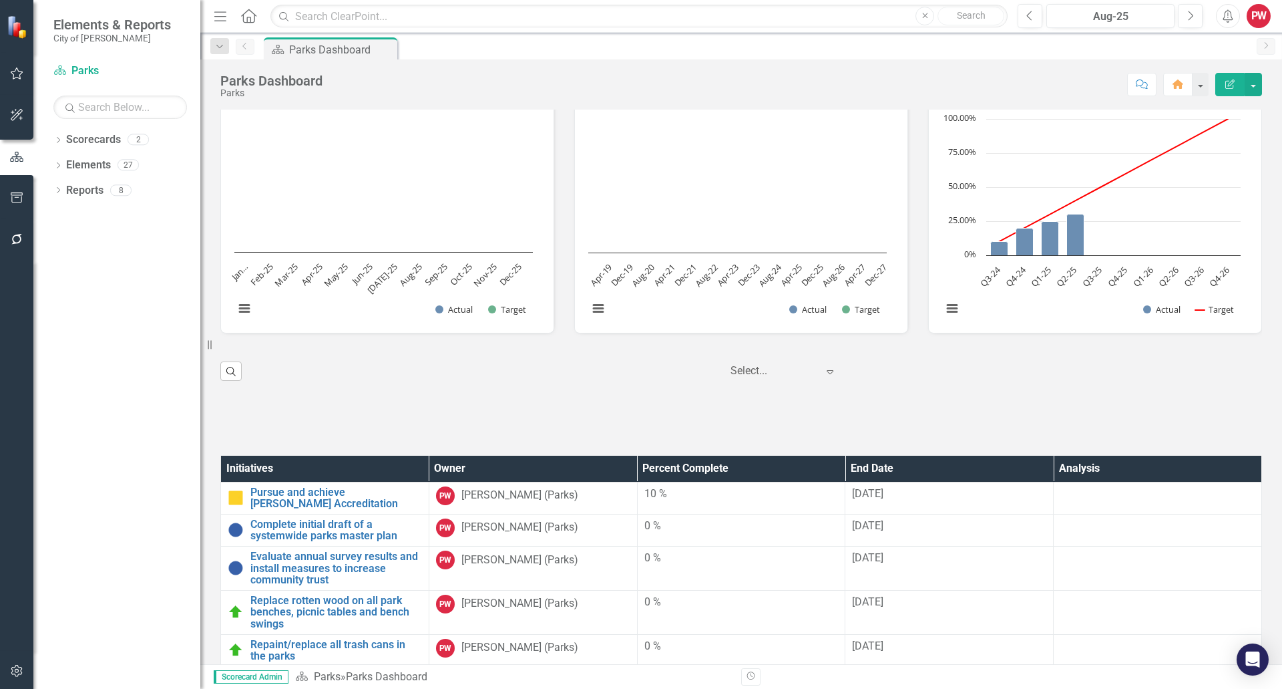
scroll to position [2271, 0]
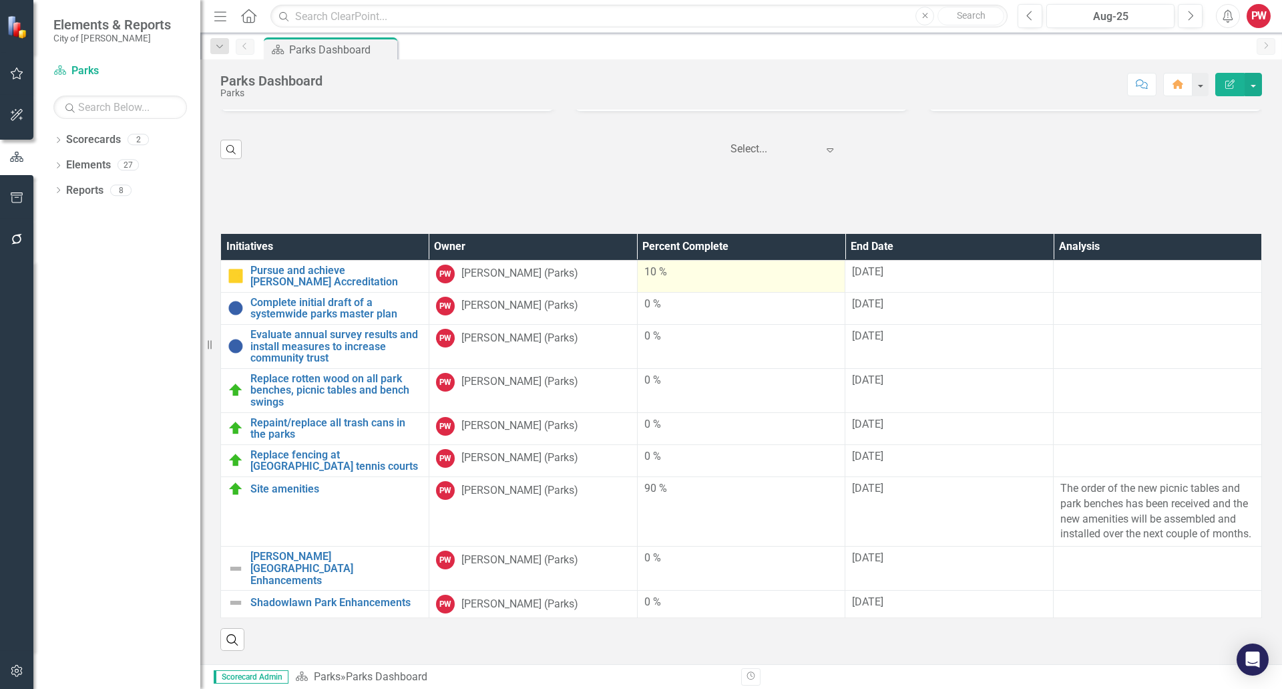
click at [684, 292] on td "10 %" at bounding box center [741, 276] width 208 height 32
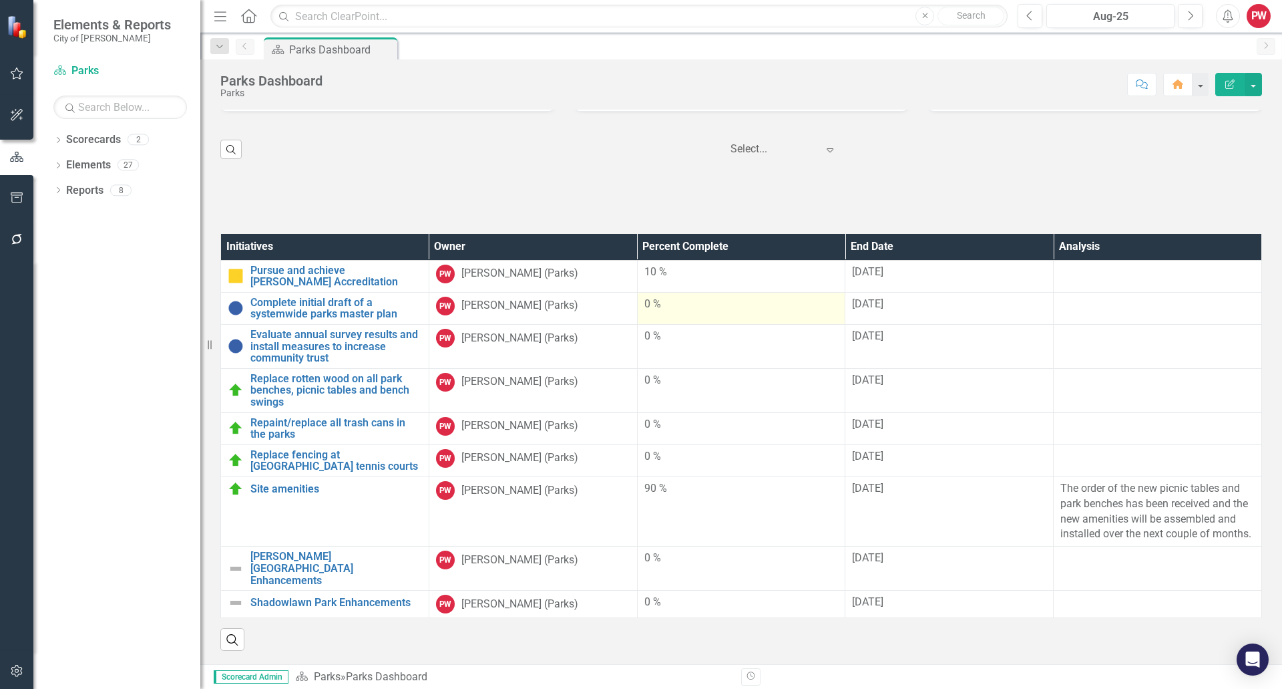
click at [672, 312] on div "0 %" at bounding box center [741, 304] width 194 height 15
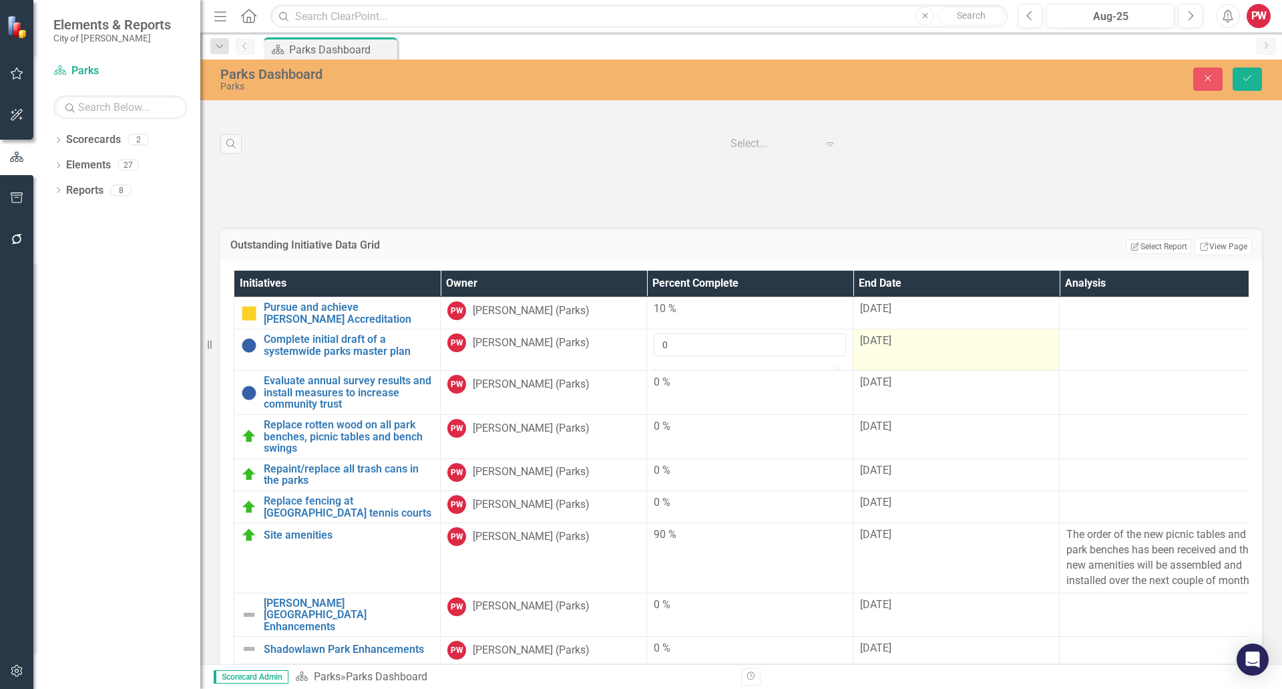
type input "100"
drag, startPoint x: 659, startPoint y: 406, endPoint x: 920, endPoint y: 413, distance: 261.2
click at [920, 371] on tr "Complete initial draft of a systemwide parks master plan Edit Edit Initiative L…" at bounding box center [750, 349] width 1032 height 41
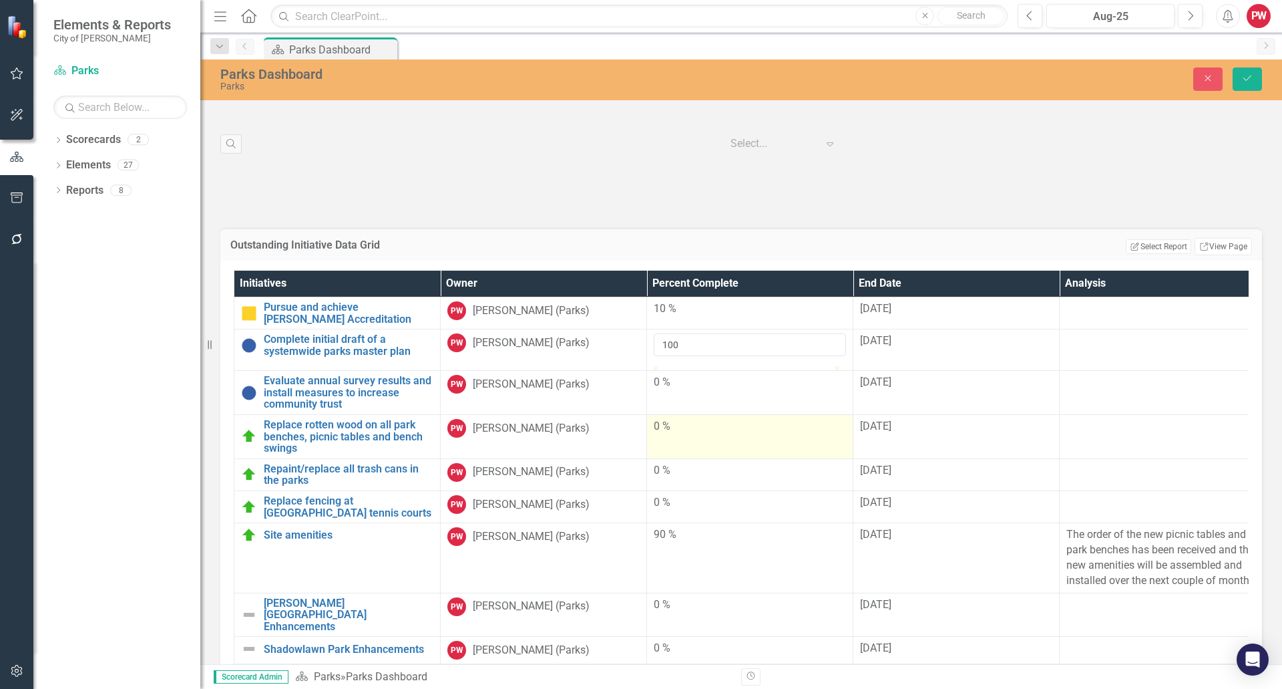
click at [674, 459] on td "0 %" at bounding box center [750, 437] width 206 height 44
type input "100"
drag, startPoint x: 659, startPoint y: 526, endPoint x: 844, endPoint y: 530, distance: 185.7
click at [836, 451] on div at bounding box center [836, 451] width 0 height 0
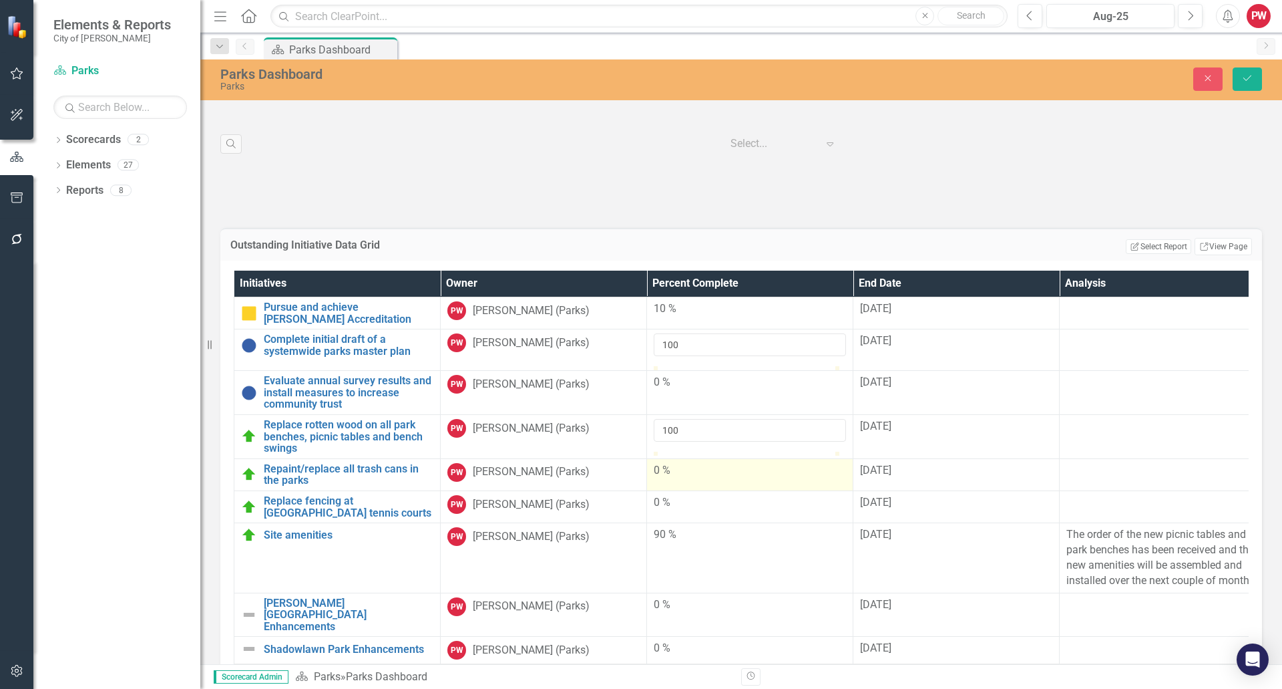
click at [681, 478] on div "0 %" at bounding box center [750, 470] width 192 height 15
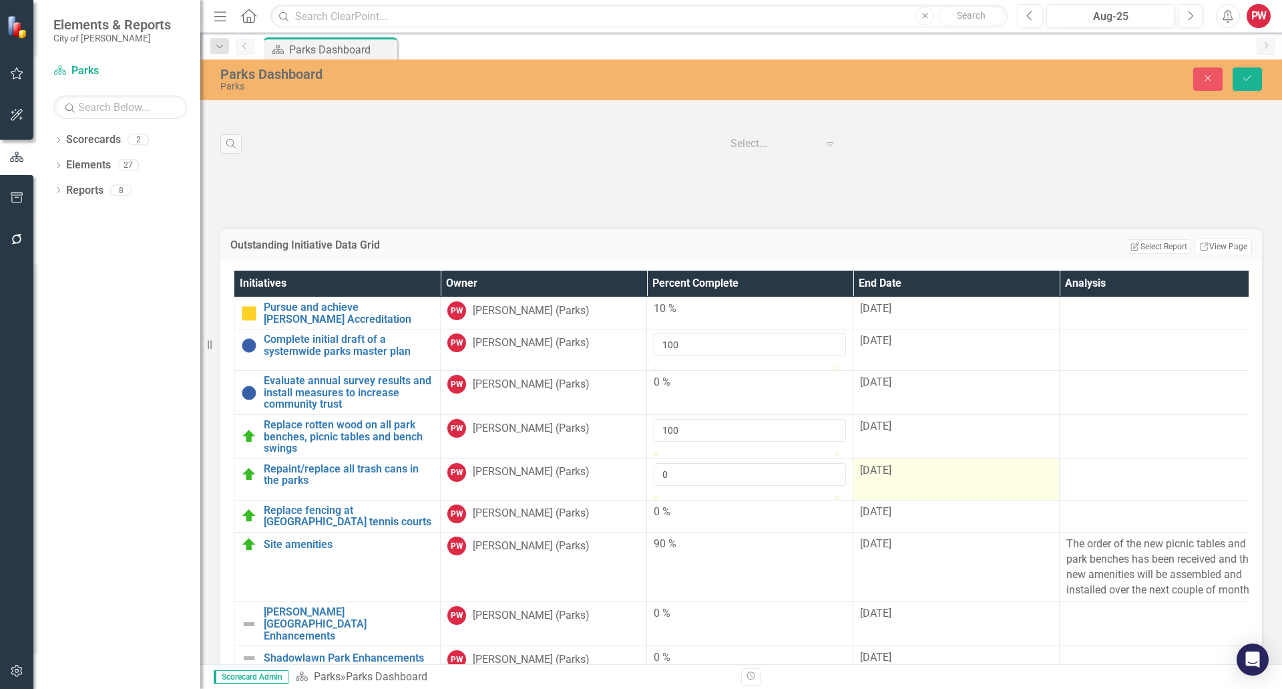
type input "100"
drag, startPoint x: 657, startPoint y: 608, endPoint x: 886, endPoint y: 612, distance: 228.5
click at [886, 500] on tr "Repaint/replace all trash cans in the parks Edit Edit Initiative Link Open Elem…" at bounding box center [750, 478] width 1032 height 41
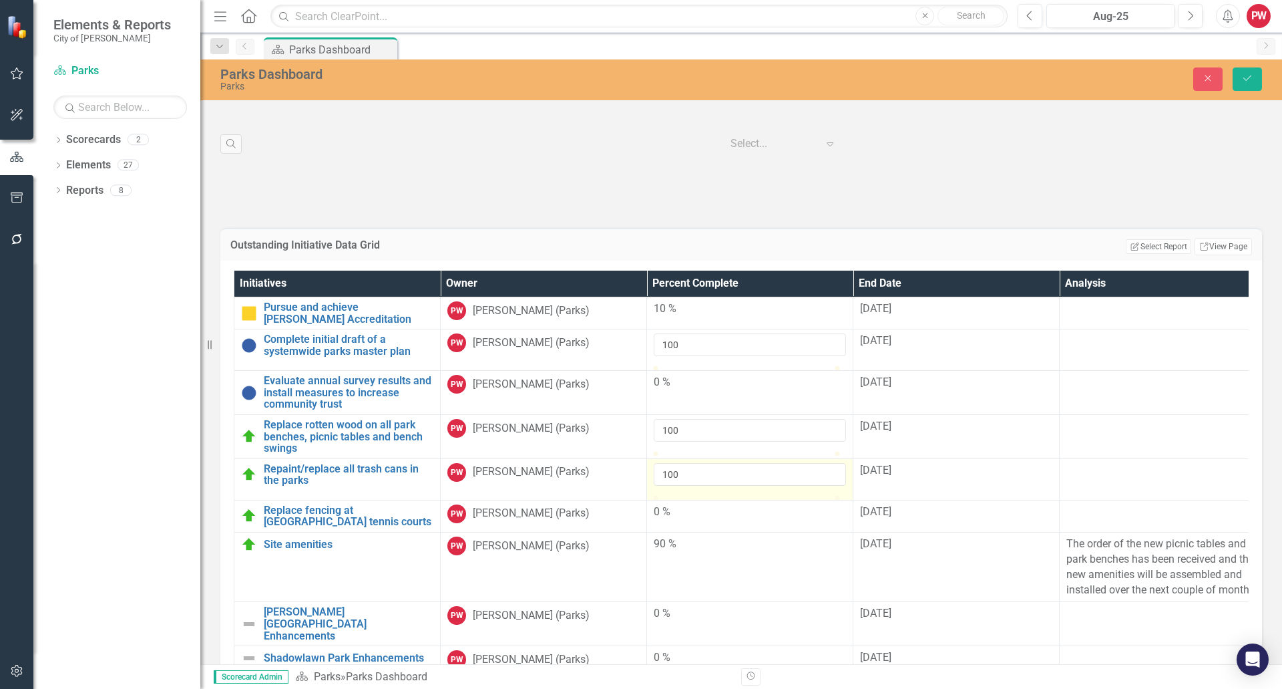
scroll to position [9, 0]
click at [724, 520] on div "0 %" at bounding box center [750, 511] width 192 height 15
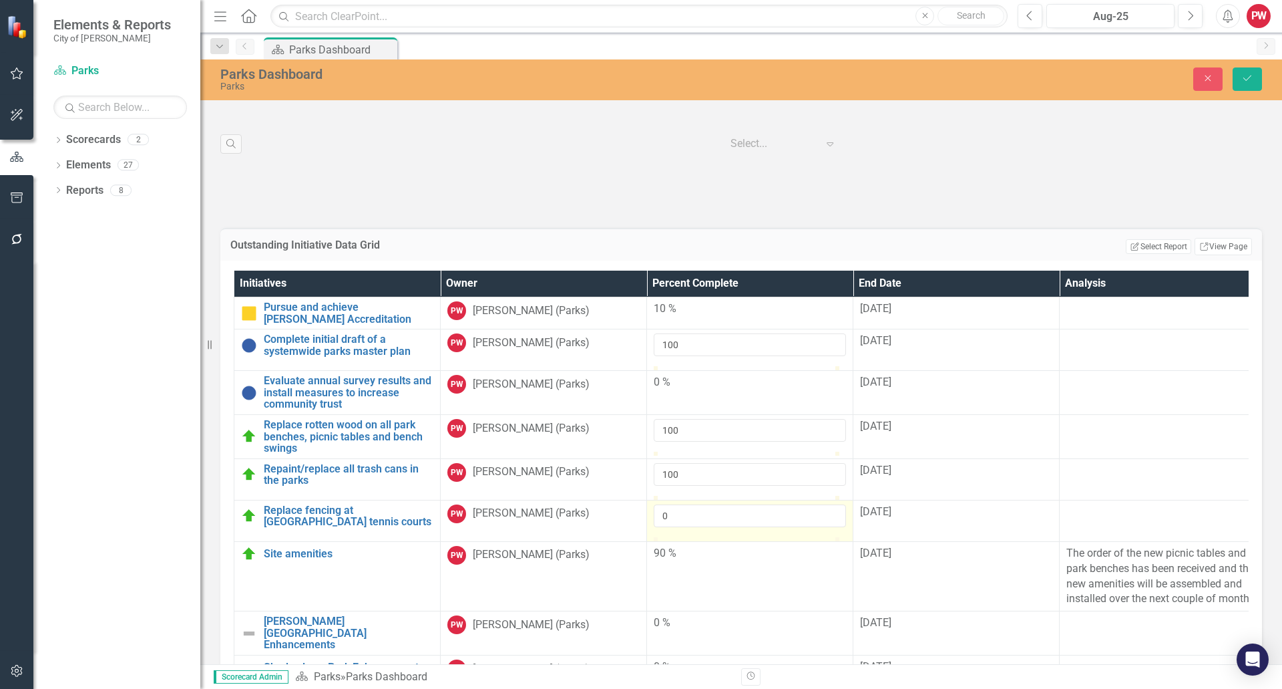
scroll to position [56, 0]
type input "100"
drag, startPoint x: 658, startPoint y: 634, endPoint x: 930, endPoint y: 645, distance: 272.0
click at [930, 541] on tr "Replace fencing at Municipal Park tennis courts Edit Edit Initiative Link Open …" at bounding box center [750, 520] width 1032 height 41
click at [1079, 520] on div at bounding box center [1163, 512] width 192 height 16
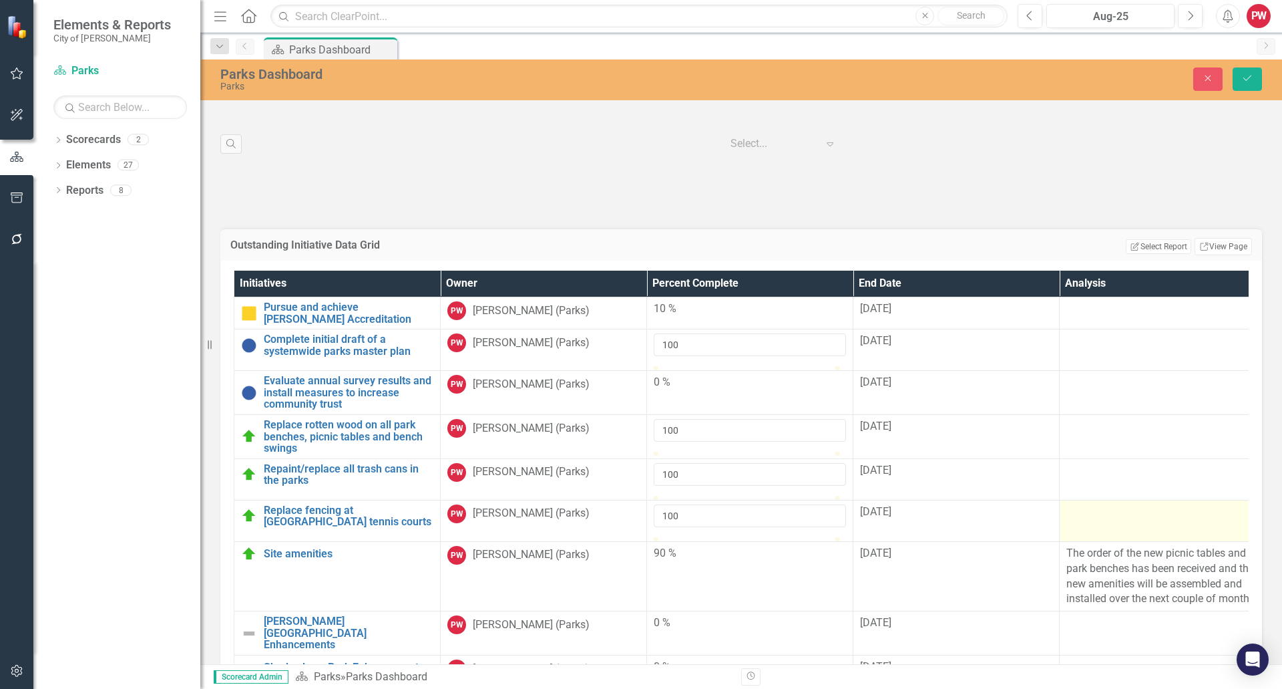
click at [1079, 520] on div at bounding box center [1163, 512] width 192 height 16
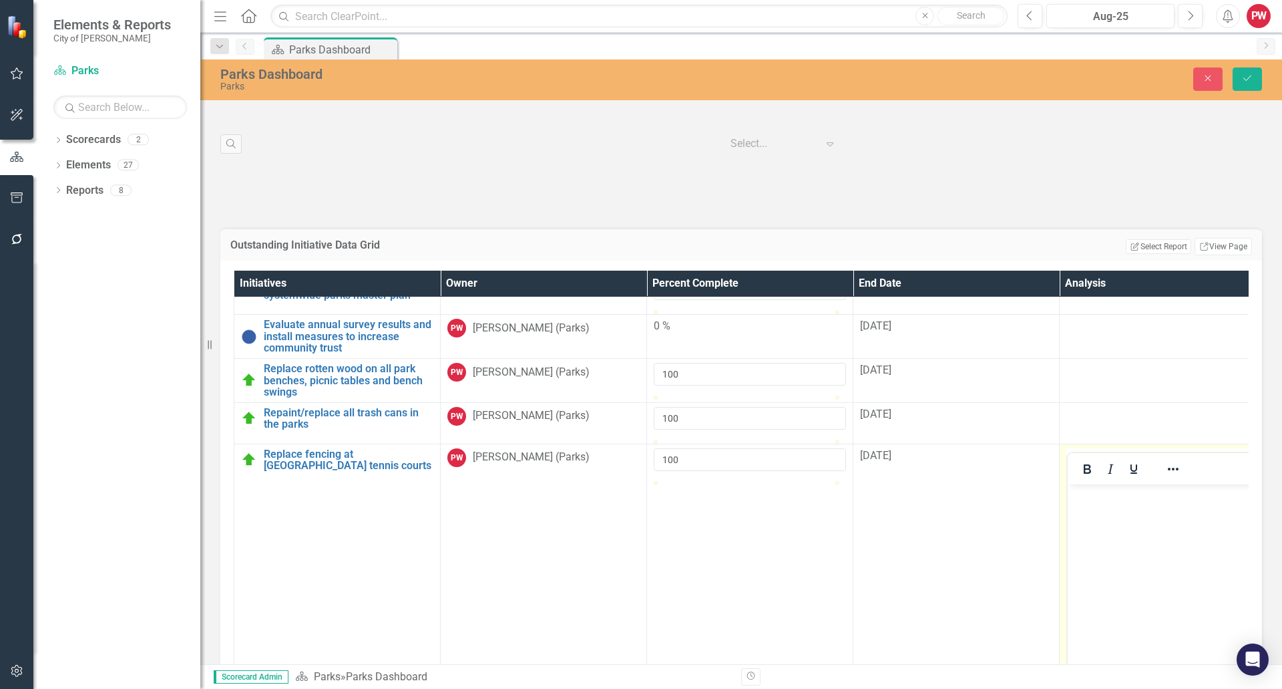
scroll to position [0, 0]
click at [1131, 501] on p "Rich Text Area. Press ALT-0 for help." at bounding box center [1162, 495] width 183 height 16
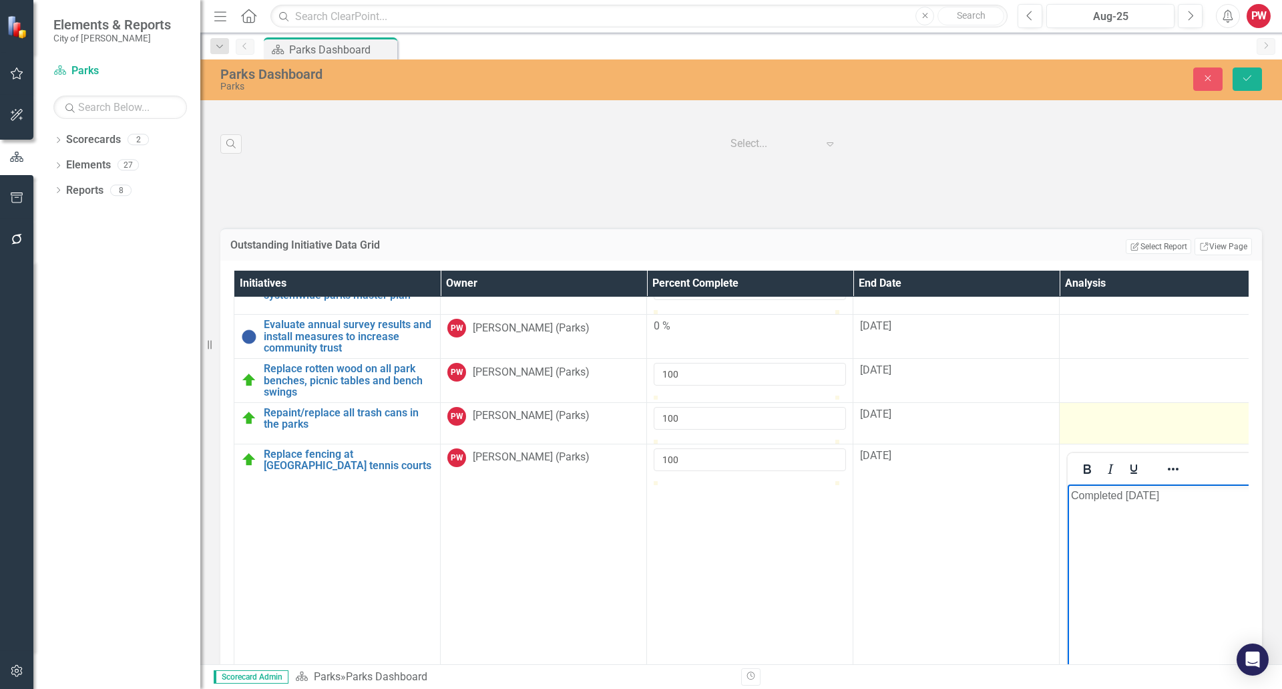
click at [1174, 443] on td at bounding box center [1163, 422] width 206 height 41
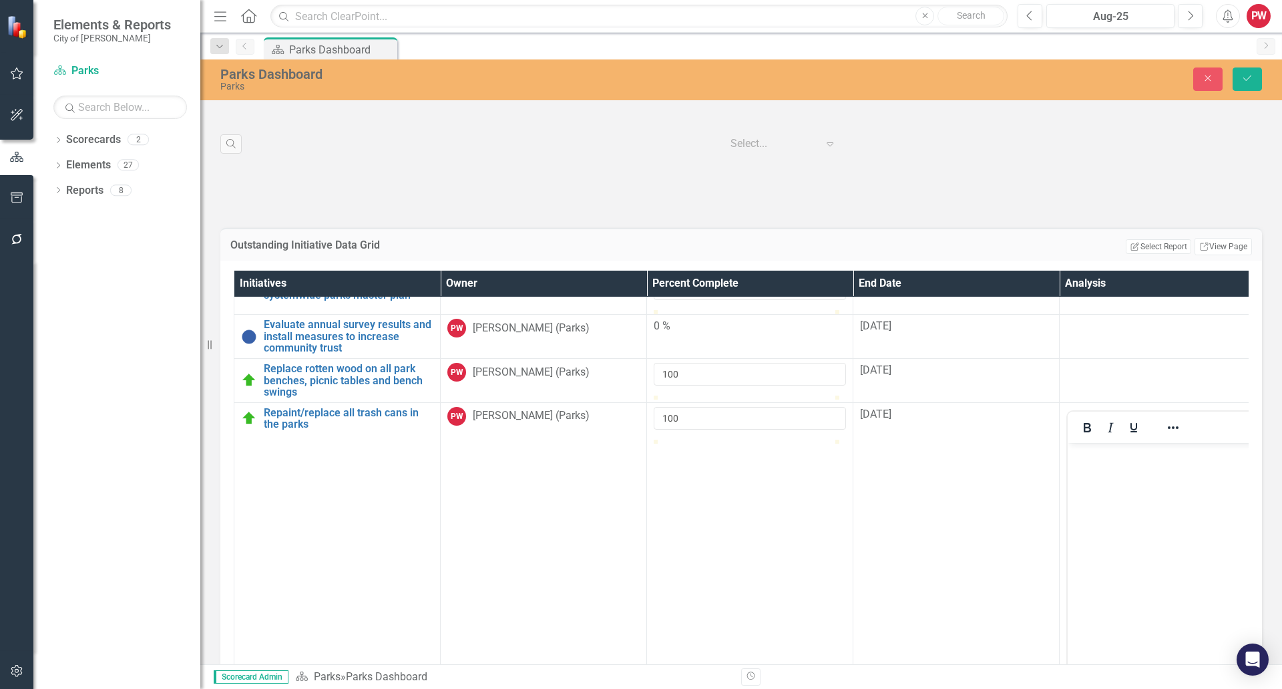
click at [1137, 467] on body "Rich Text Area. Press ALT-0 for help." at bounding box center [1163, 542] width 190 height 200
click at [1127, 379] on div at bounding box center [1163, 371] width 192 height 16
click at [1119, 403] on td at bounding box center [1163, 381] width 206 height 44
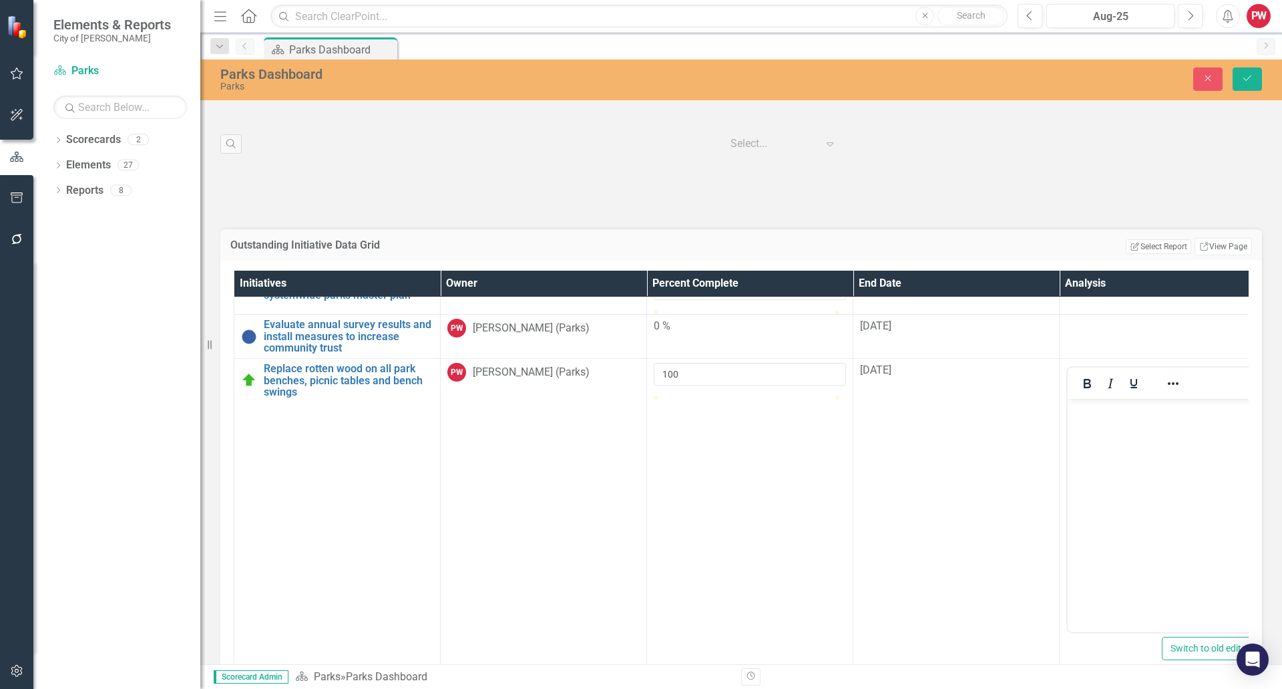
click at [1108, 407] on p "Rich Text Area. Press ALT-0 for help." at bounding box center [1162, 410] width 183 height 16
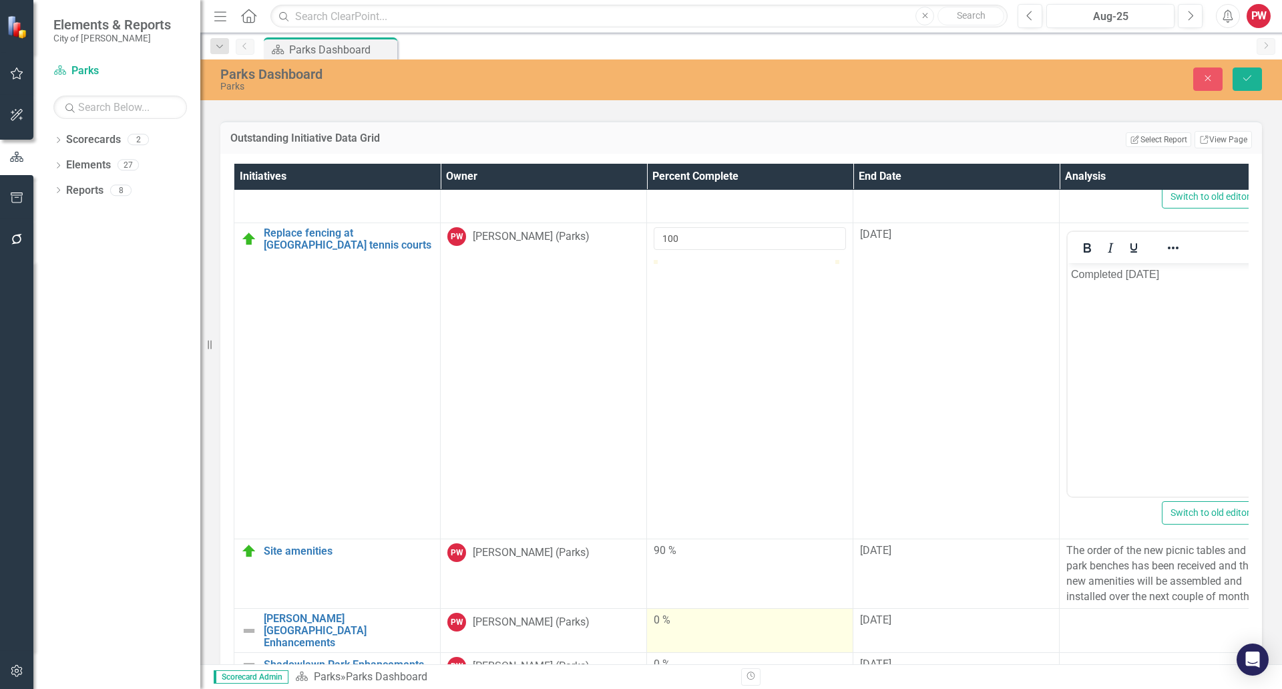
scroll to position [2473, 0]
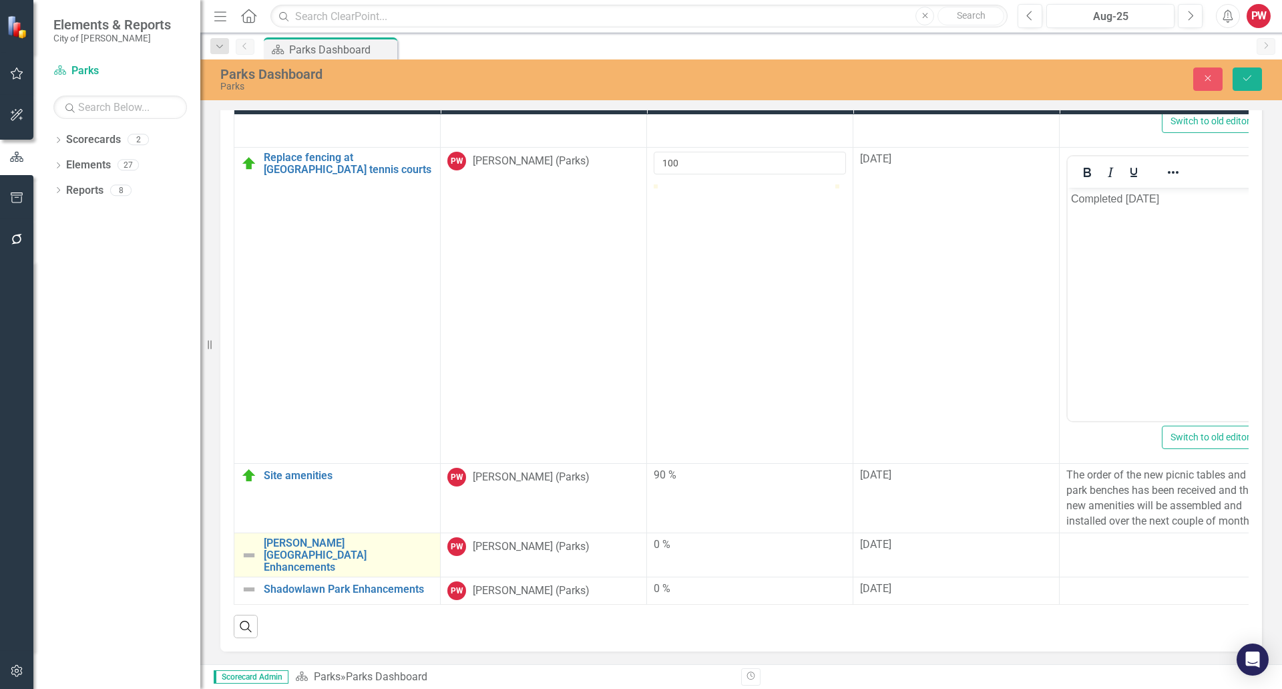
click at [254, 551] on img at bounding box center [249, 555] width 16 height 16
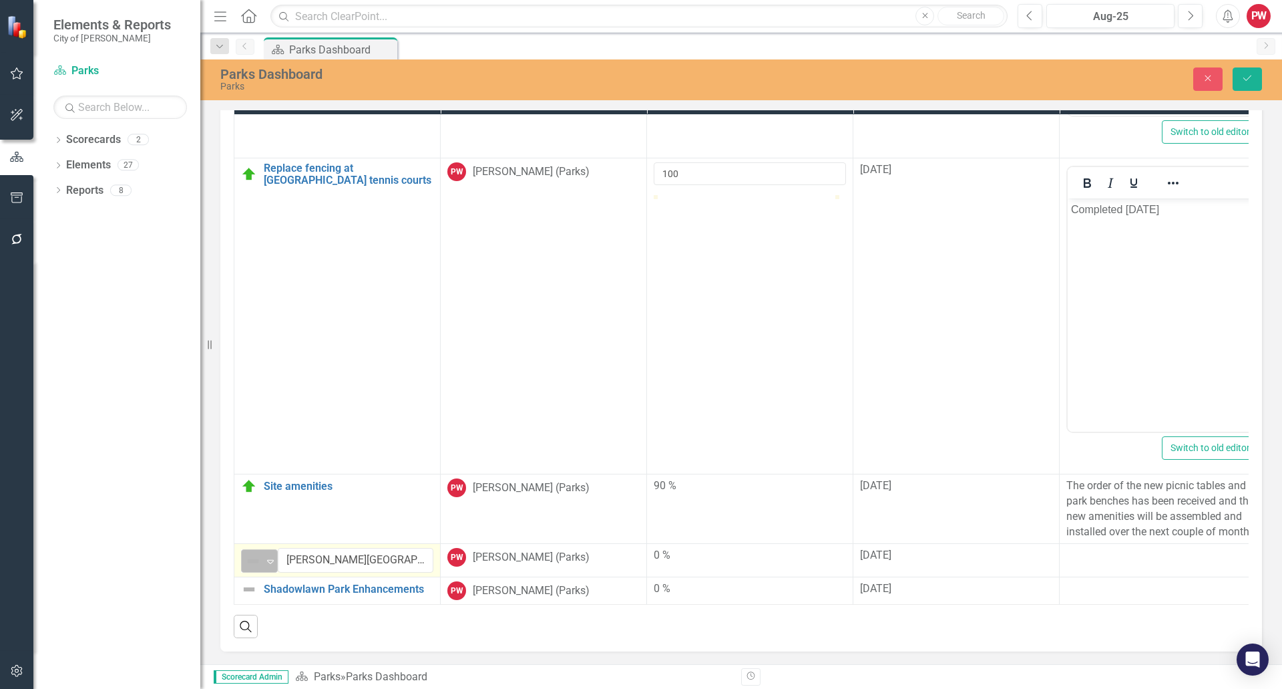
click at [250, 553] on img at bounding box center [253, 561] width 16 height 16
click at [253, 585] on img at bounding box center [249, 589] width 16 height 16
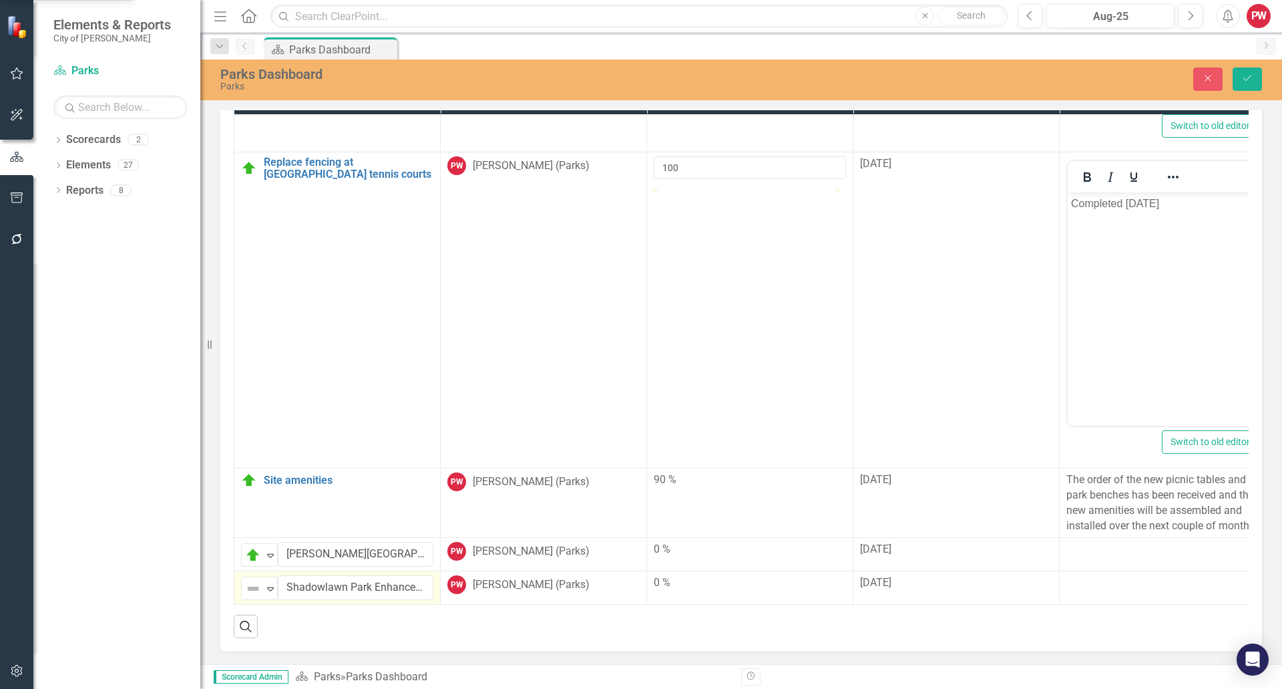
click at [253, 585] on img at bounding box center [253, 588] width 16 height 16
click at [1111, 558] on div at bounding box center [1163, 550] width 192 height 16
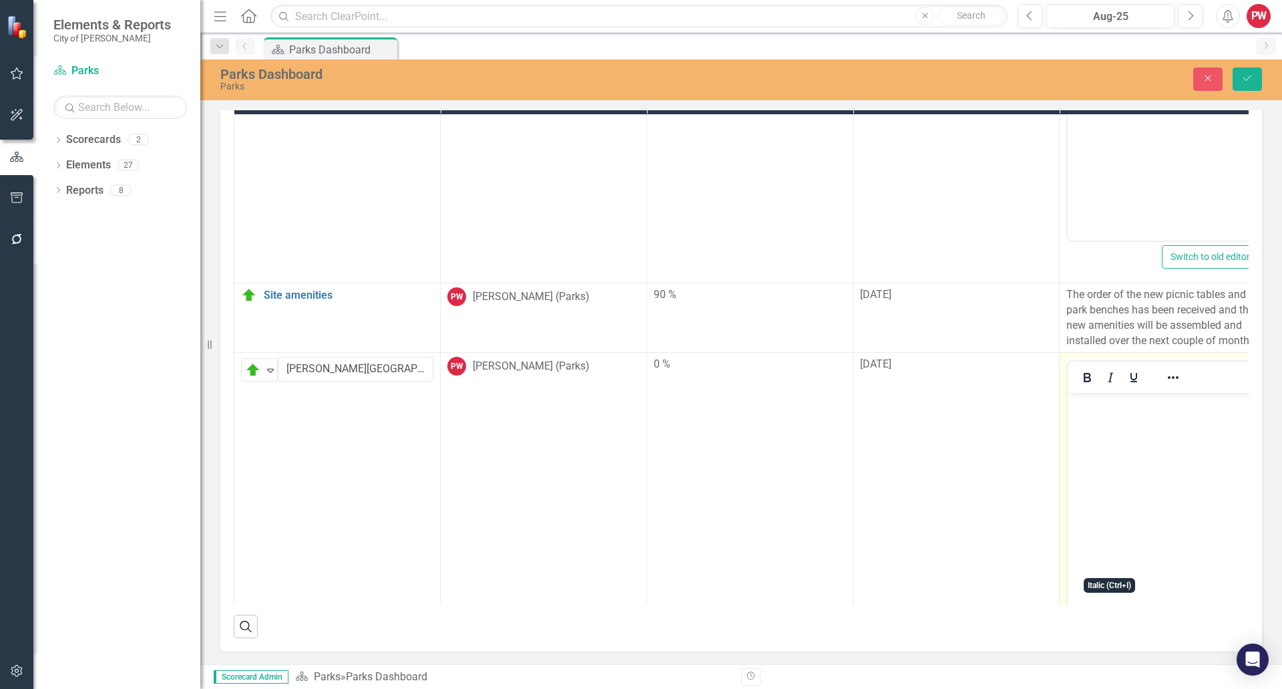
scroll to position [898, 0]
click at [1115, 409] on p "Rich Text Area. Press ALT-0 for help." at bounding box center [1162, 403] width 183 height 16
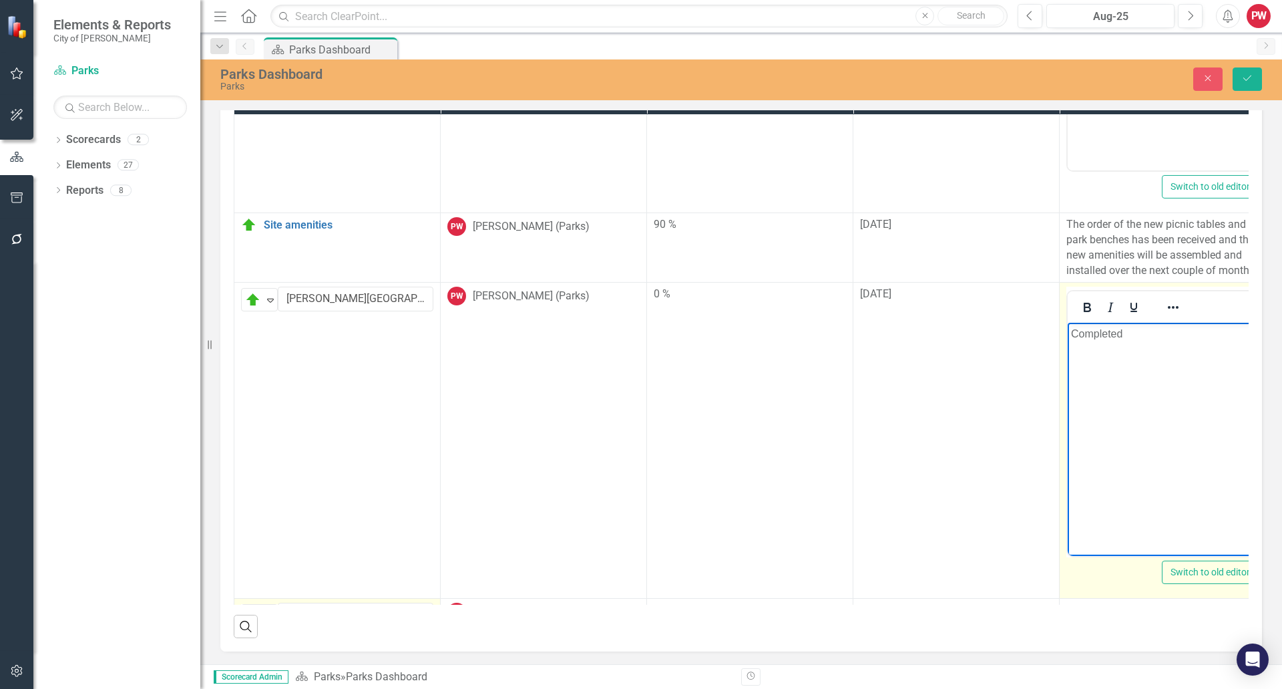
scroll to position [1059, 0]
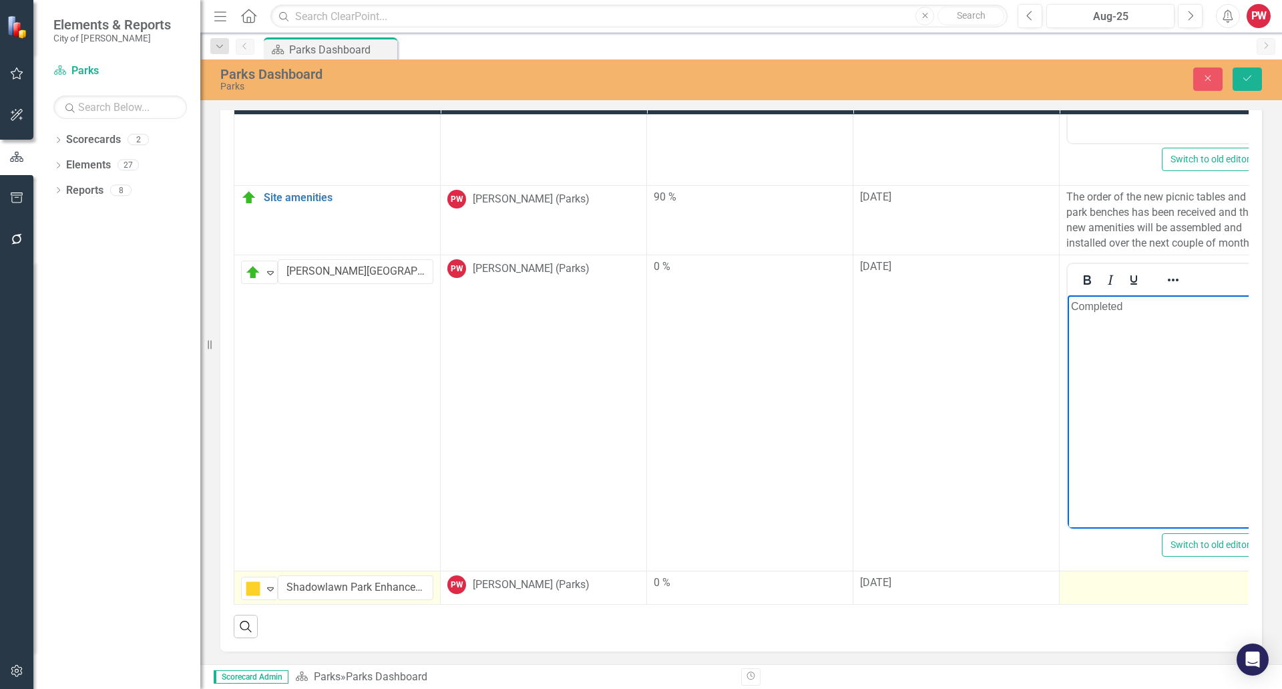
click at [1103, 578] on div at bounding box center [1163, 583] width 192 height 16
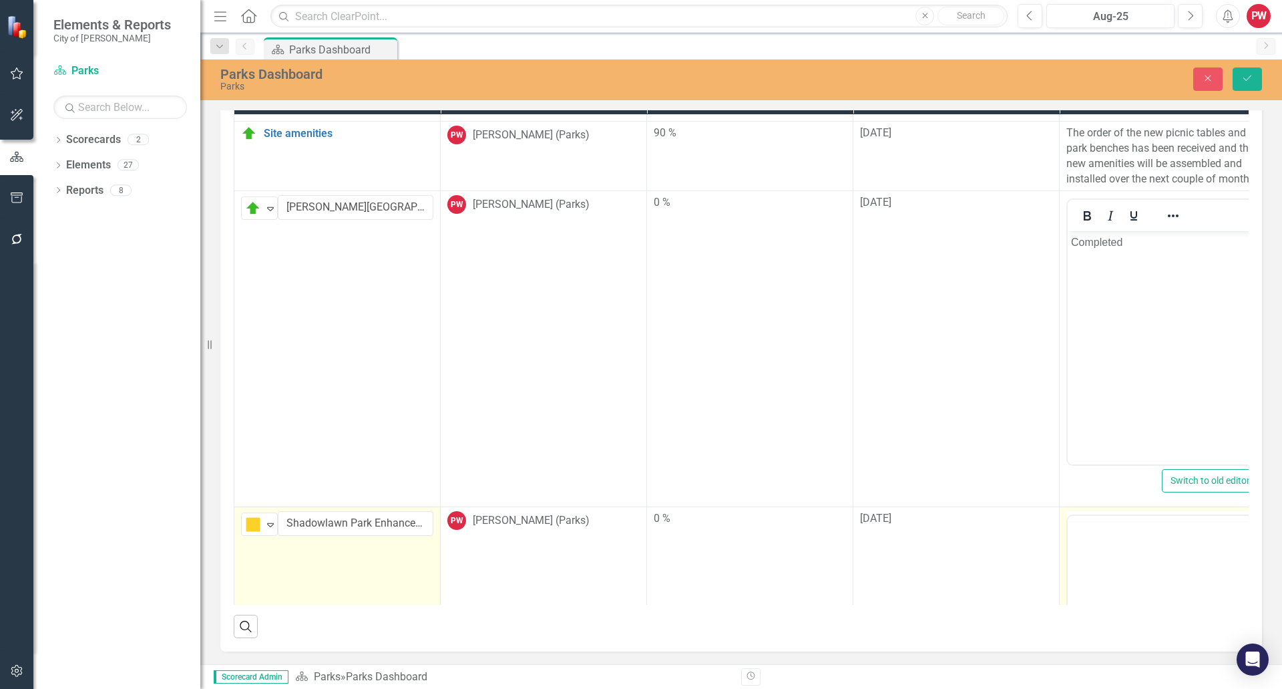
scroll to position [0, 0]
click at [1254, 87] on button "Save" at bounding box center [1247, 78] width 29 height 23
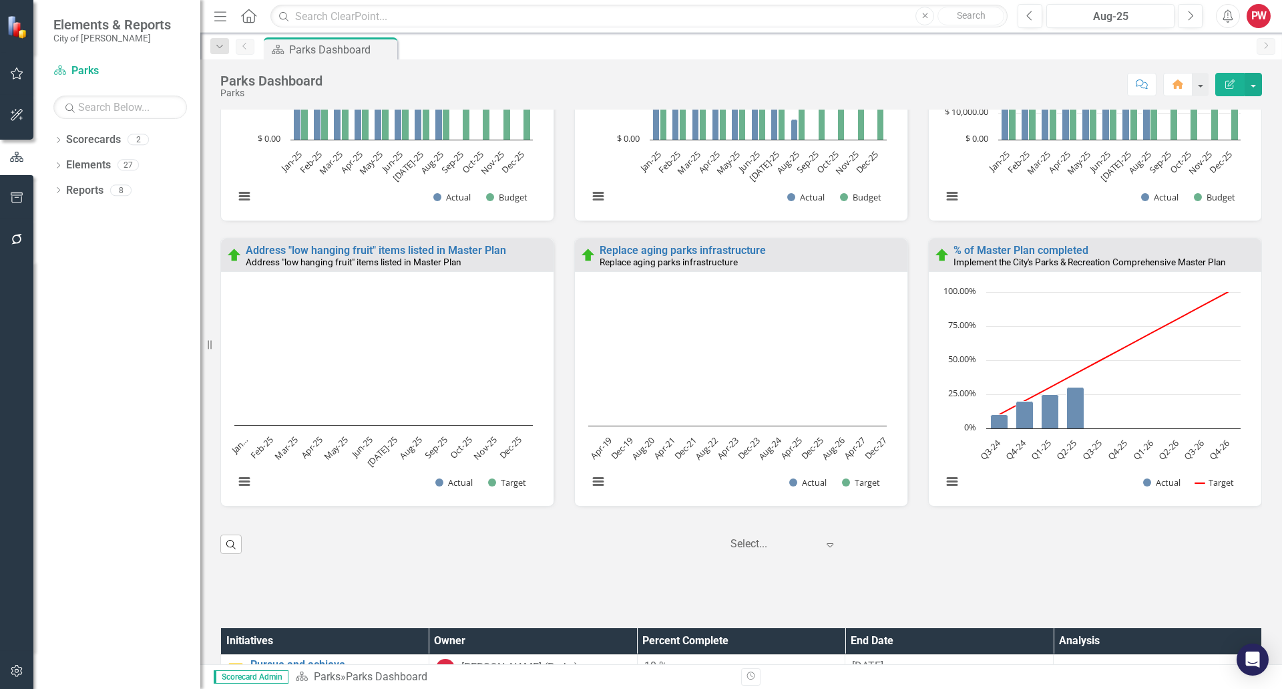
click at [1253, 10] on div "PW" at bounding box center [1259, 16] width 24 height 24
click at [1204, 170] on link "Logout Log Out" at bounding box center [1218, 168] width 106 height 25
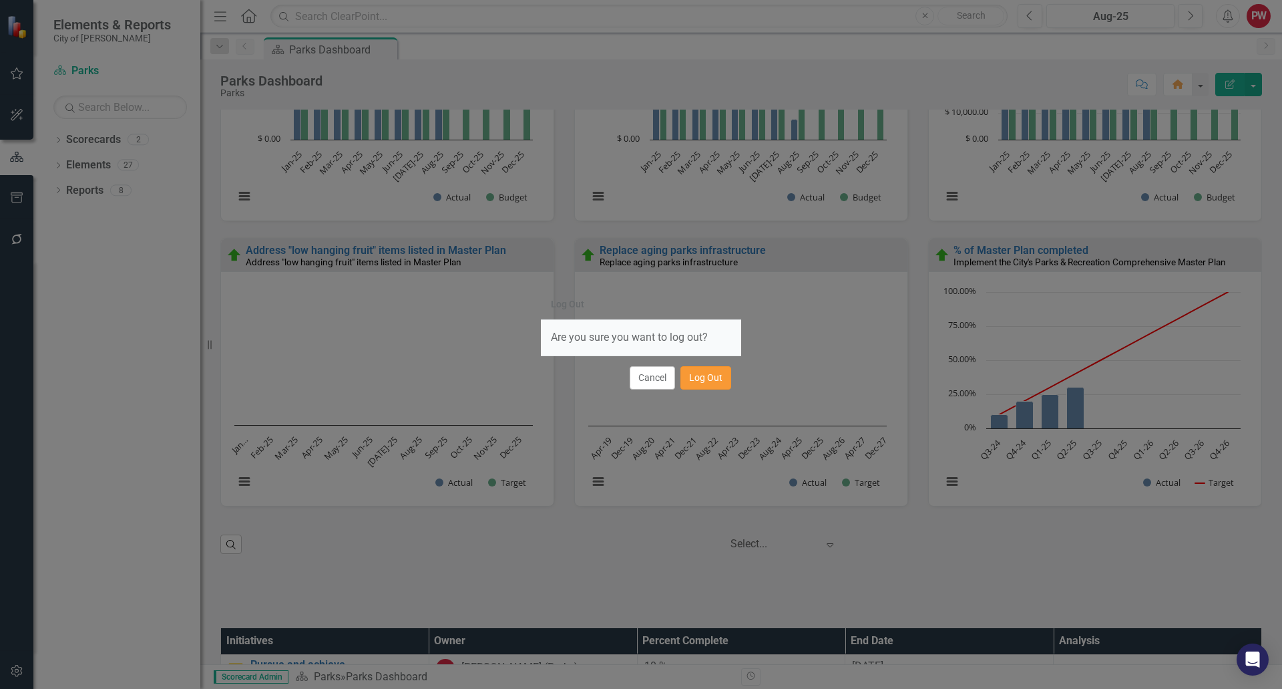
click at [696, 383] on button "Log Out" at bounding box center [706, 377] width 51 height 23
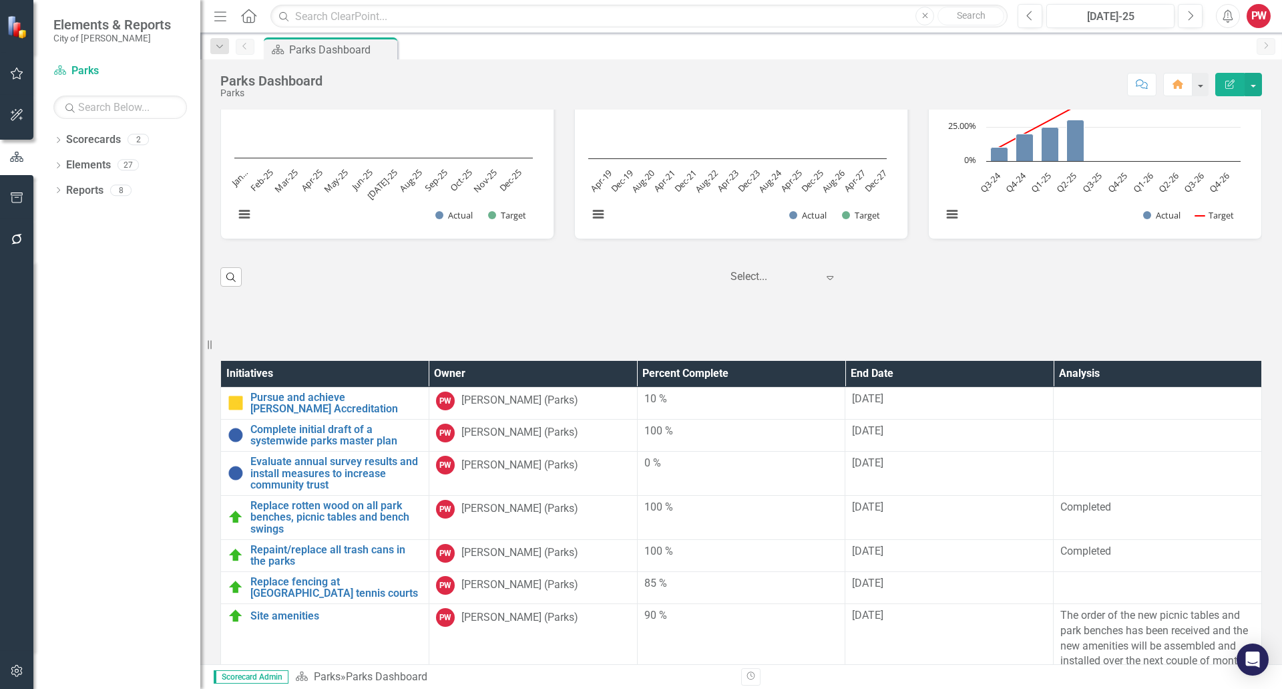
scroll to position [2293, 0]
